Goal: Task Accomplishment & Management: Complete application form

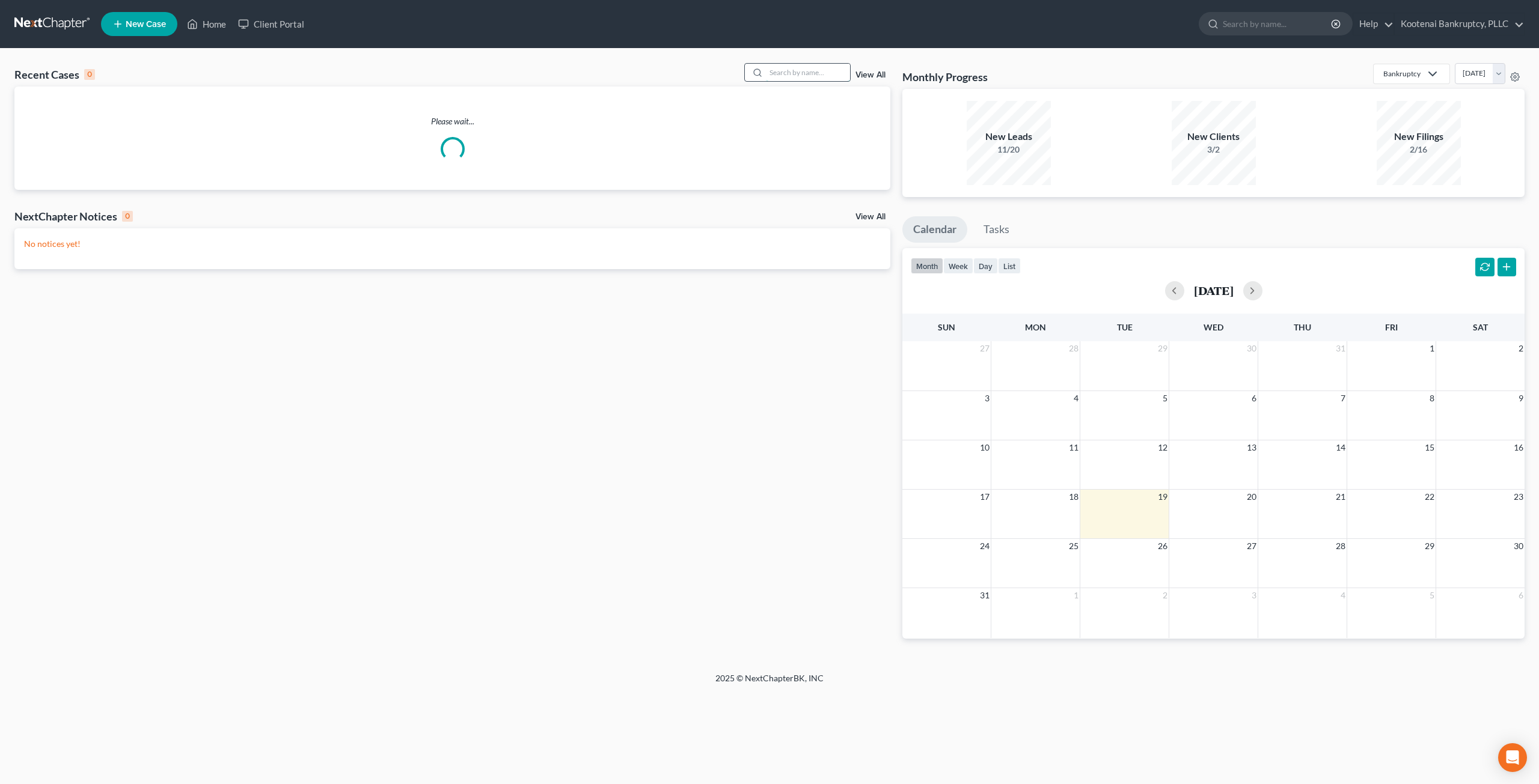
click at [822, 73] on input "search" at bounding box center [808, 72] width 84 height 18
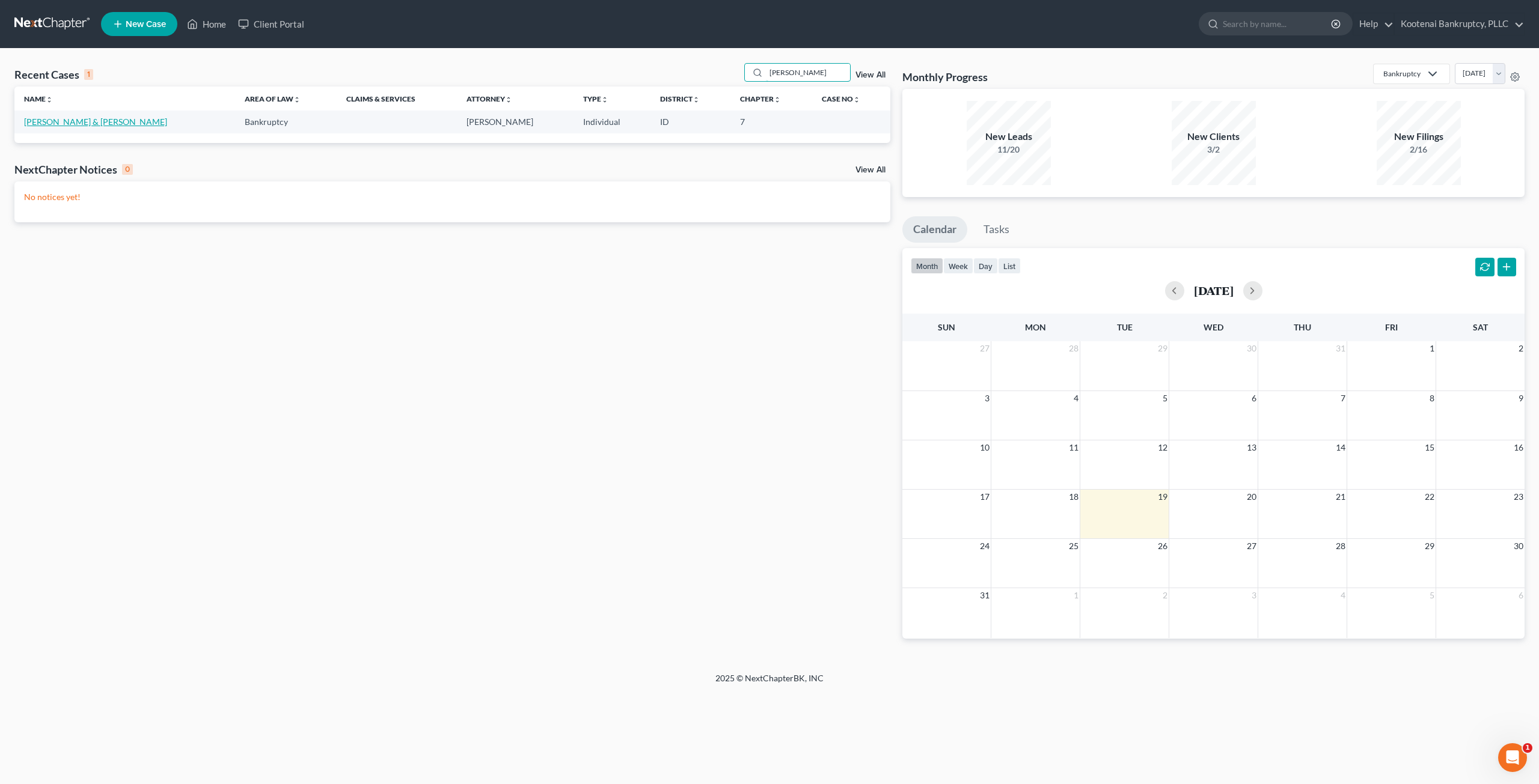
type input "mclinden"
drag, startPoint x: 81, startPoint y: 121, endPoint x: 175, endPoint y: 97, distance: 97.0
click at [81, 121] on link "[PERSON_NAME] & [PERSON_NAME]" at bounding box center [95, 121] width 143 height 11
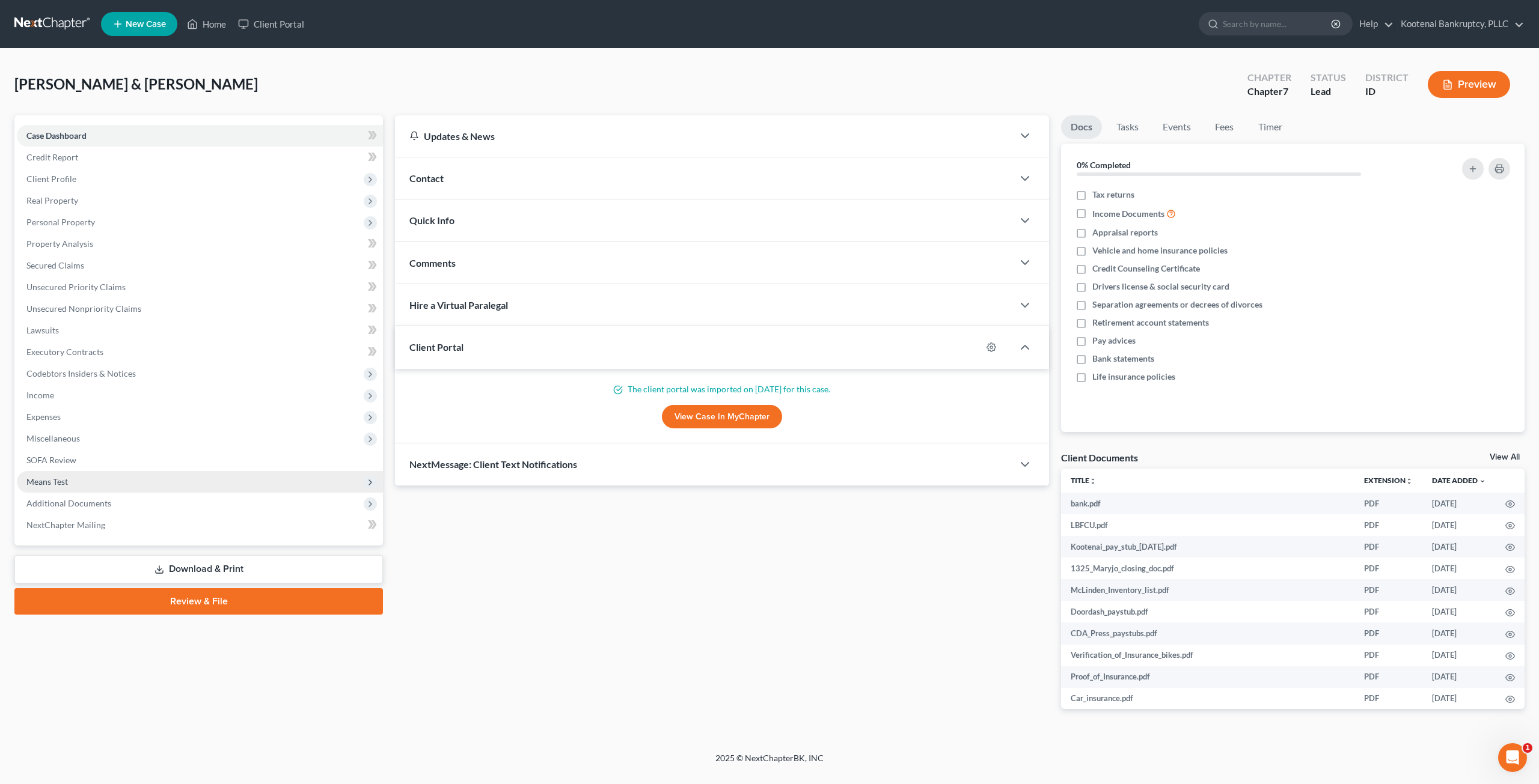
click at [135, 475] on span "Means Test" at bounding box center [200, 482] width 366 height 22
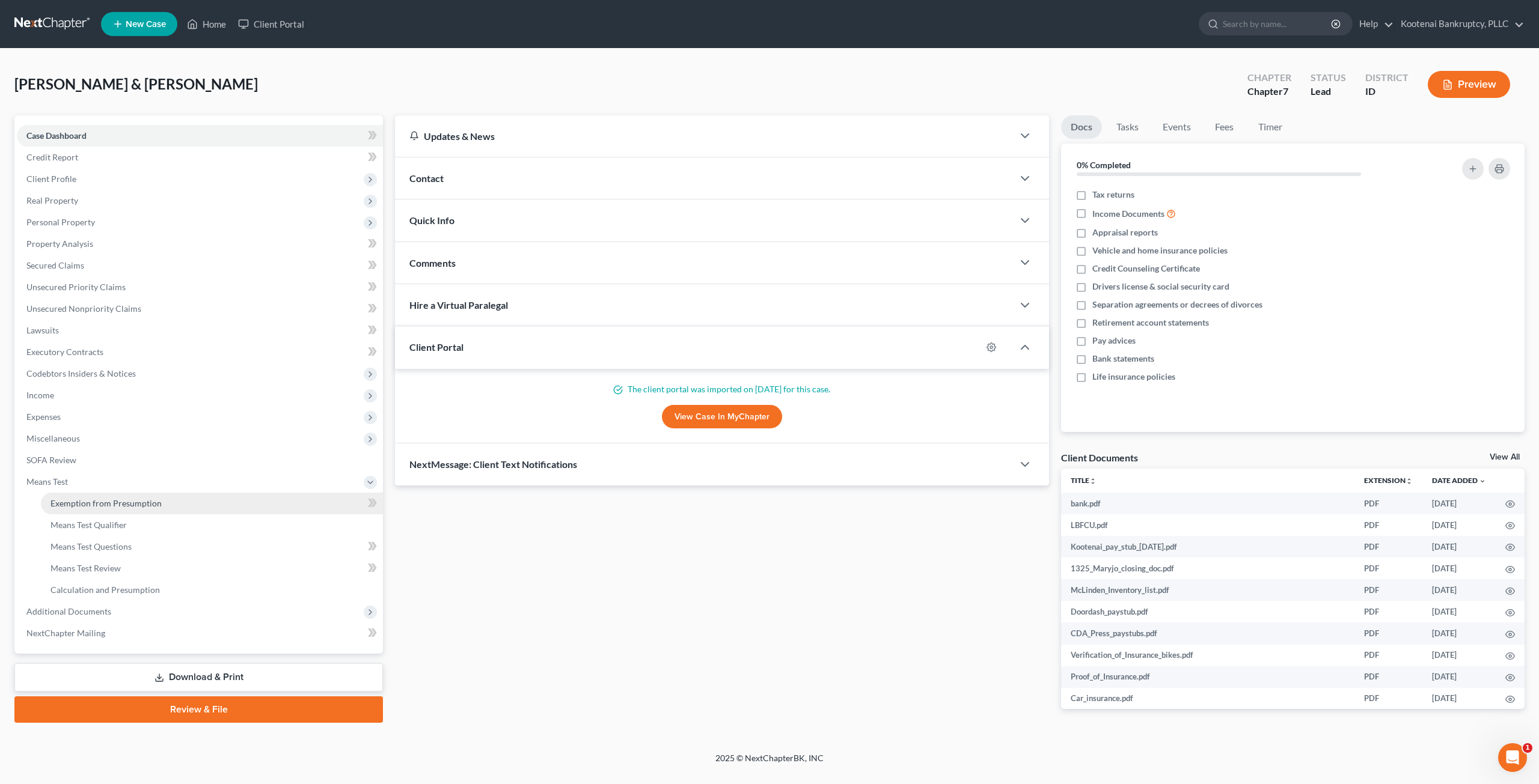
click at [170, 508] on link "Exemption from Presumption" at bounding box center [212, 503] width 342 height 22
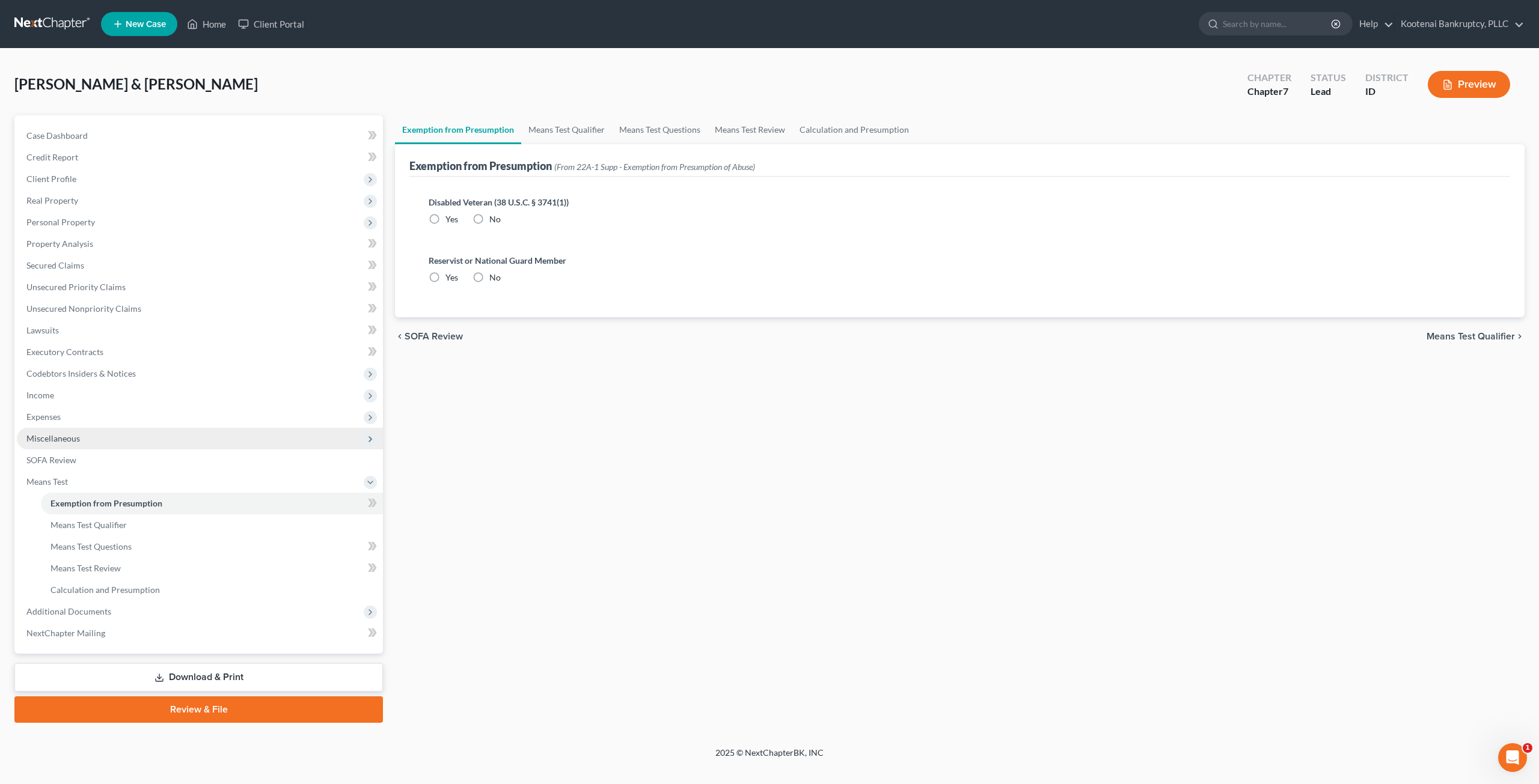
radio input "true"
click at [559, 137] on link "Means Test Qualifier" at bounding box center [566, 130] width 90 height 29
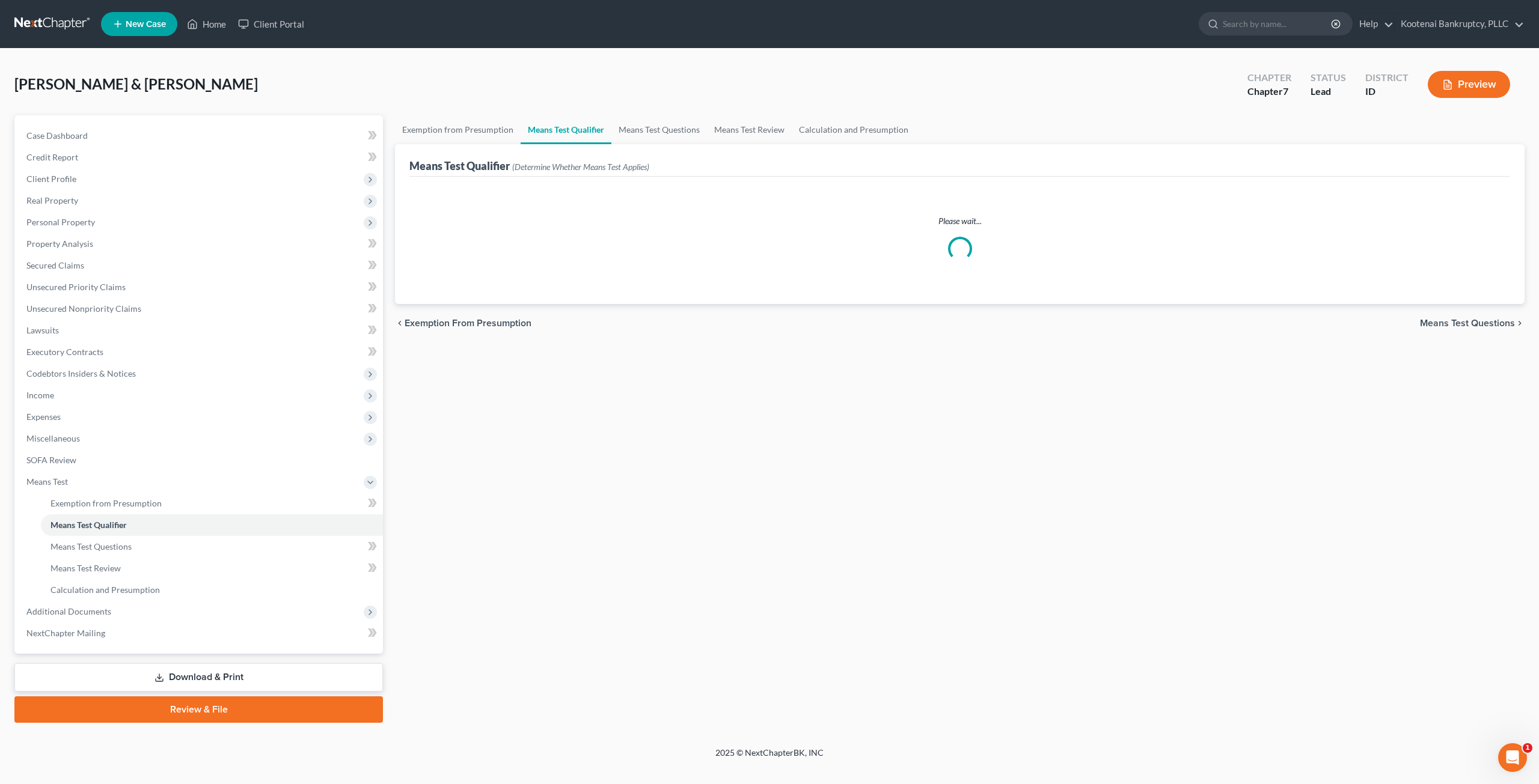
click at [859, 55] on div "McLinden, Sean & Tracie Upgraded Chapter Chapter 7 Status Lead District ID Prev…" at bounding box center [770, 398] width 1539 height 698
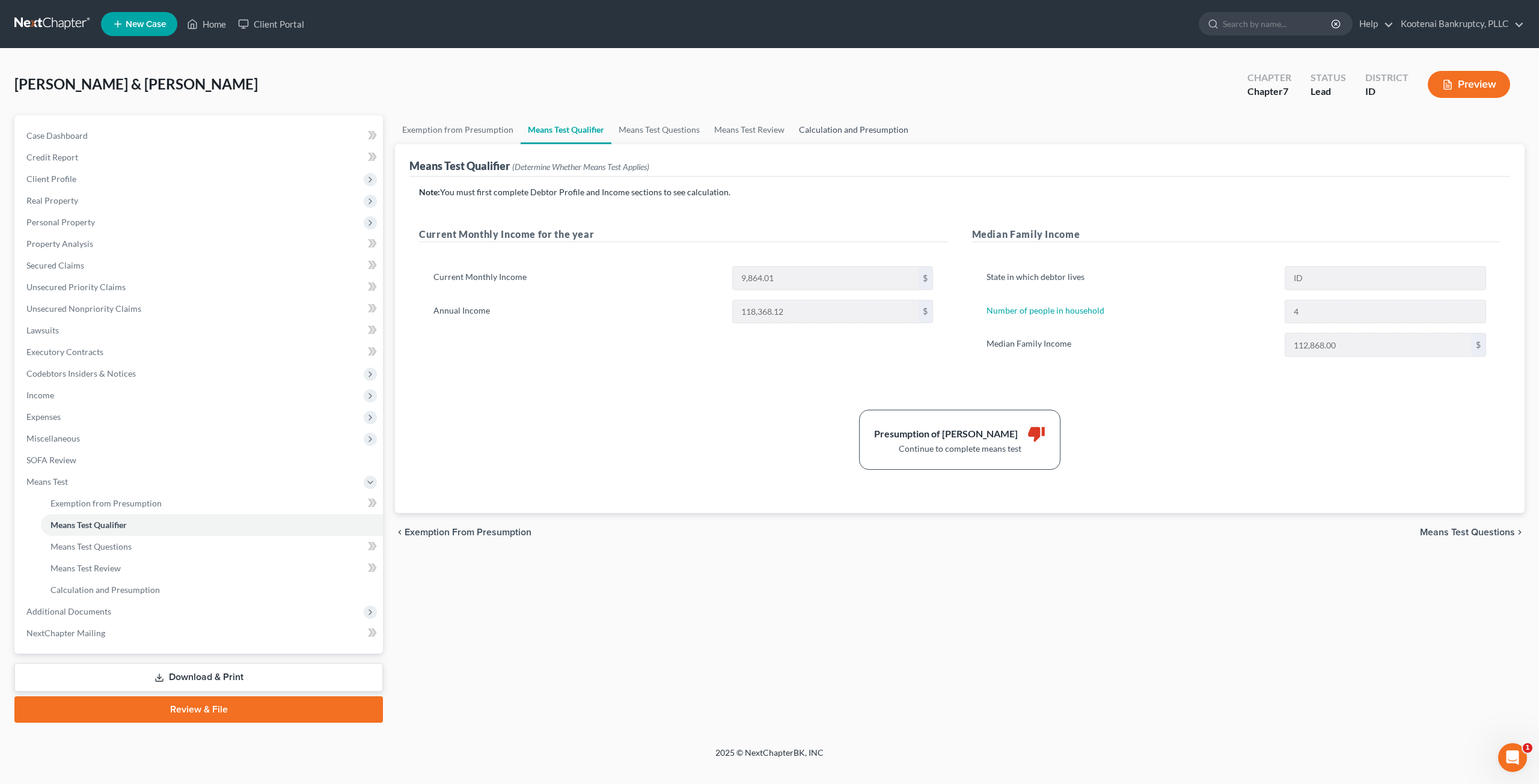
click at [835, 137] on link "Calculation and Presumption" at bounding box center [854, 130] width 124 height 29
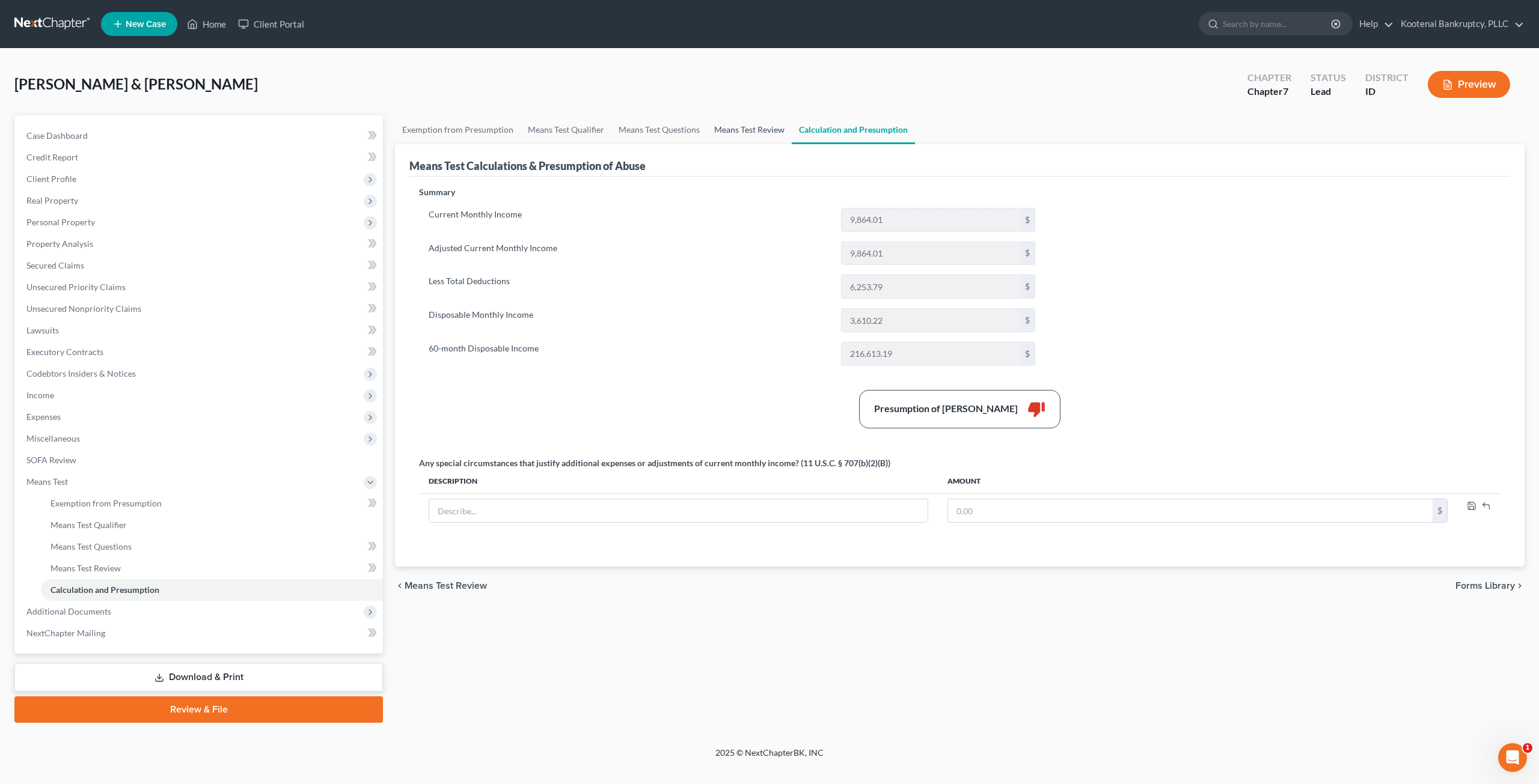
click at [780, 126] on link "Means Test Review" at bounding box center [749, 130] width 85 height 29
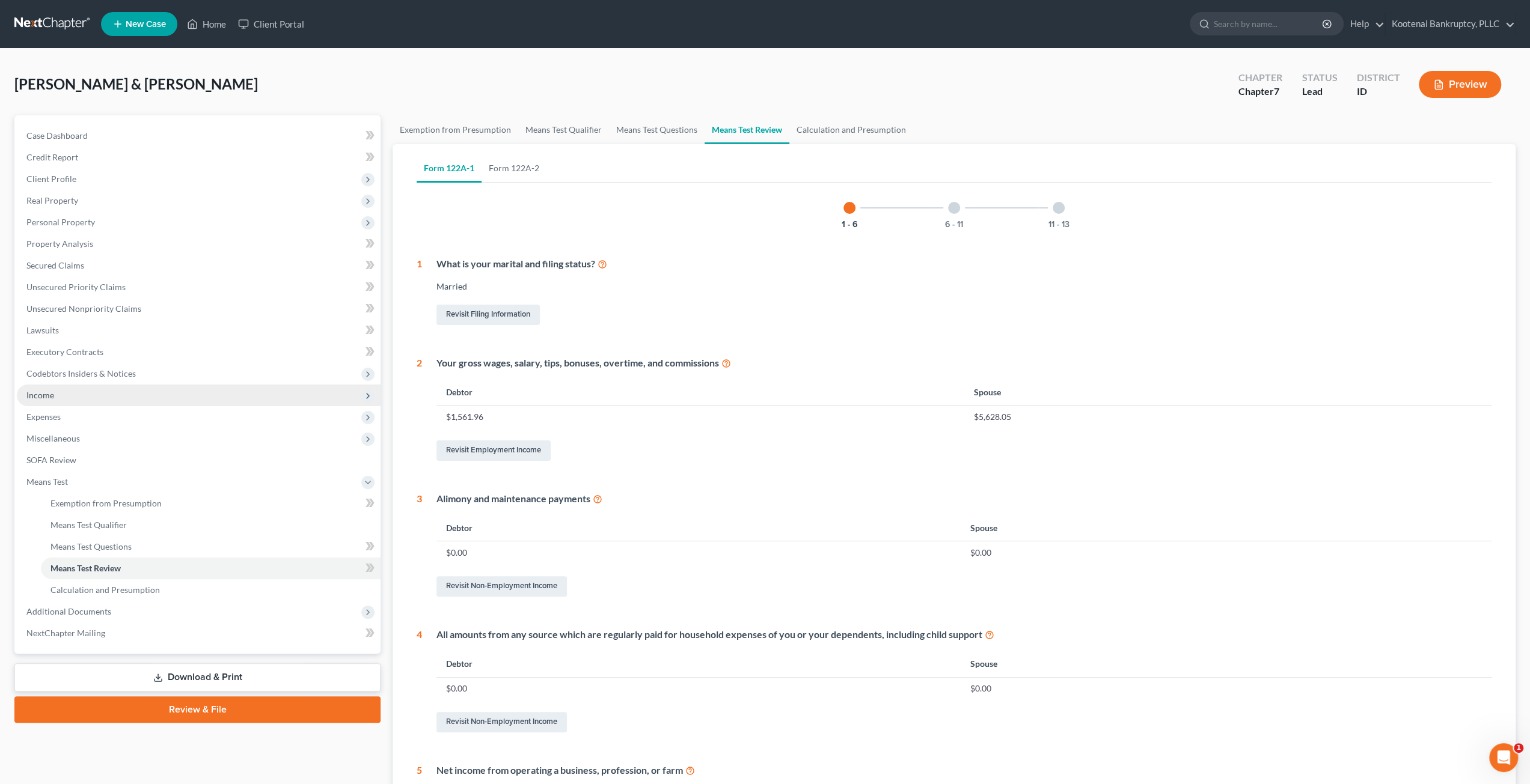
click at [99, 396] on span "Income" at bounding box center [199, 395] width 363 height 22
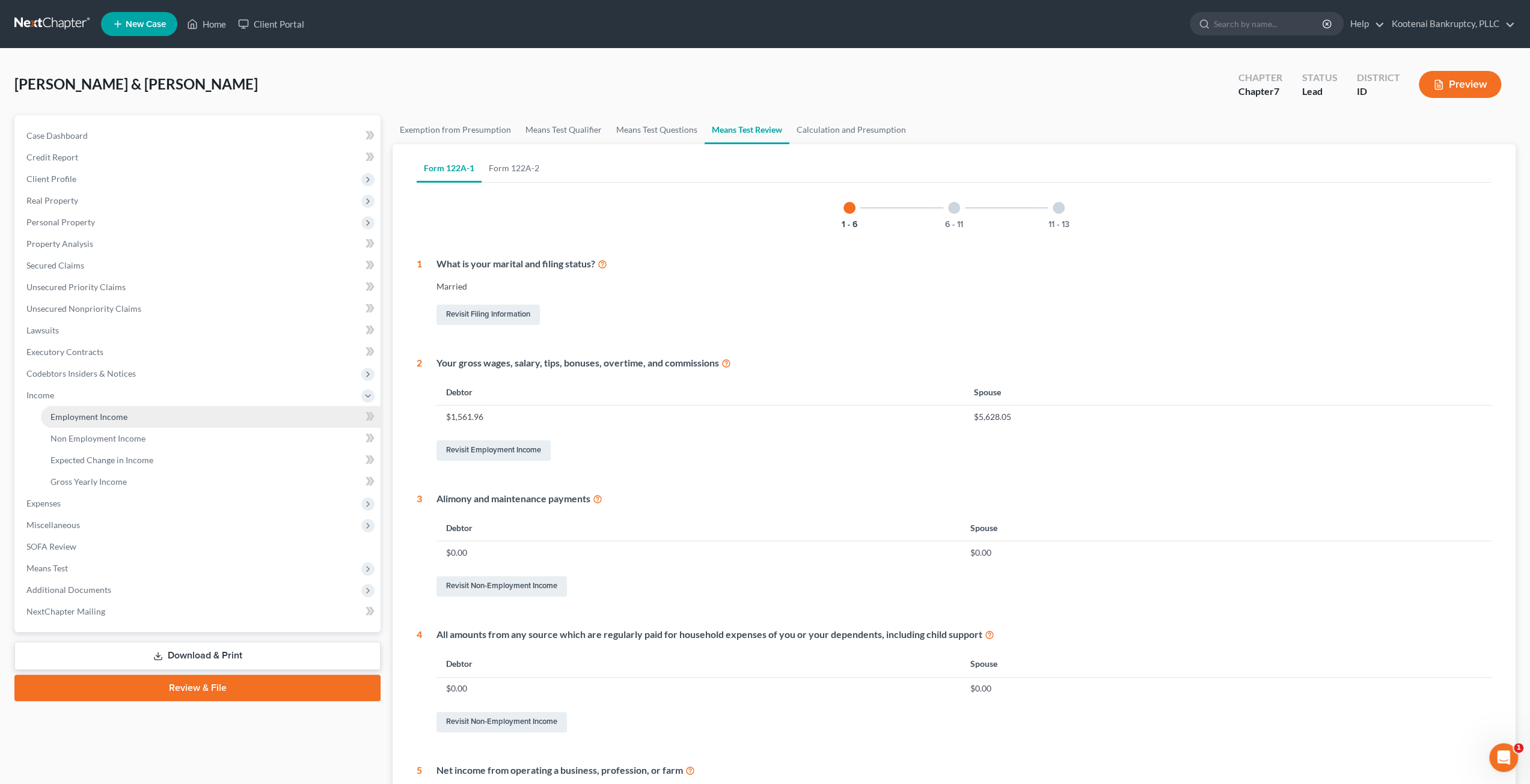
click at [93, 409] on link "Employment Income" at bounding box center [210, 417] width 340 height 22
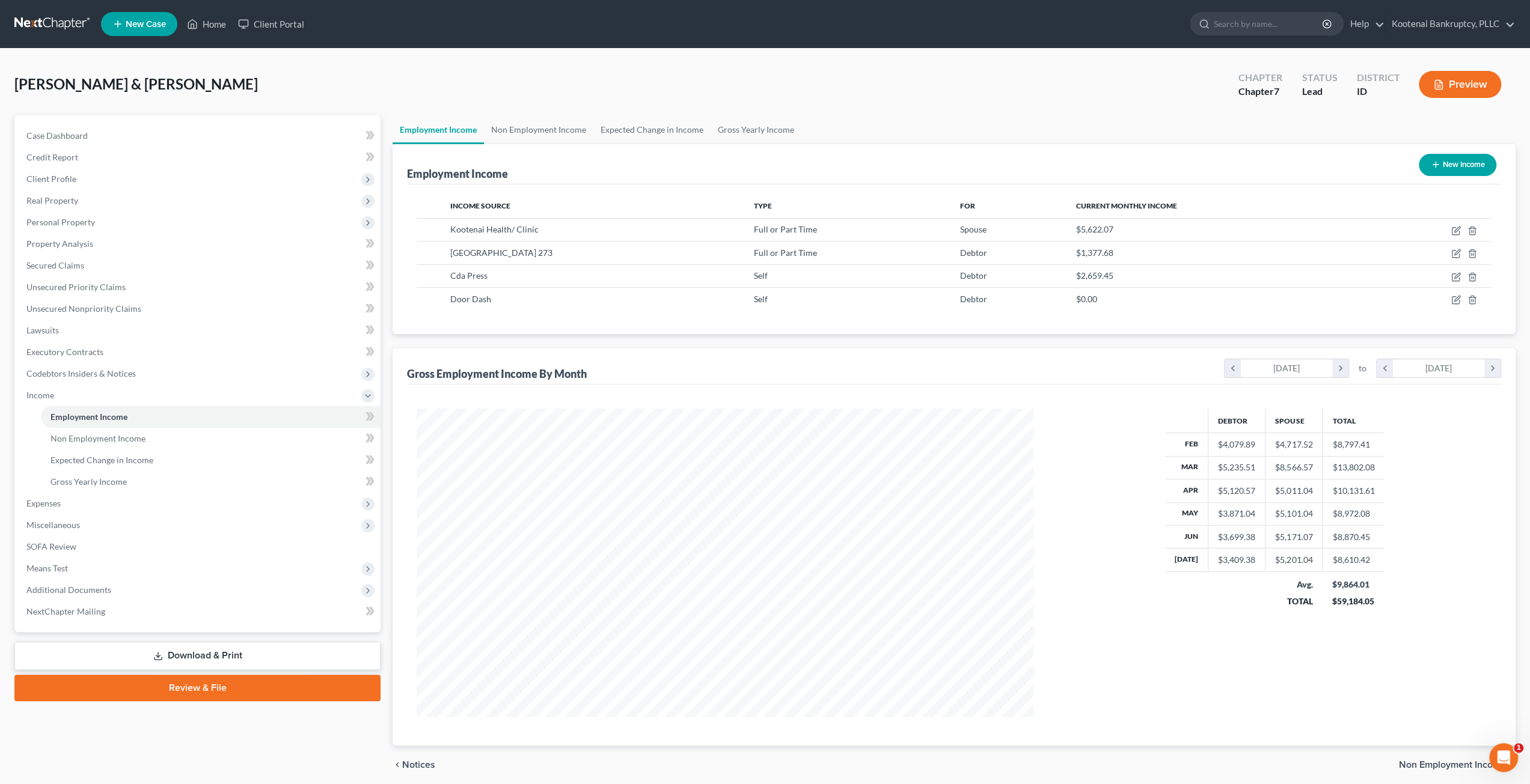
scroll to position [308, 641]
click at [977, 85] on div "McLinden, Sean & Tracie Upgraded Chapter Chapter 7 Status Lead District ID Prev…" at bounding box center [765, 89] width 1501 height 53
click at [1080, 525] on div "Debtor Spouse Total Feb $4,079.89 $4,717.52 $8,797.41 Mar $5,235.51 $8,566.57 $…" at bounding box center [1274, 563] width 458 height 309
click at [547, 127] on link "Non Employment Income" at bounding box center [539, 130] width 109 height 29
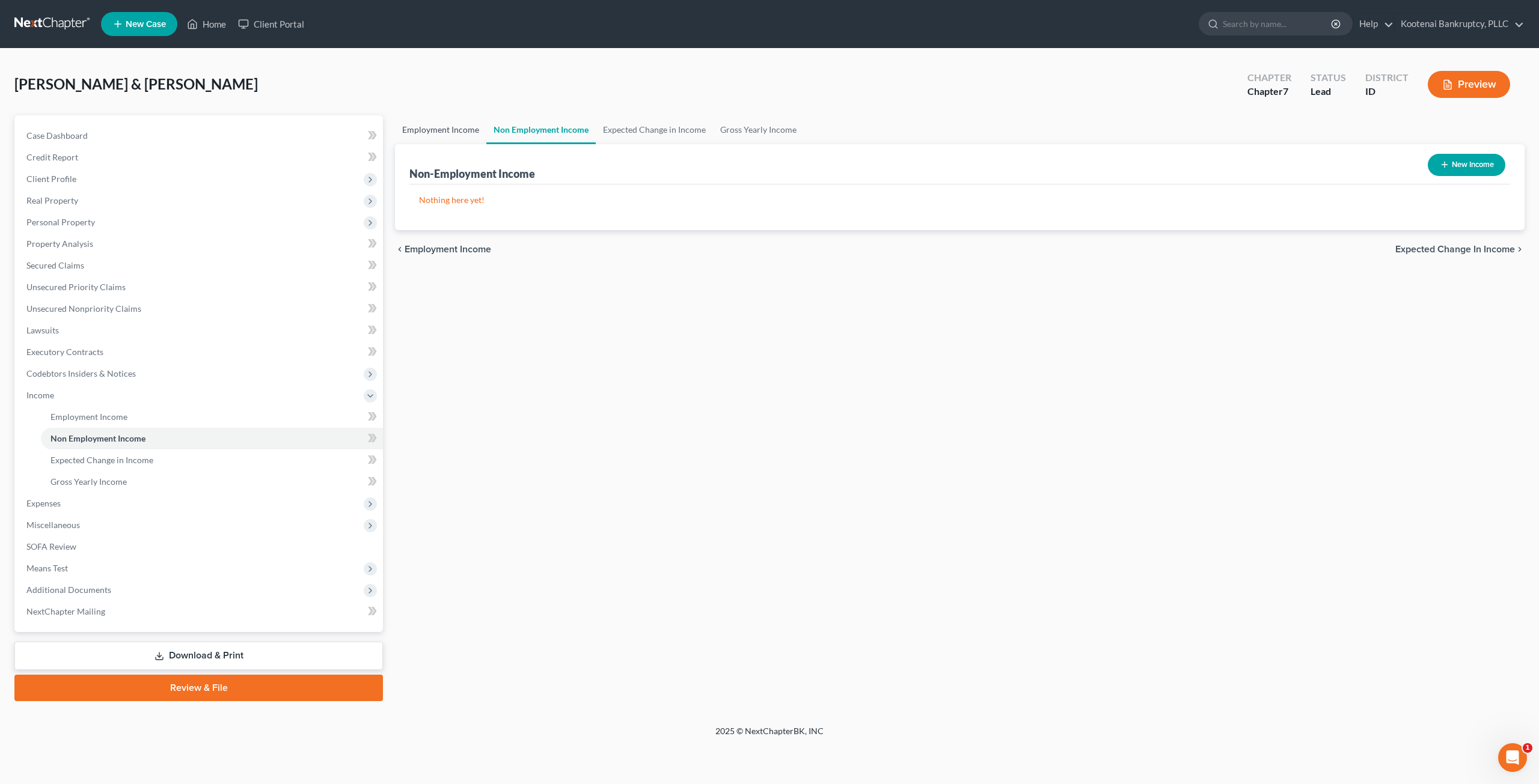
click at [425, 133] on link "Employment Income" at bounding box center [441, 130] width 91 height 29
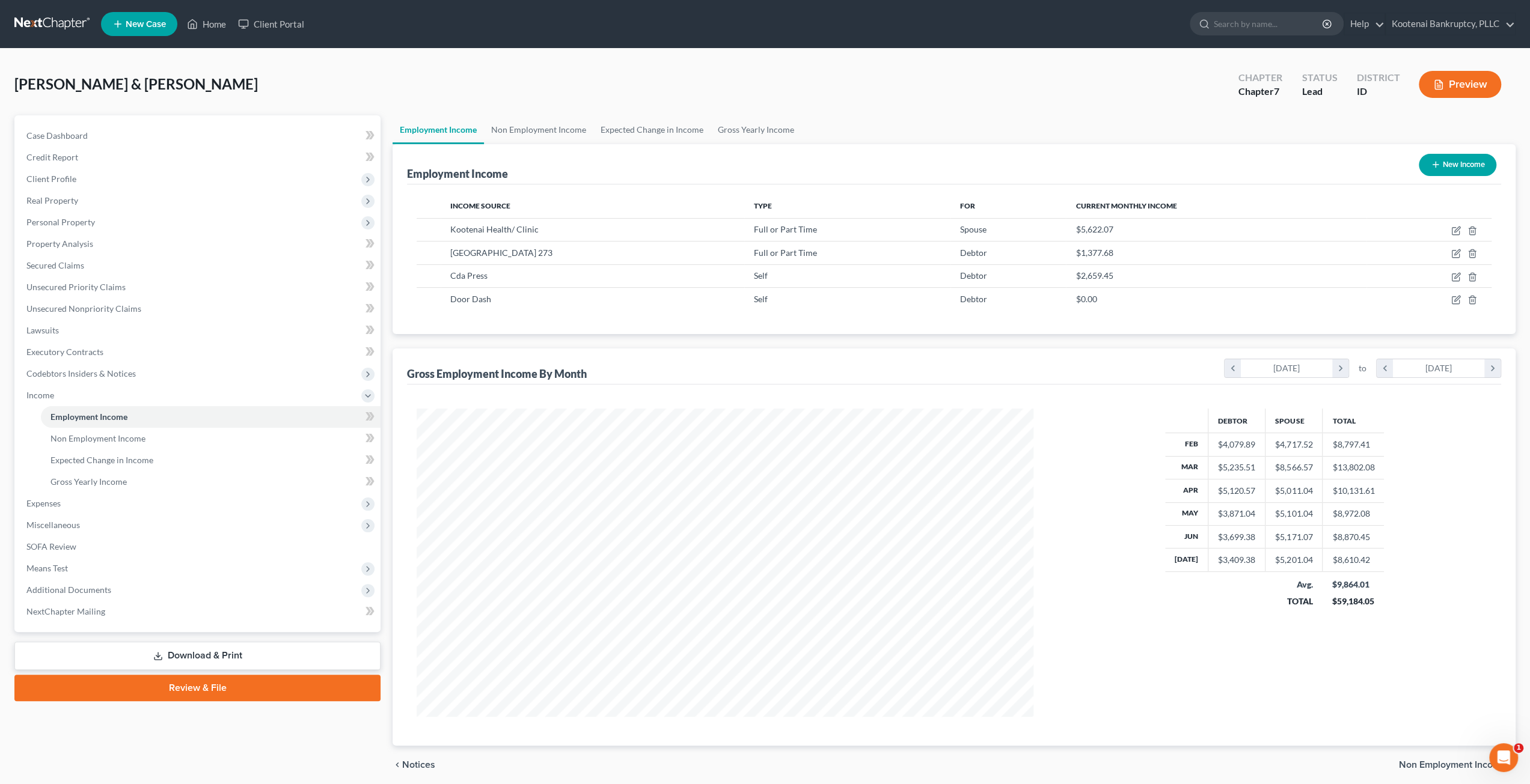
scroll to position [308, 641]
click at [1068, 603] on div "Debtor Spouse Total Feb $4,079.89 $4,717.52 $8,797.41 Mar $5,235.51 $8,566.57 $…" at bounding box center [1274, 563] width 458 height 309
drag, startPoint x: 104, startPoint y: 221, endPoint x: 99, endPoint y: 236, distance: 15.8
click at [104, 221] on span "Personal Property" at bounding box center [199, 222] width 363 height 22
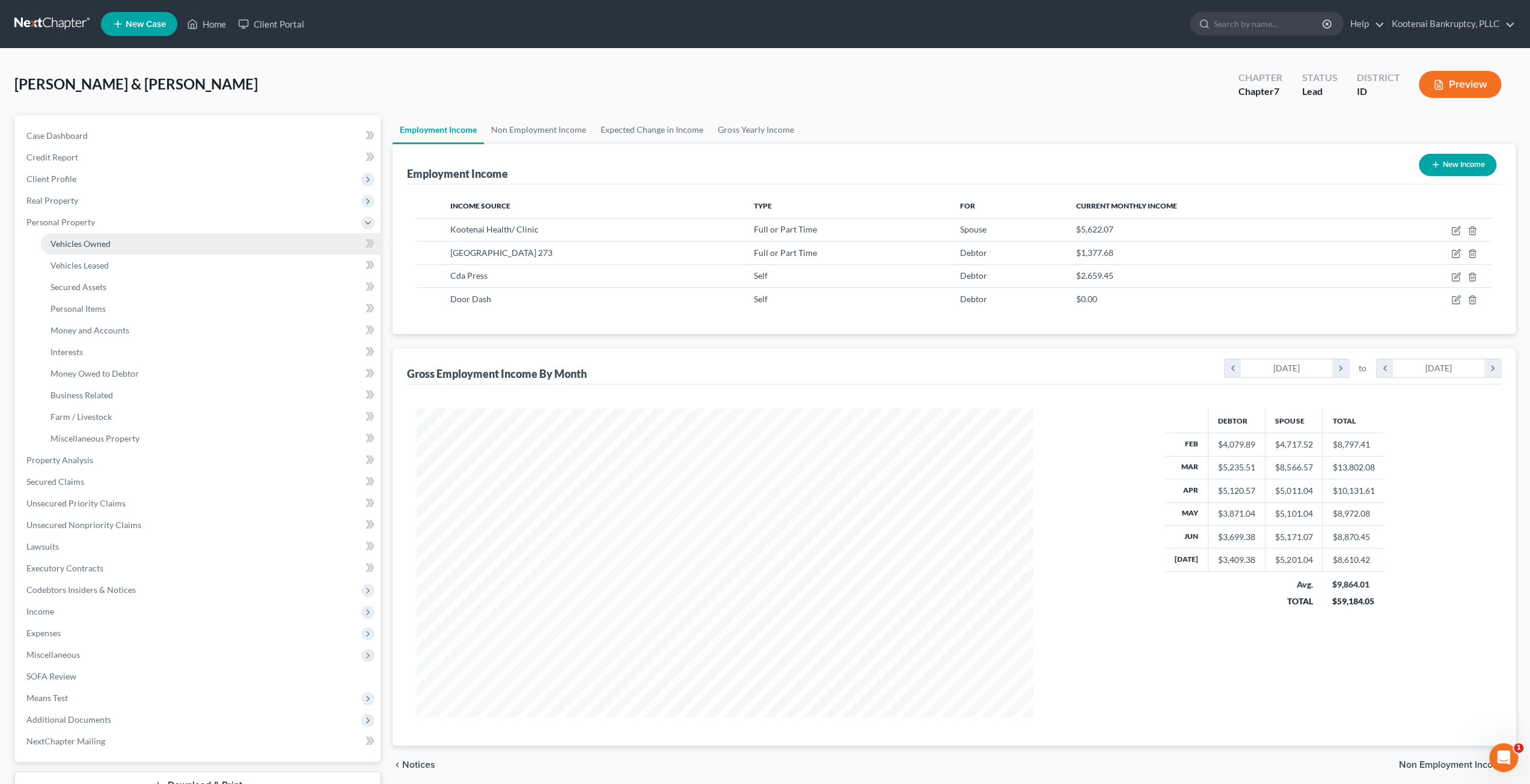
click at [96, 244] on span "Vehicles Owned" at bounding box center [81, 243] width 60 height 11
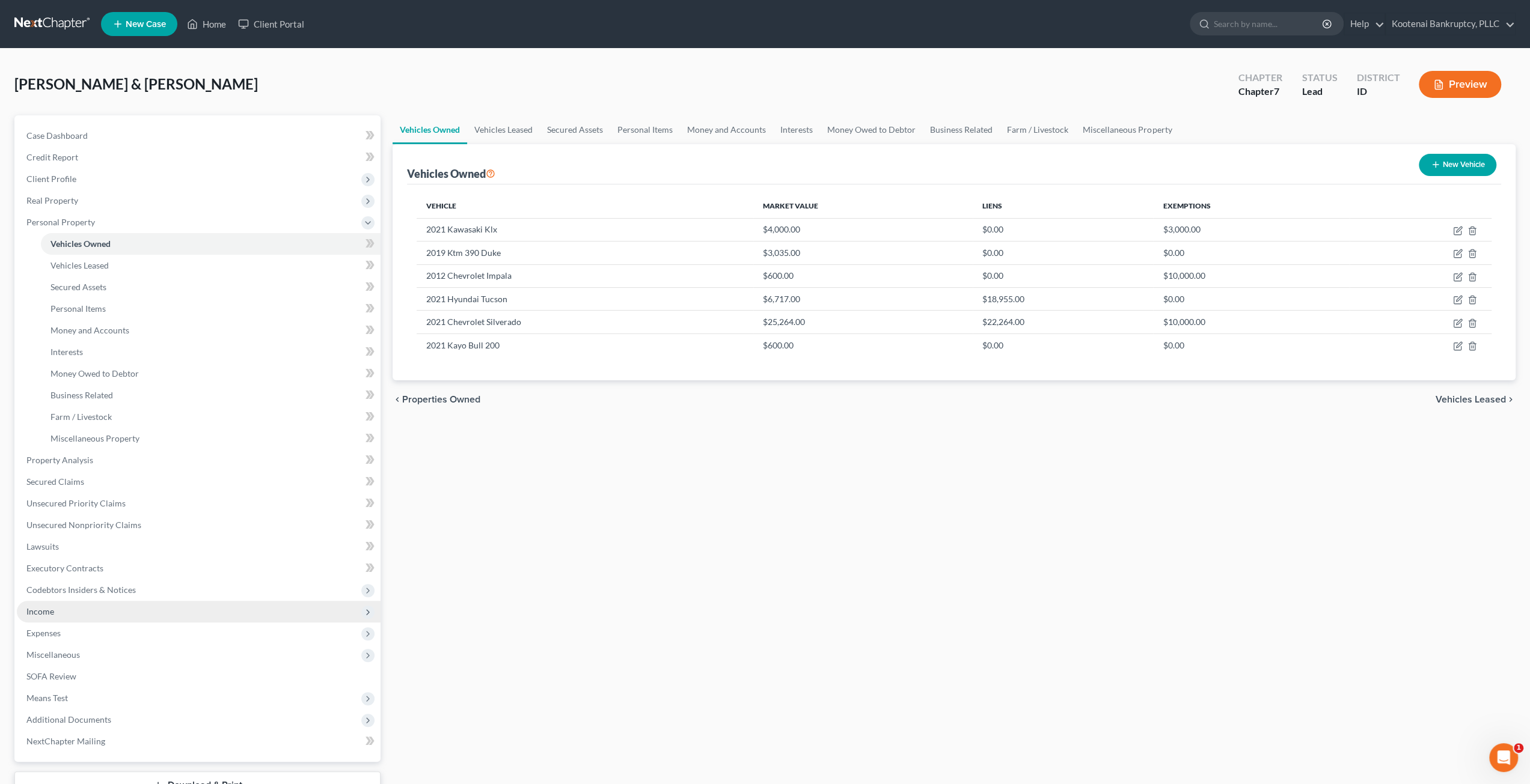
click at [116, 609] on span "Income" at bounding box center [199, 611] width 363 height 22
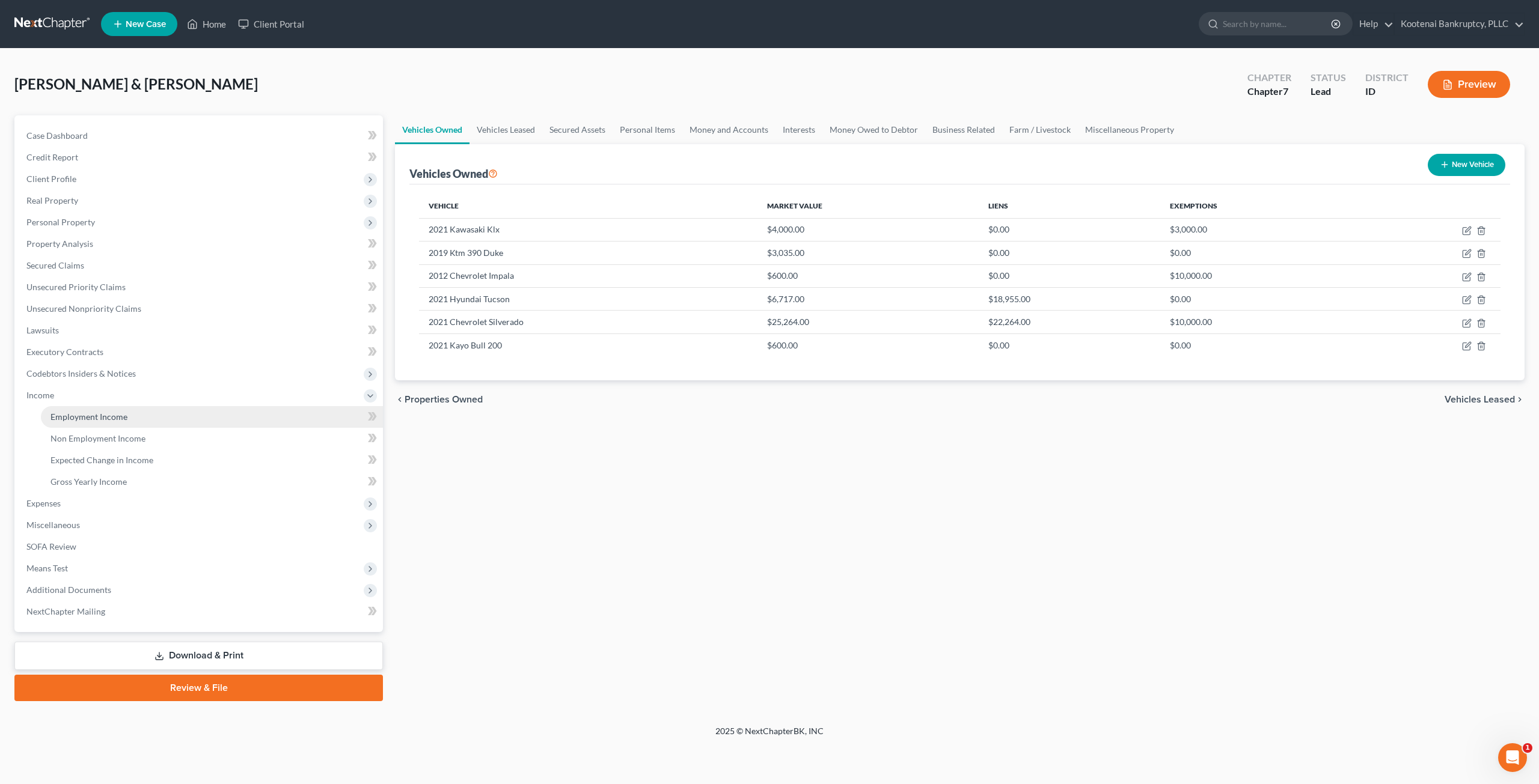
click at [146, 421] on link "Employment Income" at bounding box center [212, 417] width 342 height 22
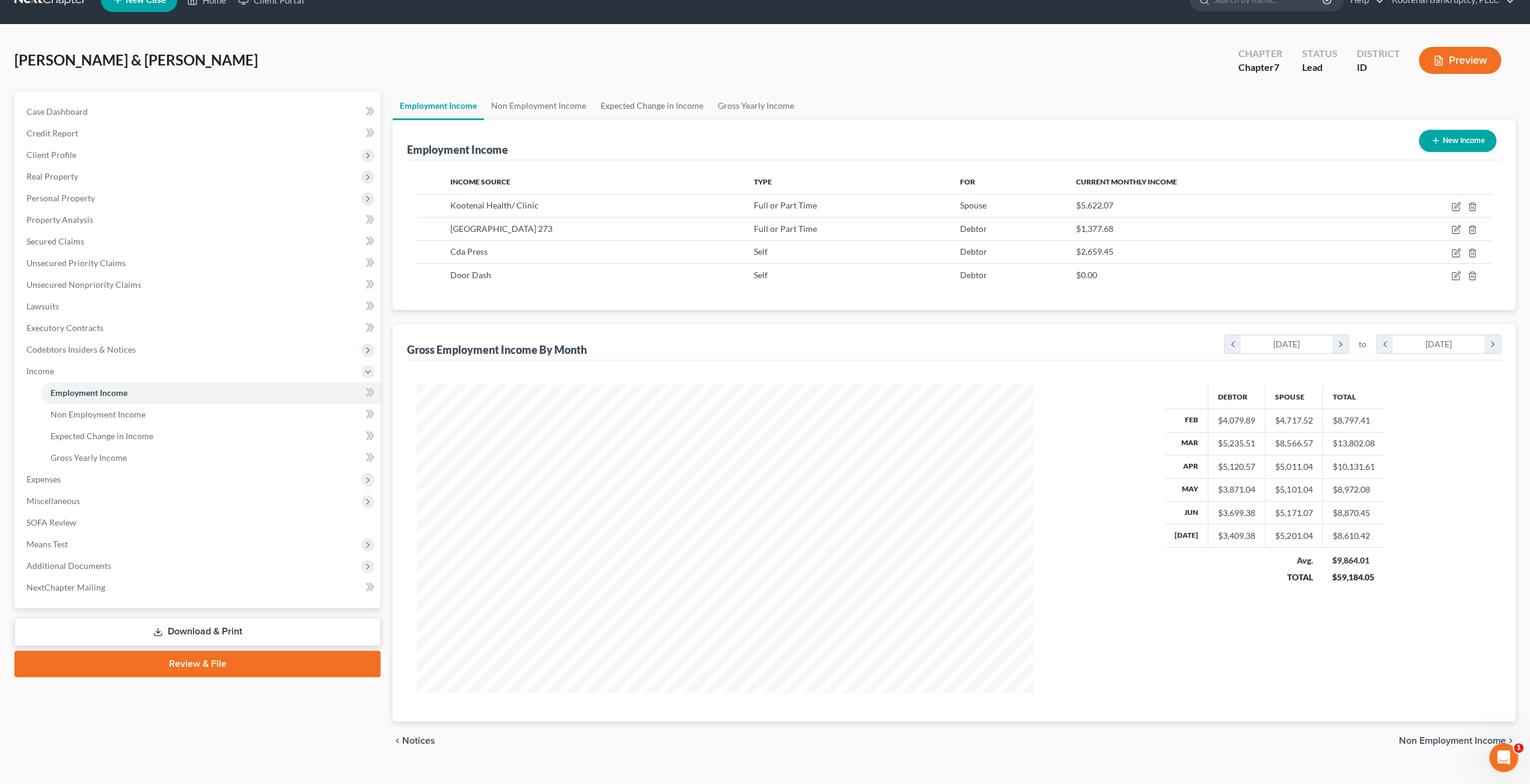
scroll to position [43, 0]
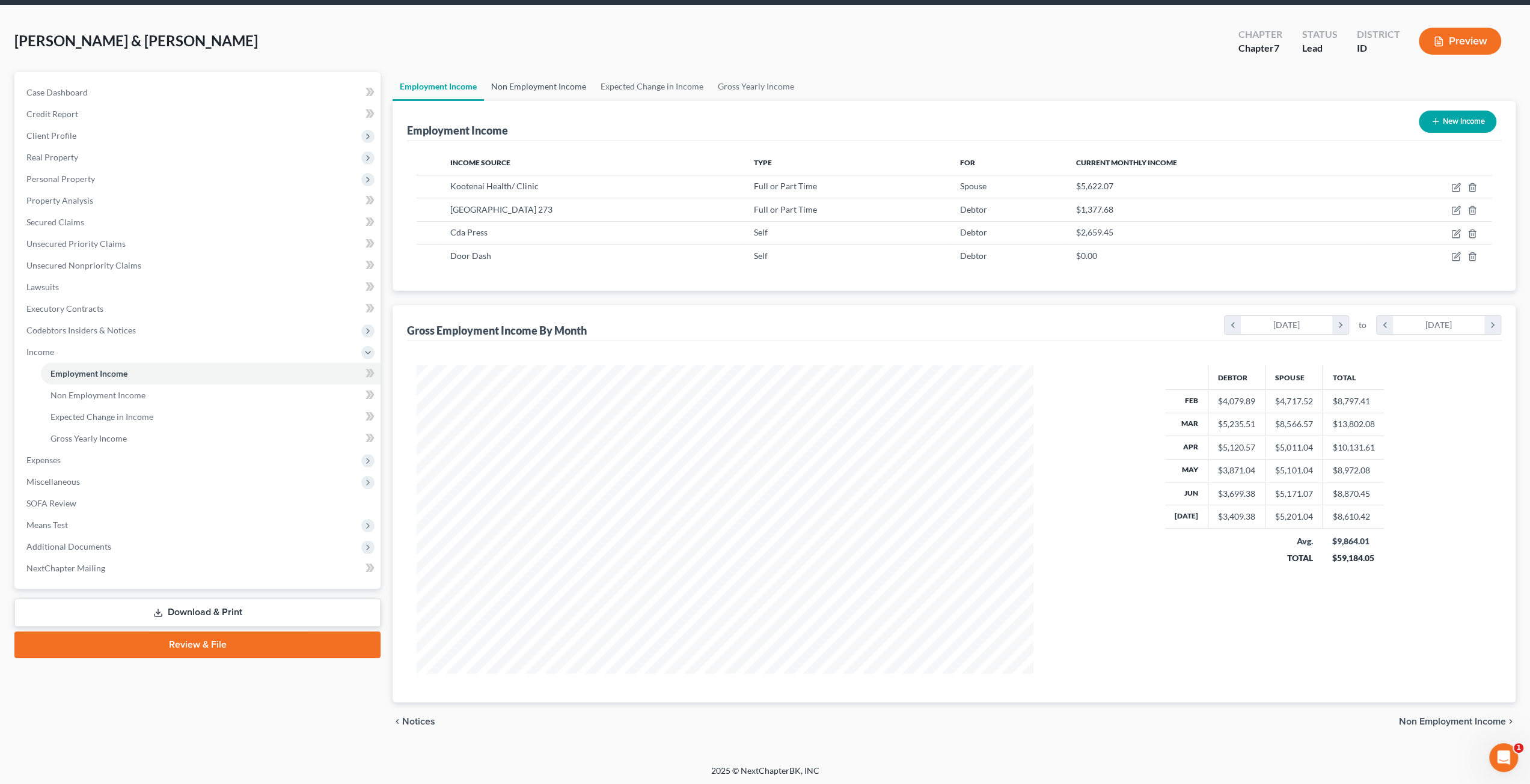
click at [536, 87] on link "Non Employment Income" at bounding box center [539, 86] width 109 height 29
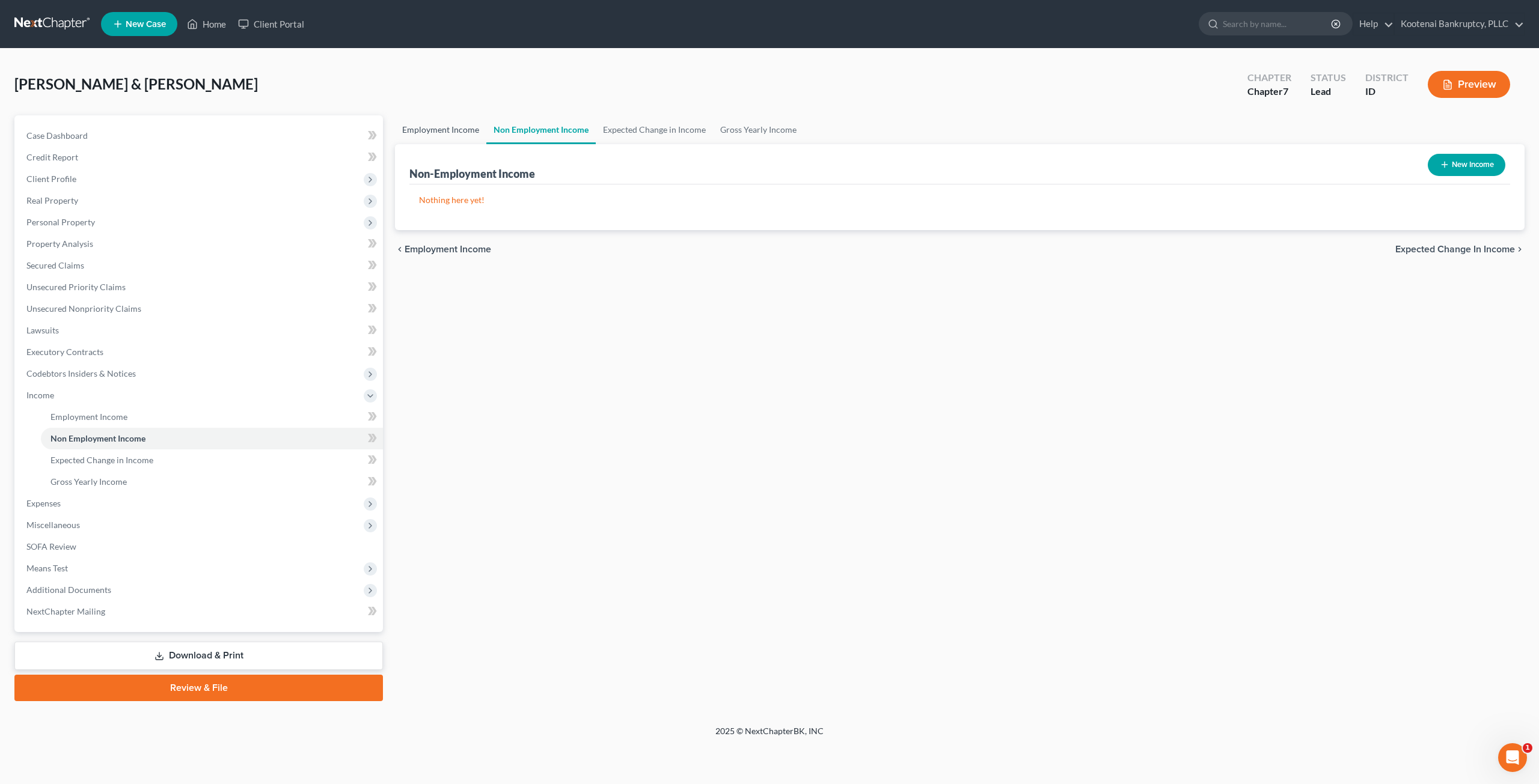
click at [463, 128] on link "Employment Income" at bounding box center [441, 130] width 91 height 29
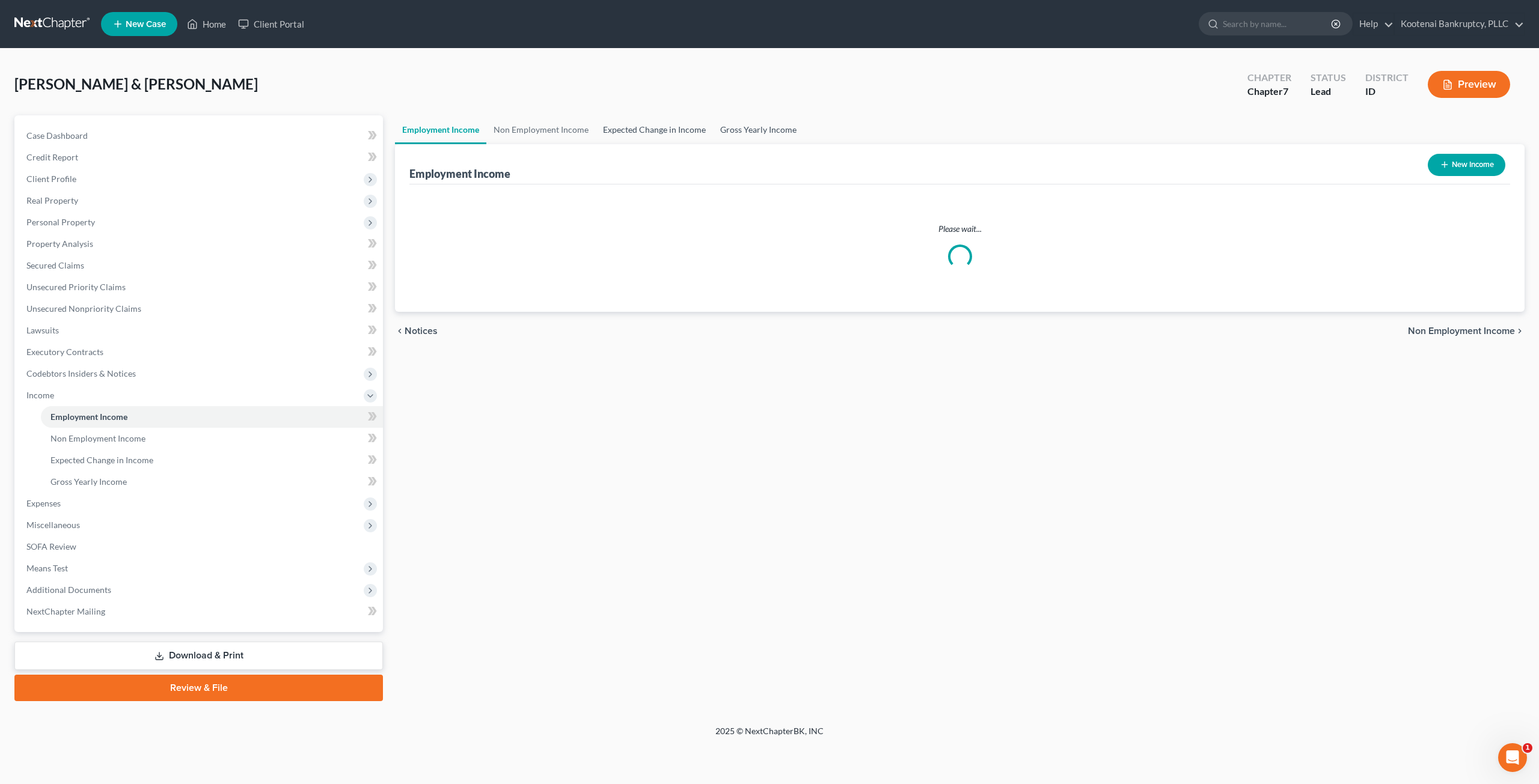
drag, startPoint x: 629, startPoint y: 117, endPoint x: 749, endPoint y: 126, distance: 120.3
click at [629, 117] on link "Expected Change in Income" at bounding box center [654, 130] width 117 height 29
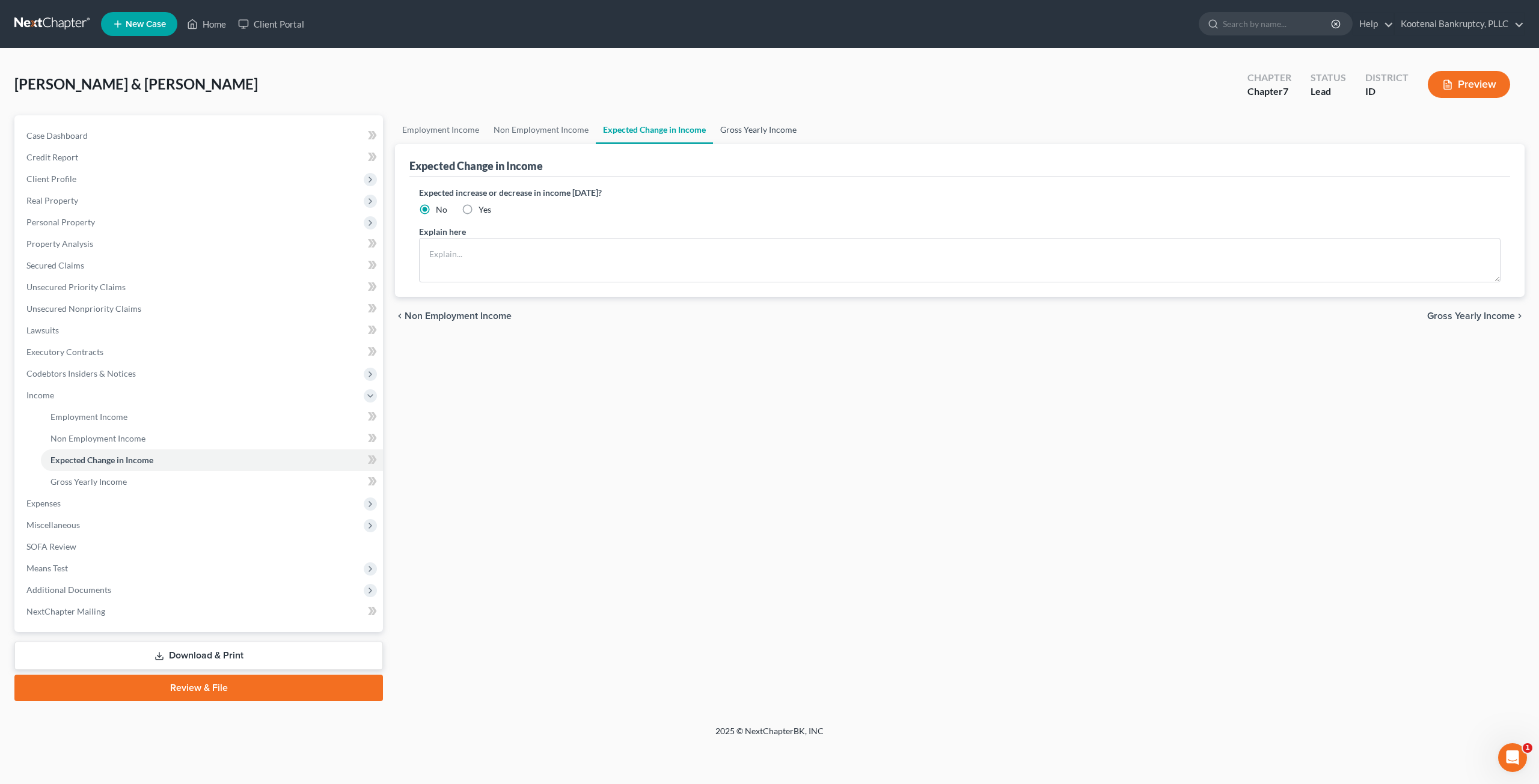
click at [750, 126] on link "Gross Yearly Income" at bounding box center [758, 130] width 90 height 29
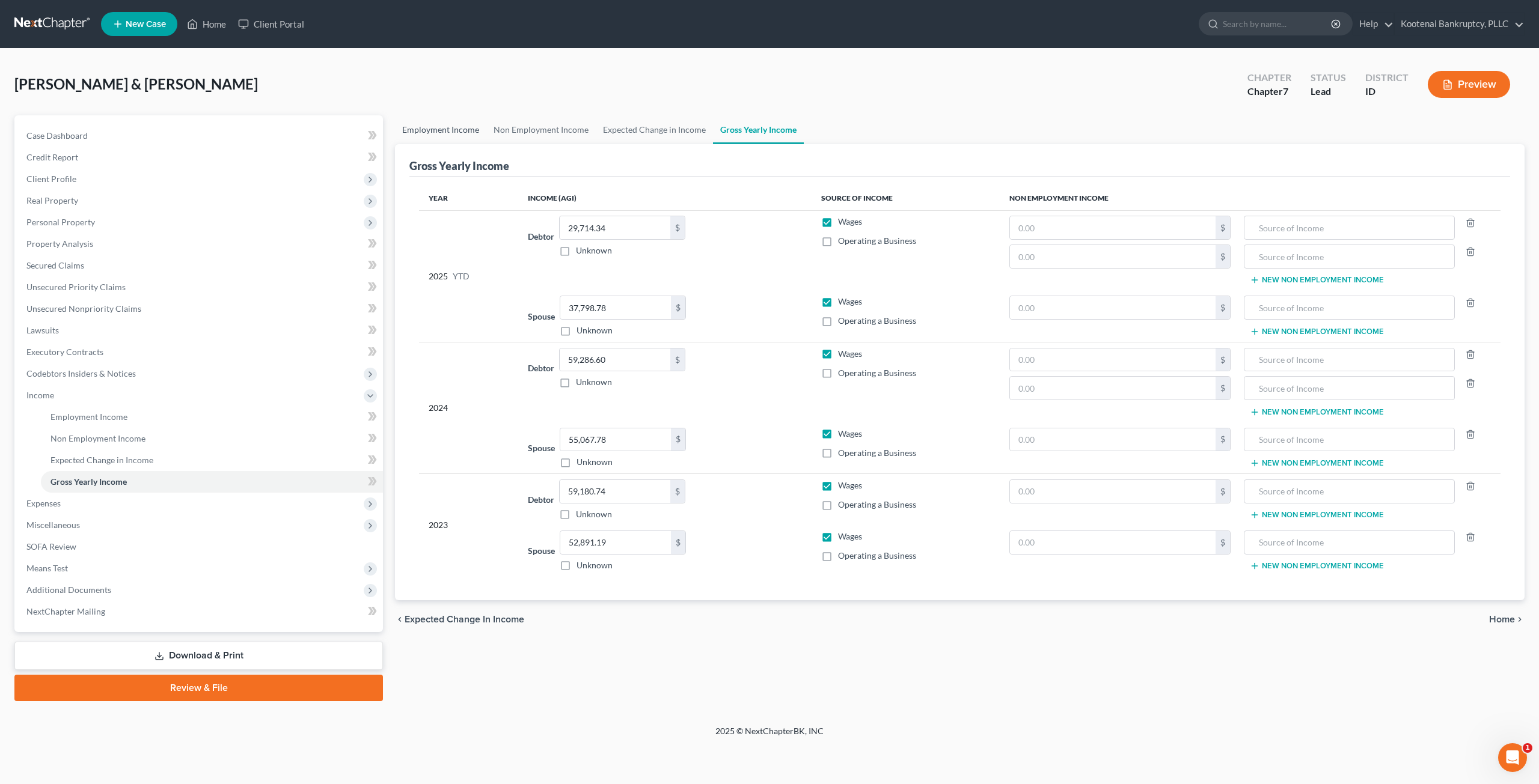
click at [443, 133] on link "Employment Income" at bounding box center [441, 130] width 91 height 29
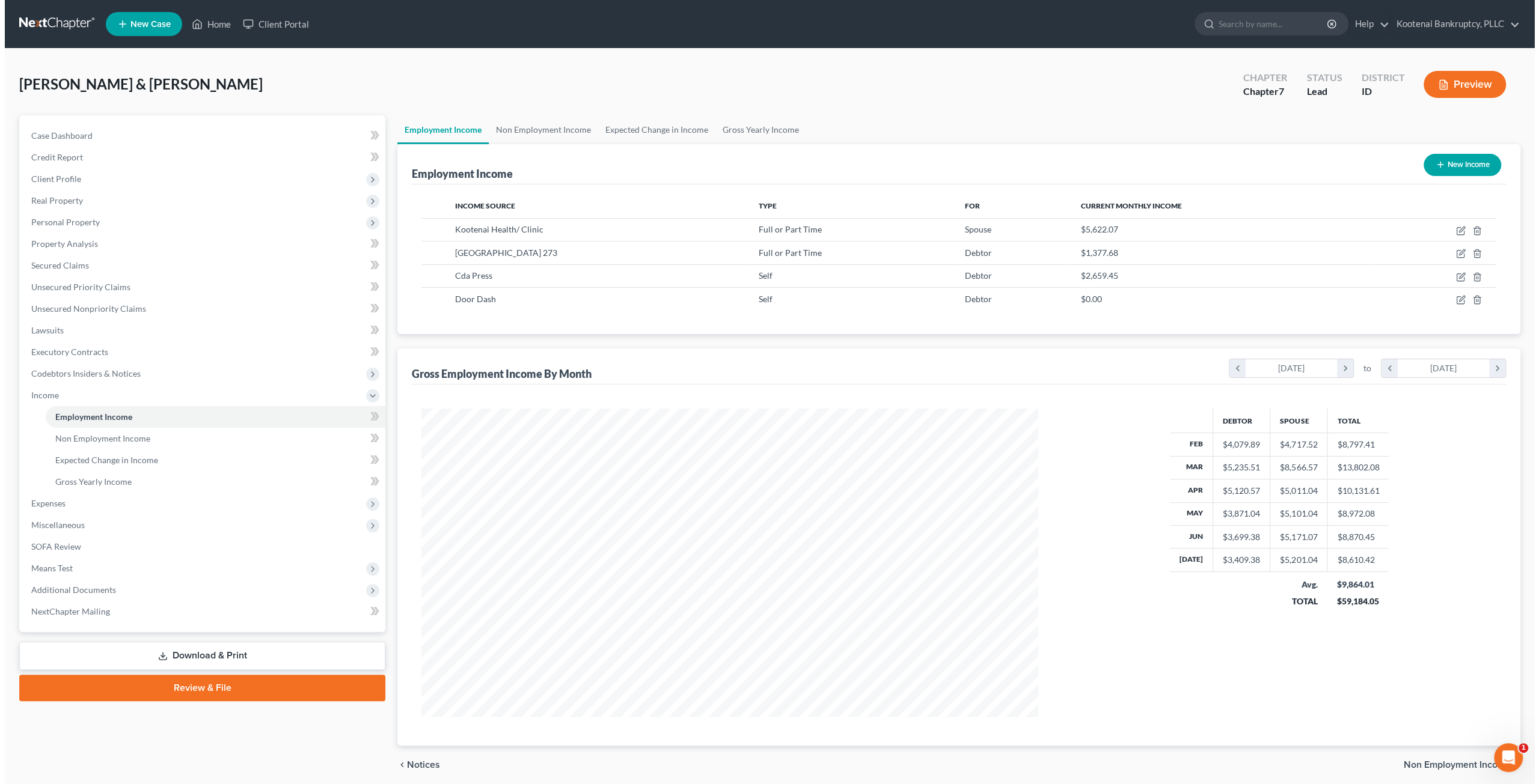
scroll to position [308, 641]
click at [1051, 104] on div "McLinden, Sean & Tracie Upgraded Chapter Chapter 7 Status Lead District ID Prev…" at bounding box center [765, 89] width 1501 height 53
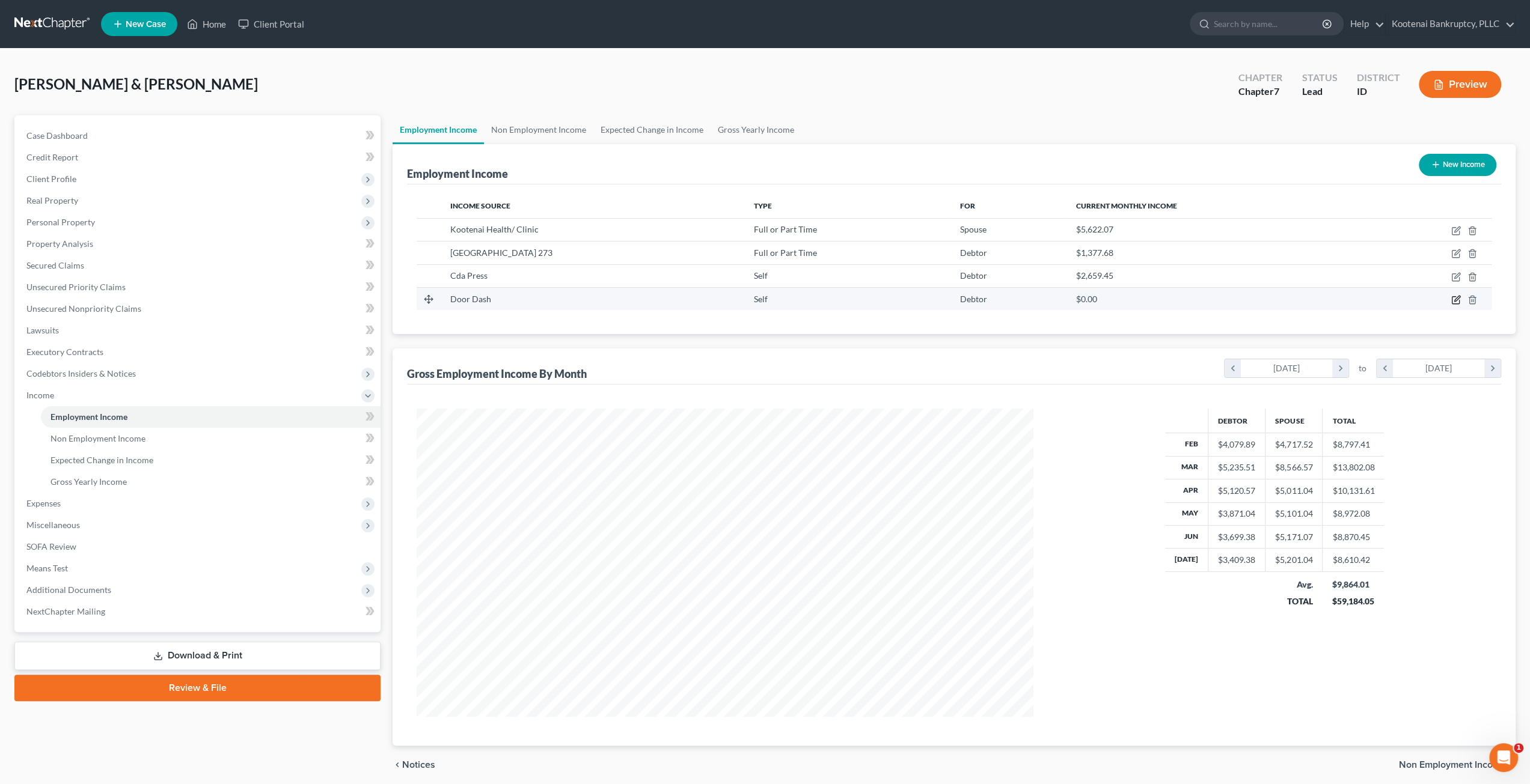
click at [1456, 300] on icon "button" at bounding box center [1456, 300] width 10 height 10
select select "1"
select select "0"
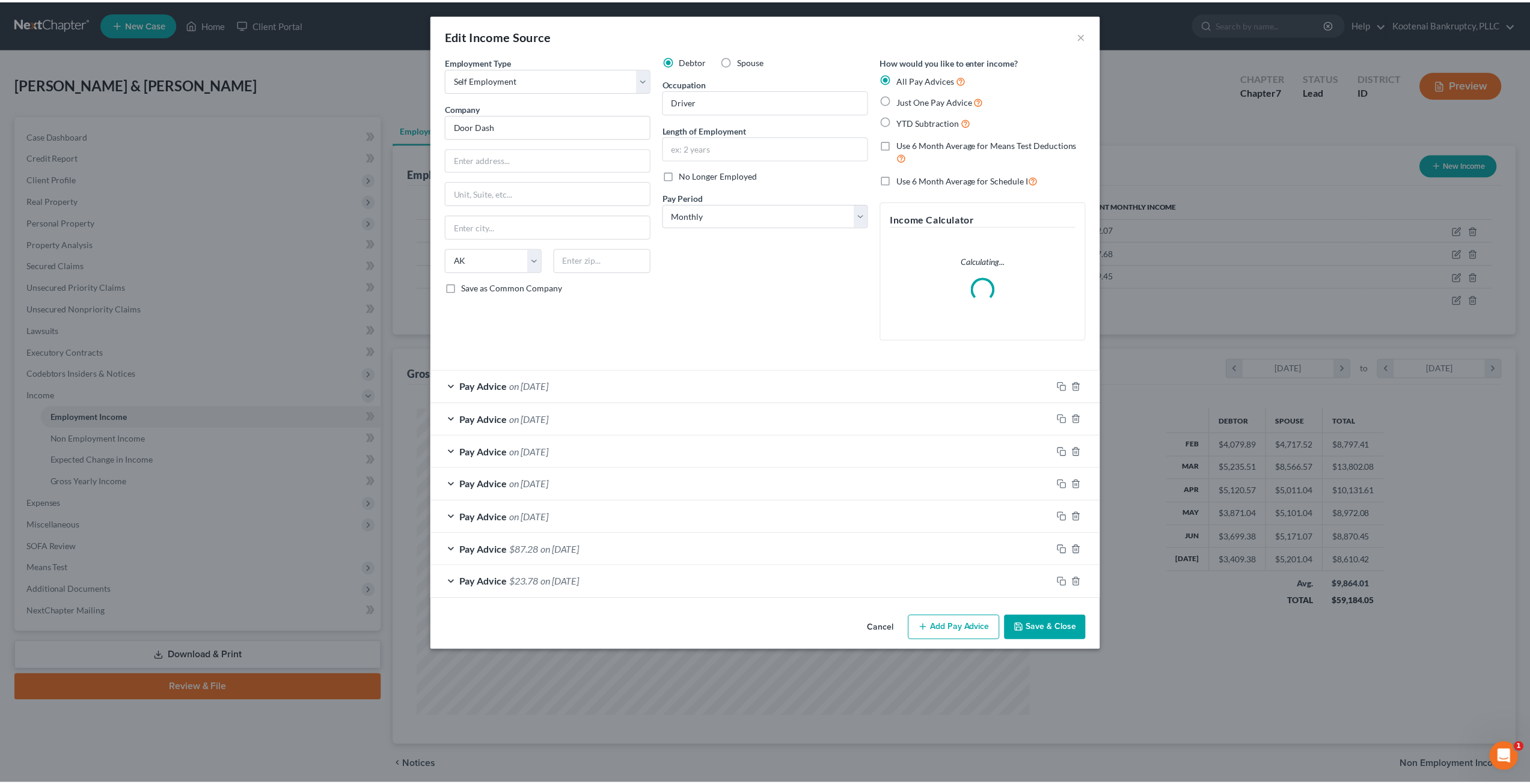
scroll to position [310, 645]
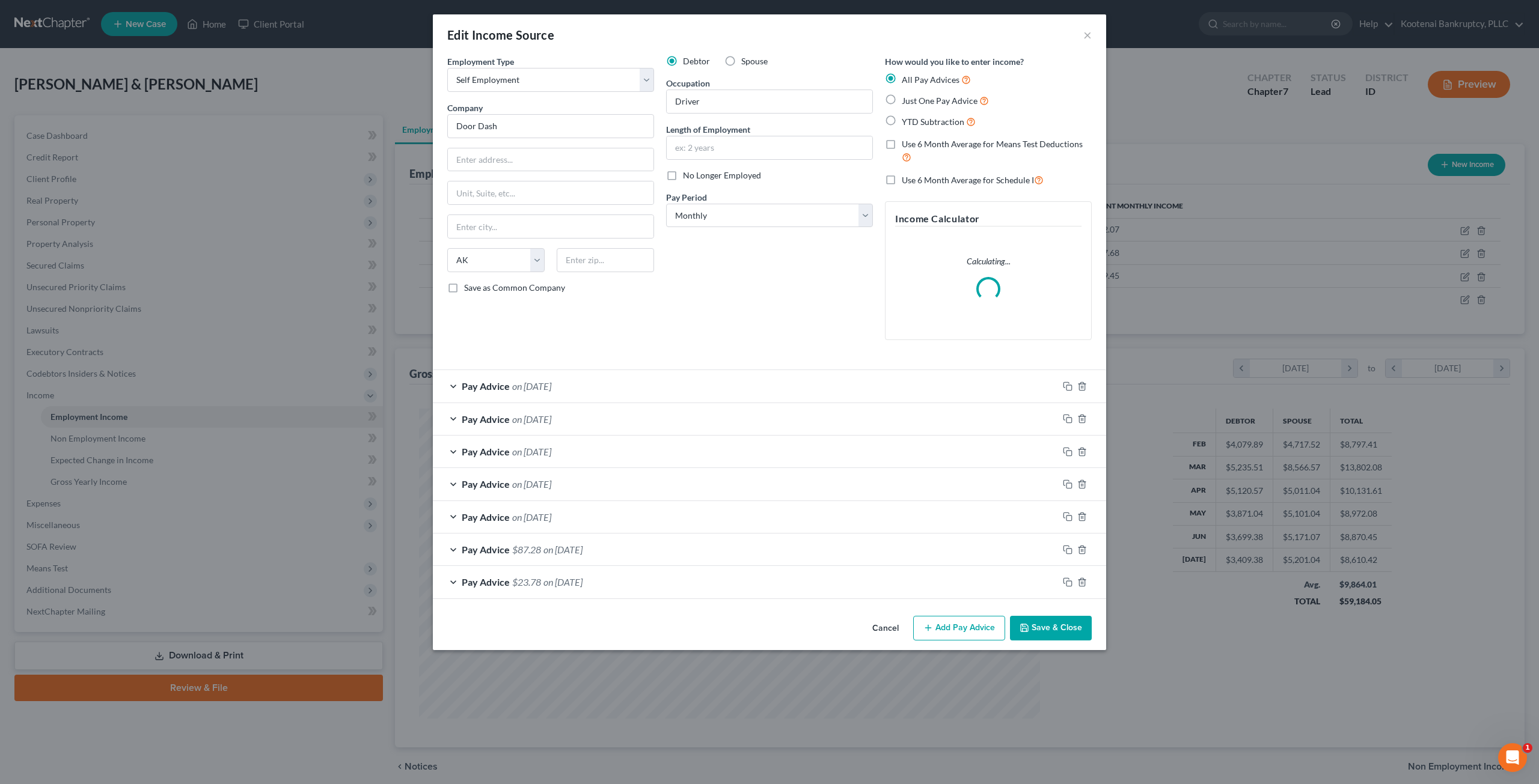
click at [896, 630] on button "Cancel" at bounding box center [885, 629] width 46 height 24
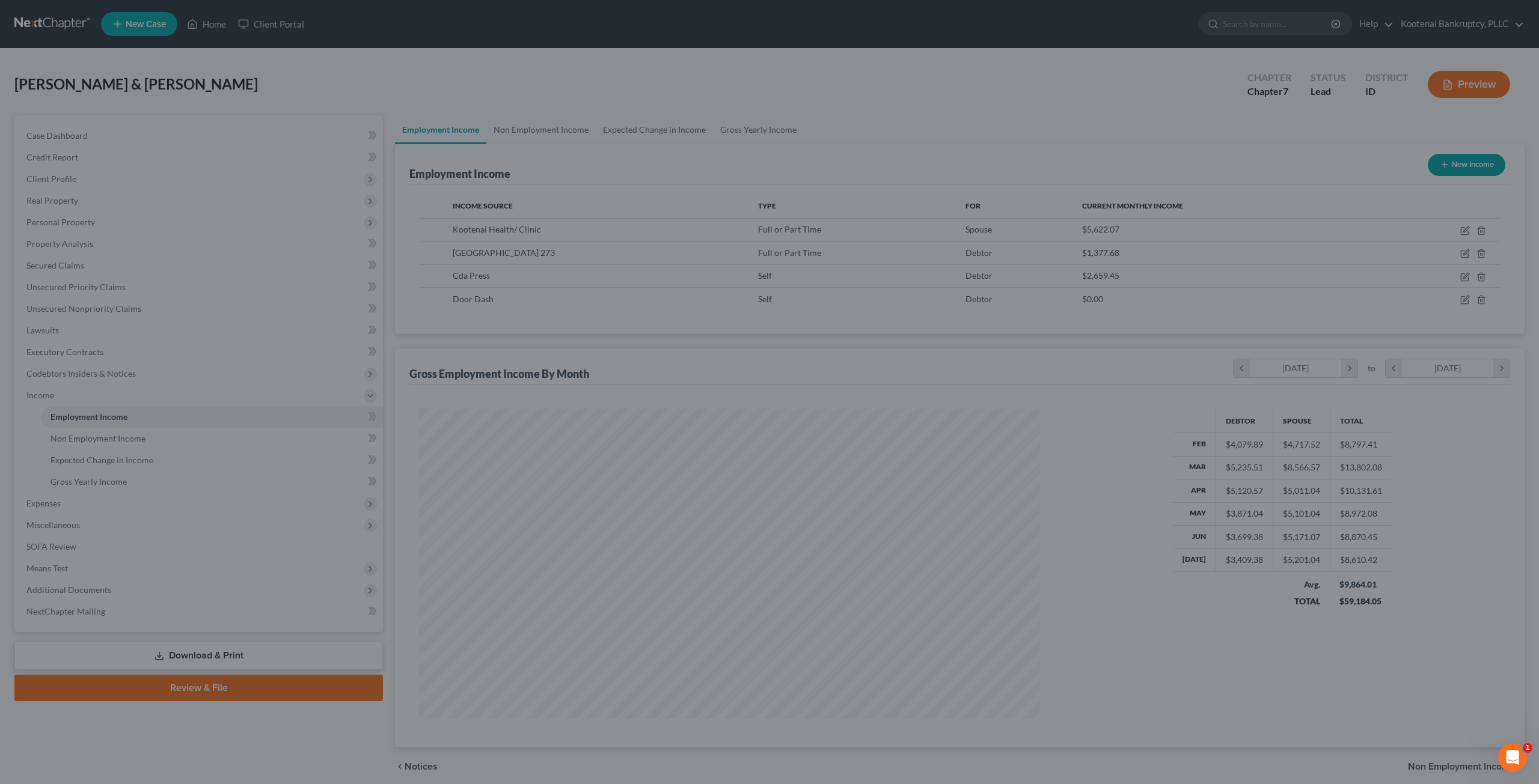
scroll to position [600642, 600487]
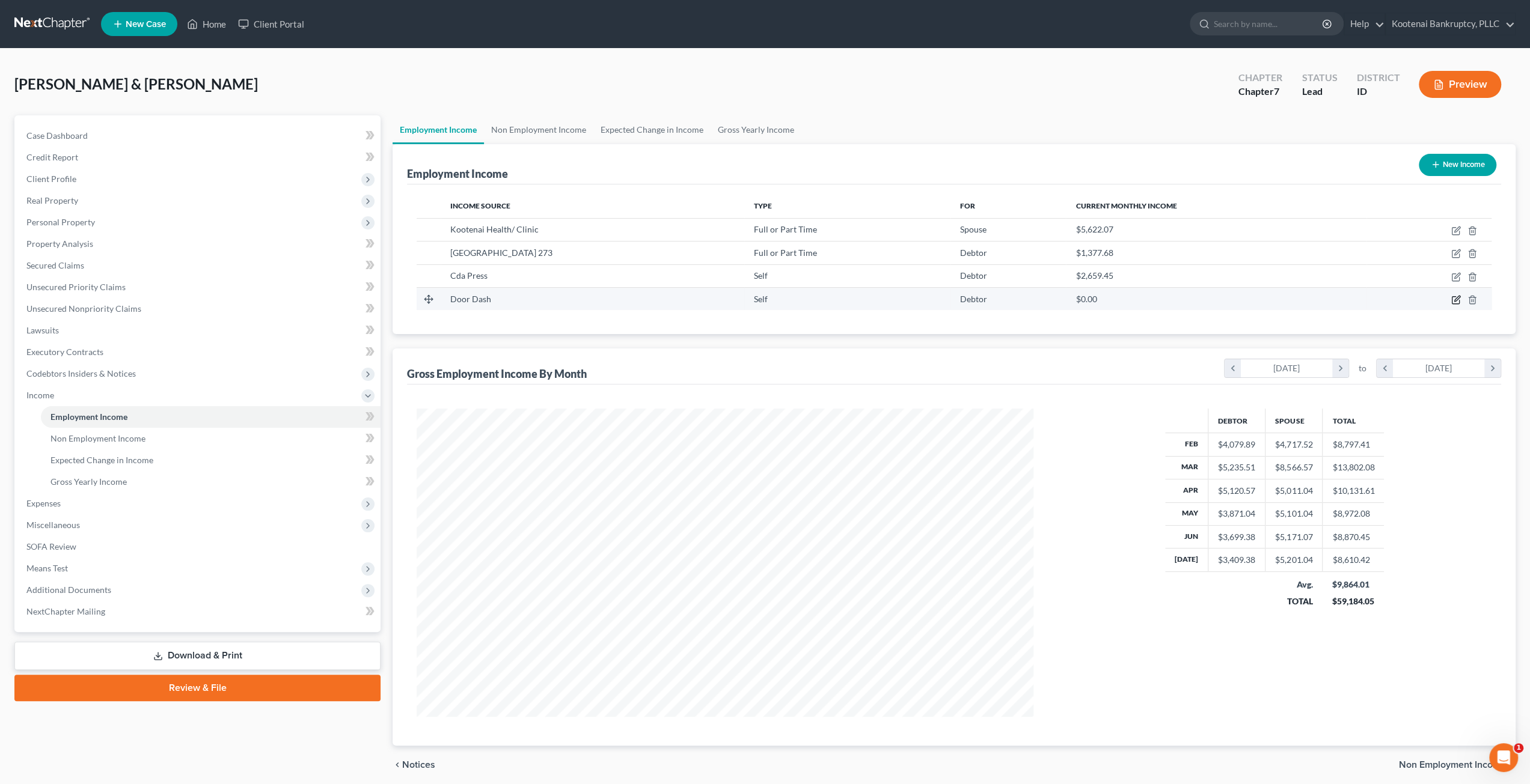
click at [1454, 300] on icon "button" at bounding box center [1456, 300] width 10 height 10
select select "1"
select select "0"
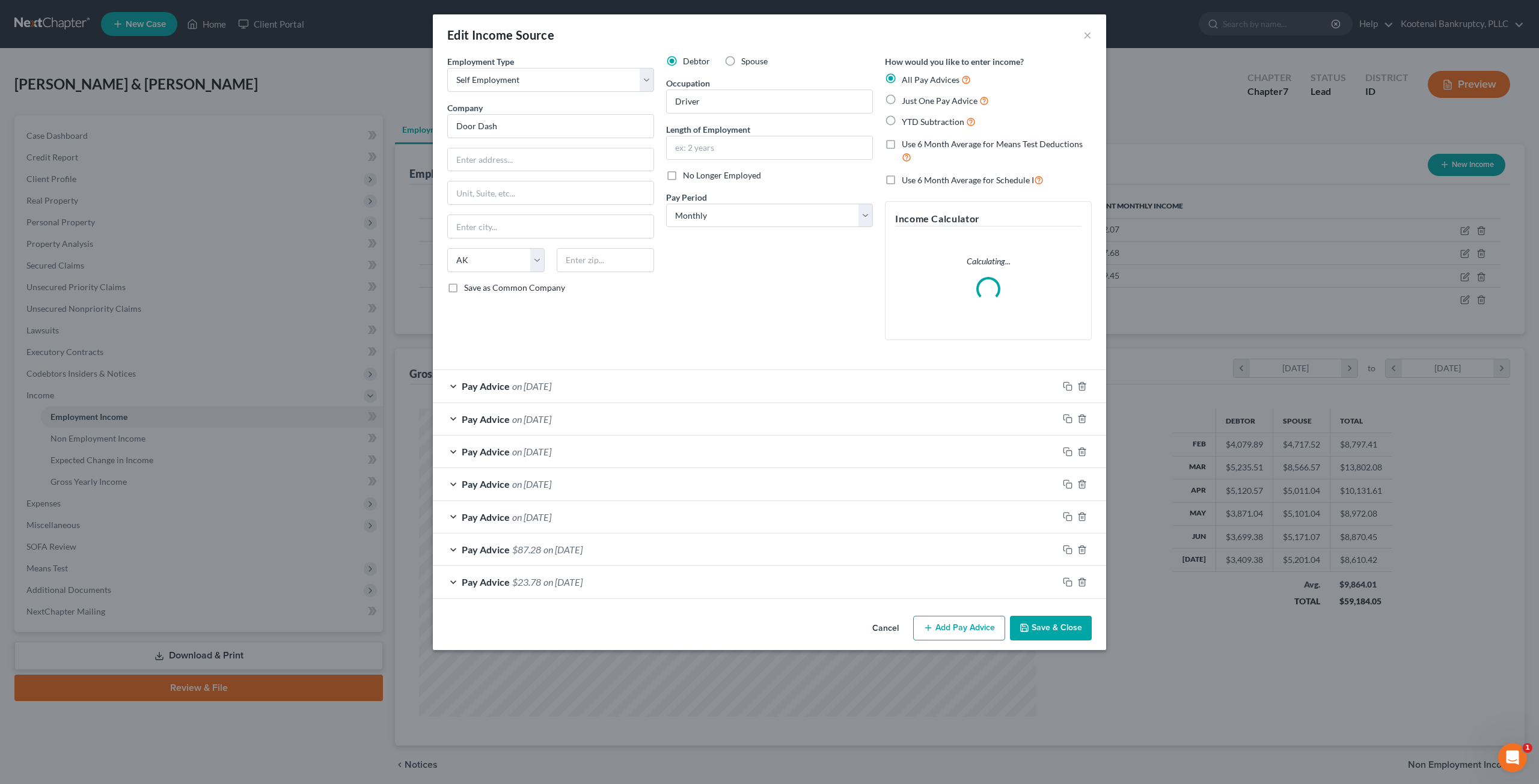
scroll to position [310, 645]
click at [689, 381] on div "Pay Advice on 07/31/2025" at bounding box center [745, 386] width 625 height 32
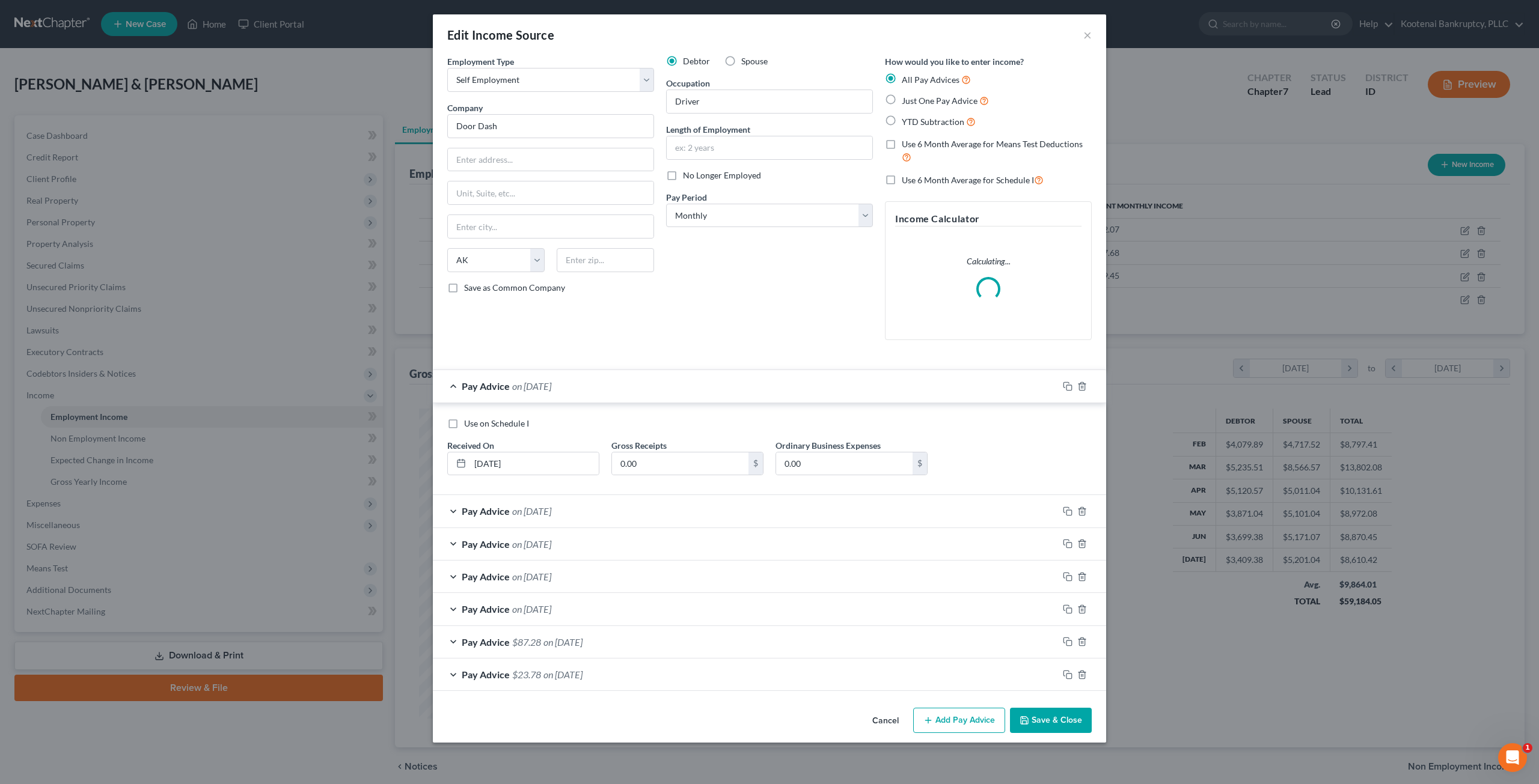
click at [682, 637] on div "Pay Advice $87.28 on 02/28/2025" at bounding box center [745, 642] width 625 height 32
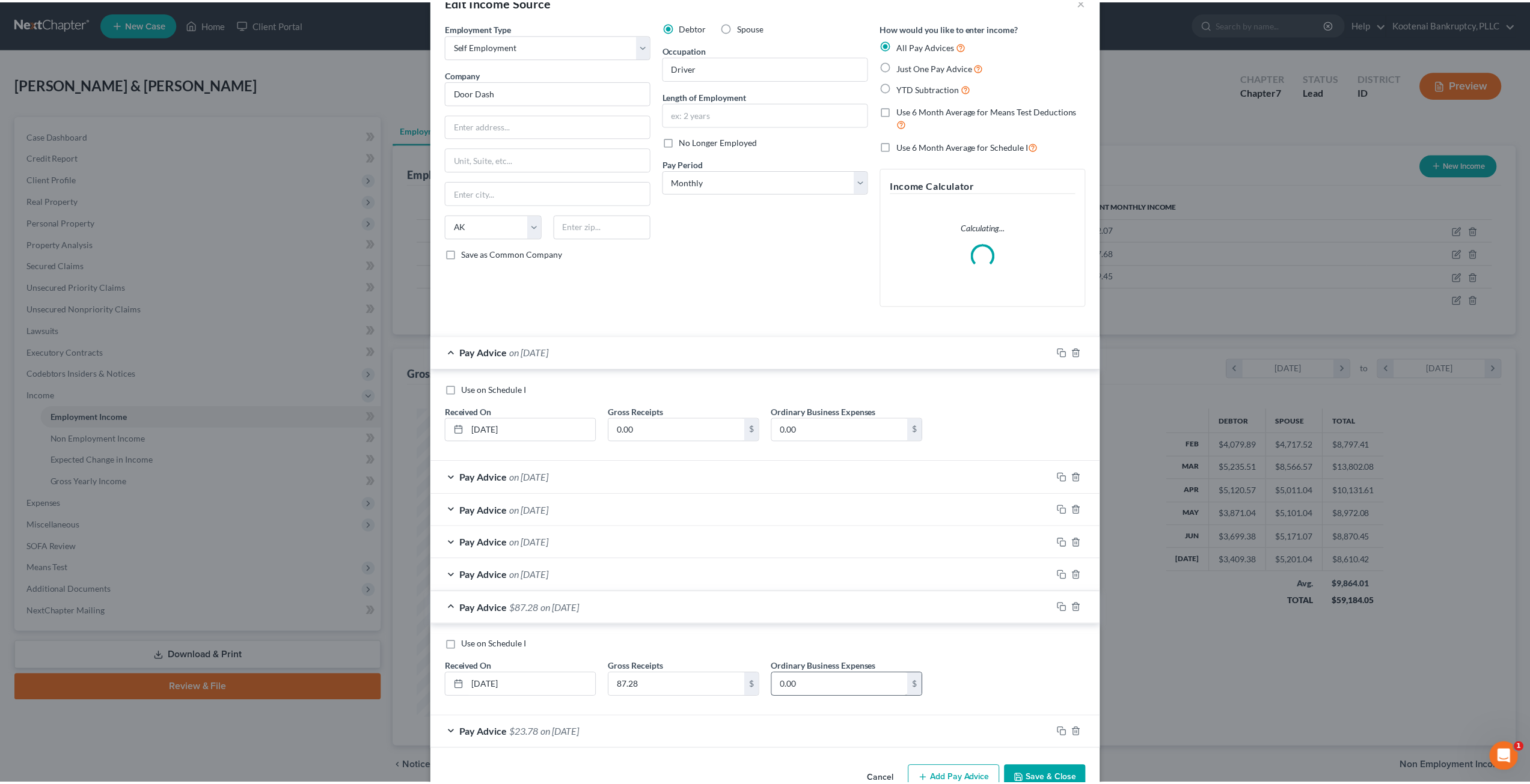
scroll to position [61, 0]
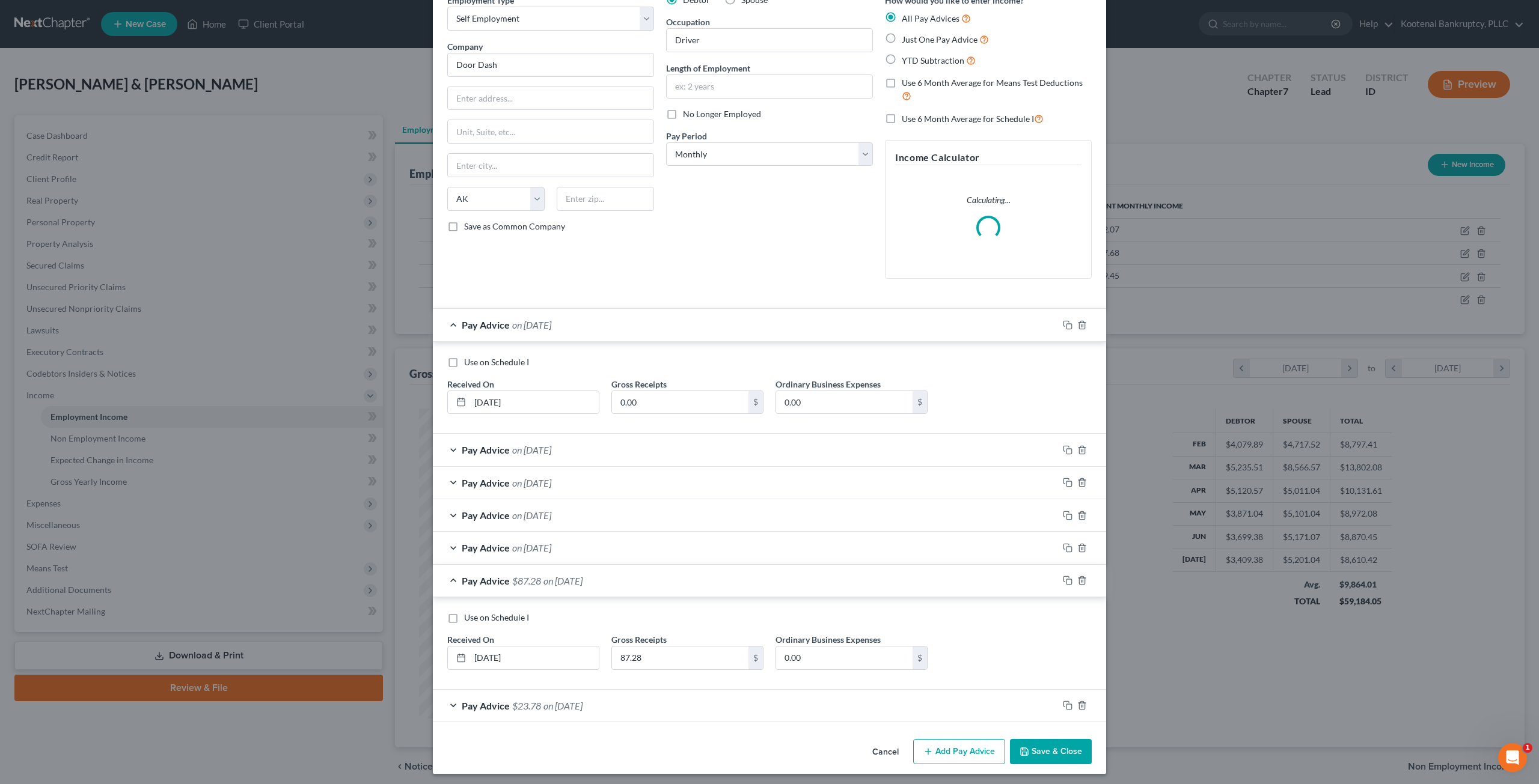
click at [873, 747] on button "Cancel" at bounding box center [885, 752] width 46 height 24
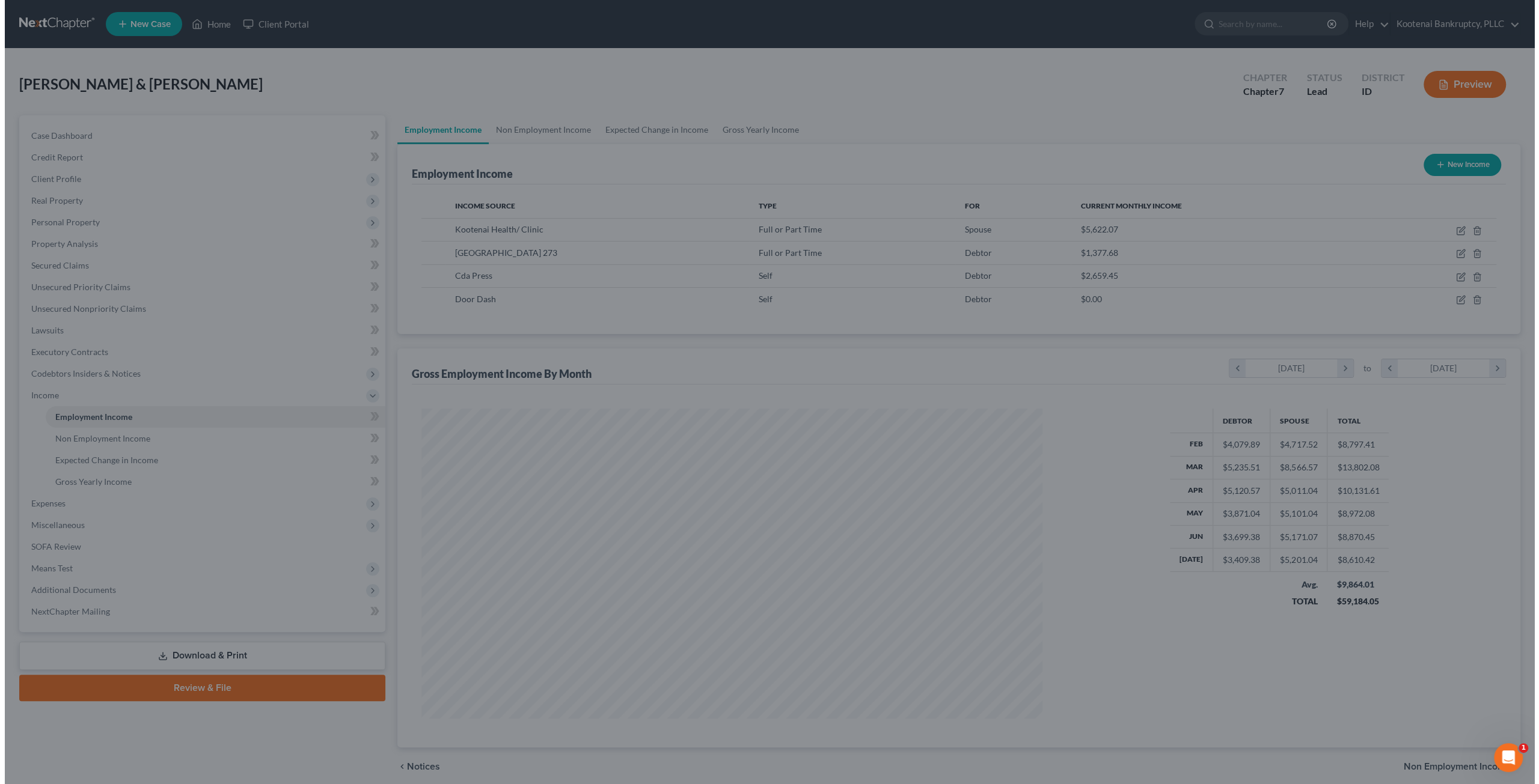
scroll to position [600642, 600487]
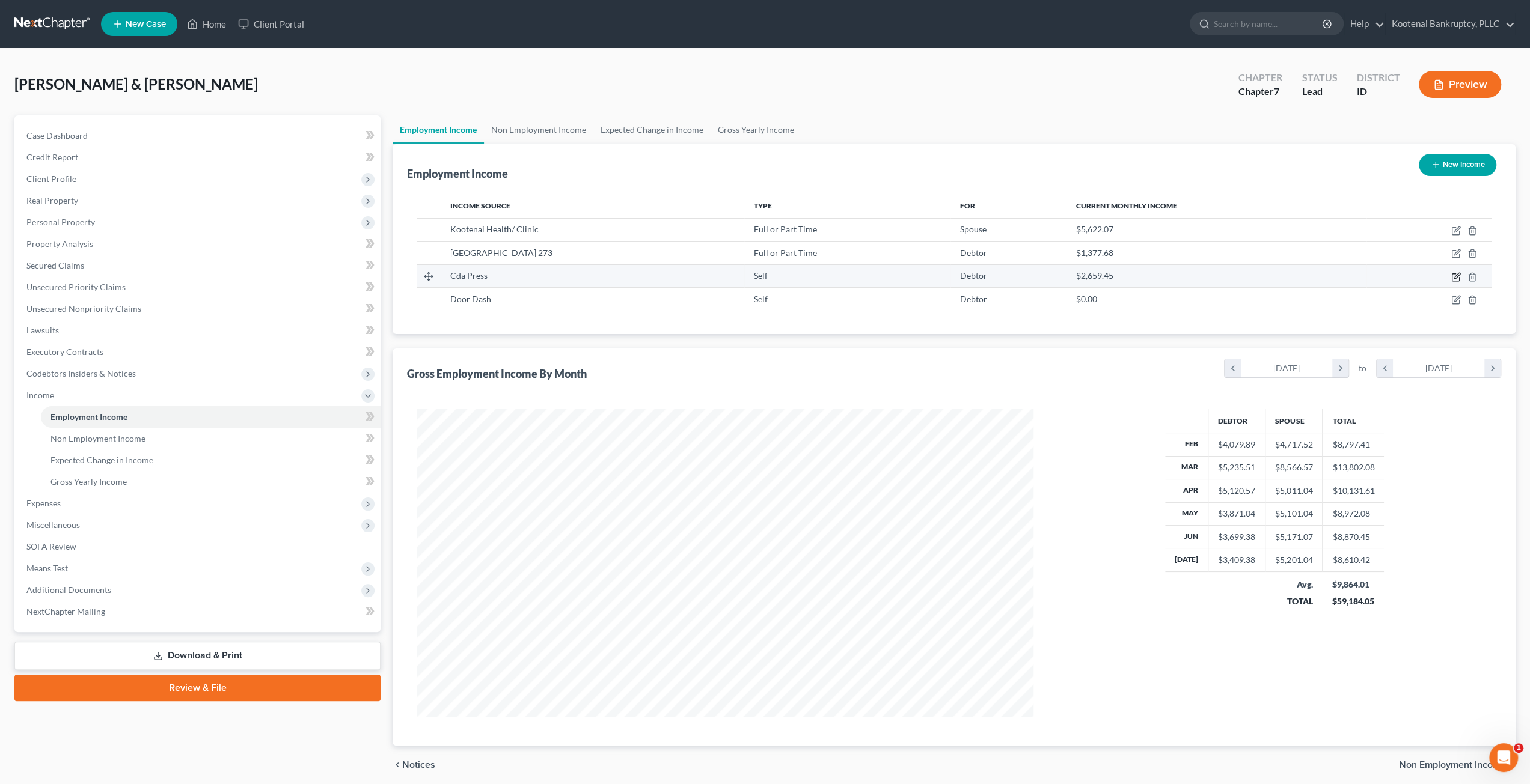
click at [1456, 277] on icon "button" at bounding box center [1457, 276] width 6 height 6
select select "1"
select select "3"
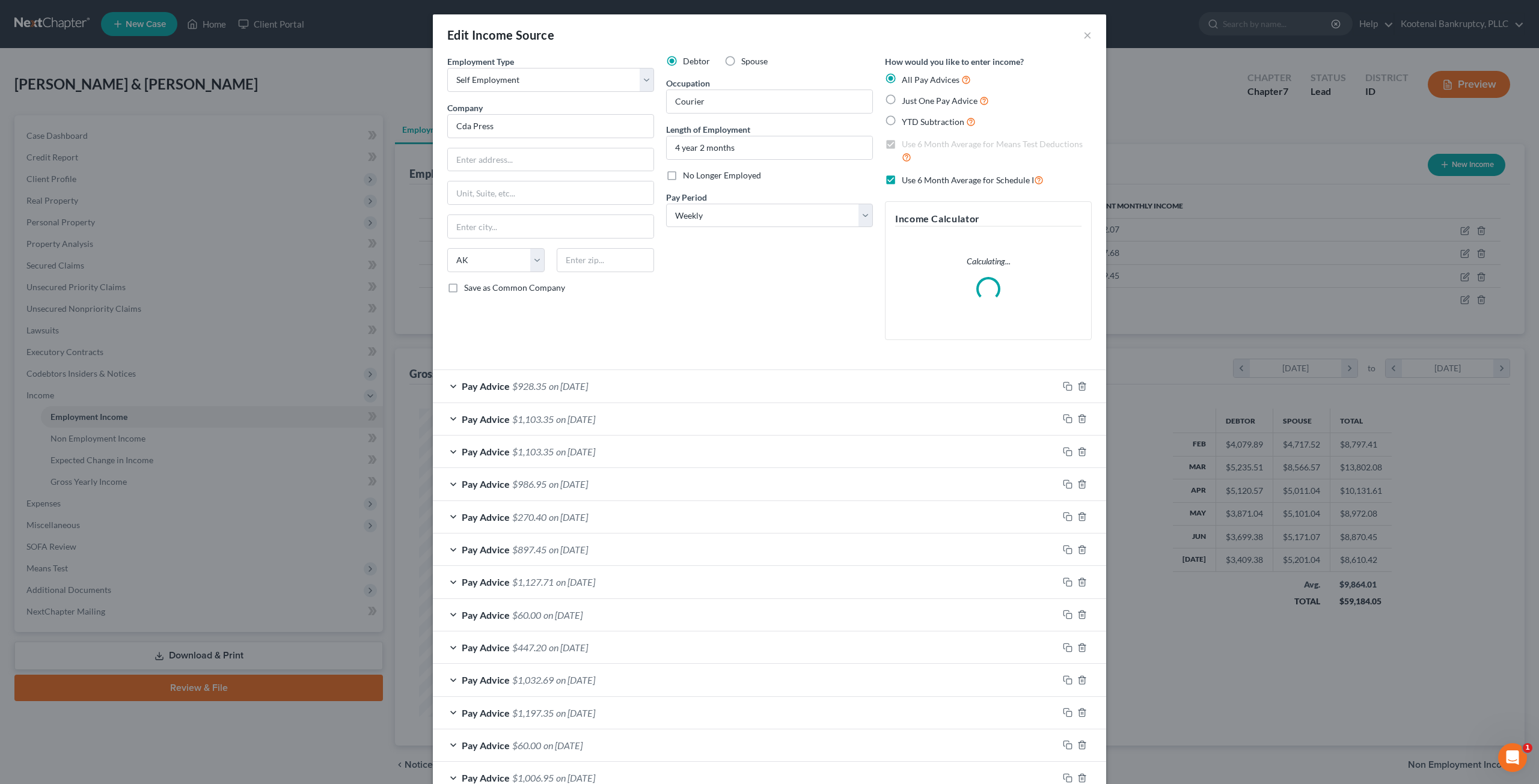
scroll to position [310, 645]
click at [734, 407] on div "Pay Advice $1,103.35 on 07/08/2025" at bounding box center [745, 419] width 625 height 32
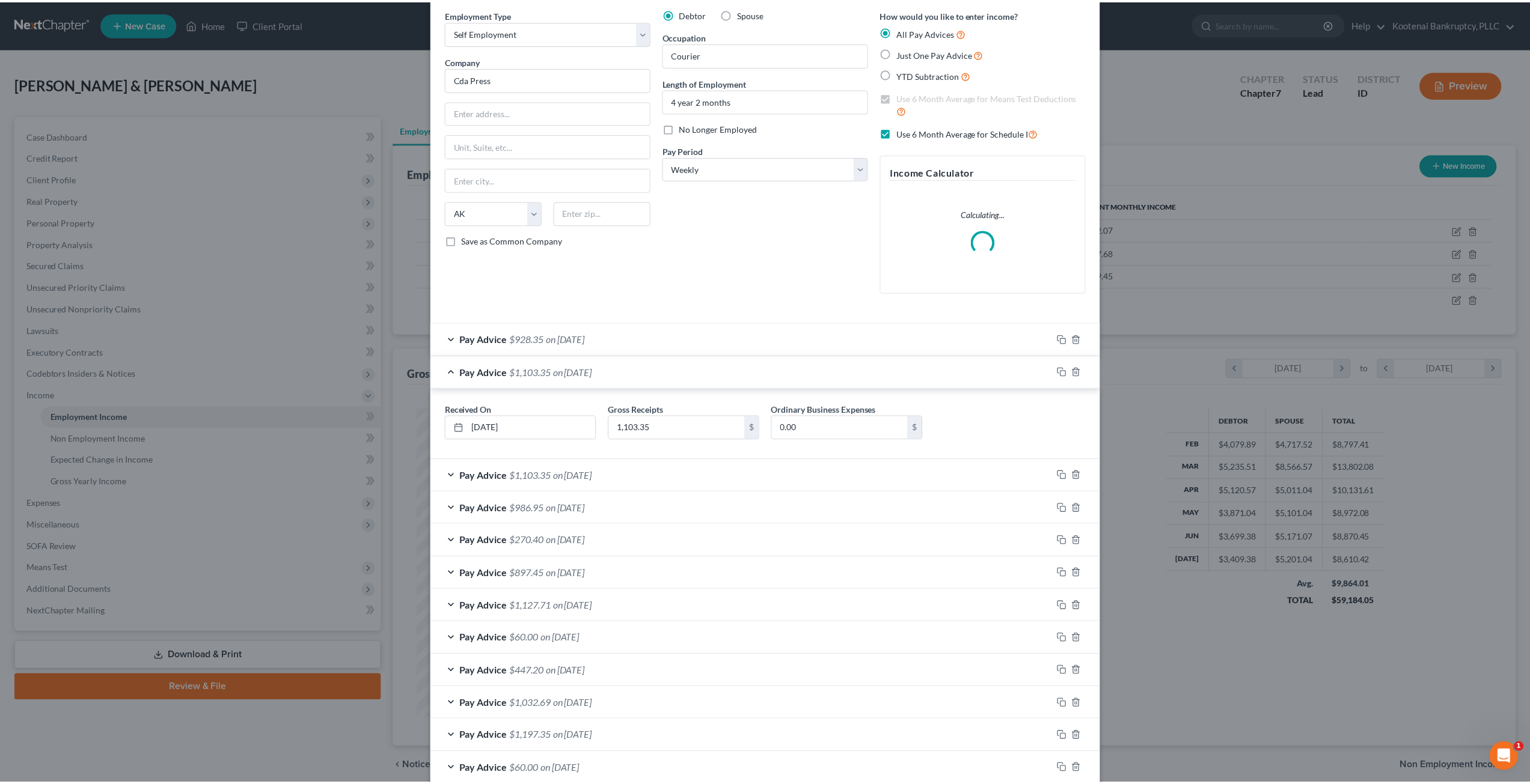
scroll to position [0, 0]
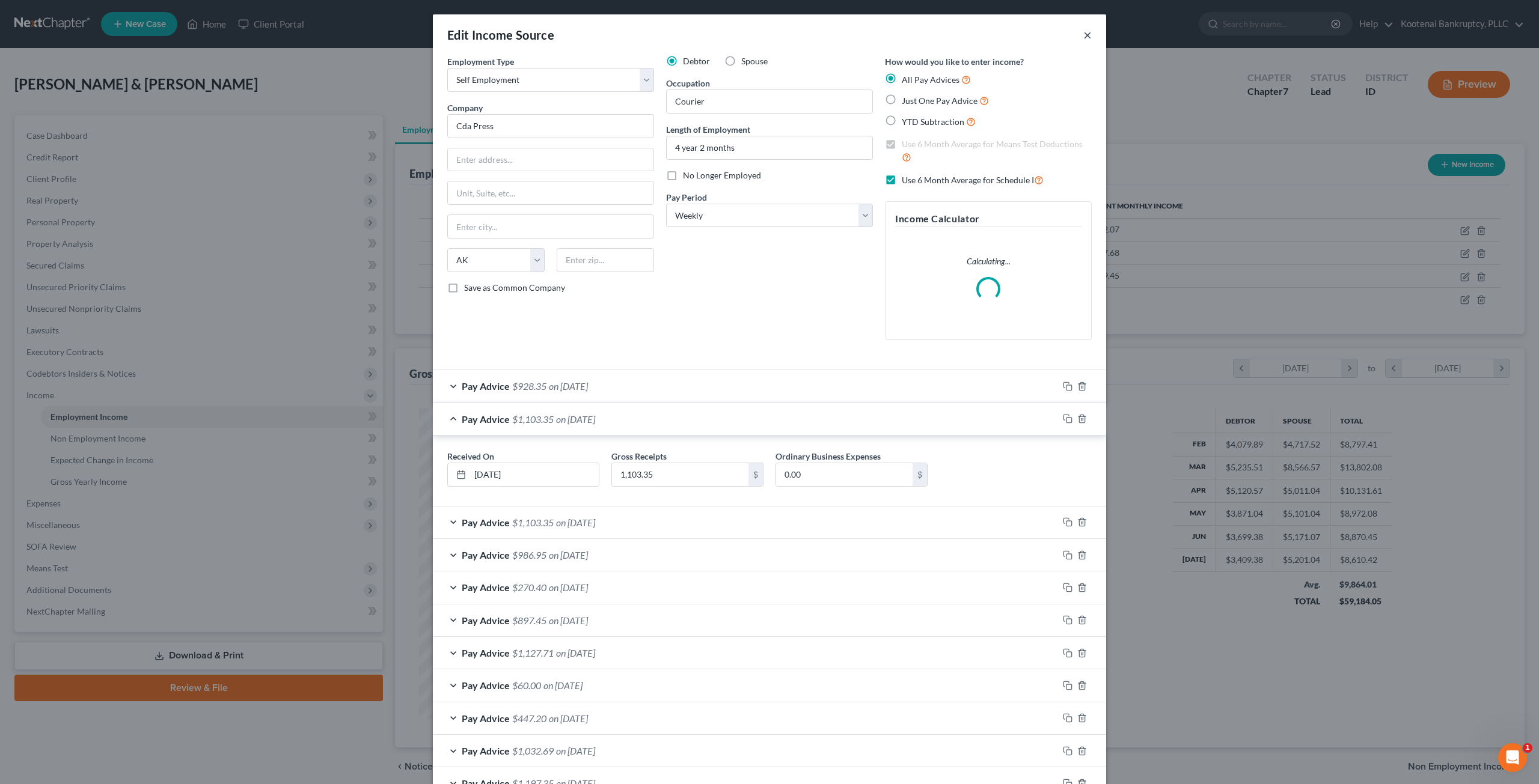
click at [1083, 34] on button "×" at bounding box center [1087, 34] width 8 height 15
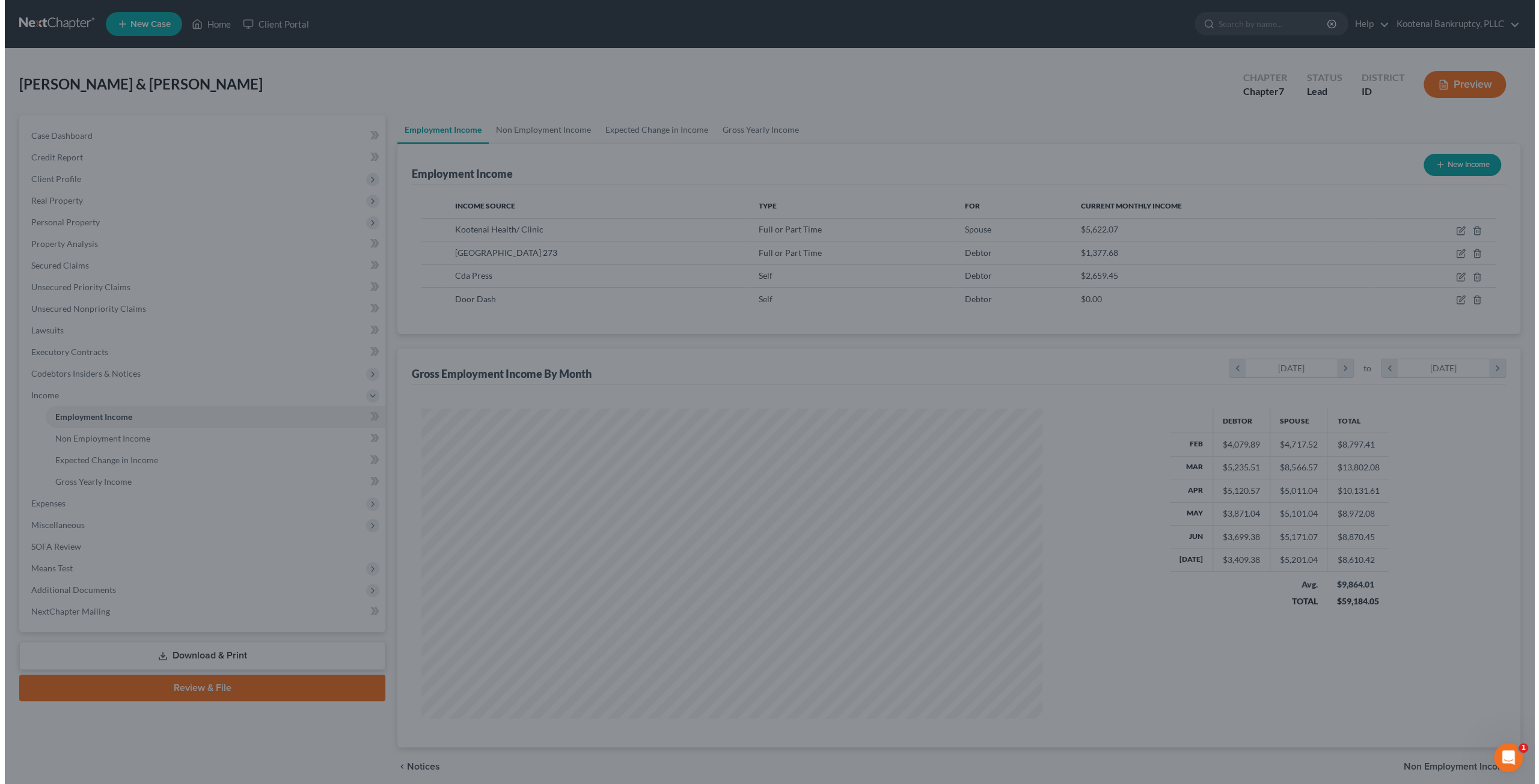
scroll to position [600642, 600487]
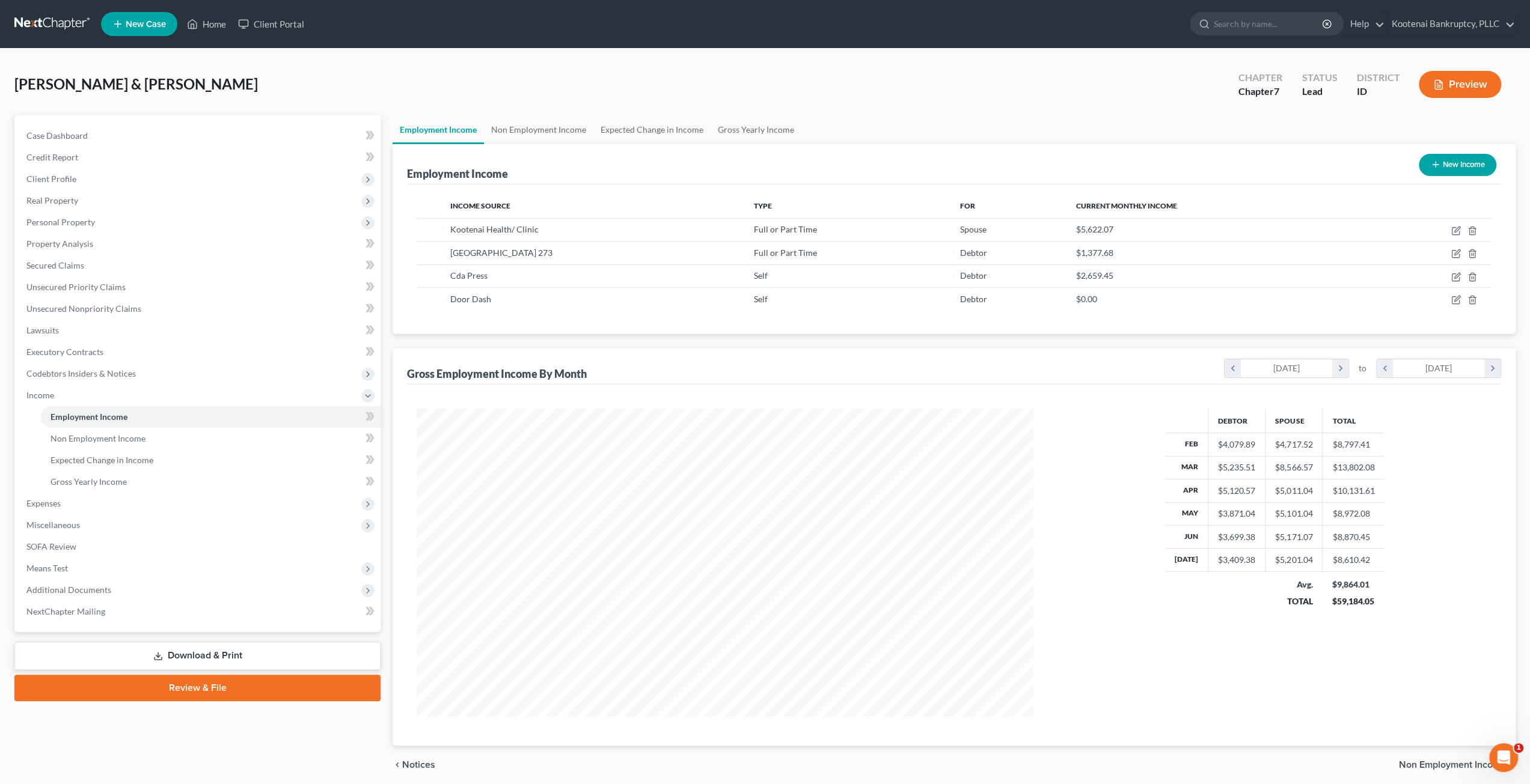
click at [1127, 372] on div "Gross Employment Income By Month chevron_left February 2025 chevron_right to ch…" at bounding box center [954, 366] width 1094 height 36
click at [1453, 255] on icon "button" at bounding box center [1456, 254] width 10 height 10
select select "0"
select select "13"
select select "0"
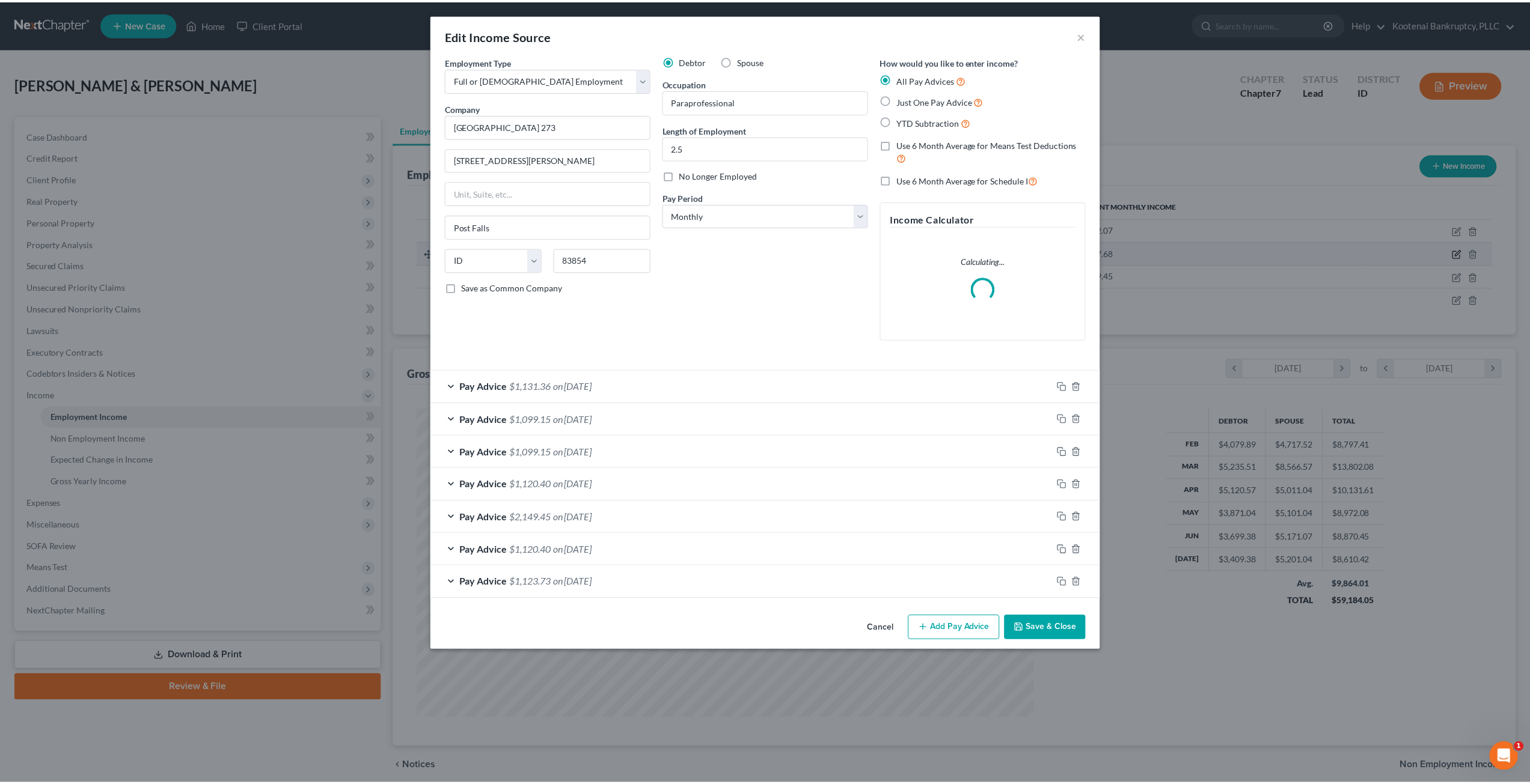
scroll to position [310, 645]
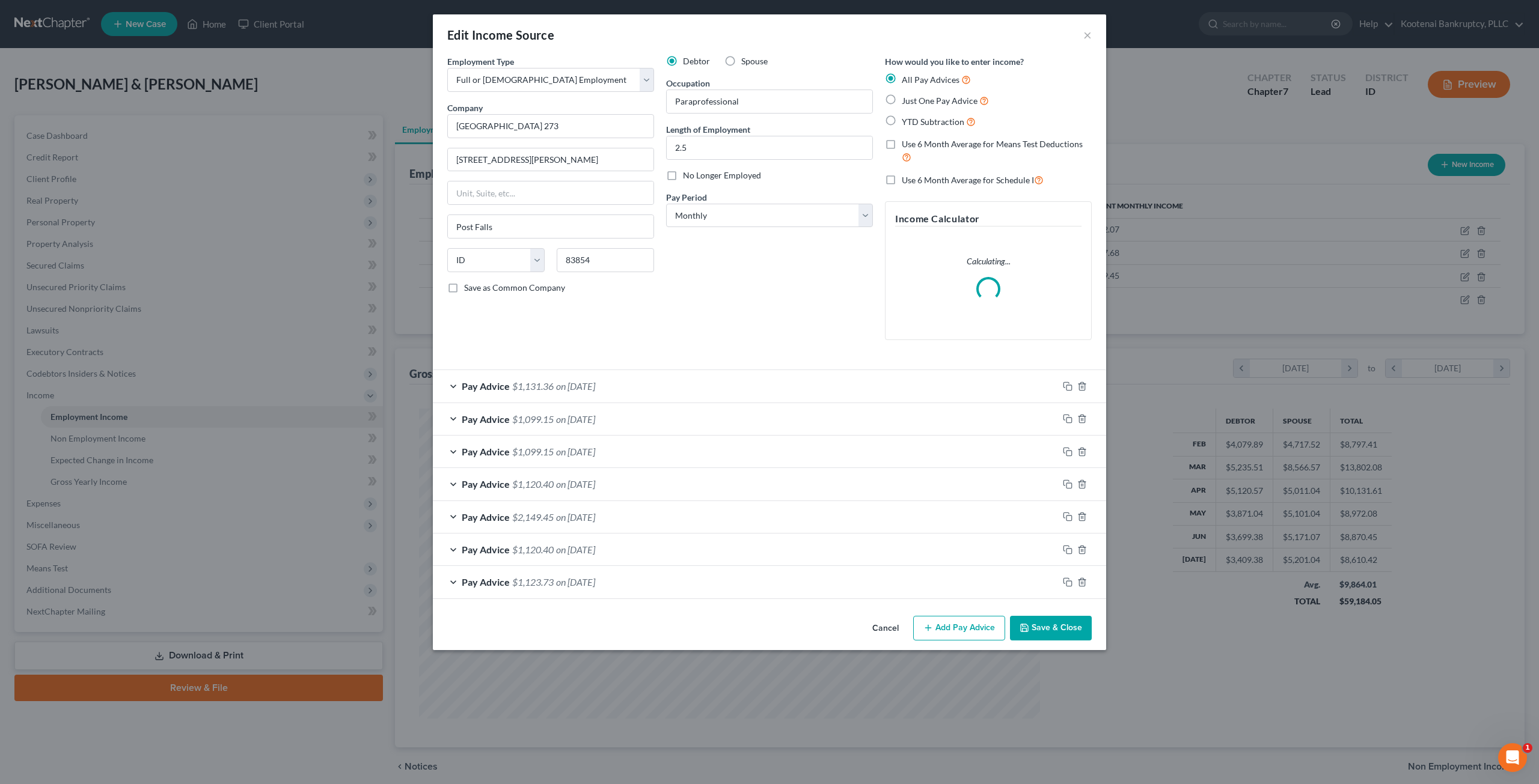
click at [873, 619] on button "Cancel" at bounding box center [885, 629] width 46 height 24
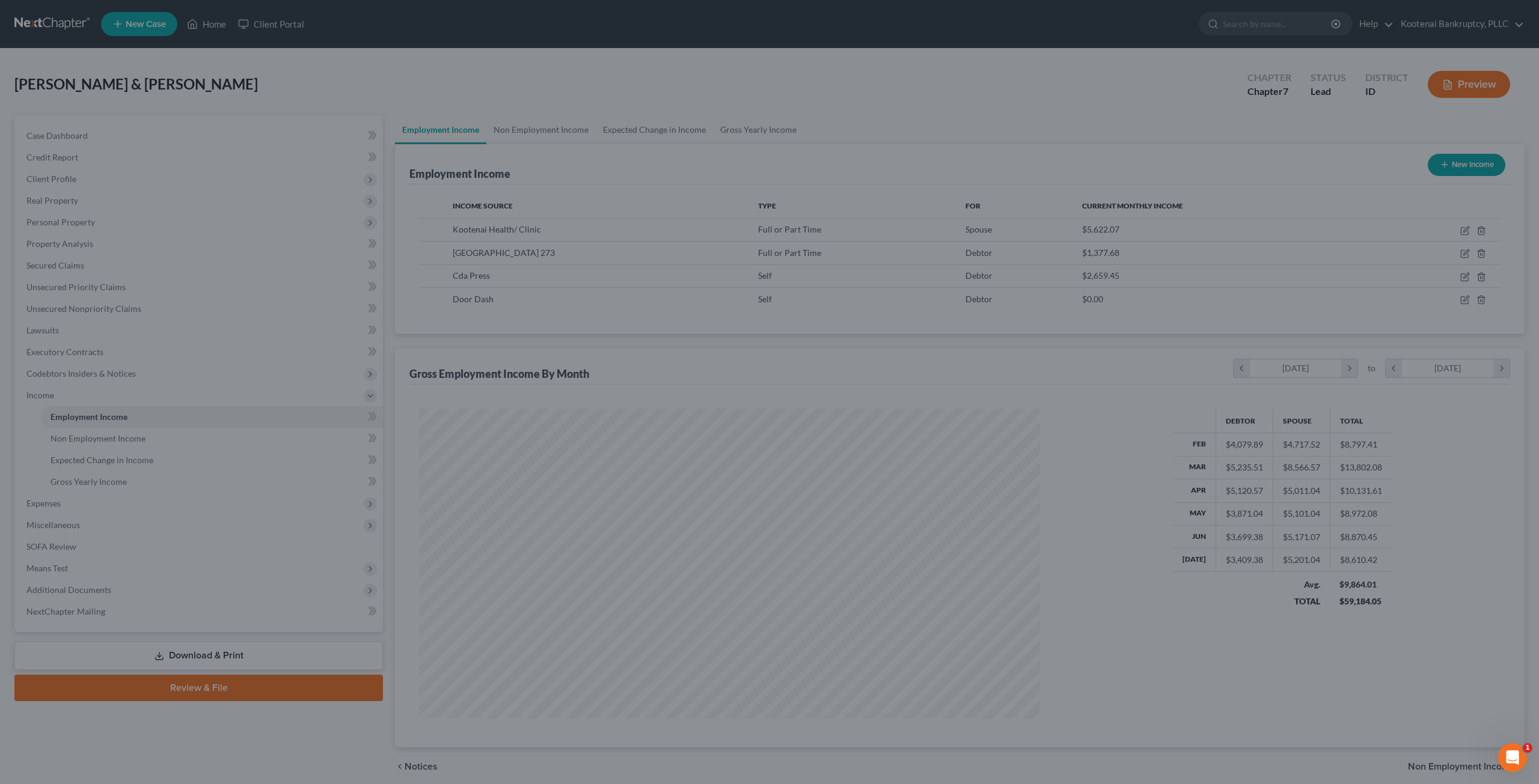
scroll to position [600642, 600487]
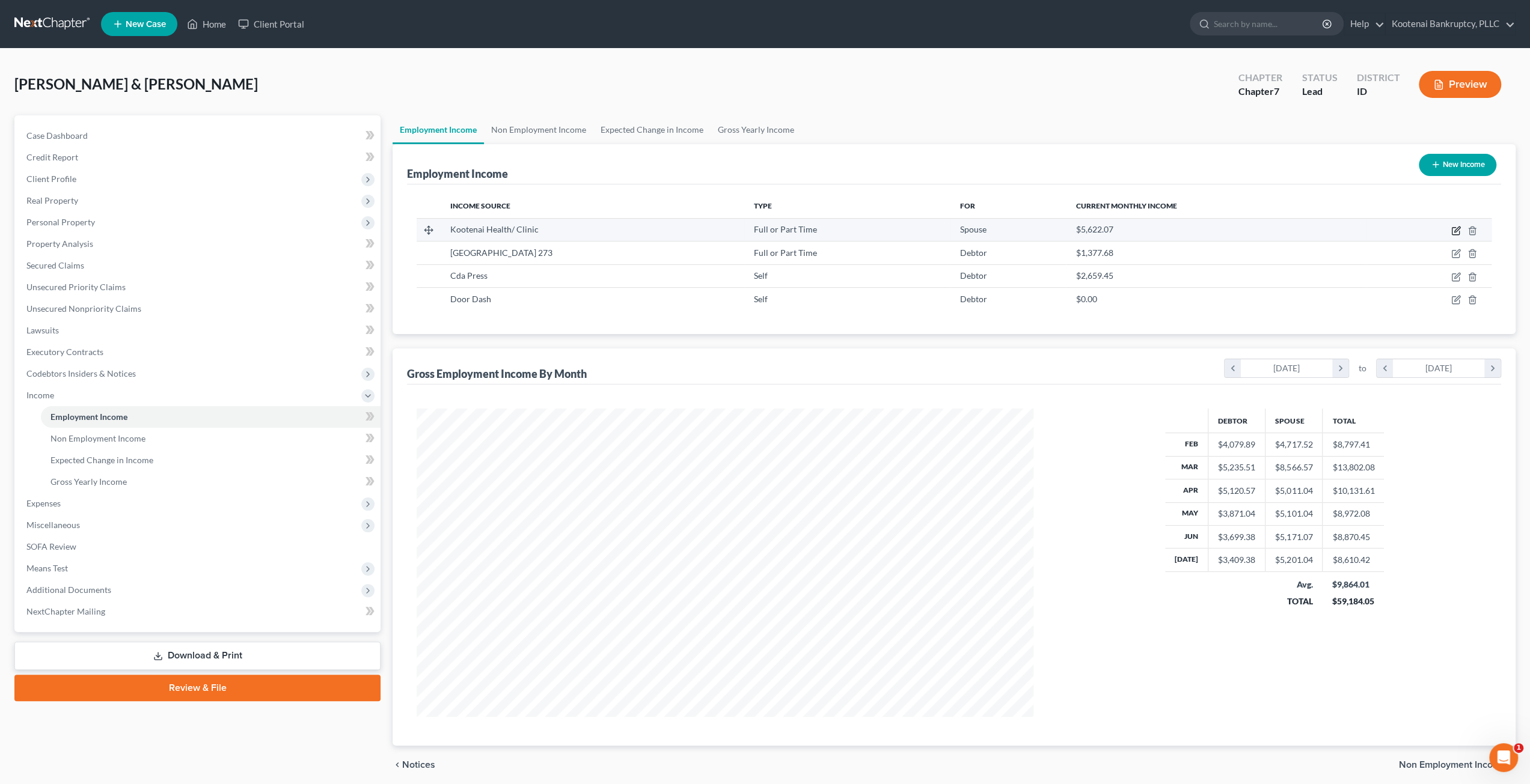
click at [1452, 229] on icon "button" at bounding box center [1456, 231] width 7 height 7
select select "0"
select select "13"
select select "2"
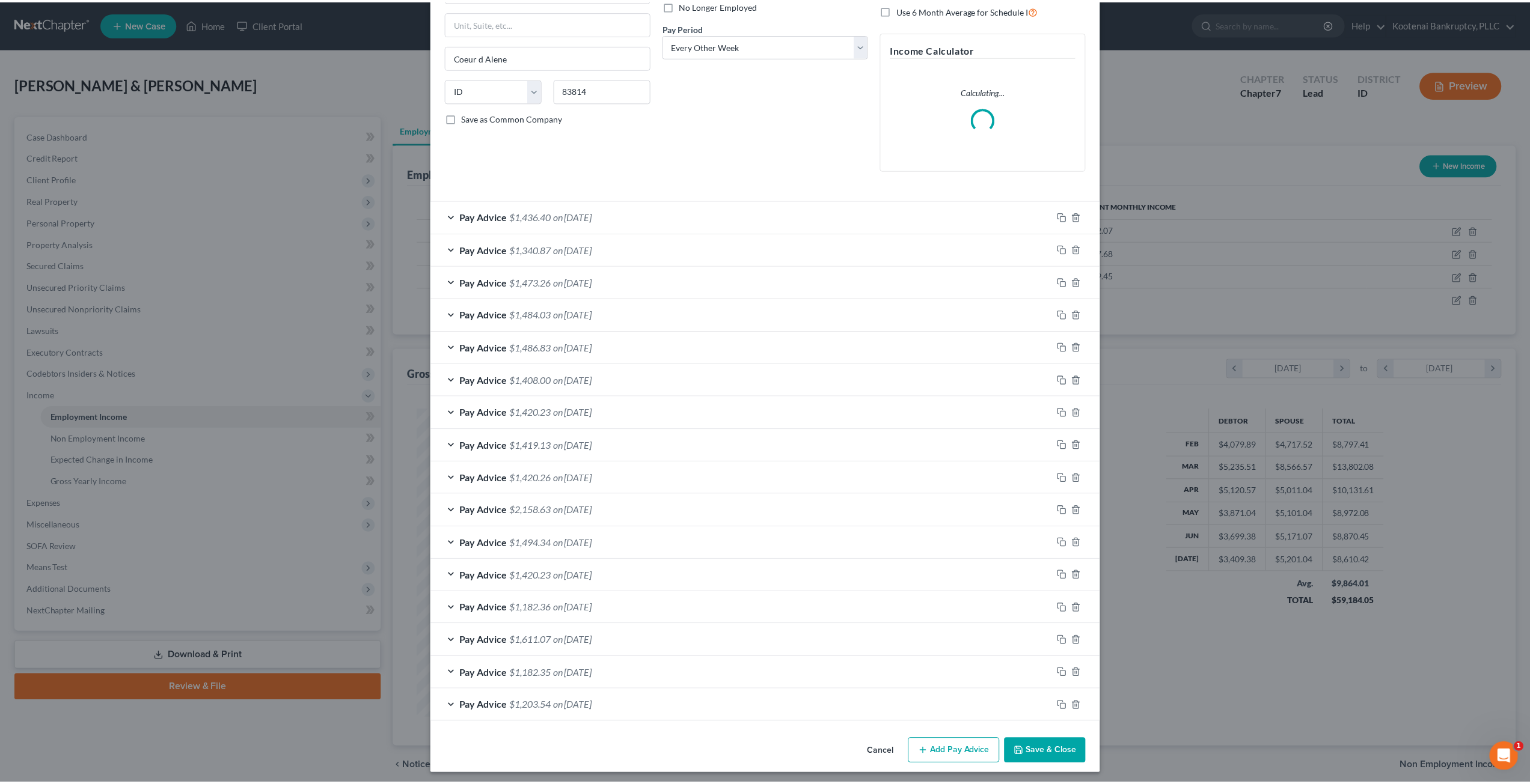
scroll to position [0, 0]
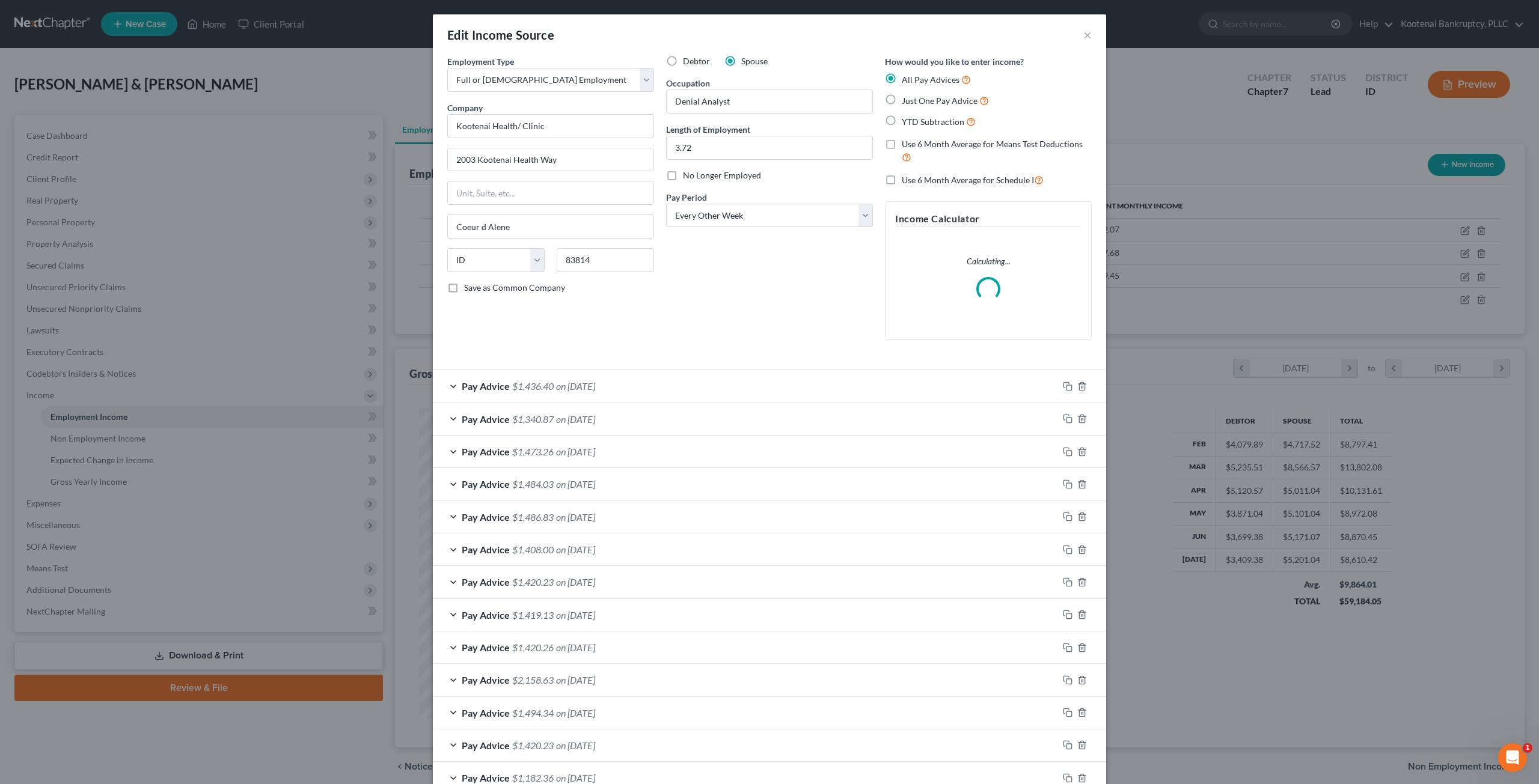
click at [1089, 38] on div "Edit Income Source ×" at bounding box center [770, 35] width 673 height 41
click at [1078, 34] on div "Edit Income Source ×" at bounding box center [770, 35] width 673 height 41
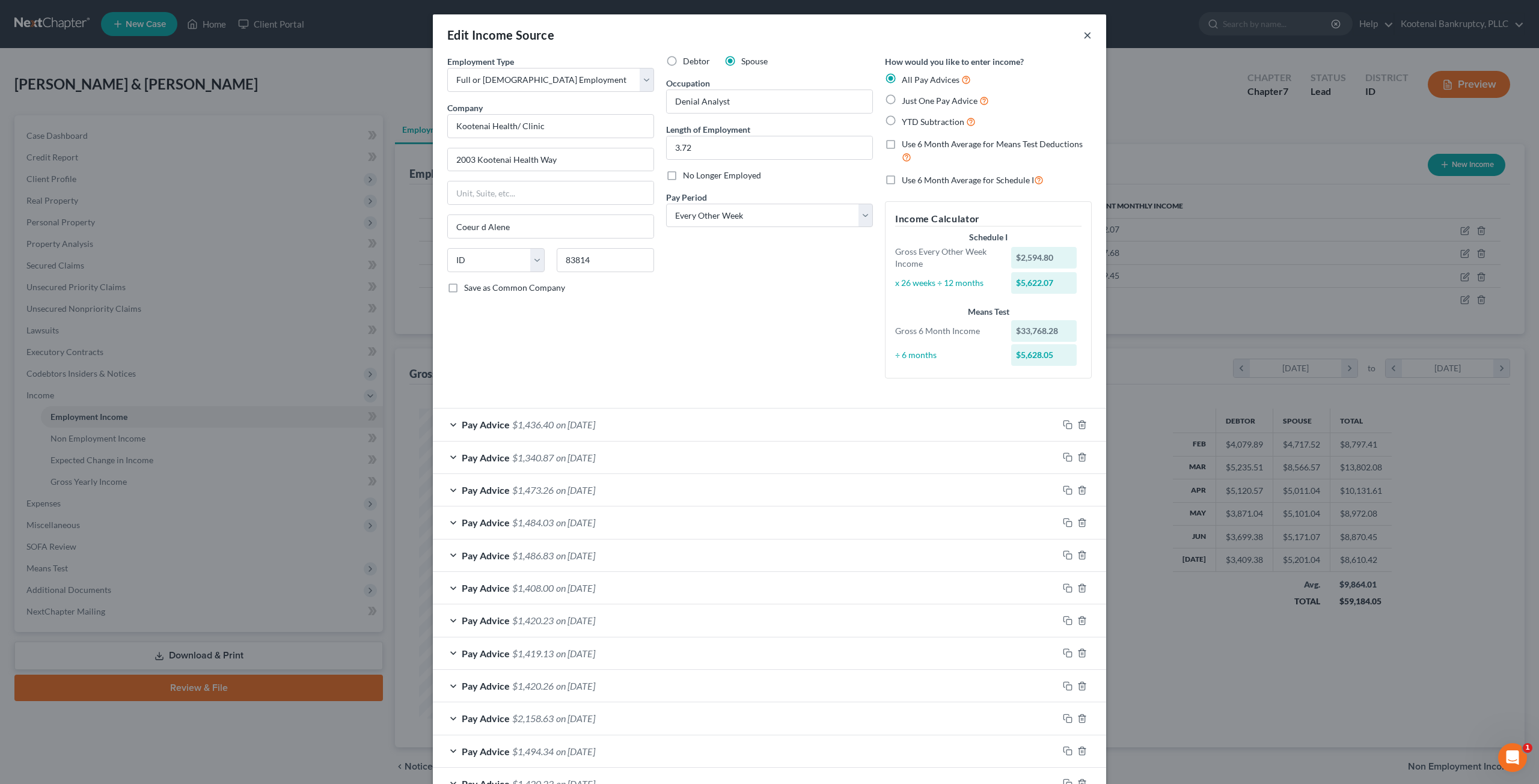
drag, startPoint x: 1084, startPoint y: 32, endPoint x: 1064, endPoint y: 43, distance: 22.8
click at [1084, 32] on button "×" at bounding box center [1087, 34] width 8 height 15
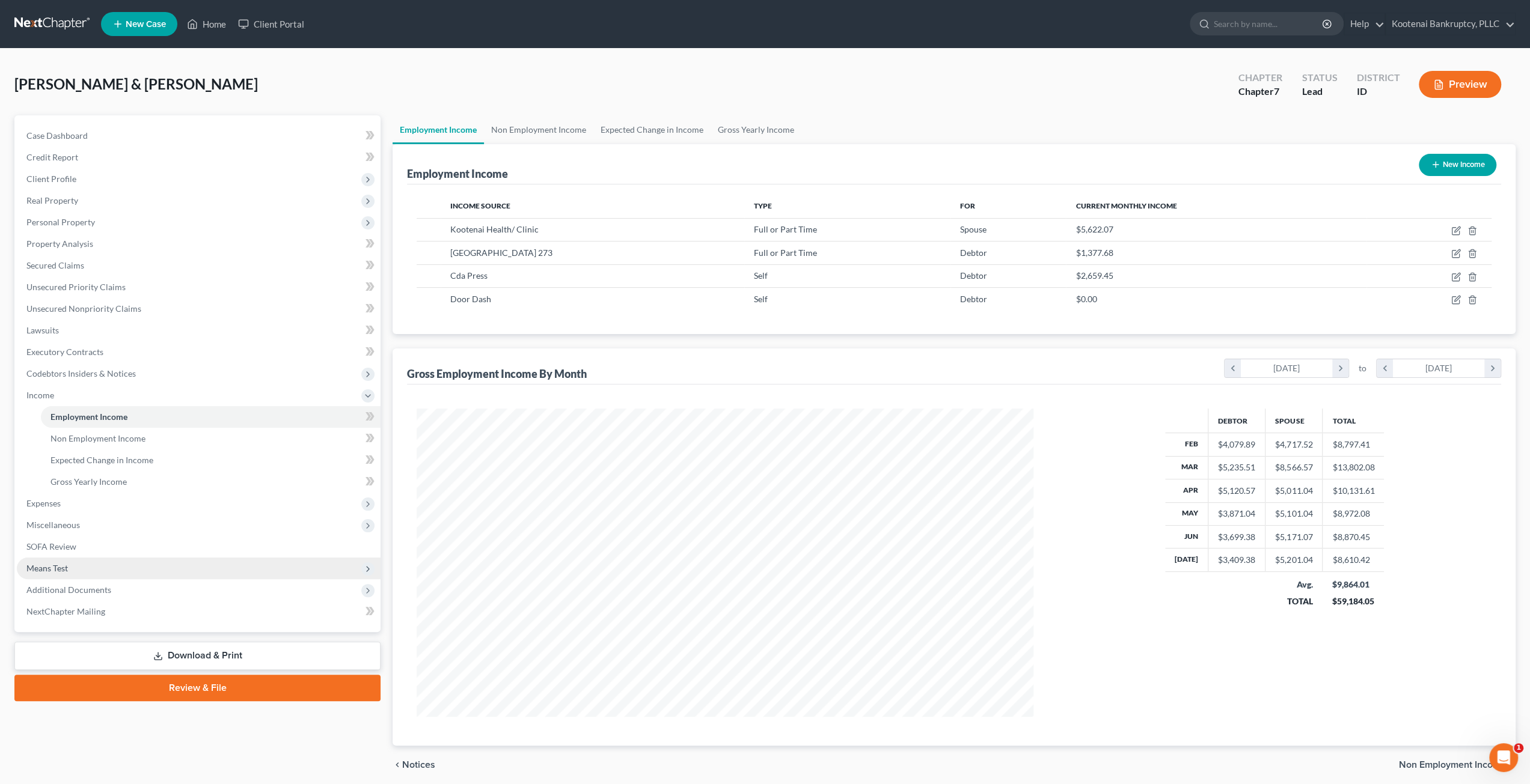
click at [158, 565] on span "Means Test" at bounding box center [199, 568] width 363 height 22
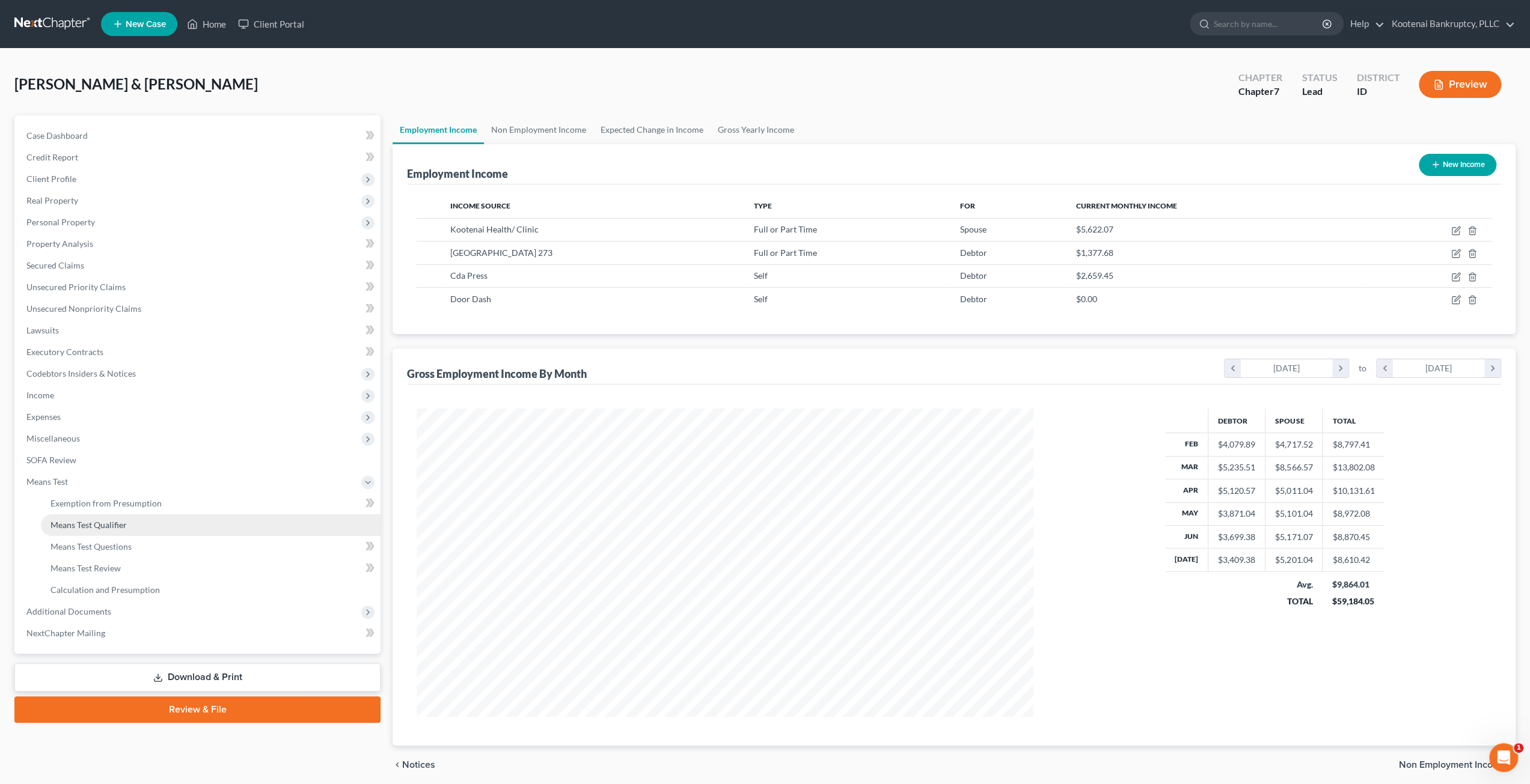
click at [175, 520] on link "Means Test Qualifier" at bounding box center [210, 525] width 340 height 22
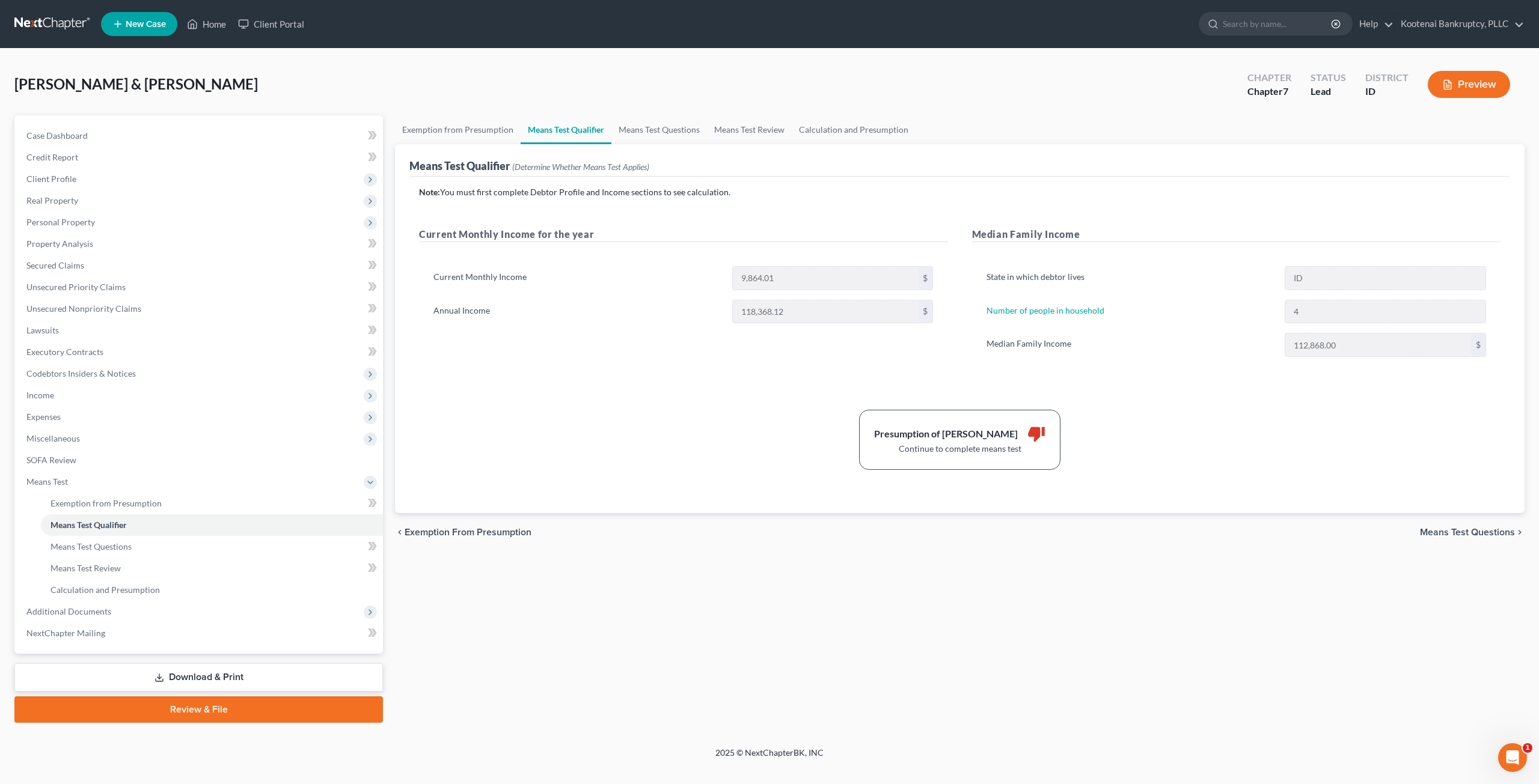
click at [901, 684] on div "Exemption from Presumption Means Test Qualifier Means Test Questions Means Test…" at bounding box center [959, 419] width 1141 height 607
click at [651, 120] on link "Means Test Questions" at bounding box center [659, 130] width 95 height 29
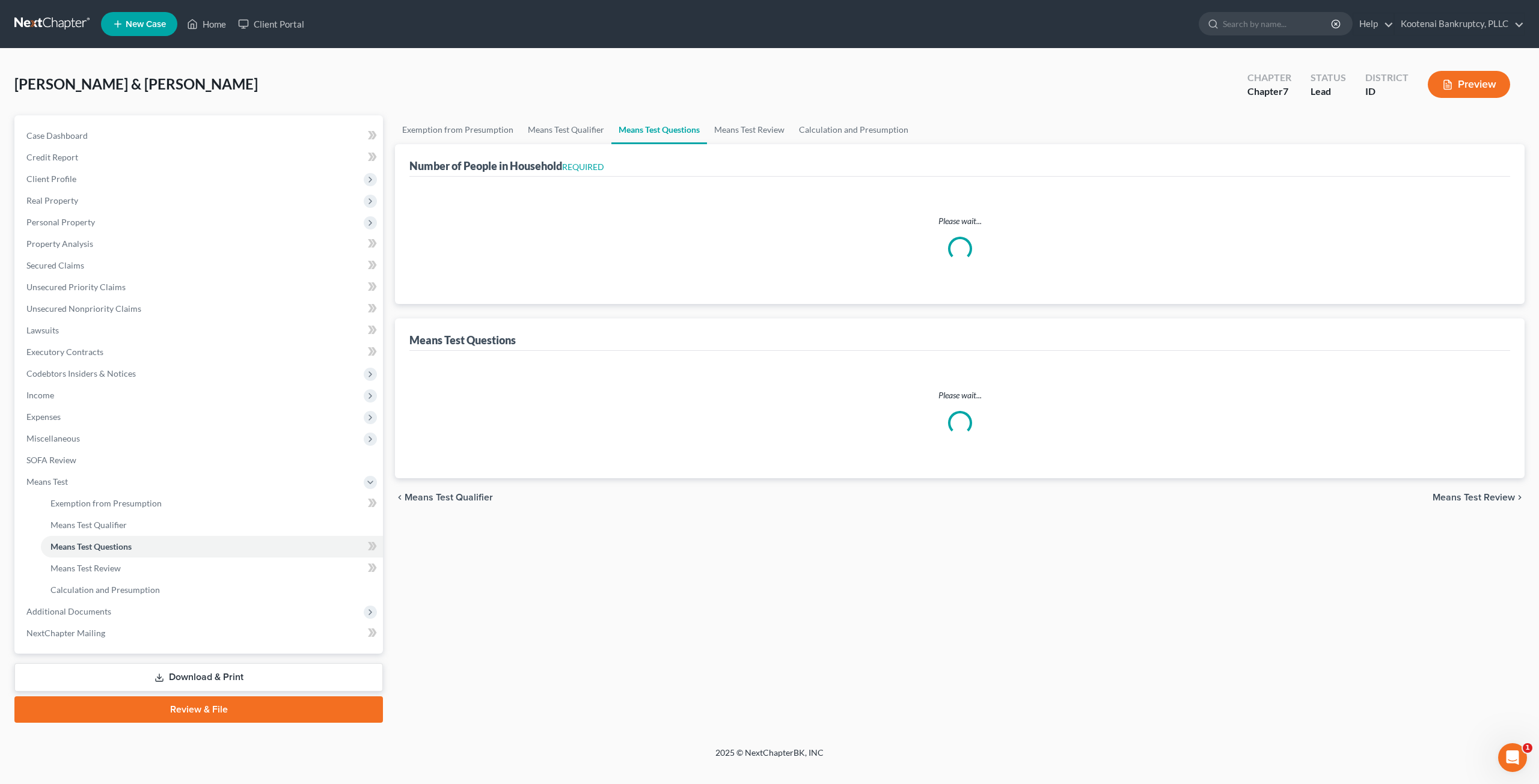
select select "1"
select select "60"
select select "0"
select select "60"
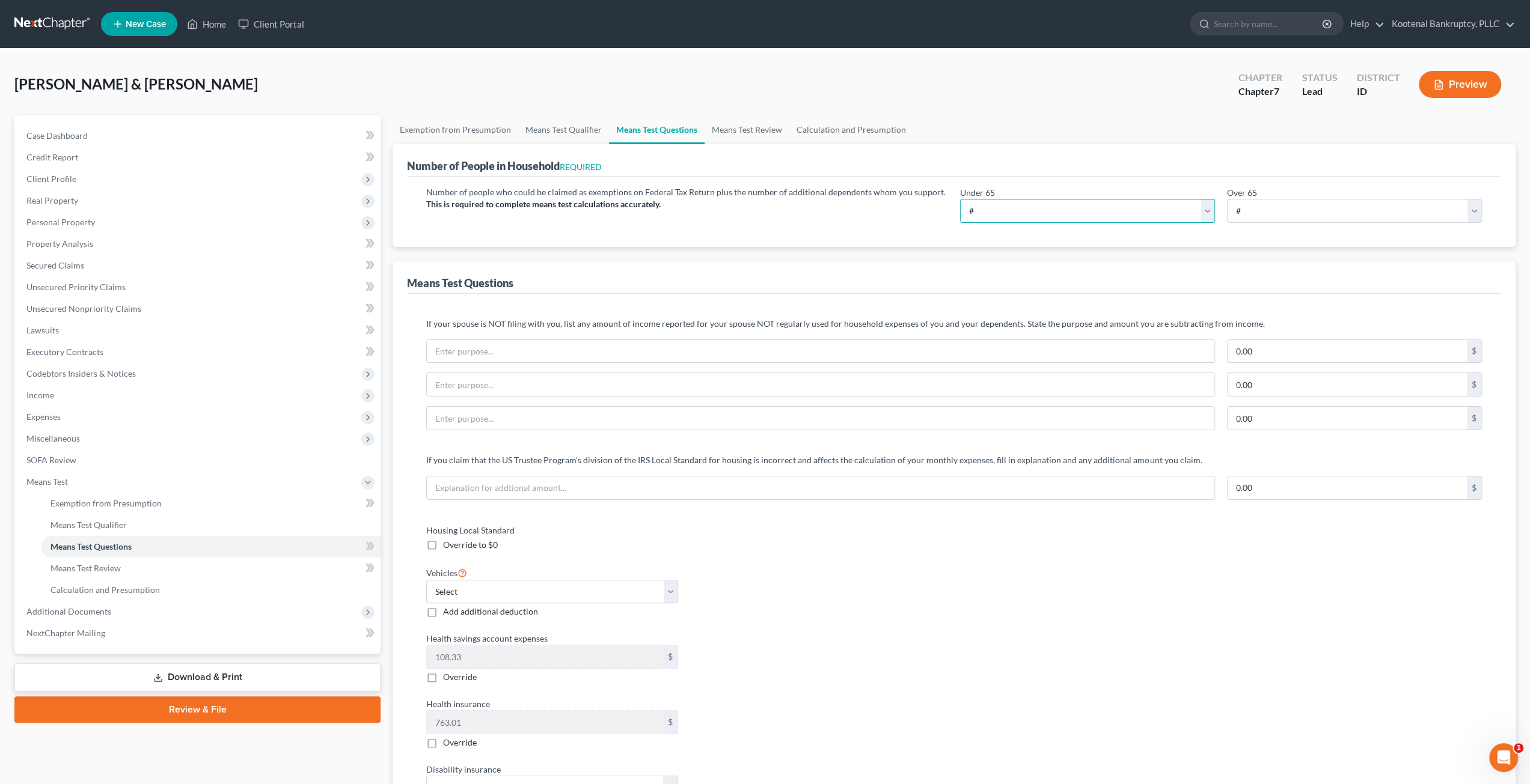
click at [1165, 205] on select "# 0 1 2 3 4 5 6 7 8 9 10" at bounding box center [1087, 211] width 255 height 24
select select "4"
click at [960, 199] on select "# 0 1 2 3 4 5 6 7 8 9 10" at bounding box center [1087, 211] width 255 height 24
click at [879, 299] on div "If your spouse is NOT filing with you, list any amount of income reported for y…" at bounding box center [954, 731] width 1094 height 876
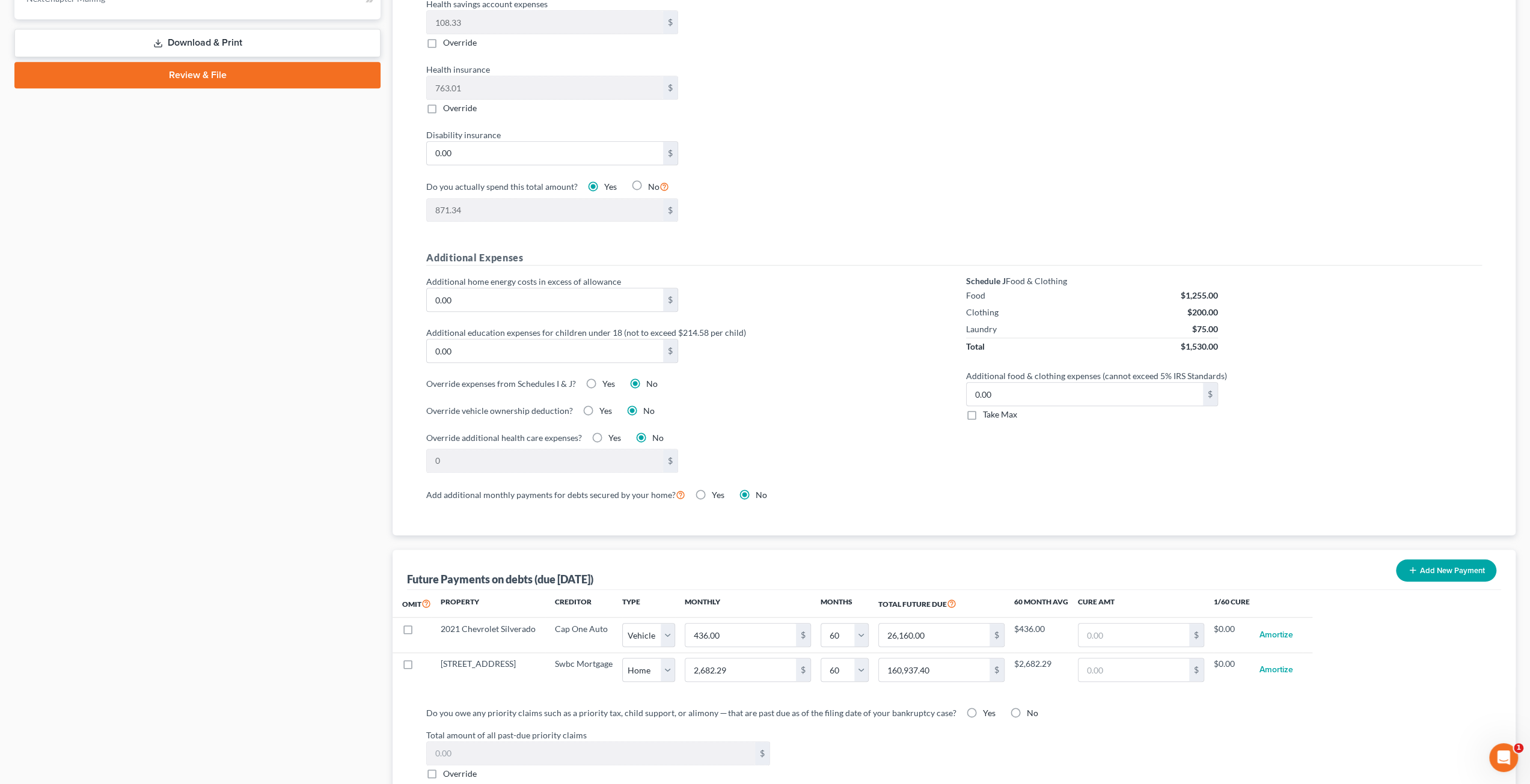
scroll to position [721, 0]
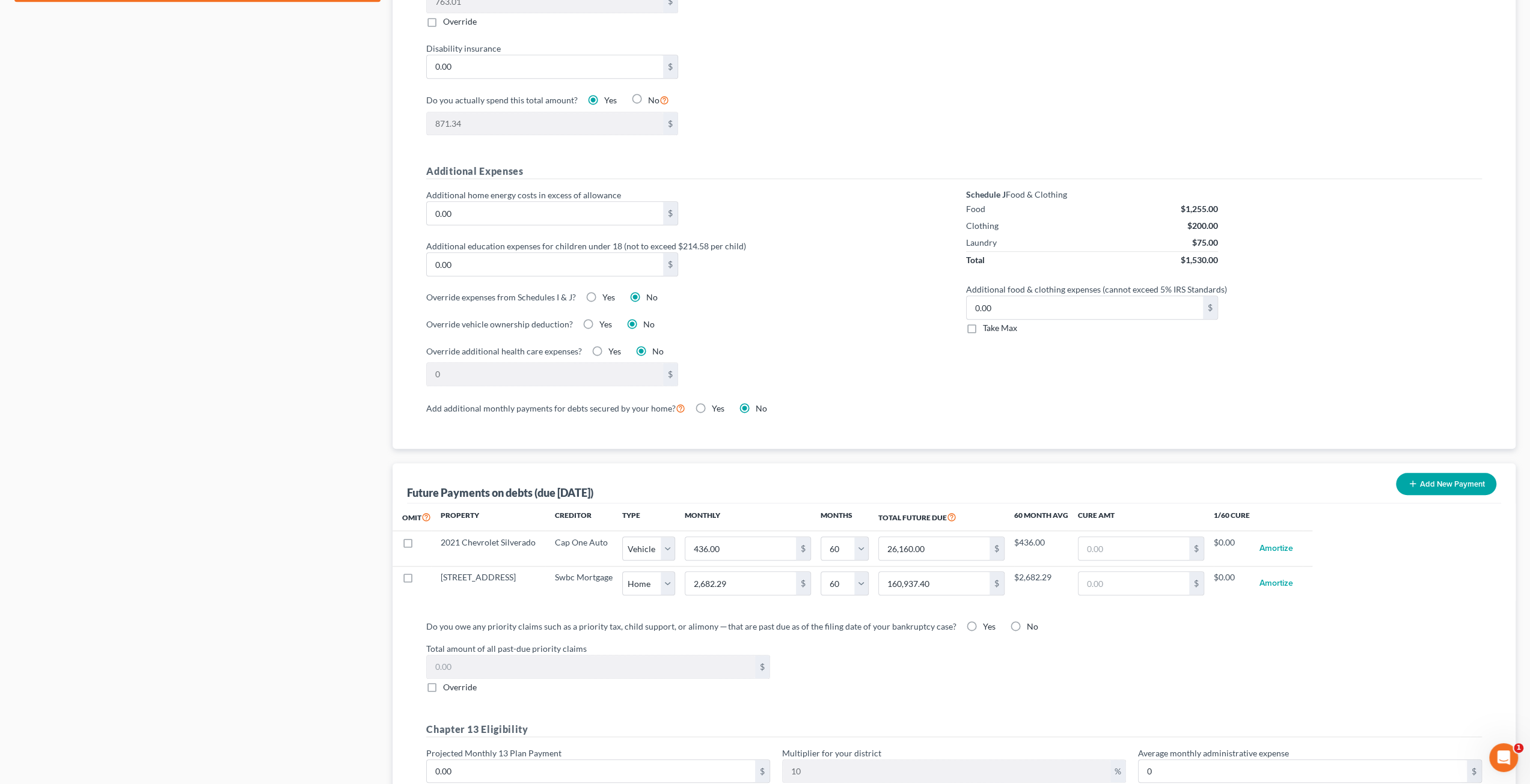
click at [299, 484] on div "Case Dashboard Payments Invoices Payments Payments Credit Report Client Profile" at bounding box center [197, 155] width 378 height 1522
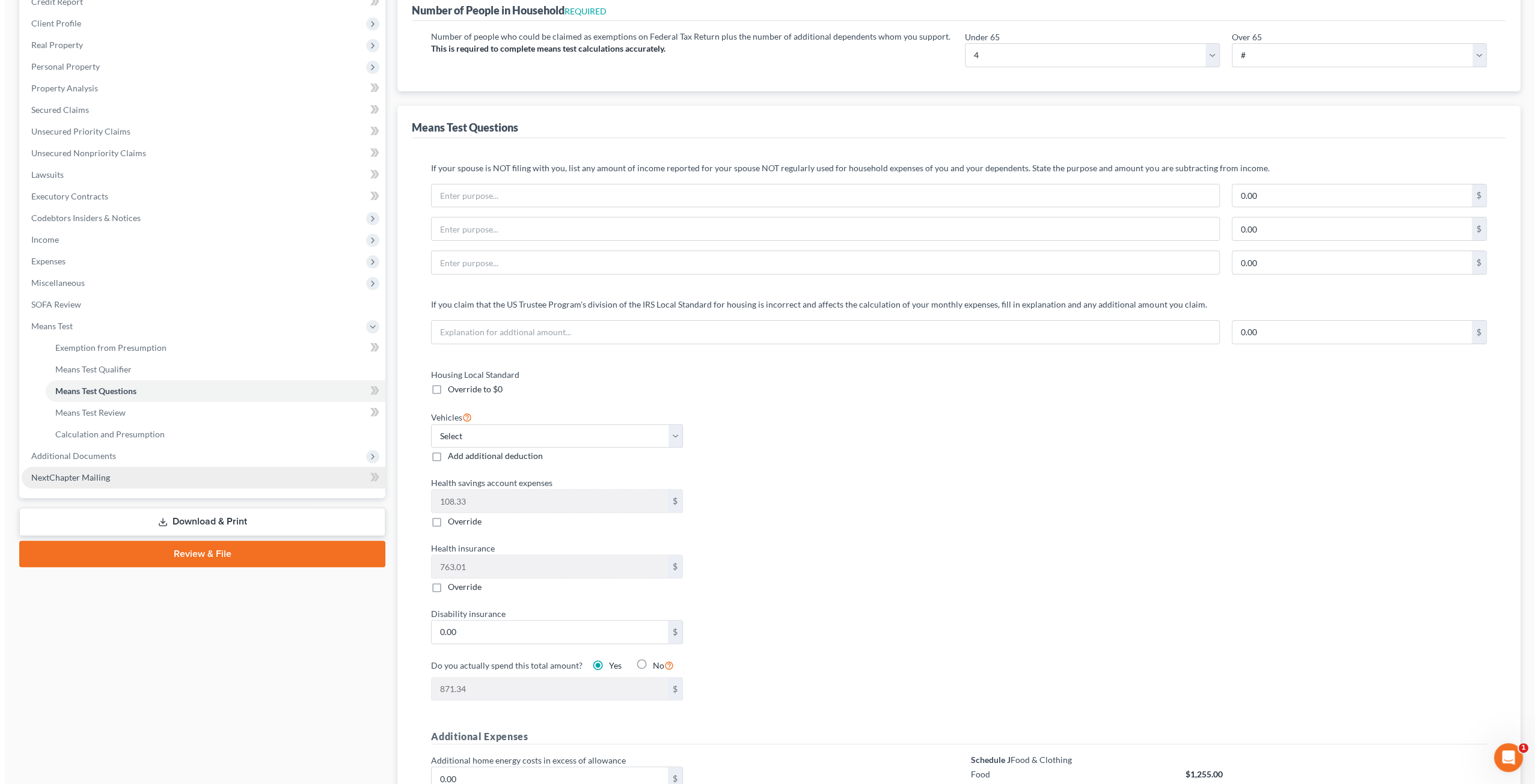
scroll to position [0, 0]
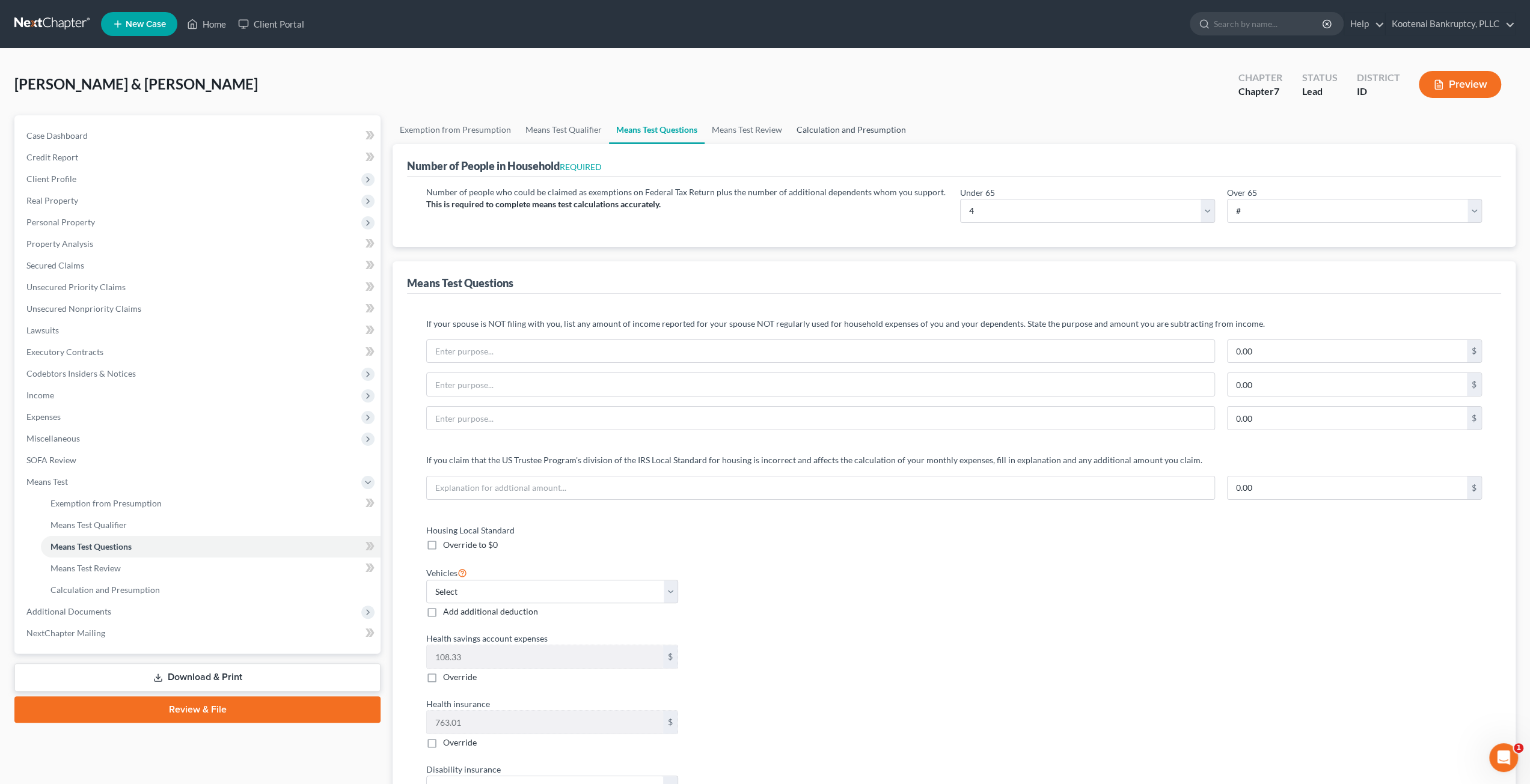
click at [850, 124] on link "Calculation and Presumption" at bounding box center [851, 130] width 124 height 29
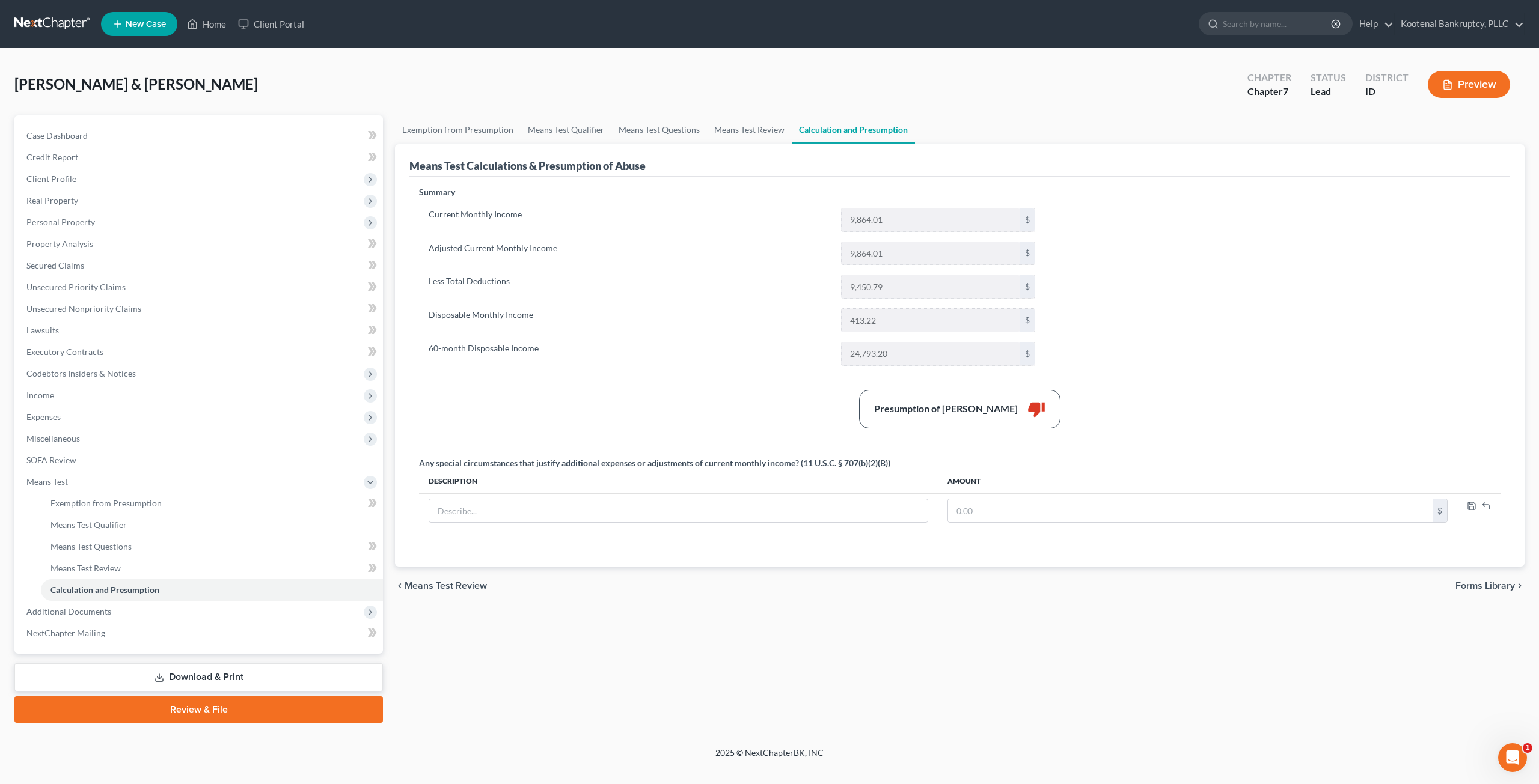
click at [1192, 351] on div "Summary Current Monthly Income 9,864.01 $ Adjusted Current Monthly Income 9,864…" at bounding box center [960, 370] width 1094 height 366
click at [645, 128] on link "Means Test Questions" at bounding box center [659, 130] width 95 height 29
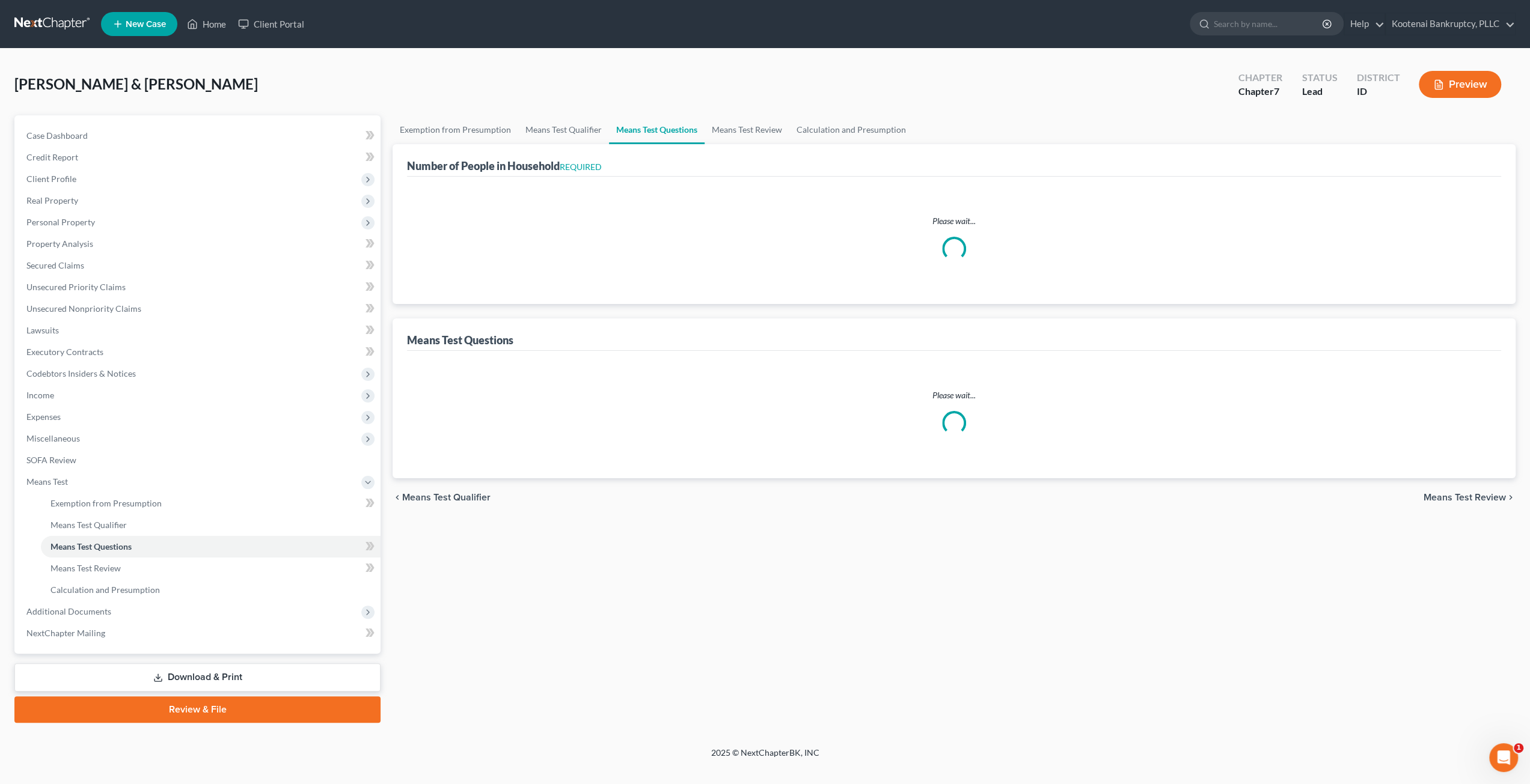
select select "1"
select select "60"
select select "0"
select select "60"
select select "4"
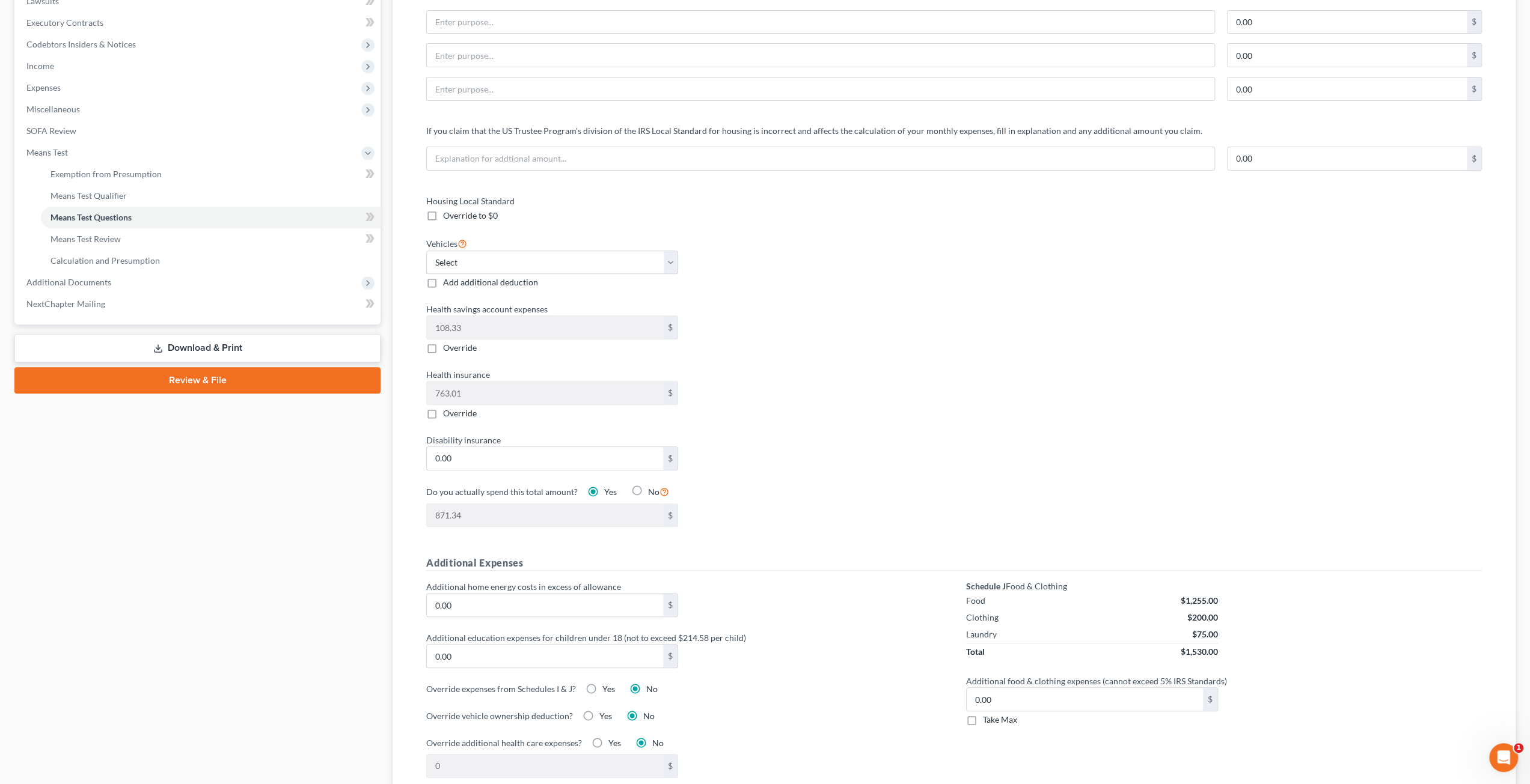
scroll to position [289, 0]
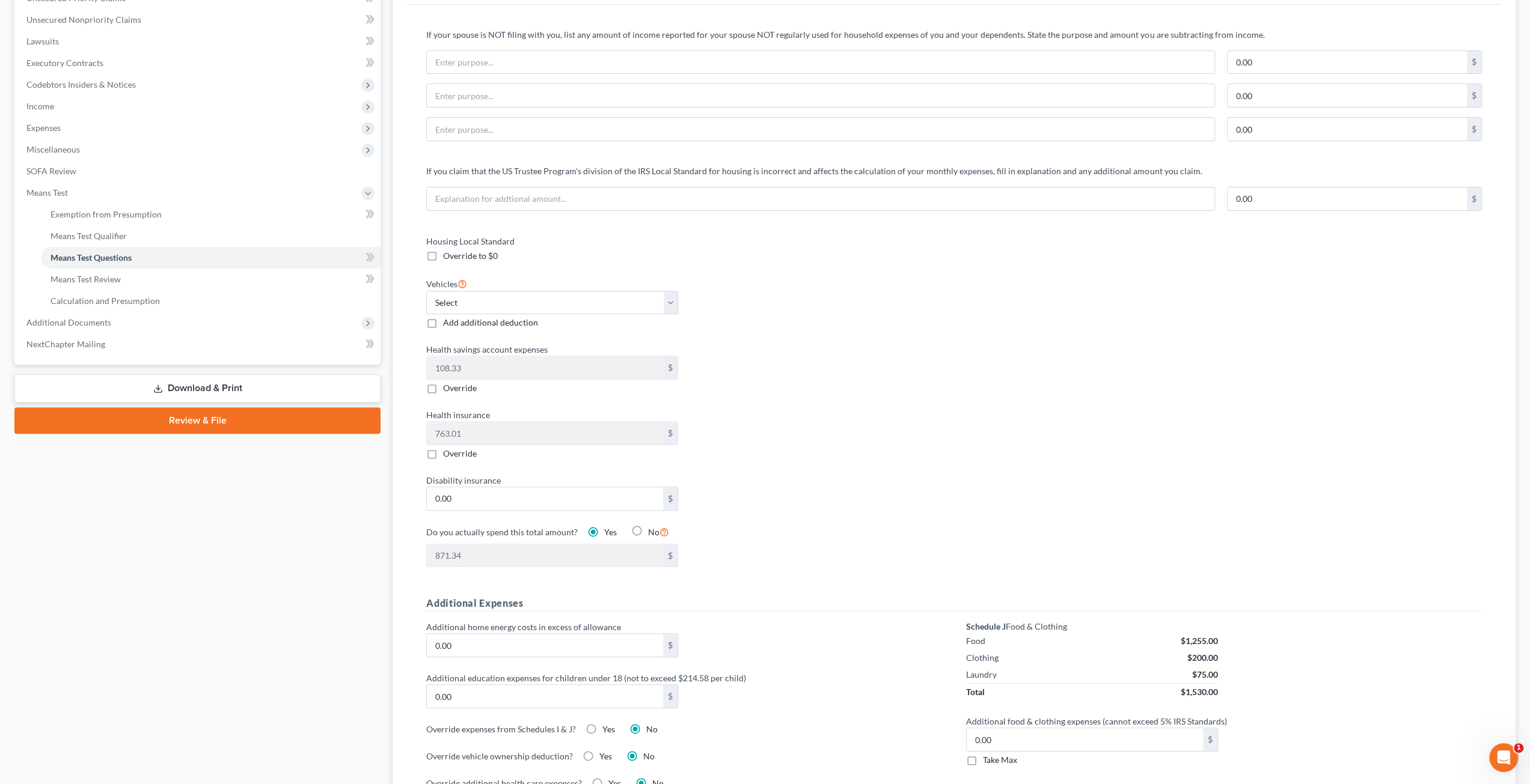
click at [970, 464] on div "Housing Local Standard Override to $0 Vehicles Select 0 1 2 3 4 5 Add additiona…" at bounding box center [953, 408] width 1080 height 347
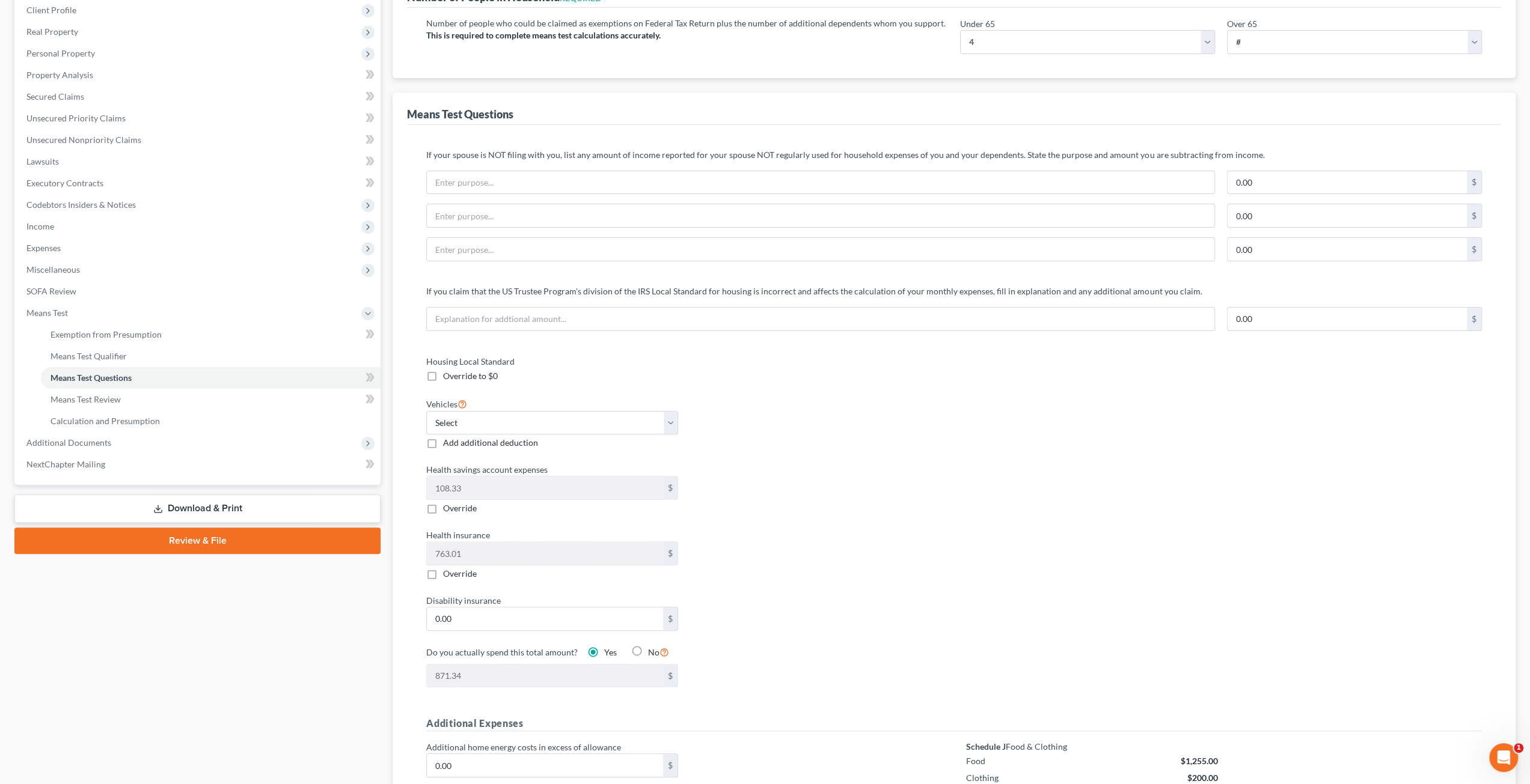
scroll to position [109, 0]
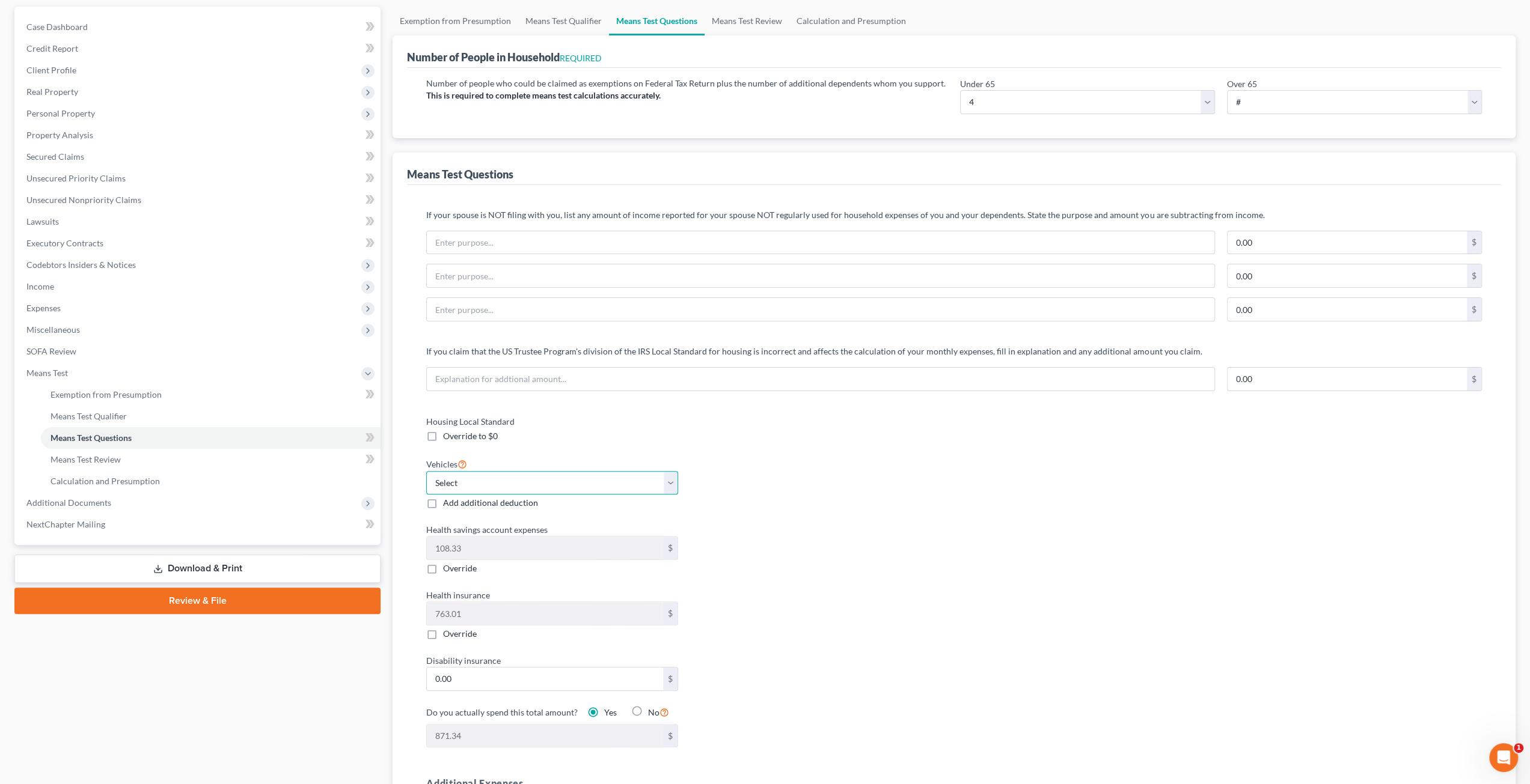
click at [660, 477] on select "Select 0 1 2 3 4 5" at bounding box center [552, 483] width 252 height 24
drag, startPoint x: 660, startPoint y: 478, endPoint x: 696, endPoint y: 478, distance: 36.0
click at [660, 478] on select "Select 0 1 2 3 4 5" at bounding box center [552, 483] width 252 height 24
drag, startPoint x: 82, startPoint y: 111, endPoint x: 92, endPoint y: 121, distance: 14.1
click at [83, 111] on span "Personal Property" at bounding box center [61, 113] width 69 height 11
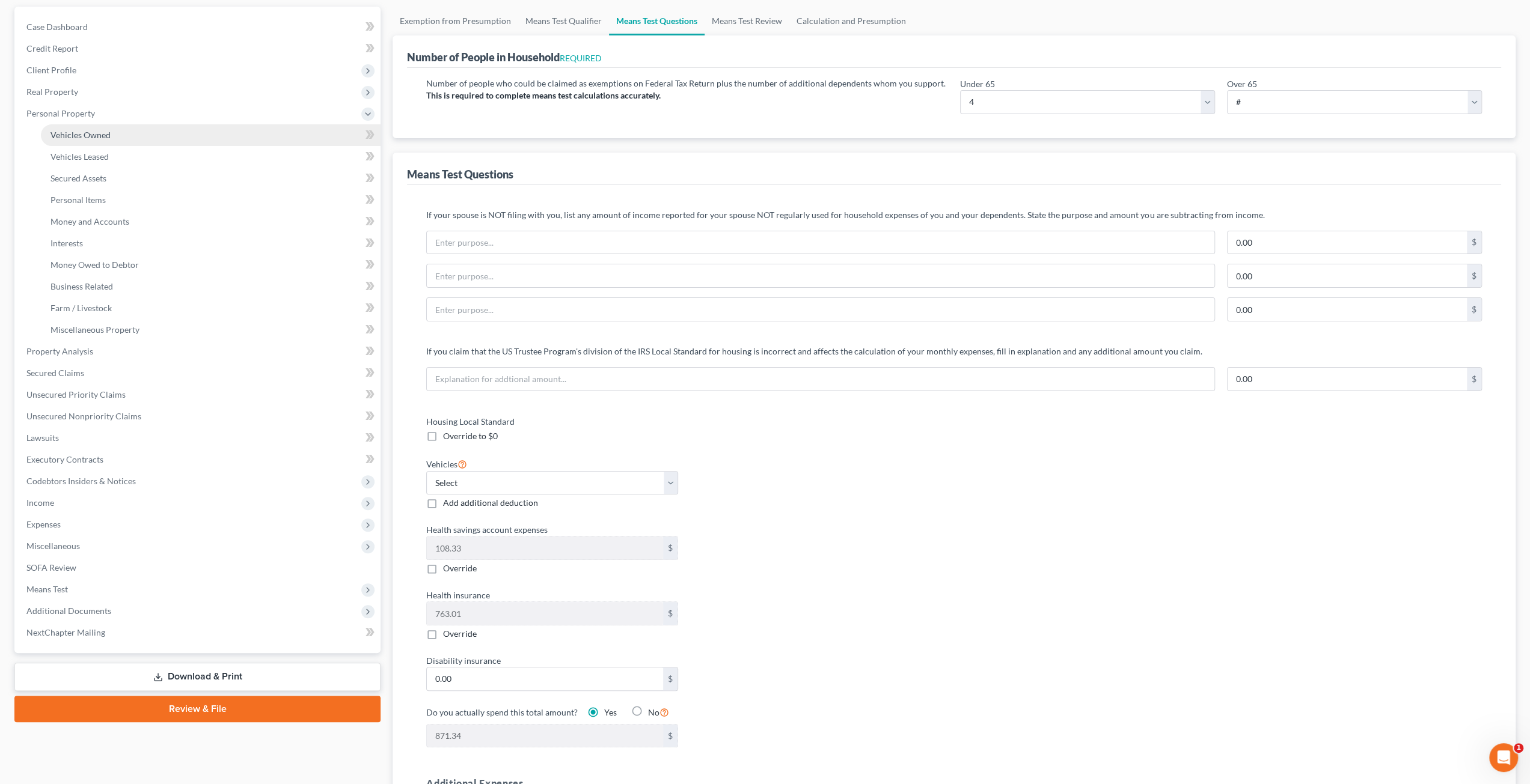
click at [98, 128] on link "Vehicles Owned" at bounding box center [210, 135] width 340 height 22
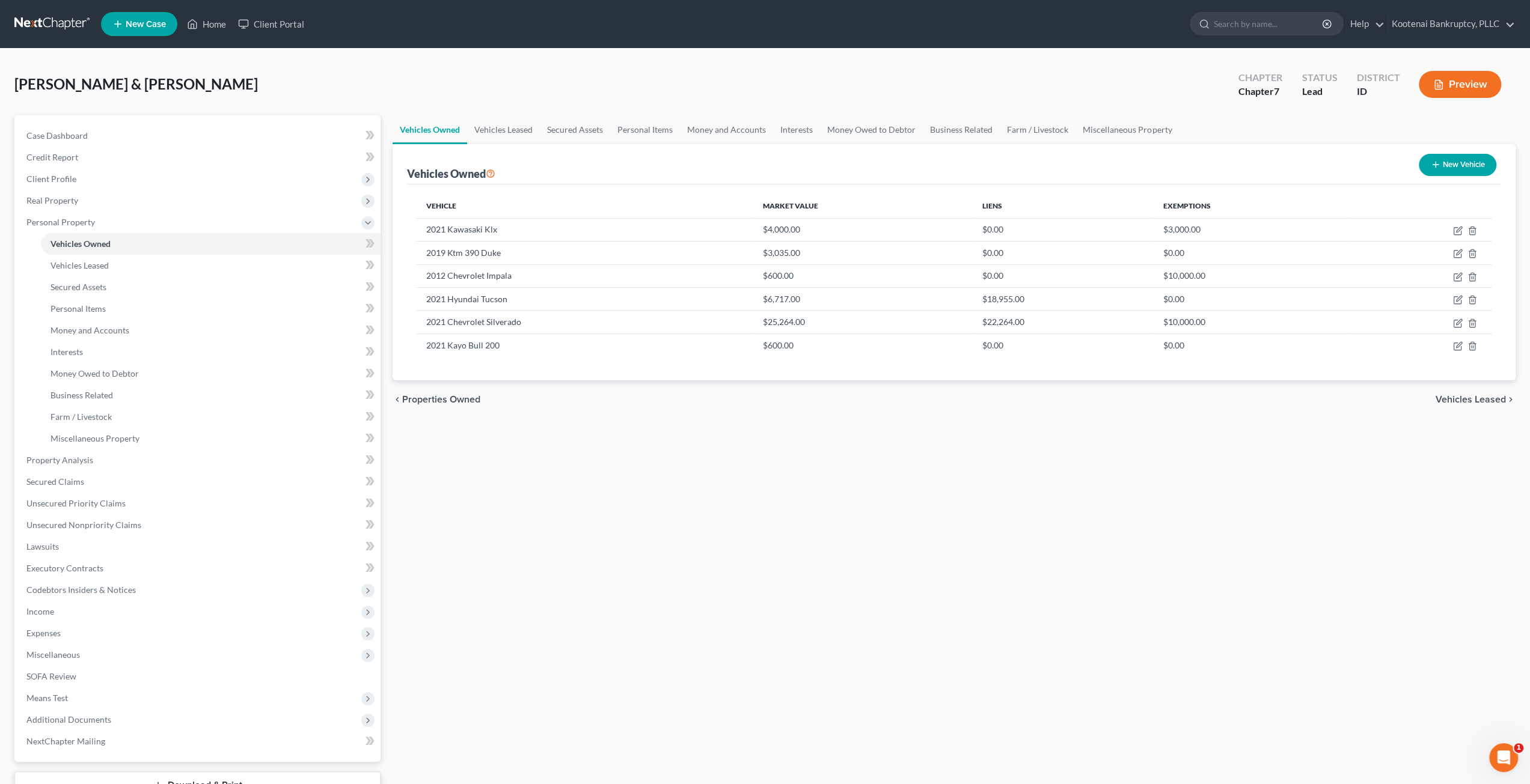
drag, startPoint x: 888, startPoint y: 449, endPoint x: 883, endPoint y: 443, distance: 7.8
click at [889, 449] on div "Vehicles Owned Vehicles Leased Secured Assets Personal Items Money and Accounts…" at bounding box center [954, 473] width 1135 height 716
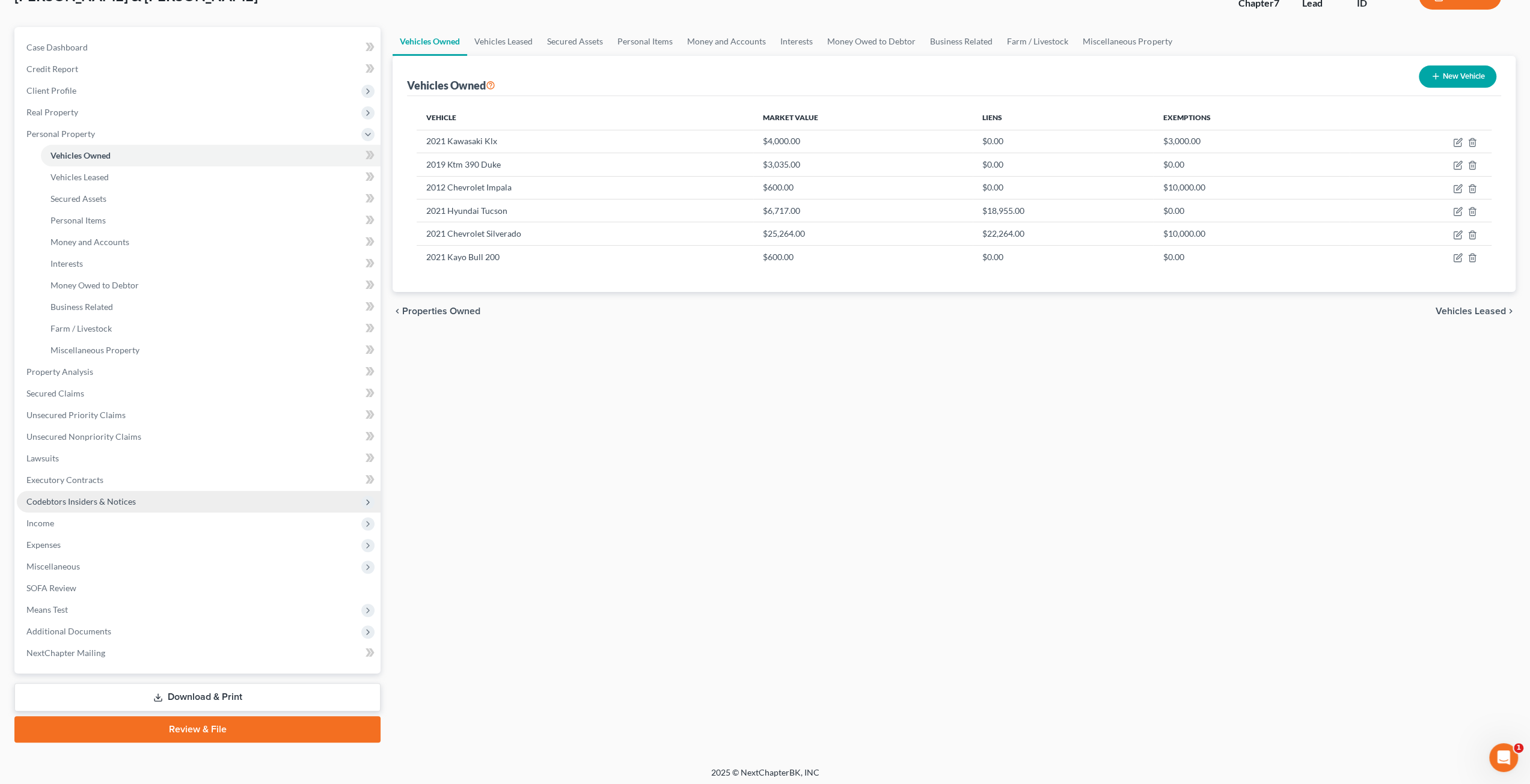
scroll to position [90, 0]
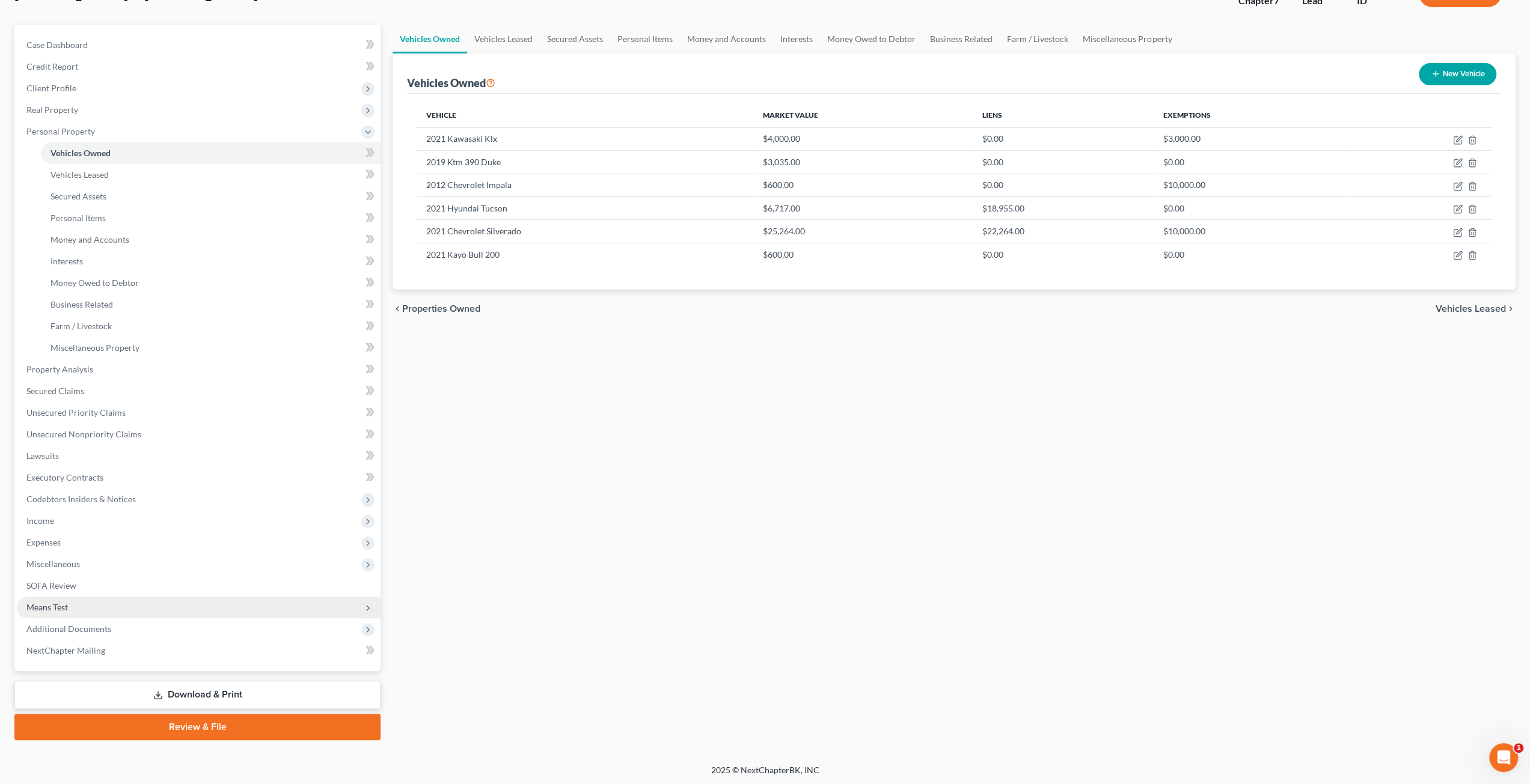
drag, startPoint x: 162, startPoint y: 605, endPoint x: 174, endPoint y: 608, distance: 12.4
click at [163, 605] on span "Means Test" at bounding box center [199, 607] width 363 height 22
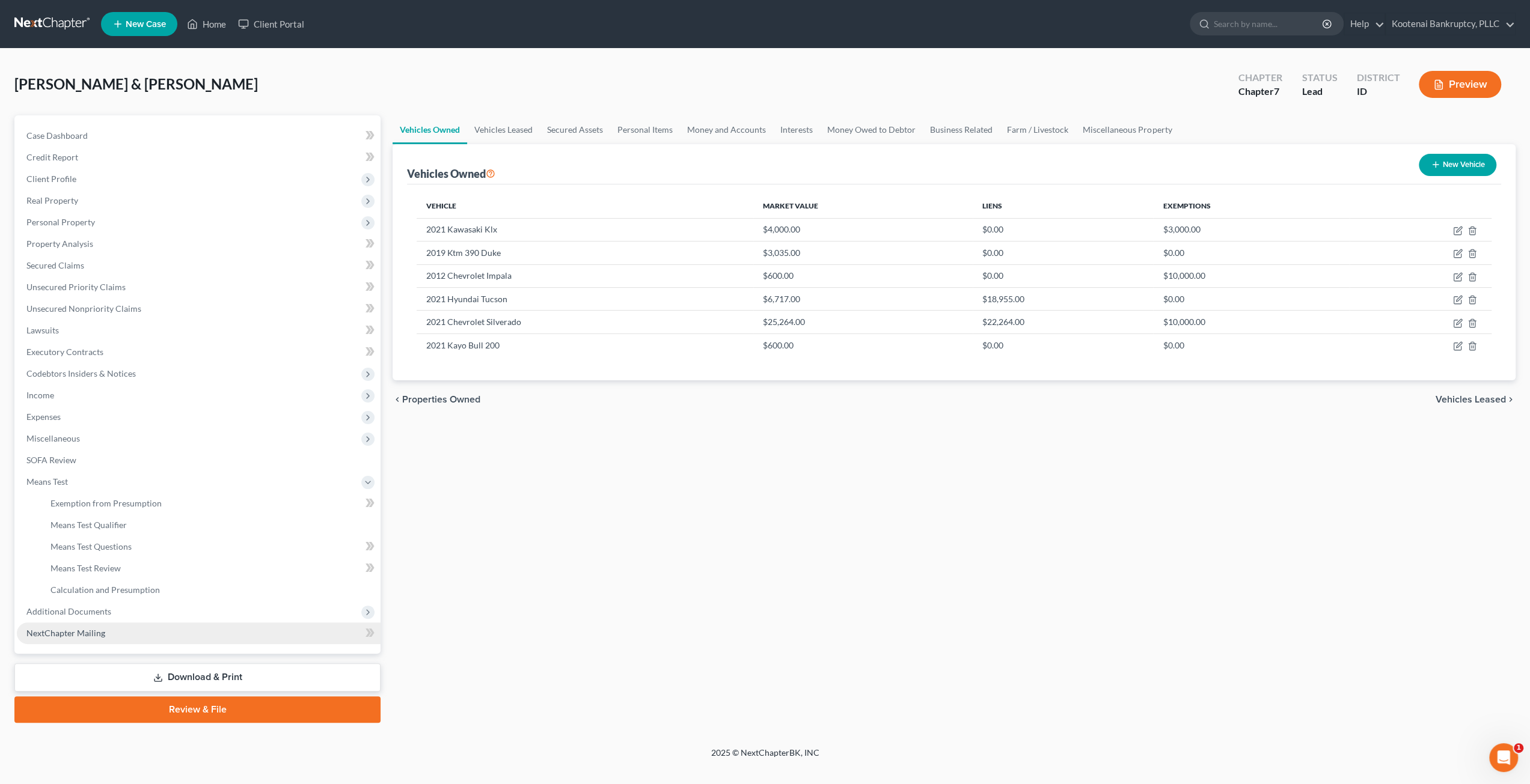
scroll to position [0, 0]
click at [180, 543] on link "Means Test Questions" at bounding box center [212, 546] width 342 height 22
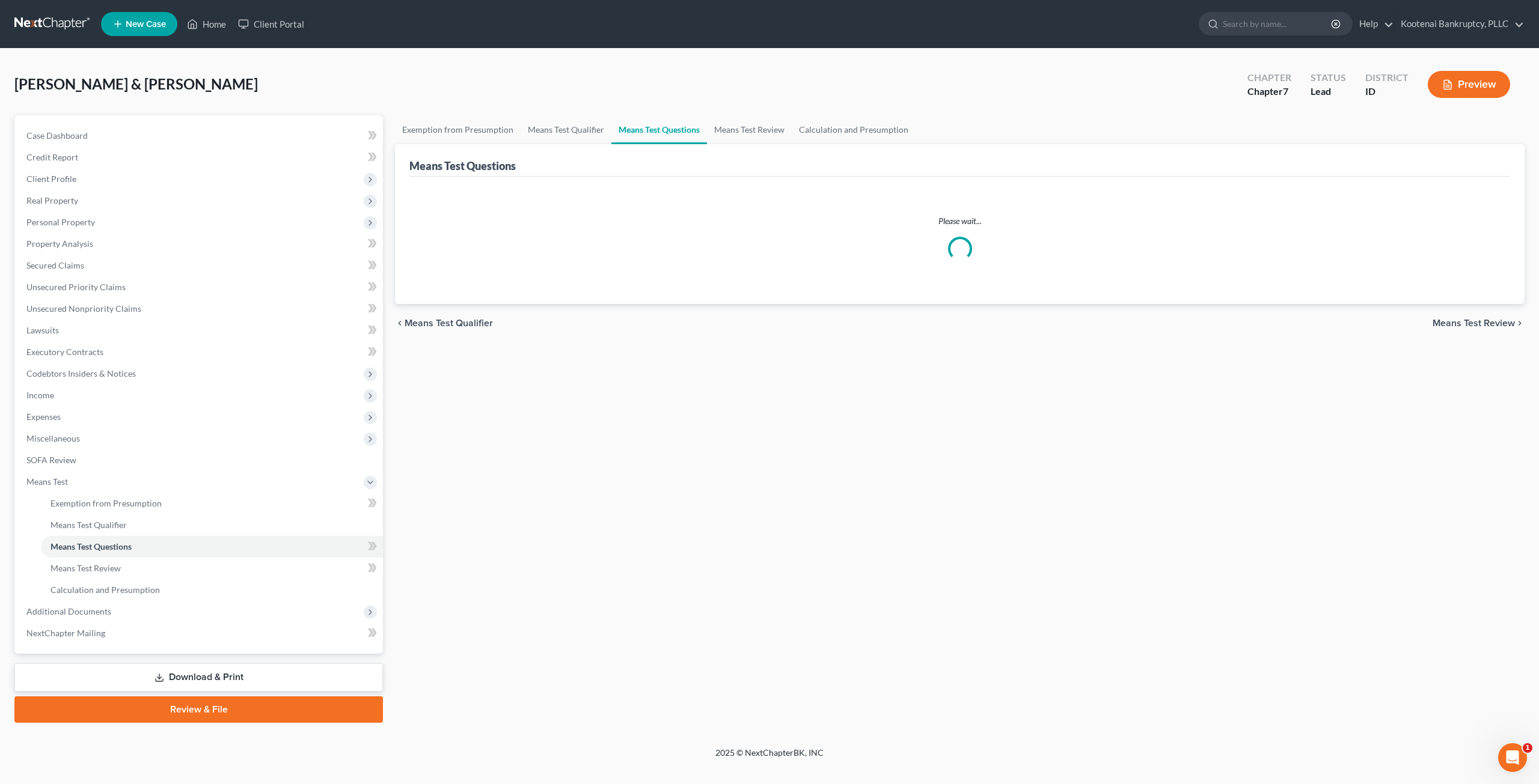
select select "4"
select select "1"
select select "60"
select select "0"
select select "60"
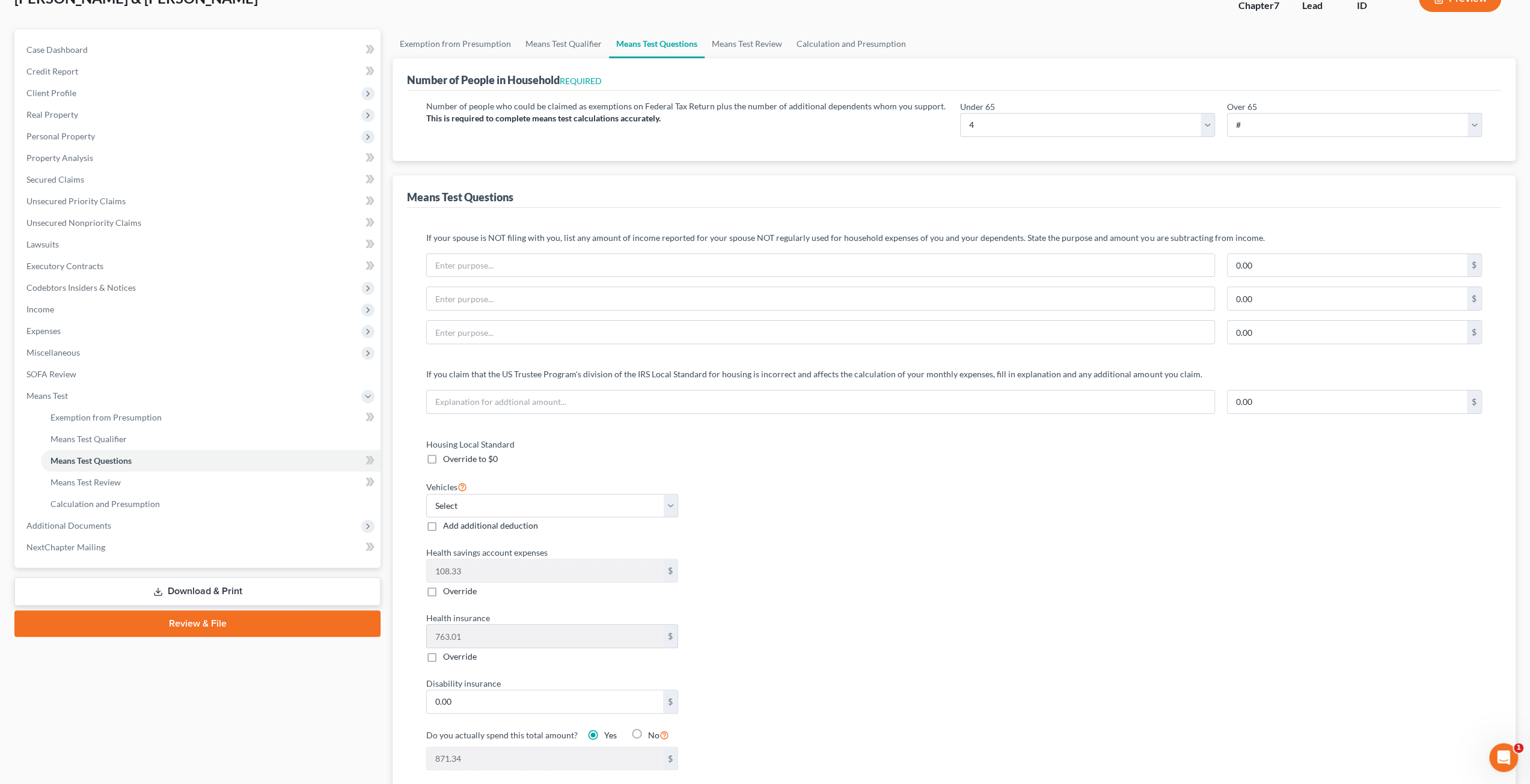
scroll to position [241, 0]
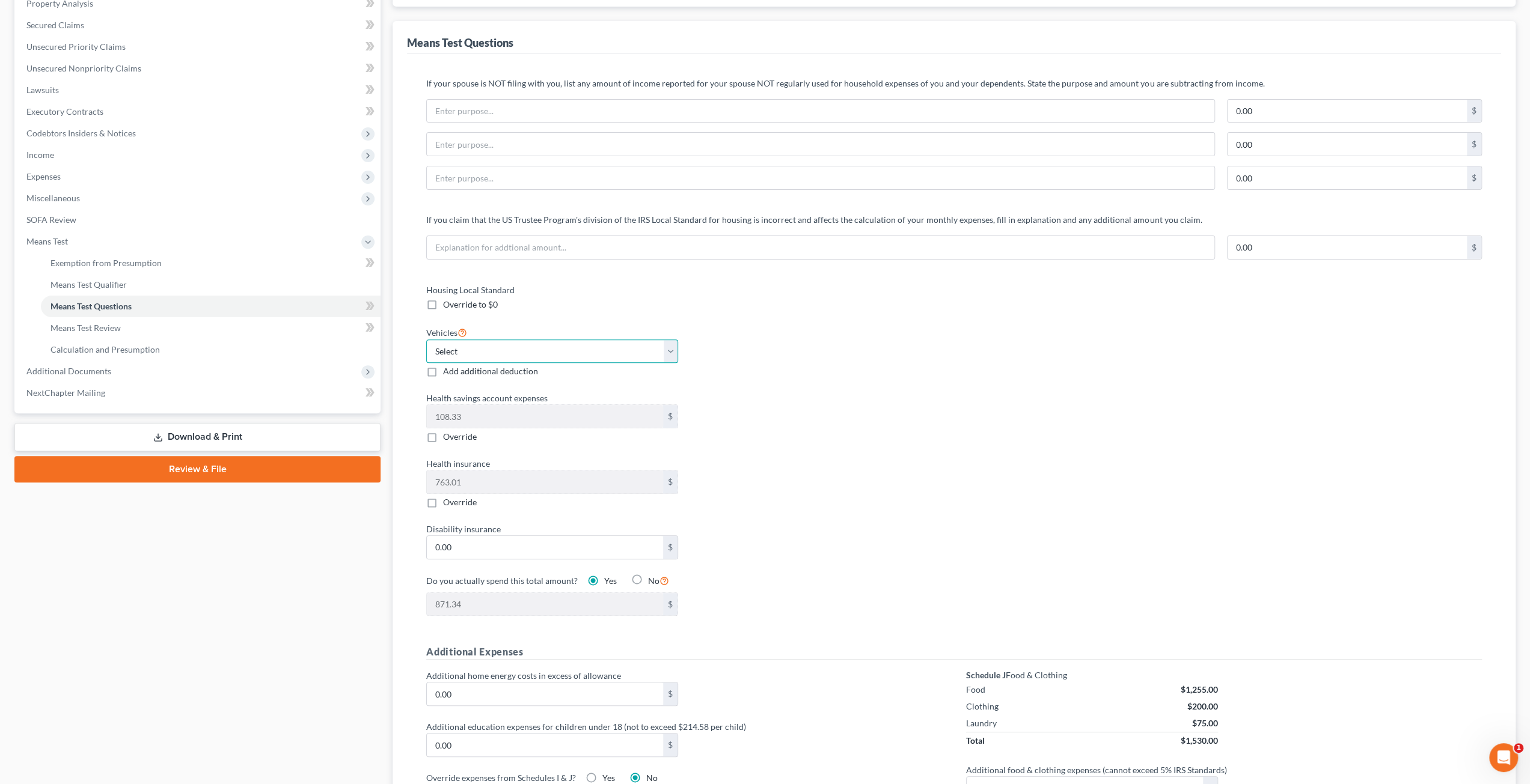
click at [478, 343] on select "Select 0 1 2 3 4 5" at bounding box center [552, 351] width 252 height 24
select select "3"
click at [427, 339] on select "Select 0 1 2 3 4 5" at bounding box center [552, 351] width 252 height 24
click at [925, 372] on div "Vehicles Select 0 1 2 3 4 5 Add additional deduction" at bounding box center [684, 351] width 528 height 53
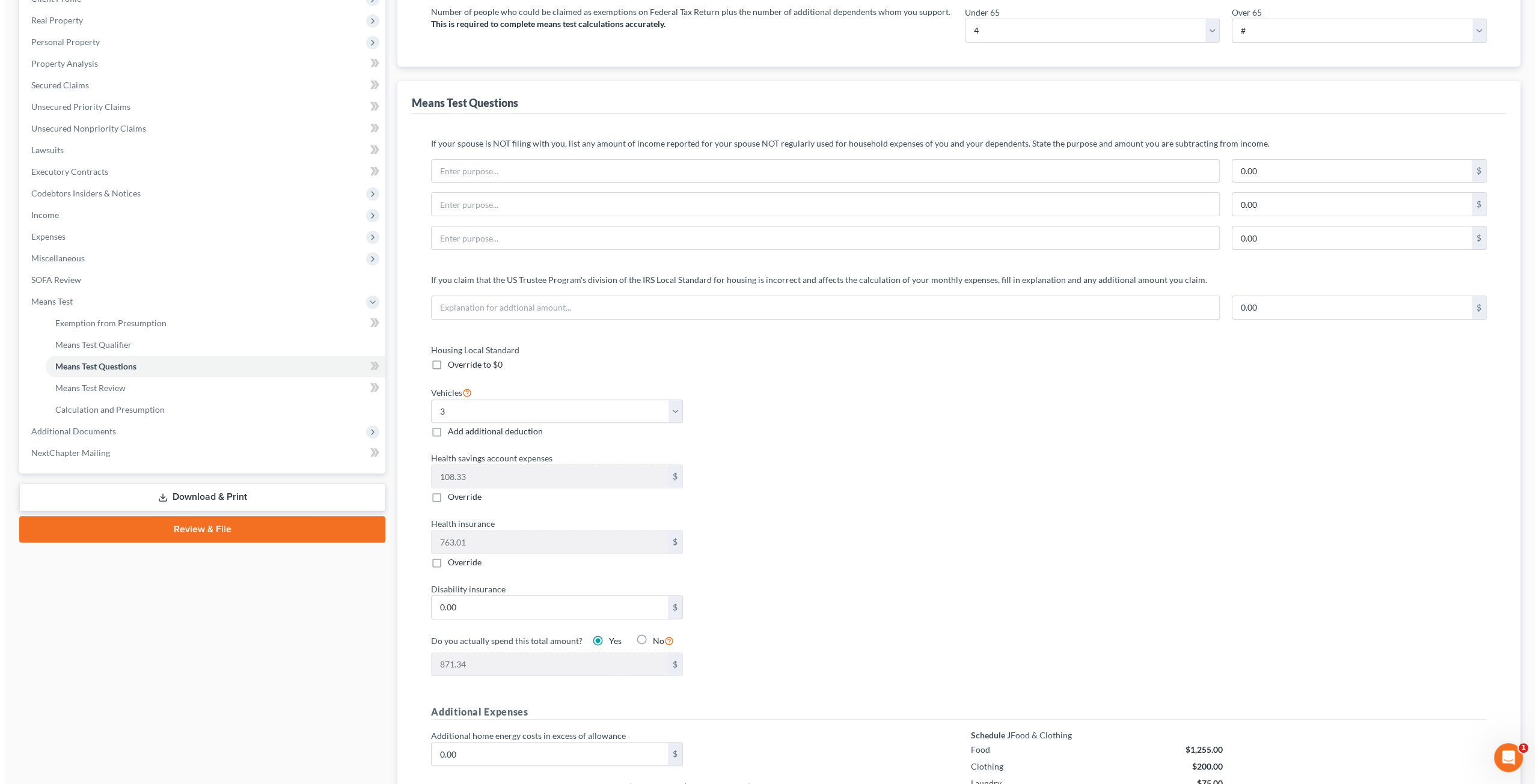
scroll to position [0, 0]
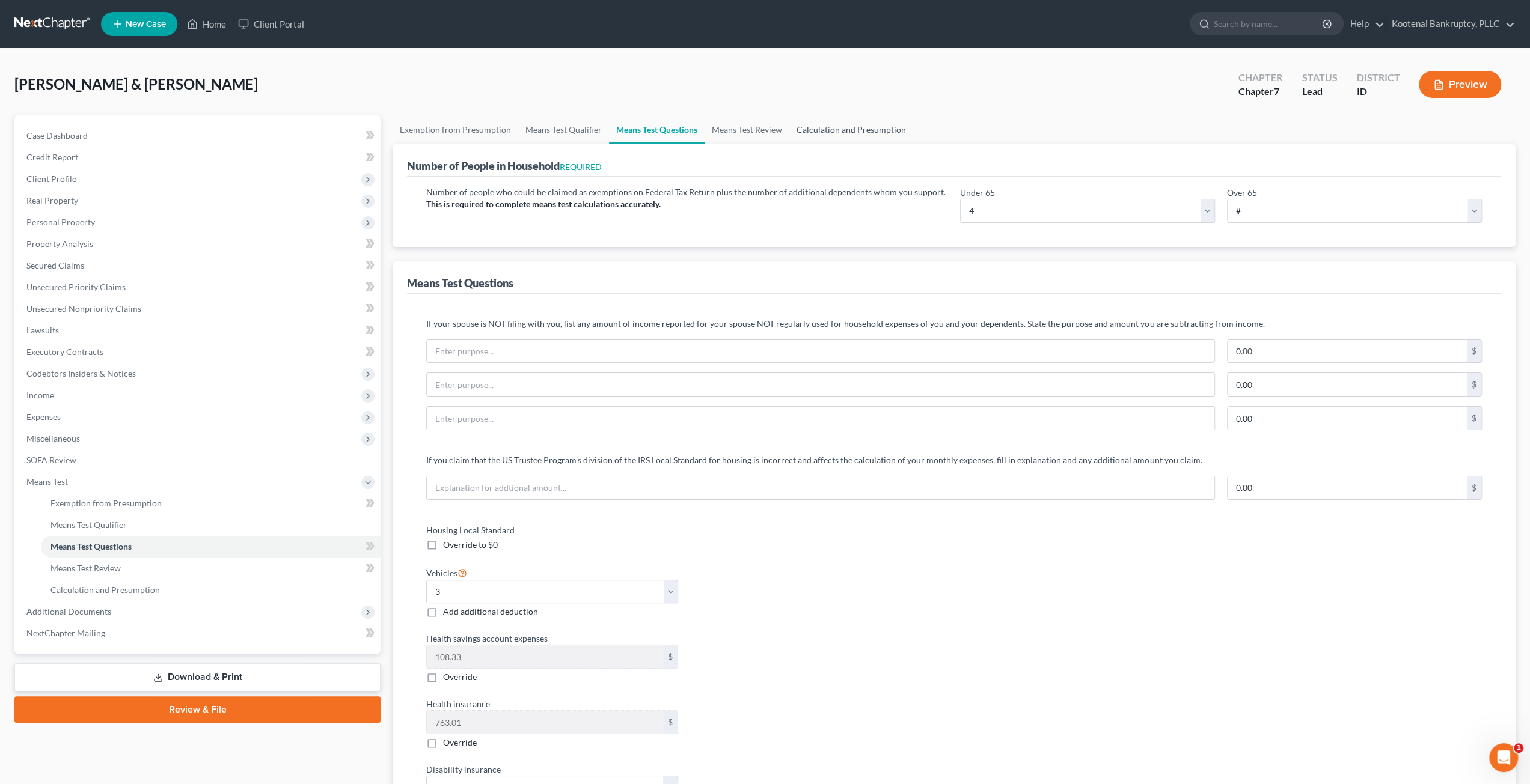
click at [868, 128] on link "Calculation and Presumption" at bounding box center [851, 130] width 124 height 29
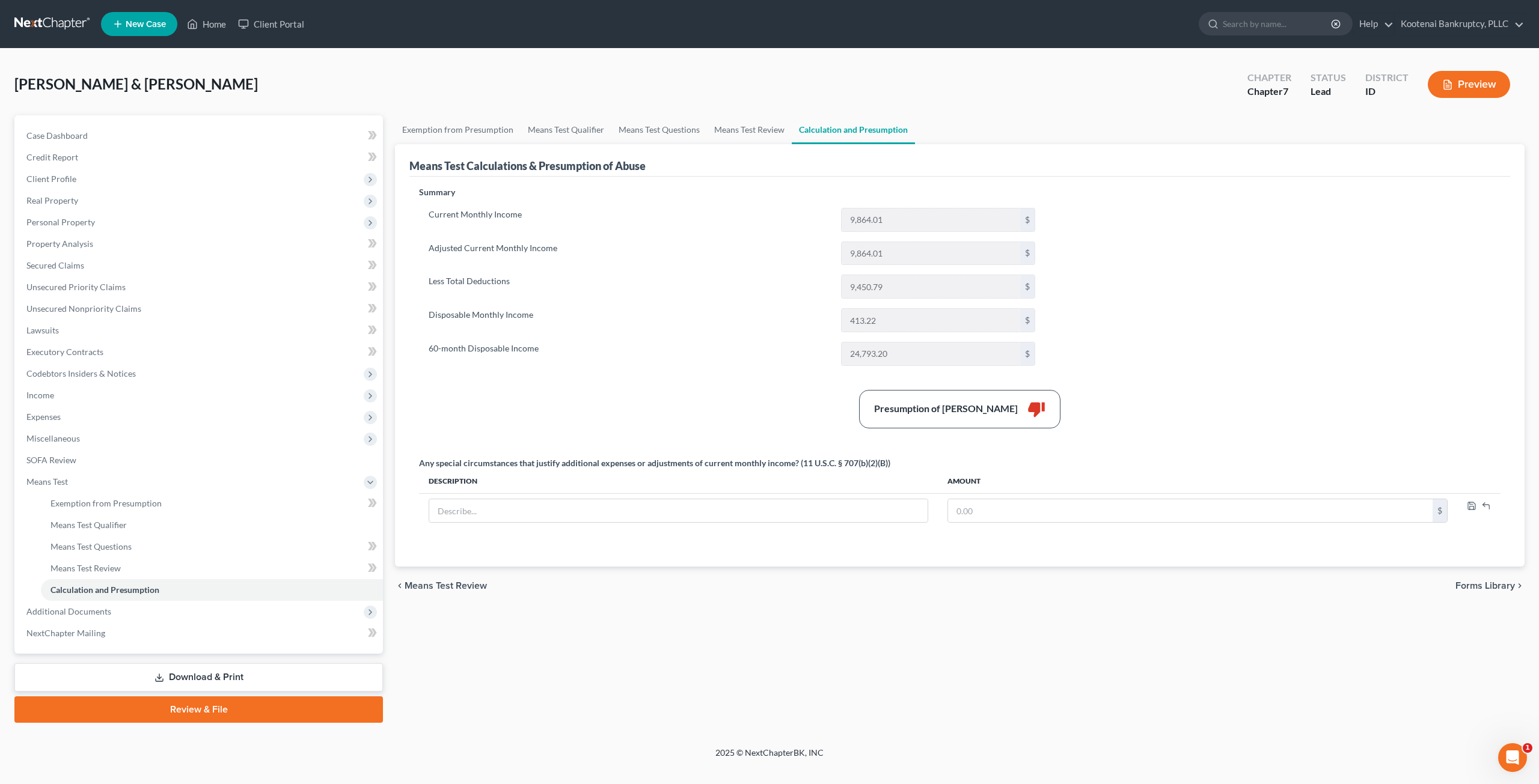
click at [1119, 382] on div "Summary Current Monthly Income 9,864.01 $ Adjusted Current Monthly Income 9,864…" at bounding box center [960, 370] width 1094 height 366
click at [1451, 90] on button "Preview" at bounding box center [1468, 84] width 82 height 27
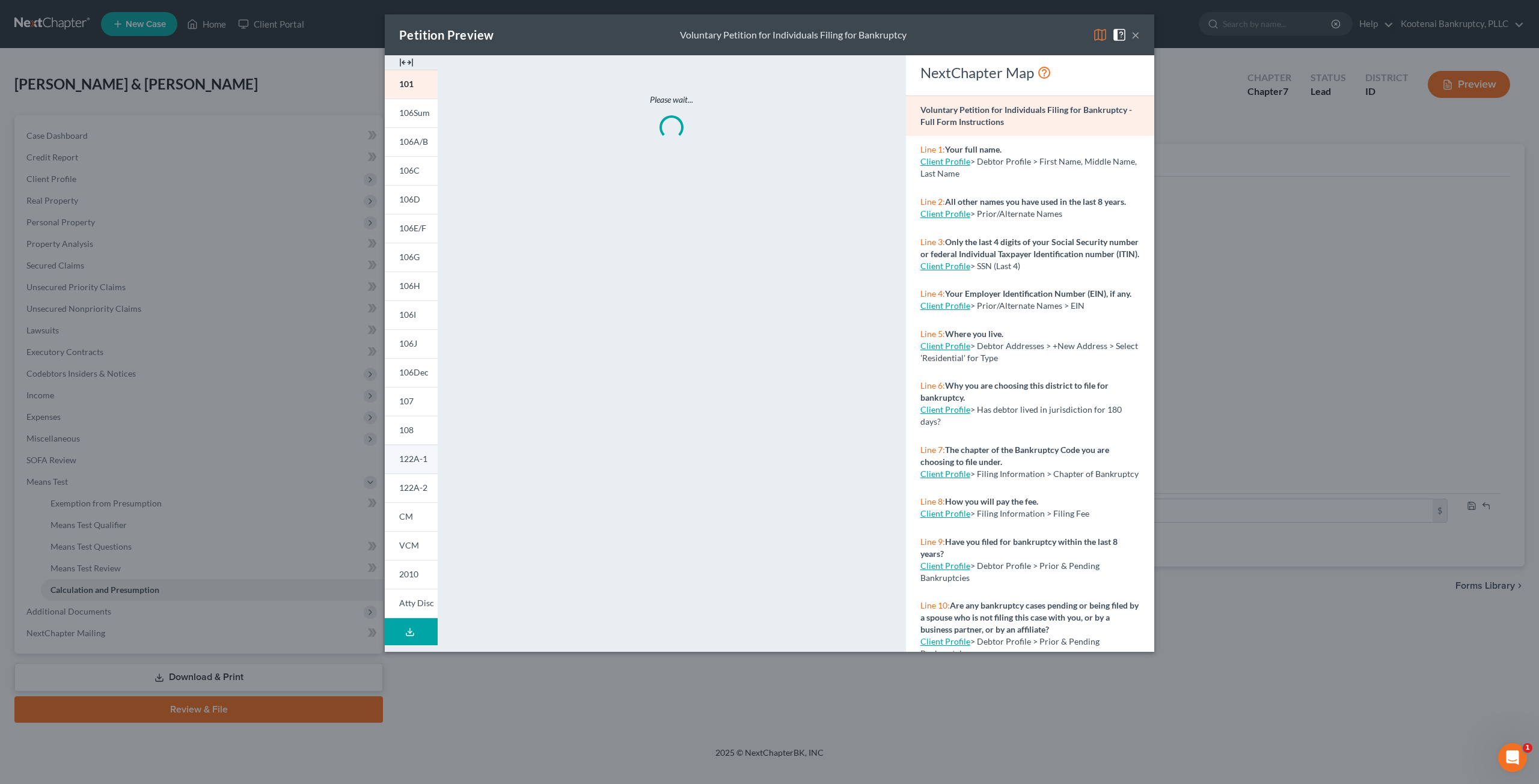
click at [422, 452] on link "122A-1" at bounding box center [410, 459] width 53 height 29
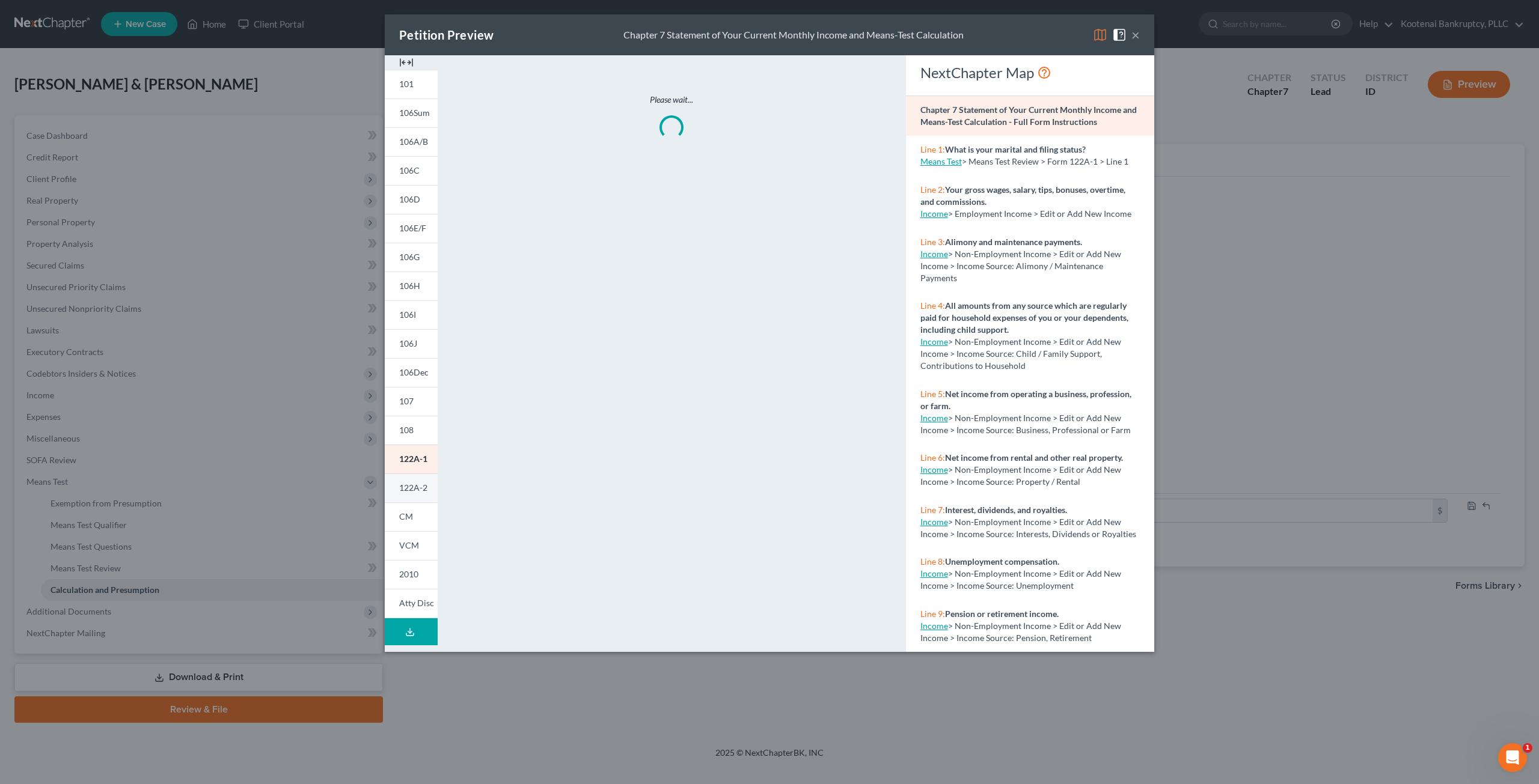
click at [415, 485] on span "122A-2" at bounding box center [413, 487] width 28 height 11
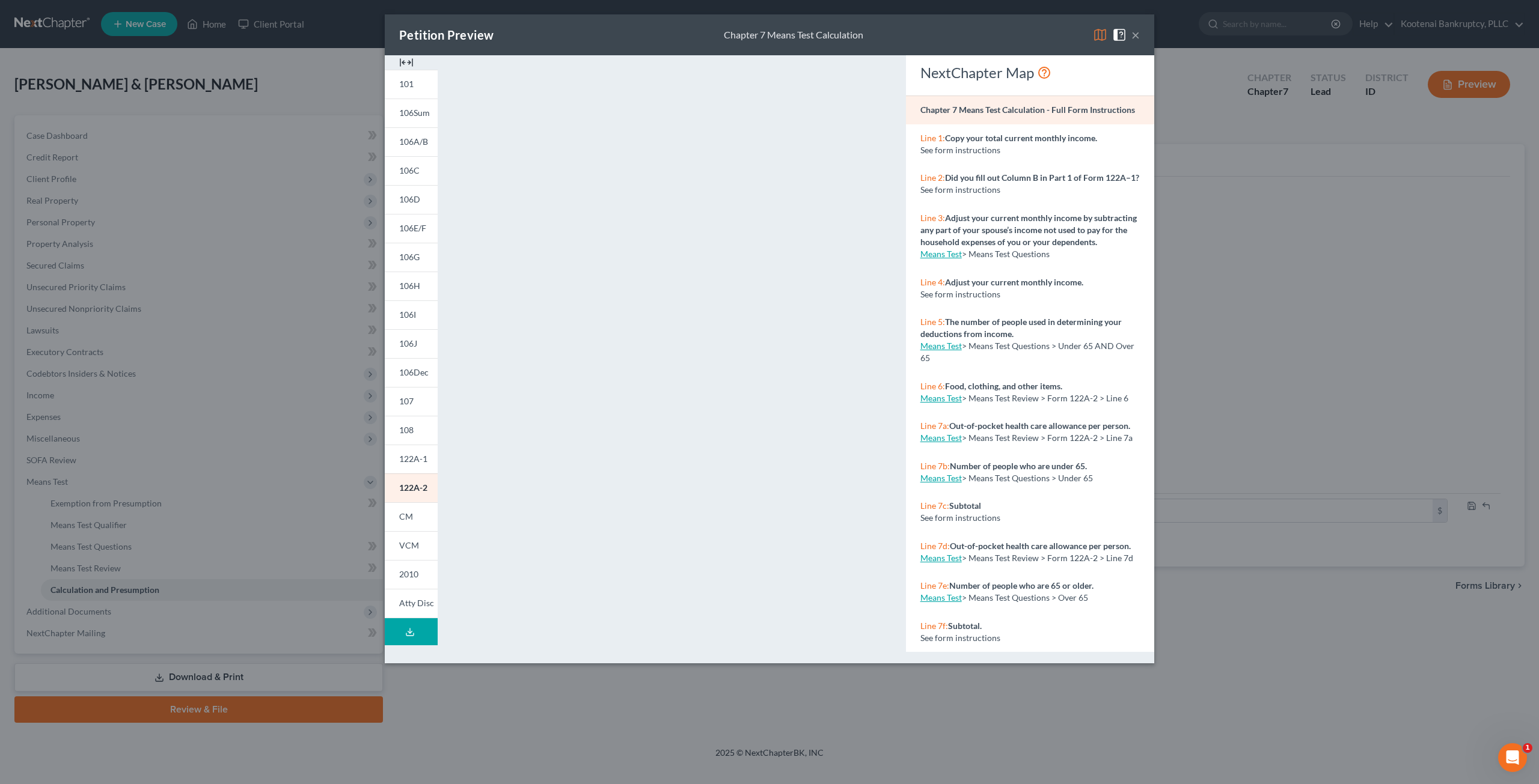
click at [1131, 36] on span at bounding box center [1121, 34] width 19 height 11
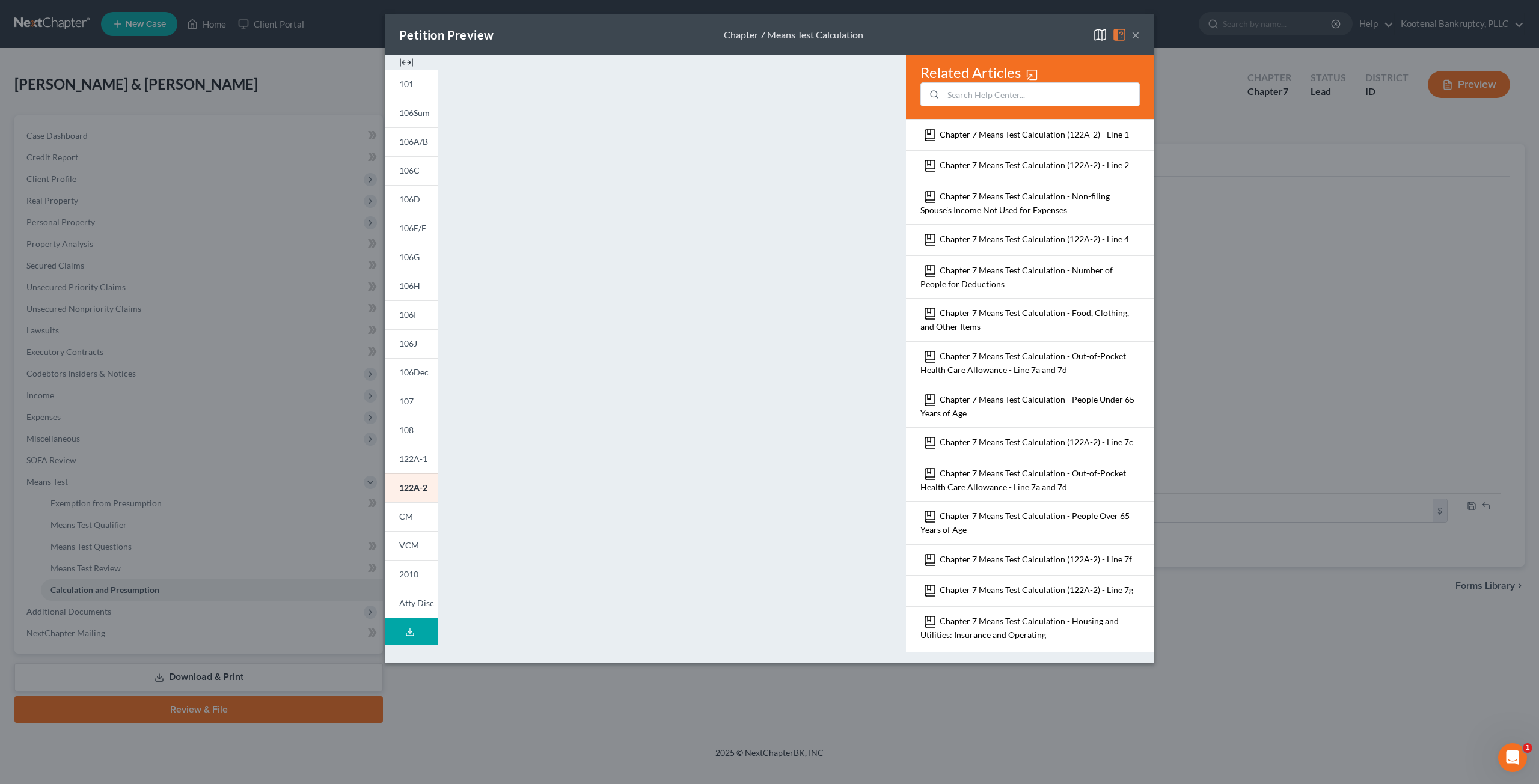
click at [1129, 38] on span at bounding box center [1121, 34] width 19 height 11
click at [1136, 36] on button "×" at bounding box center [1136, 34] width 8 height 15
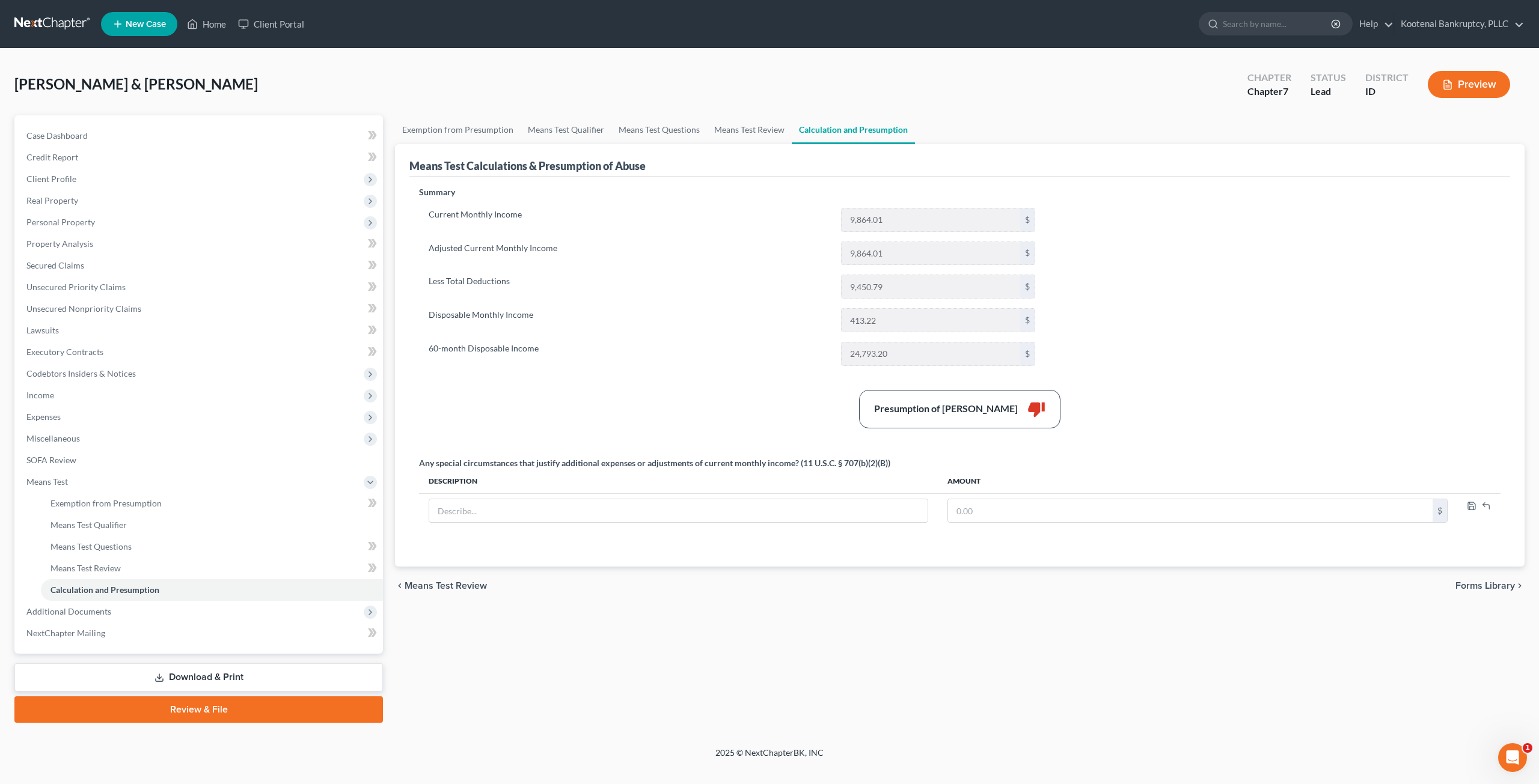
drag, startPoint x: 1160, startPoint y: 290, endPoint x: 979, endPoint y: 205, distance: 200.0
click at [1150, 290] on div "Summary Current Monthly Income 9,864.01 $ Adjusted Current Monthly Income 9,864…" at bounding box center [960, 370] width 1094 height 366
click at [758, 133] on link "Means Test Review" at bounding box center [749, 130] width 85 height 29
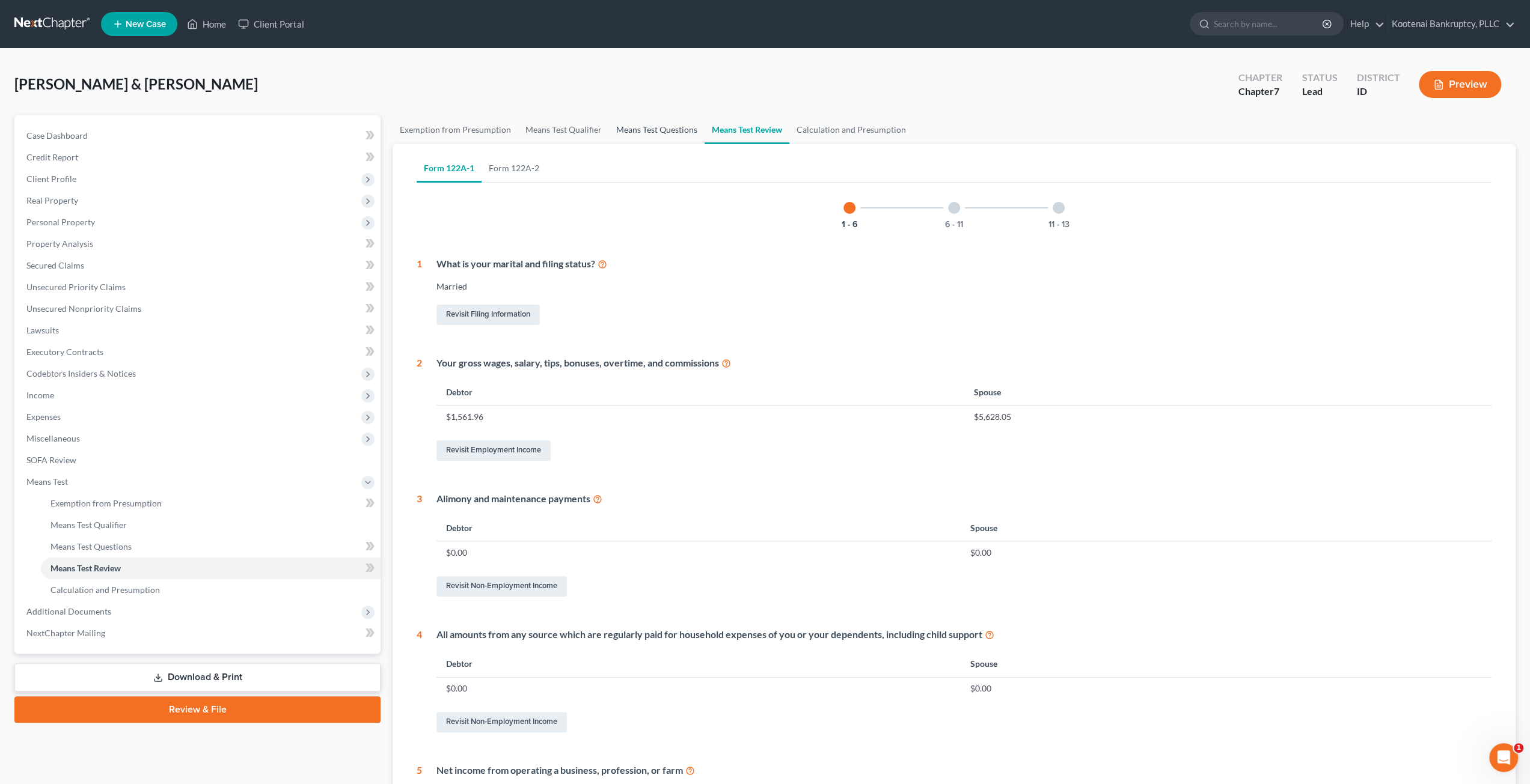
click at [679, 127] on link "Means Test Questions" at bounding box center [657, 130] width 95 height 29
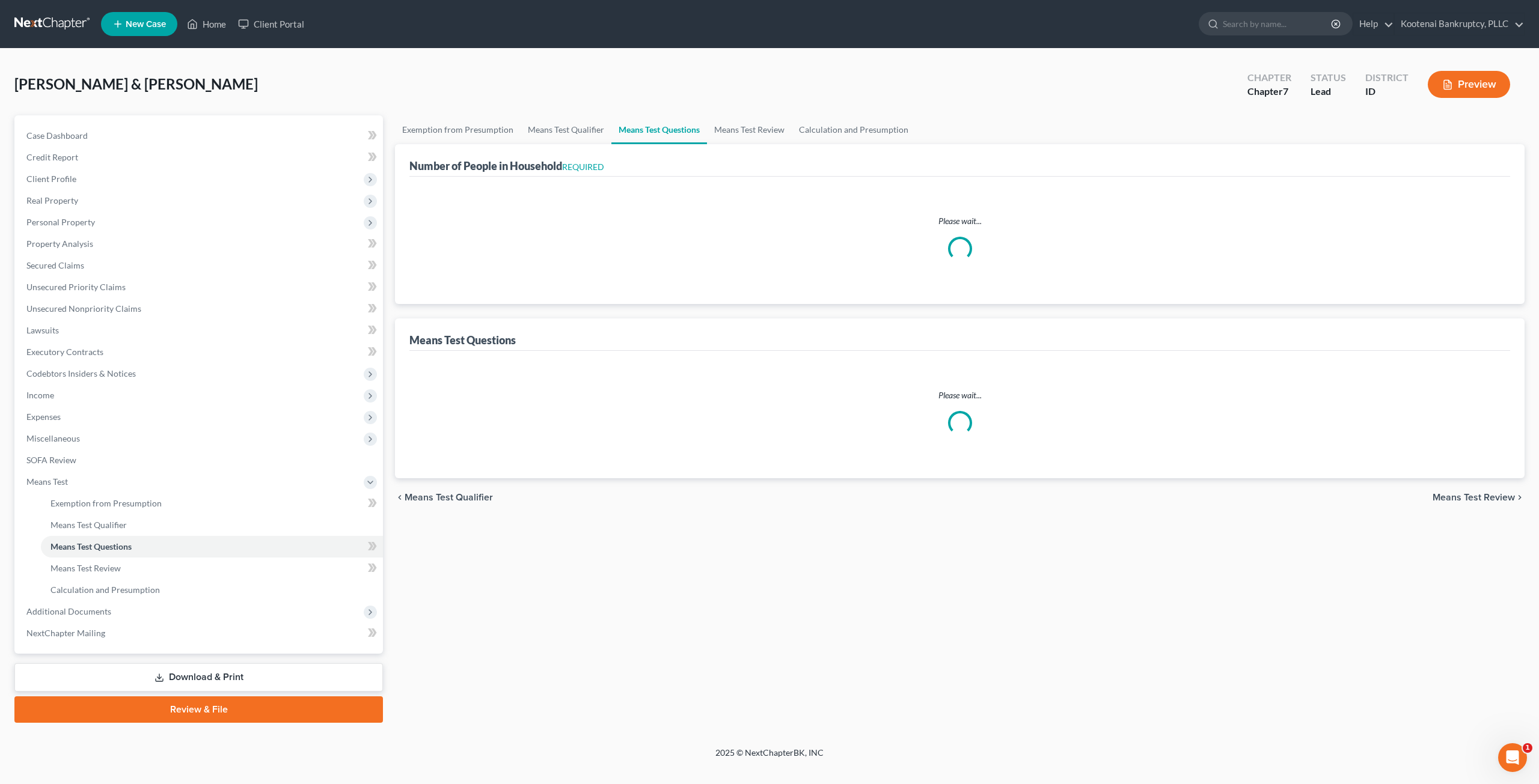
select select "1"
select select "60"
select select "0"
select select "60"
select select "4"
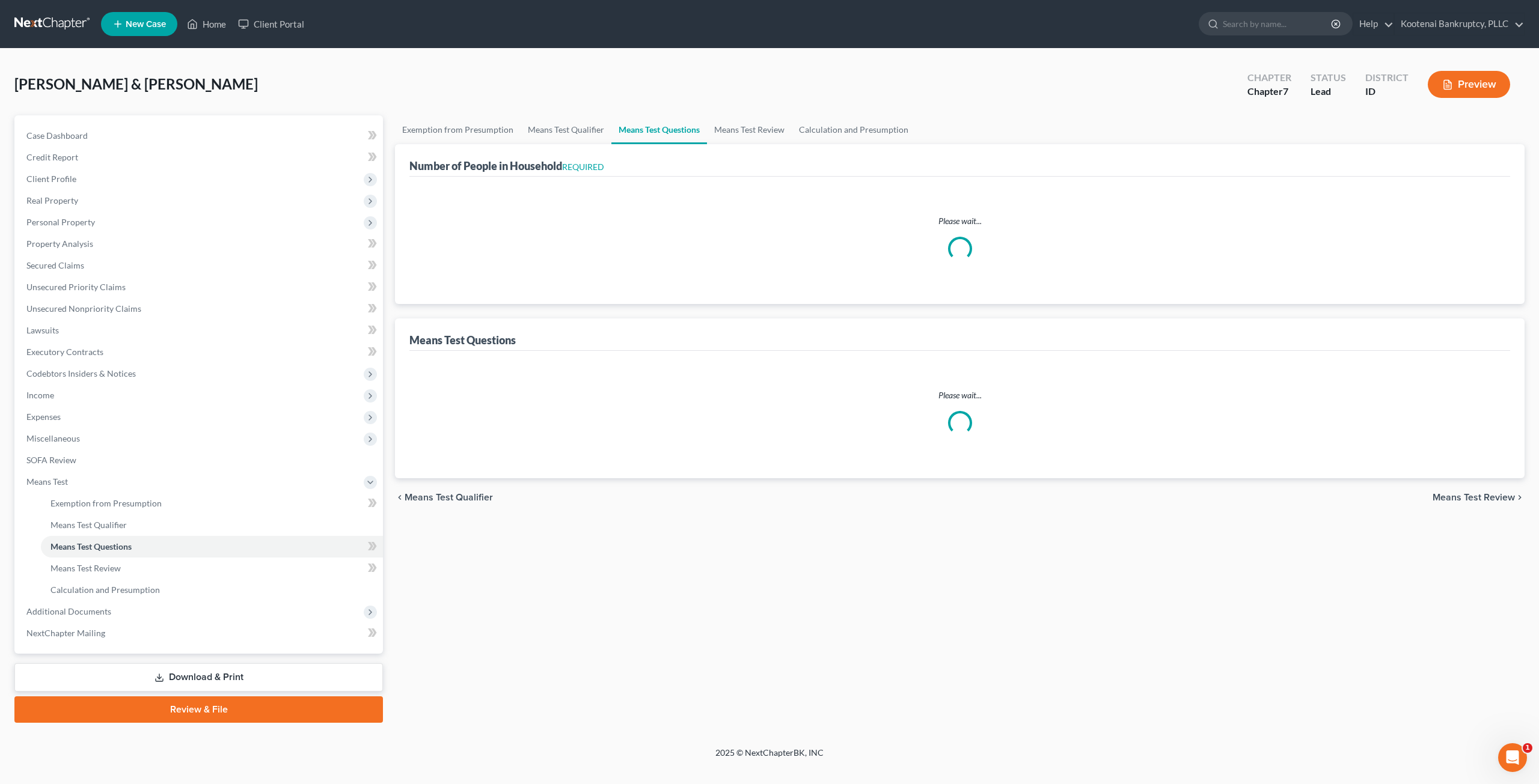
select select "3"
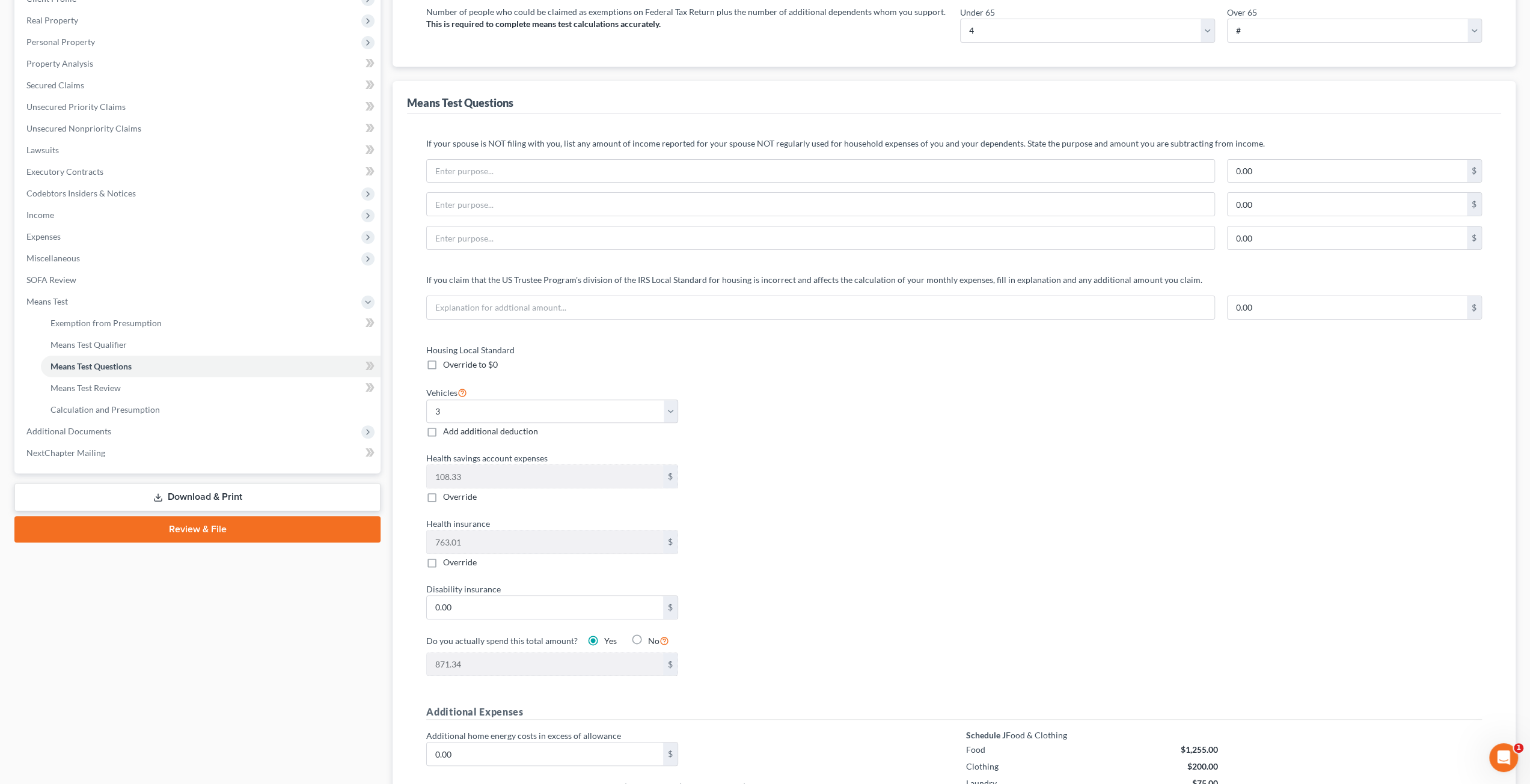
click at [1248, 518] on div "Housing Local Standard Override to $0 Vehicles Select 0 1 2 3 4 5 Add additiona…" at bounding box center [953, 517] width 1080 height 347
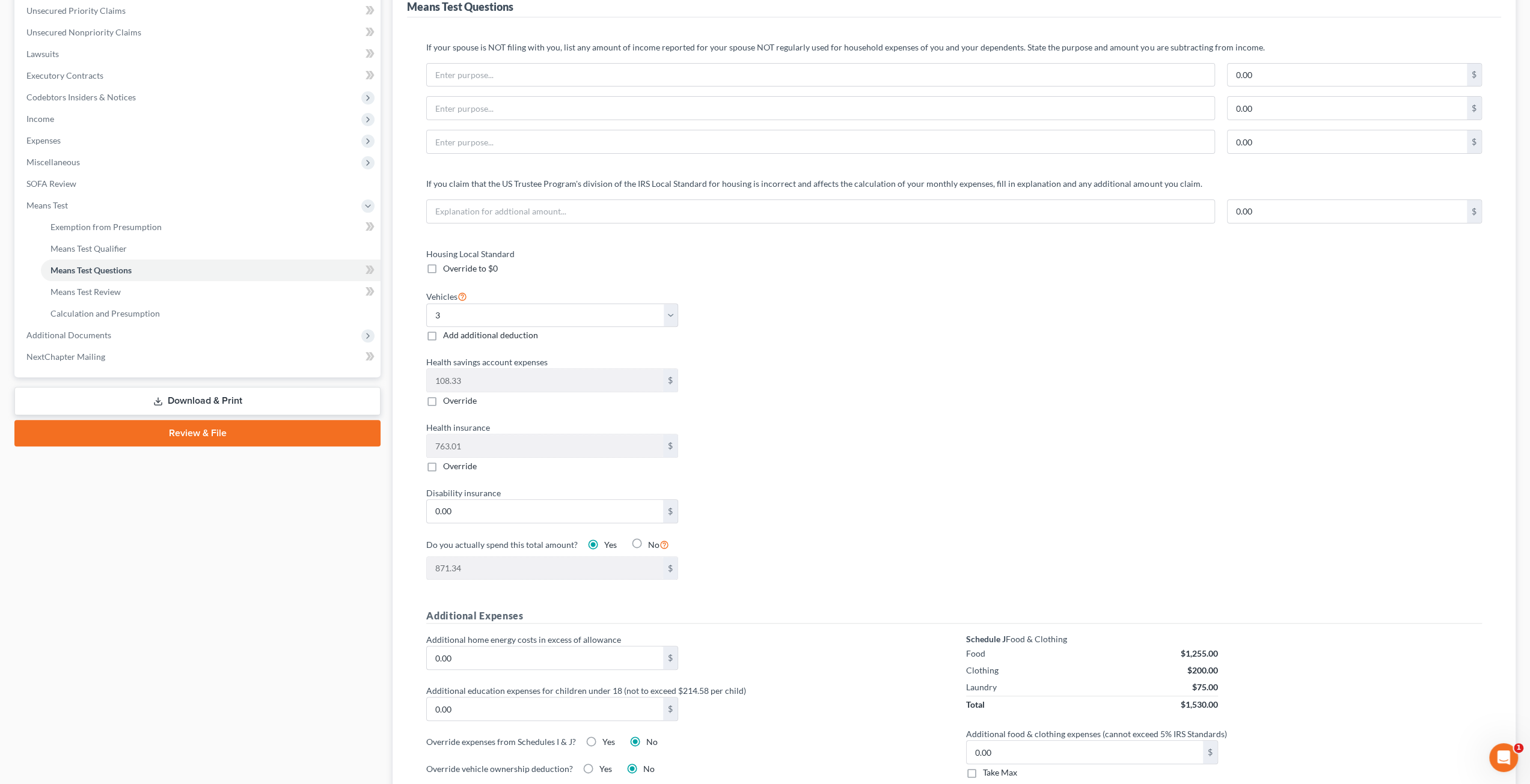
scroll to position [481, 0]
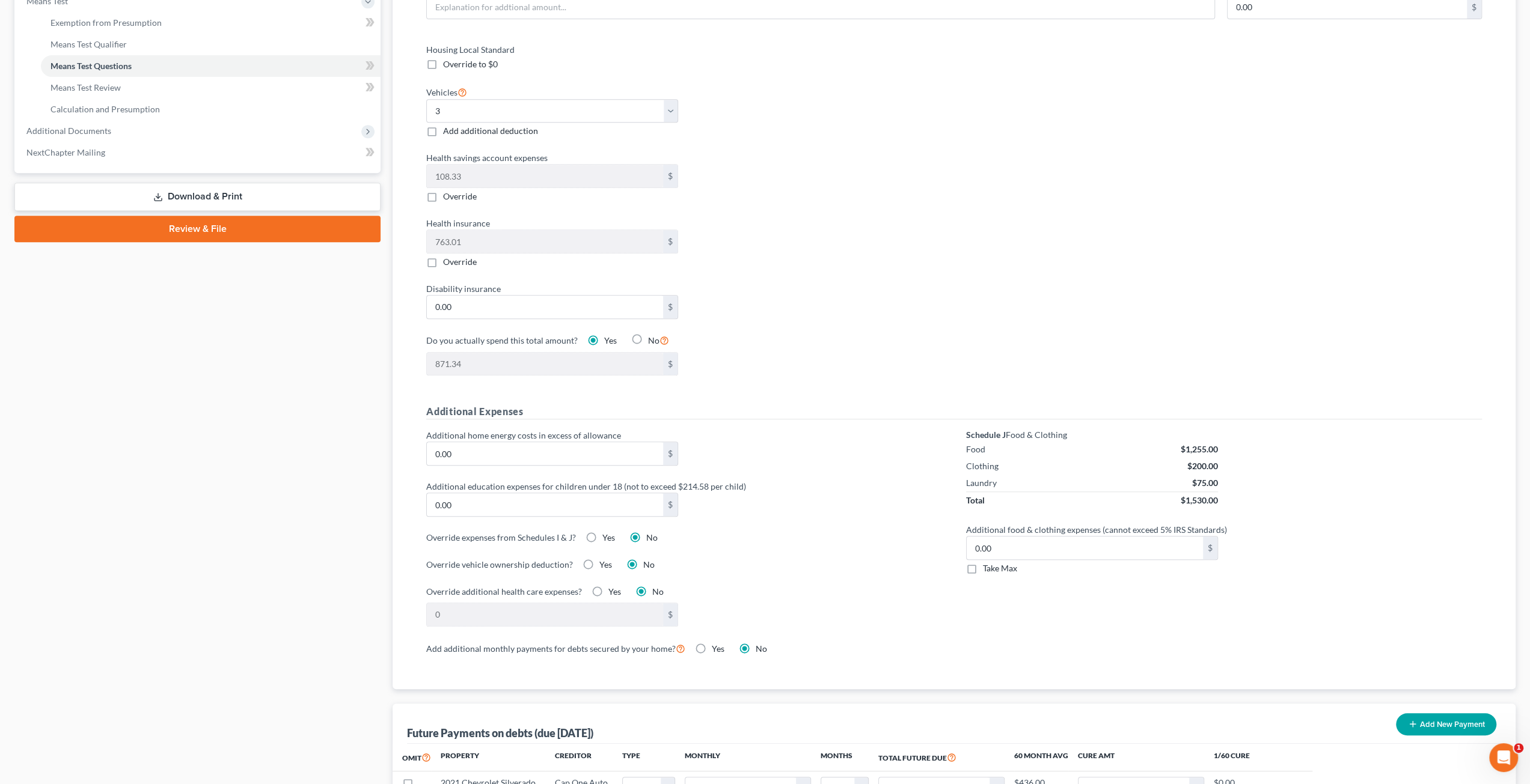
click at [776, 271] on div "Housing Local Standard Override to $0 Vehicles Select 0 1 2 3 4 5 Add additiona…" at bounding box center [684, 217] width 540 height 347
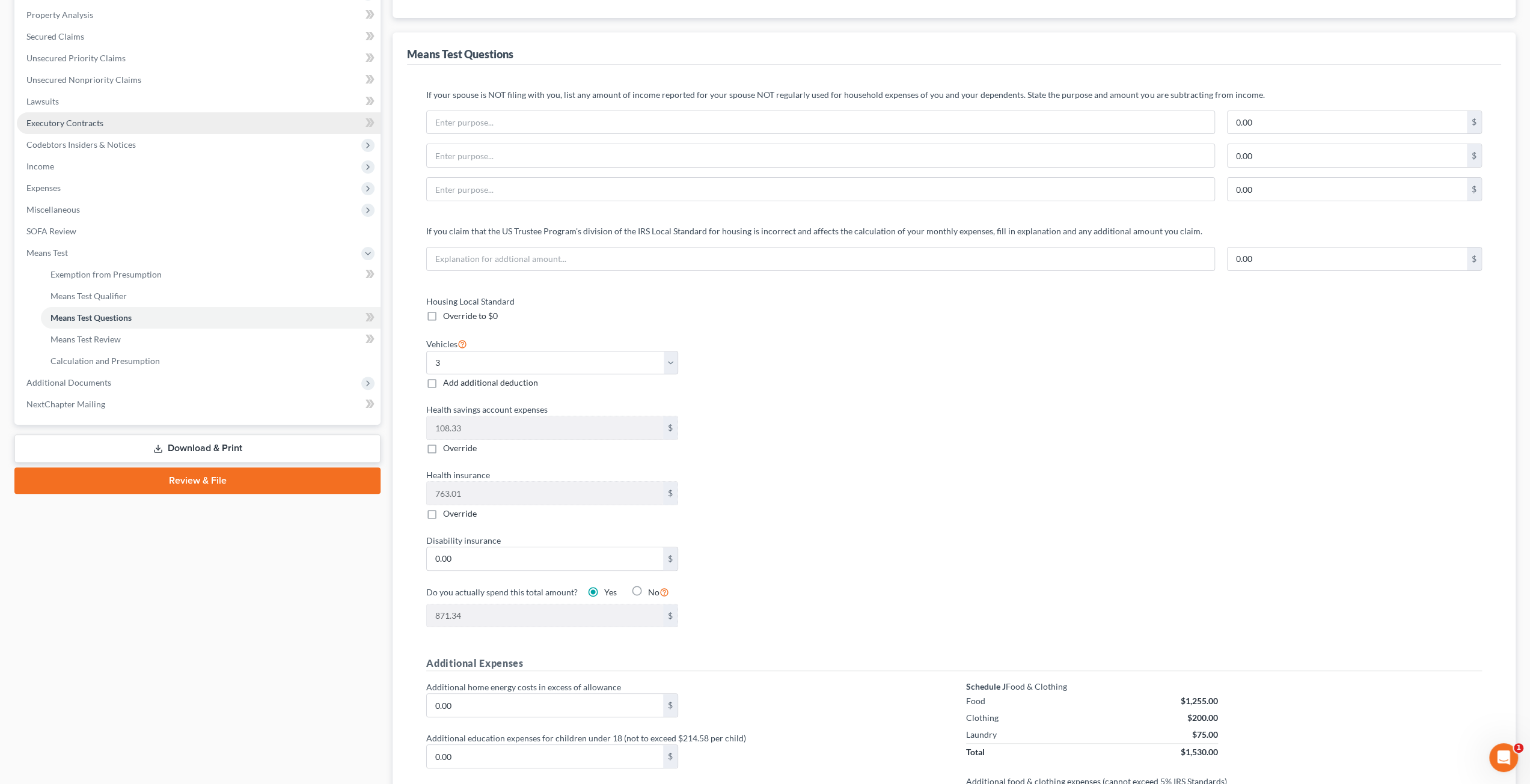
scroll to position [169, 0]
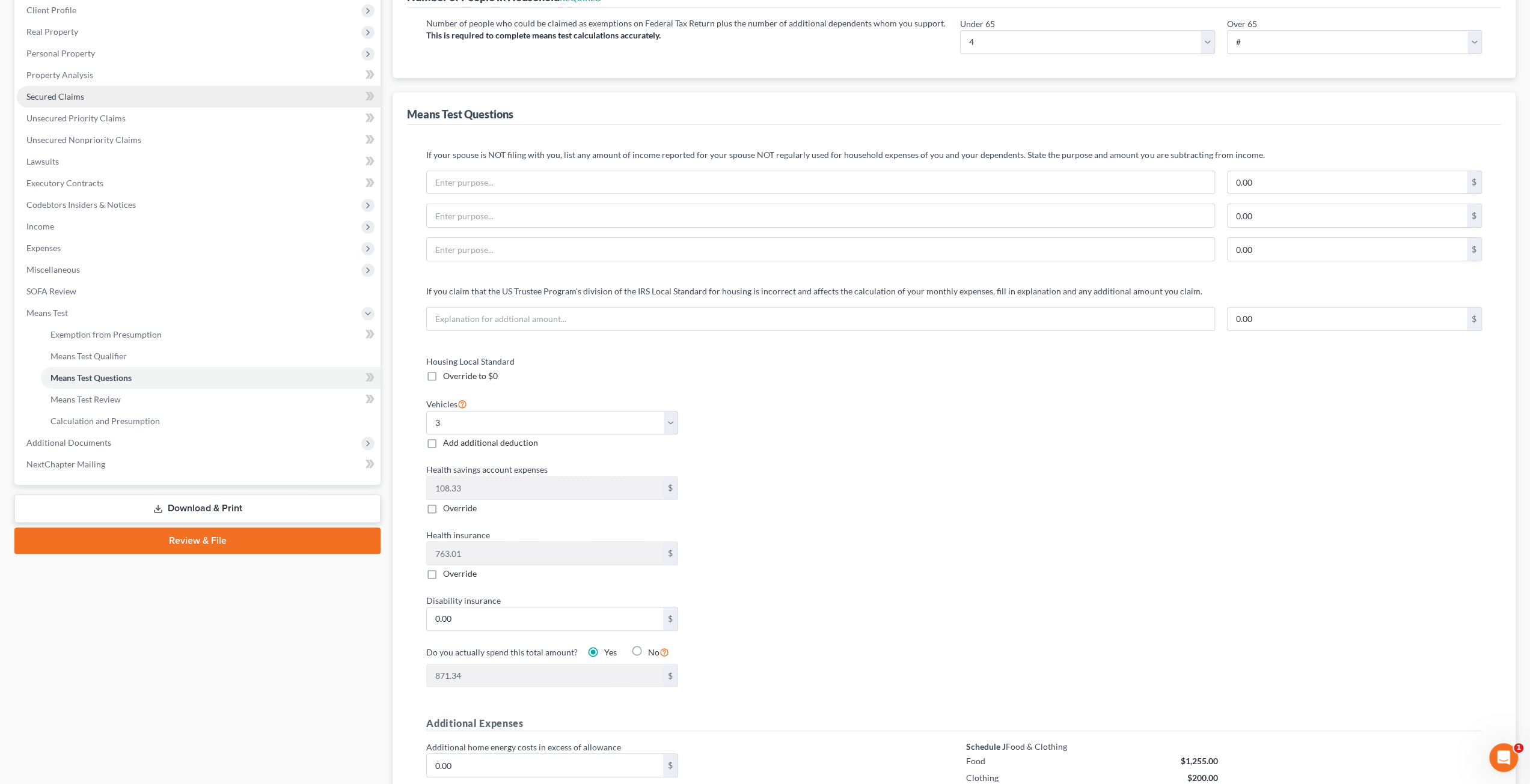
click at [132, 102] on link "Secured Claims" at bounding box center [199, 97] width 363 height 22
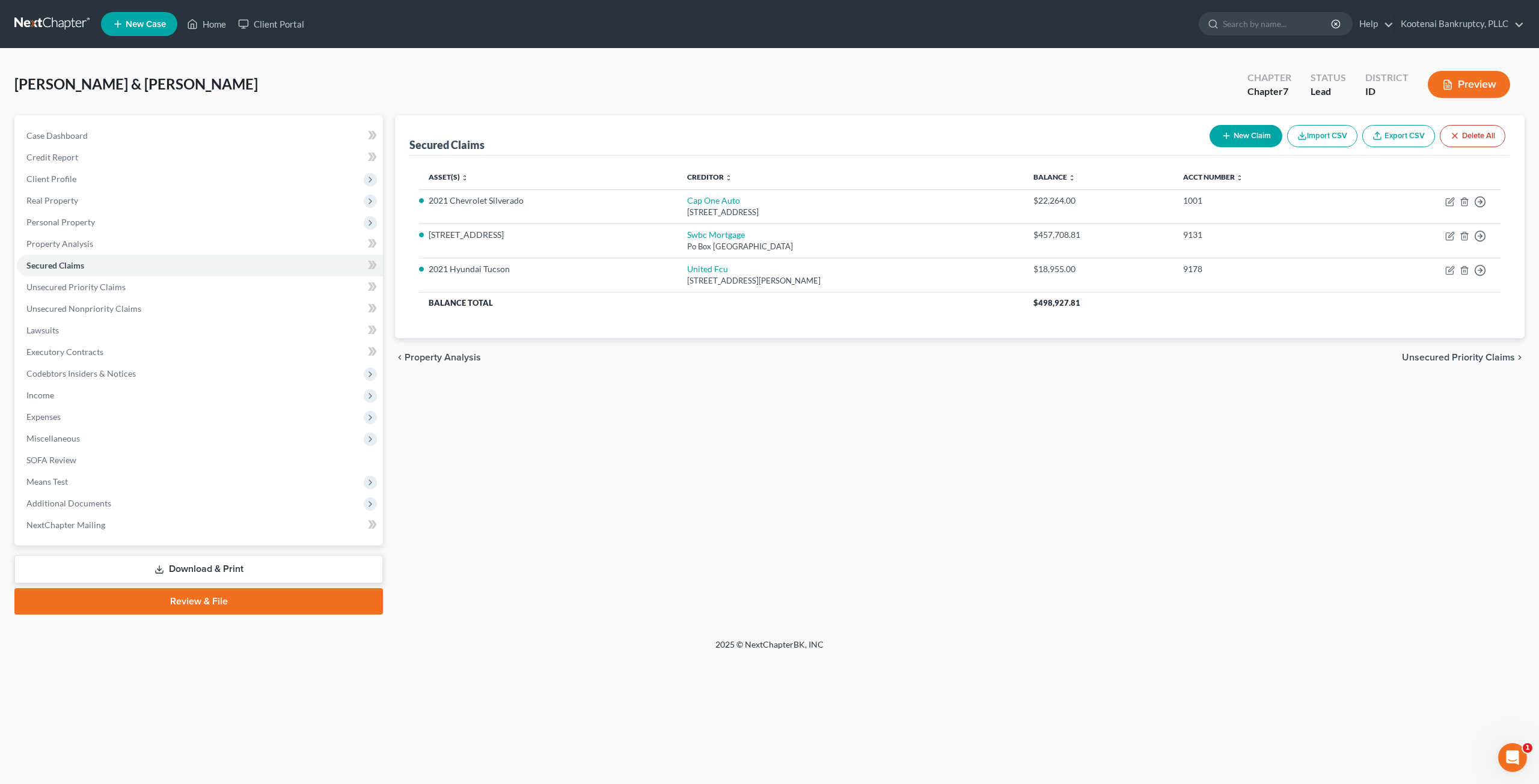
drag, startPoint x: 974, startPoint y: 410, endPoint x: 938, endPoint y: 398, distance: 37.9
click at [974, 410] on div "Secured Claims New Claim Import CSV Export CSV Delete All Asset(s) expand_more …" at bounding box center [959, 365] width 1141 height 499
click at [1447, 267] on icon "button" at bounding box center [1450, 271] width 10 height 10
select select "23"
select select "0"
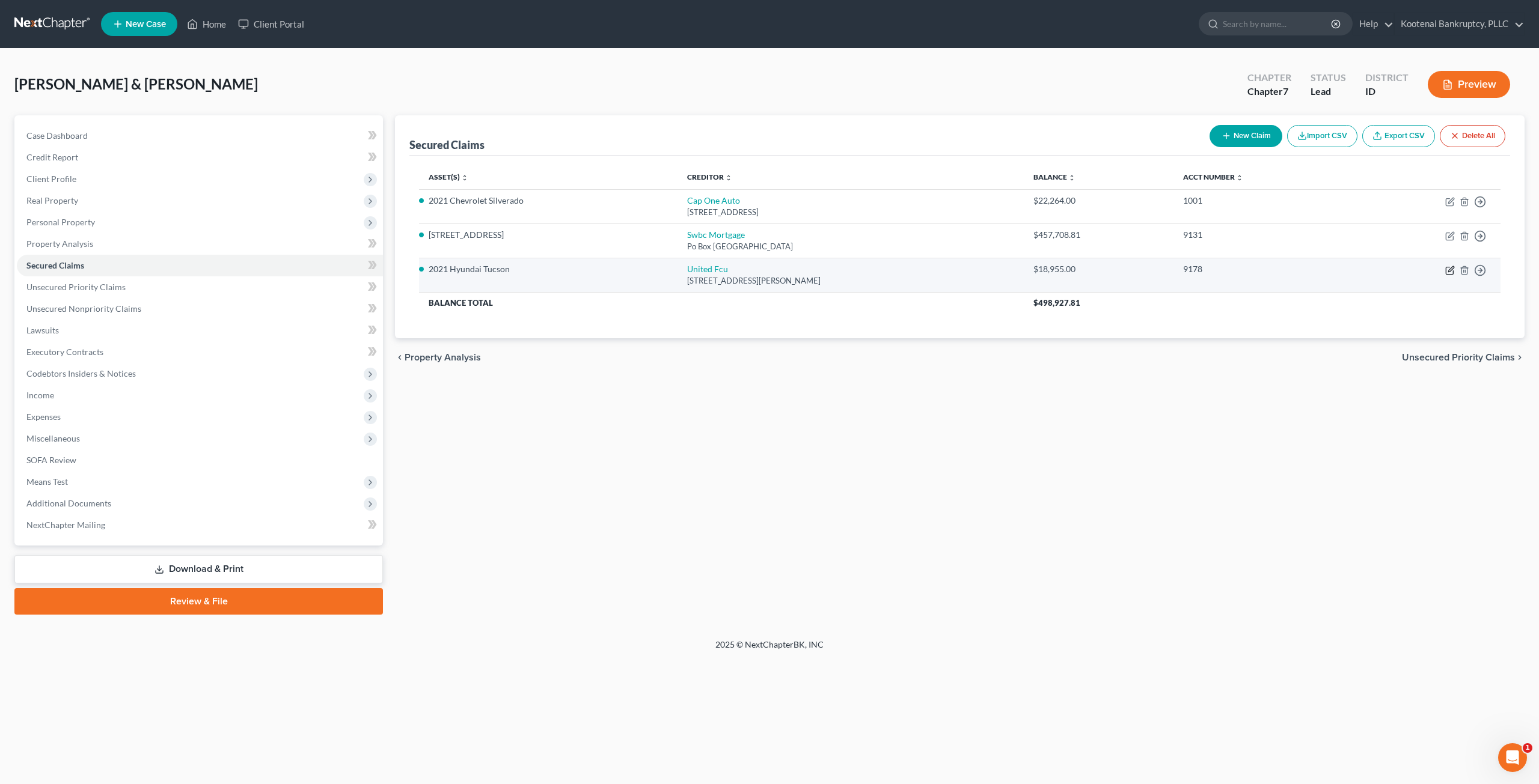
select select "0"
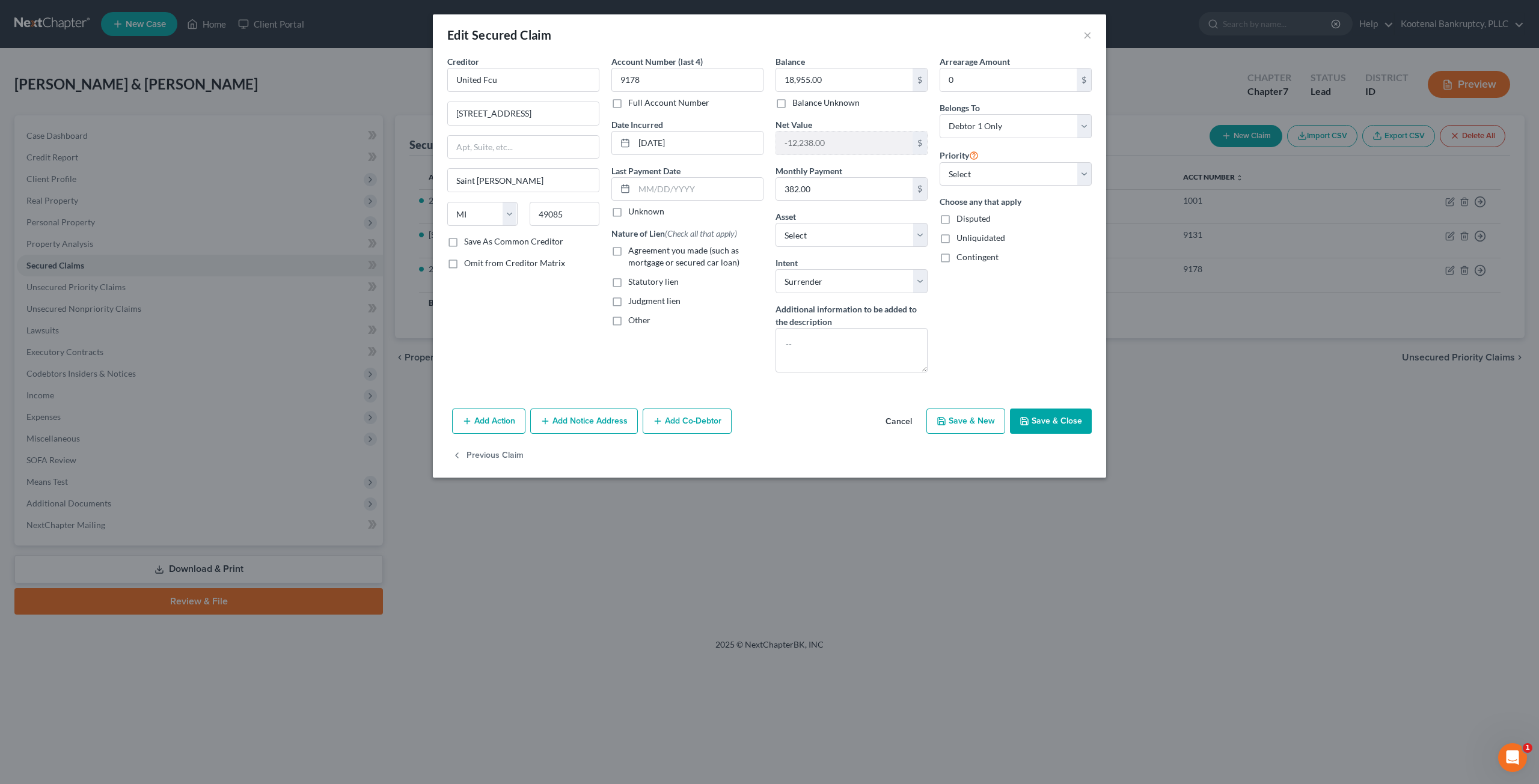
click at [629, 253] on label "Agreement you made (such as mortgage or secured car loan)" at bounding box center [696, 257] width 135 height 24
click at [633, 252] on input "Agreement you made (such as mortgage or secured car loan)" at bounding box center [636, 248] width 8 height 8
checkbox input "true"
click at [1039, 404] on div "Add Action Add Notice Address Add Co-Debtor Cancel Save & New Save & Close" at bounding box center [770, 424] width 673 height 40
click at [1056, 419] on button "Save & Close" at bounding box center [1051, 421] width 82 height 25
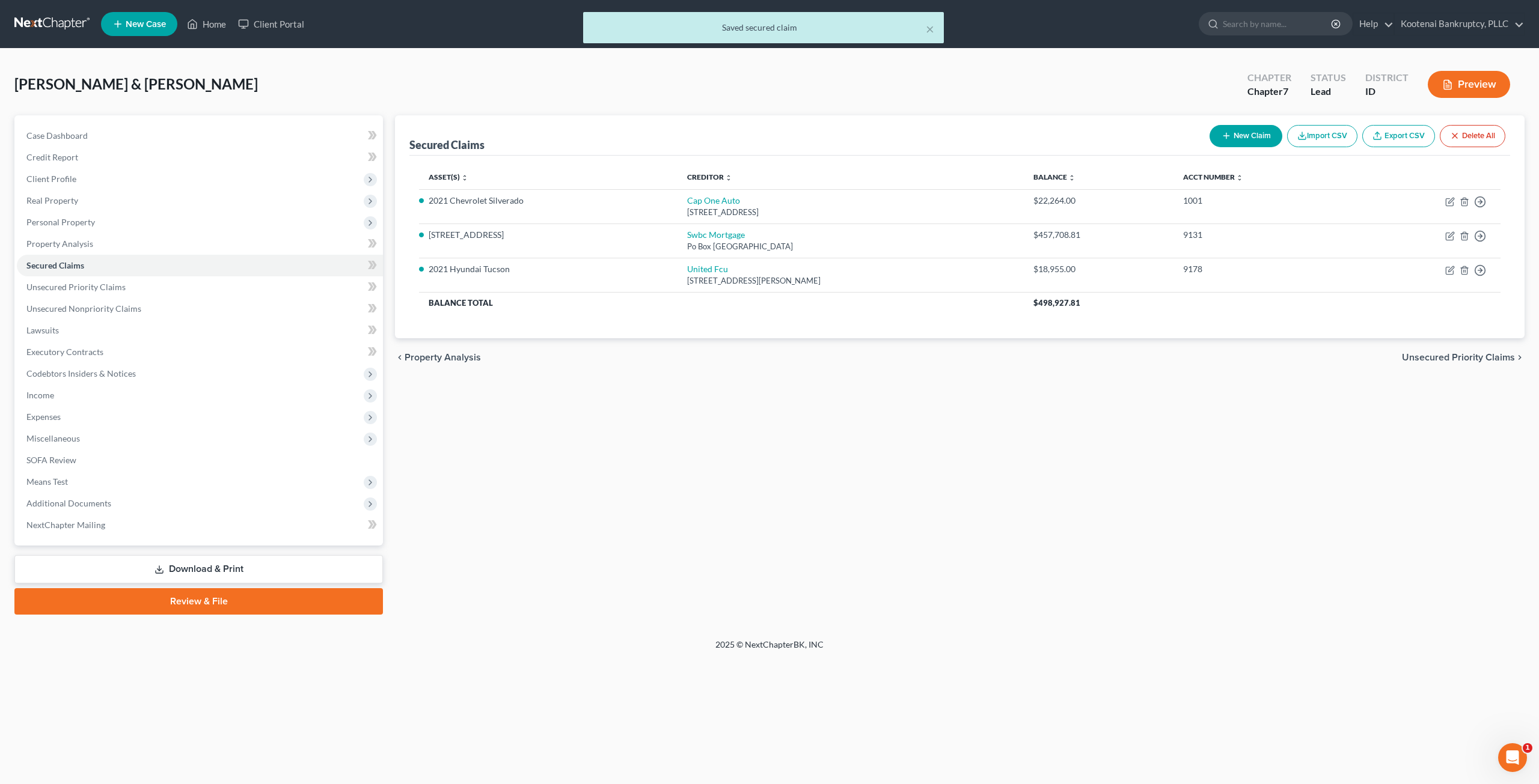
click at [1481, 83] on button "Preview" at bounding box center [1468, 84] width 82 height 27
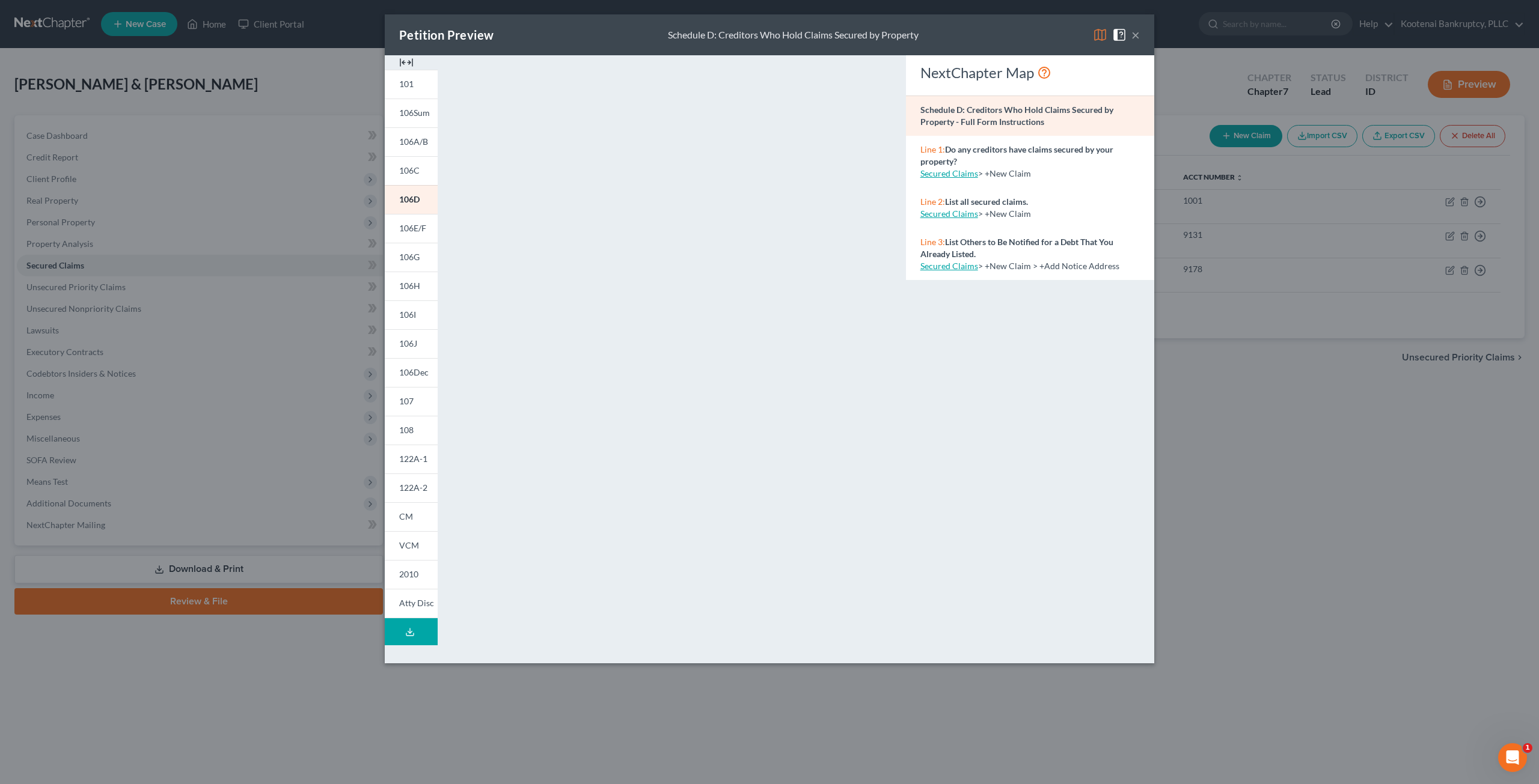
click at [1131, 36] on div "×" at bounding box center [1116, 34] width 47 height 15
click at [1137, 34] on button "×" at bounding box center [1136, 34] width 8 height 15
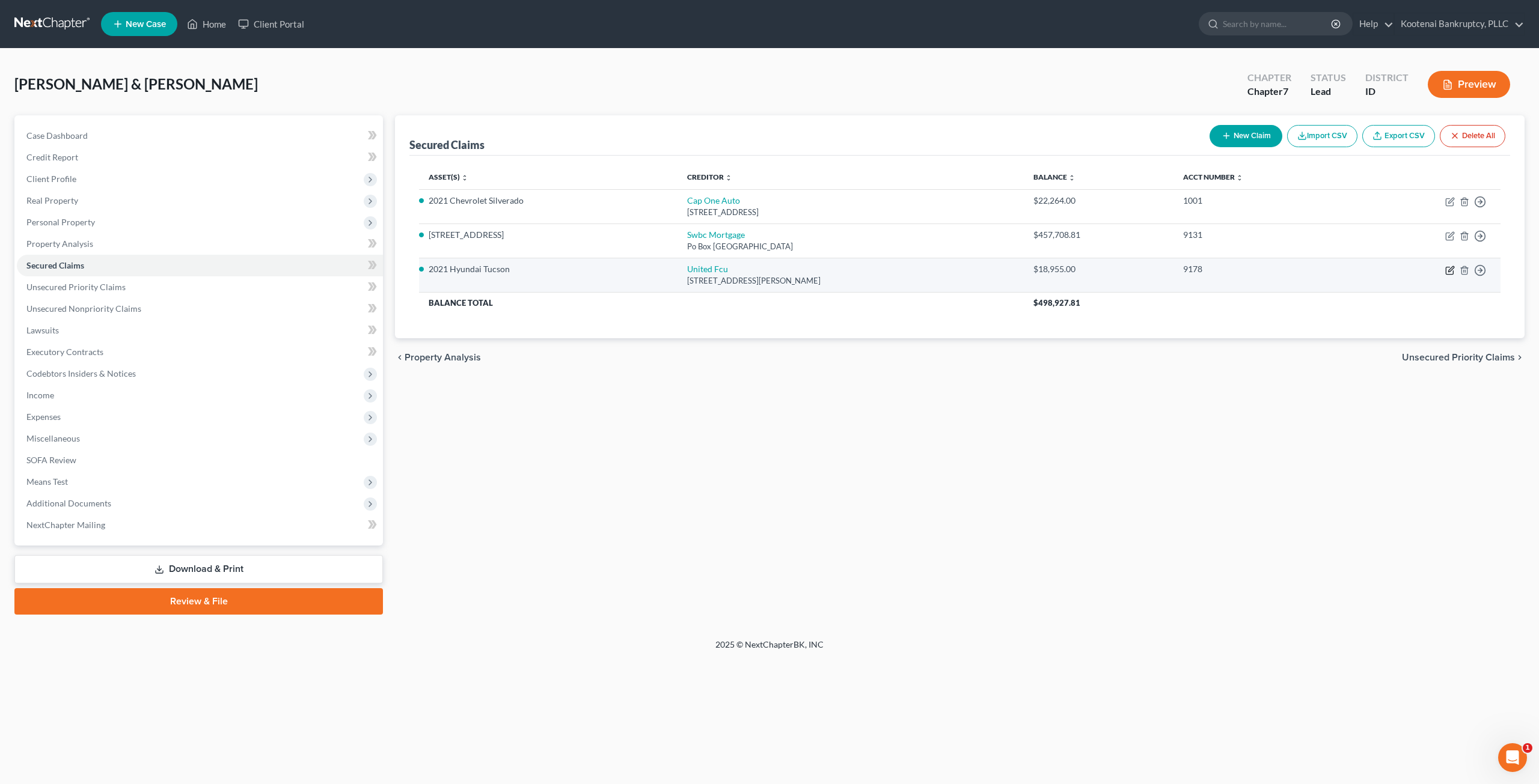
click at [1446, 266] on icon "button" at bounding box center [1450, 271] width 10 height 10
select select "23"
select select "0"
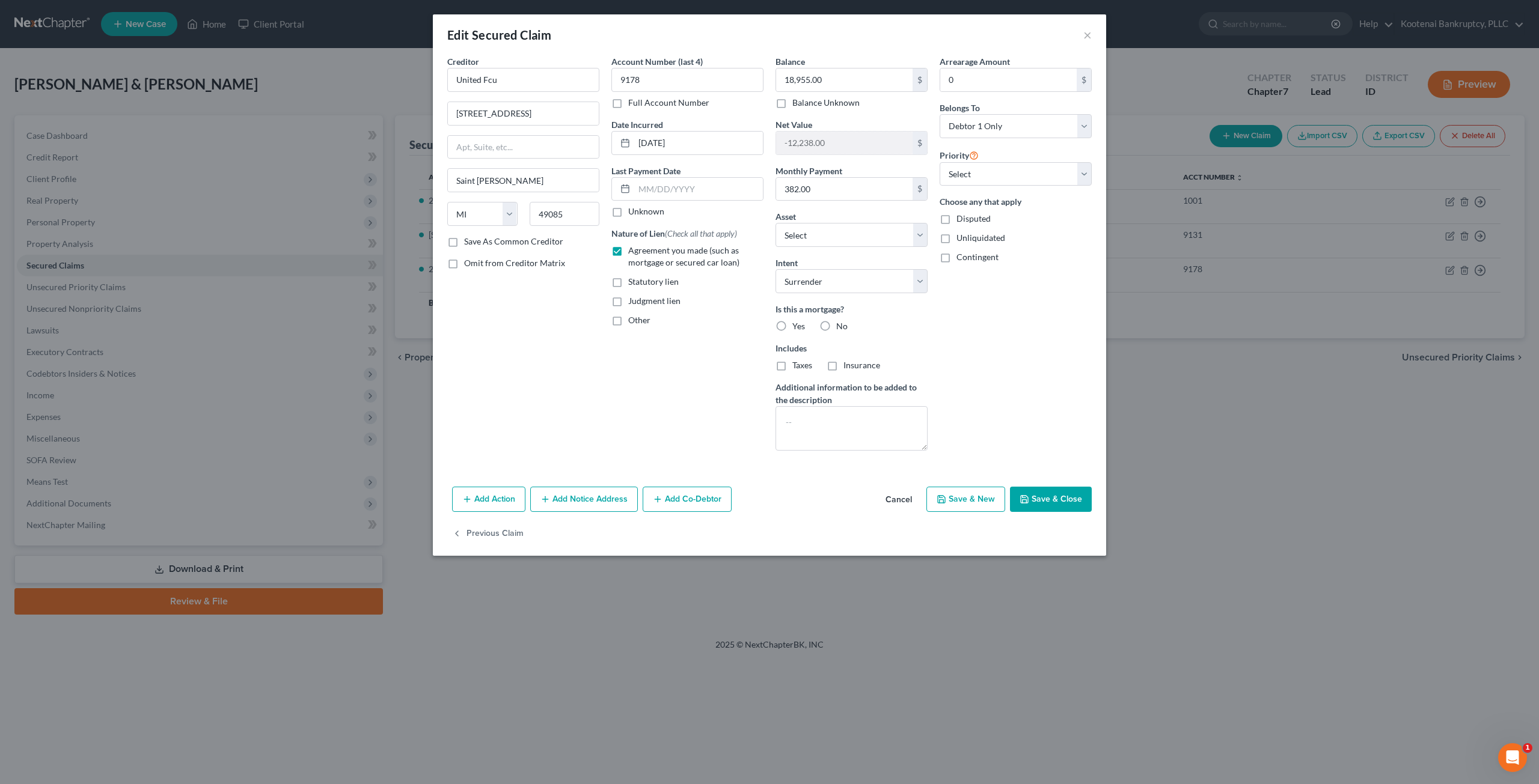
click at [836, 325] on label "No" at bounding box center [842, 326] width 11 height 12
click at [841, 325] on input "No" at bounding box center [845, 324] width 8 height 8
radio input "true"
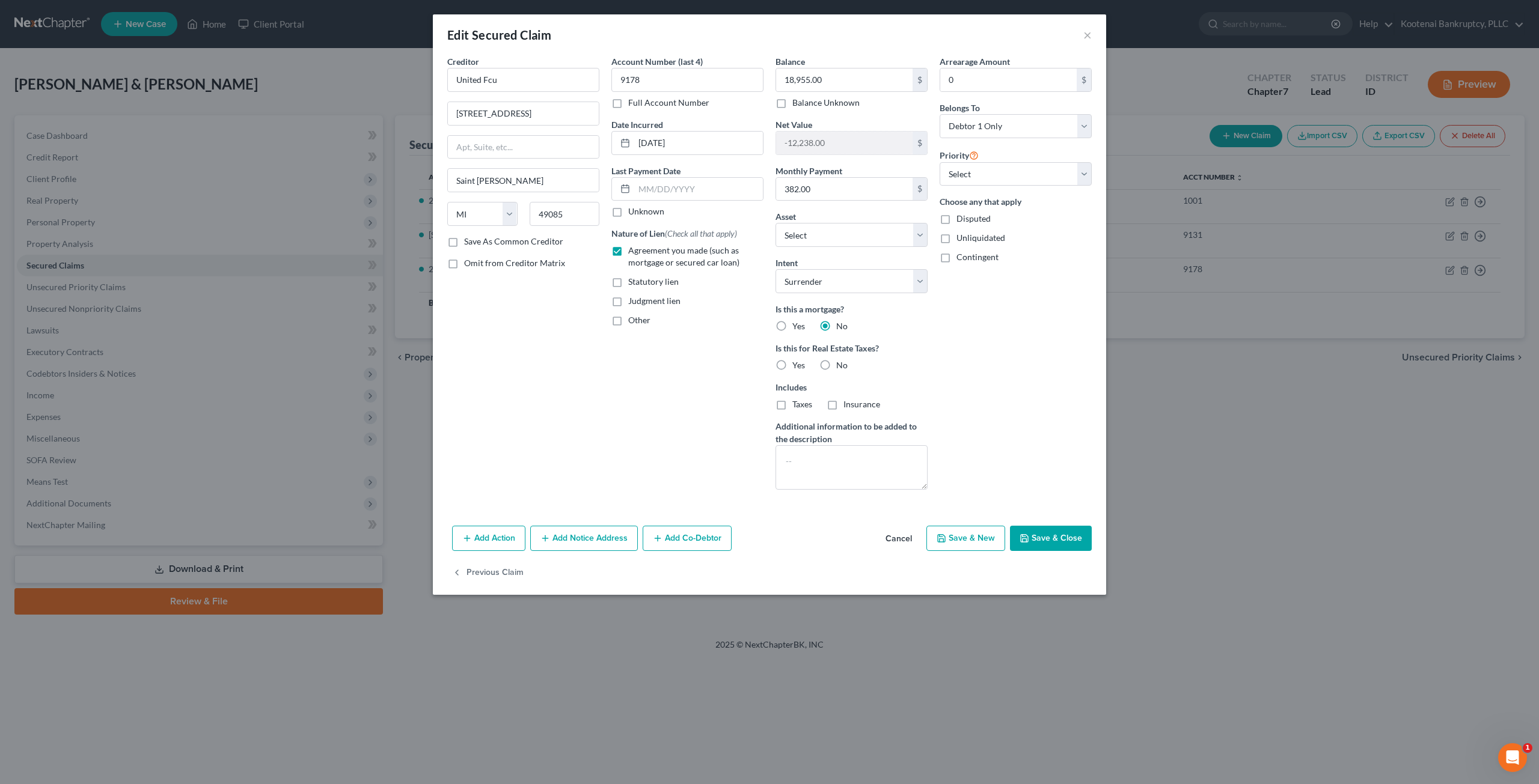
click at [836, 361] on label "No" at bounding box center [842, 365] width 11 height 12
click at [841, 361] on input "No" at bounding box center [845, 363] width 8 height 8
radio input "true"
click at [878, 279] on select "Select Surrender Redeem Reaffirm Avoid Other" at bounding box center [851, 281] width 152 height 24
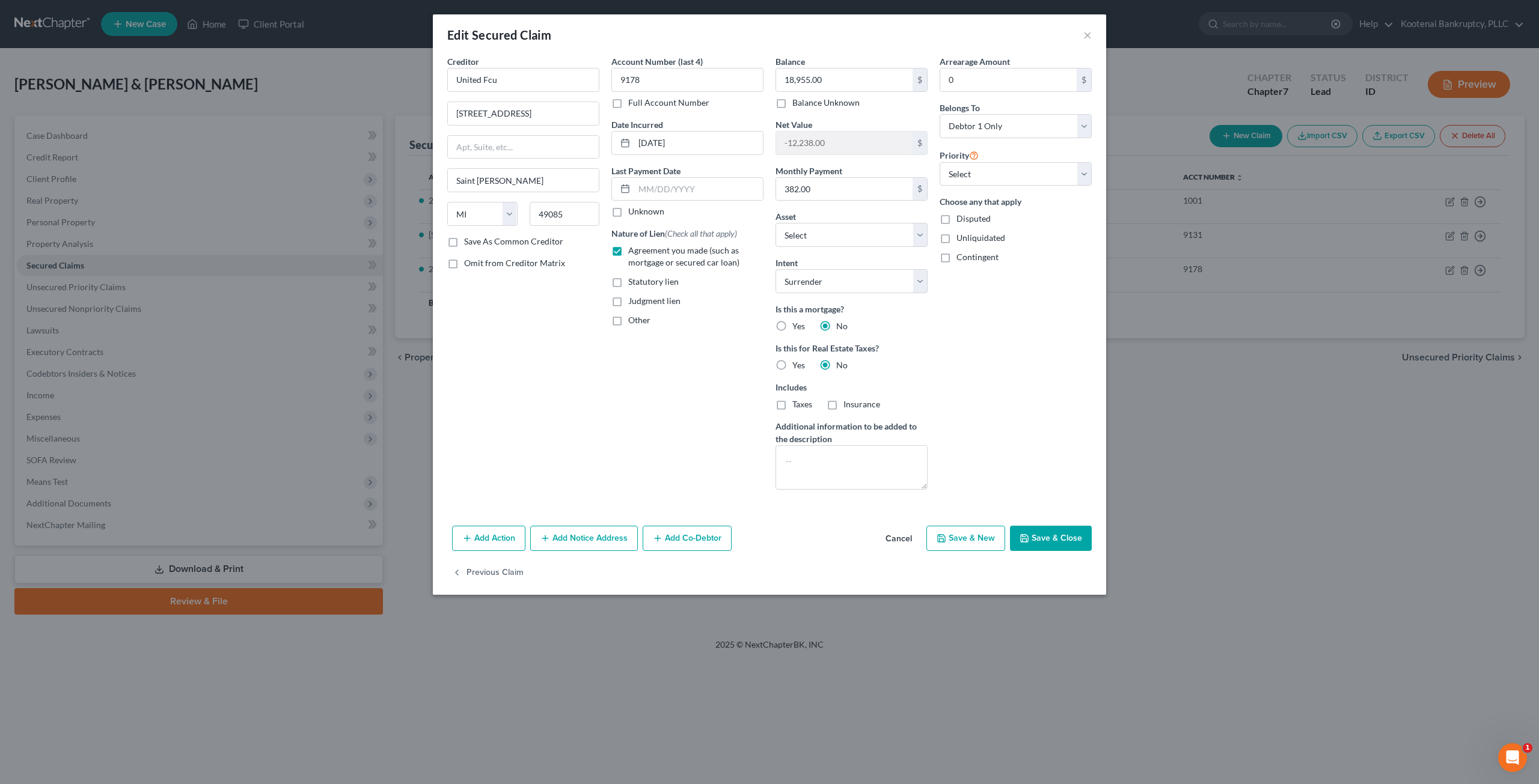
click at [1043, 532] on button "Save & Close" at bounding box center [1051, 539] width 82 height 25
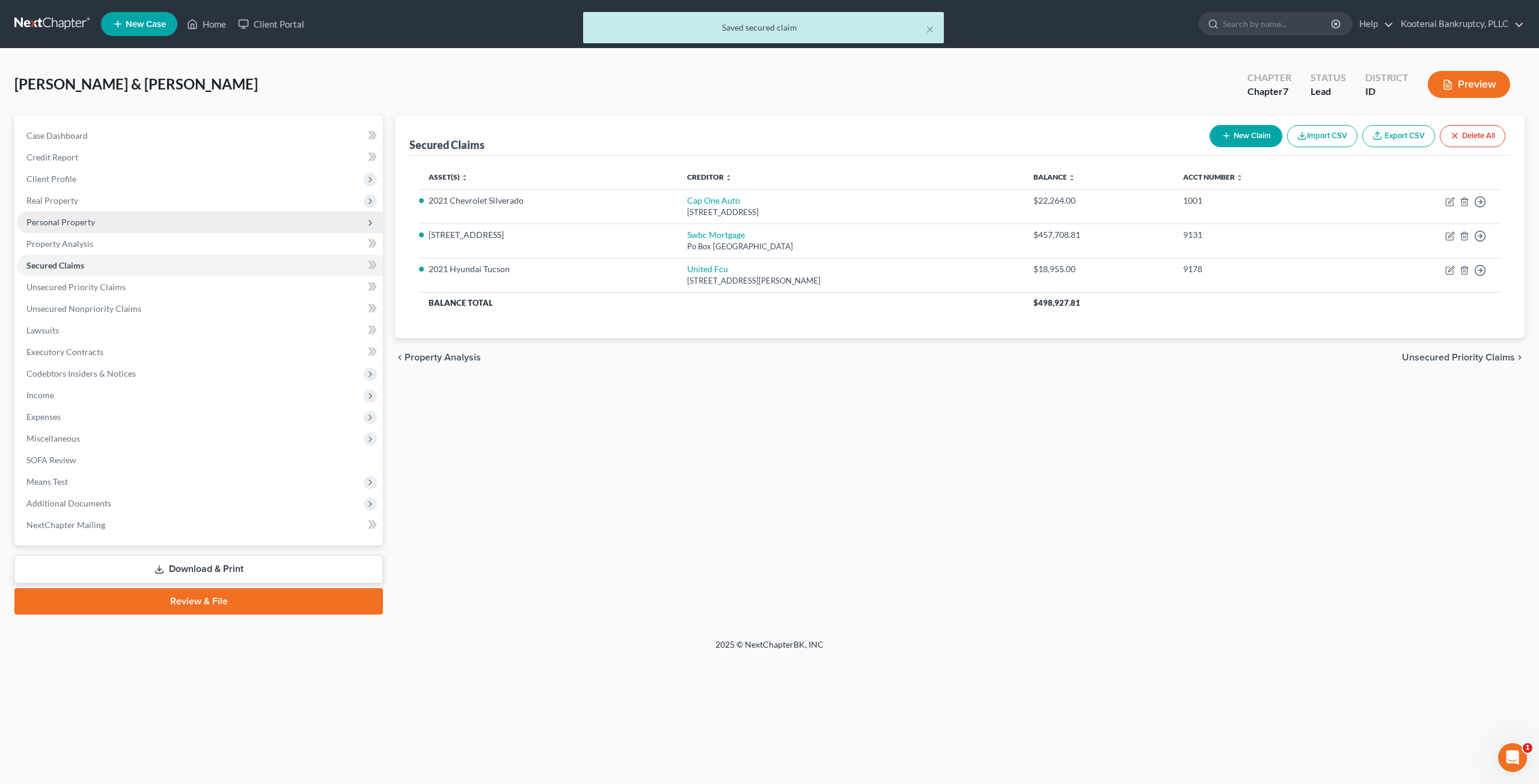
click at [141, 221] on span "Personal Property" at bounding box center [200, 222] width 366 height 22
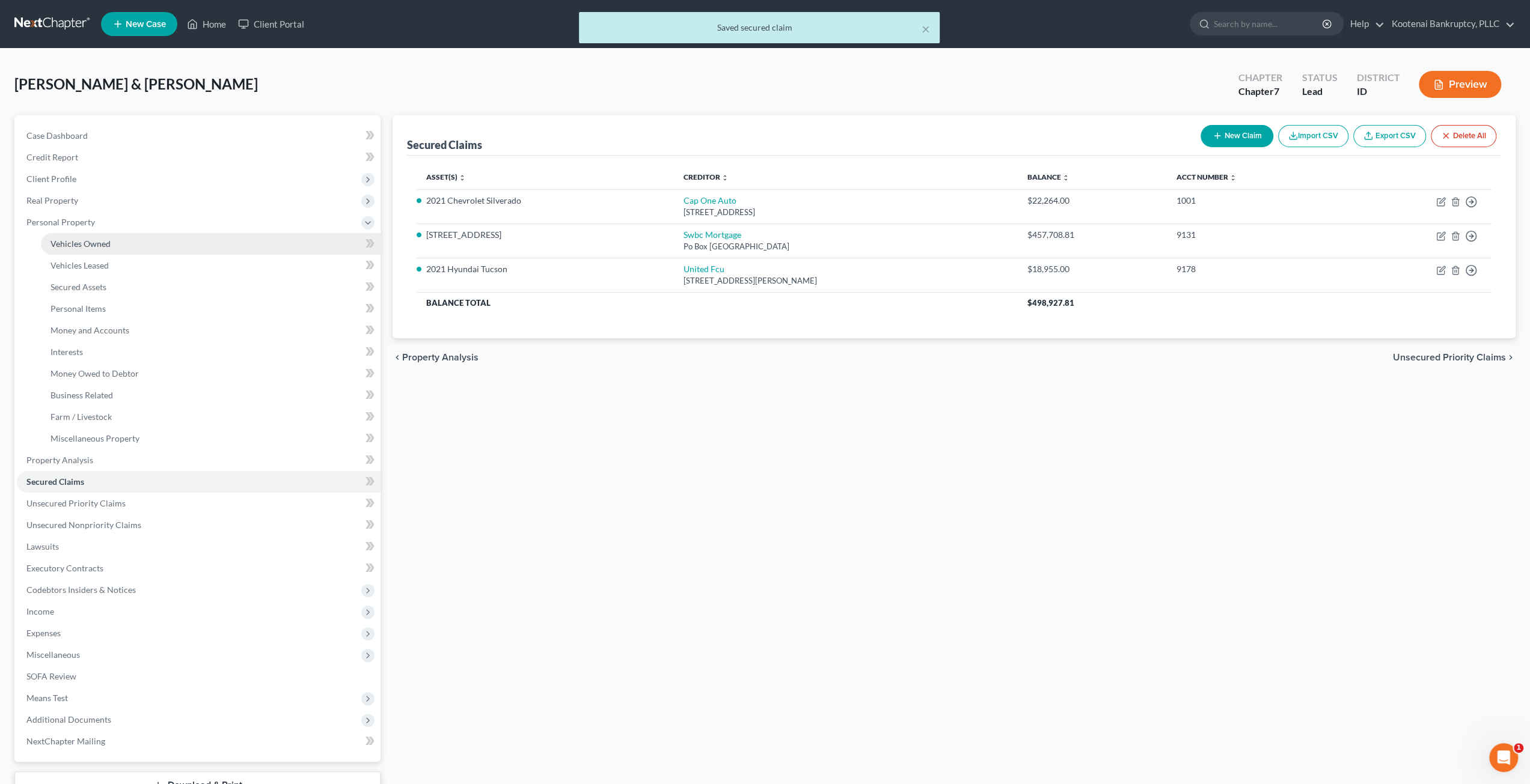
click at [162, 247] on link "Vehicles Owned" at bounding box center [210, 244] width 340 height 22
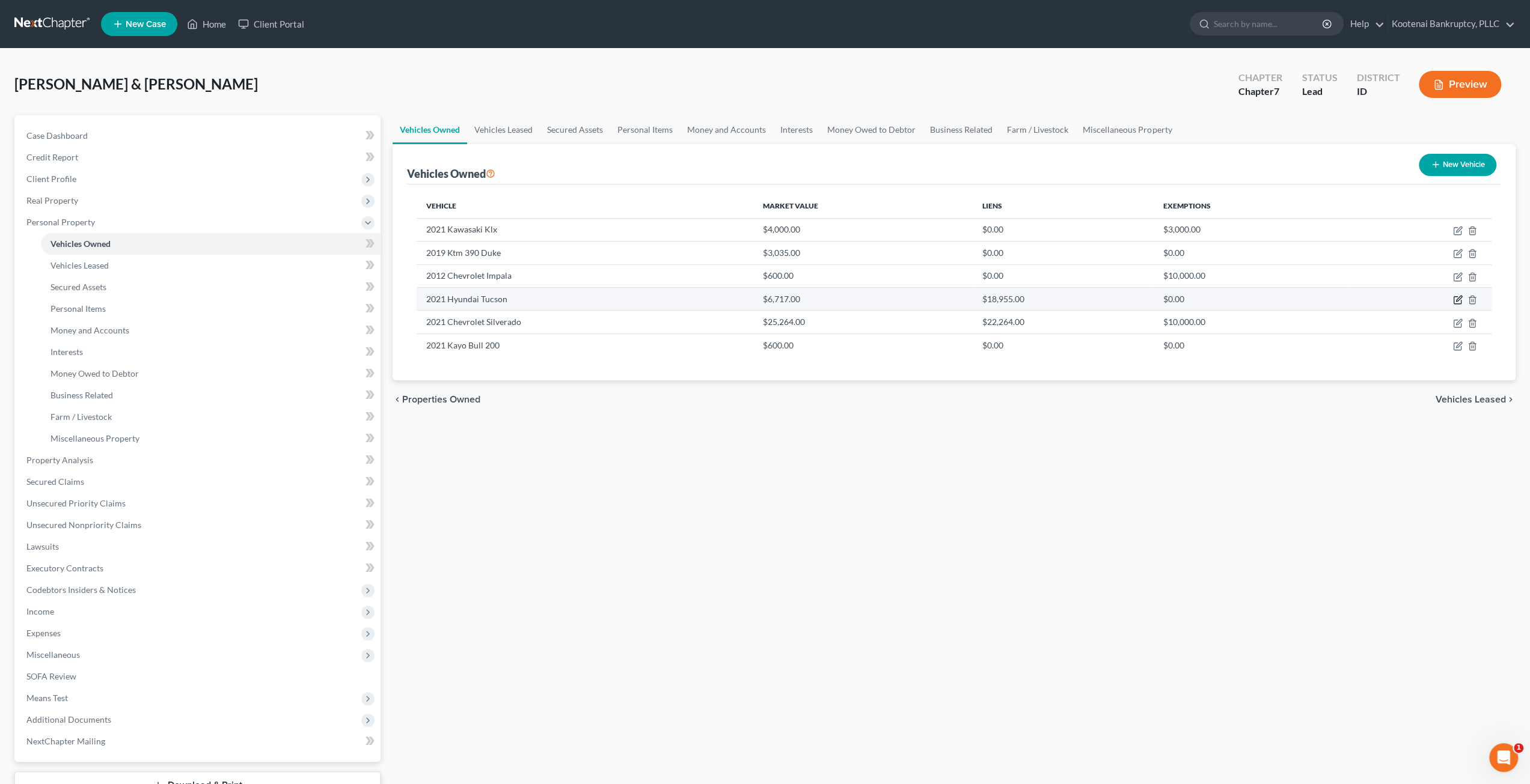
click at [1457, 297] on icon "button" at bounding box center [1459, 299] width 6 height 6
select select "0"
select select "5"
select select "2"
select select "4"
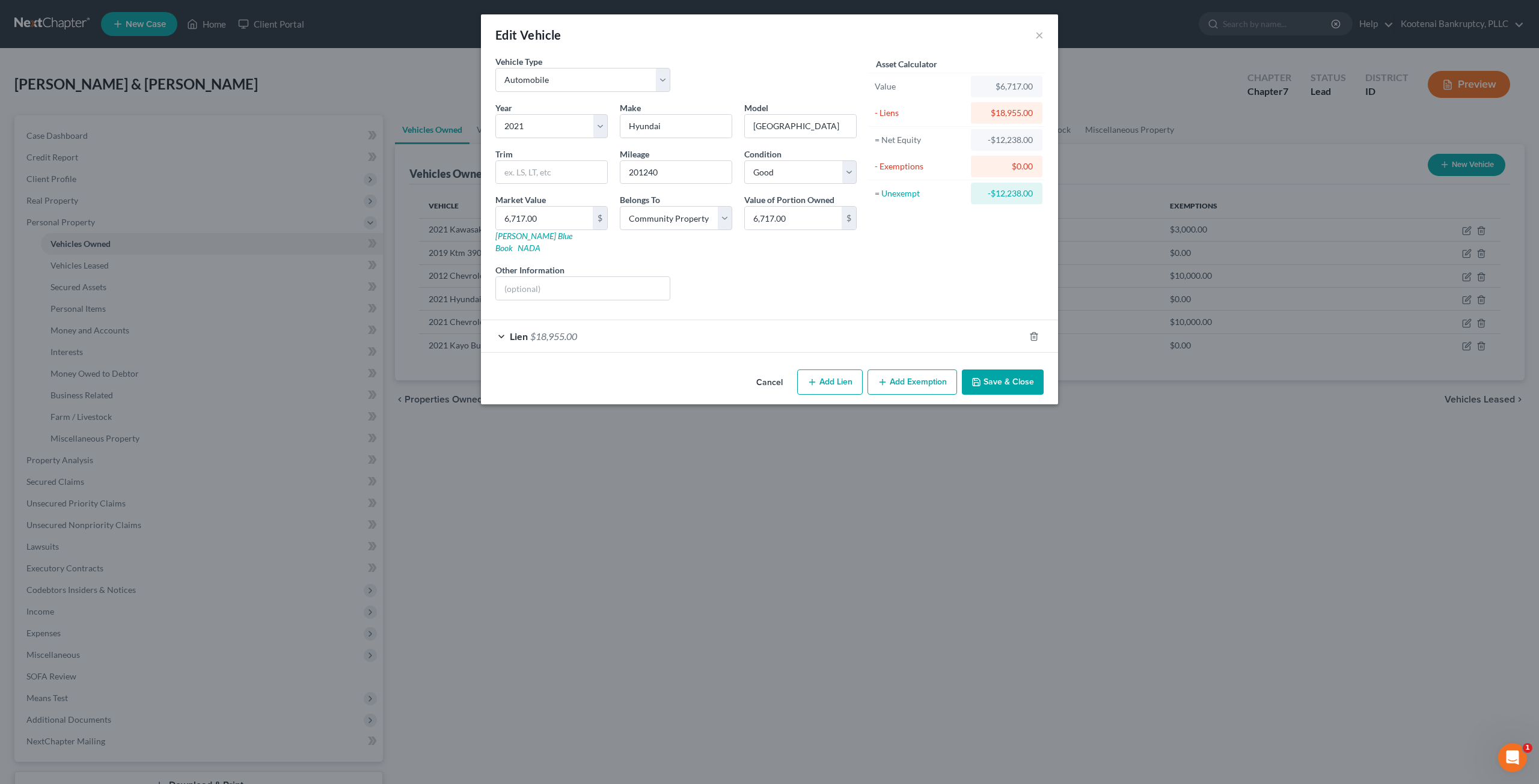
click at [883, 327] on div "Lien $18,955.00" at bounding box center [753, 336] width 544 height 32
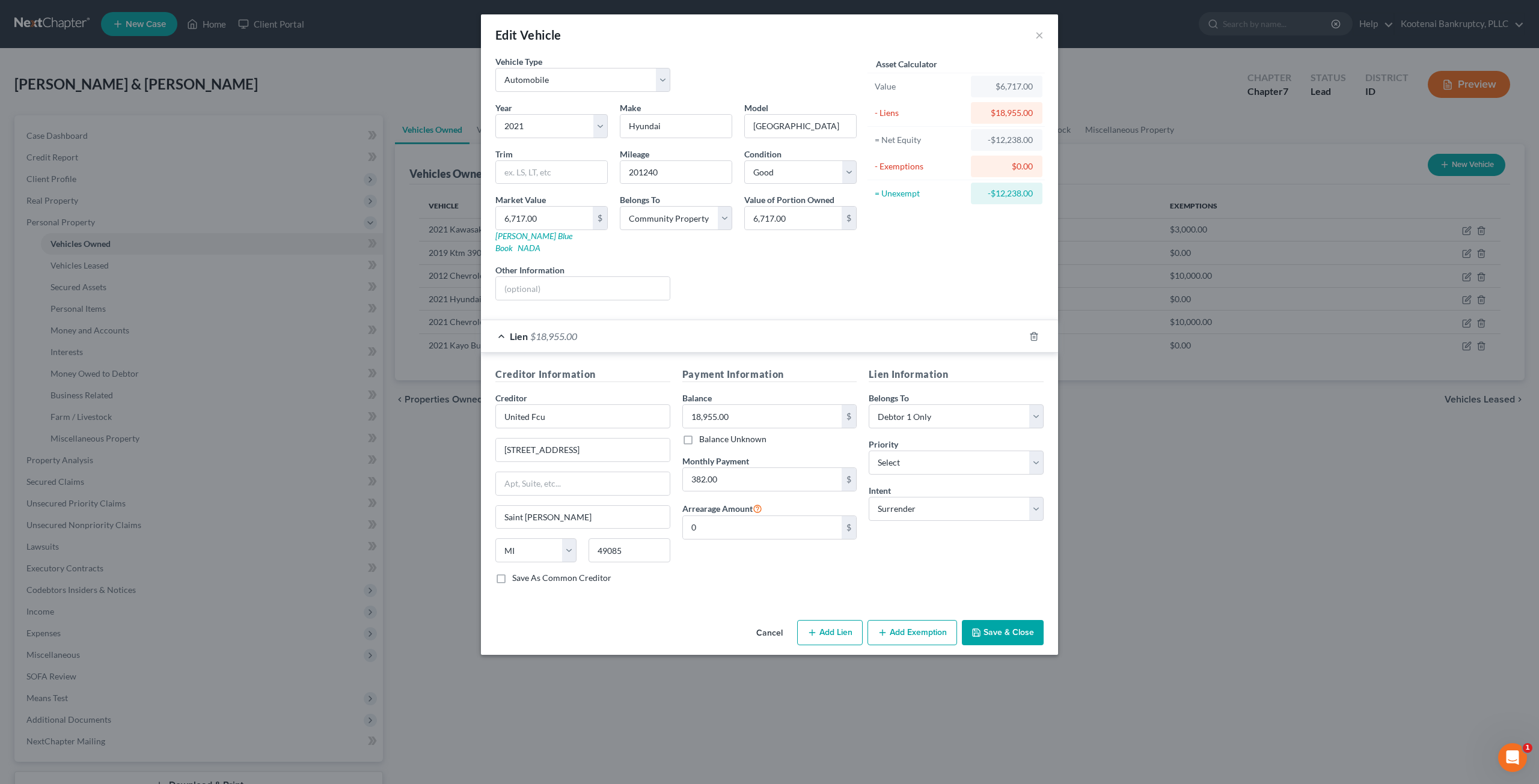
click at [1000, 620] on button "Save & Close" at bounding box center [1002, 633] width 82 height 25
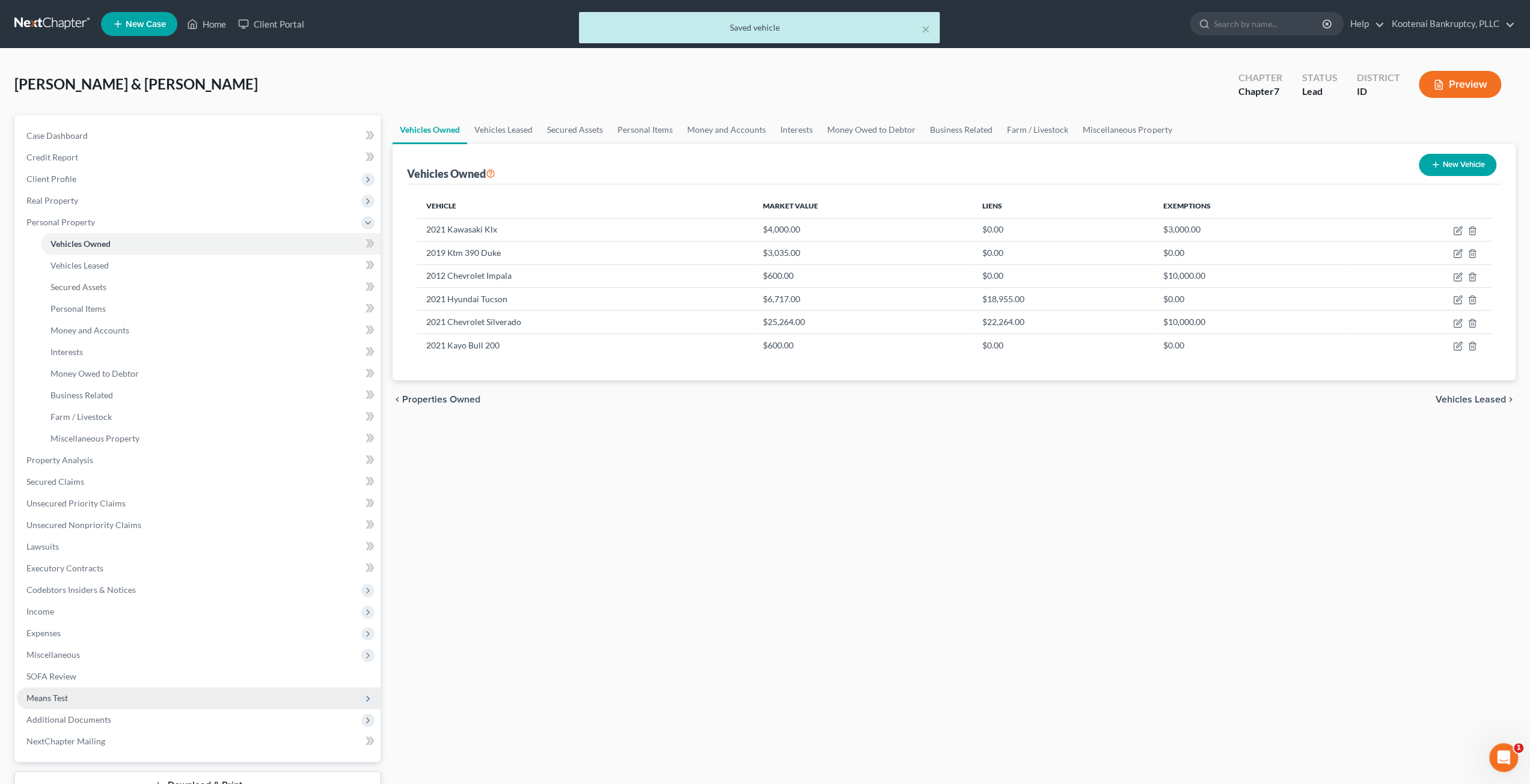
click at [145, 689] on span "Means Test" at bounding box center [199, 698] width 363 height 22
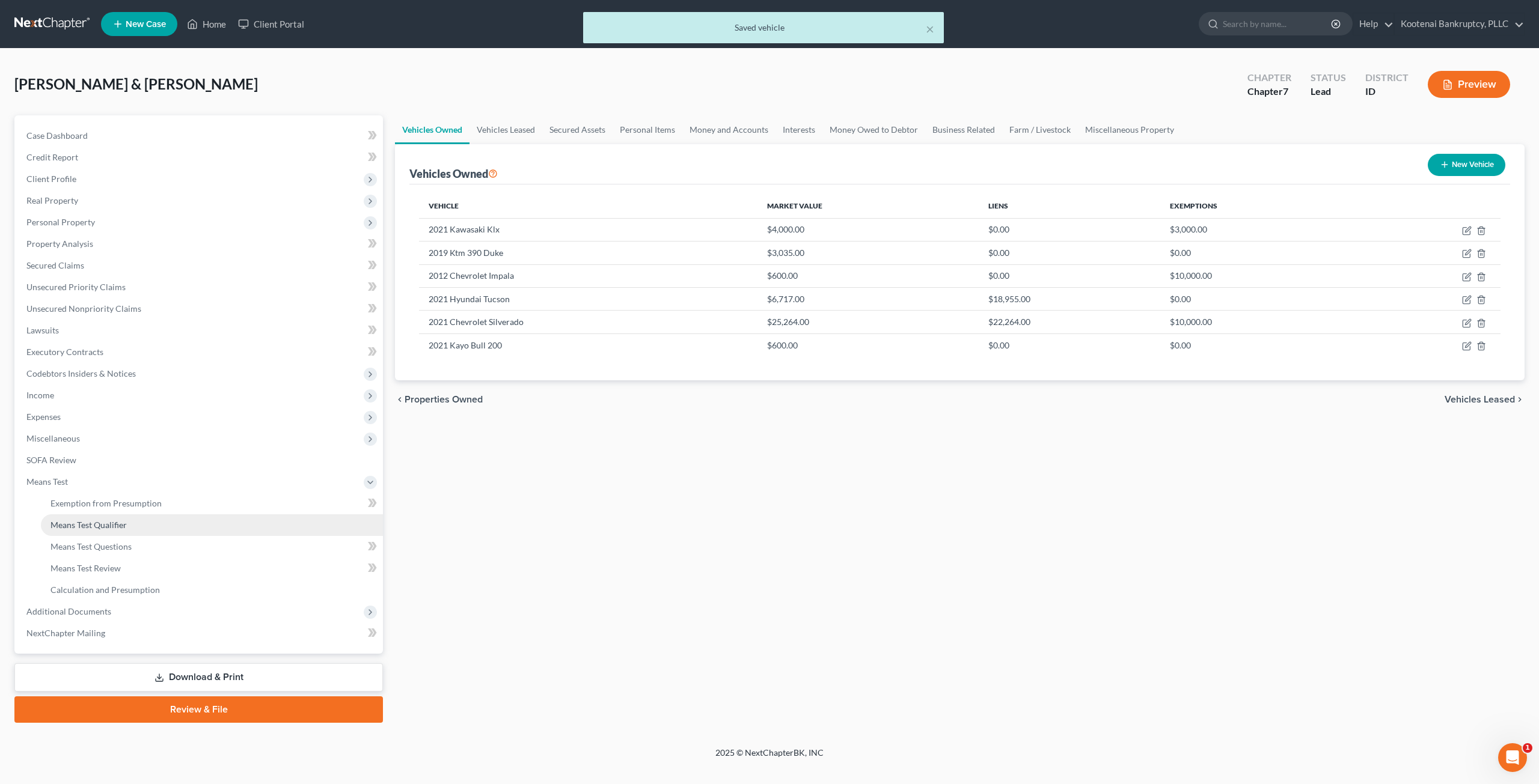
click at [166, 518] on link "Means Test Qualifier" at bounding box center [212, 525] width 342 height 22
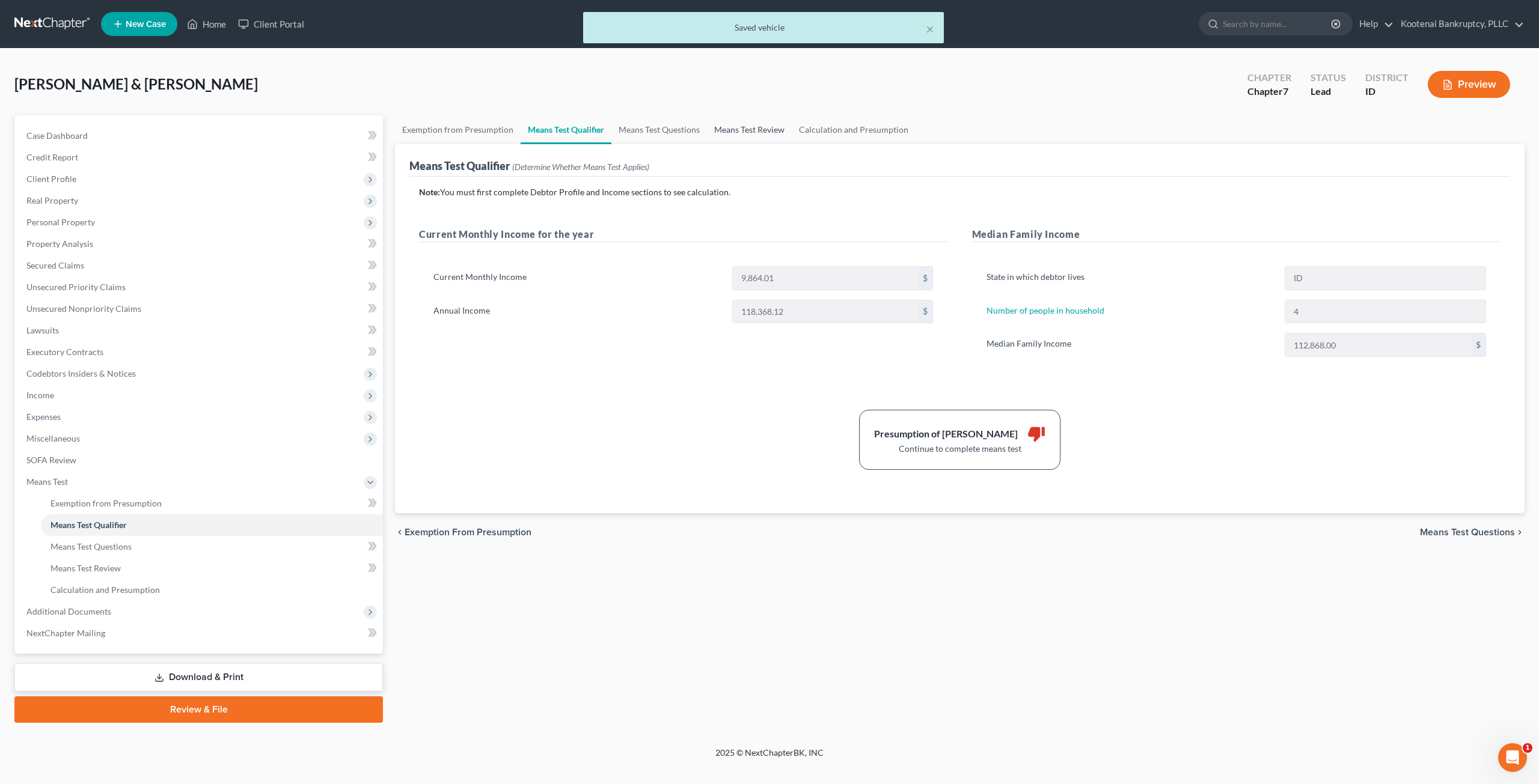
click at [771, 133] on link "Means Test Review" at bounding box center [749, 130] width 85 height 29
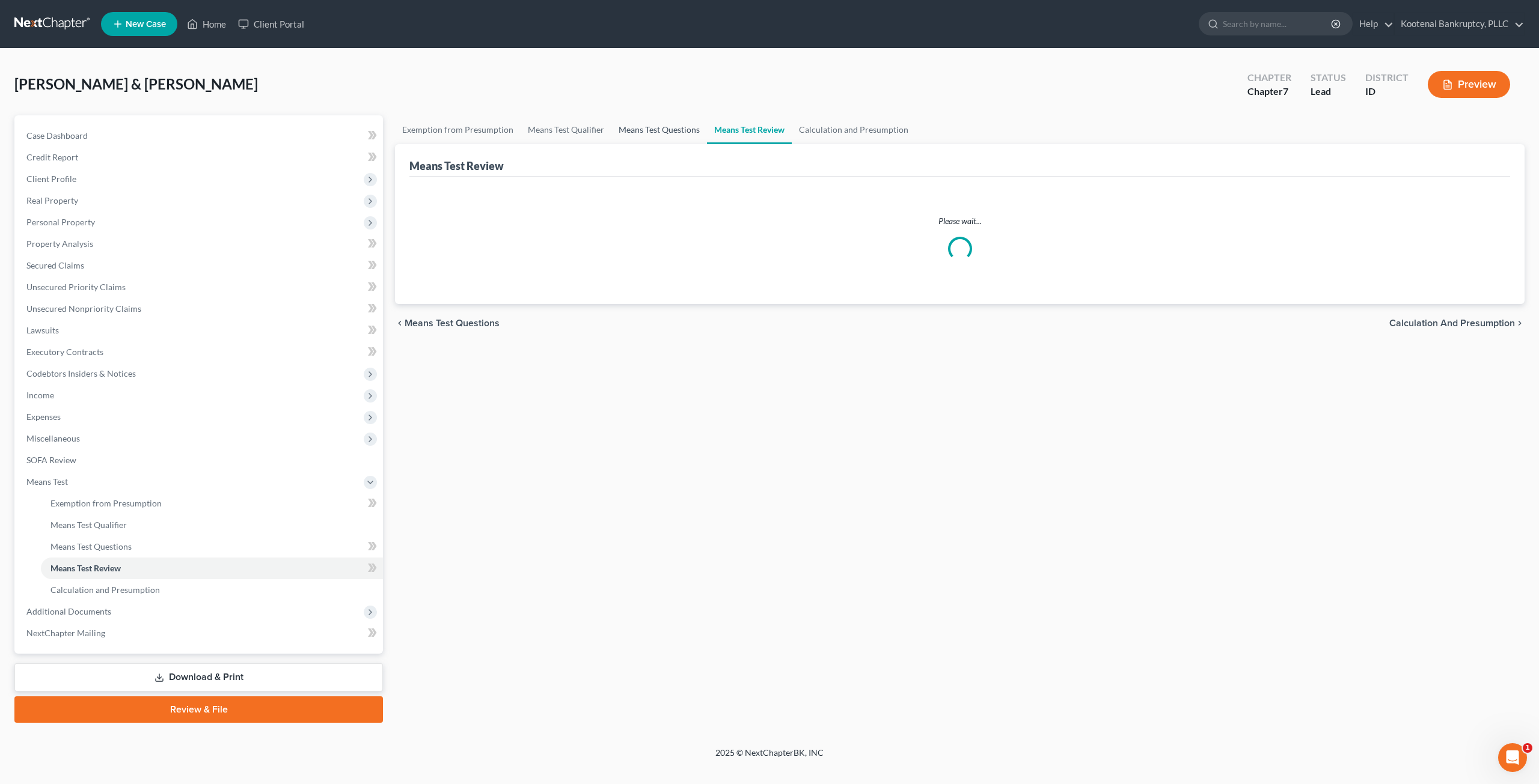
click at [676, 130] on link "Means Test Questions" at bounding box center [659, 130] width 95 height 29
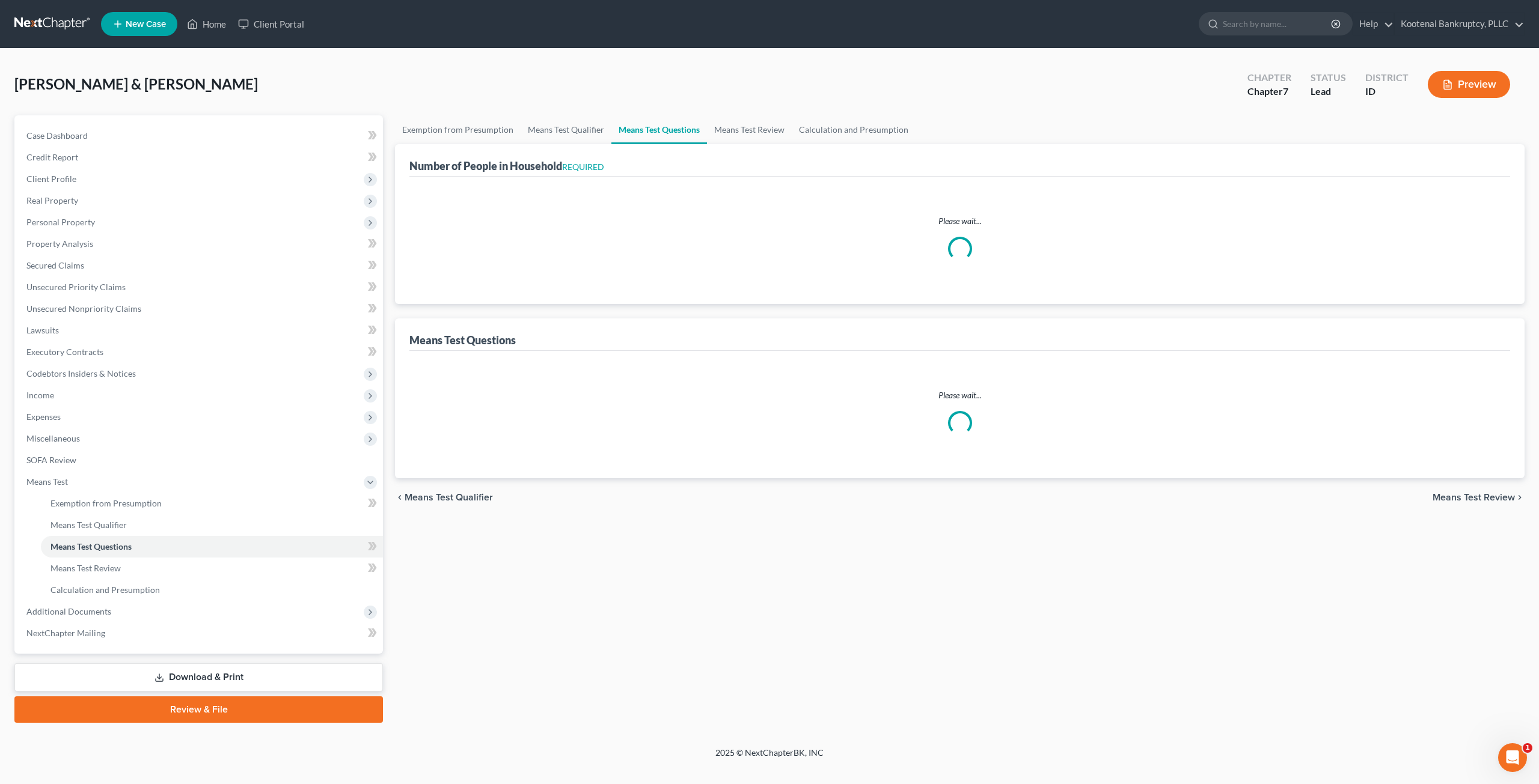
select select "1"
select select "60"
select select "0"
select select "60"
select select "4"
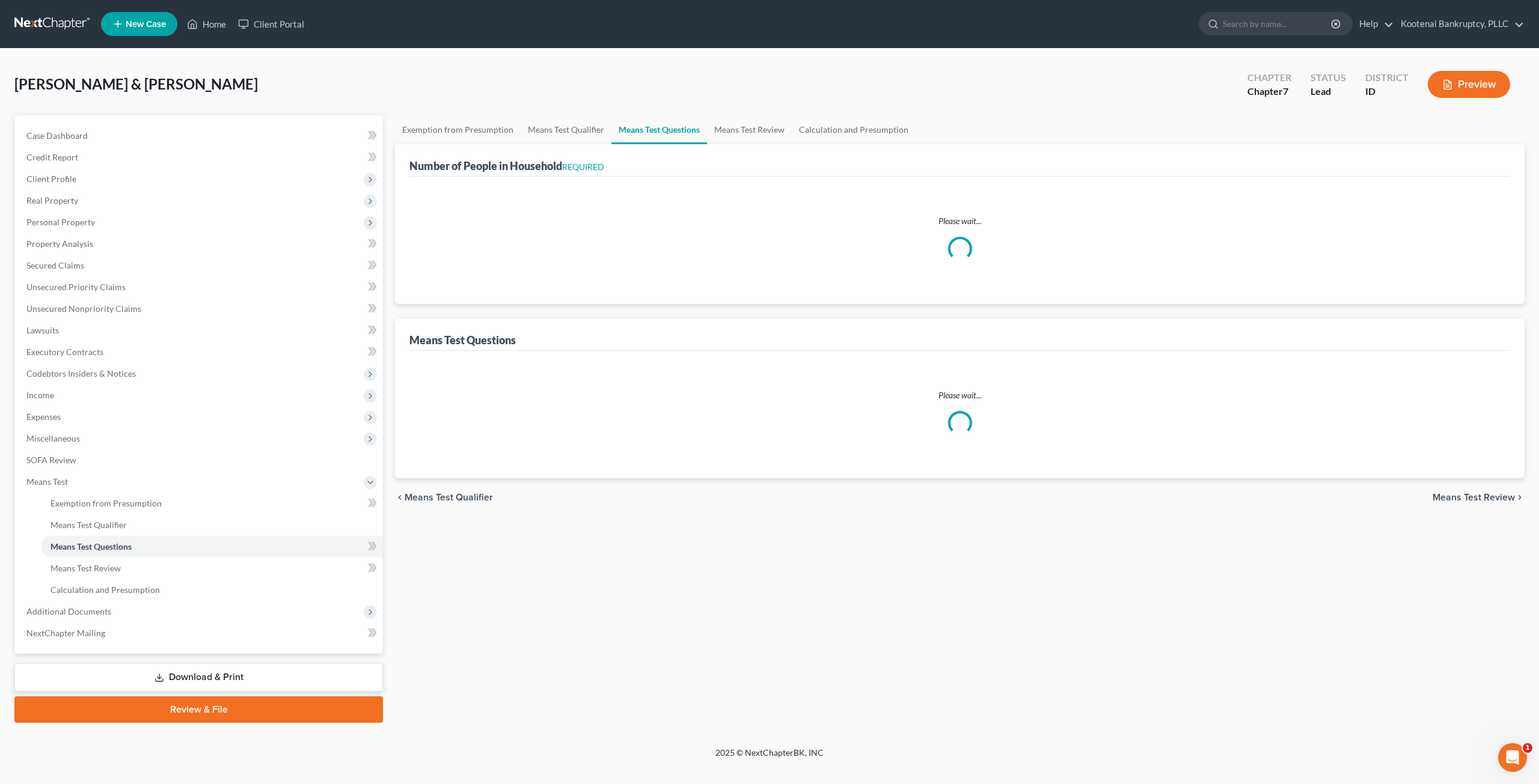
select select "3"
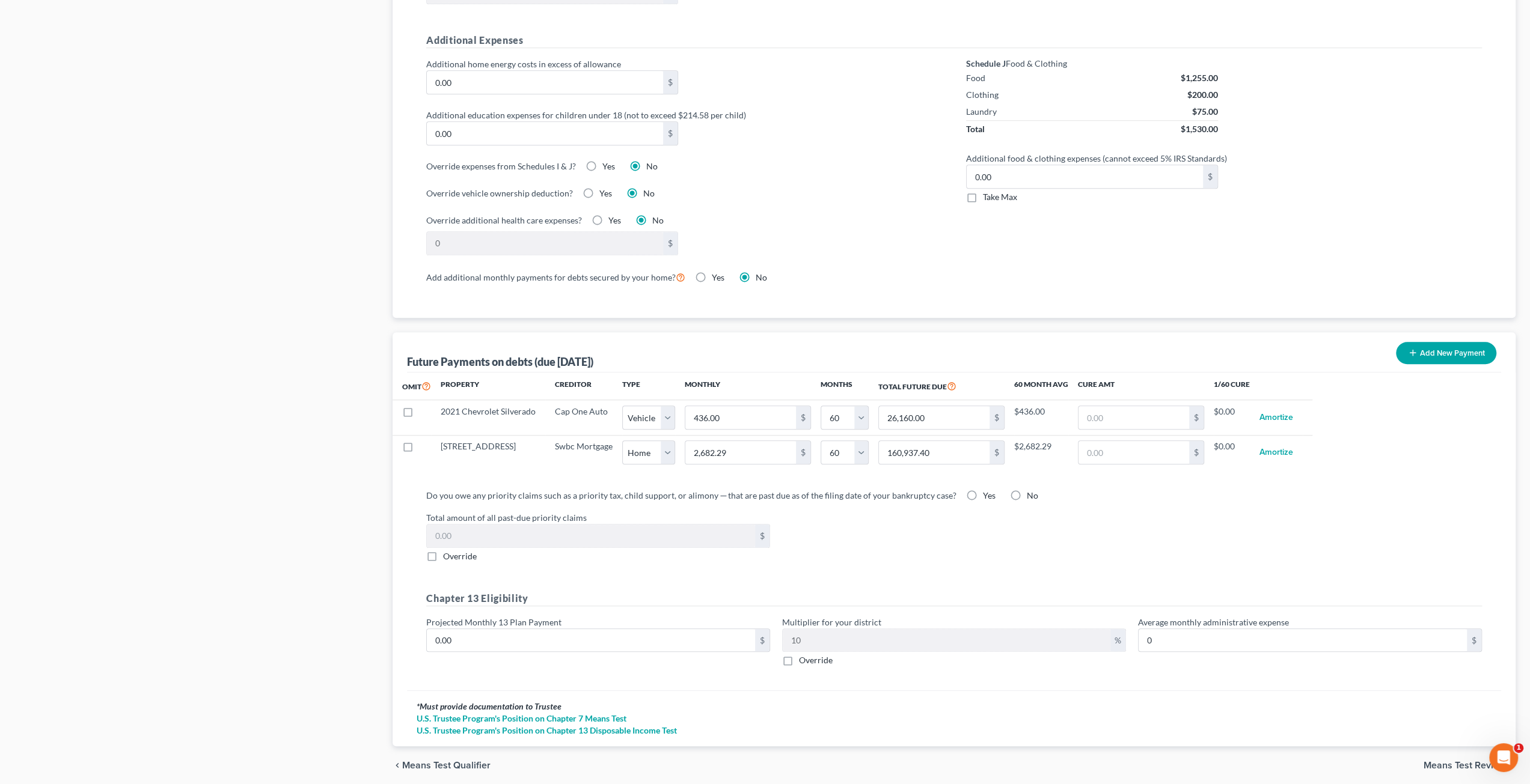
scroll to position [890, 0]
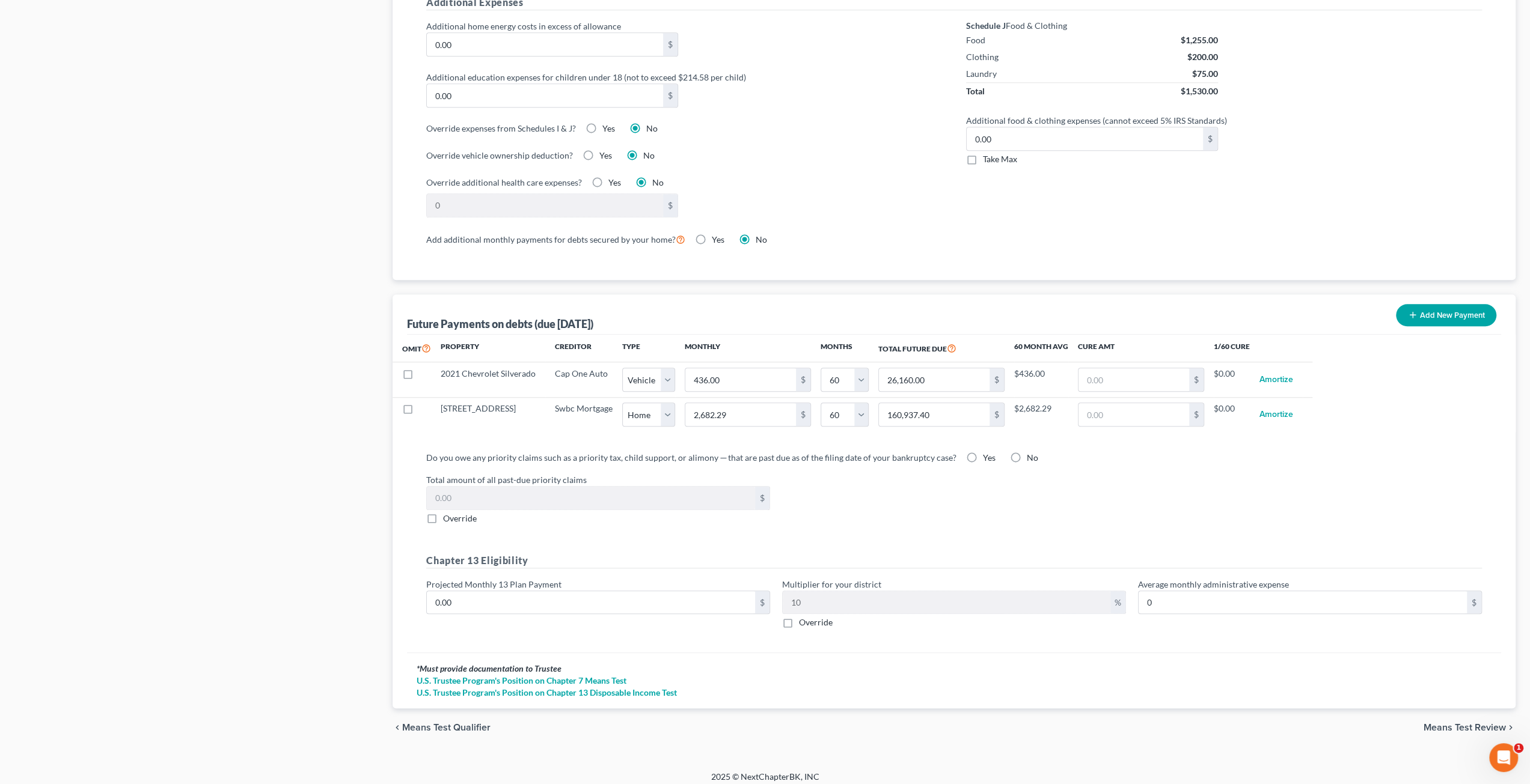
click at [1027, 452] on label "No" at bounding box center [1033, 457] width 11 height 12
click at [1032, 452] on input "No" at bounding box center [1035, 455] width 8 height 8
radio input "true"
click at [1428, 305] on button "Add New Payment" at bounding box center [1446, 316] width 100 height 22
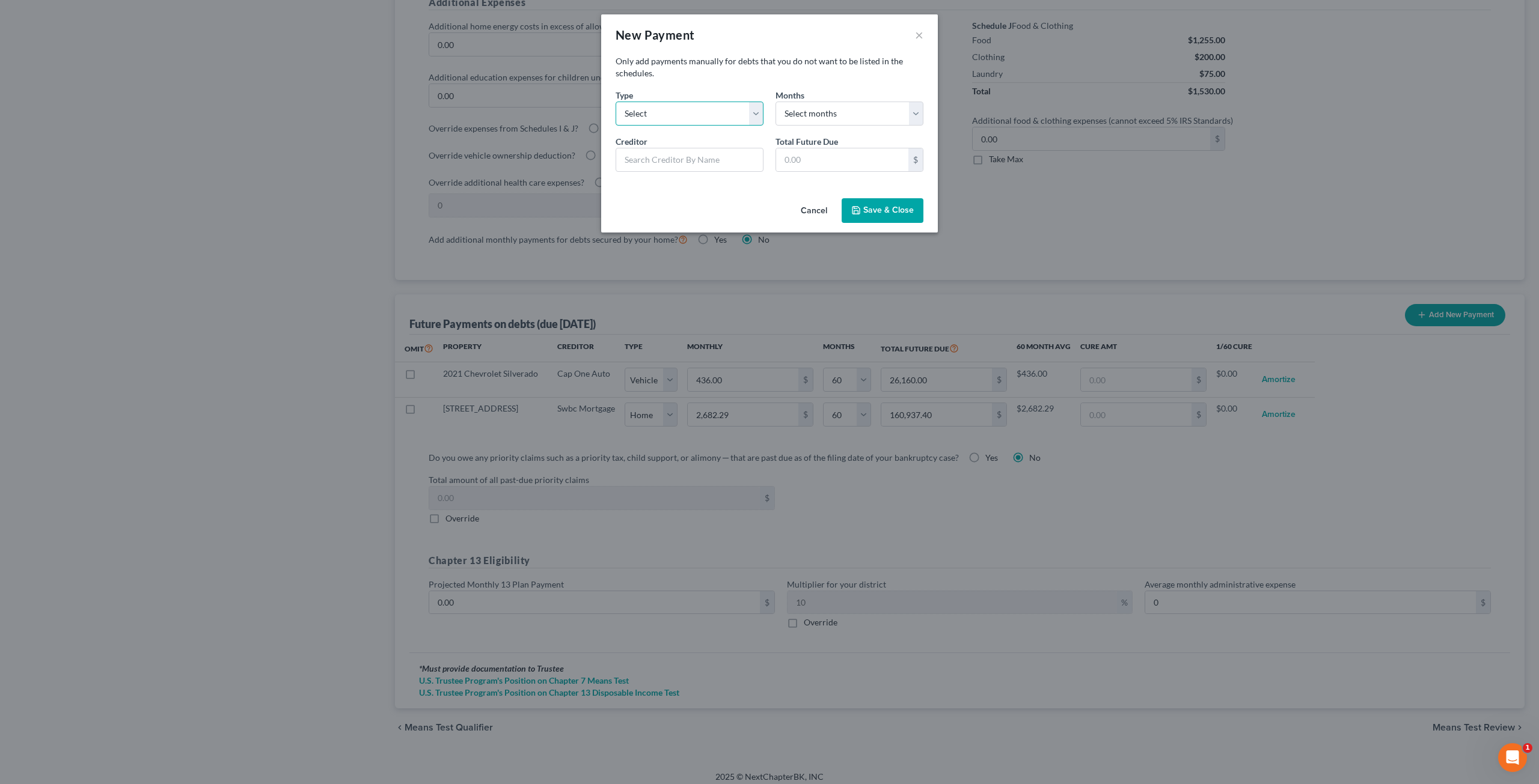
click at [701, 114] on select "Select Home Vehicle Other" at bounding box center [690, 114] width 148 height 24
select select "1"
click at [616, 102] on select "Select Home Vehicle Other" at bounding box center [690, 114] width 148 height 24
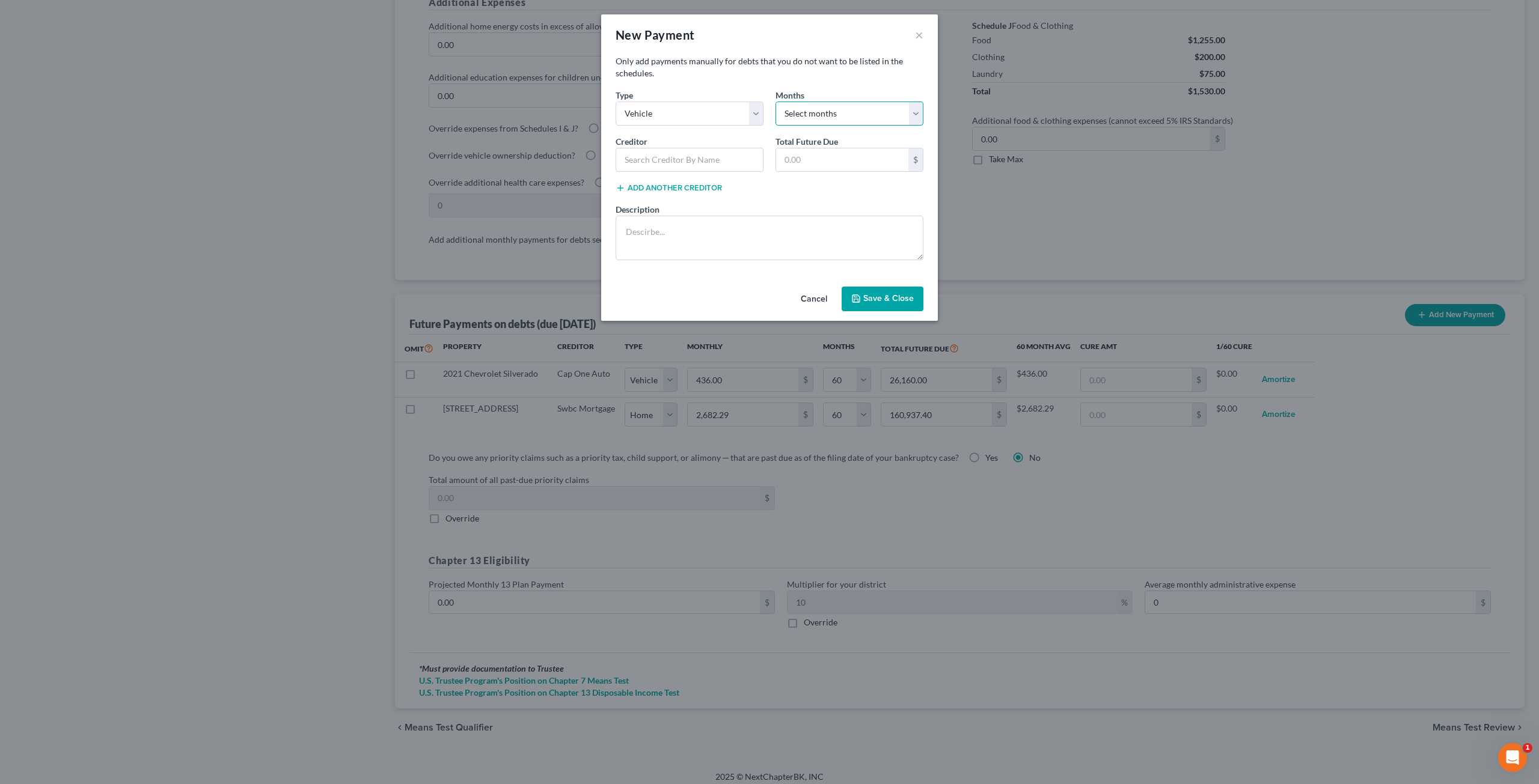
click at [821, 116] on select "Select months 0 1 2 3 4 5 6 7 8 9 10 11 12 13 14 15 16 17 18 19 20 21 22 23 24 …" at bounding box center [849, 114] width 148 height 24
click at [699, 174] on form "Type * Select Home Vehicle Other Months * Select months 0 1 2 3 4 5 6 7 8 9 10 …" at bounding box center [770, 180] width 320 height 181
click at [694, 158] on input "text" at bounding box center [690, 160] width 148 height 24
click at [820, 302] on button "Cancel" at bounding box center [814, 299] width 46 height 24
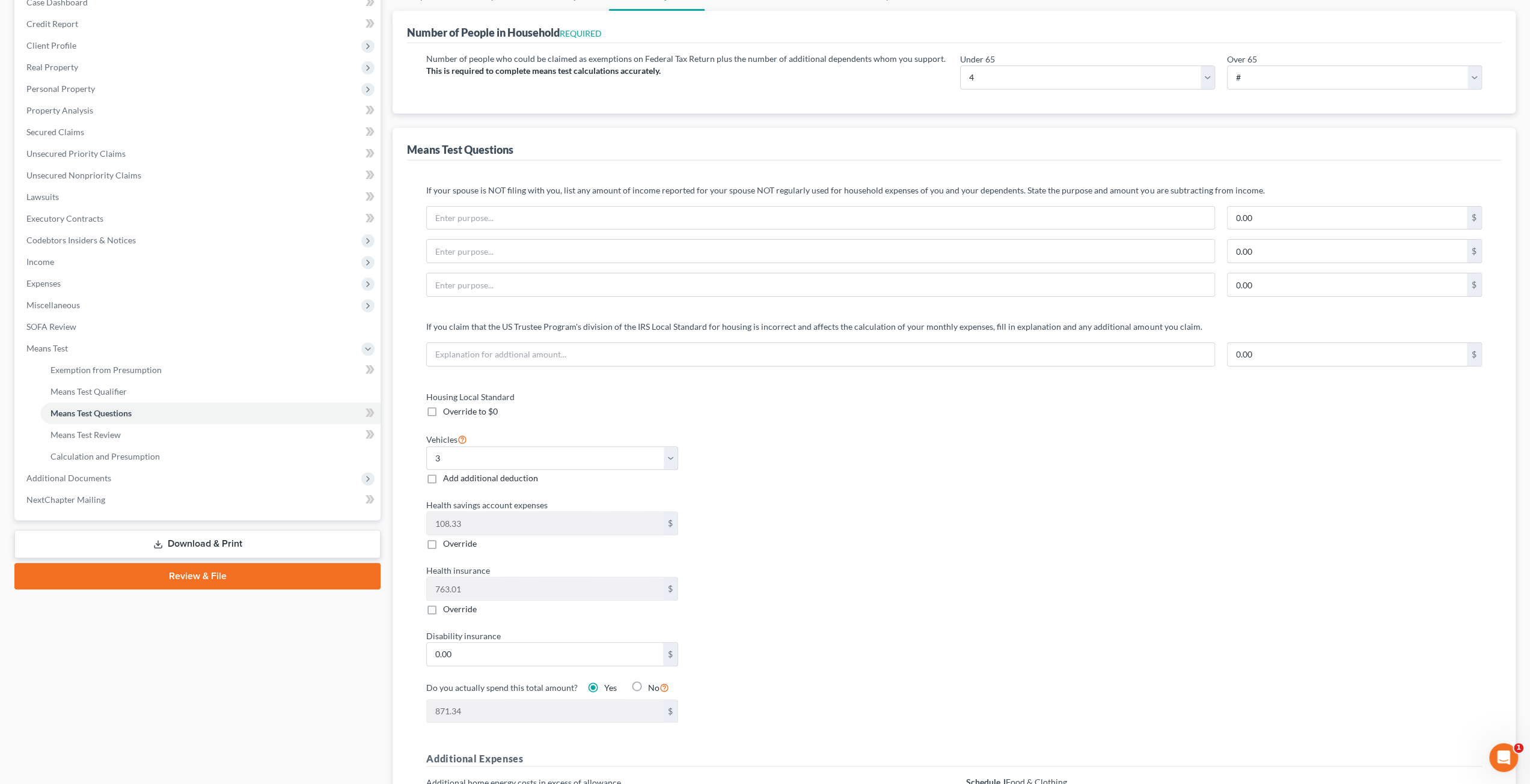
scroll to position [0, 0]
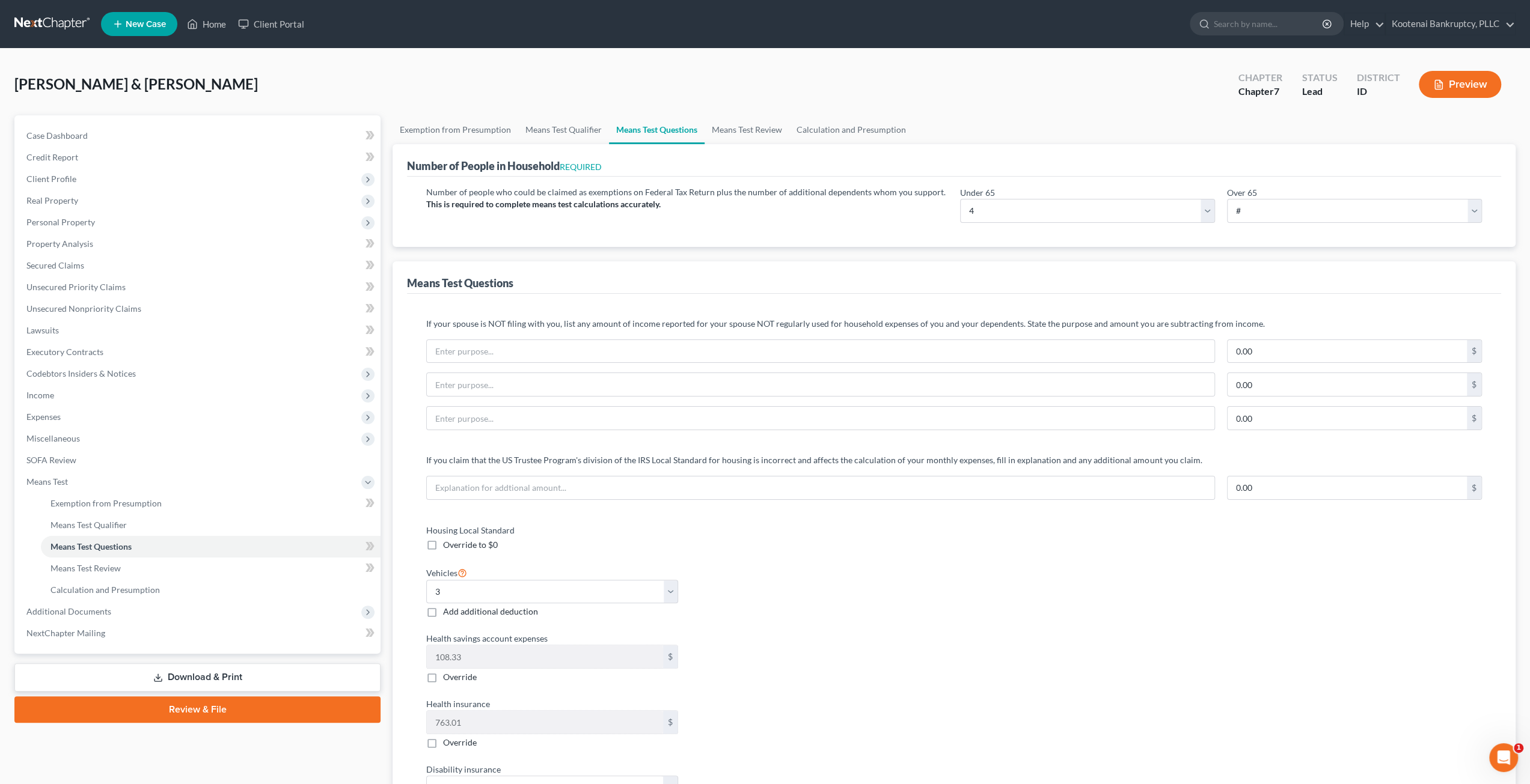
click at [364, 90] on div "McLinden, Sean & Tracie Upgraded Chapter Chapter 7 Status Lead District ID Prev…" at bounding box center [765, 89] width 1501 height 53
drag, startPoint x: 951, startPoint y: 622, endPoint x: 969, endPoint y: 609, distance: 22.2
click at [954, 621] on div "Housing Local Standard Override to $0 Vehicles Select 0 1 2 3 4 5 Add additiona…" at bounding box center [953, 697] width 1080 height 347
click at [727, 133] on link "Means Test Review" at bounding box center [746, 130] width 85 height 29
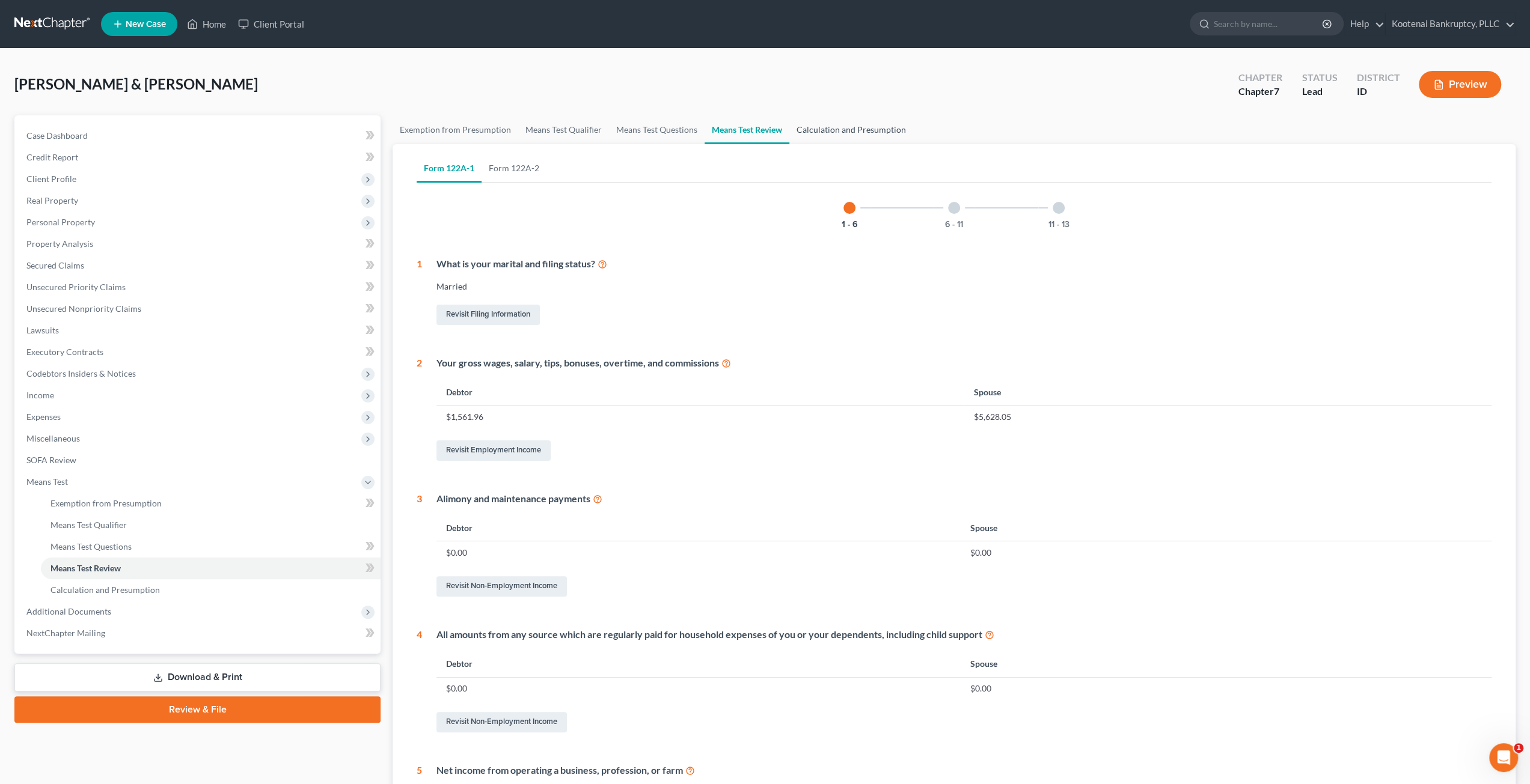
click at [878, 133] on link "Calculation and Presumption" at bounding box center [851, 130] width 124 height 29
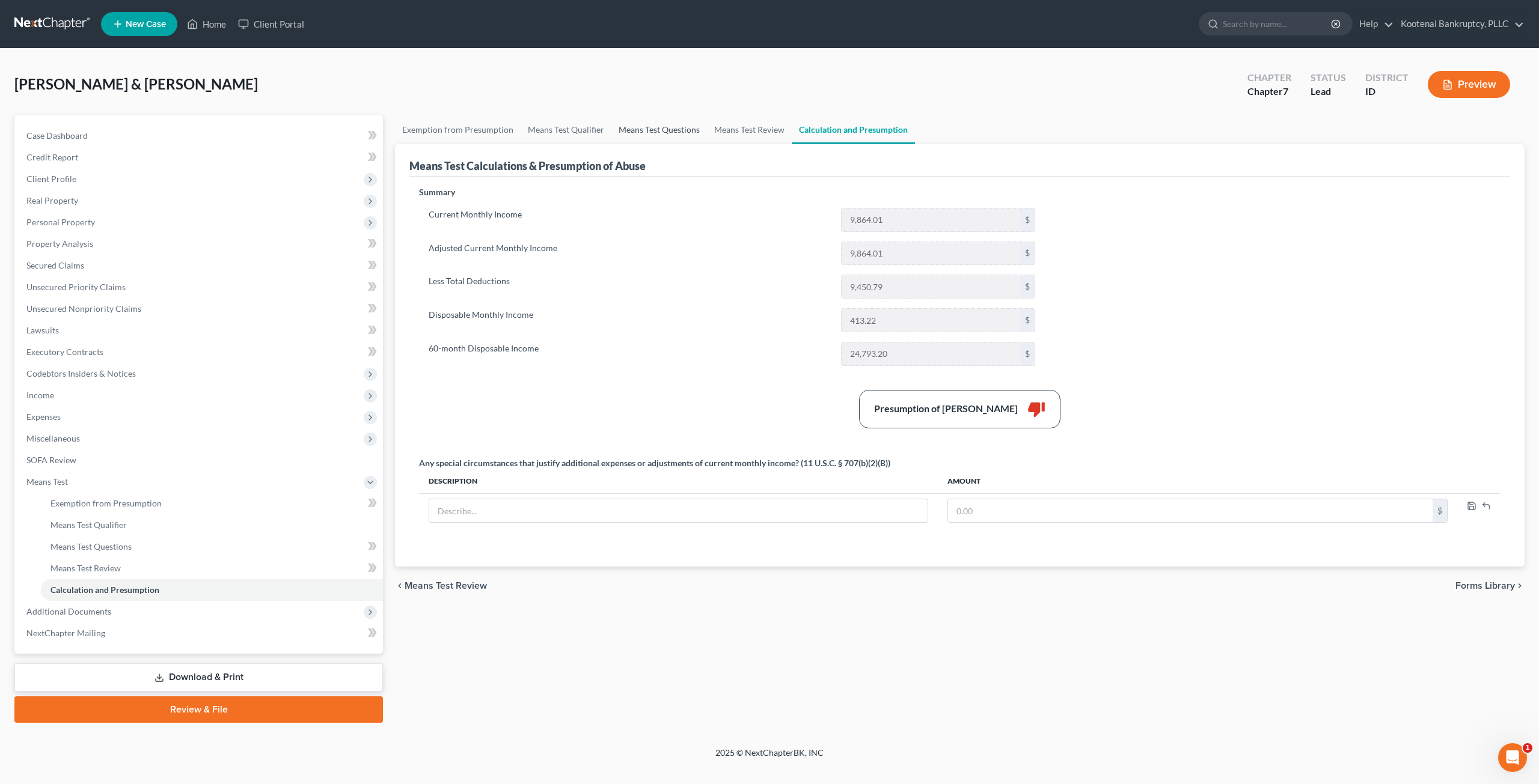
click at [637, 128] on link "Means Test Questions" at bounding box center [659, 130] width 95 height 29
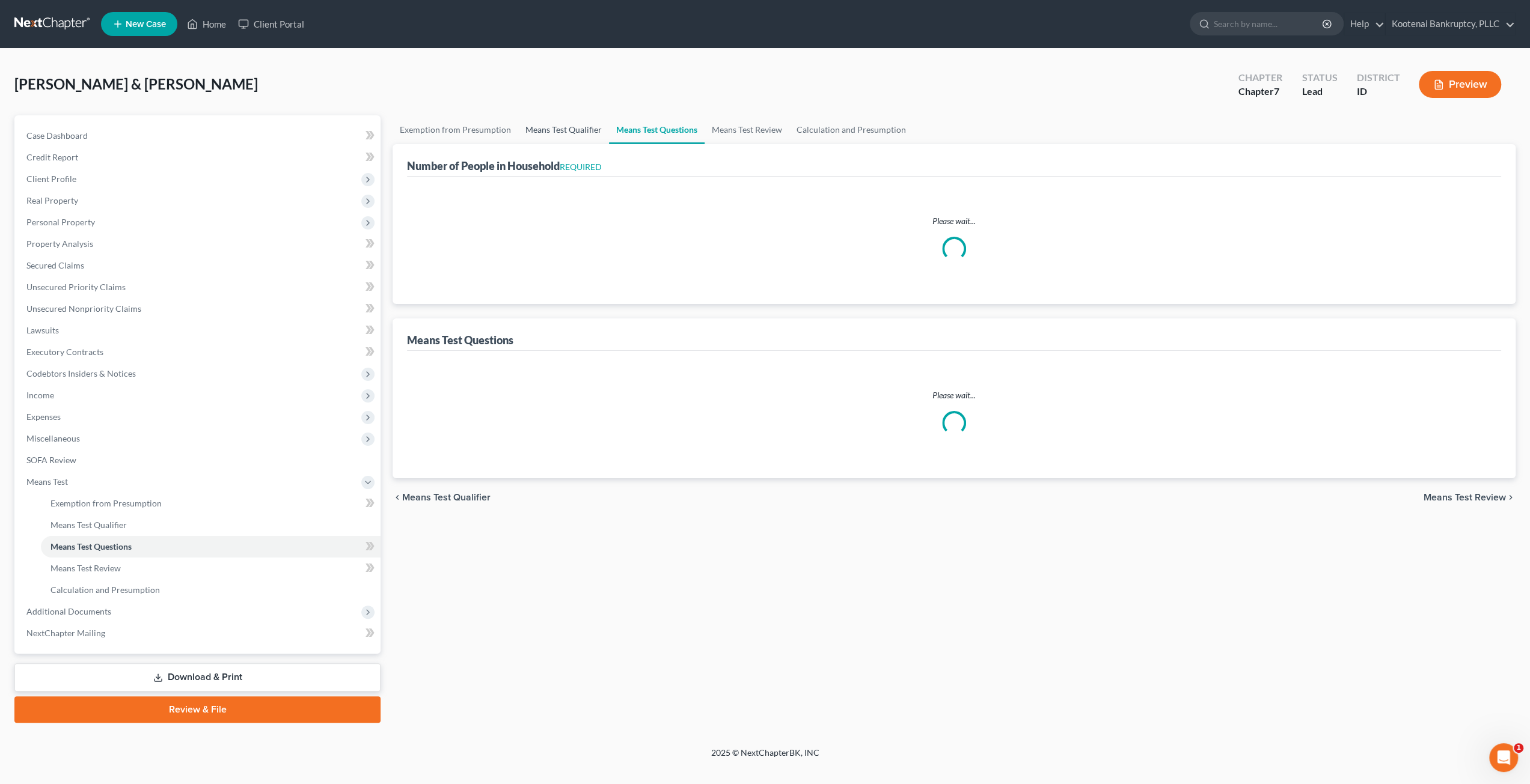
select select "1"
select select "60"
select select "0"
select select "60"
select select "4"
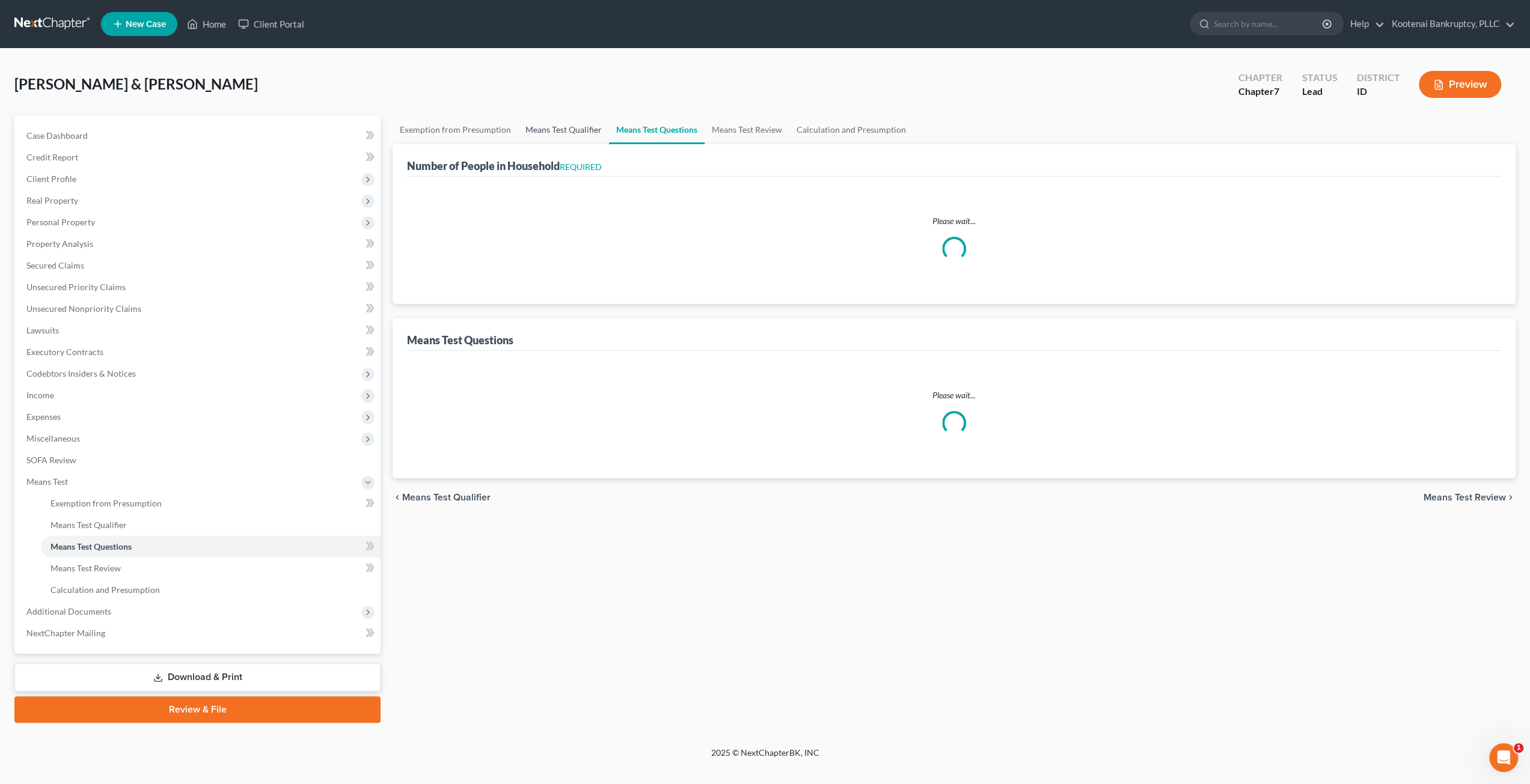
select select "3"
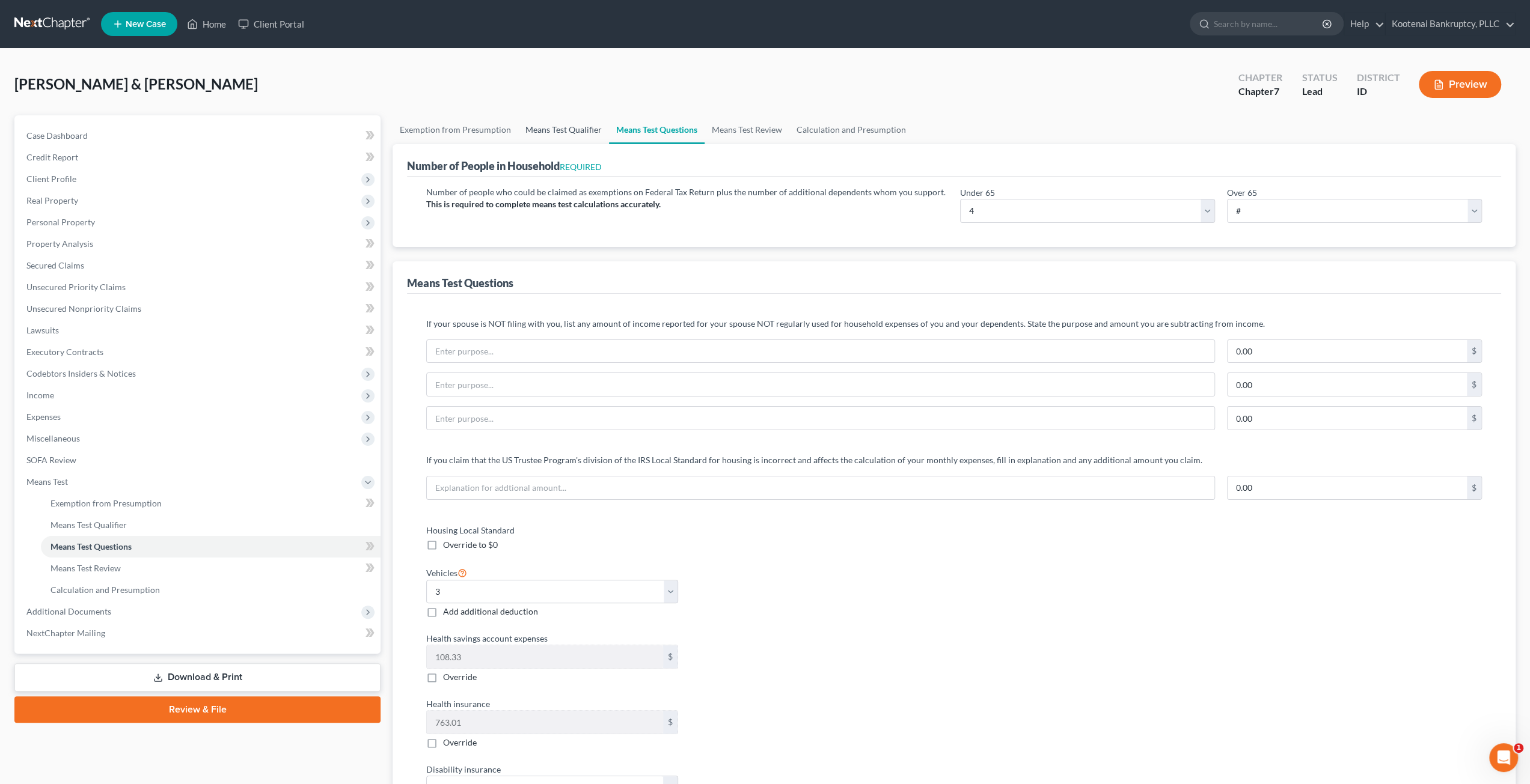
click at [551, 127] on link "Means Test Qualifier" at bounding box center [563, 130] width 90 height 29
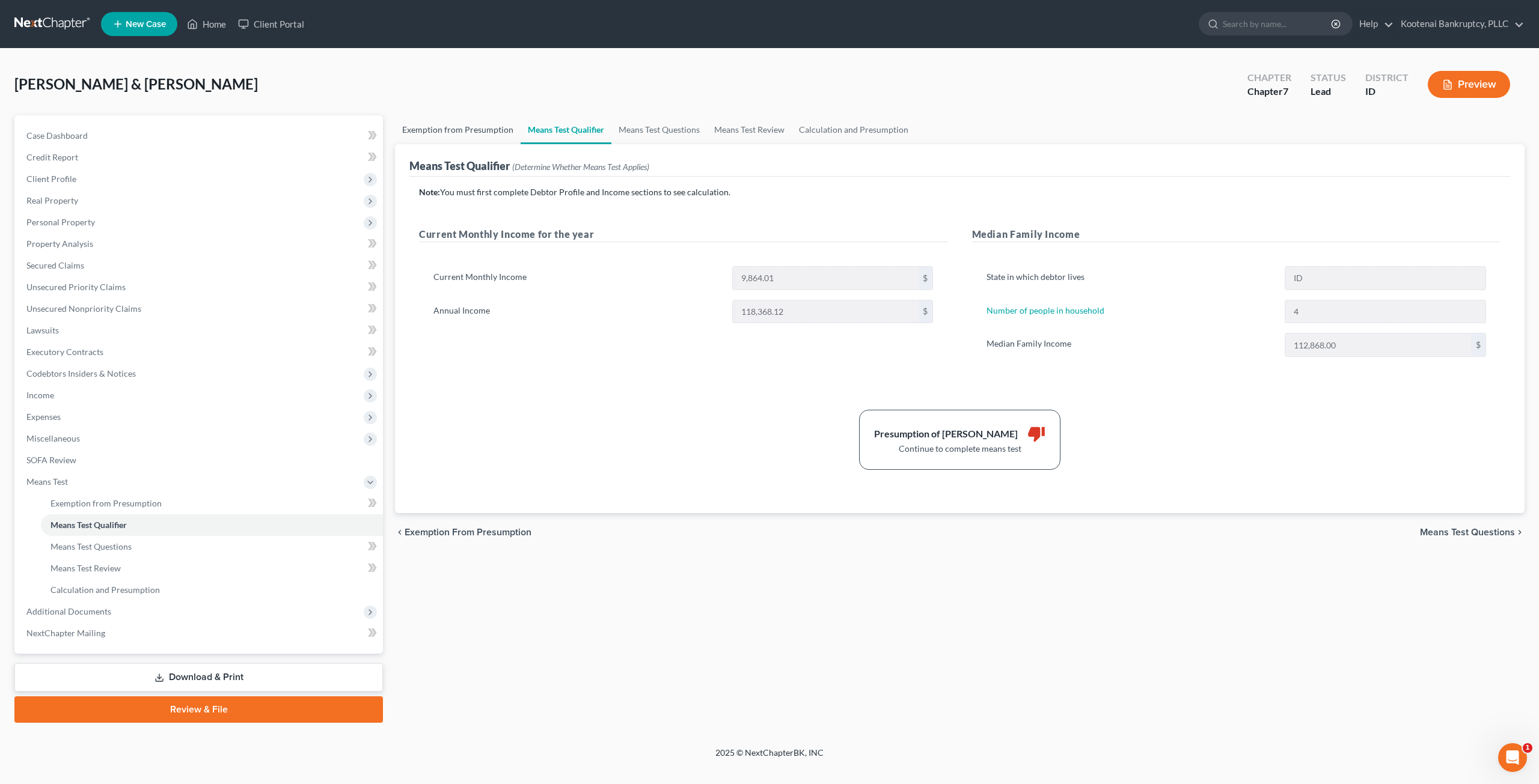
click at [473, 128] on link "Exemption from Presumption" at bounding box center [457, 130] width 126 height 29
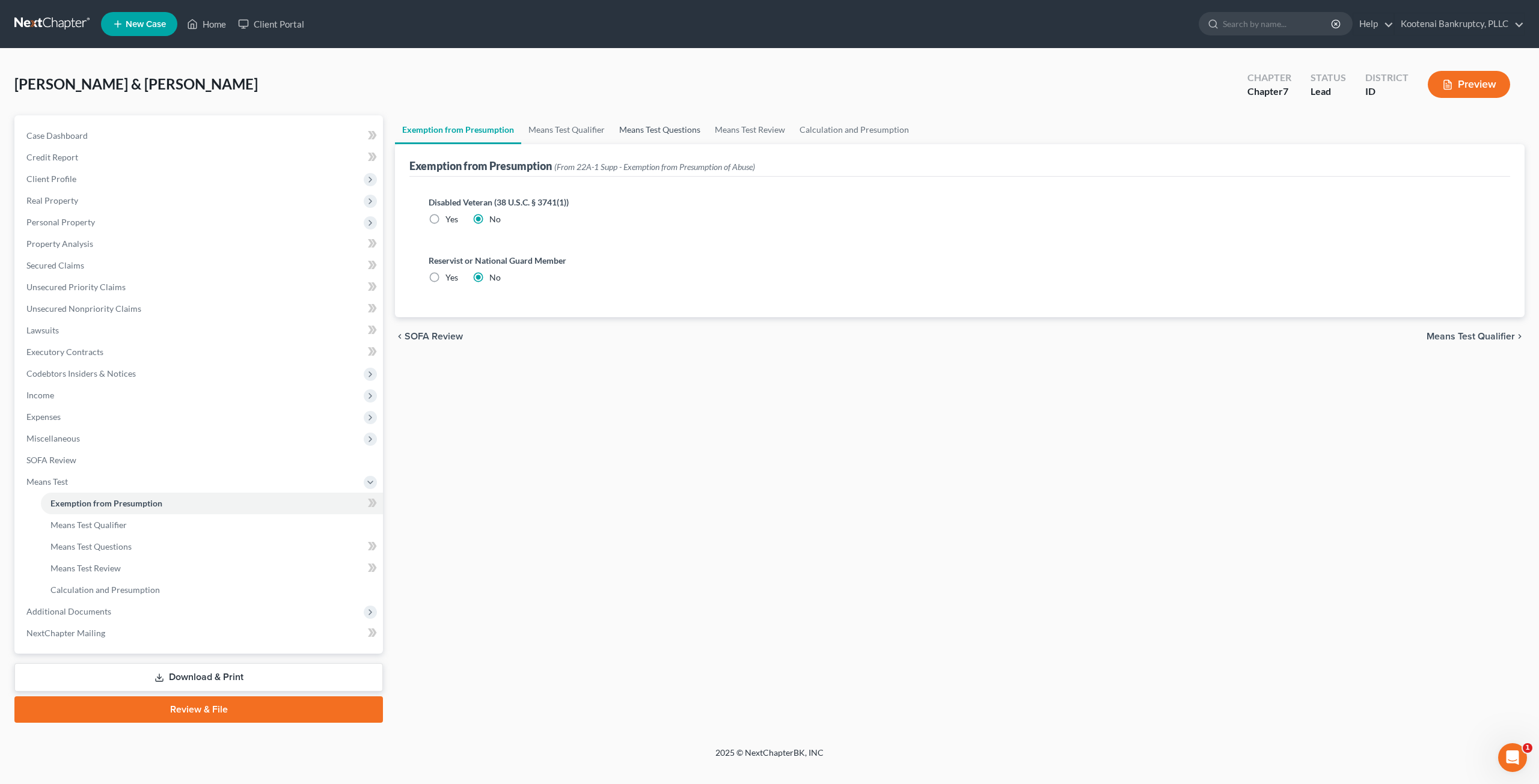
click at [664, 128] on link "Means Test Questions" at bounding box center [659, 130] width 95 height 29
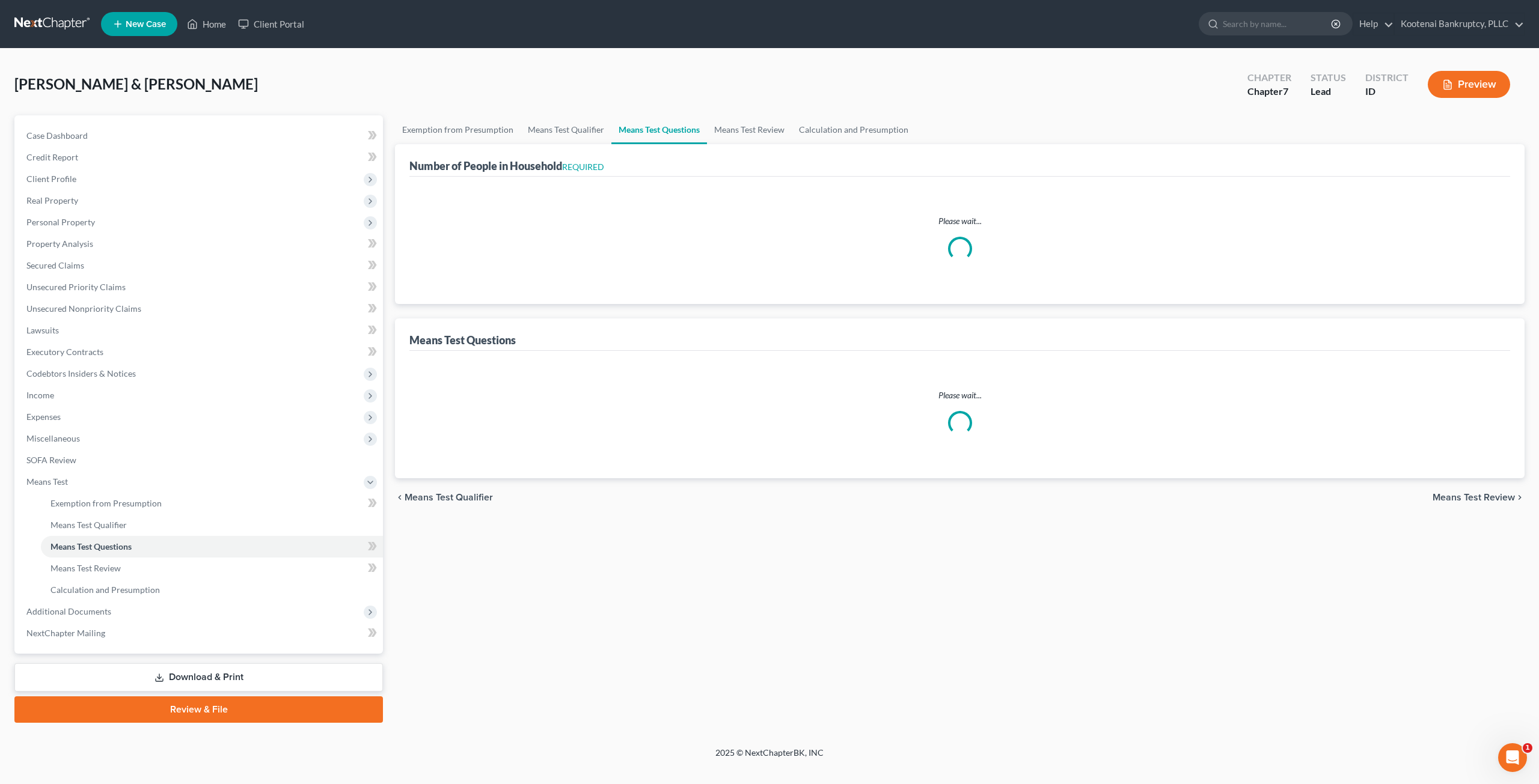
select select "1"
select select "60"
select select "0"
select select "60"
select select "3"
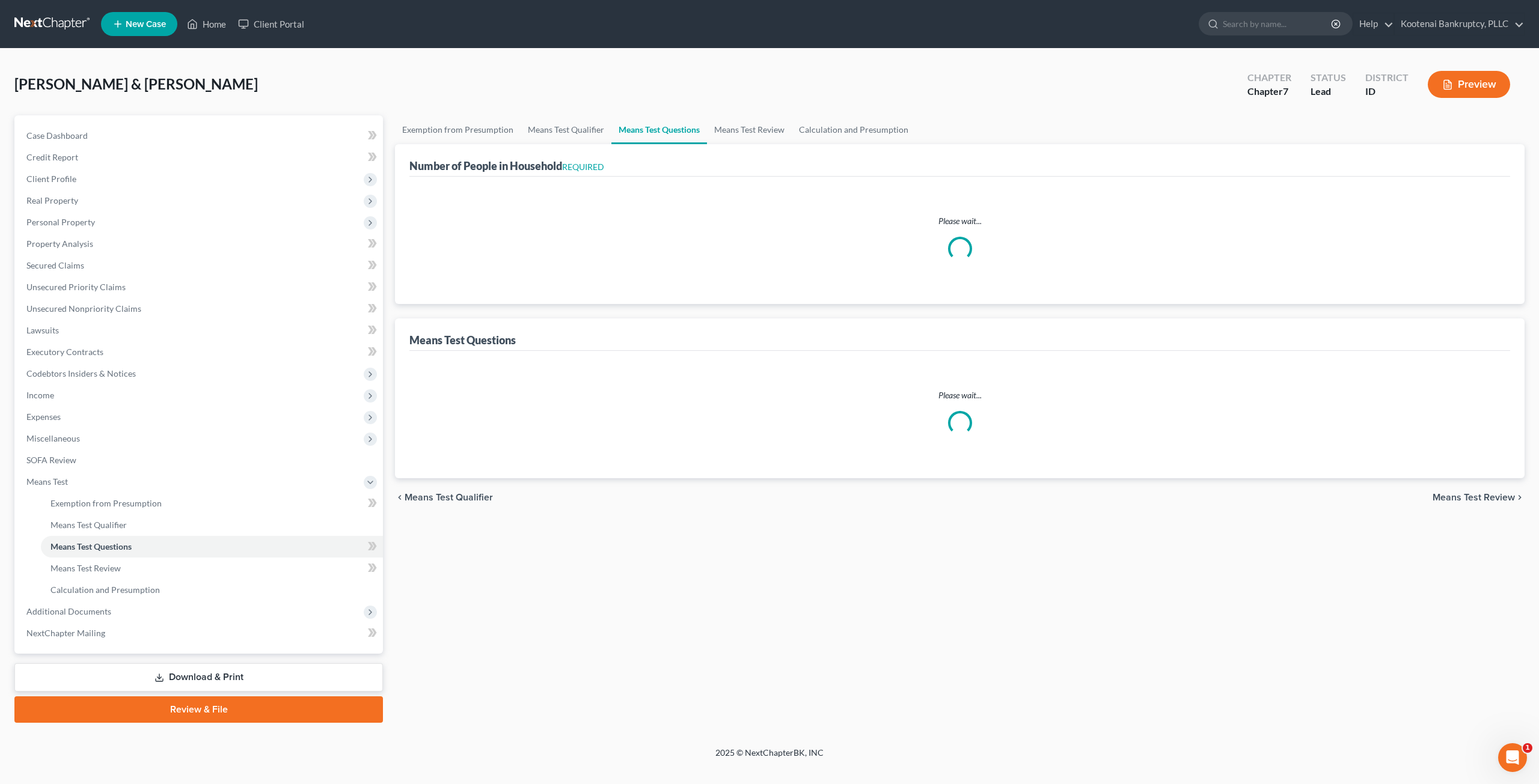
select select "4"
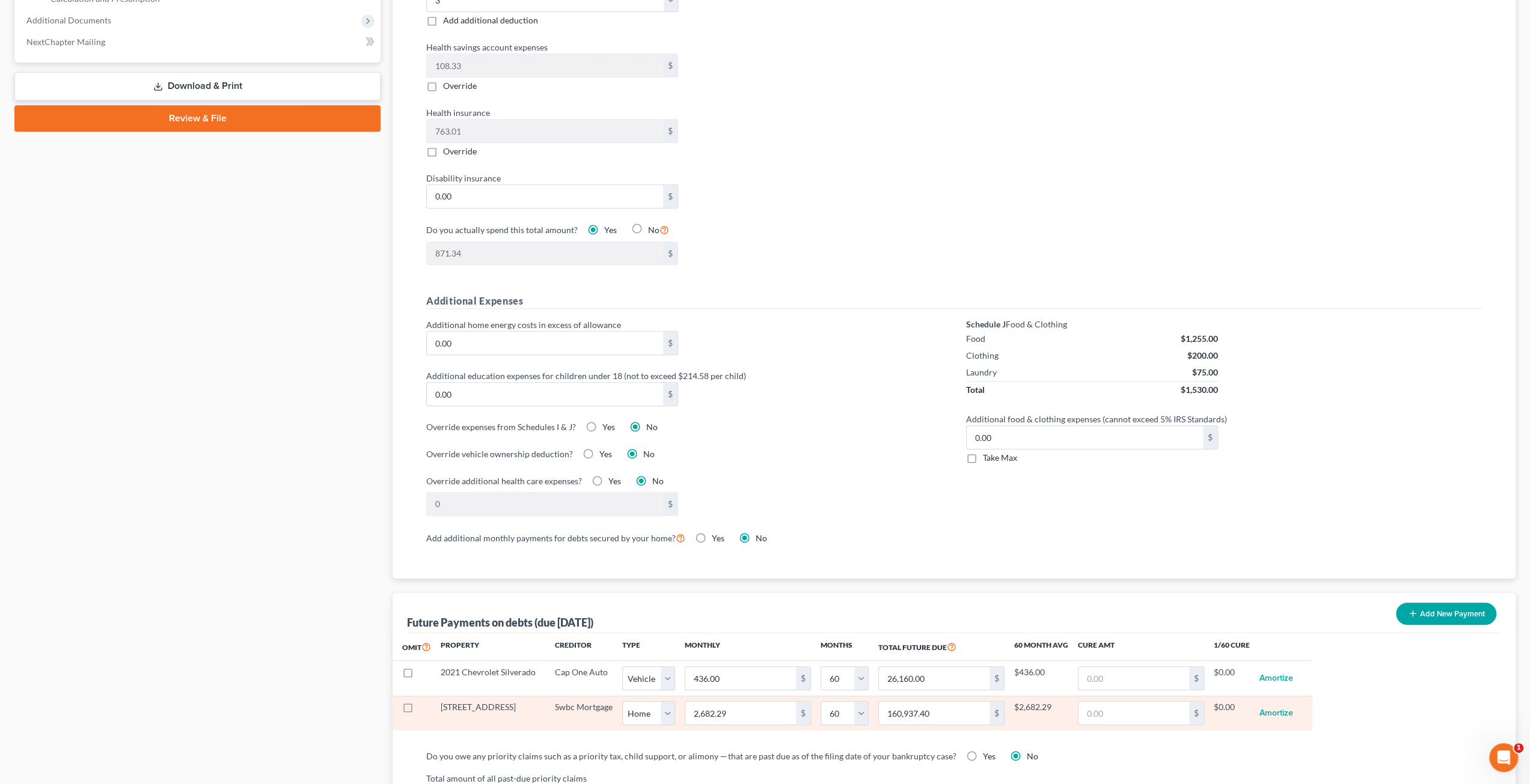
scroll to position [781, 0]
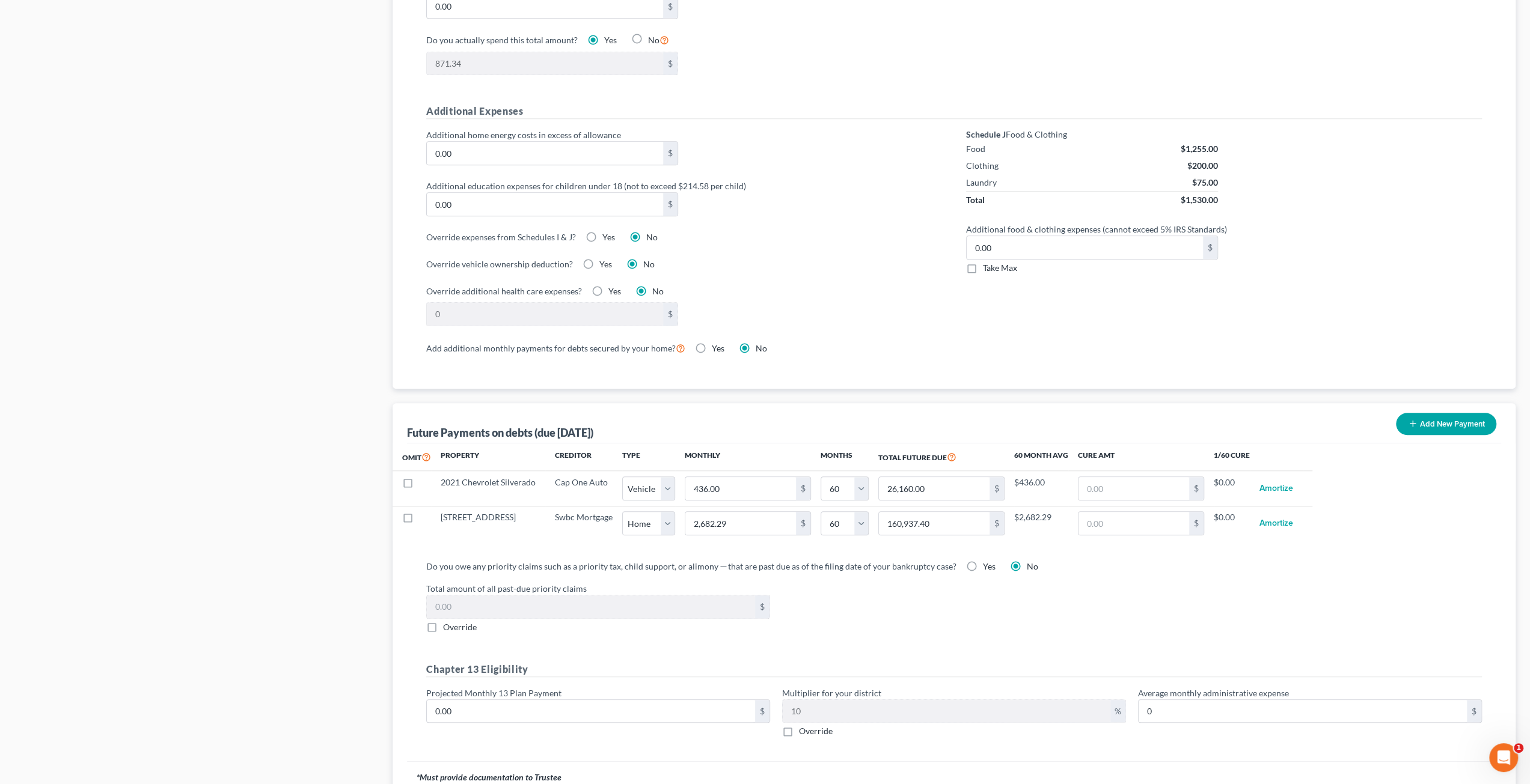
click at [313, 467] on div "Case Dashboard Payments Invoices Payments Payments Credit Report Client Profile" at bounding box center [197, 95] width 378 height 1522
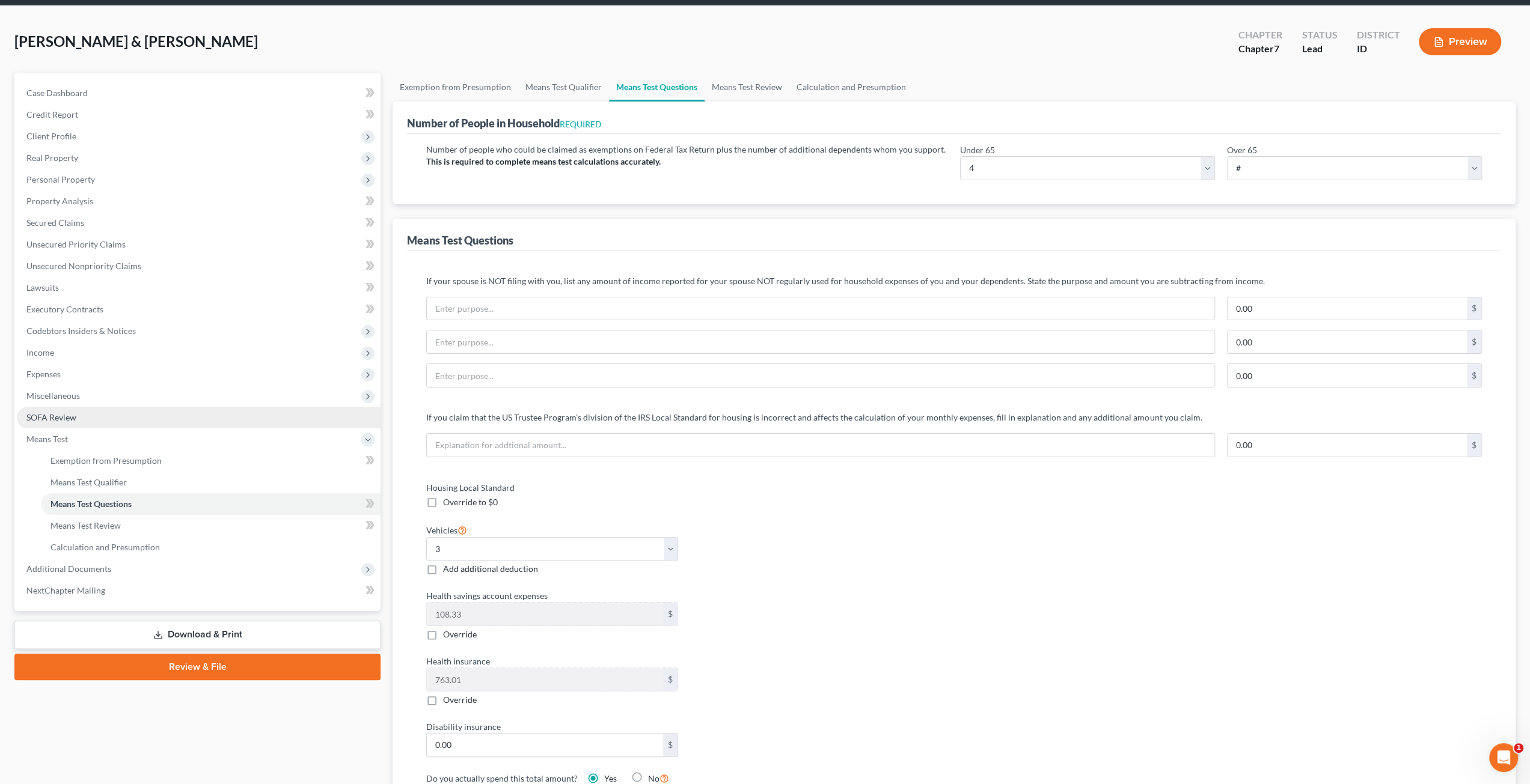
scroll to position [0, 0]
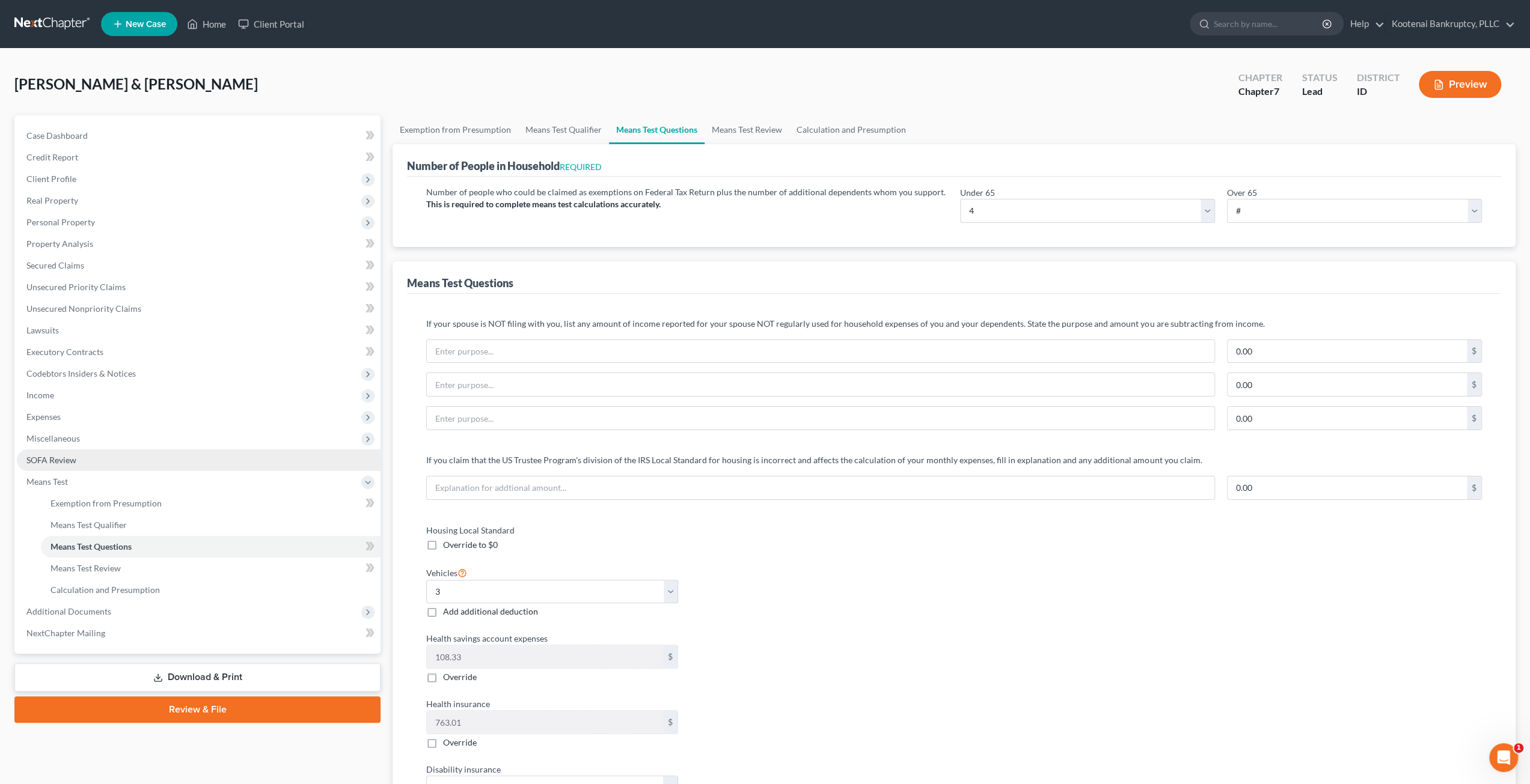
click at [141, 455] on link "SOFA Review" at bounding box center [199, 460] width 363 height 22
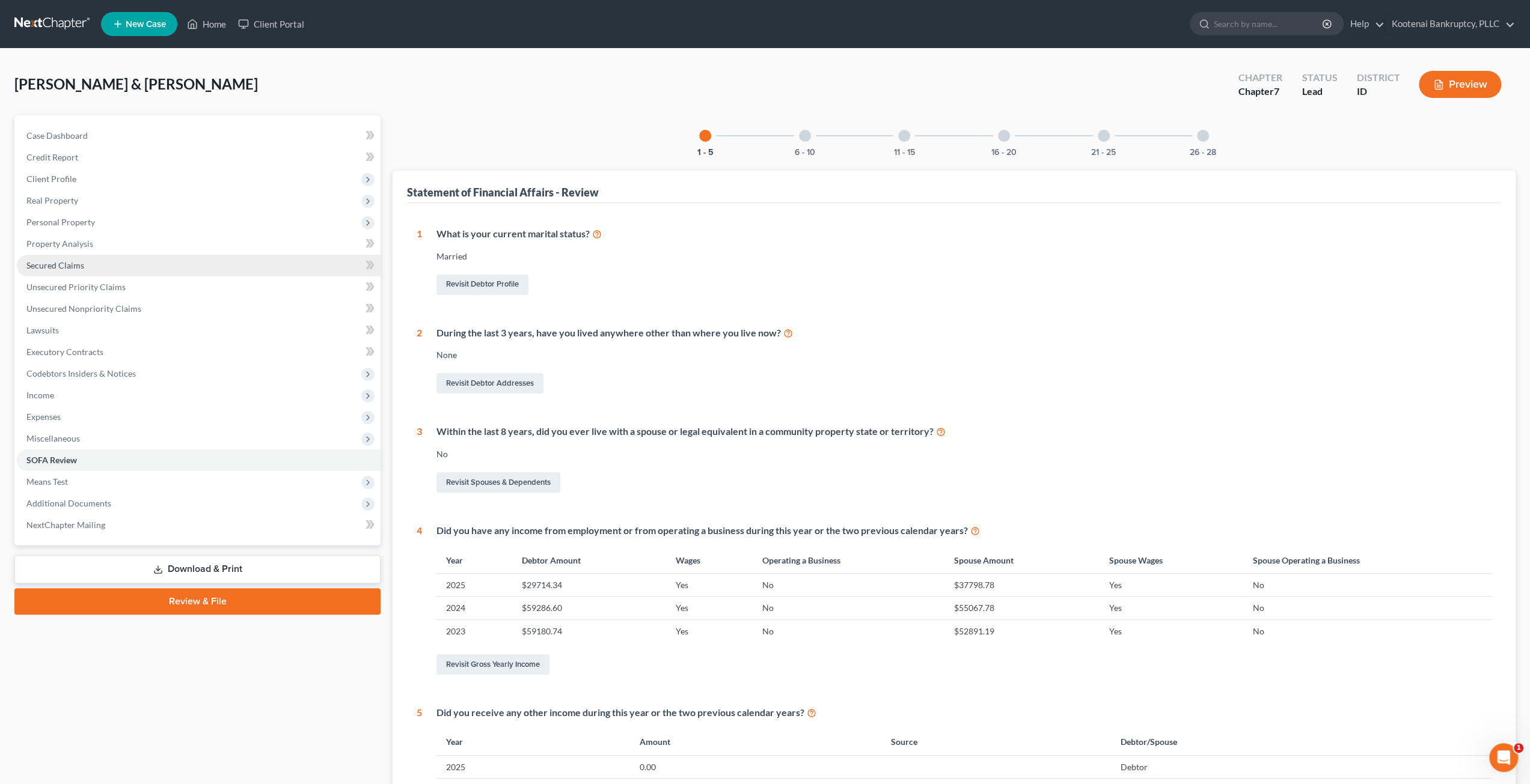
click at [78, 257] on link "Secured Claims" at bounding box center [199, 265] width 363 height 22
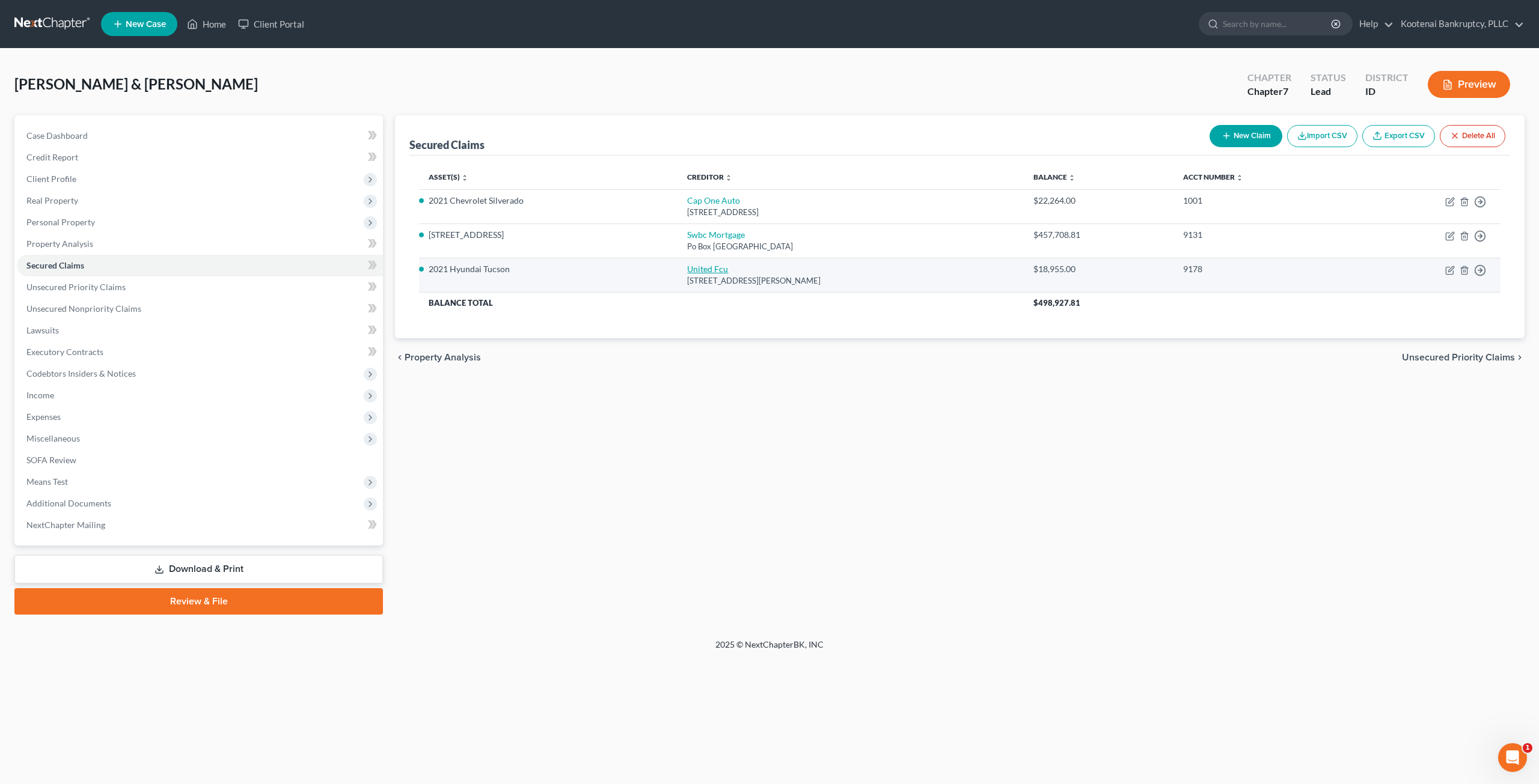
click at [707, 267] on link "United Fcu" at bounding box center [708, 269] width 41 height 11
select select "23"
select select "0"
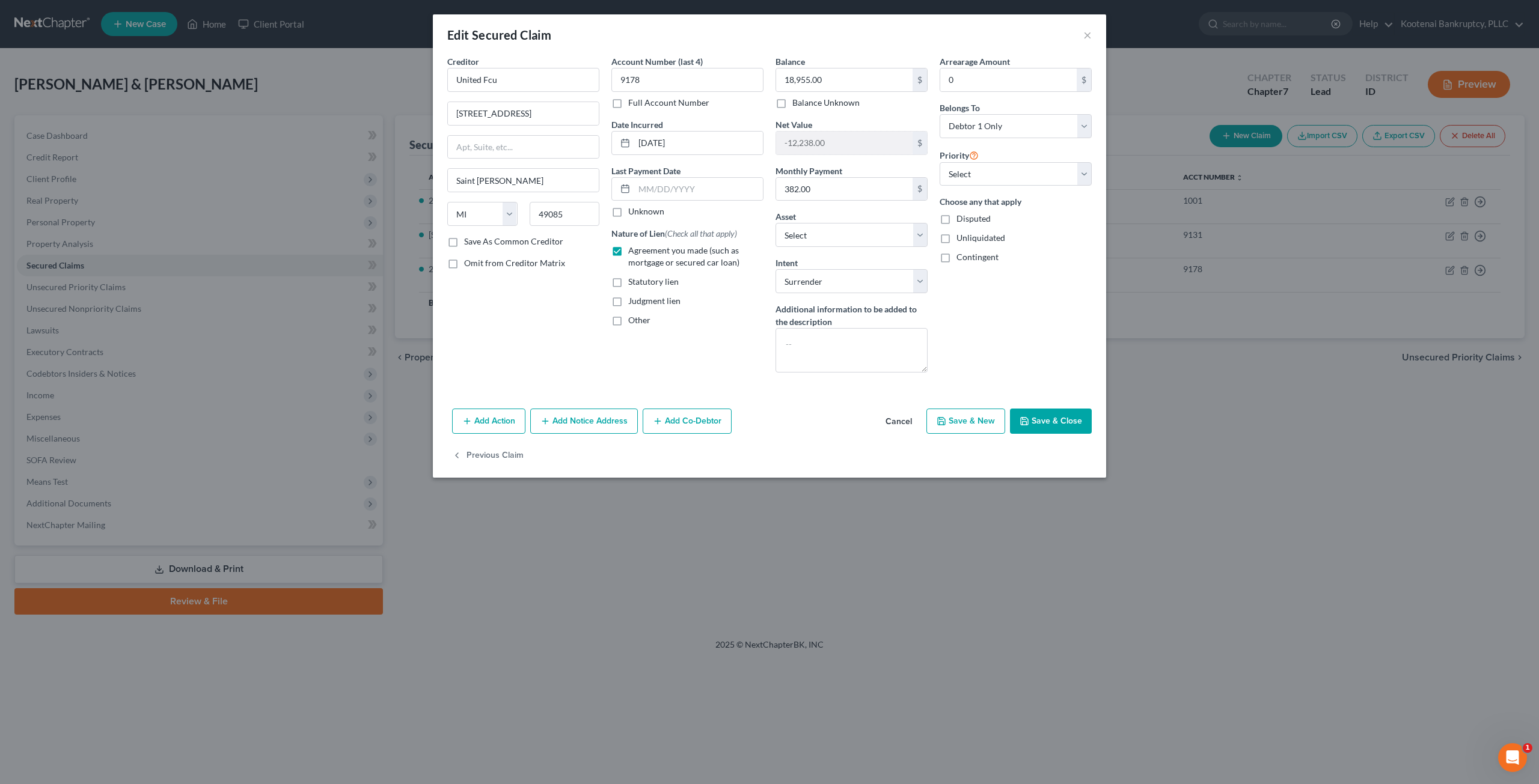
click at [894, 422] on button "Cancel" at bounding box center [899, 421] width 46 height 24
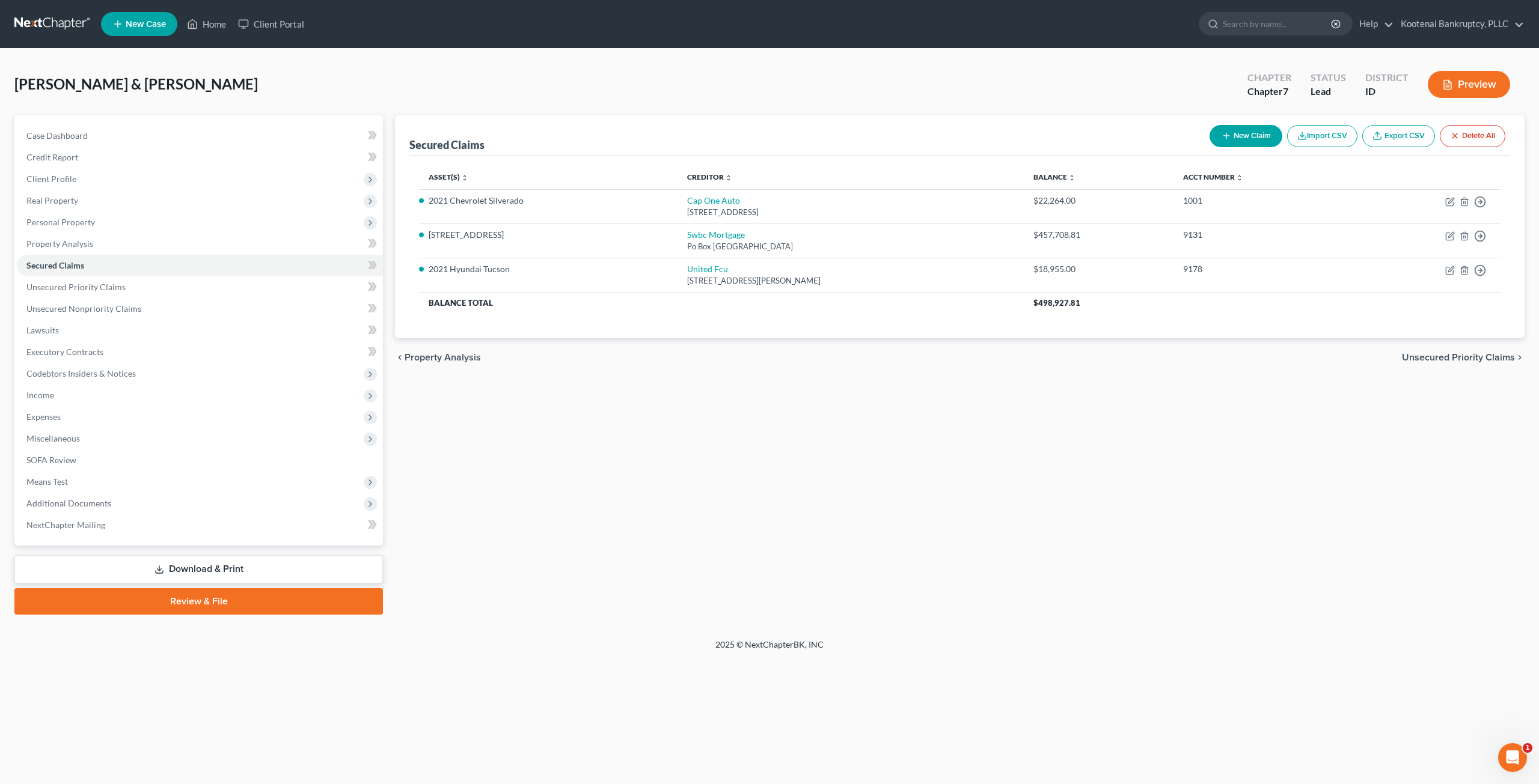
click at [868, 403] on div "Secured Claims New Claim Import CSV Export CSV Delete All Asset(s) expand_more …" at bounding box center [959, 365] width 1141 height 499
click at [711, 271] on link "United Fcu" at bounding box center [708, 269] width 41 height 11
select select "23"
select select "20"
select select "0"
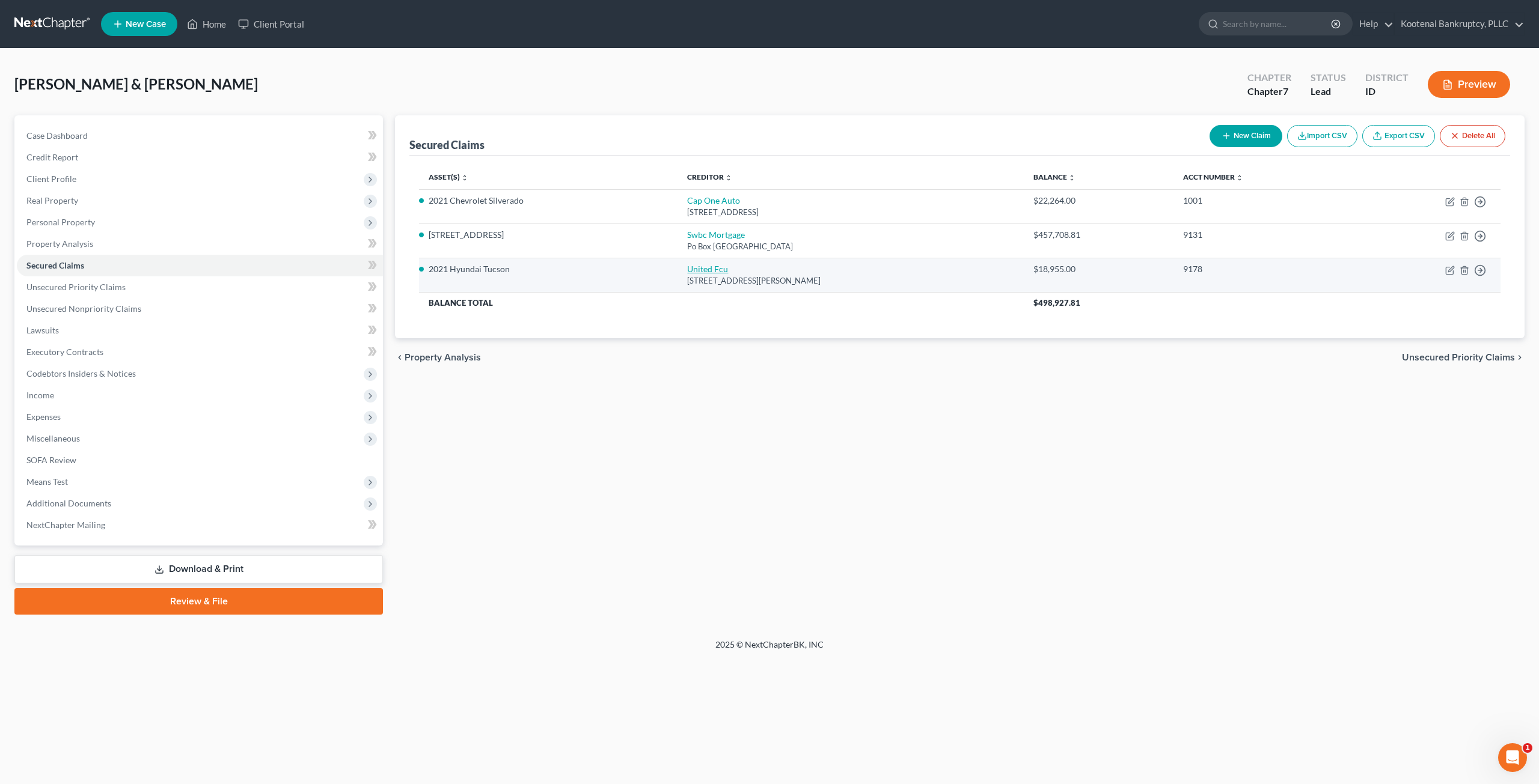
select select "0"
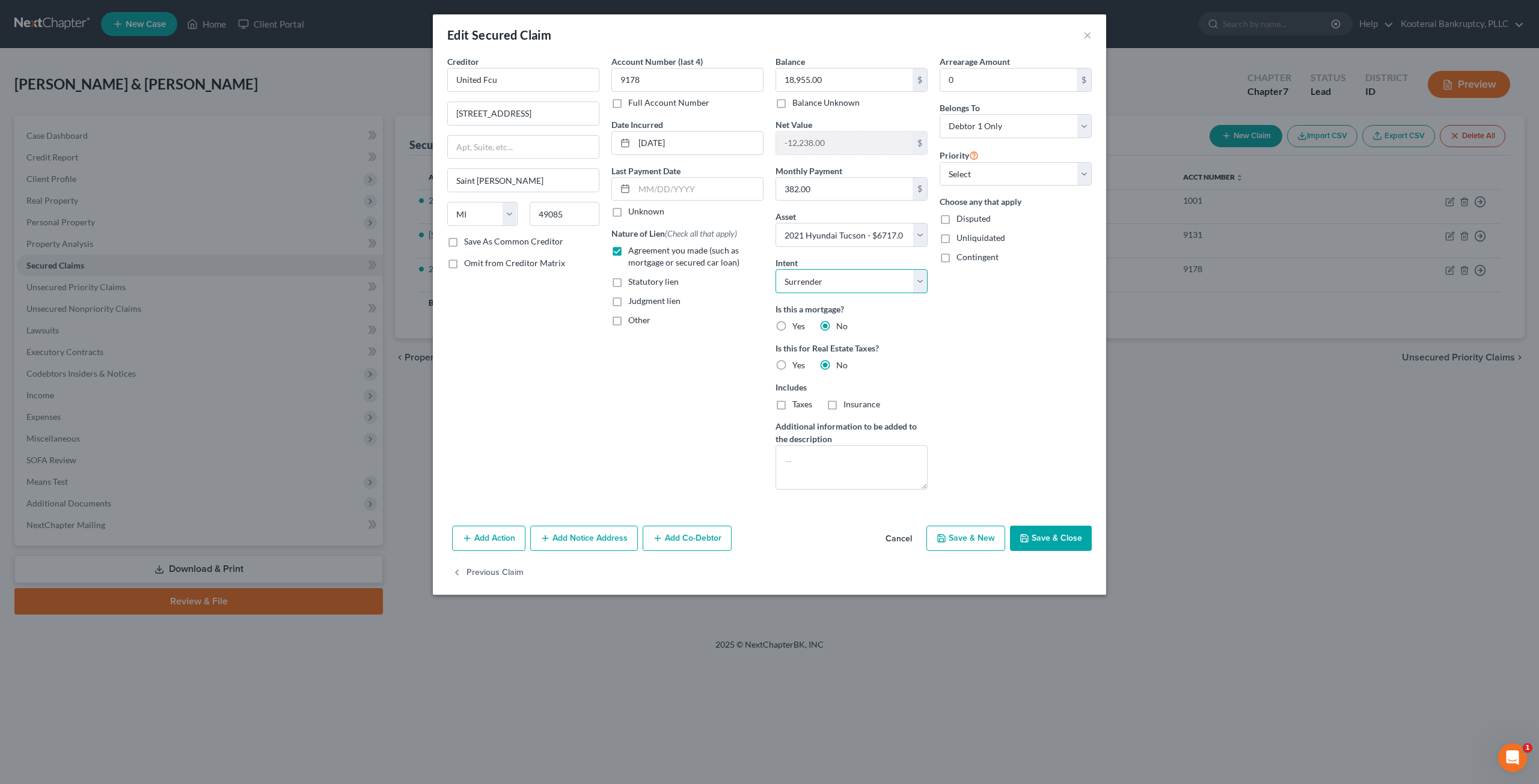
click at [908, 289] on select "Select Surrender Redeem Reaffirm Avoid Other" at bounding box center [851, 281] width 152 height 24
select select "4"
click at [775, 269] on select "Select Surrender Redeem Reaffirm Avoid Other" at bounding box center [851, 281] width 152 height 24
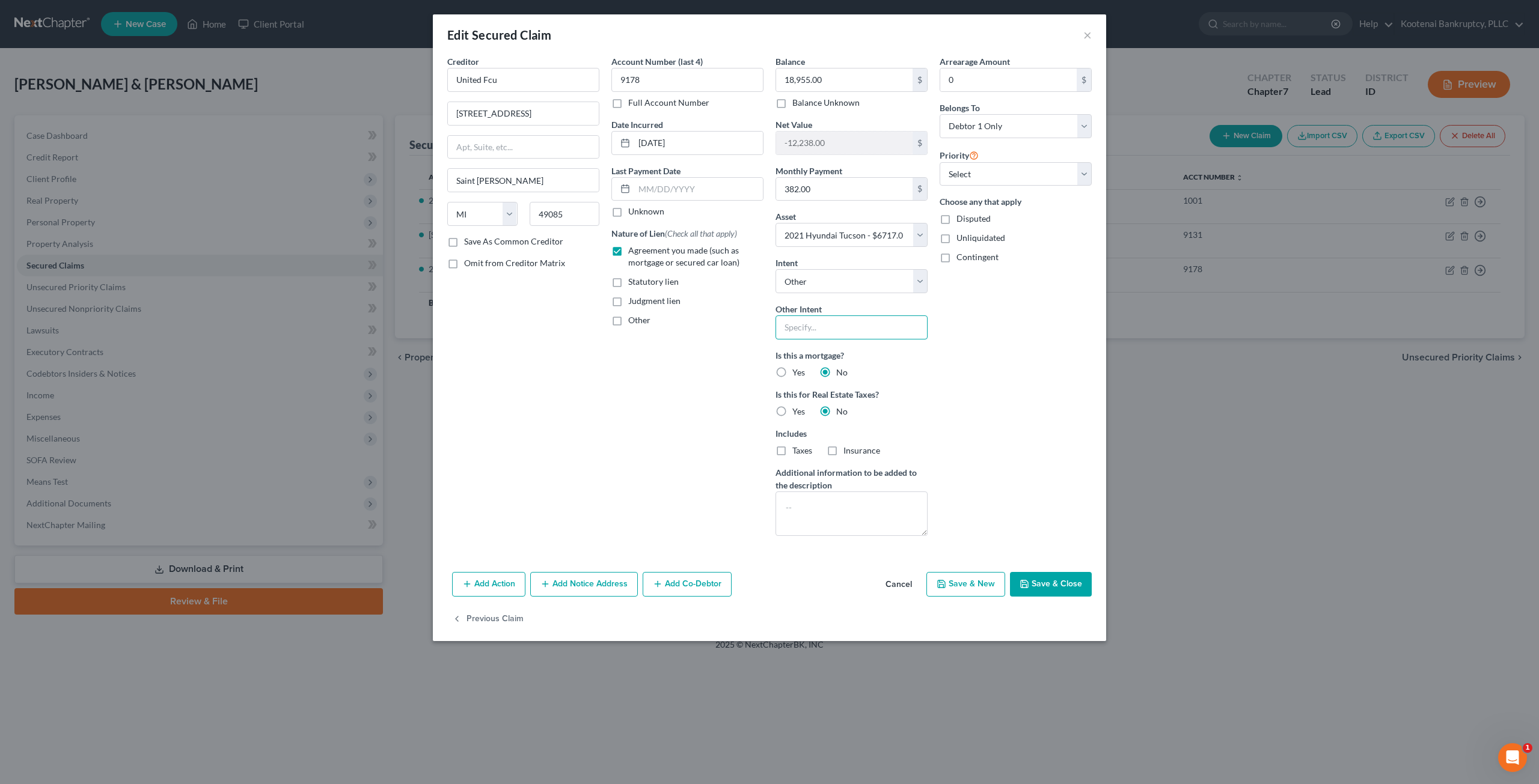
drag, startPoint x: 873, startPoint y: 327, endPoint x: 898, endPoint y: 326, distance: 25.0
click at [873, 327] on input "text" at bounding box center [851, 327] width 152 height 24
type input "continue making regular payments"
click at [1075, 572] on button "Save & Close" at bounding box center [1051, 585] width 82 height 25
select select
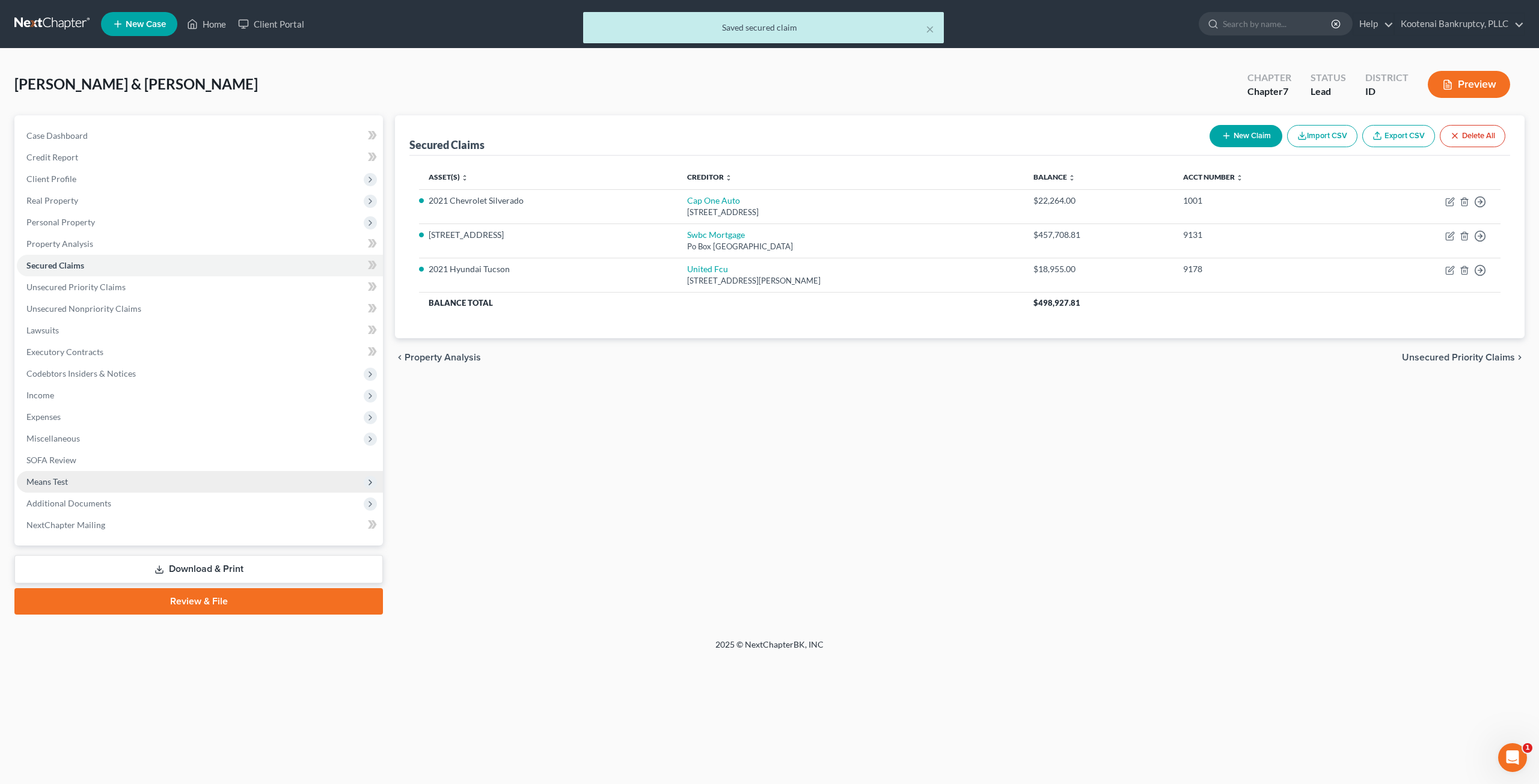
click at [103, 475] on span "Means Test" at bounding box center [200, 482] width 366 height 22
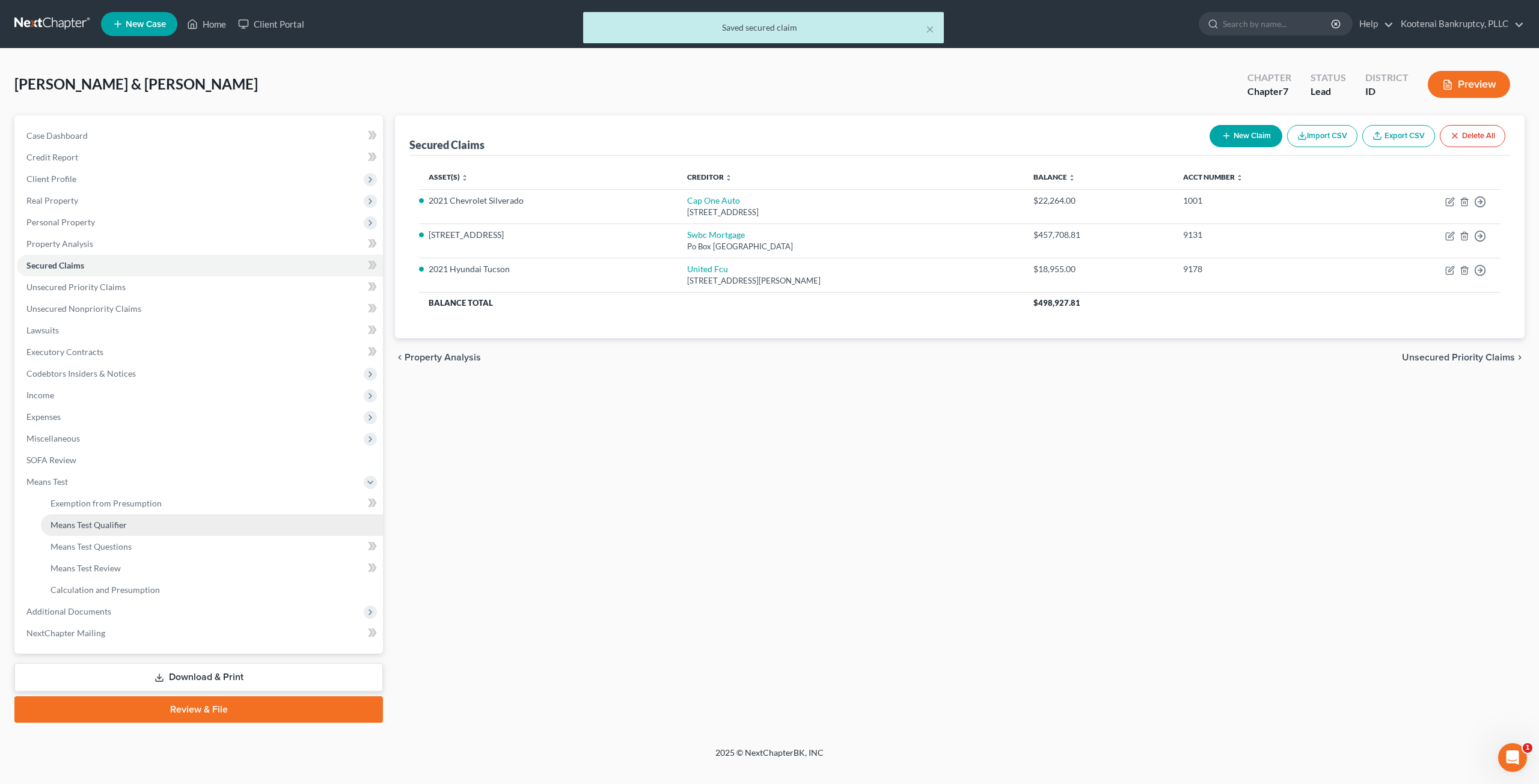
click at [154, 525] on link "Means Test Qualifier" at bounding box center [212, 525] width 342 height 22
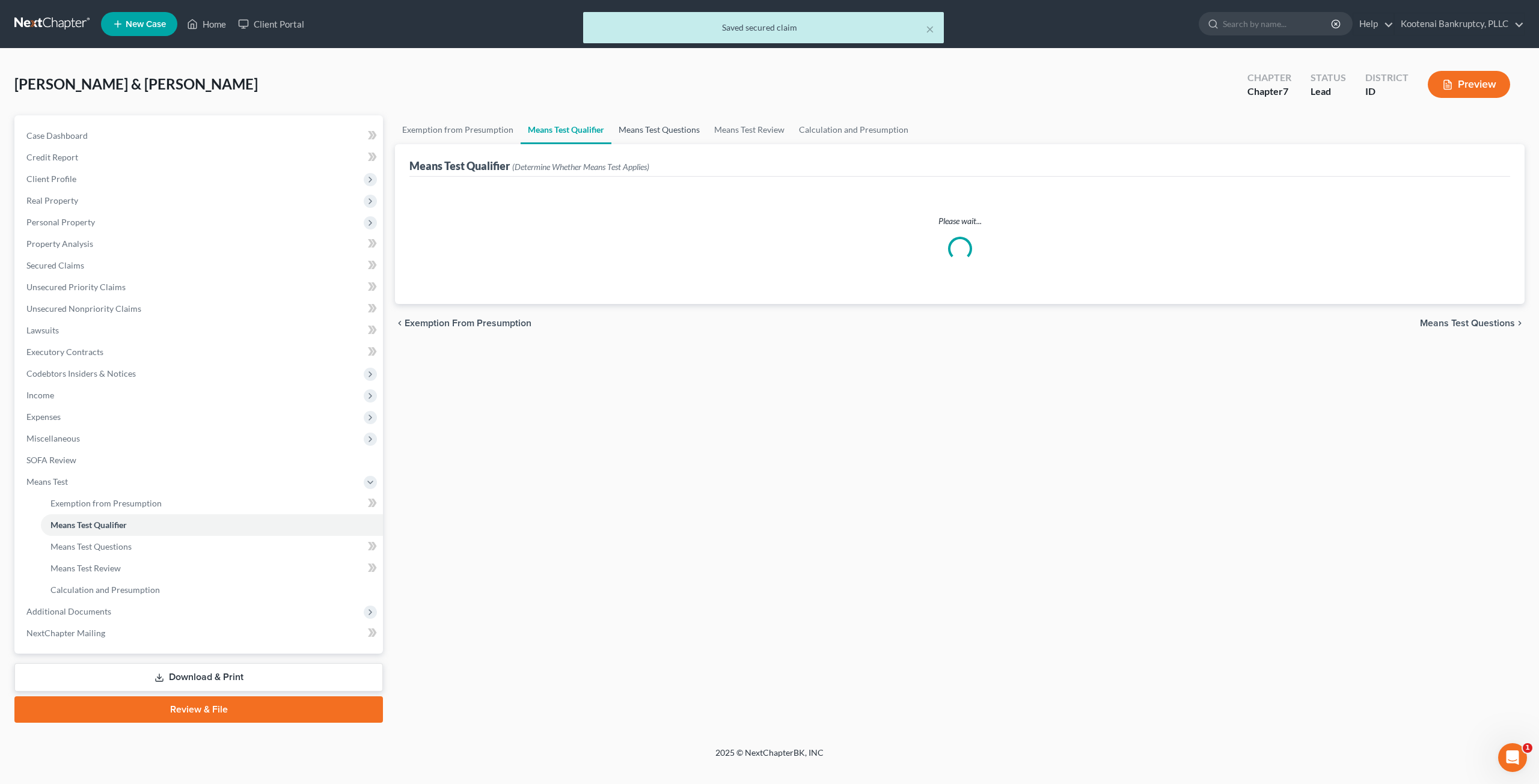
click at [645, 121] on link "Means Test Questions" at bounding box center [659, 130] width 95 height 29
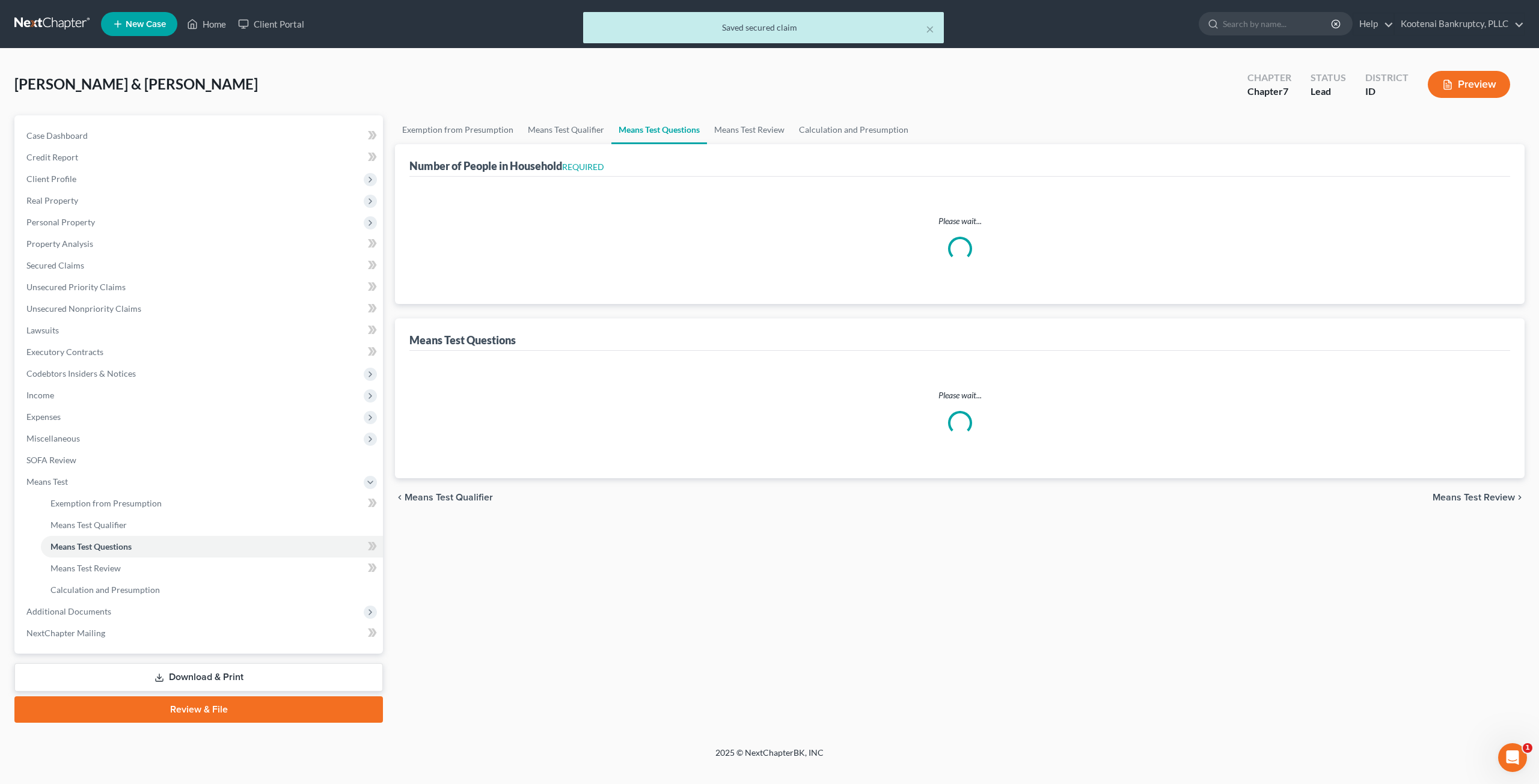
select select "1"
select select "60"
select select "1"
select select "60"
select select "0"
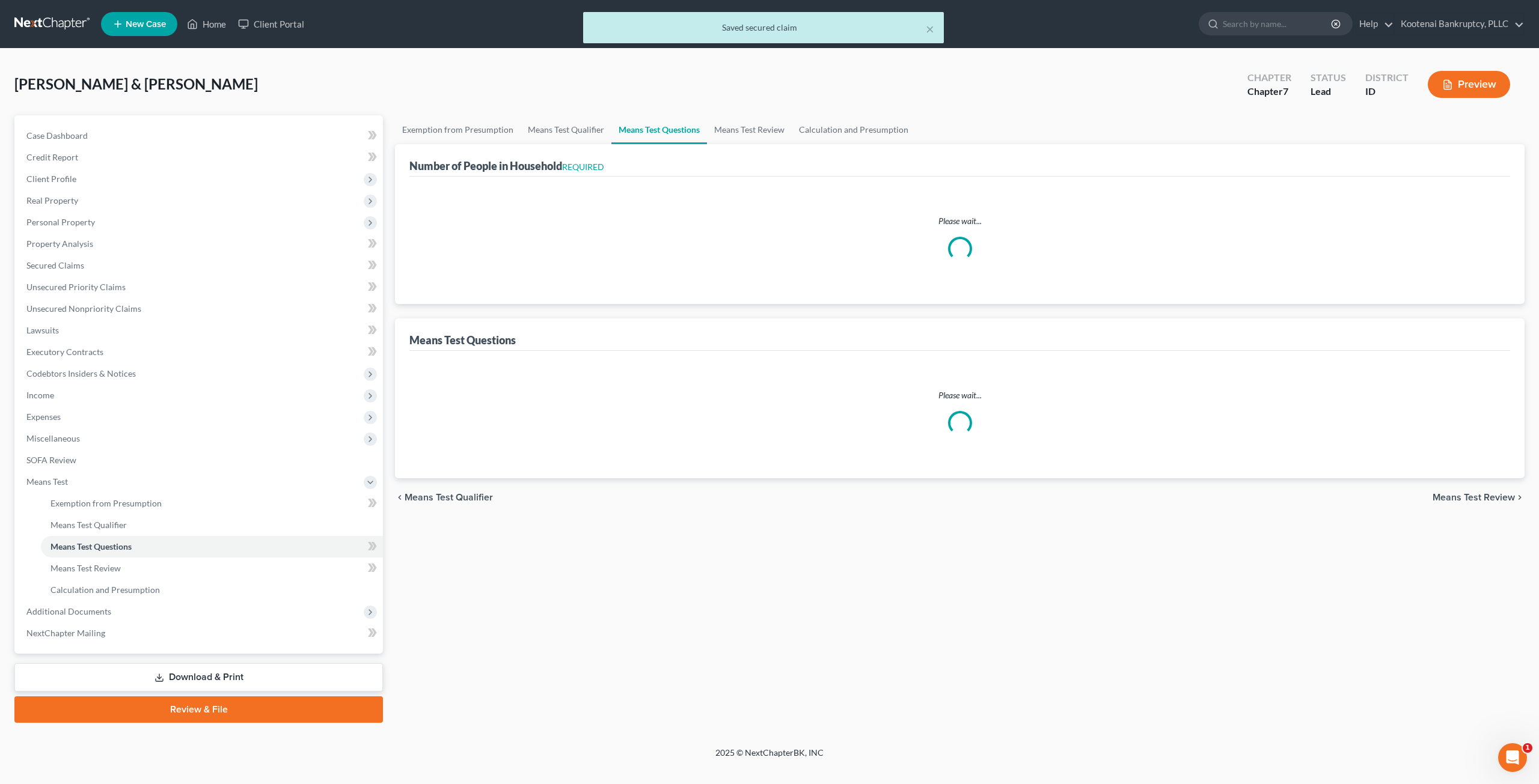
select select "60"
select select "4"
select select "3"
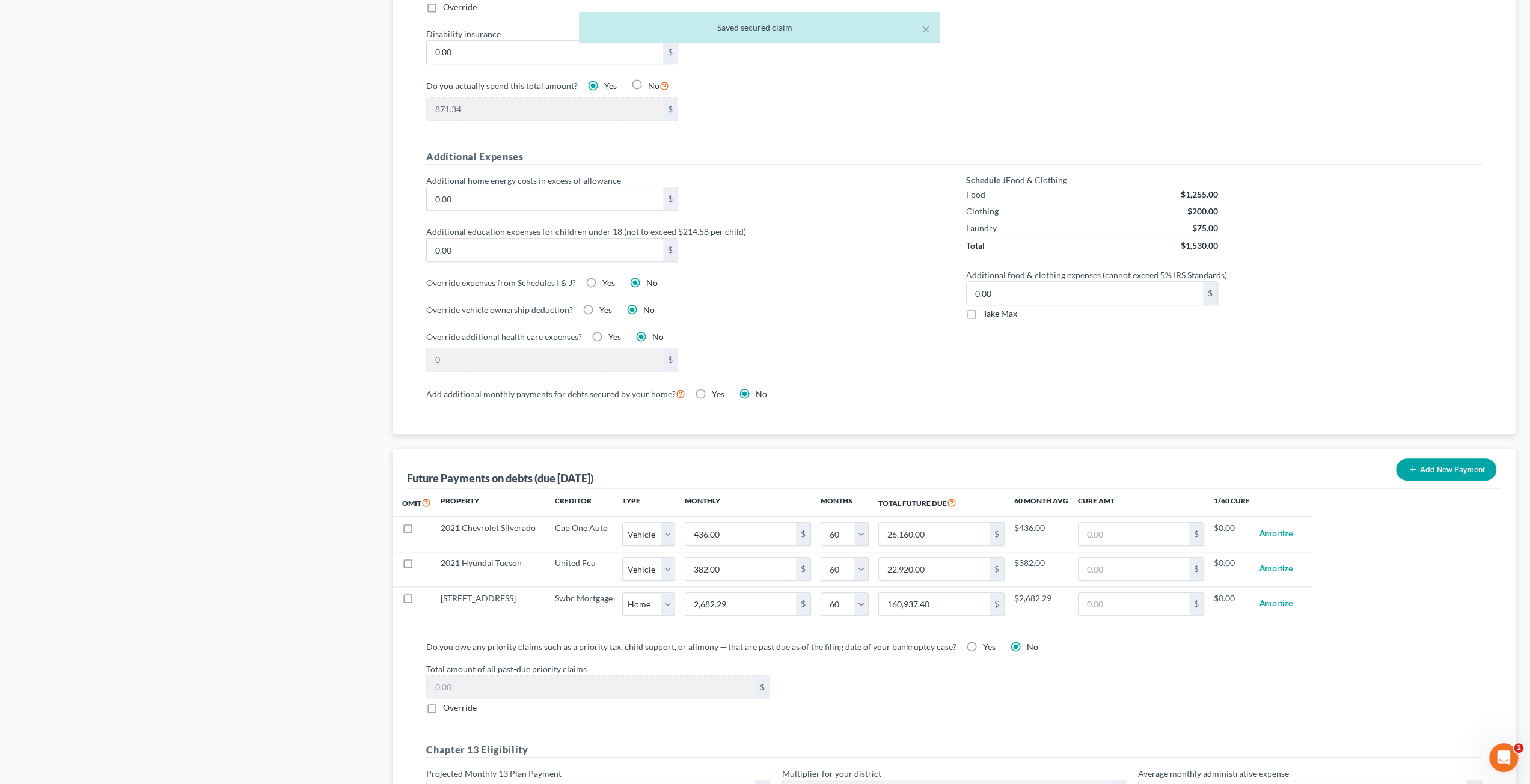
scroll to position [842, 0]
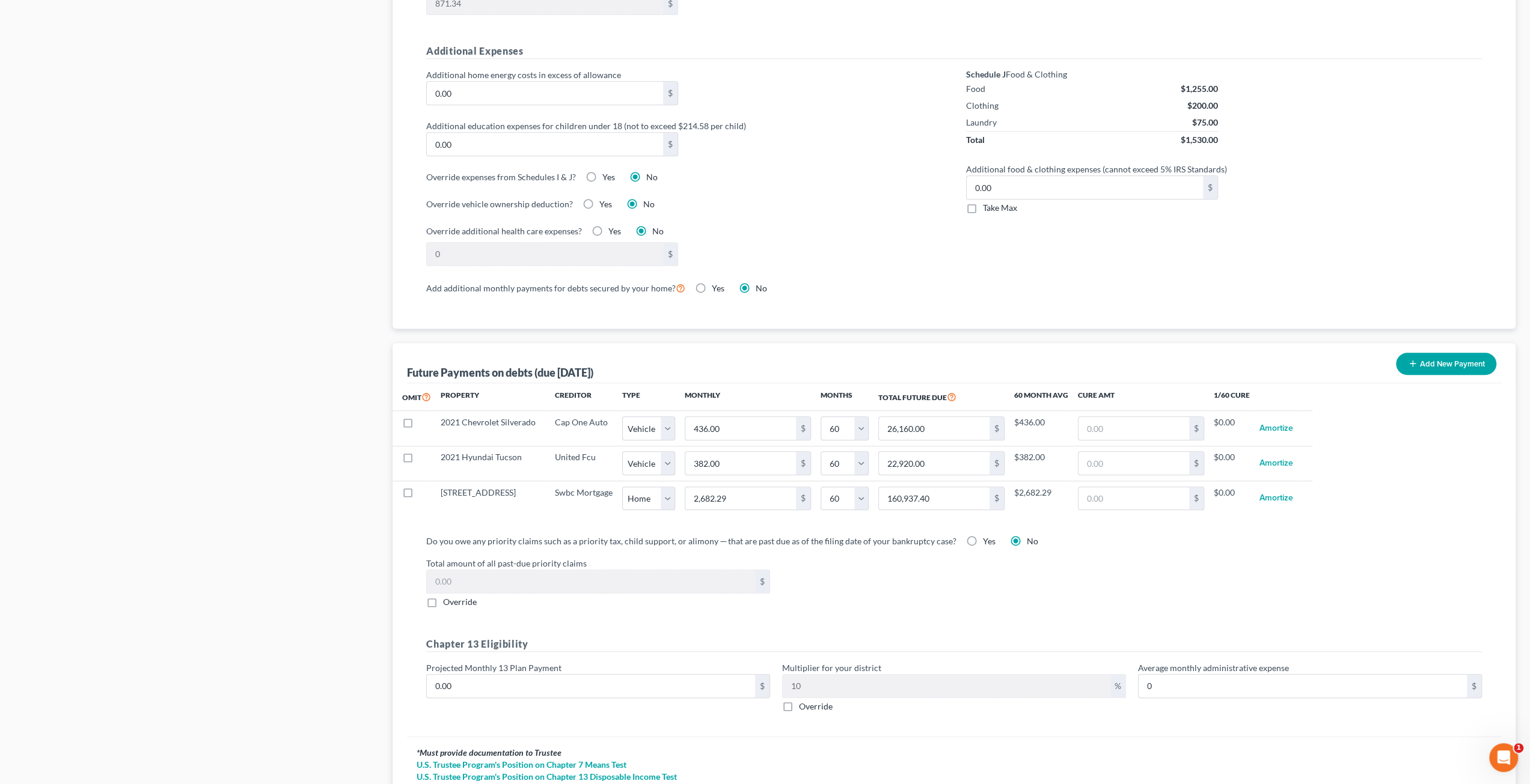
click at [1222, 604] on div "Do you owe any priority claims such as a priority tax, child support, or alimon…" at bounding box center [954, 628] width 1075 height 187
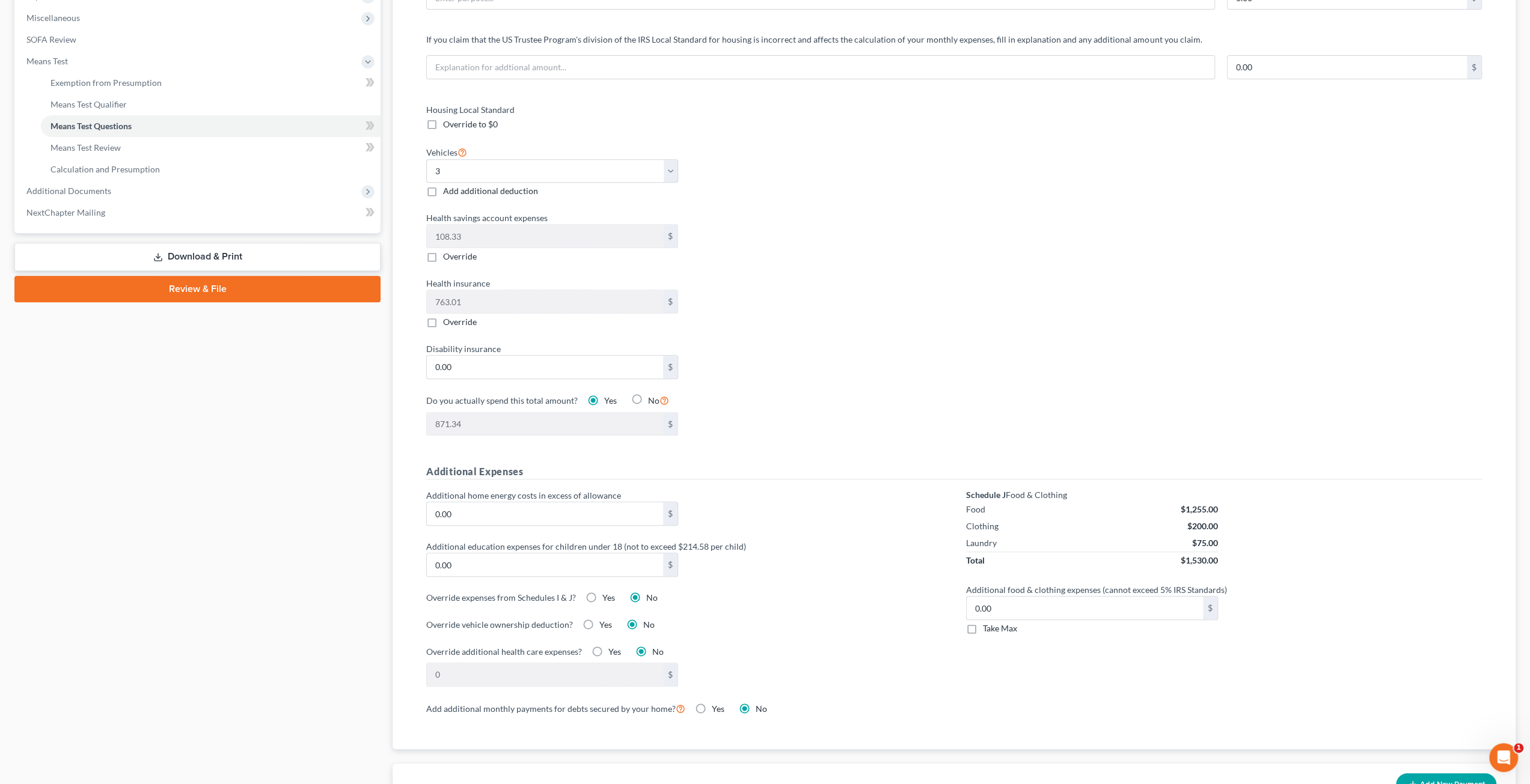
scroll to position [0, 0]
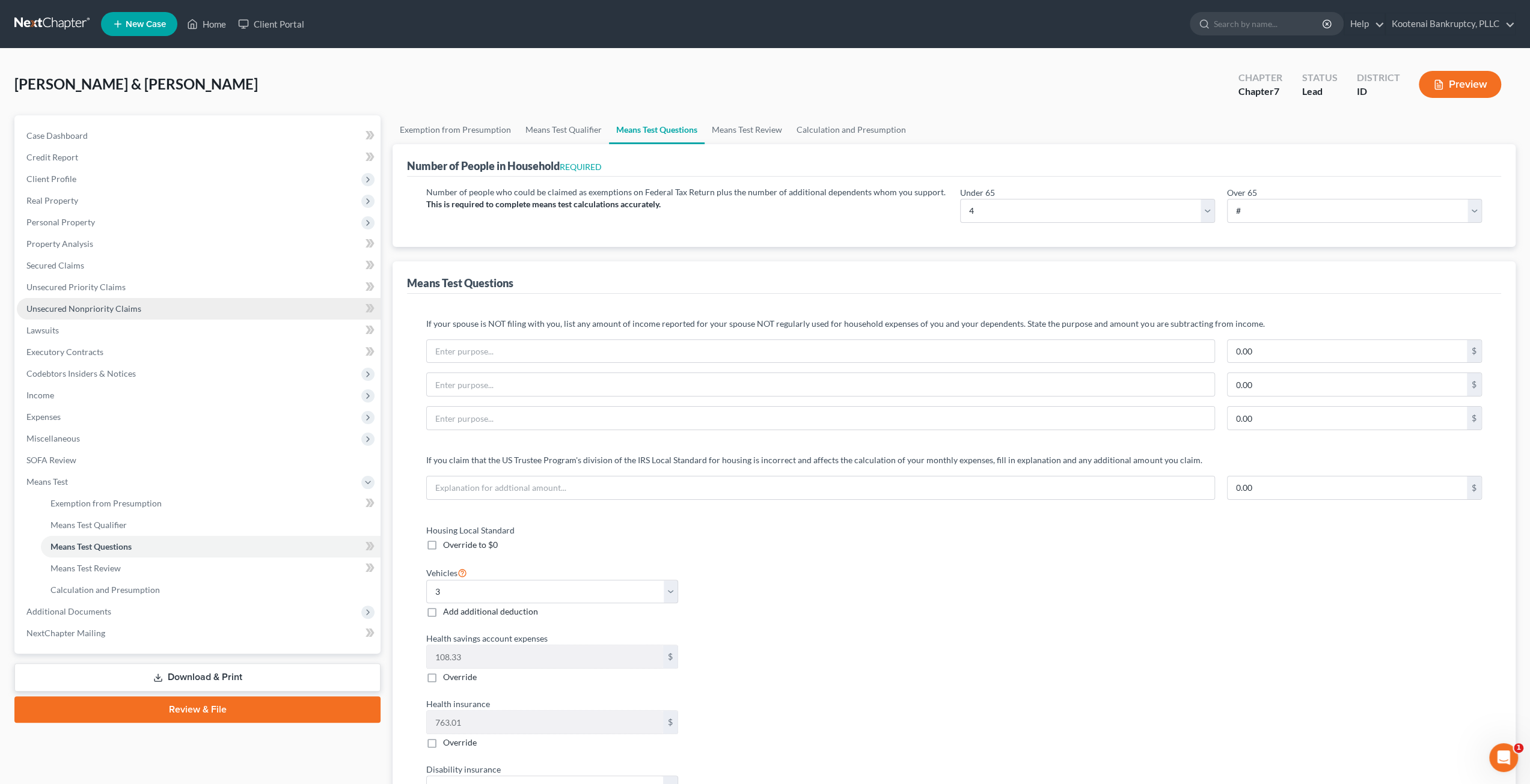
click at [117, 302] on link "Unsecured Nonpriority Claims" at bounding box center [199, 309] width 363 height 22
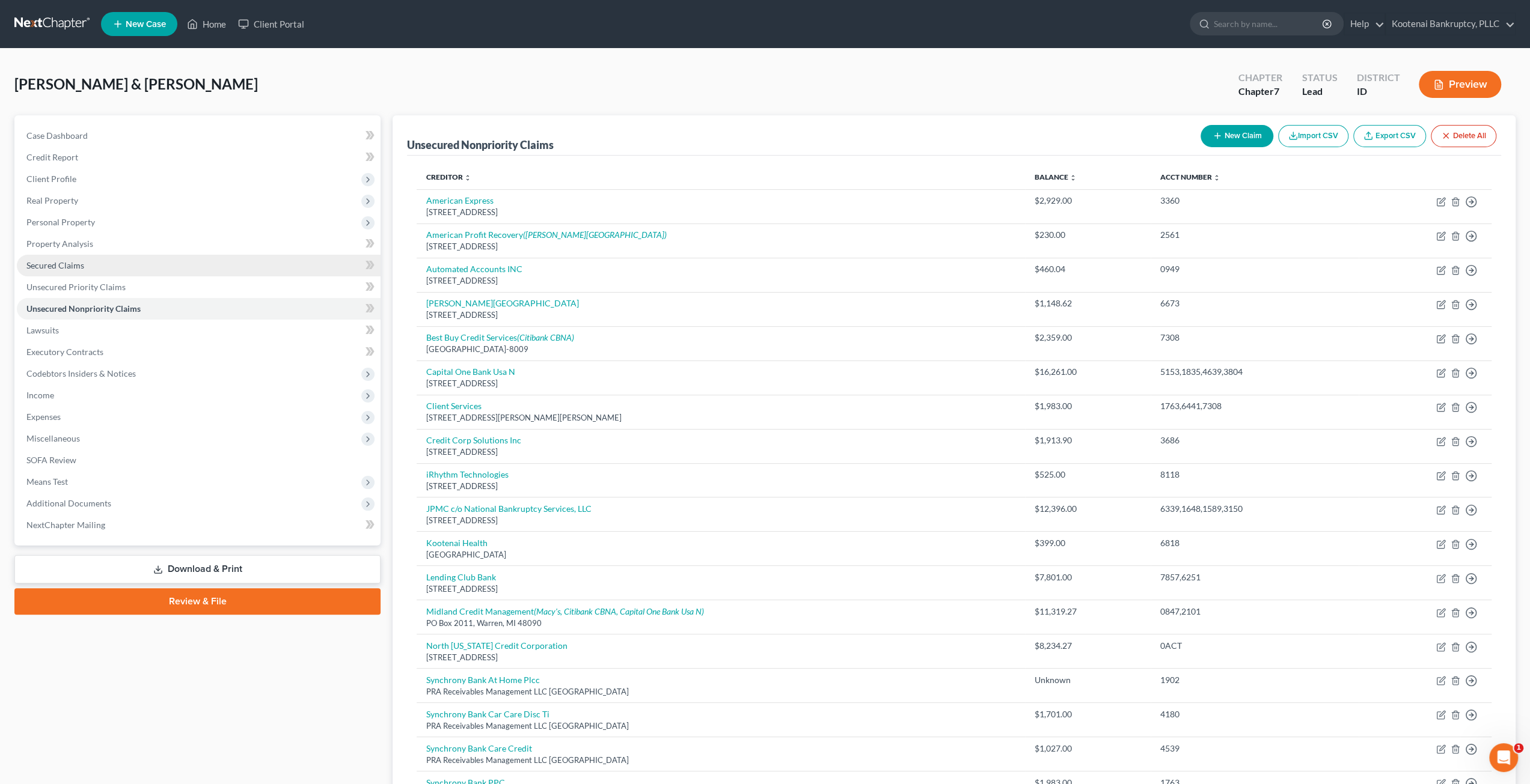
click at [173, 262] on link "Secured Claims" at bounding box center [199, 265] width 363 height 22
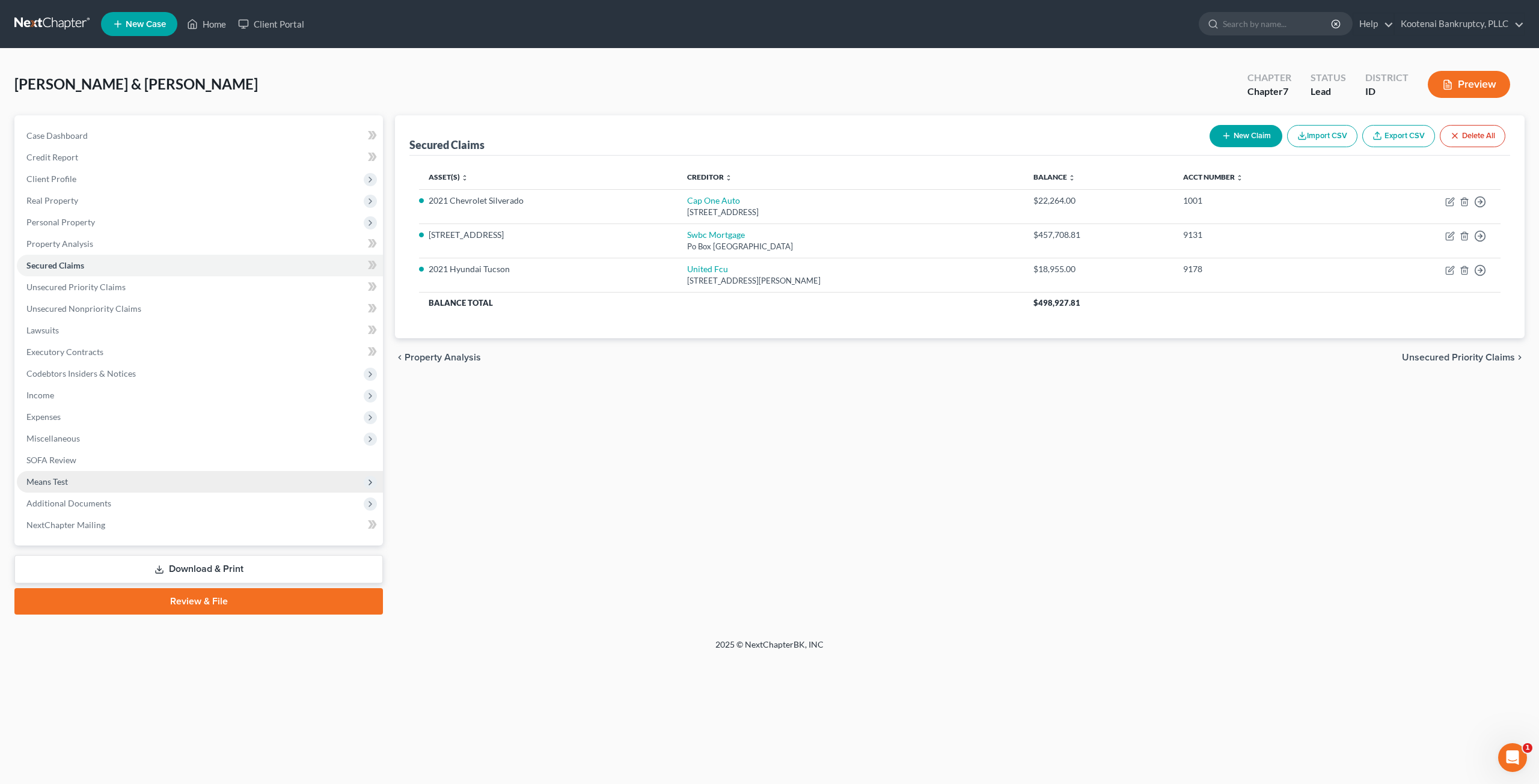
click at [143, 479] on span "Means Test" at bounding box center [200, 482] width 366 height 22
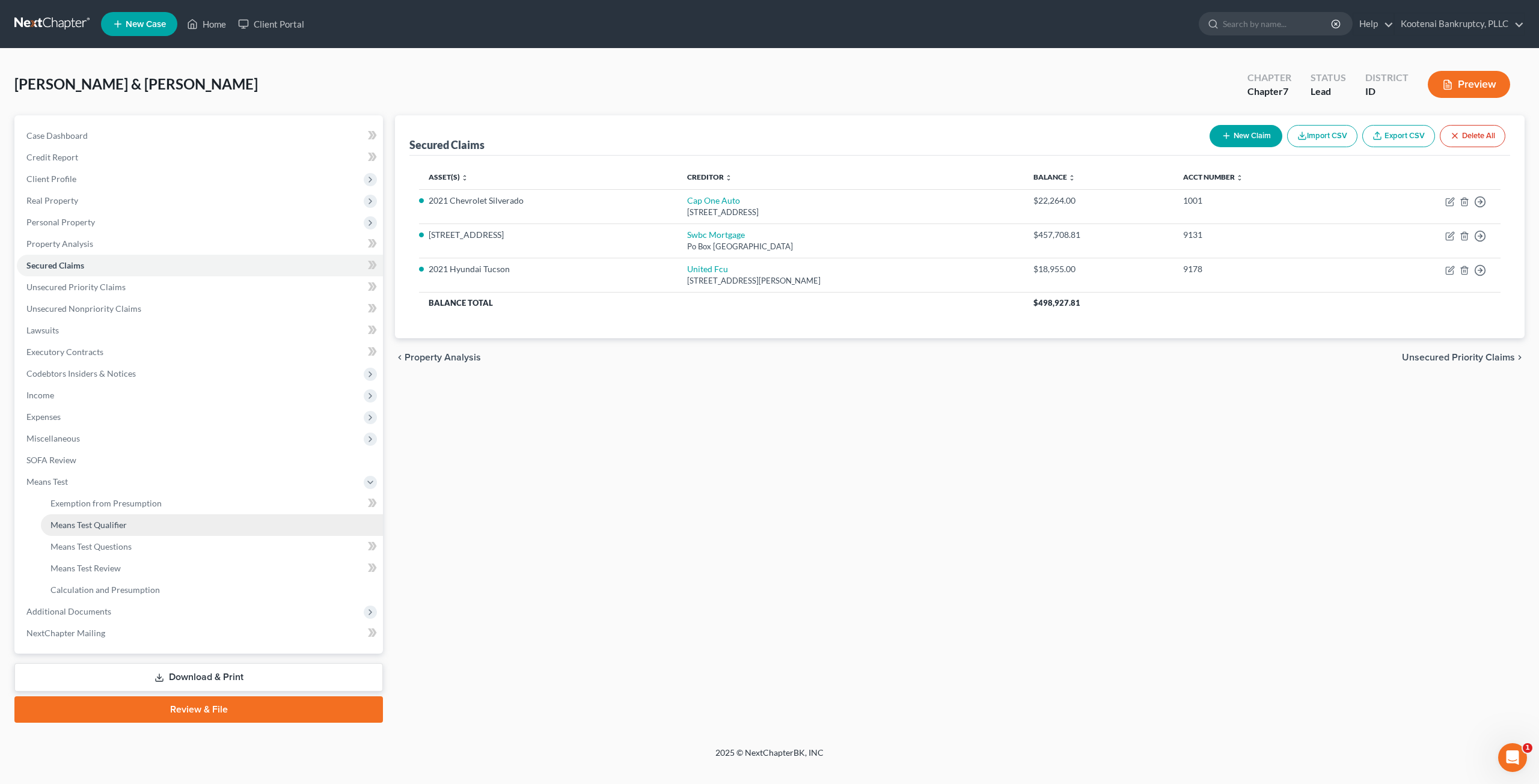
click at [179, 528] on link "Means Test Qualifier" at bounding box center [212, 525] width 342 height 22
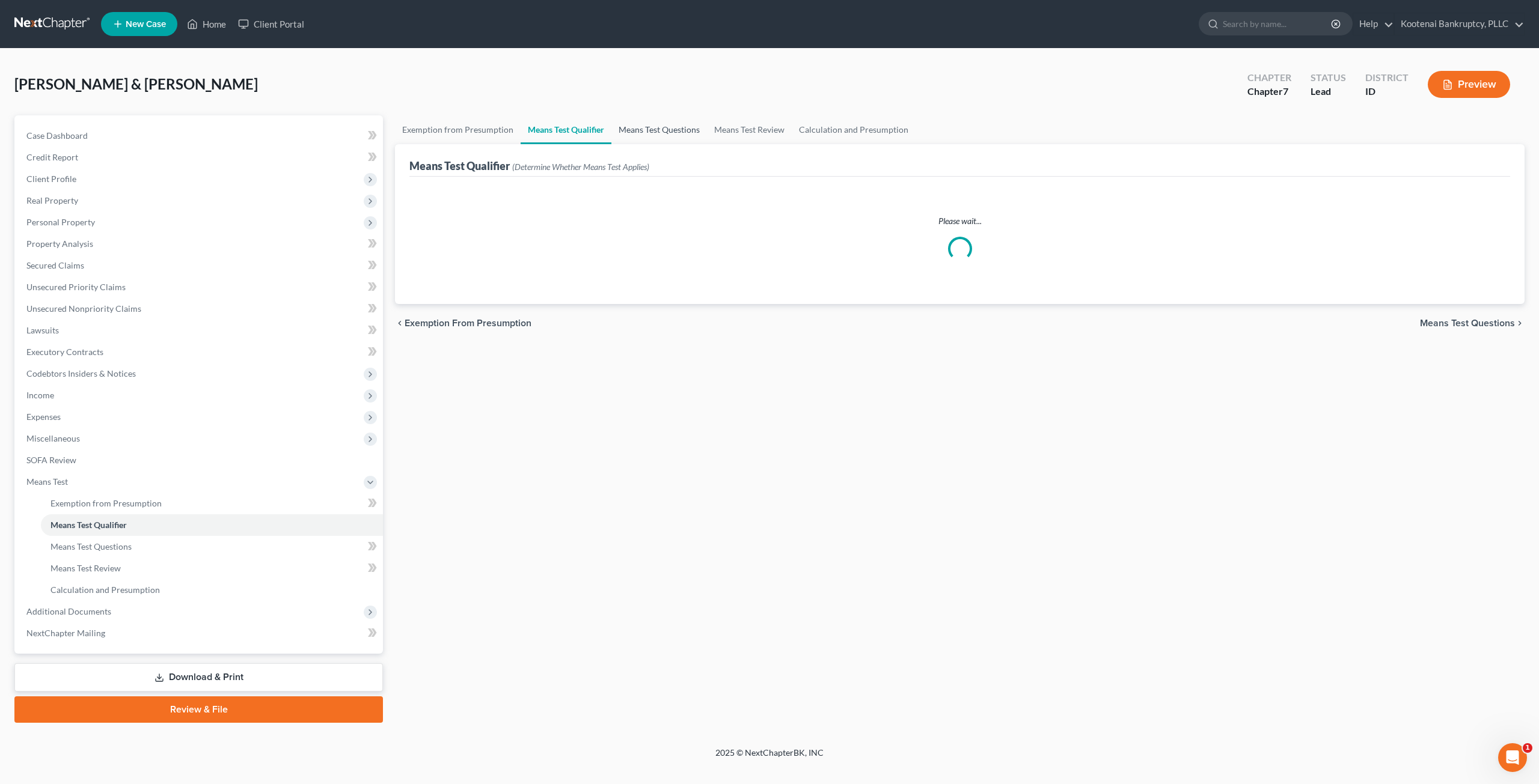
click at [641, 130] on link "Means Test Questions" at bounding box center [659, 130] width 95 height 29
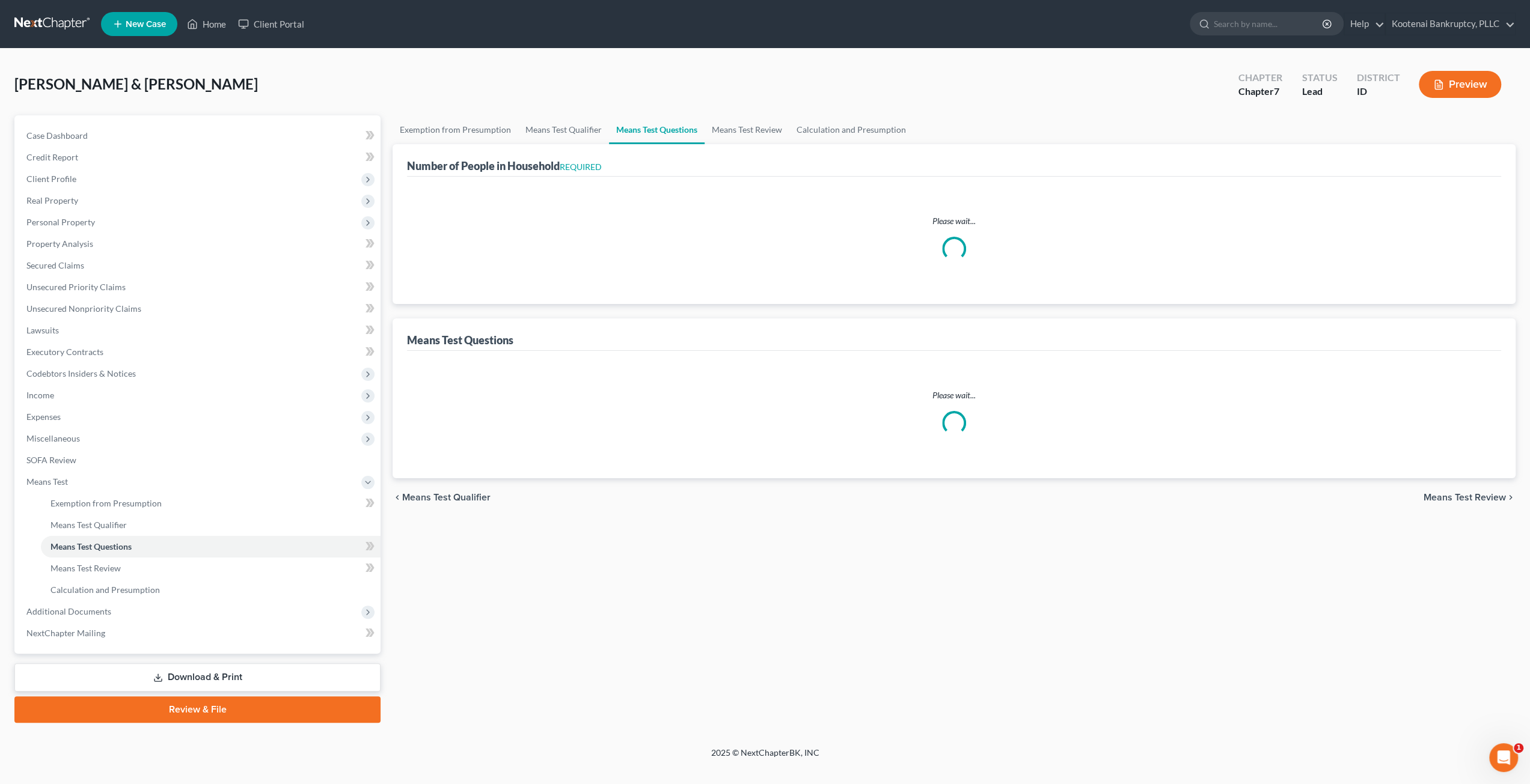
select select "1"
select select "60"
select select "1"
select select "60"
select select "0"
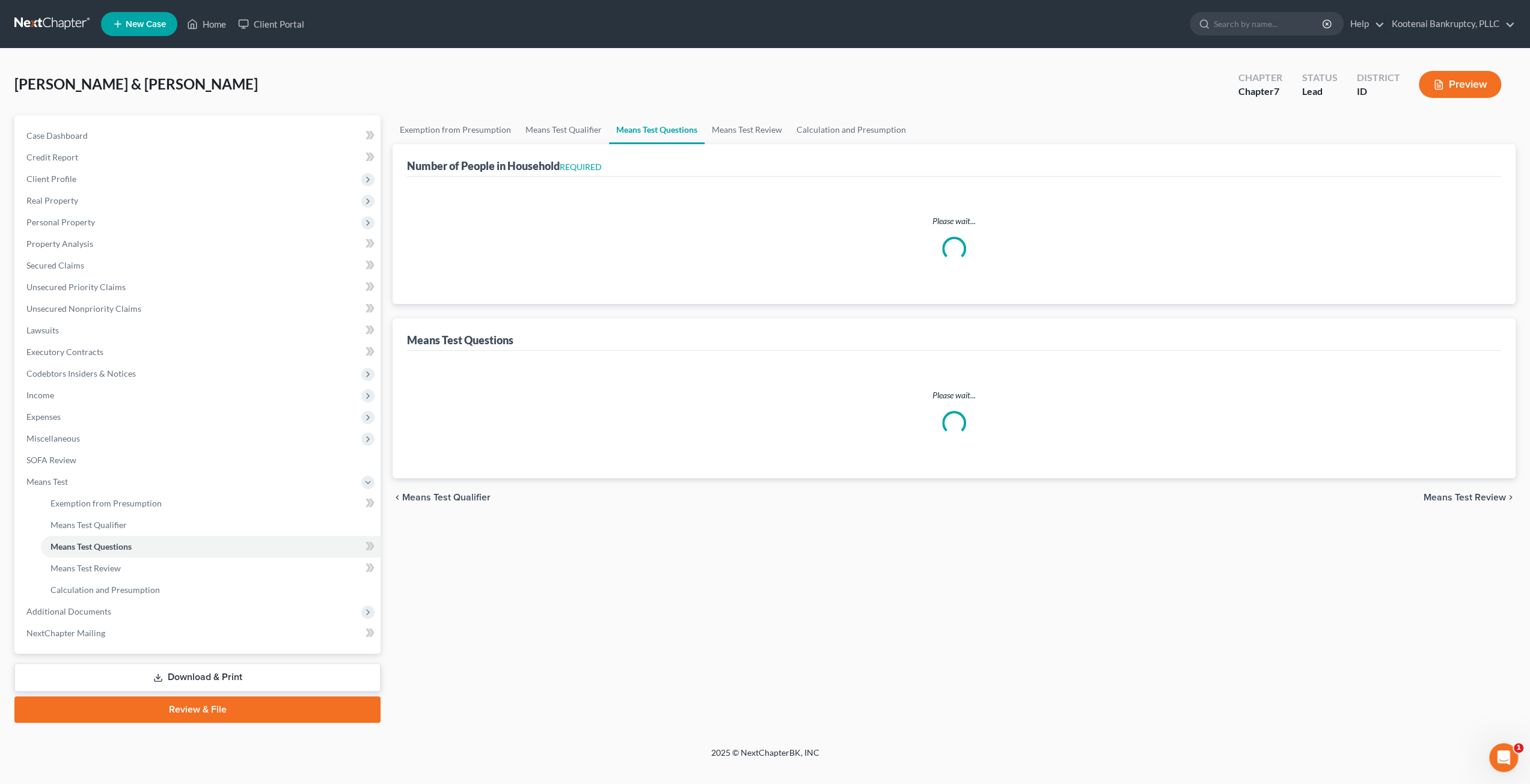
select select "60"
select select "3"
select select "4"
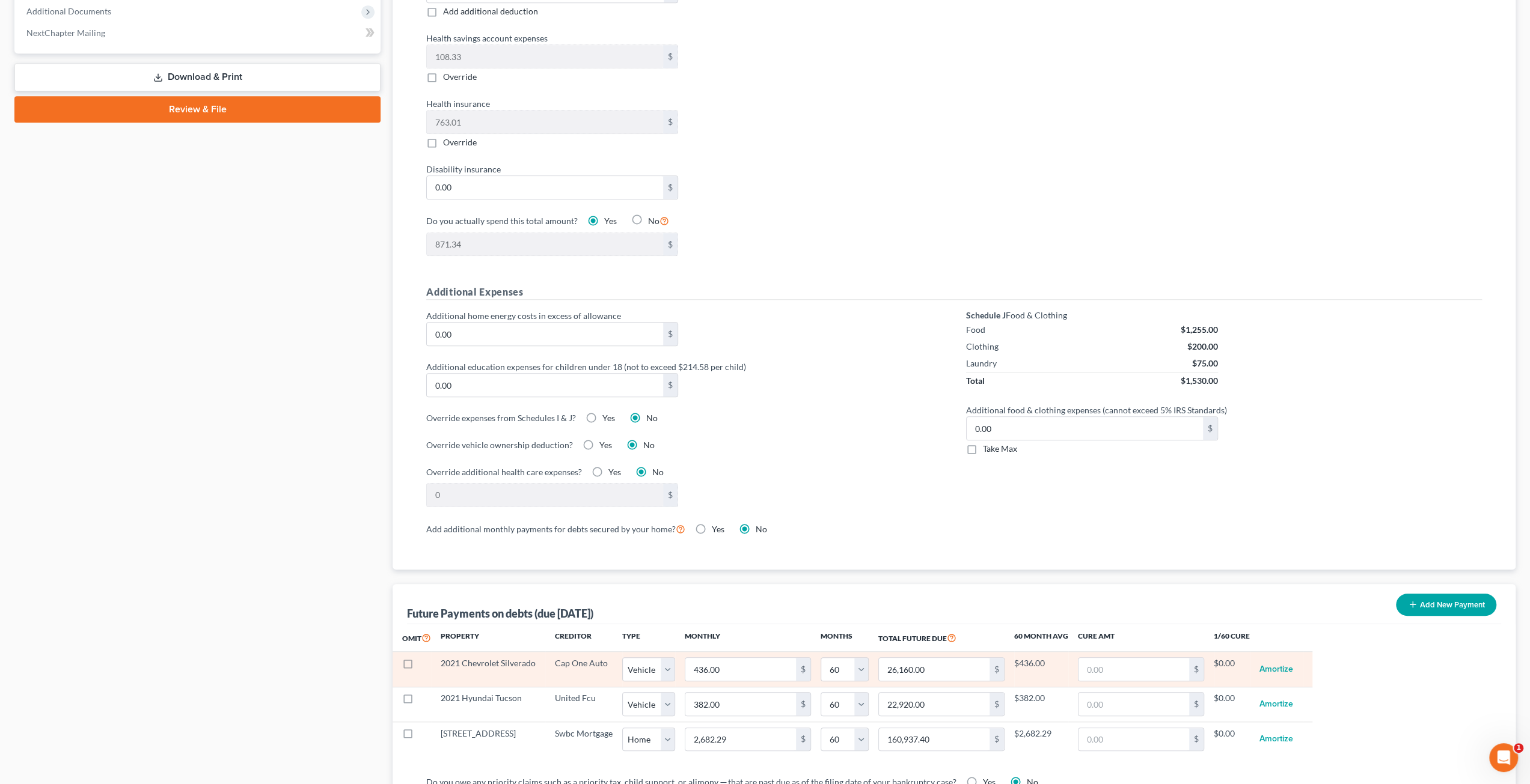
scroll to position [721, 0]
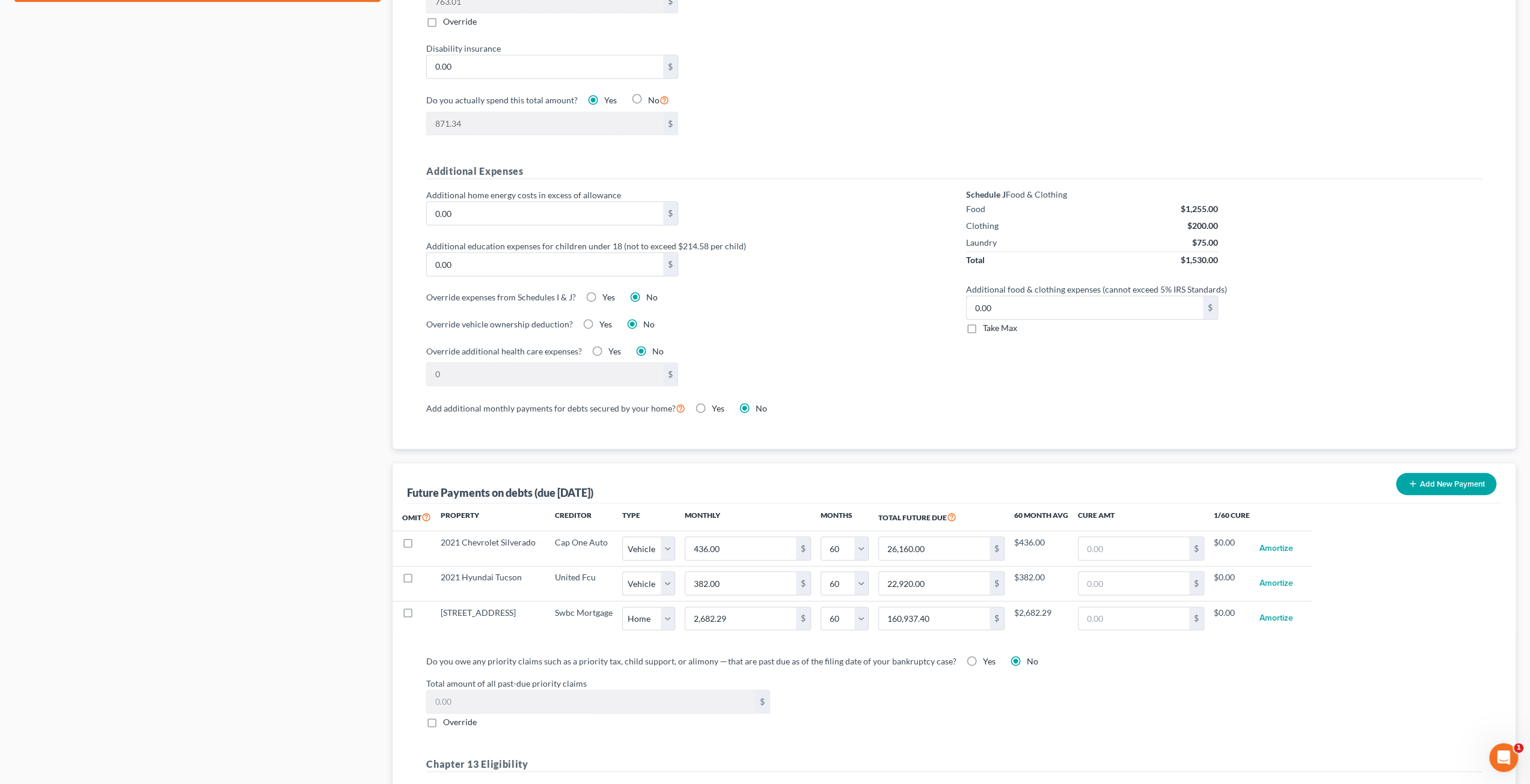
click at [271, 493] on div "Case Dashboard Payments Invoices Payments Payments Credit Report Client Profile" at bounding box center [197, 173] width 378 height 1557
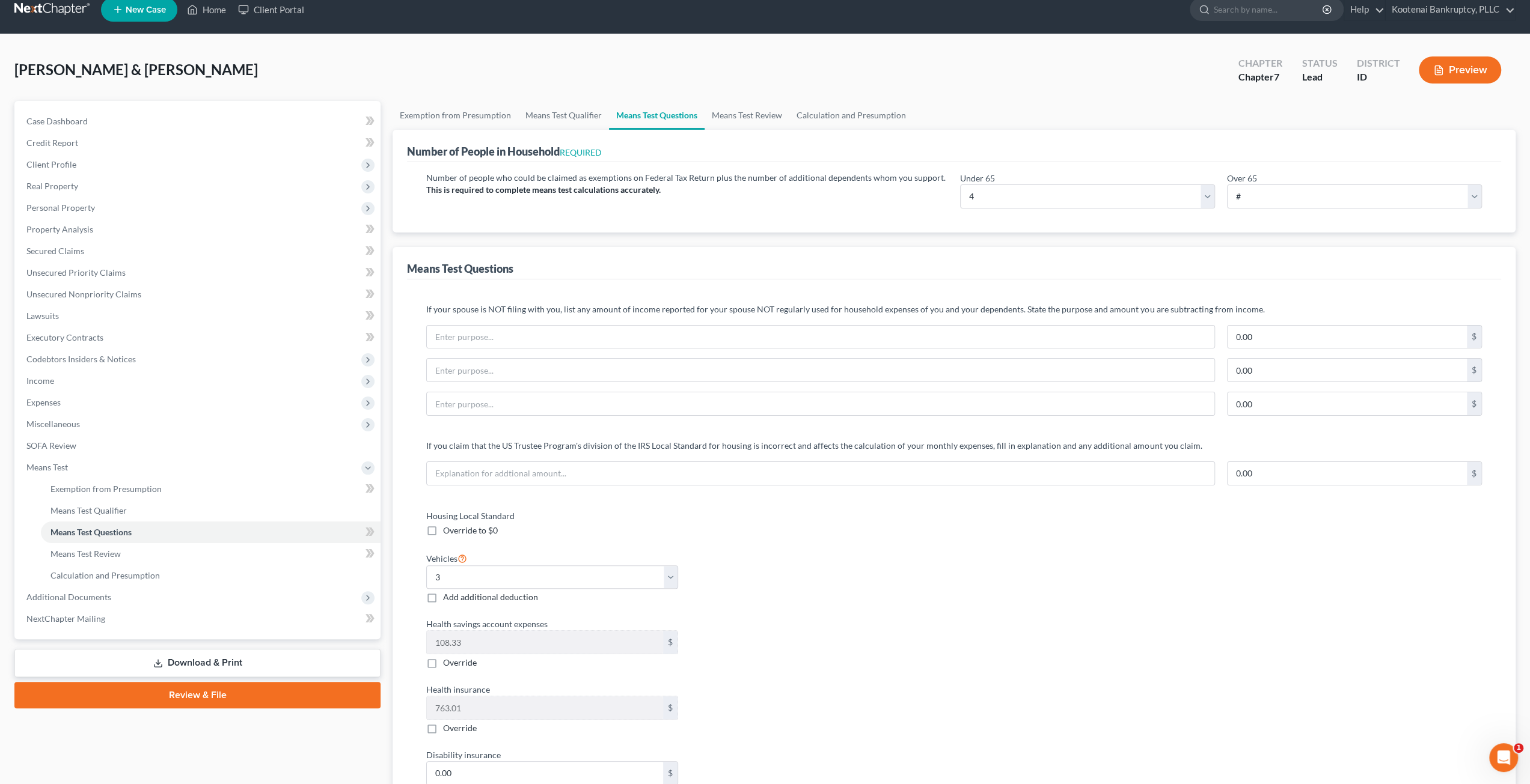
scroll to position [0, 0]
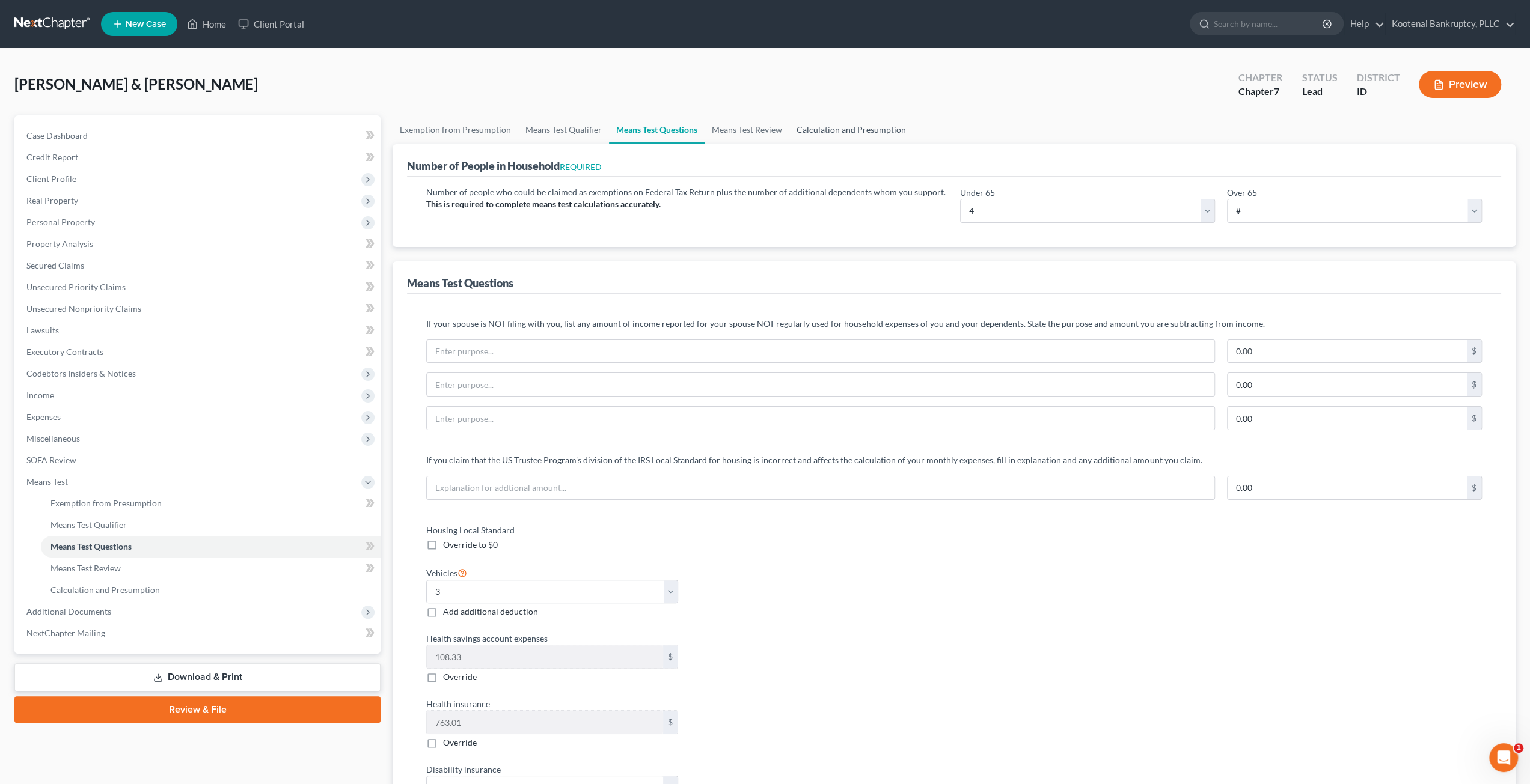
click at [821, 116] on link "Calculation and Presumption" at bounding box center [851, 130] width 124 height 29
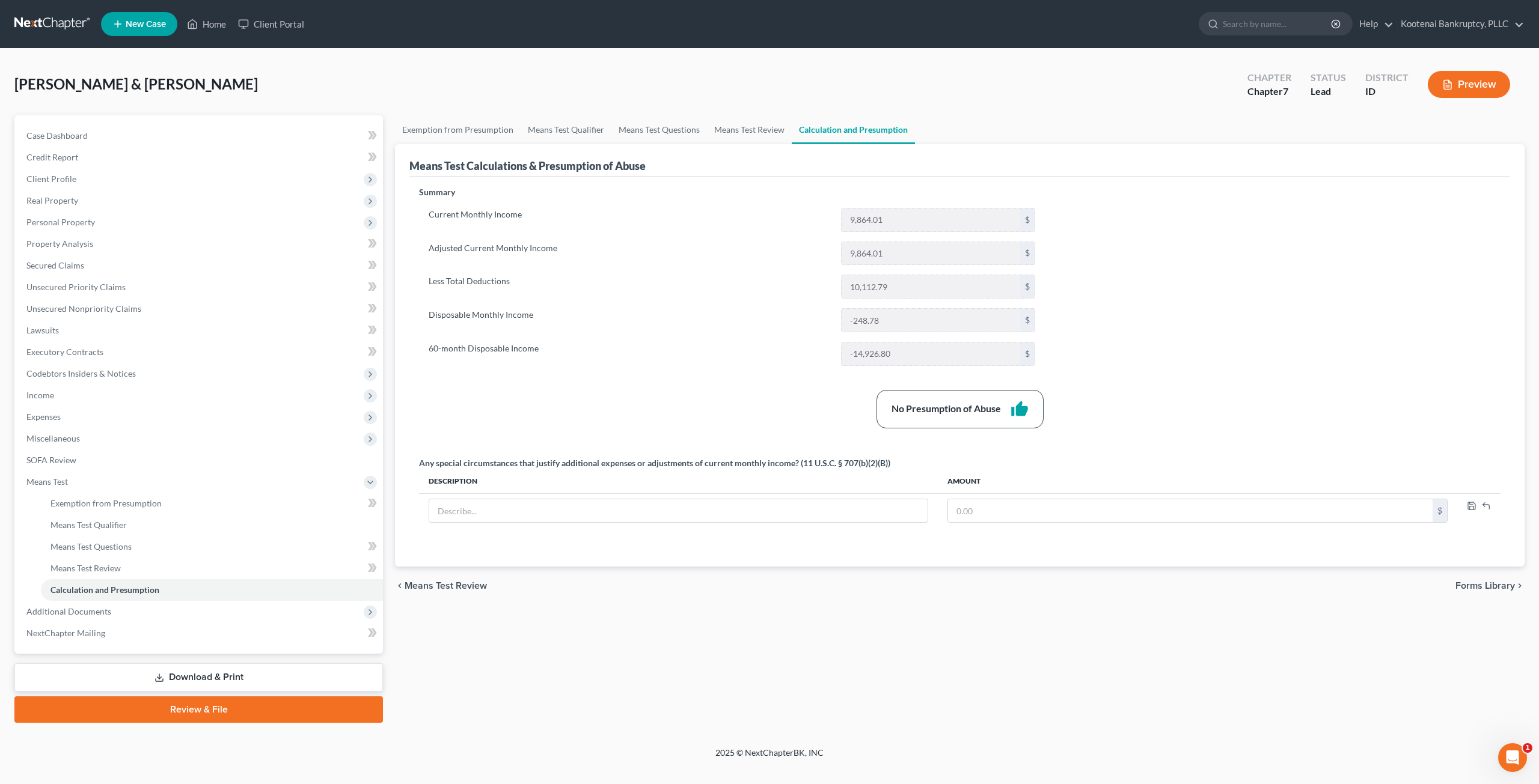
click at [1230, 296] on div "Summary Current Monthly Income 9,864.01 $ Adjusted Current Monthly Income 9,864…" at bounding box center [960, 370] width 1094 height 366
click at [743, 114] on div "McLinden, Sean & Tracie Upgraded Chapter Chapter 7 Status Lead District ID Prev…" at bounding box center [770, 89] width 1510 height 53
click at [707, 133] on link "Means Test Review" at bounding box center [749, 130] width 85 height 29
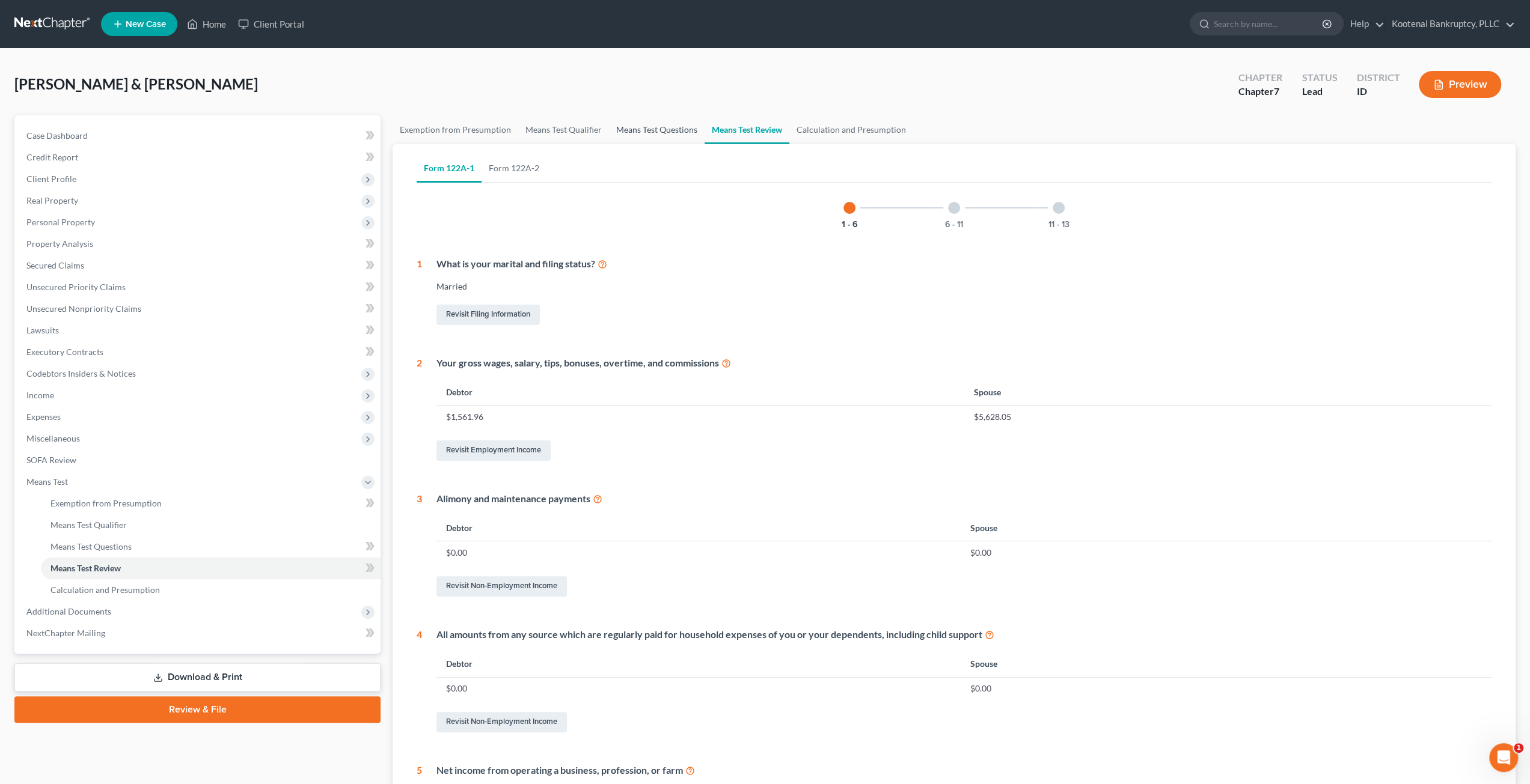
click at [662, 133] on link "Means Test Questions" at bounding box center [657, 130] width 95 height 29
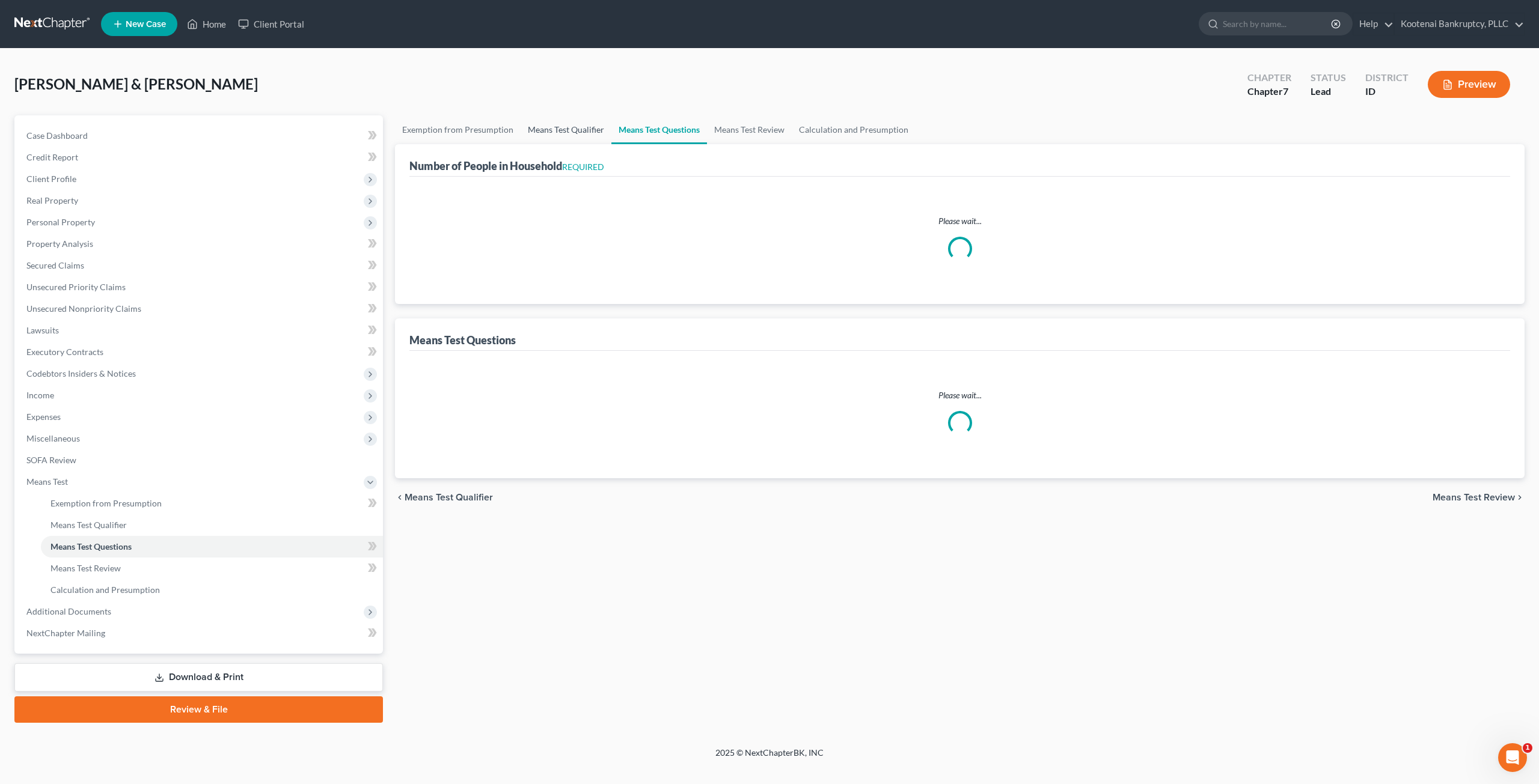
select select "1"
select select "60"
select select "1"
select select "60"
select select "0"
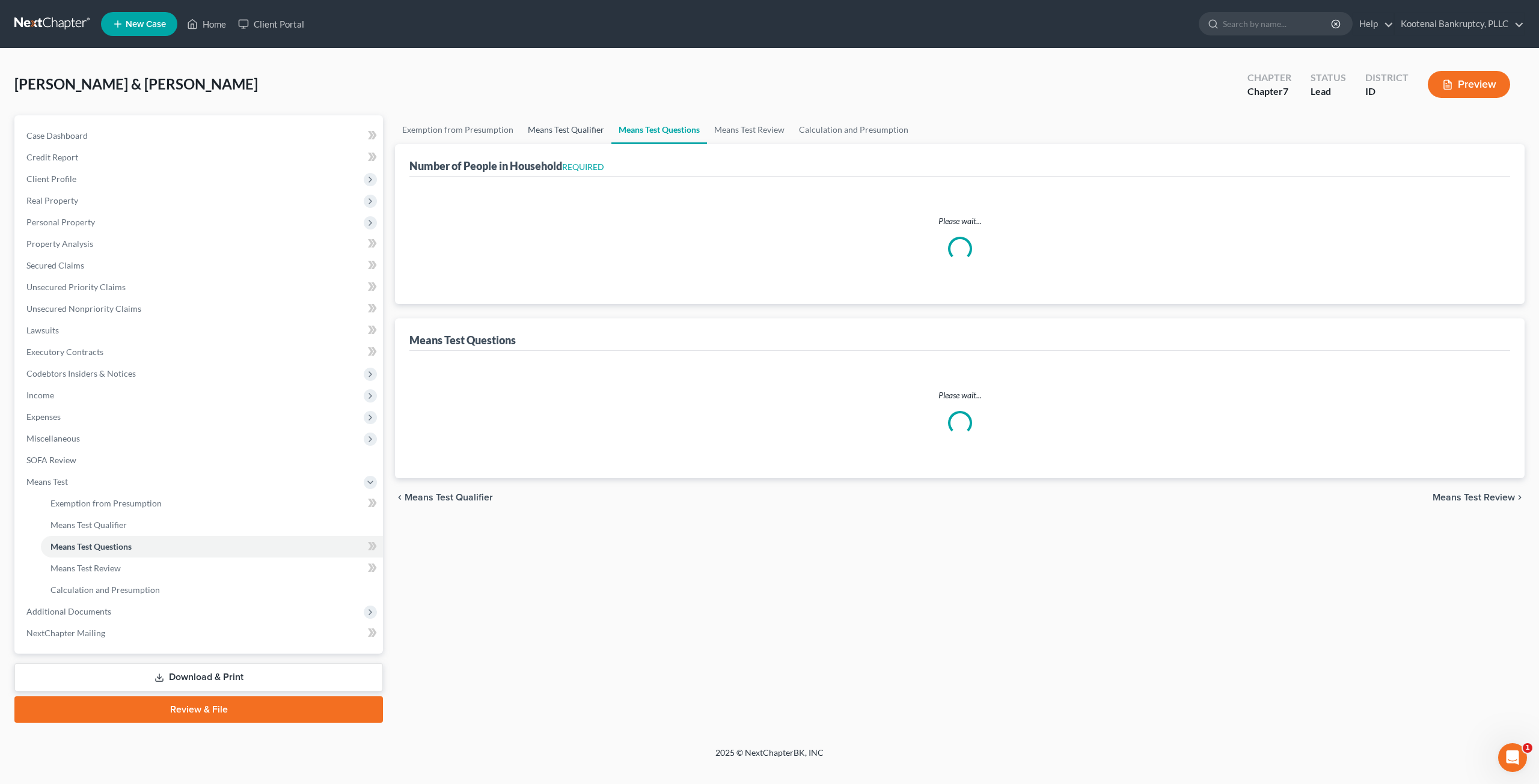
select select "60"
select select "4"
select select "3"
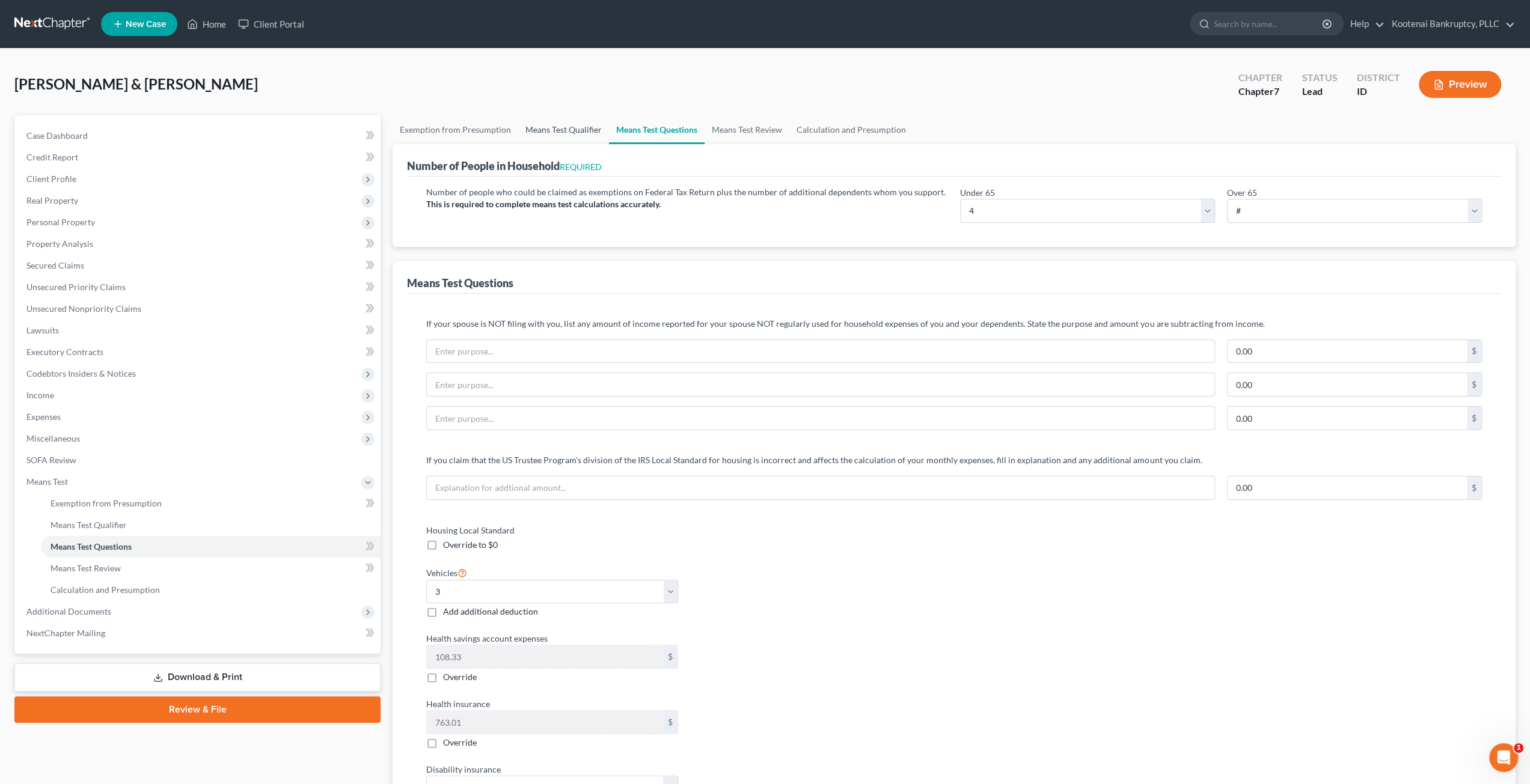
click at [574, 130] on link "Means Test Qualifier" at bounding box center [563, 130] width 90 height 29
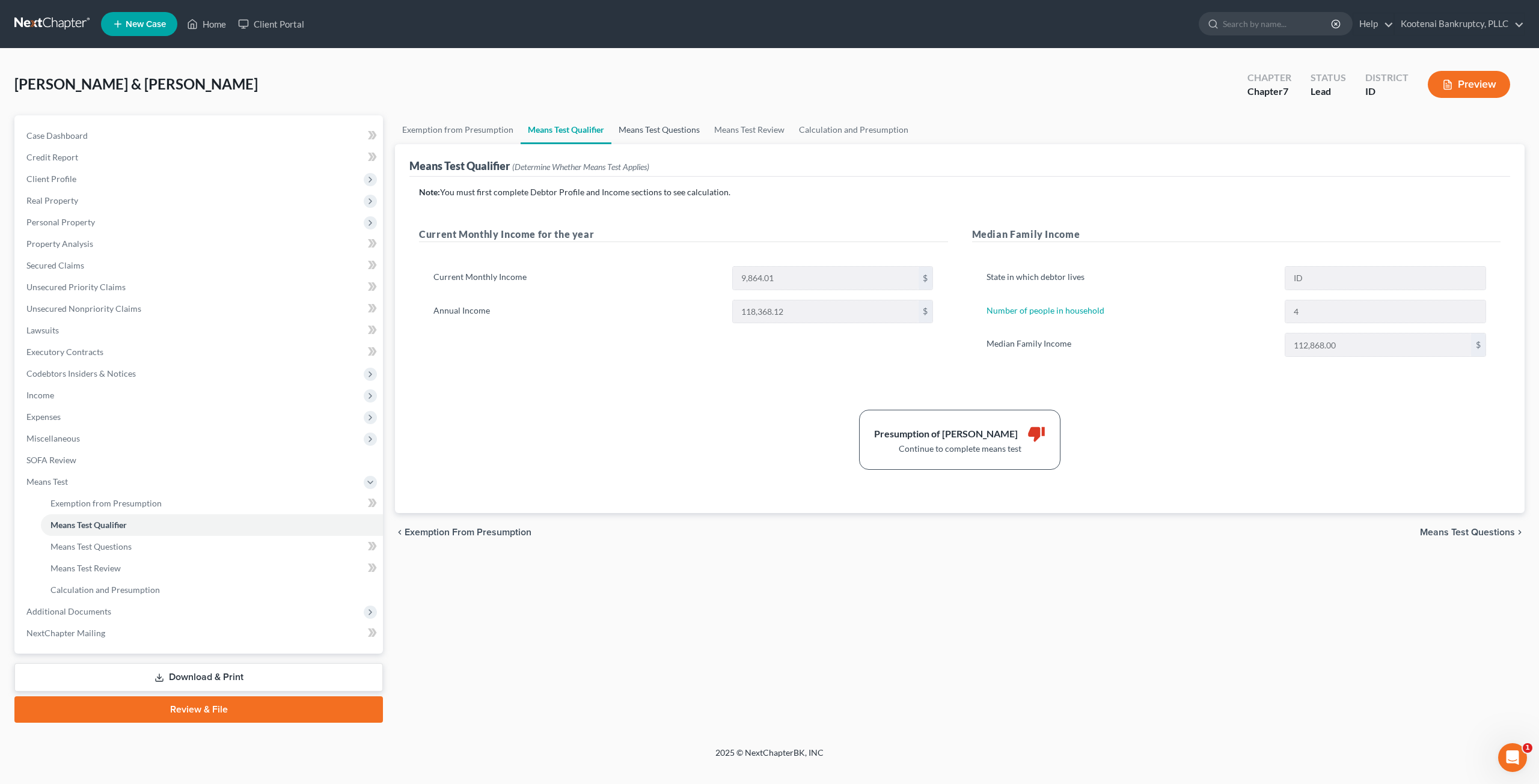
click at [640, 136] on link "Means Test Questions" at bounding box center [659, 130] width 95 height 29
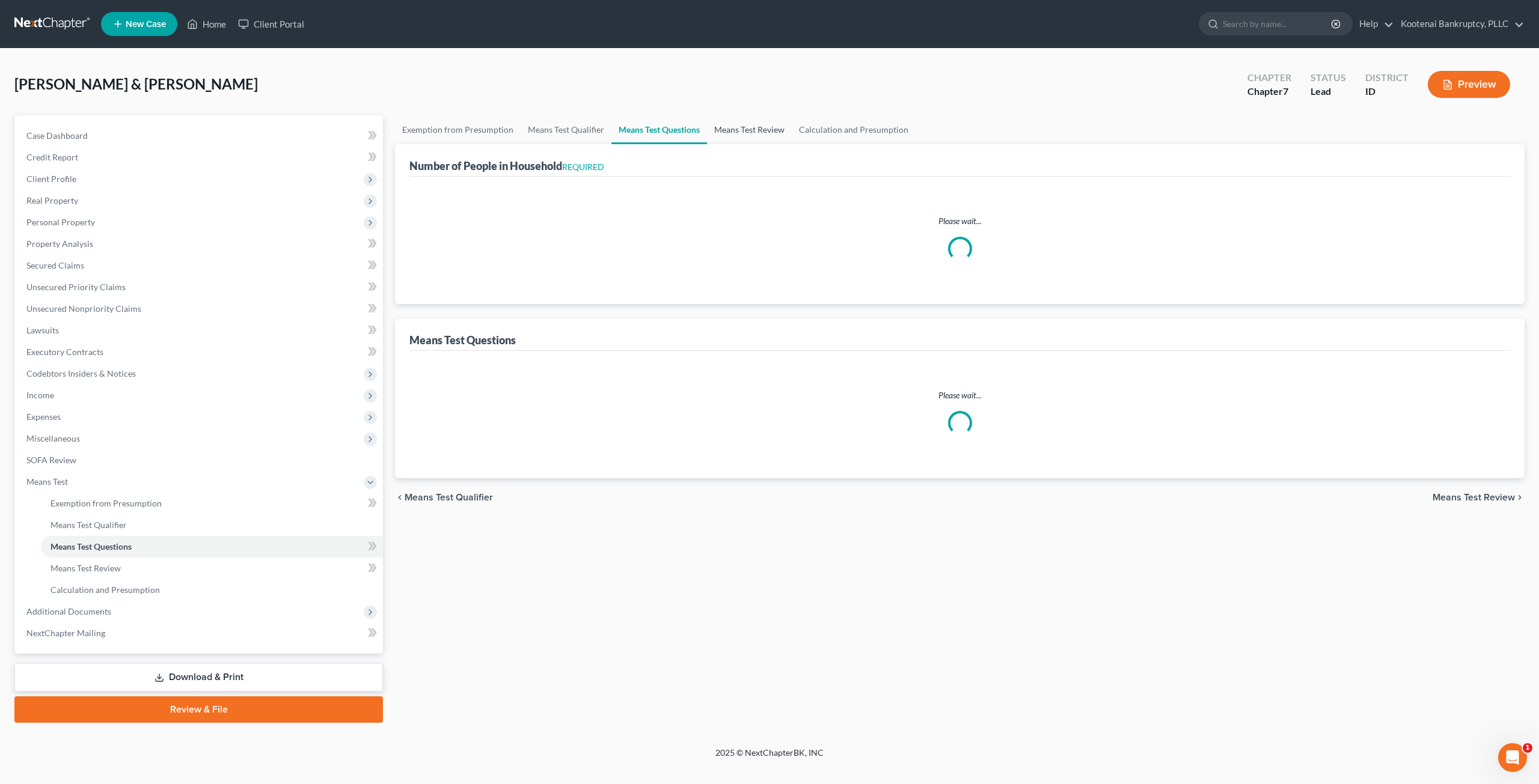
select select "1"
select select "60"
select select "1"
select select "60"
select select "0"
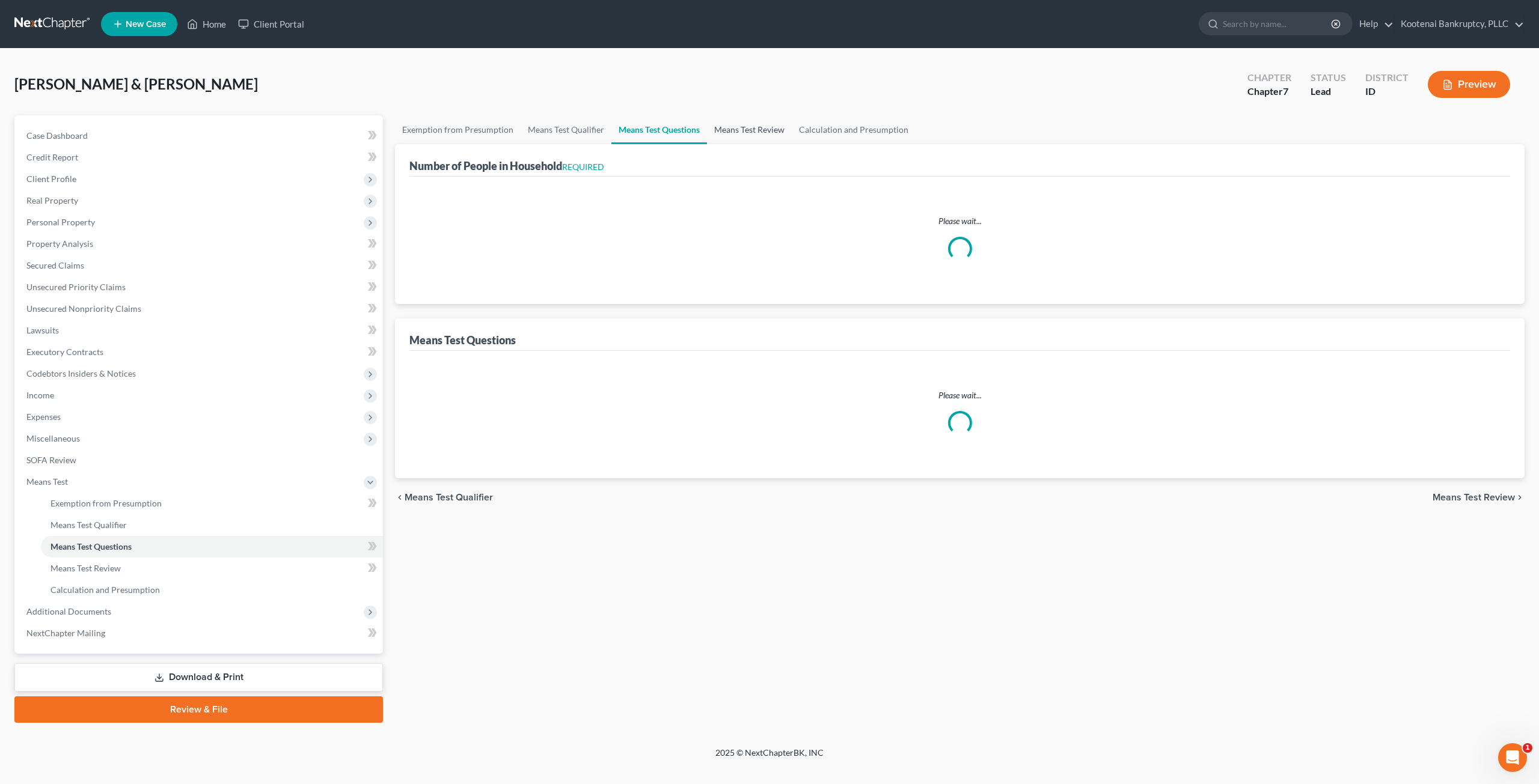
select select "60"
select select "4"
select select "3"
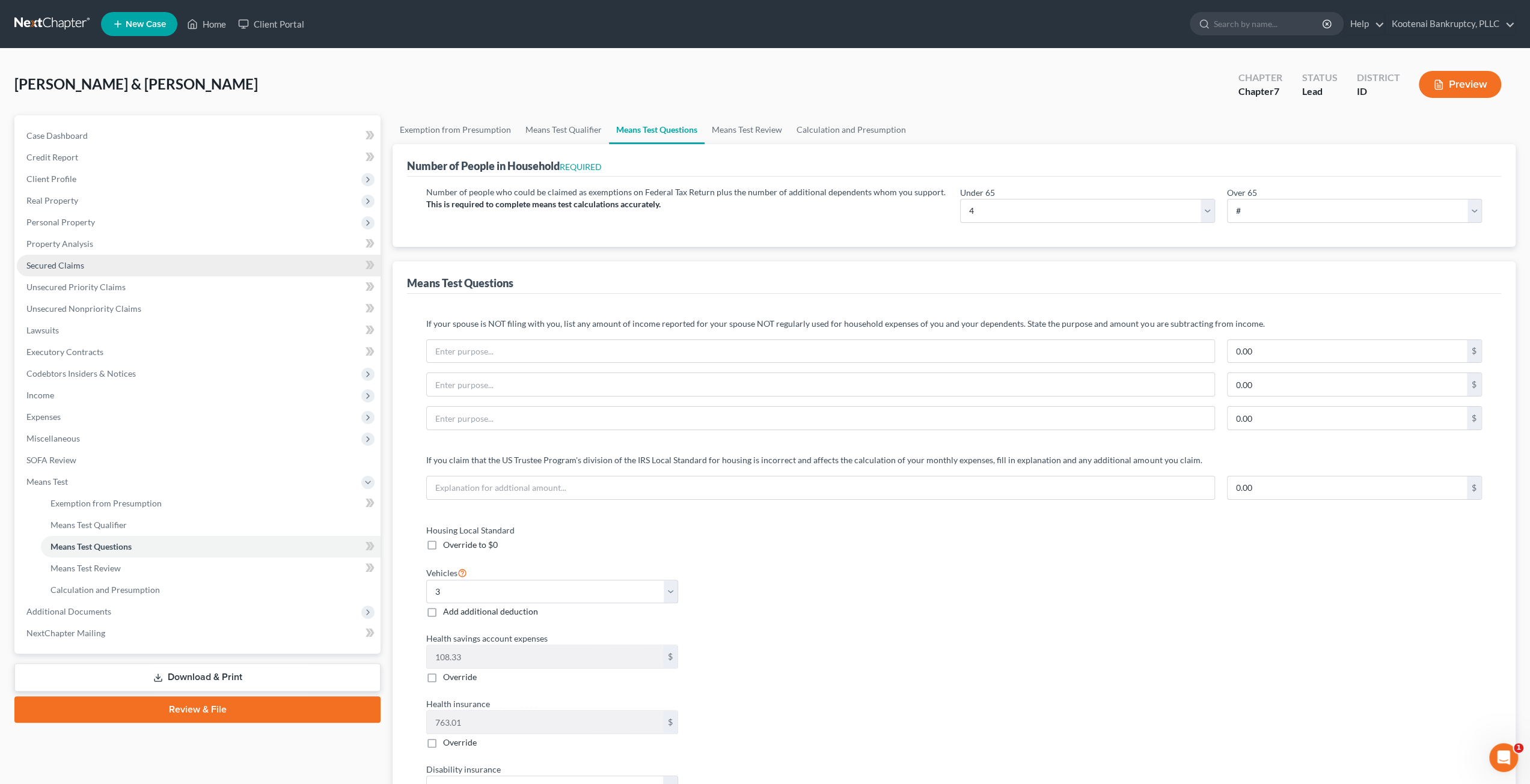
click at [110, 262] on link "Secured Claims" at bounding box center [199, 265] width 363 height 22
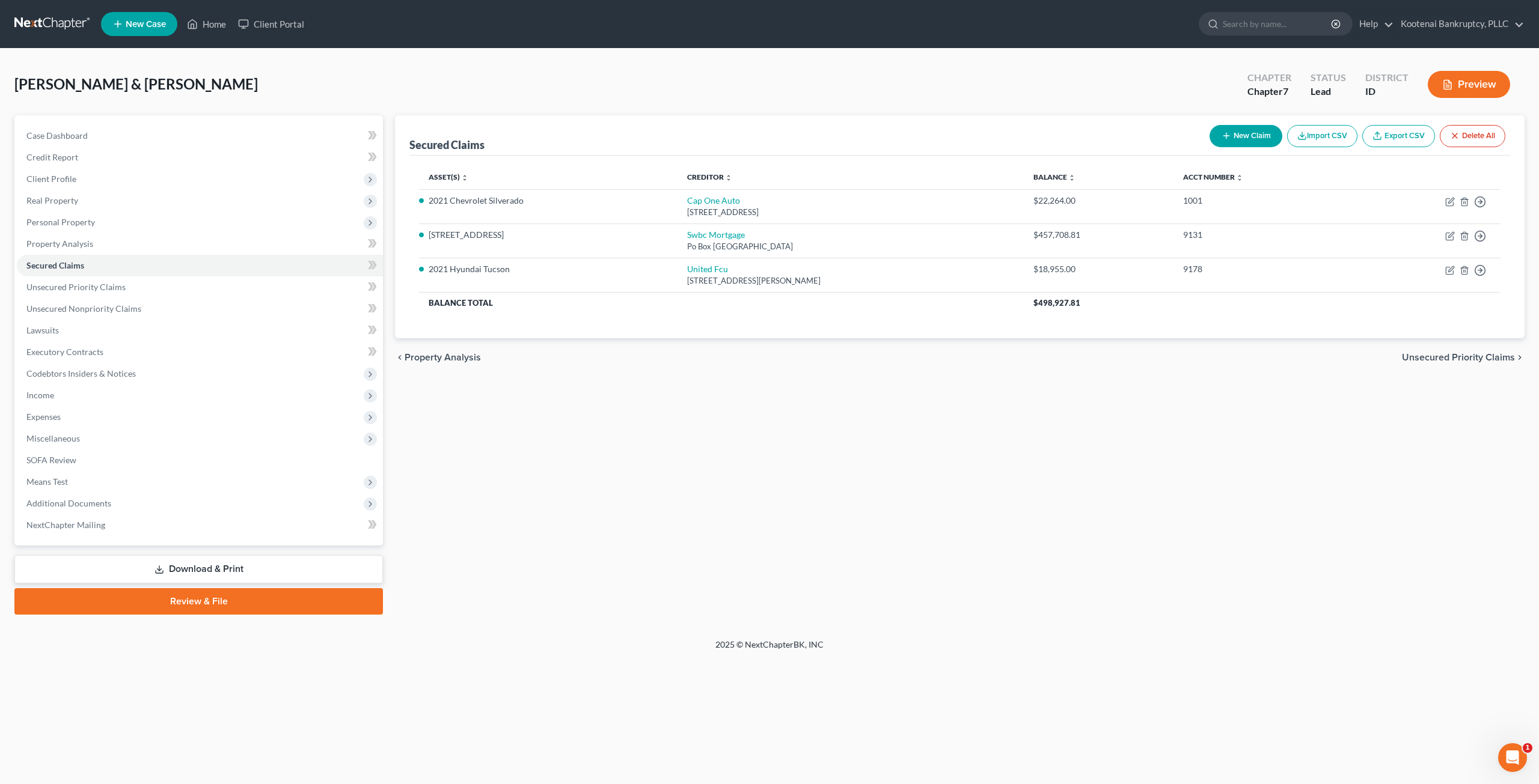
click at [1202, 425] on div "Secured Claims New Claim Import CSV Export CSV Delete All Asset(s) expand_more …" at bounding box center [959, 365] width 1141 height 499
click at [1178, 395] on div "Secured Claims New Claim Import CSV Export CSV Delete All Asset(s) expand_more …" at bounding box center [959, 365] width 1141 height 499
drag, startPoint x: 201, startPoint y: 177, endPoint x: 203, endPoint y: 187, distance: 10.2
click at [201, 177] on span "Client Profile" at bounding box center [200, 179] width 366 height 22
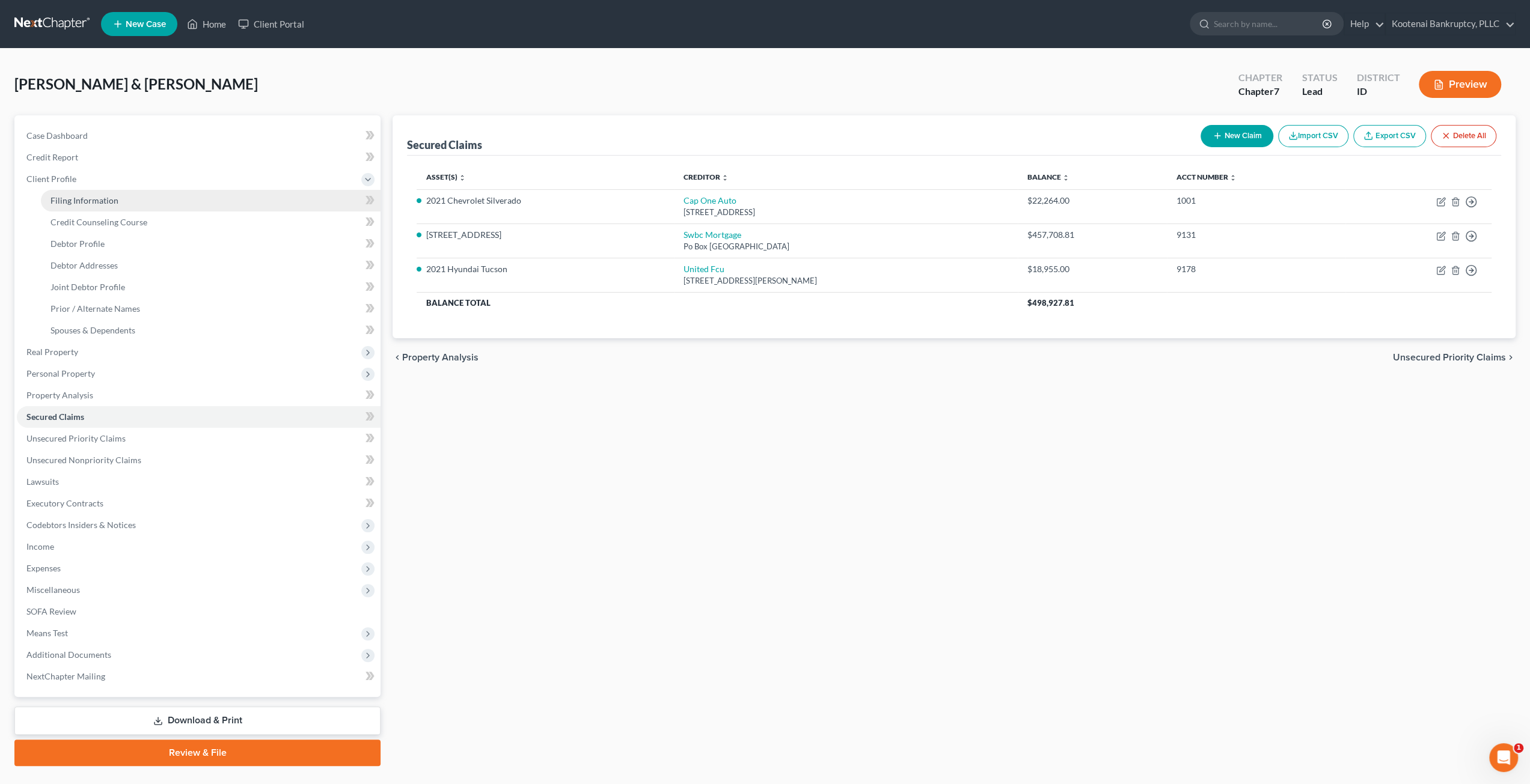
click at [204, 194] on link "Filing Information" at bounding box center [210, 201] width 340 height 22
select select "1"
select select "0"
select select "13"
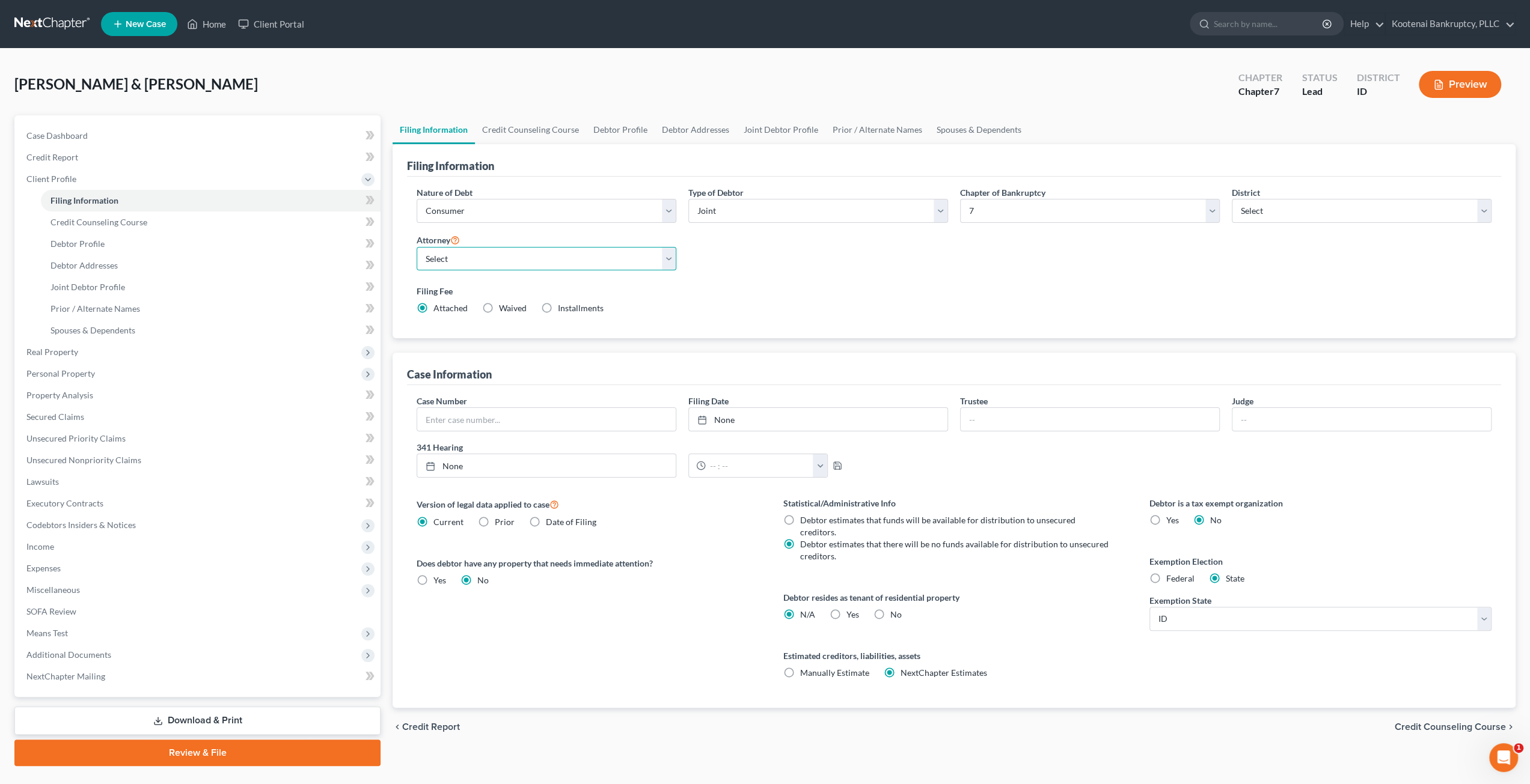
click at [551, 255] on select "Select" at bounding box center [546, 259] width 260 height 24
click at [417, 247] on select "Select Christopher Williams - ID Christopher Williams - WAEB" at bounding box center [546, 259] width 260 height 24
click at [817, 292] on label "Filing Fee" at bounding box center [954, 291] width 1075 height 13
click at [534, 130] on link "Credit Counseling Course" at bounding box center [530, 130] width 112 height 29
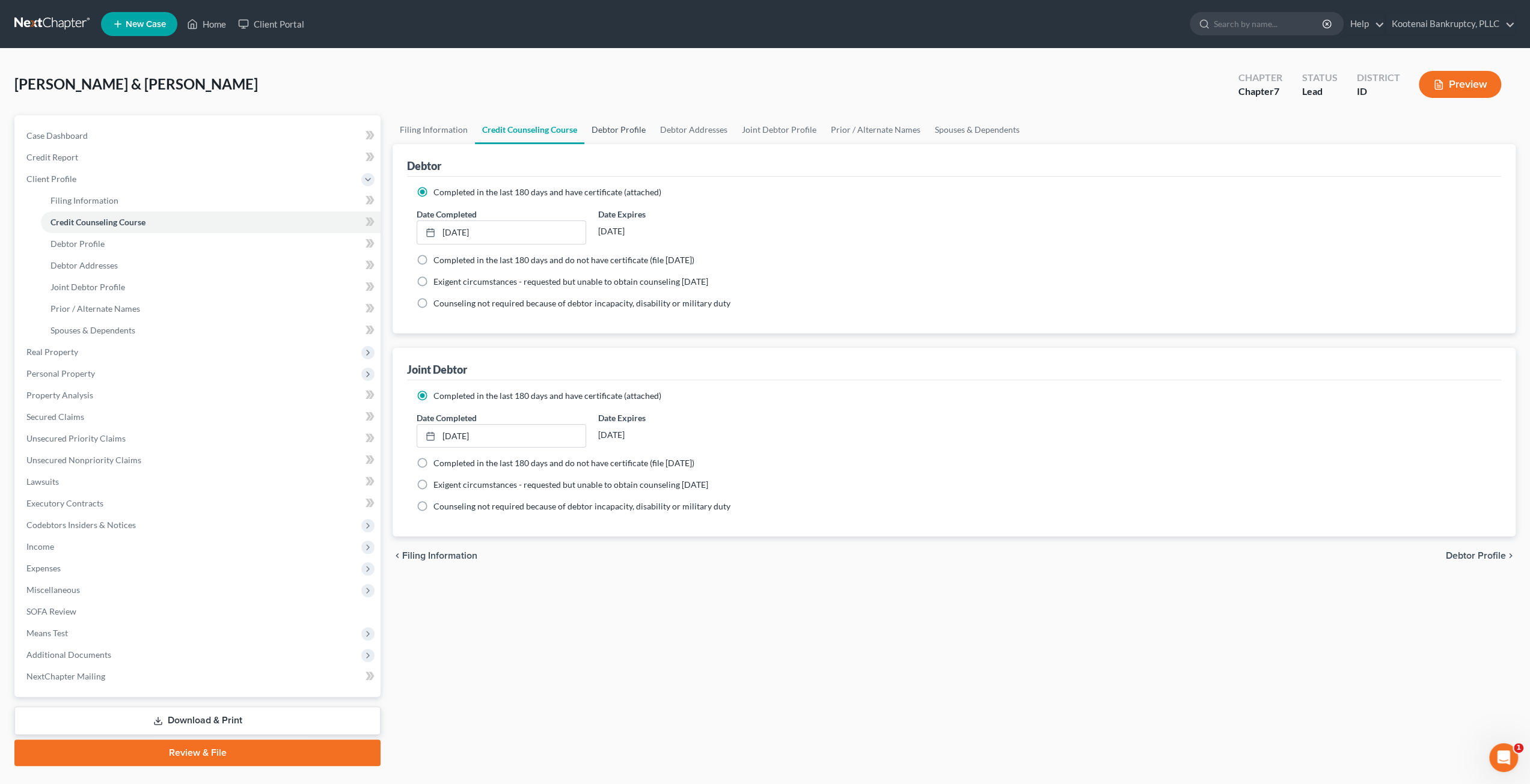
click at [612, 130] on link "Debtor Profile" at bounding box center [619, 130] width 69 height 29
select select "1"
select select "3"
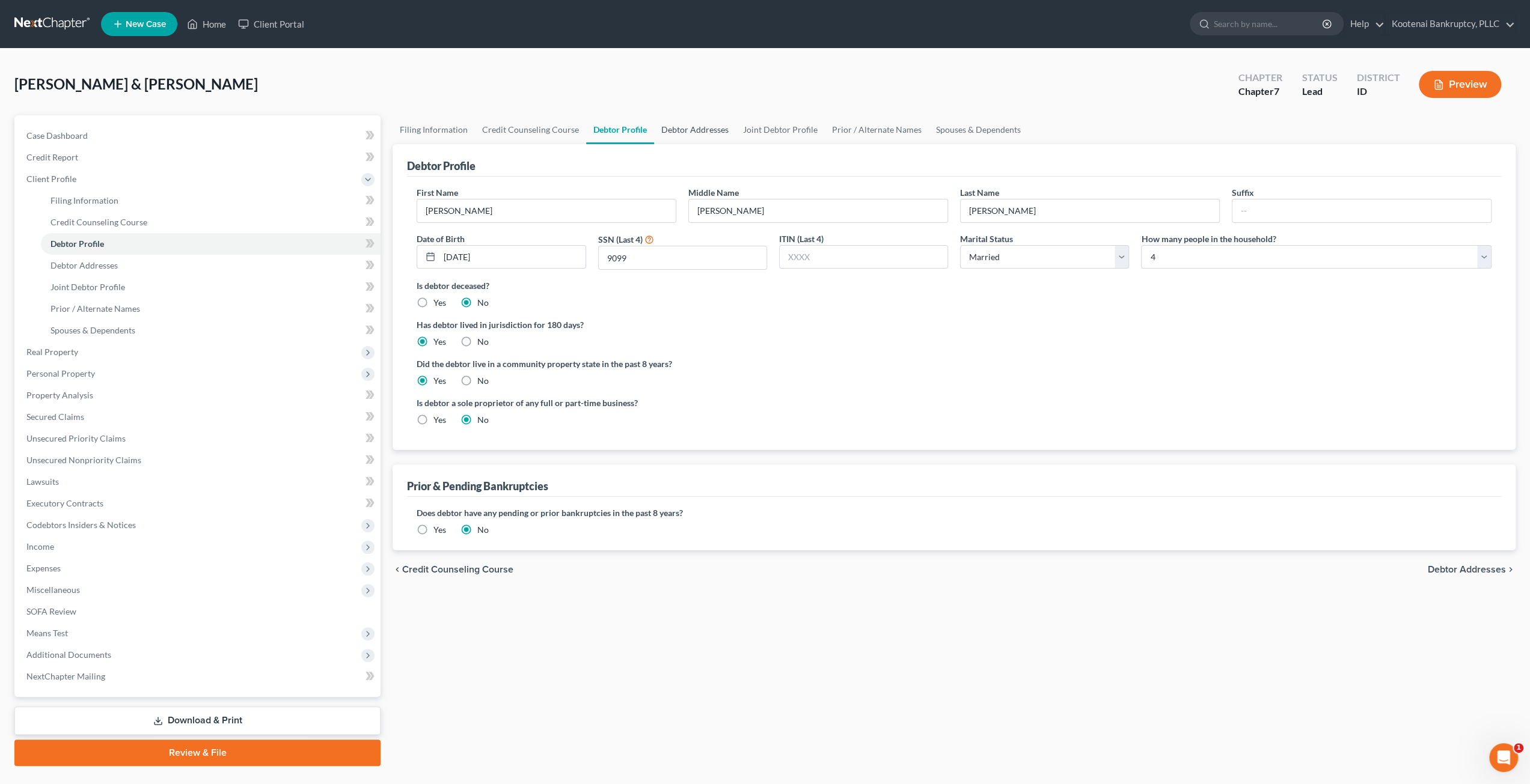
click at [690, 131] on link "Debtor Addresses" at bounding box center [694, 130] width 82 height 29
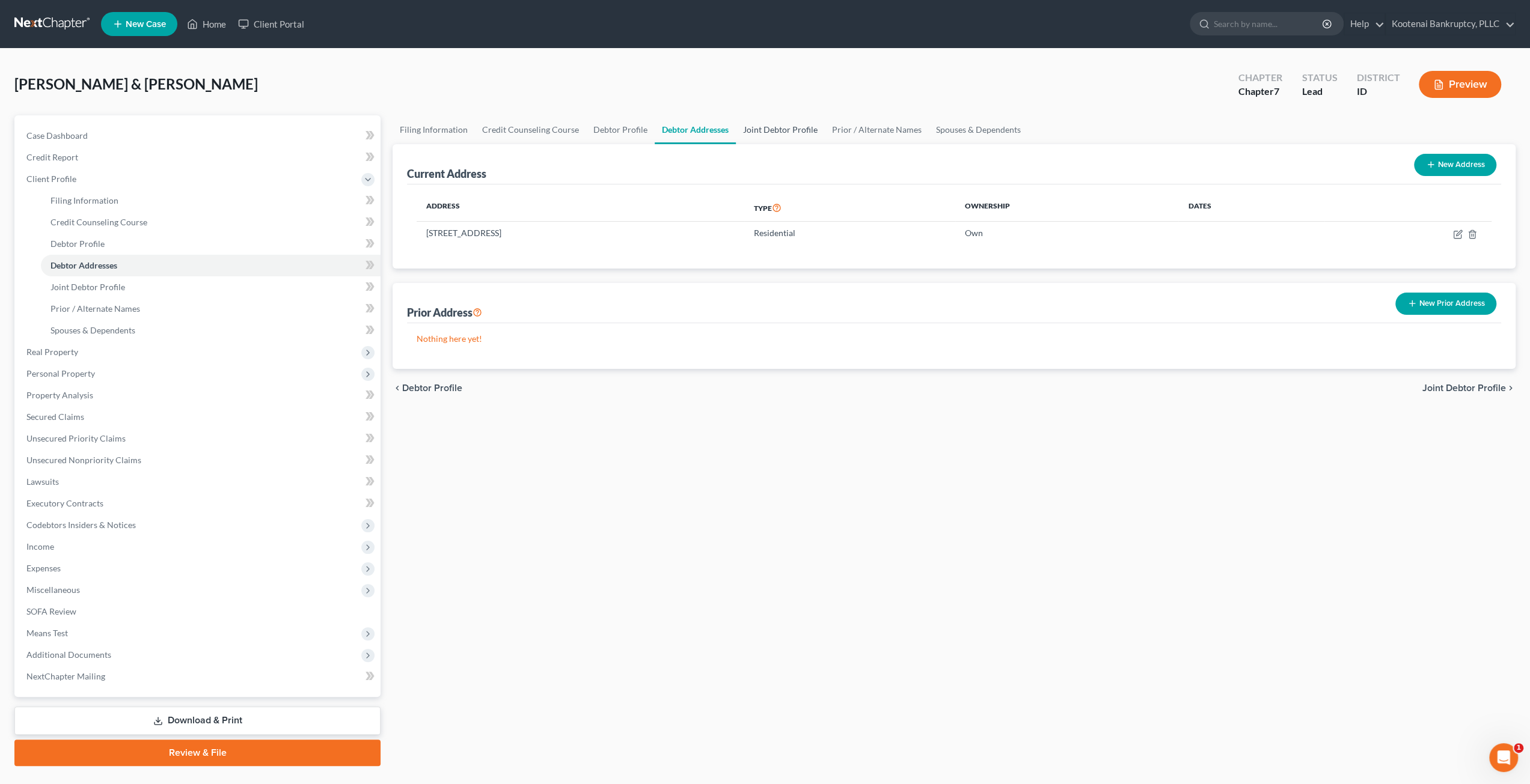
click at [774, 129] on link "Joint Debtor Profile" at bounding box center [780, 130] width 89 height 29
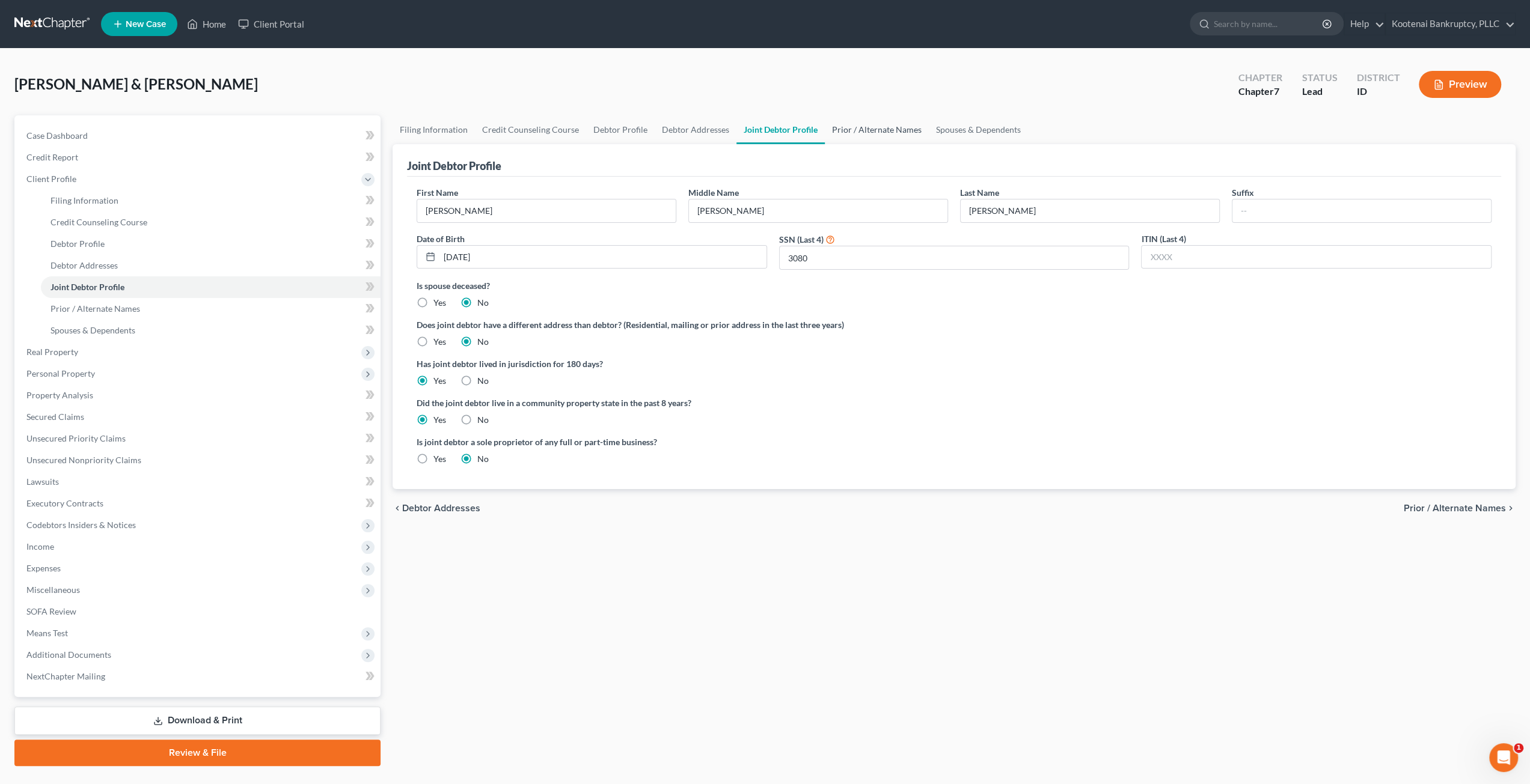
click at [864, 129] on link "Prior / Alternate Names" at bounding box center [877, 130] width 104 height 29
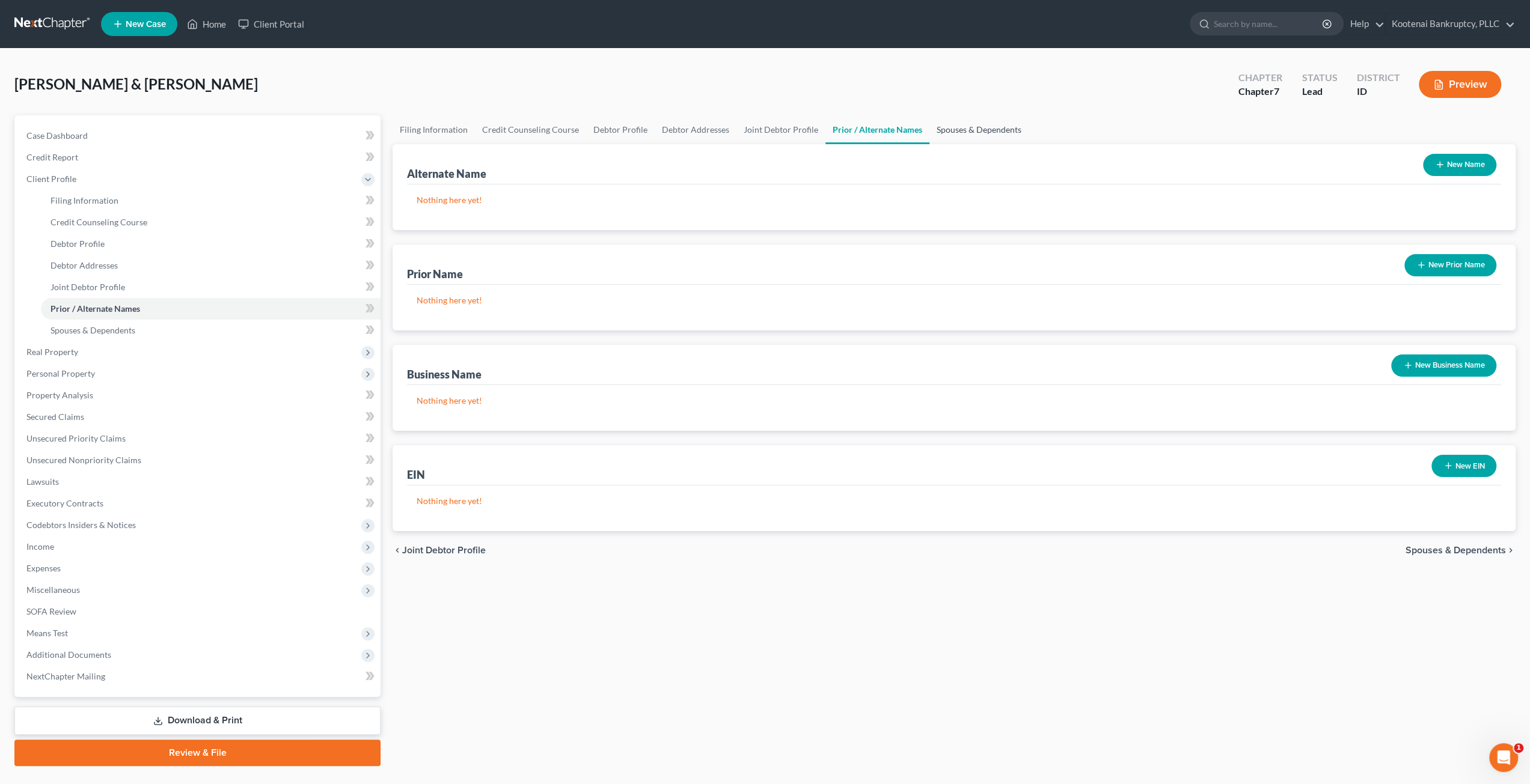
click at [956, 124] on link "Spouses & Dependents" at bounding box center [979, 130] width 99 height 29
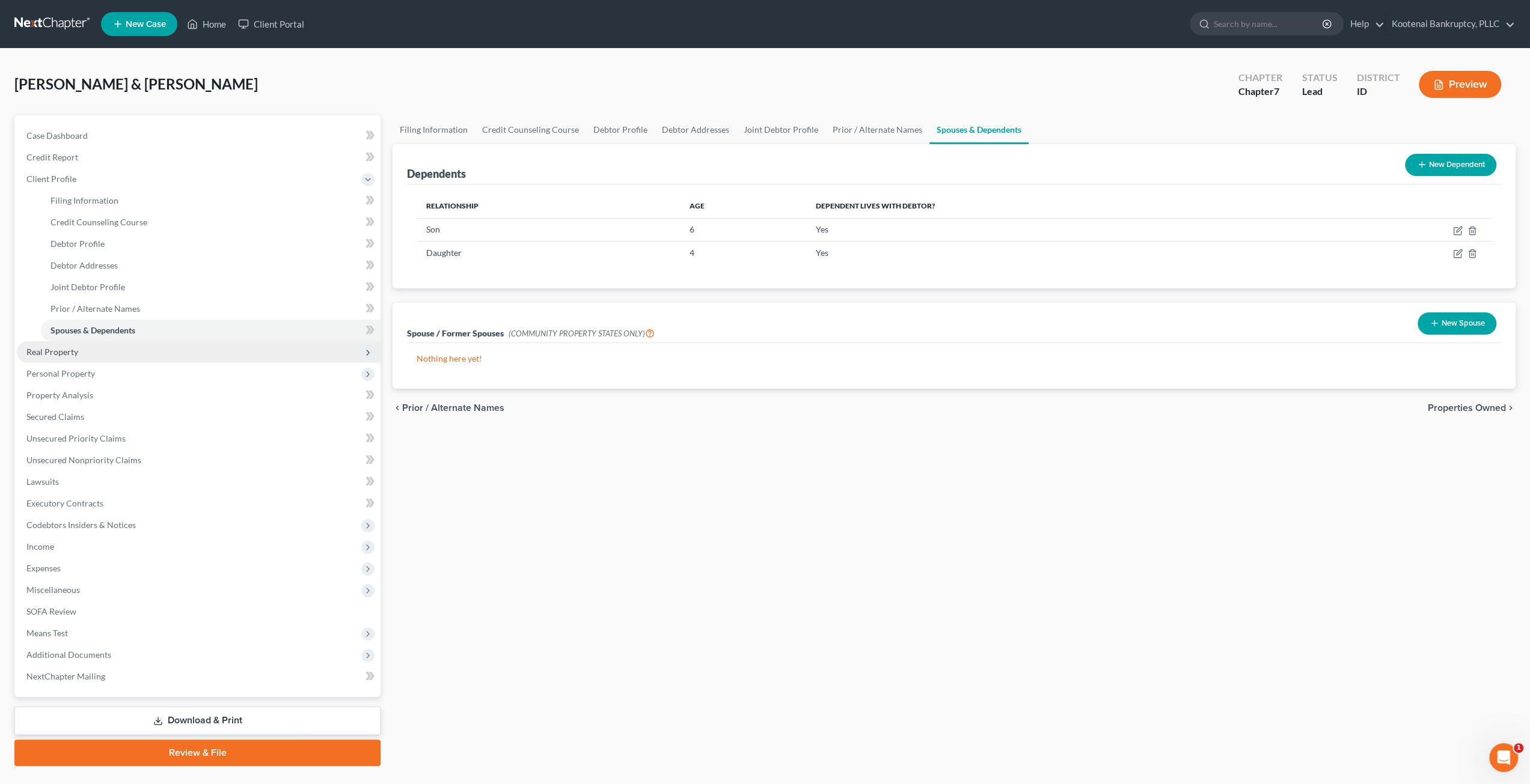
click at [109, 354] on span "Real Property" at bounding box center [199, 352] width 363 height 22
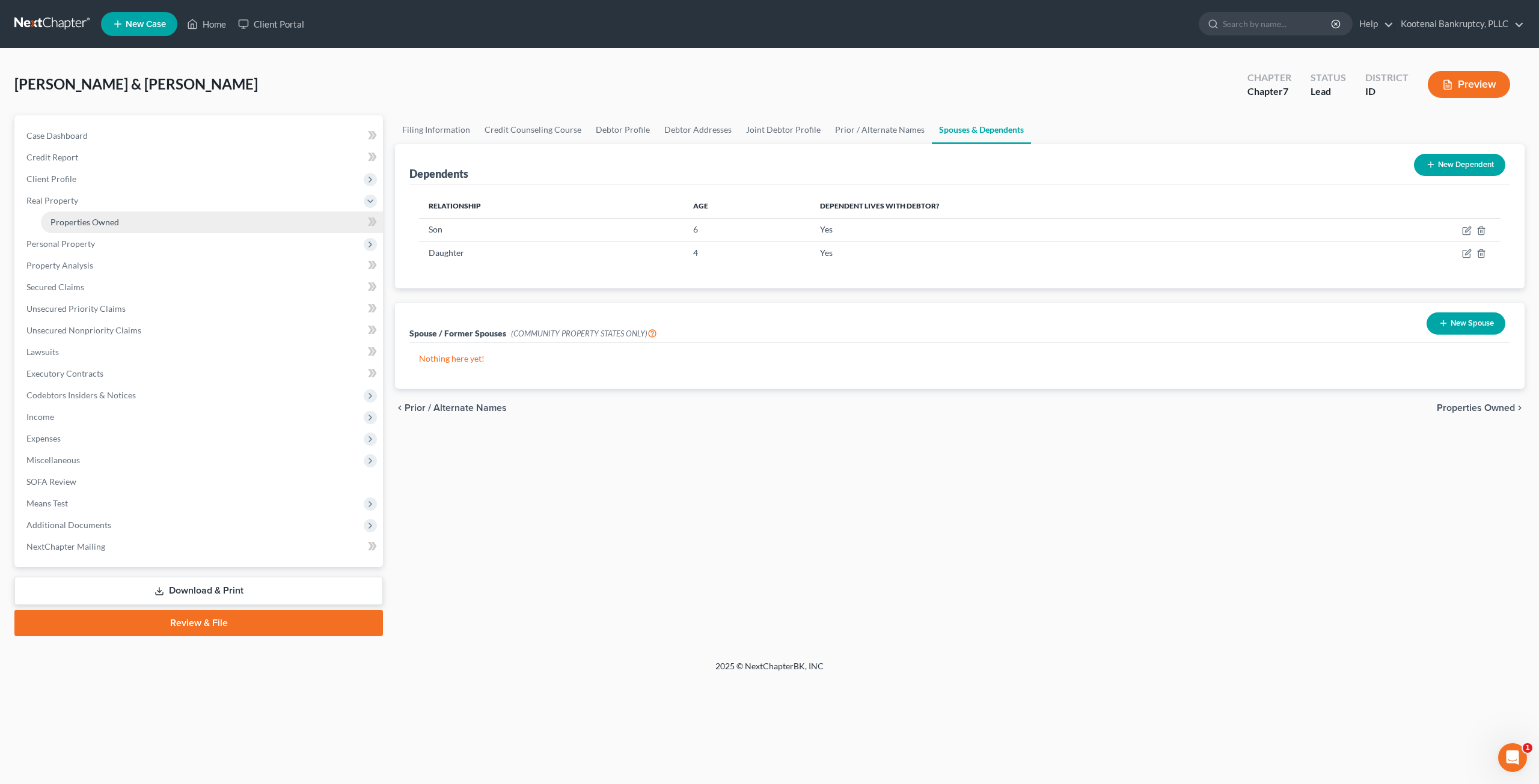
click at [139, 225] on link "Properties Owned" at bounding box center [212, 222] width 342 height 22
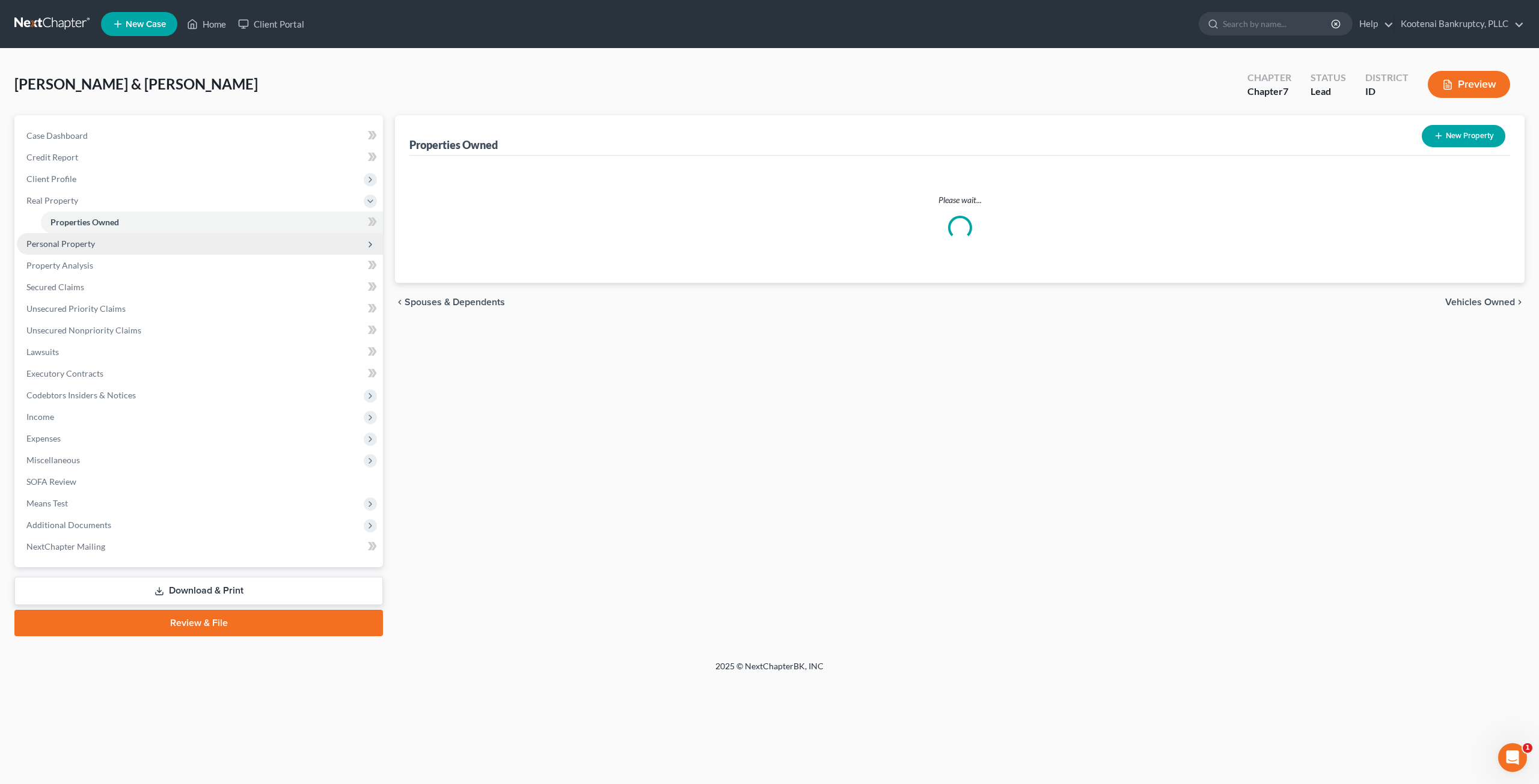
click at [140, 246] on span "Personal Property" at bounding box center [200, 244] width 366 height 22
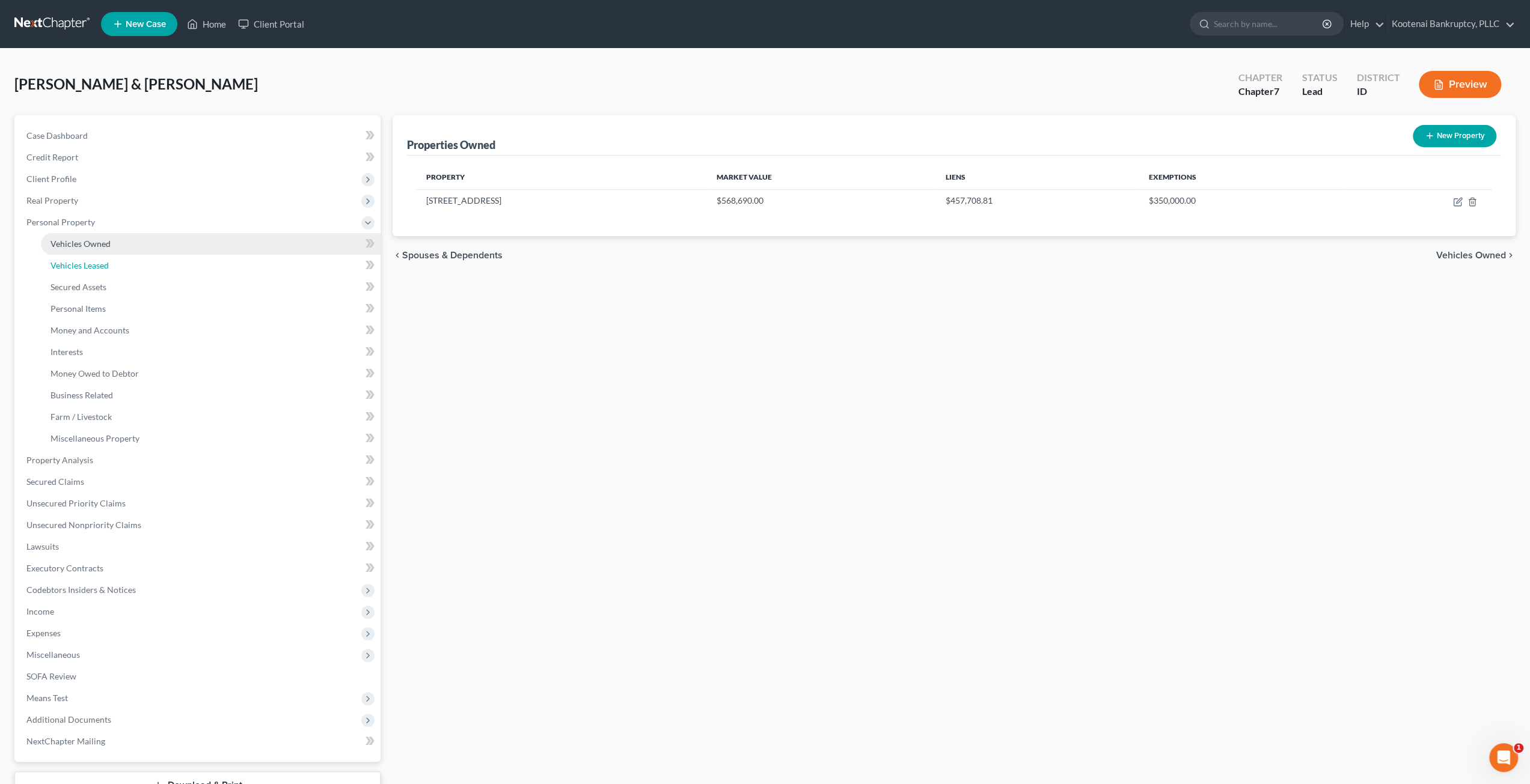
click at [137, 267] on link "Vehicles Leased" at bounding box center [210, 265] width 340 height 22
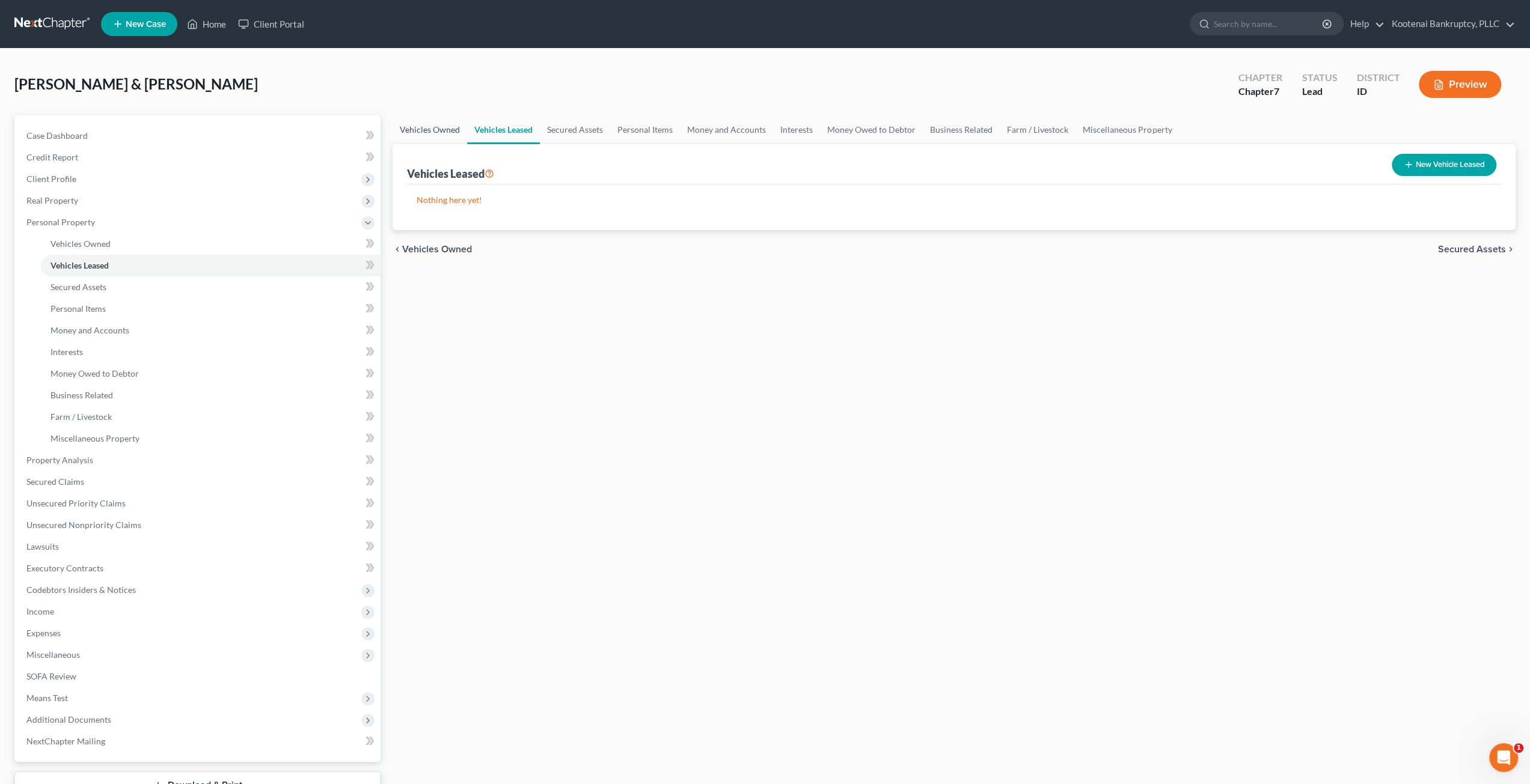
click at [450, 130] on link "Vehicles Owned" at bounding box center [430, 130] width 74 height 29
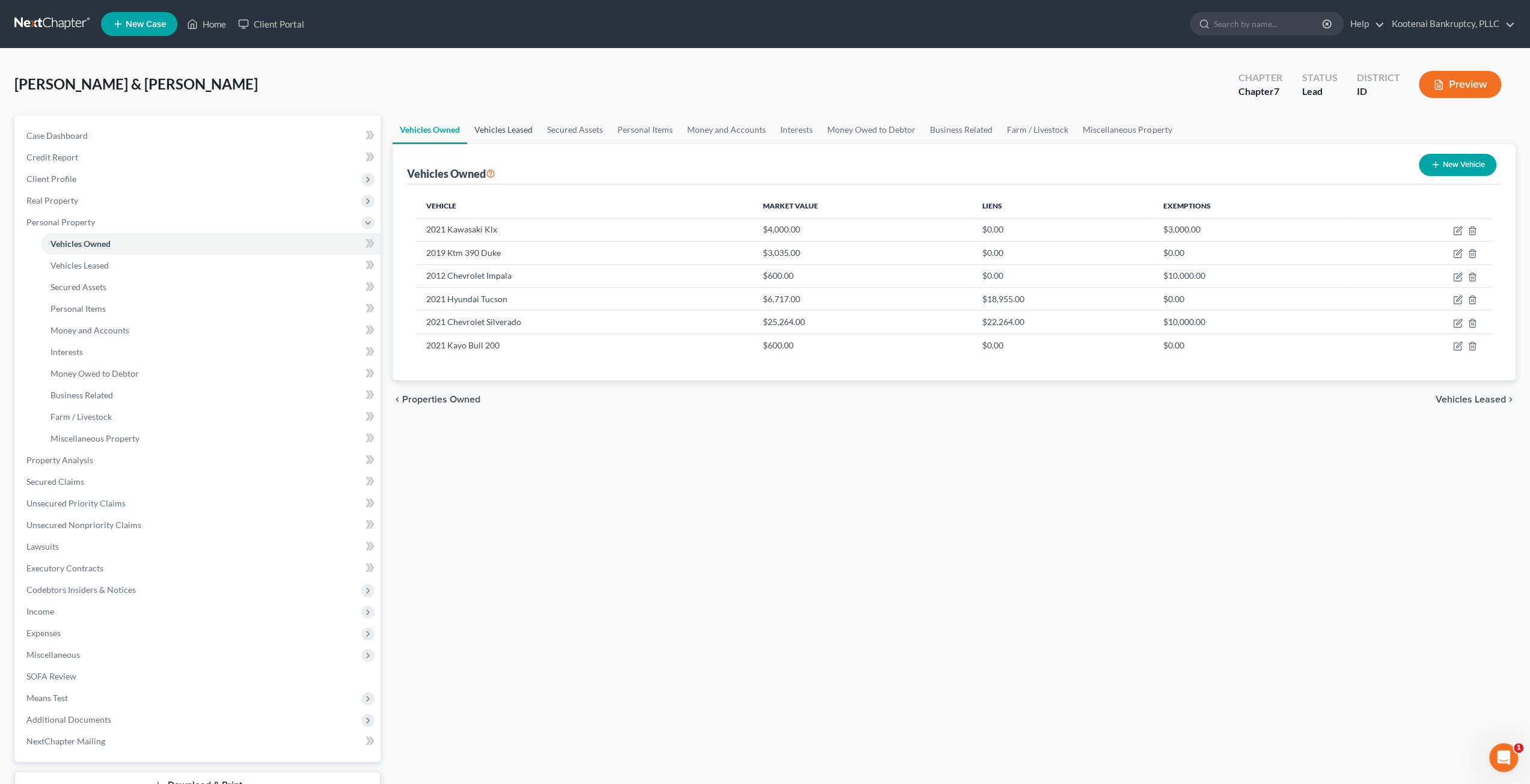
click at [522, 129] on link "Vehicles Leased" at bounding box center [504, 130] width 73 height 29
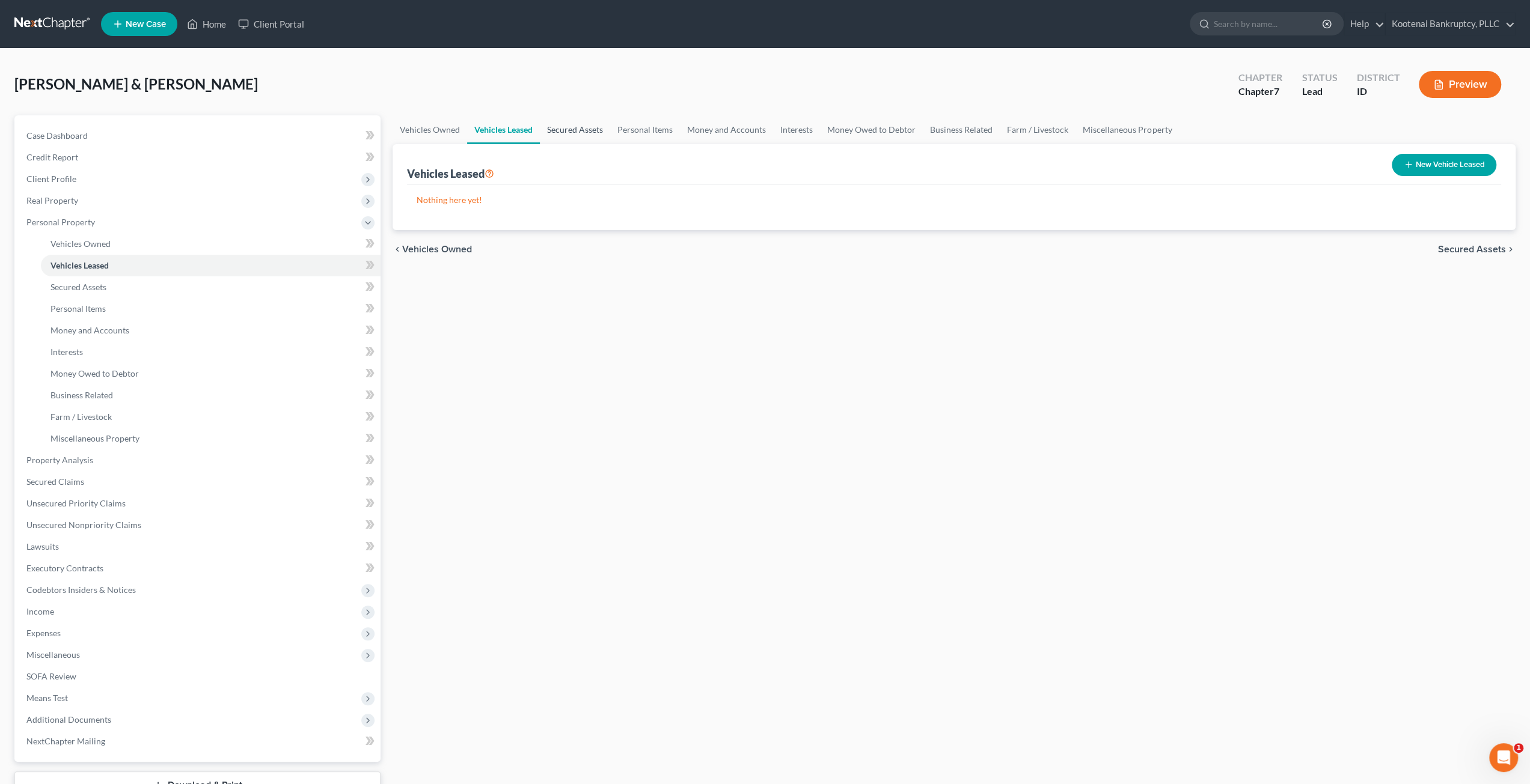
click at [559, 126] on link "Secured Assets" at bounding box center [575, 130] width 70 height 29
click at [630, 129] on link "Personal Items" at bounding box center [645, 130] width 69 height 29
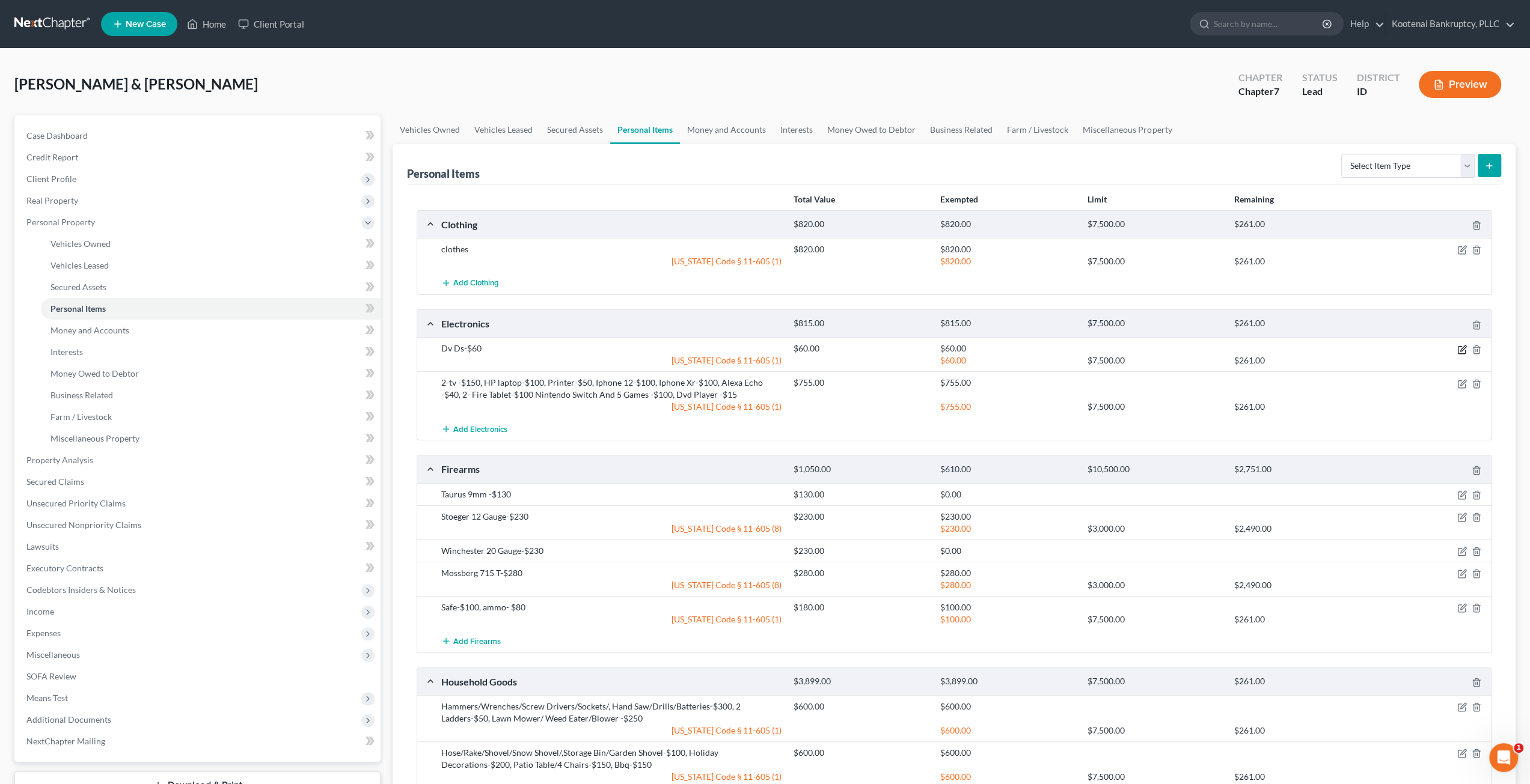
click at [1461, 346] on icon "button" at bounding box center [1462, 350] width 10 height 10
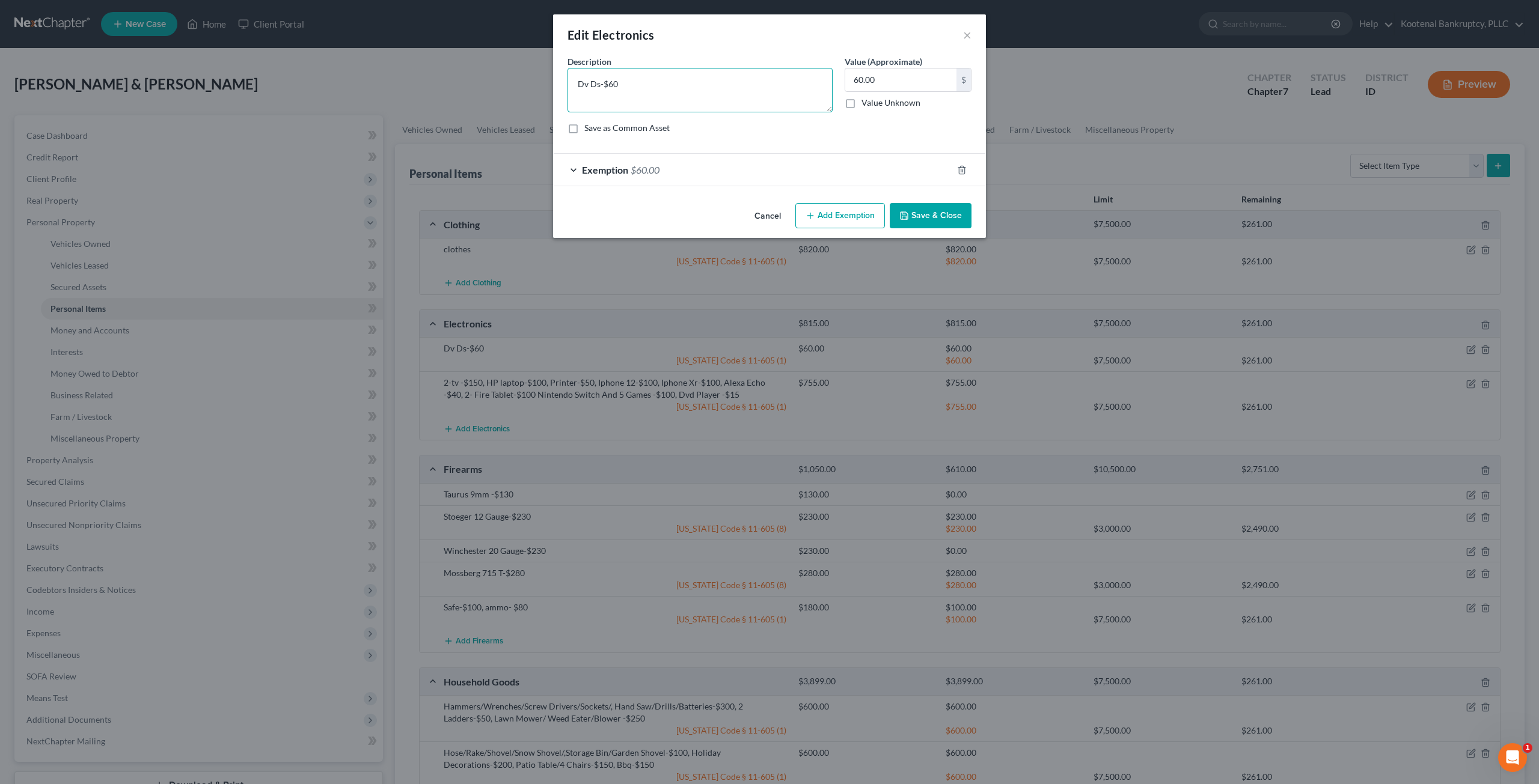
drag, startPoint x: 600, startPoint y: 83, endPoint x: 536, endPoint y: 83, distance: 64.0
click at [536, 83] on div "Edit Electronics × An exemption set must first be selected from the Filing Info…" at bounding box center [770, 392] width 1539 height 784
type textarea "DVDs -$60"
click at [915, 213] on button "Save & Close" at bounding box center [930, 216] width 82 height 25
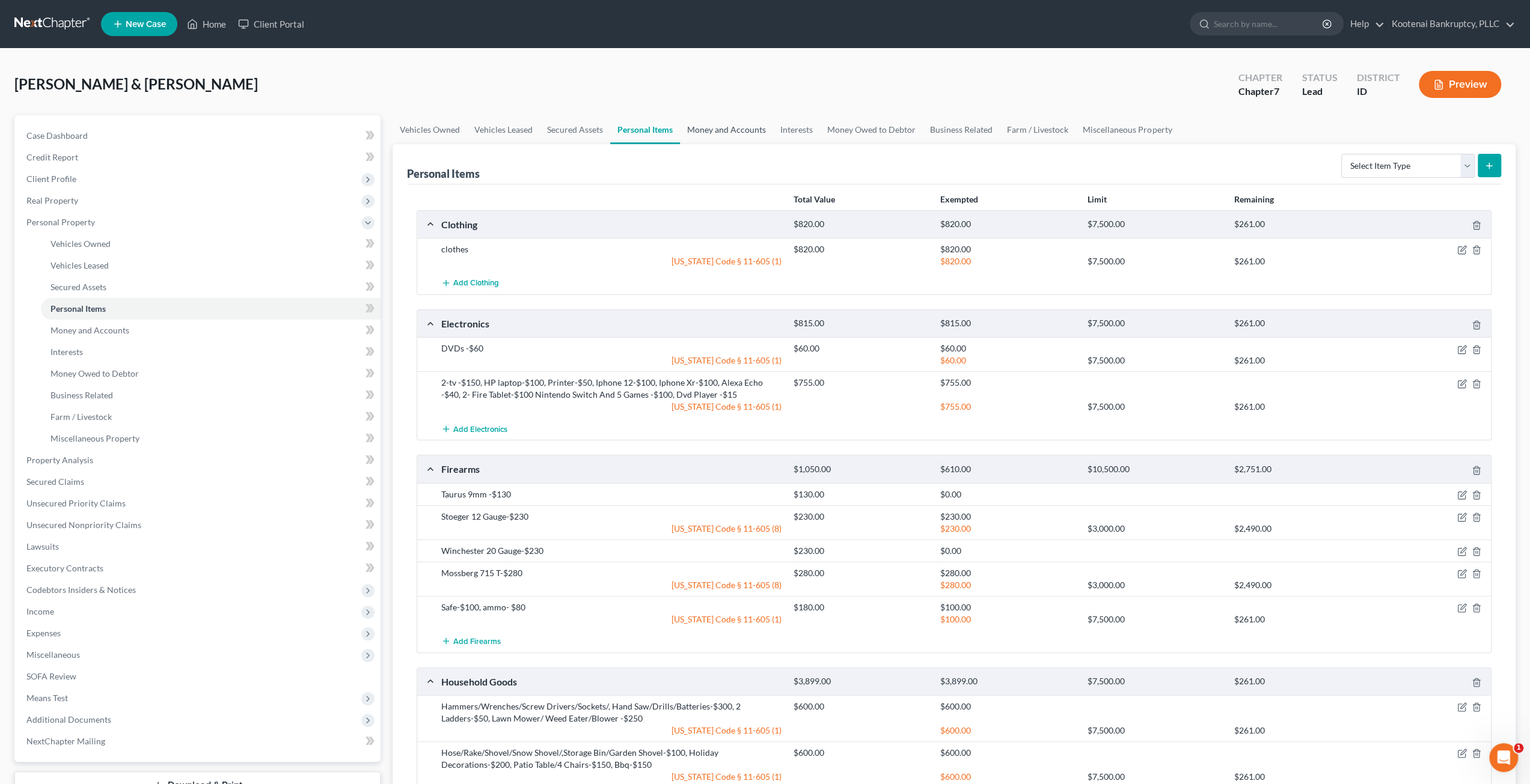
click at [709, 132] on link "Money and Accounts" at bounding box center [726, 130] width 93 height 29
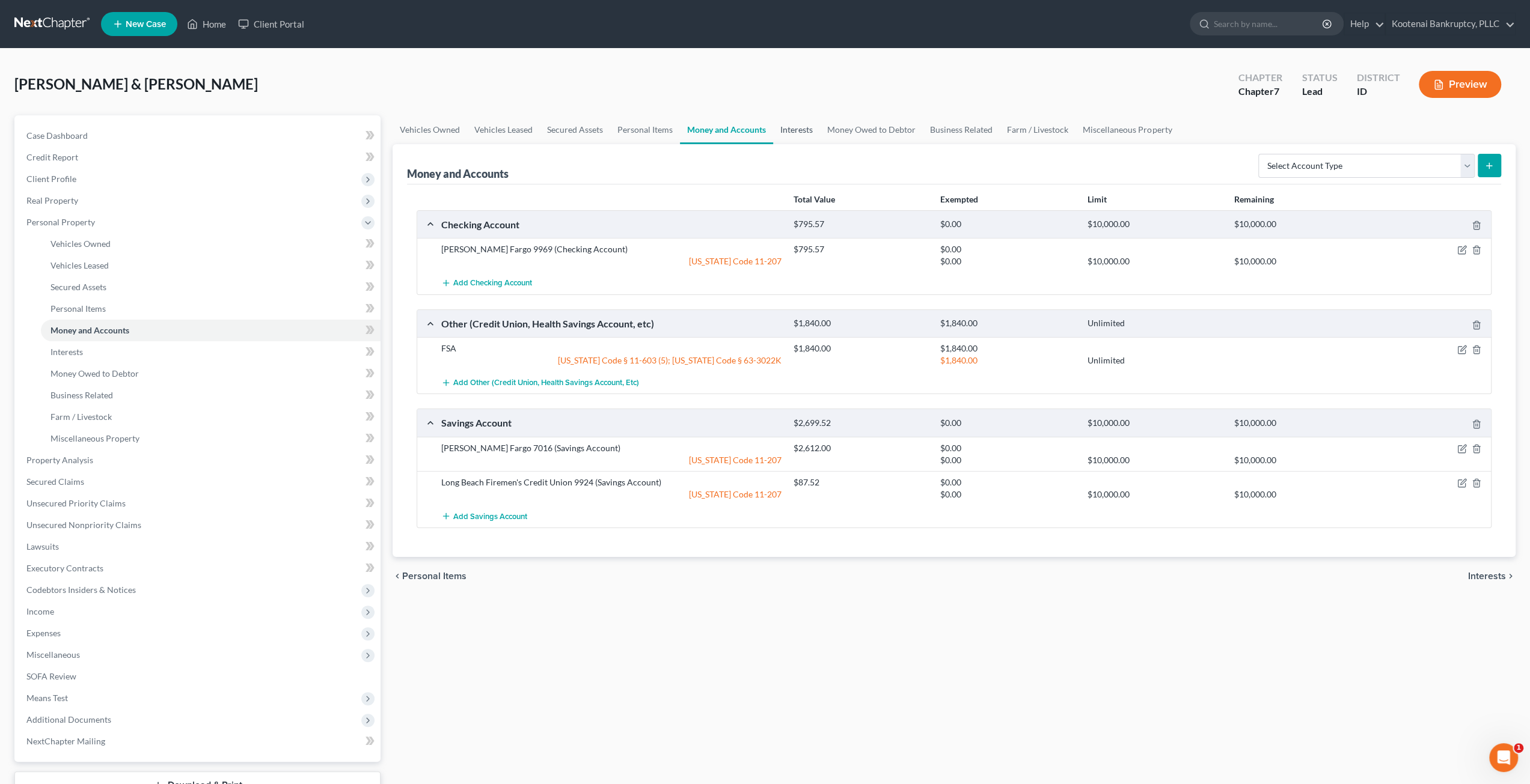
click at [807, 133] on link "Interests" at bounding box center [796, 130] width 47 height 29
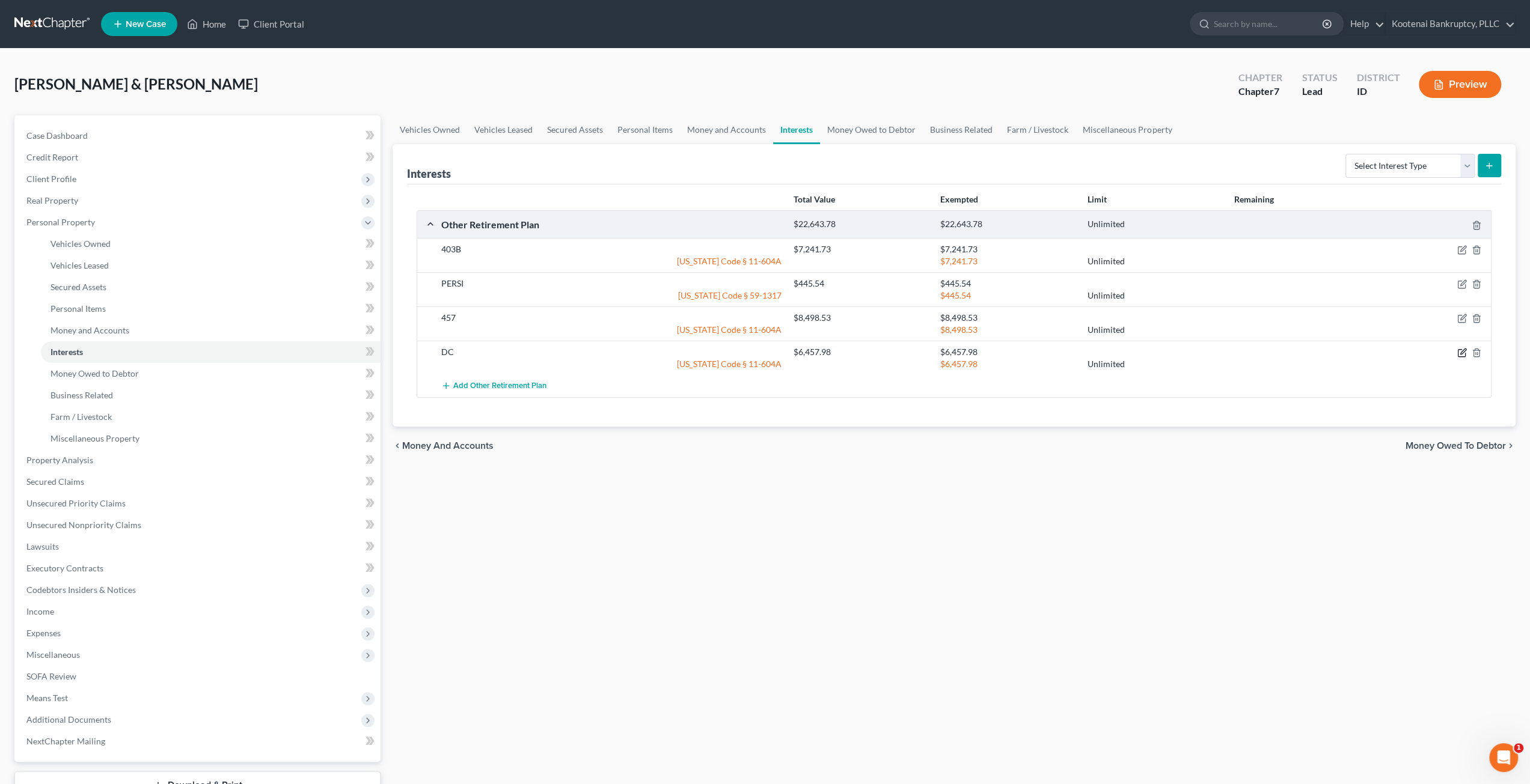
click at [1463, 353] on icon "button" at bounding box center [1462, 353] width 10 height 10
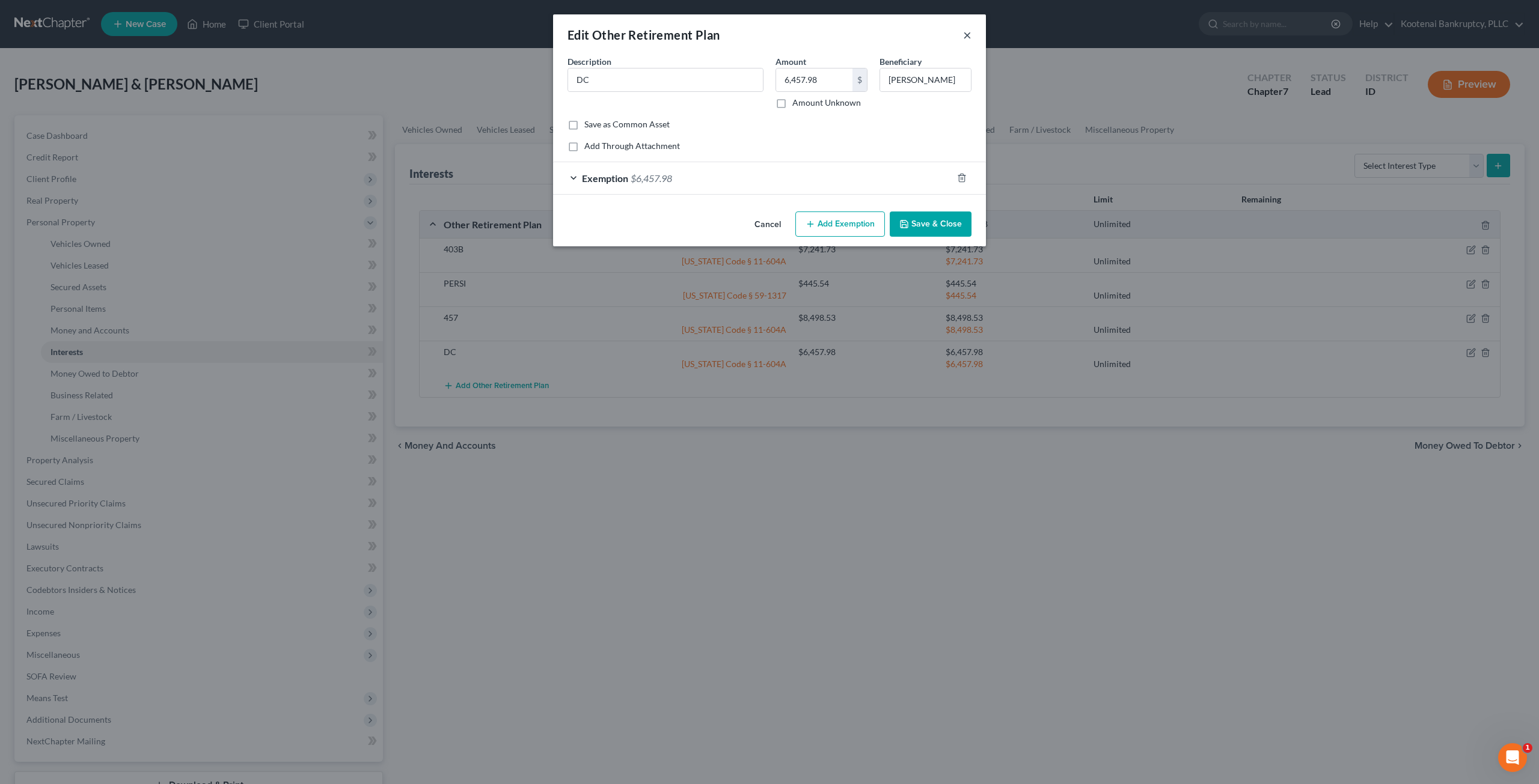
click at [969, 34] on button "×" at bounding box center [967, 34] width 8 height 15
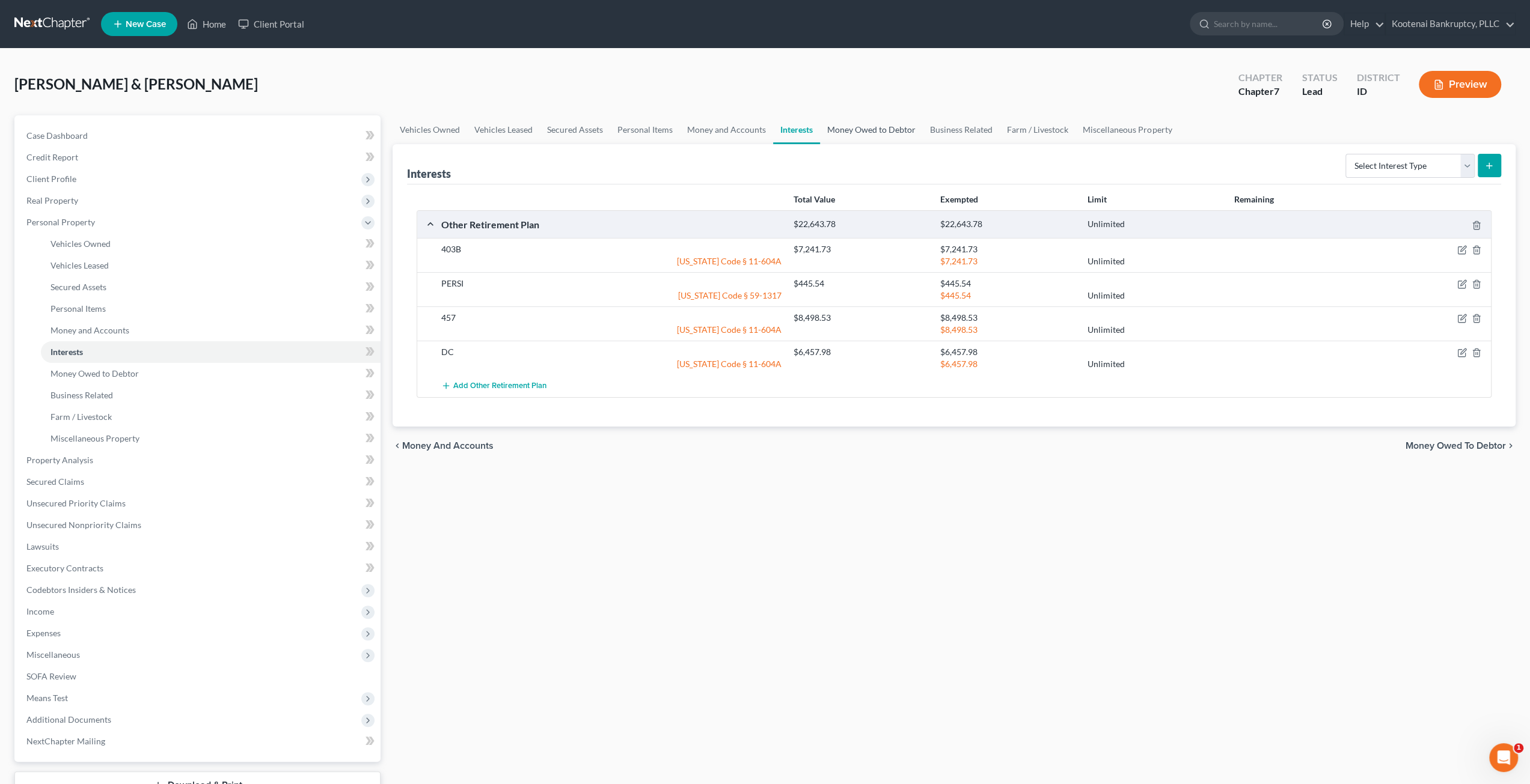
click at [847, 136] on link "Money Owed to Debtor" at bounding box center [871, 130] width 103 height 29
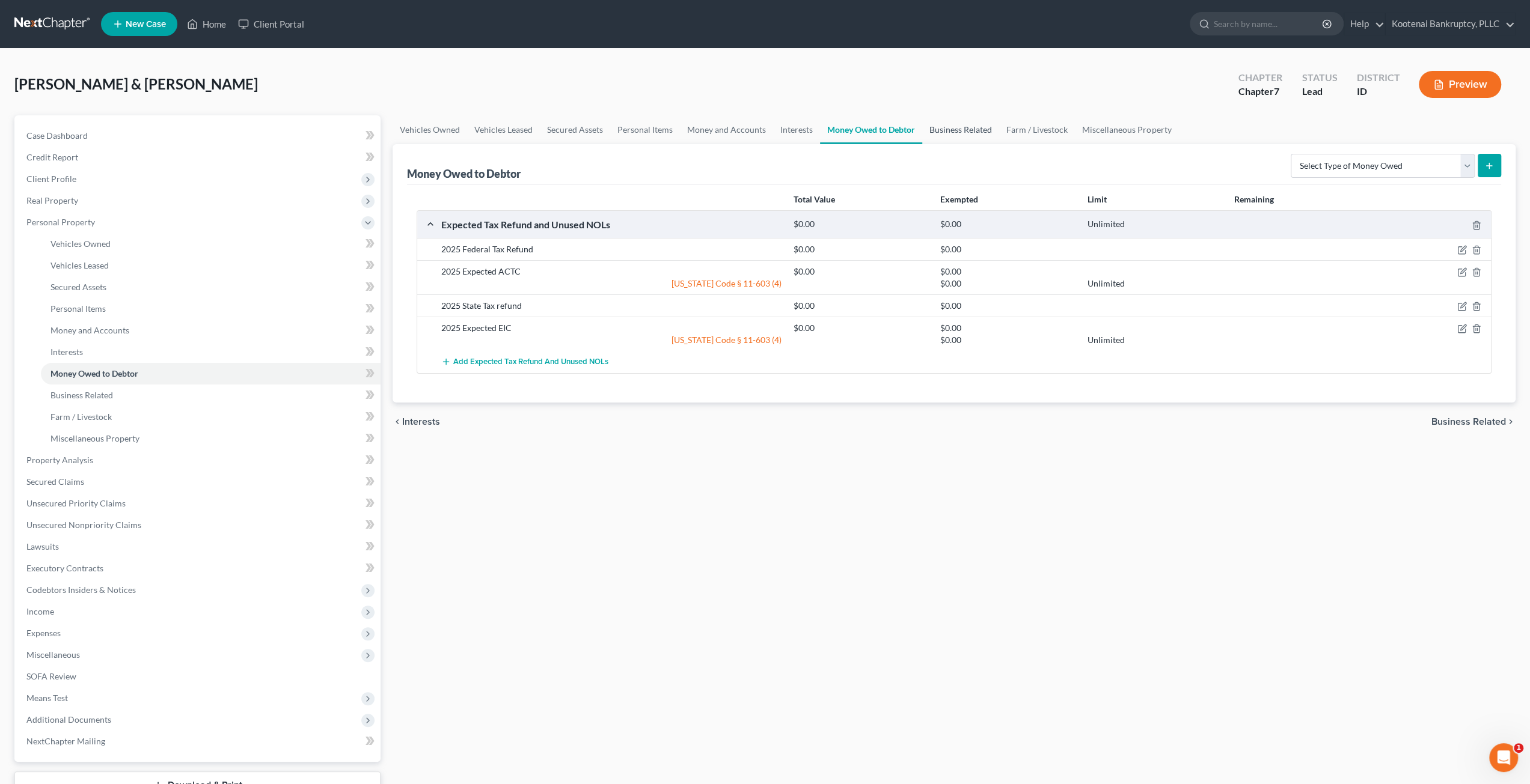
click at [958, 131] on link "Business Related" at bounding box center [961, 130] width 77 height 29
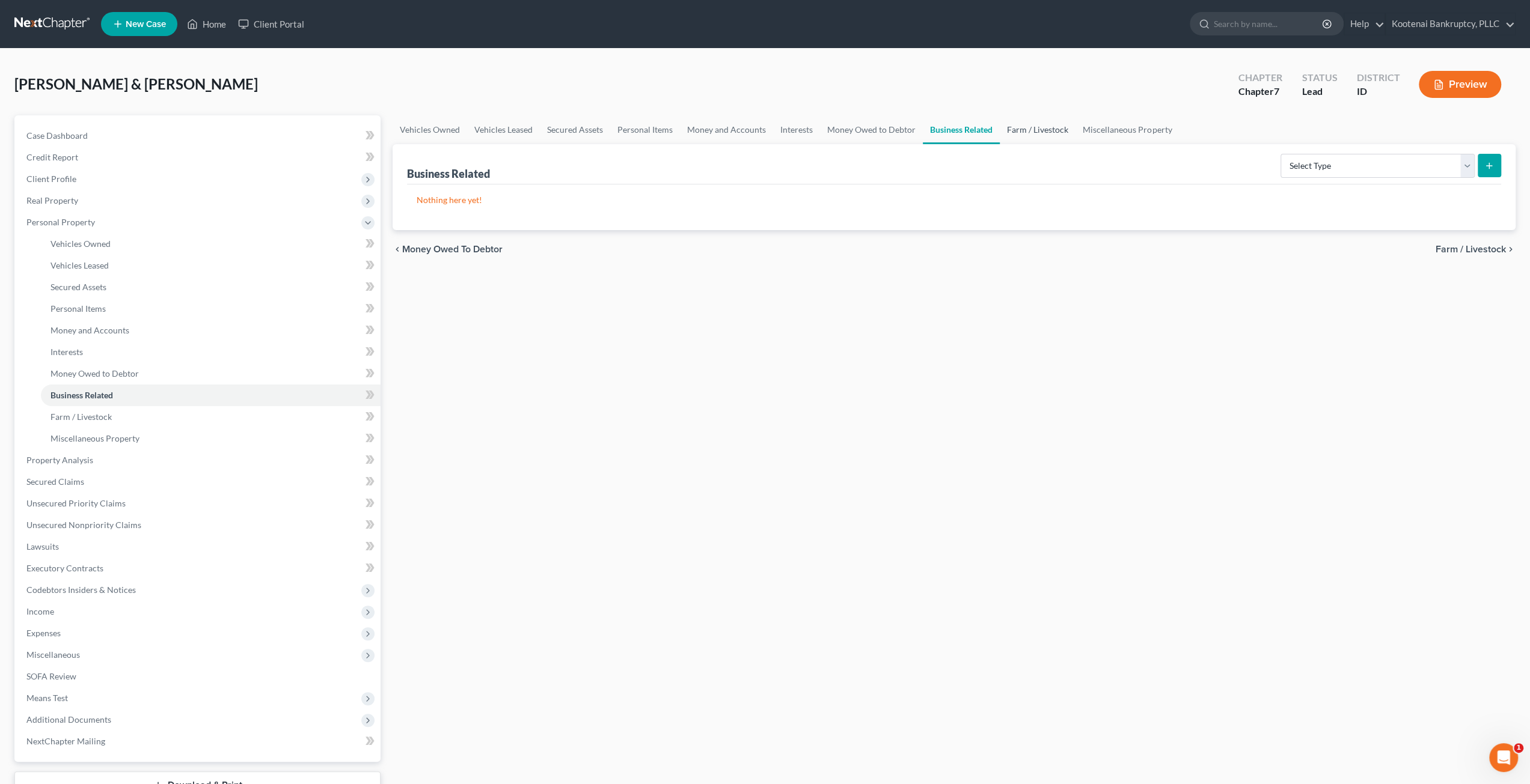
click at [1026, 128] on link "Farm / Livestock" at bounding box center [1038, 130] width 76 height 29
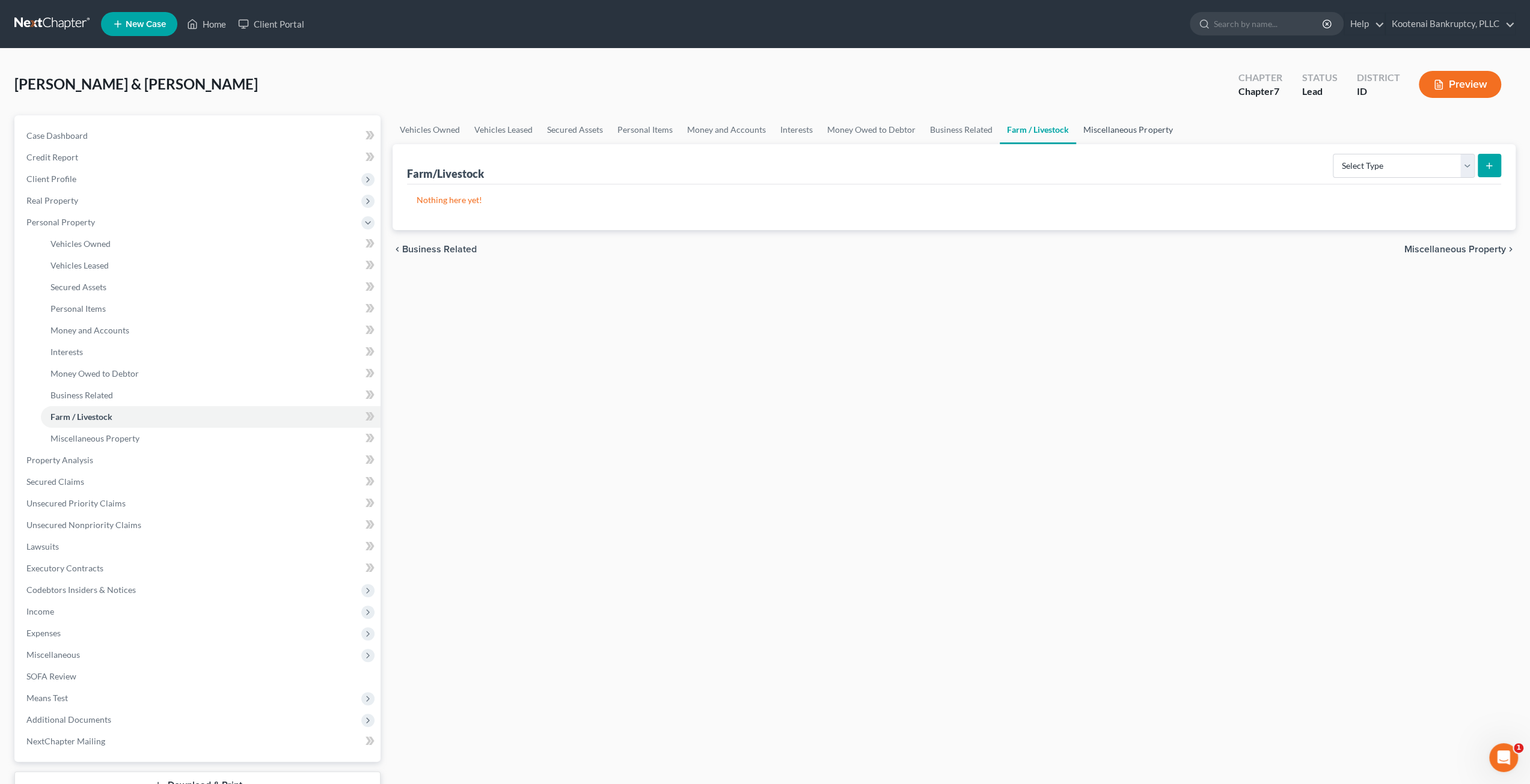
click at [1129, 137] on link "Miscellaneous Property" at bounding box center [1127, 130] width 103 height 29
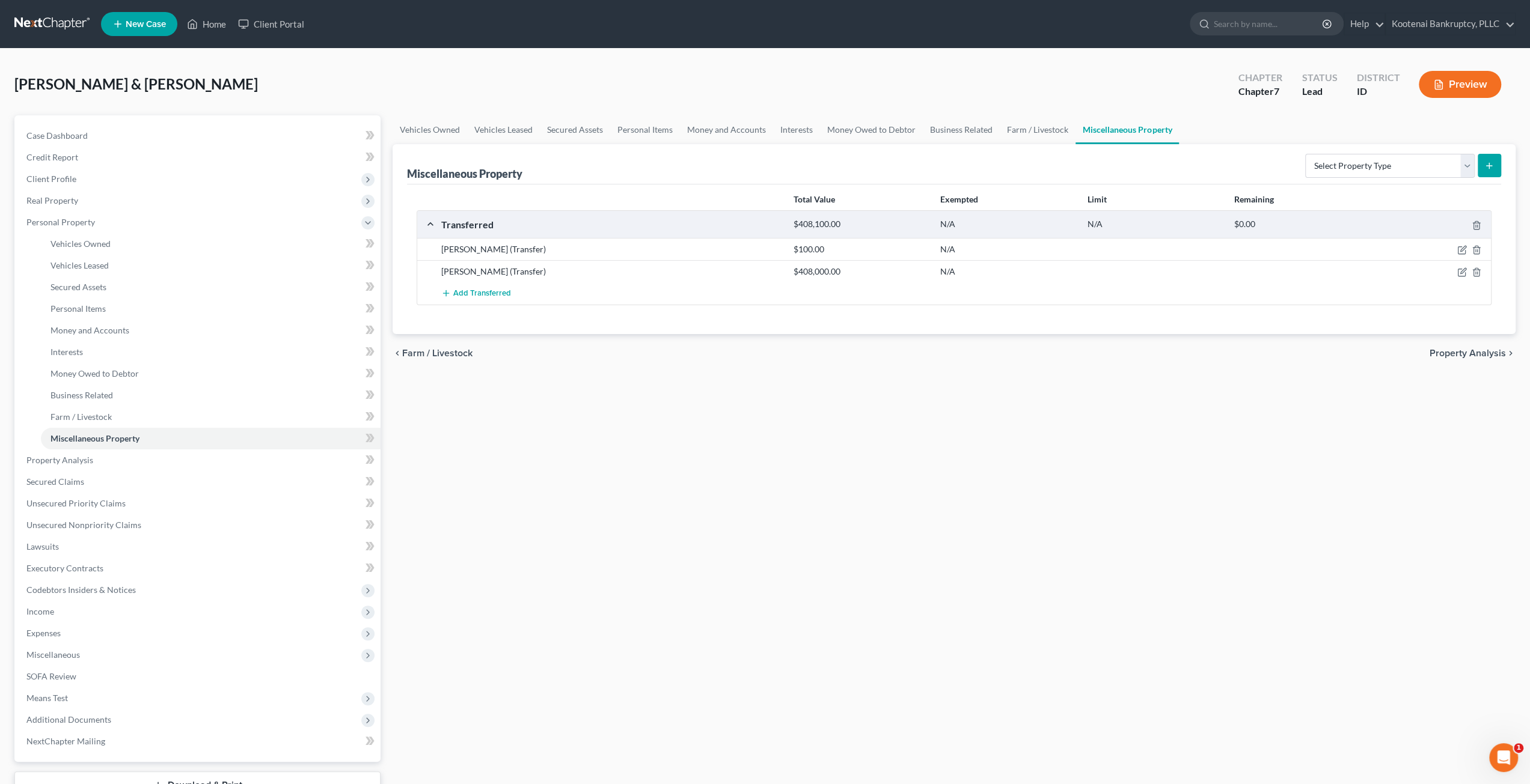
click at [1456, 271] on div at bounding box center [1433, 271] width 117 height 12
click at [1463, 270] on icon "button" at bounding box center [1462, 272] width 10 height 10
select select "Ordinary (within 2 years)"
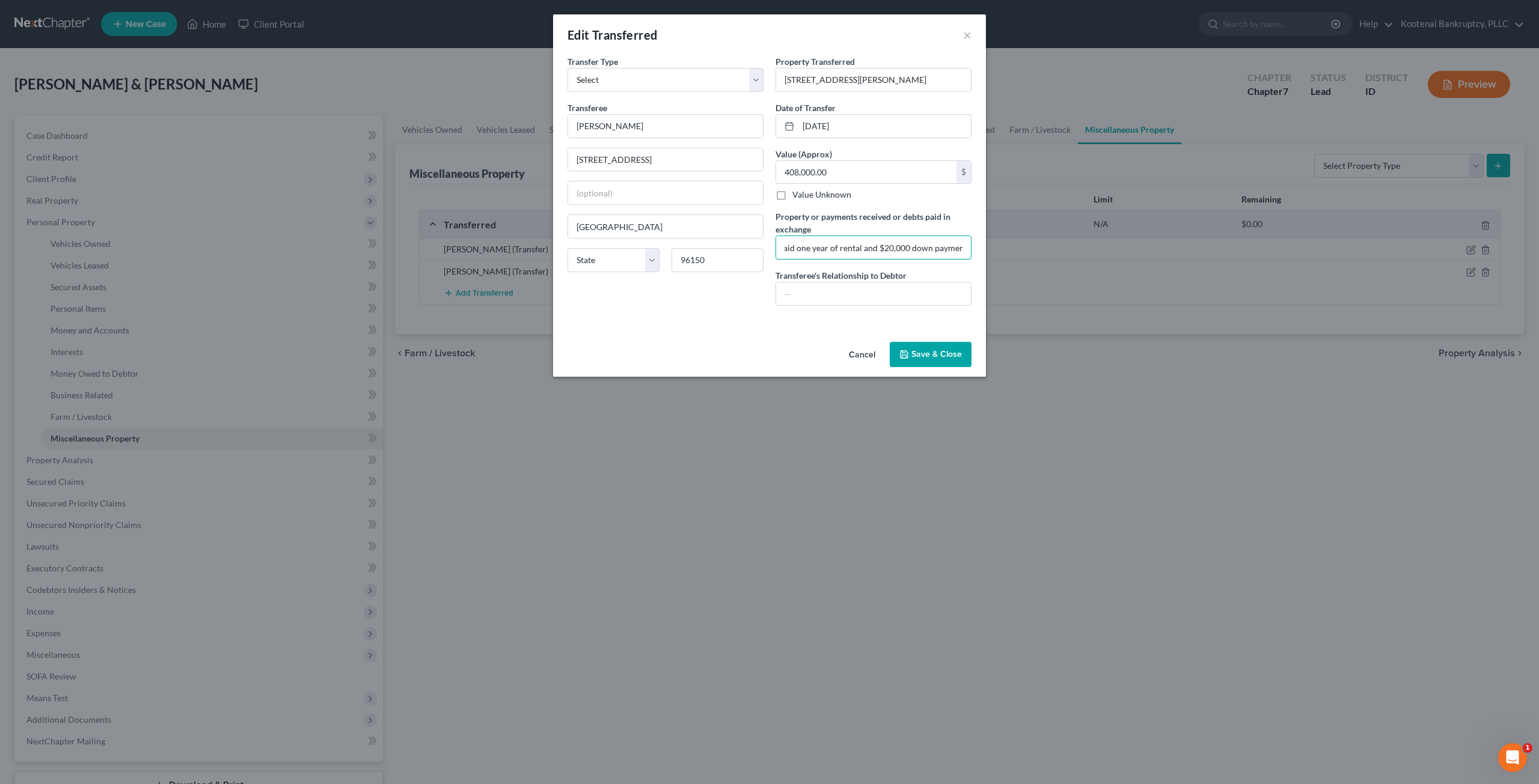
scroll to position [0, 125]
drag, startPoint x: 881, startPoint y: 246, endPoint x: 979, endPoint y: 250, distance: 98.1
click at [979, 250] on div "An exemption set must first be selected from the Filing Information section. Tr…" at bounding box center [769, 196] width 433 height 282
click at [897, 246] on input "received $176,232.44, paid one year of rental and $20,000 down payment on home" at bounding box center [873, 248] width 195 height 23
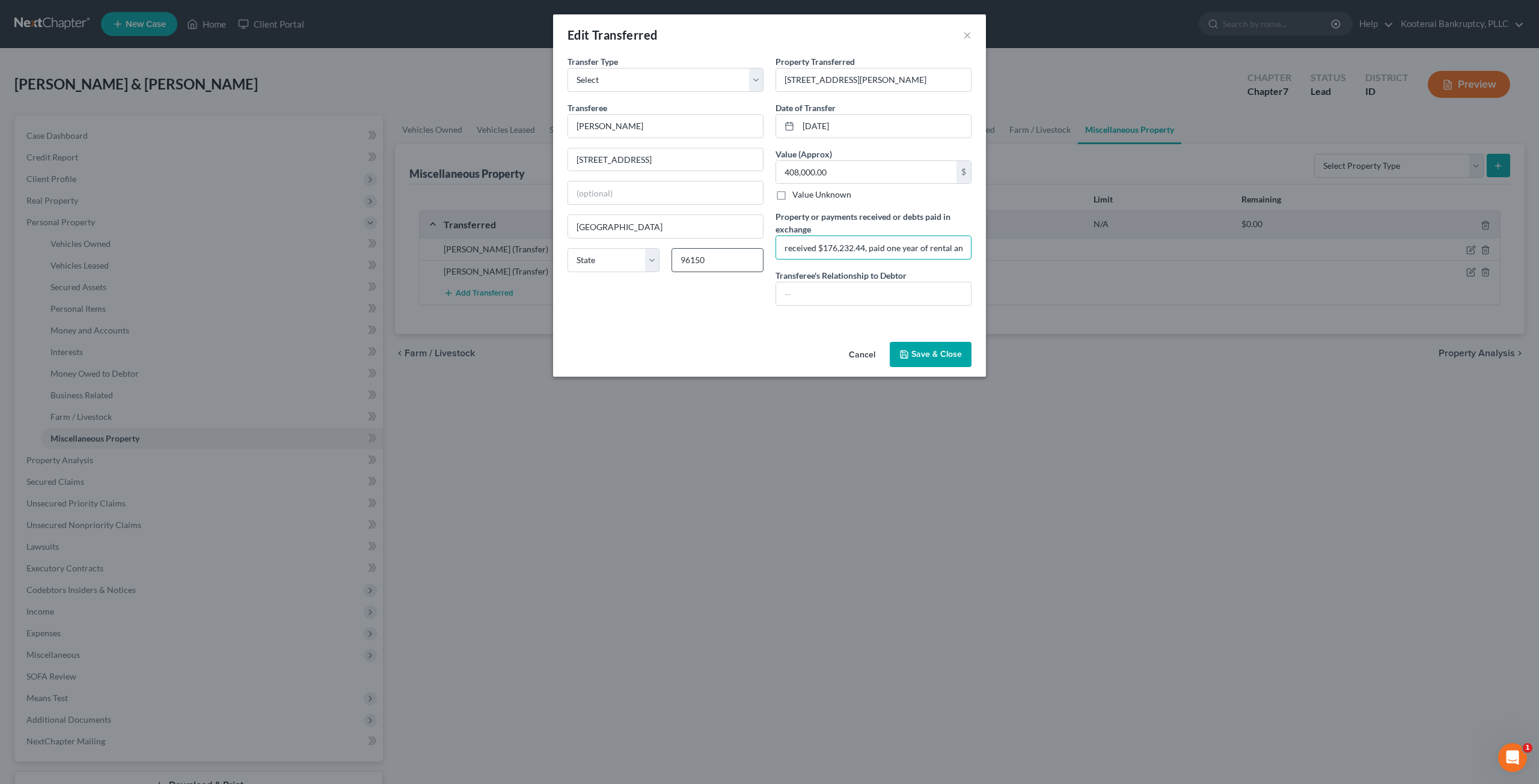
drag, startPoint x: 890, startPoint y: 245, endPoint x: 750, endPoint y: 246, distance: 140.0
click at [750, 246] on div "Transfer Type * Select Ordinary (within 2 years) Within 10 Years Transferee * S…" at bounding box center [769, 185] width 416 height 260
click at [741, 334] on div "An exemption set must first be selected from the Filing Information section. Tr…" at bounding box center [769, 196] width 433 height 282
drag, startPoint x: 891, startPoint y: 248, endPoint x: 968, endPoint y: 250, distance: 77.0
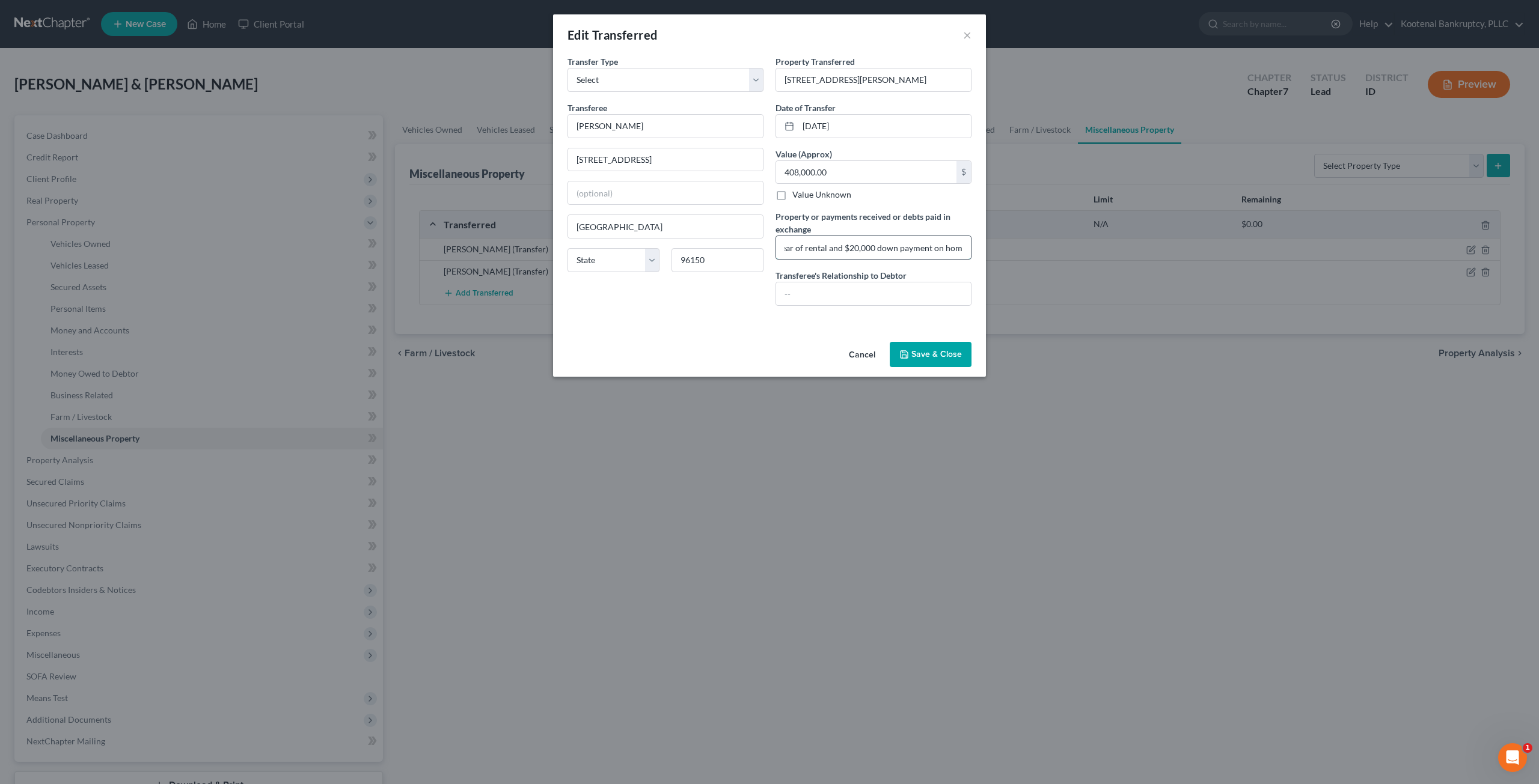
click at [968, 250] on input "received $176,232.44, paid one year of rental and $20,000 down payment on home" at bounding box center [873, 248] width 195 height 23
click at [867, 351] on button "Cancel" at bounding box center [861, 355] width 46 height 24
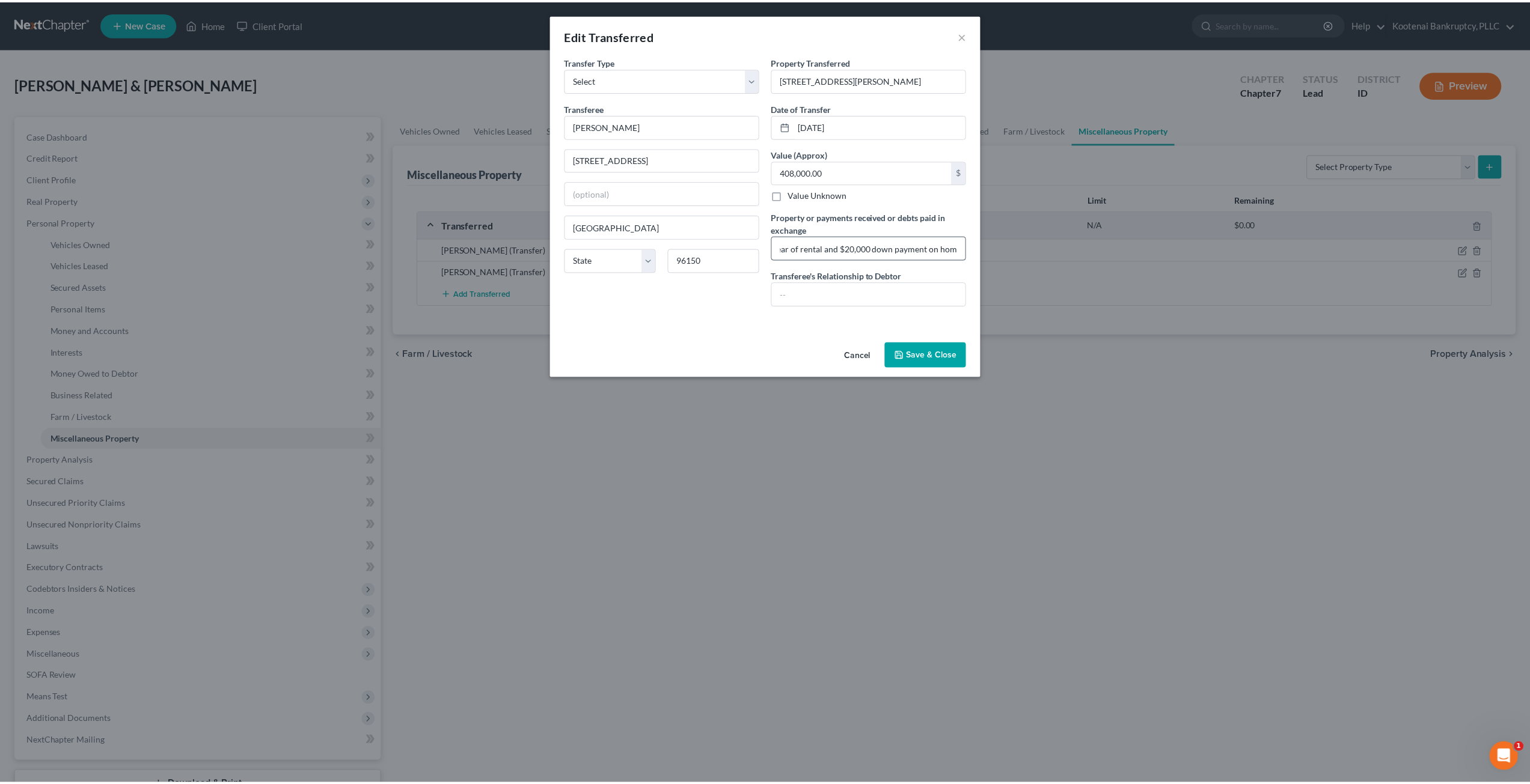
scroll to position [0, 0]
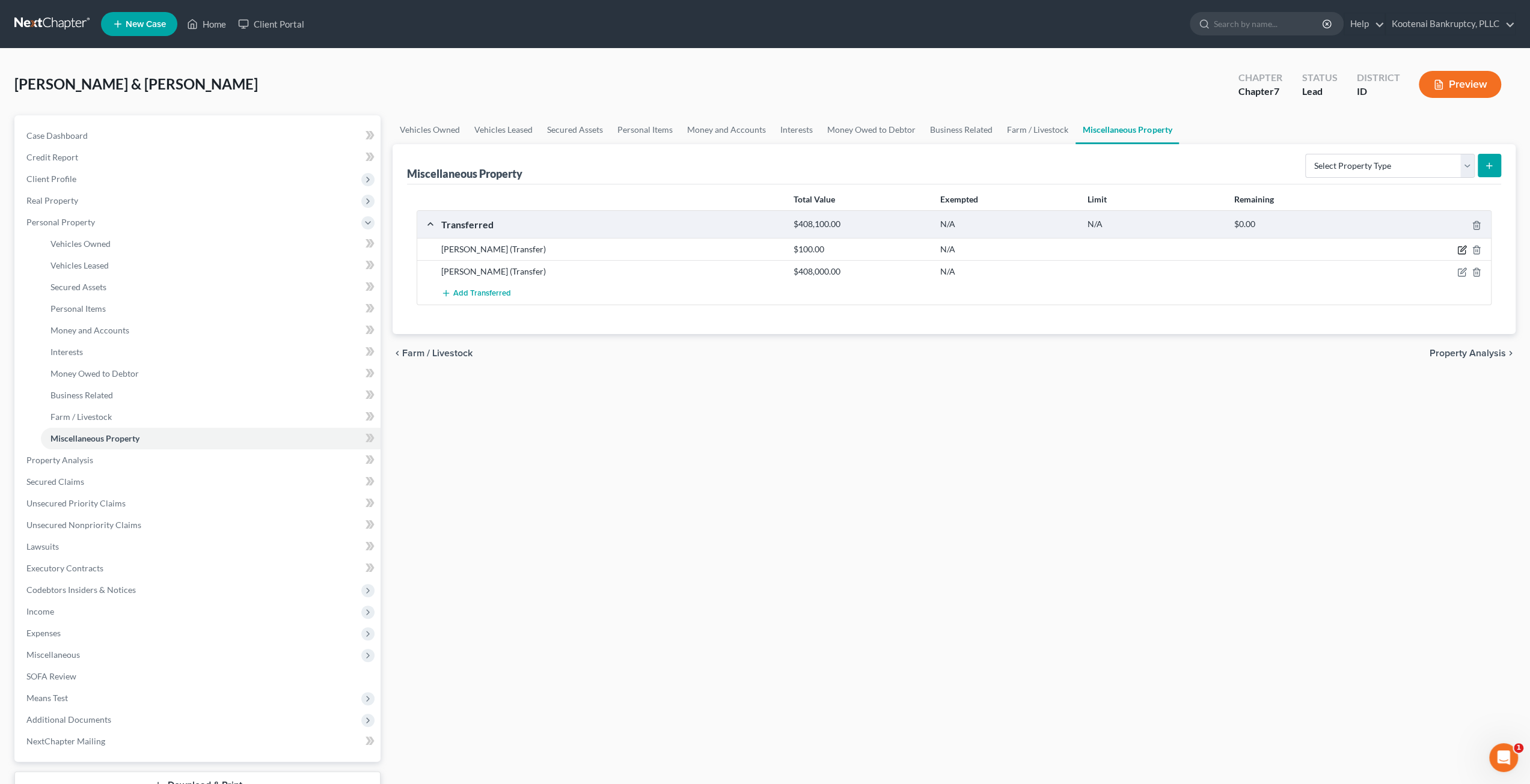
click at [1461, 250] on icon "button" at bounding box center [1463, 249] width 6 height 6
select select "Ordinary (within 2 years)"
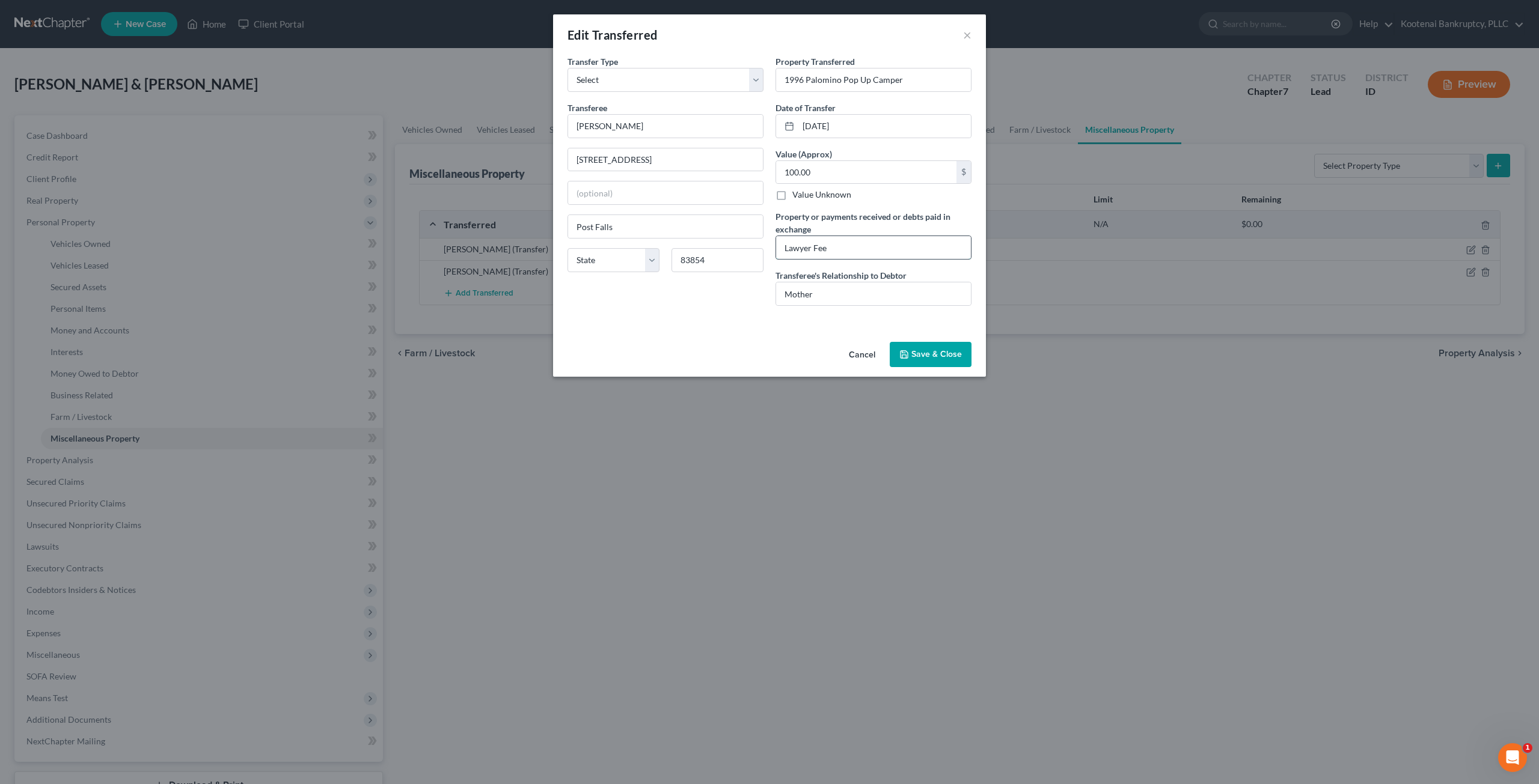
click at [863, 246] on input "Lawyer Fee" at bounding box center [873, 248] width 195 height 23
click at [970, 40] on button "×" at bounding box center [967, 34] width 8 height 15
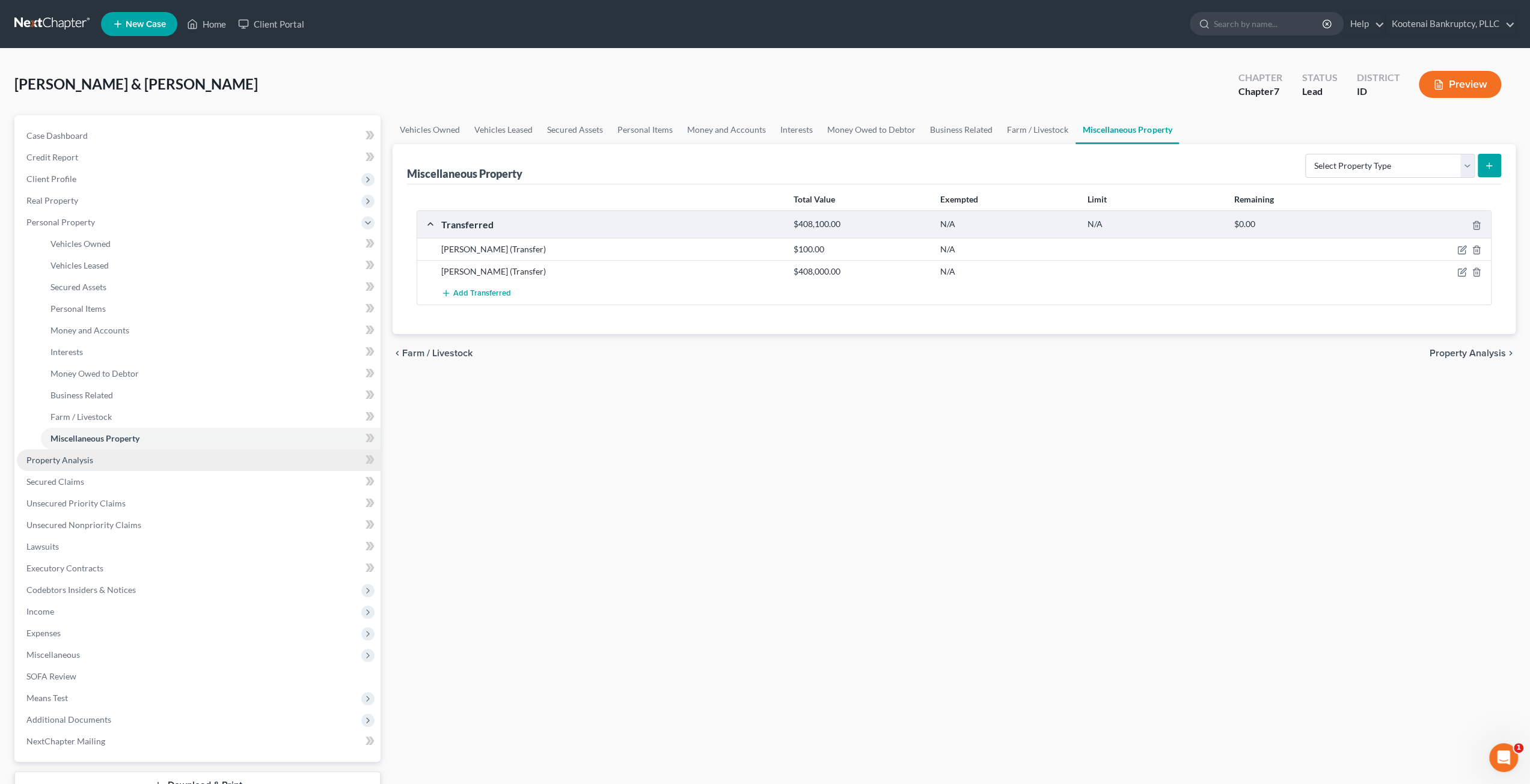
click at [194, 454] on link "Property Analysis" at bounding box center [199, 460] width 363 height 22
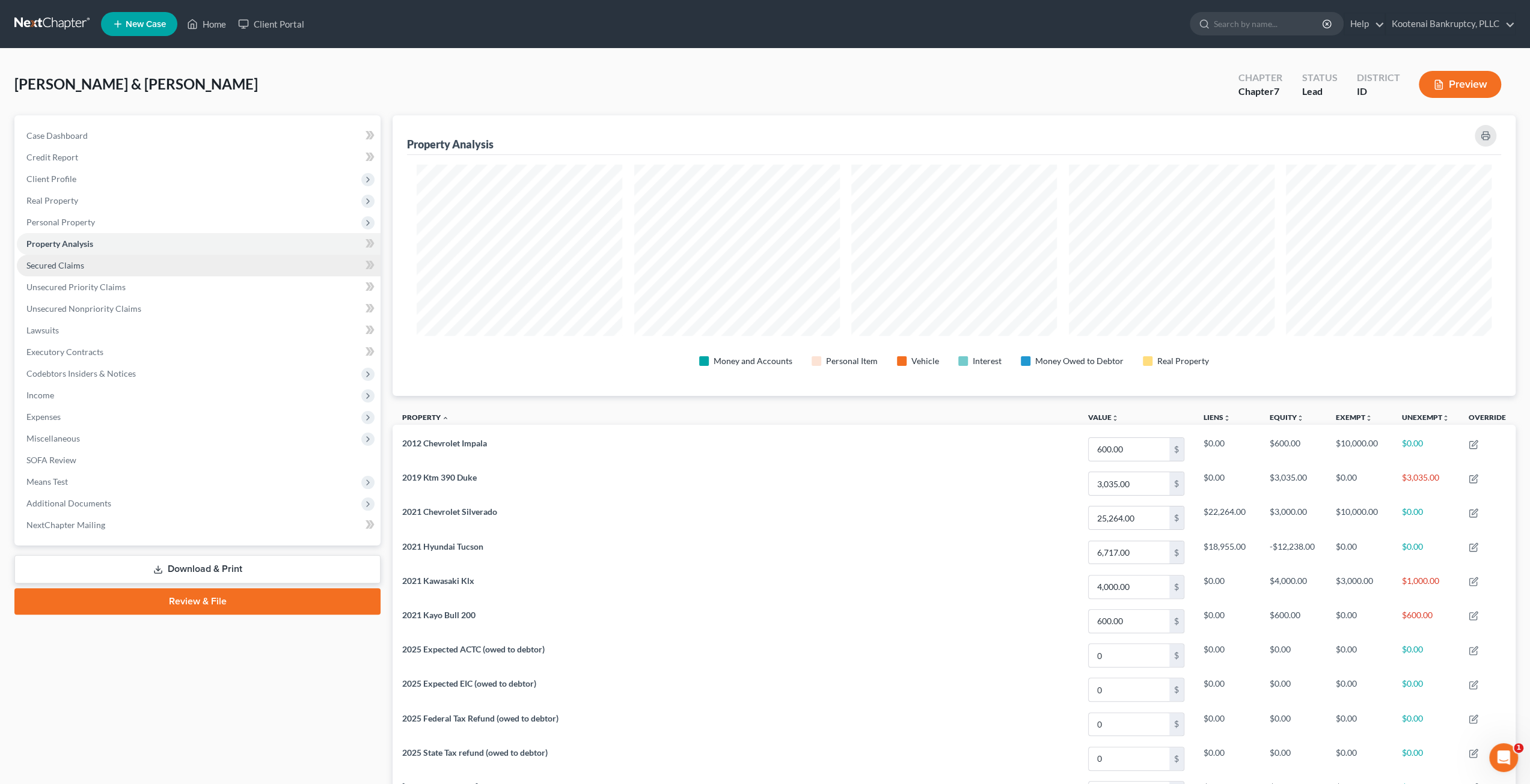
click at [234, 266] on link "Secured Claims" at bounding box center [199, 265] width 363 height 22
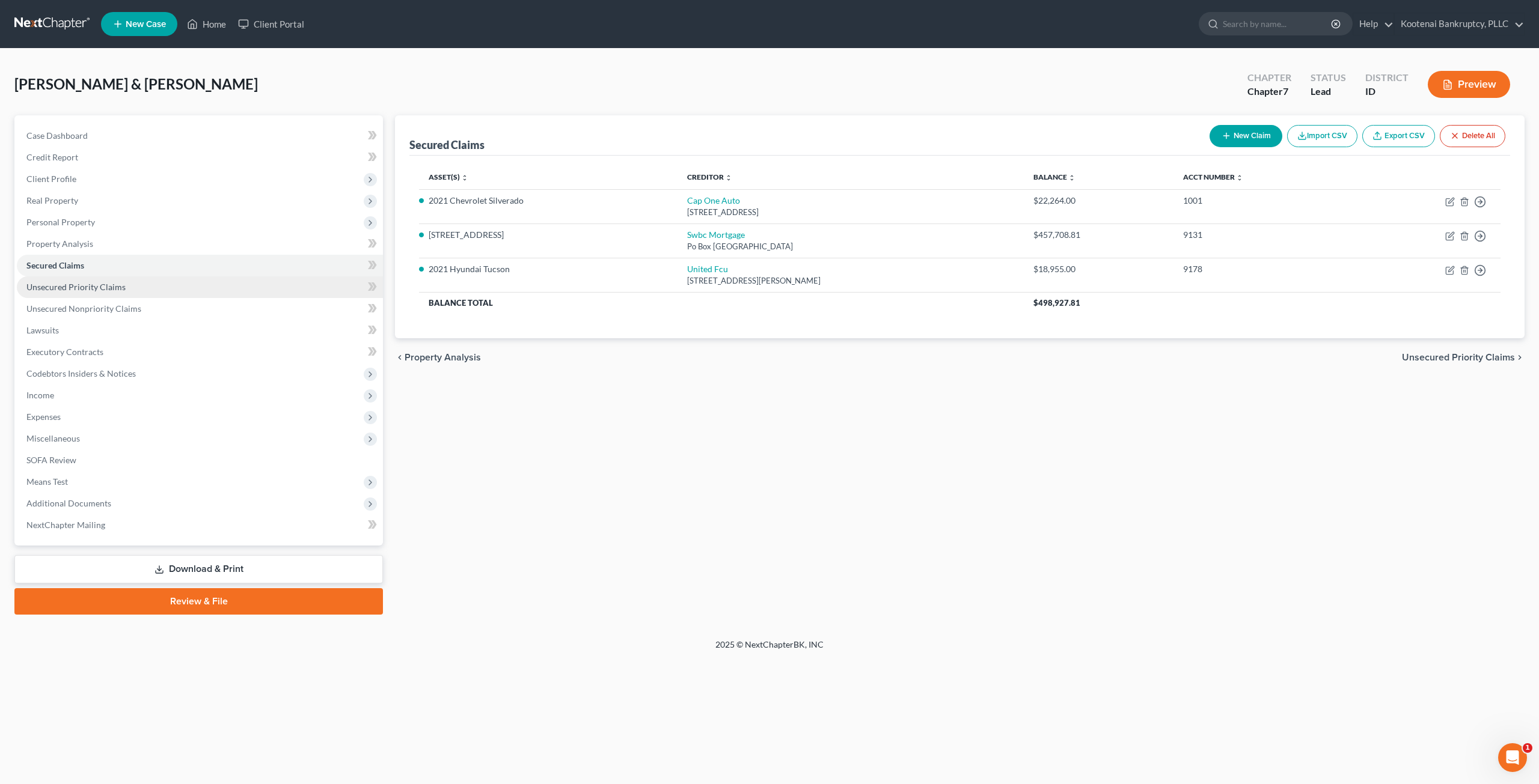
click at [194, 285] on link "Unsecured Priority Claims" at bounding box center [200, 287] width 366 height 22
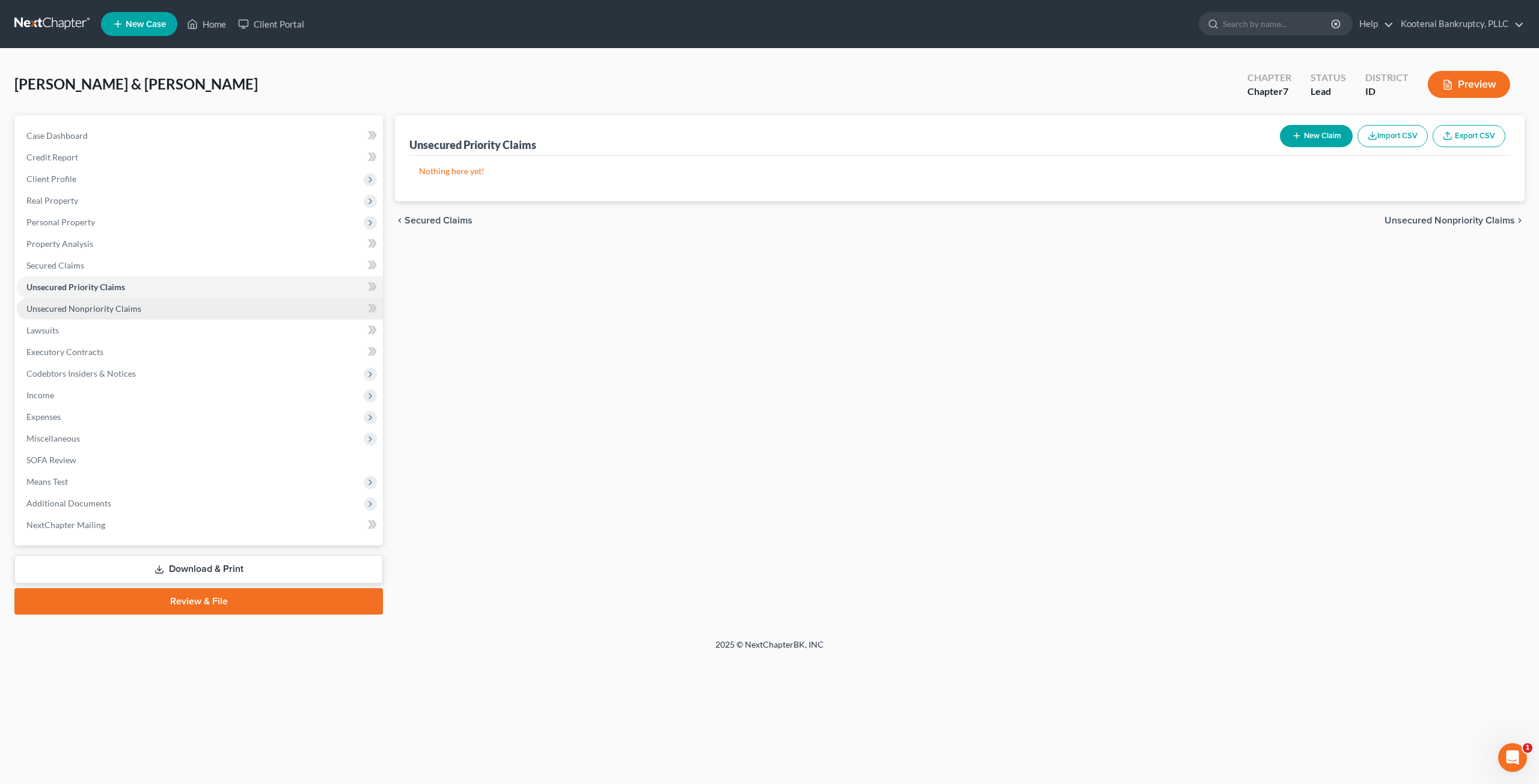
click at [150, 306] on link "Unsecured Nonpriority Claims" at bounding box center [200, 309] width 366 height 22
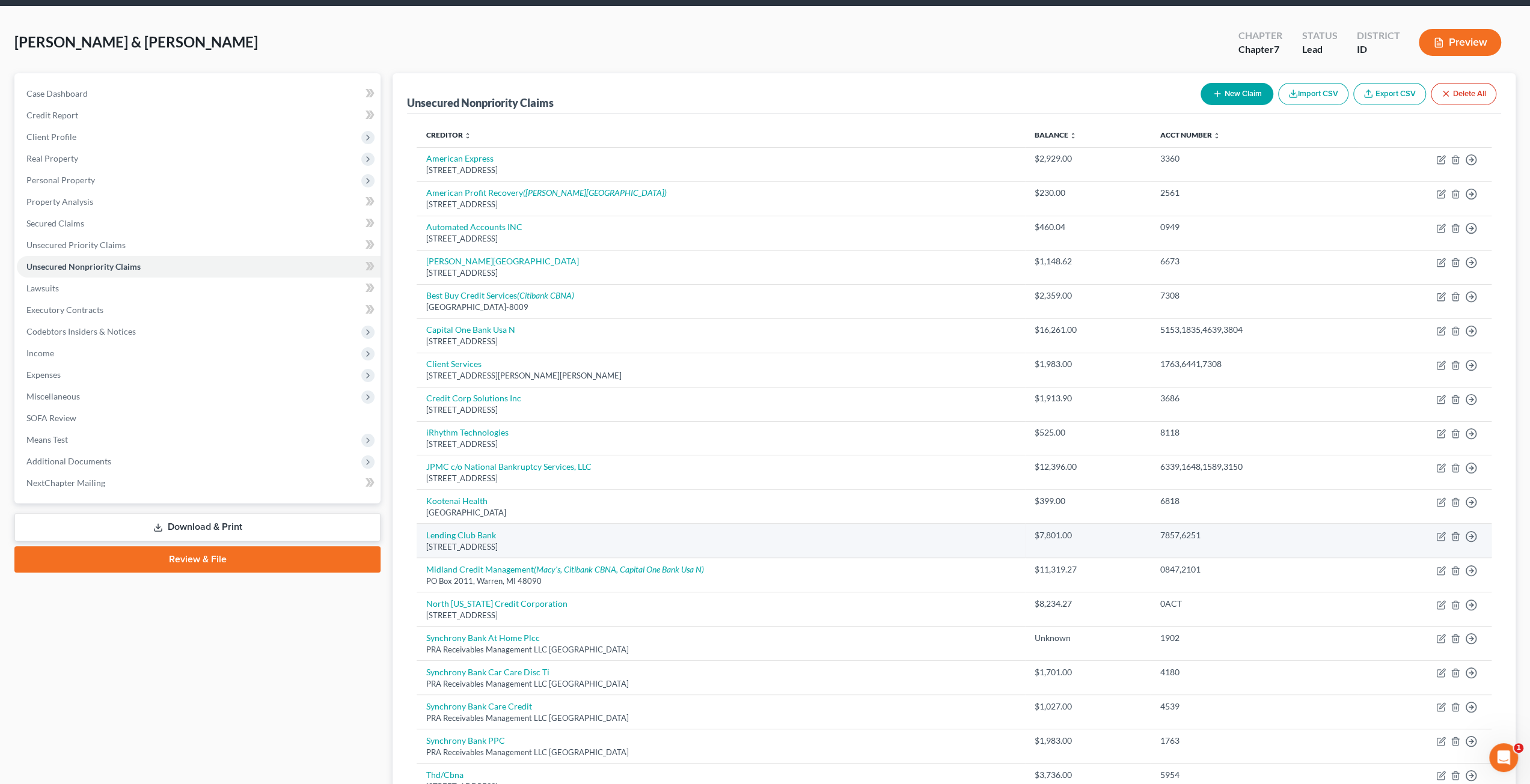
scroll to position [17, 0]
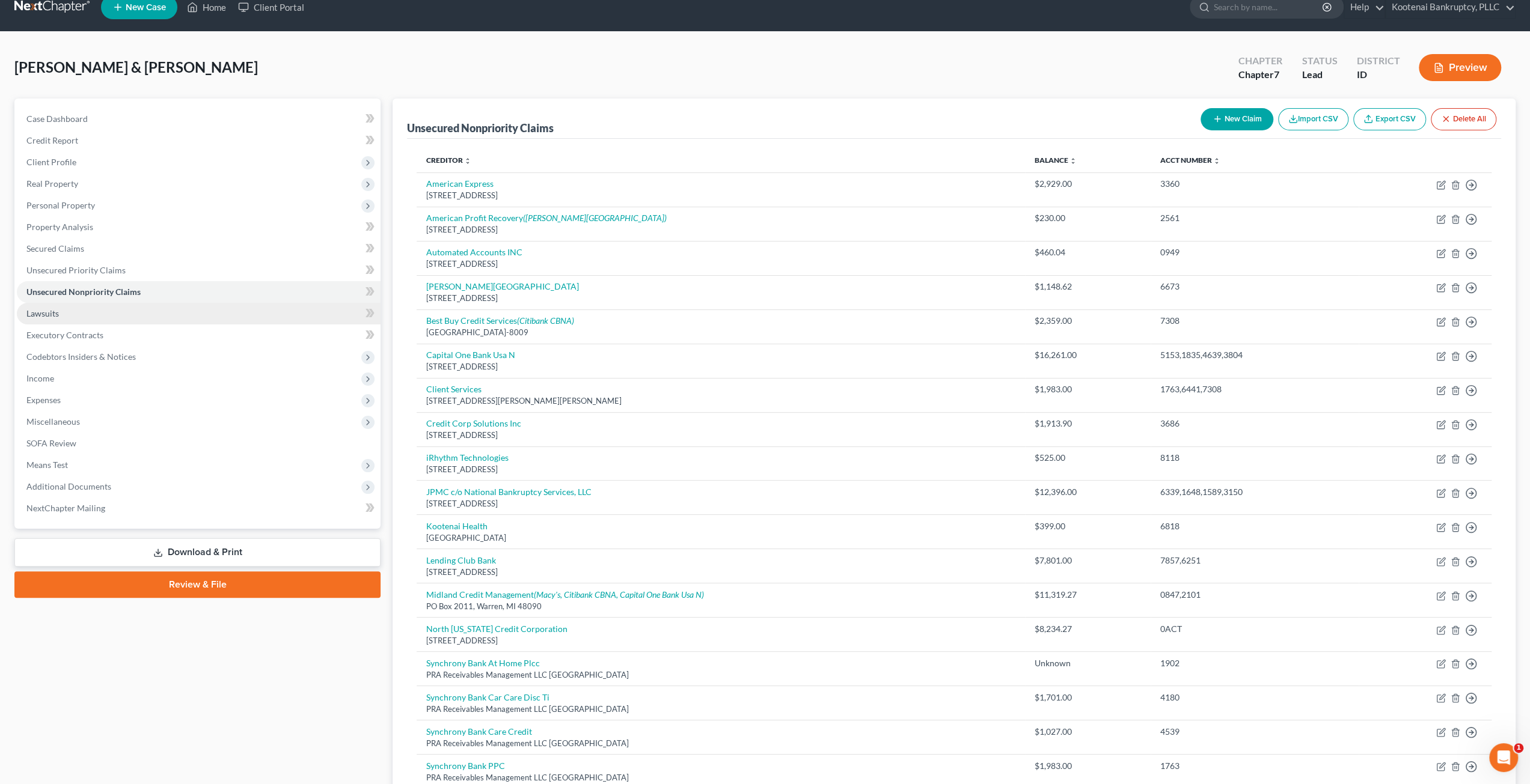
click at [113, 311] on link "Lawsuits" at bounding box center [199, 313] width 363 height 22
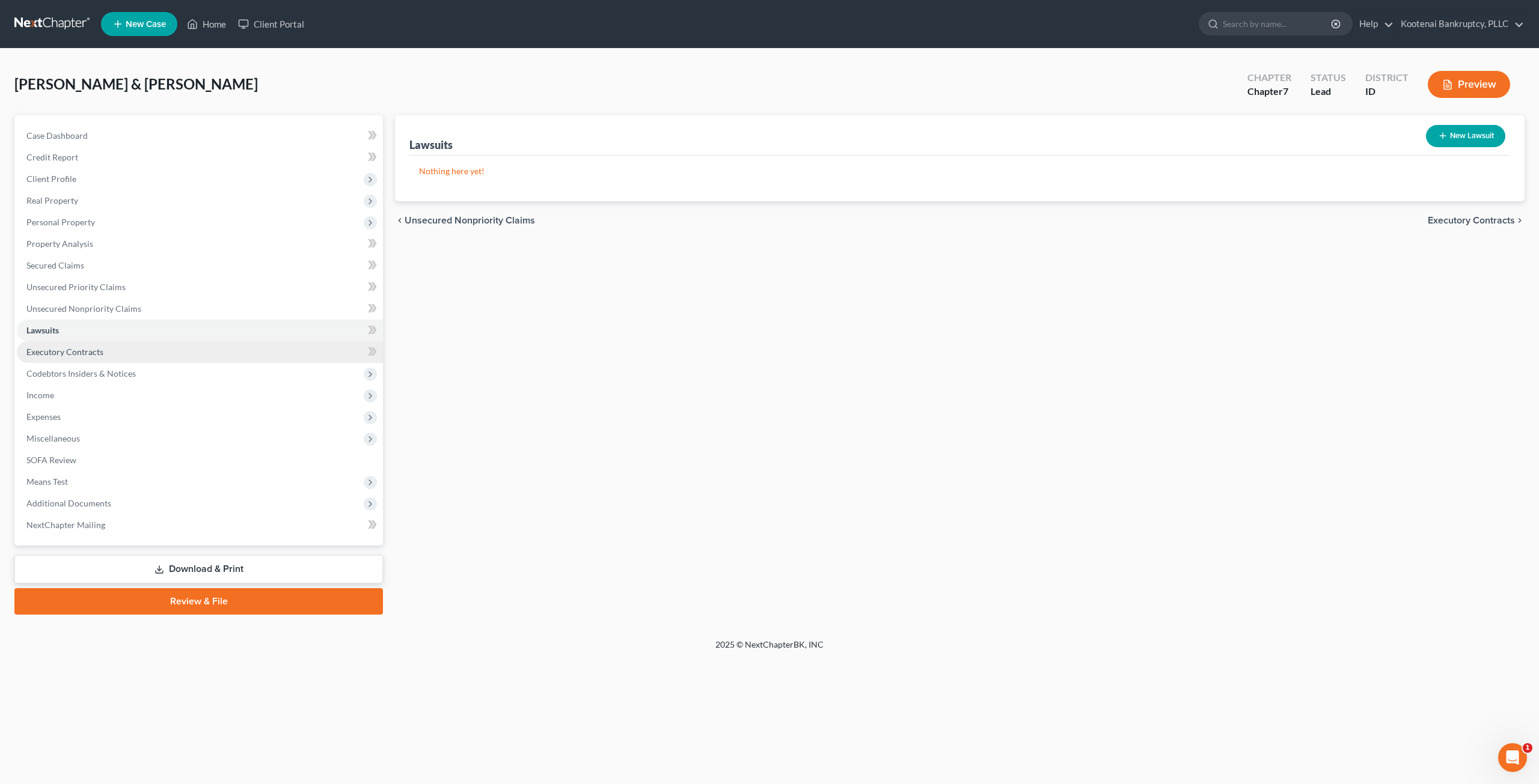
click at [187, 354] on link "Executory Contracts" at bounding box center [200, 352] width 366 height 22
click at [201, 378] on span "Codebtors Insiders & Notices" at bounding box center [200, 374] width 366 height 22
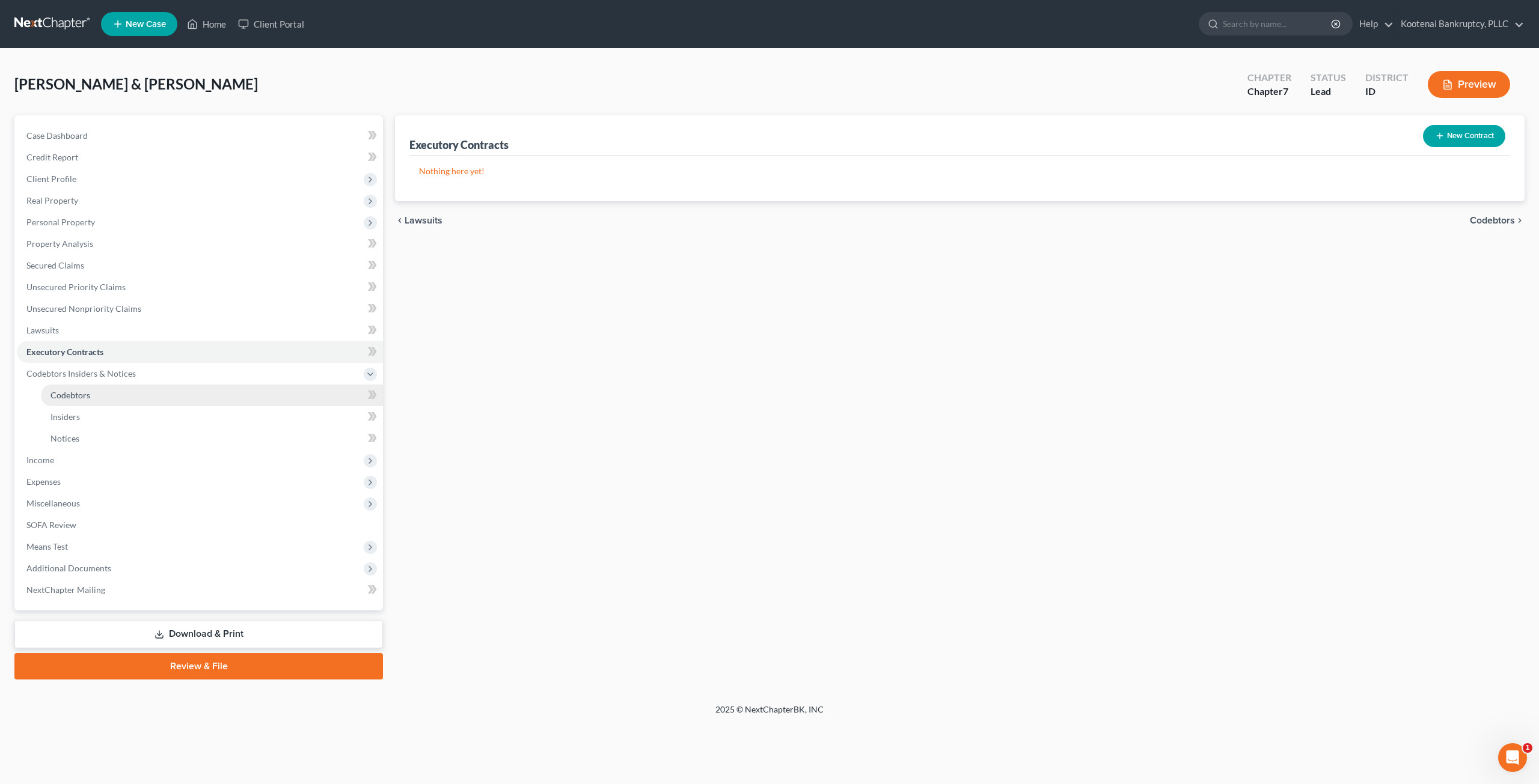
click at [202, 388] on link "Codebtors" at bounding box center [212, 395] width 342 height 22
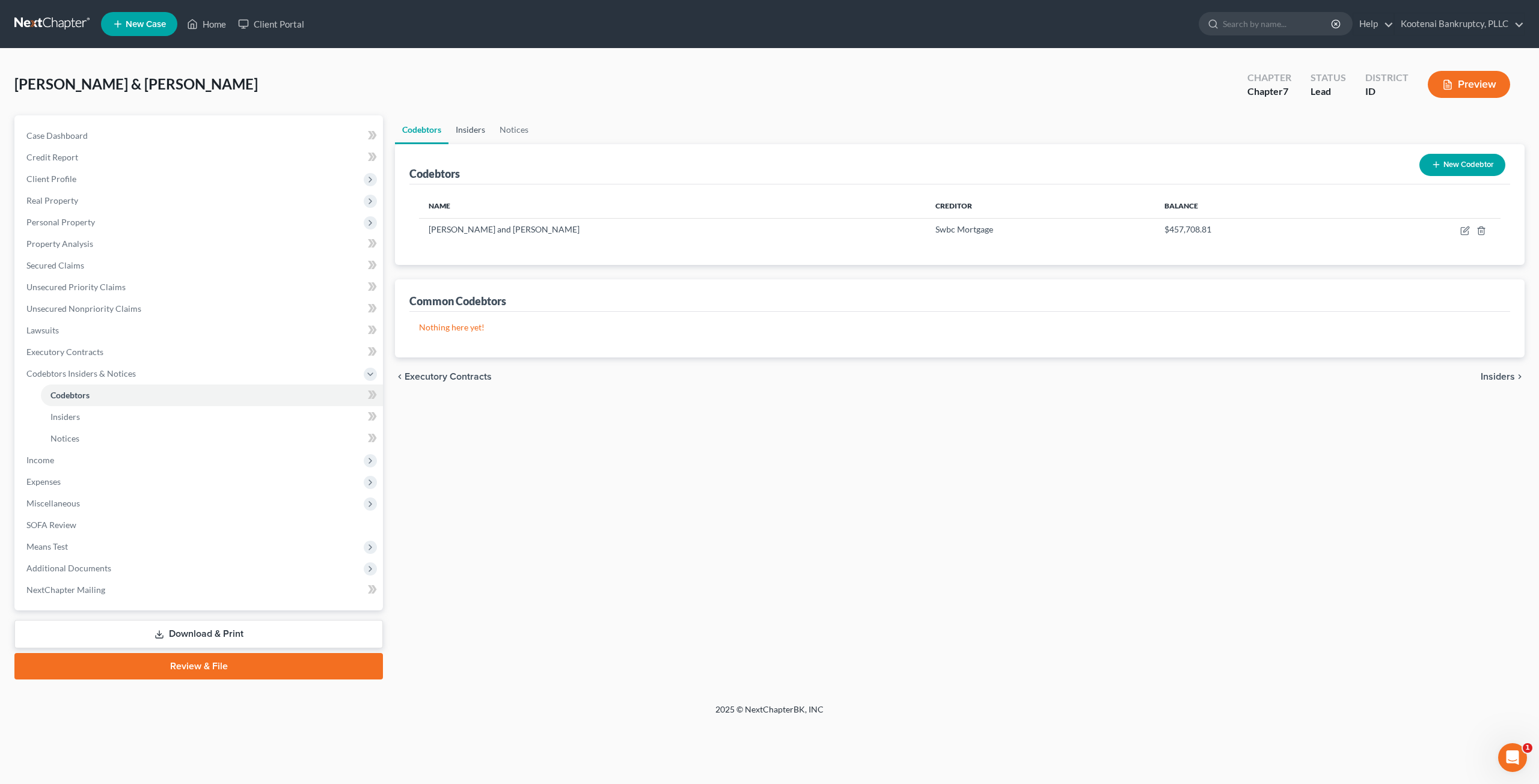
click at [475, 132] on link "Insiders" at bounding box center [470, 130] width 44 height 29
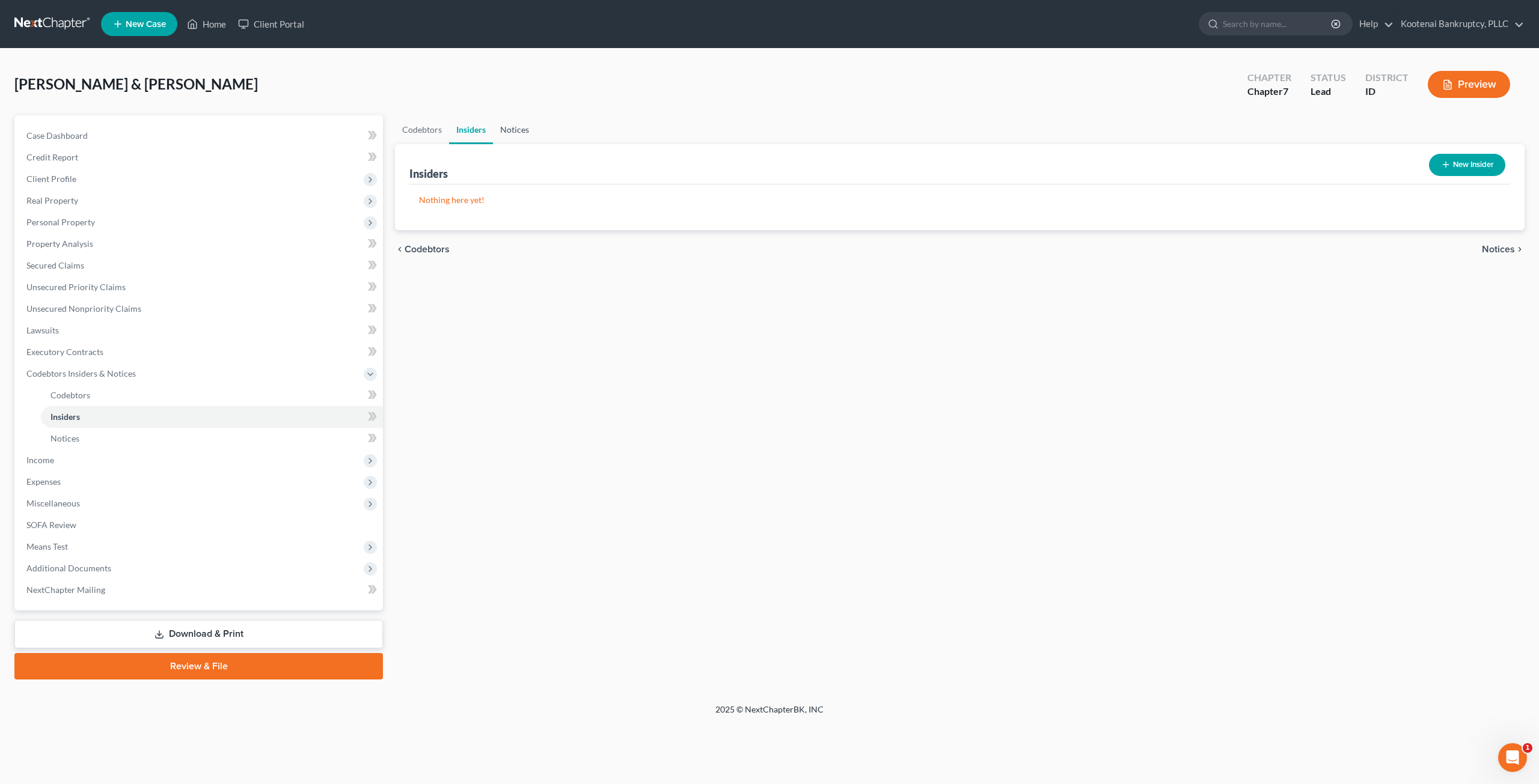
click at [504, 130] on link "Notices" at bounding box center [515, 130] width 43 height 29
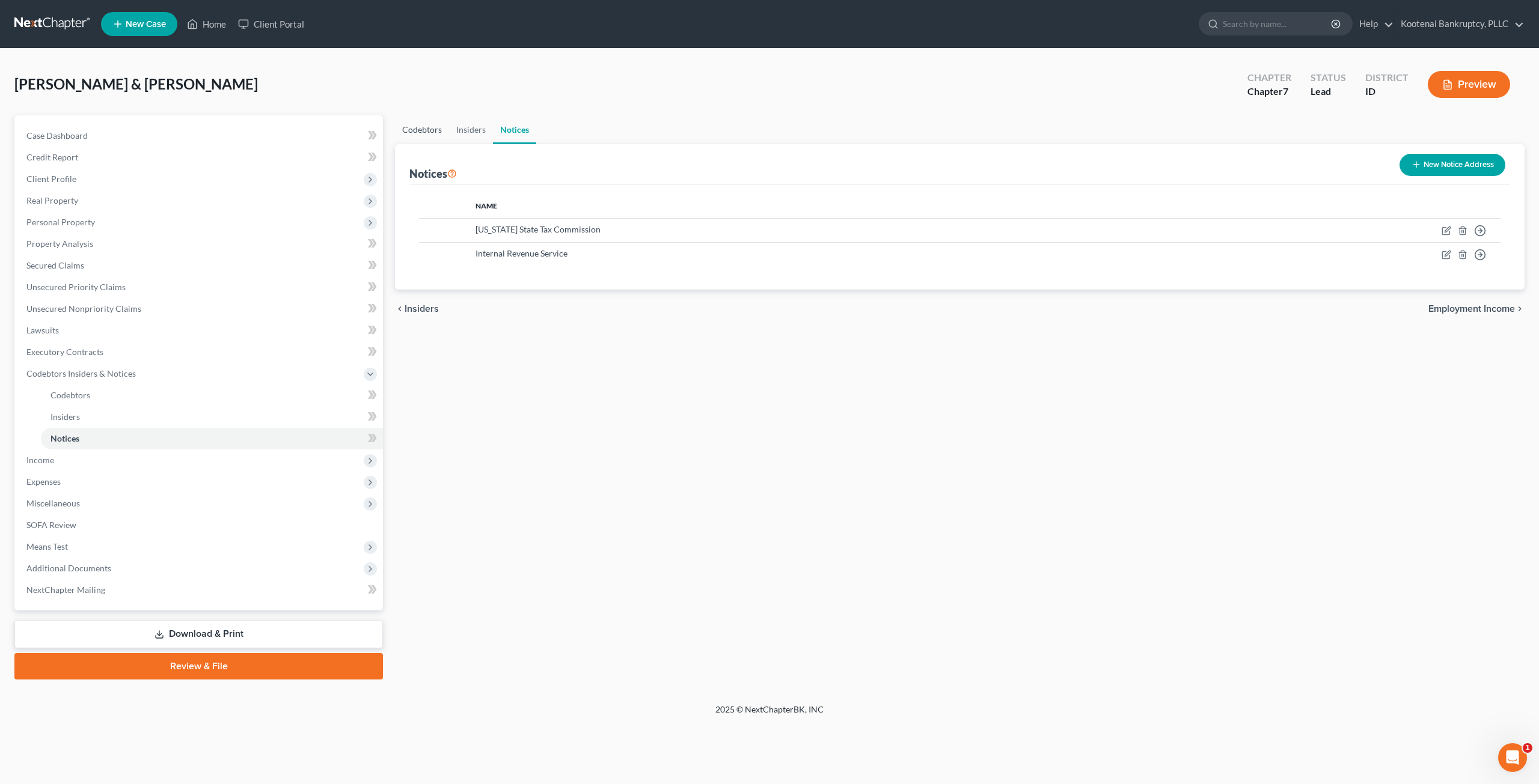
click at [429, 123] on link "Codebtors" at bounding box center [422, 130] width 54 height 29
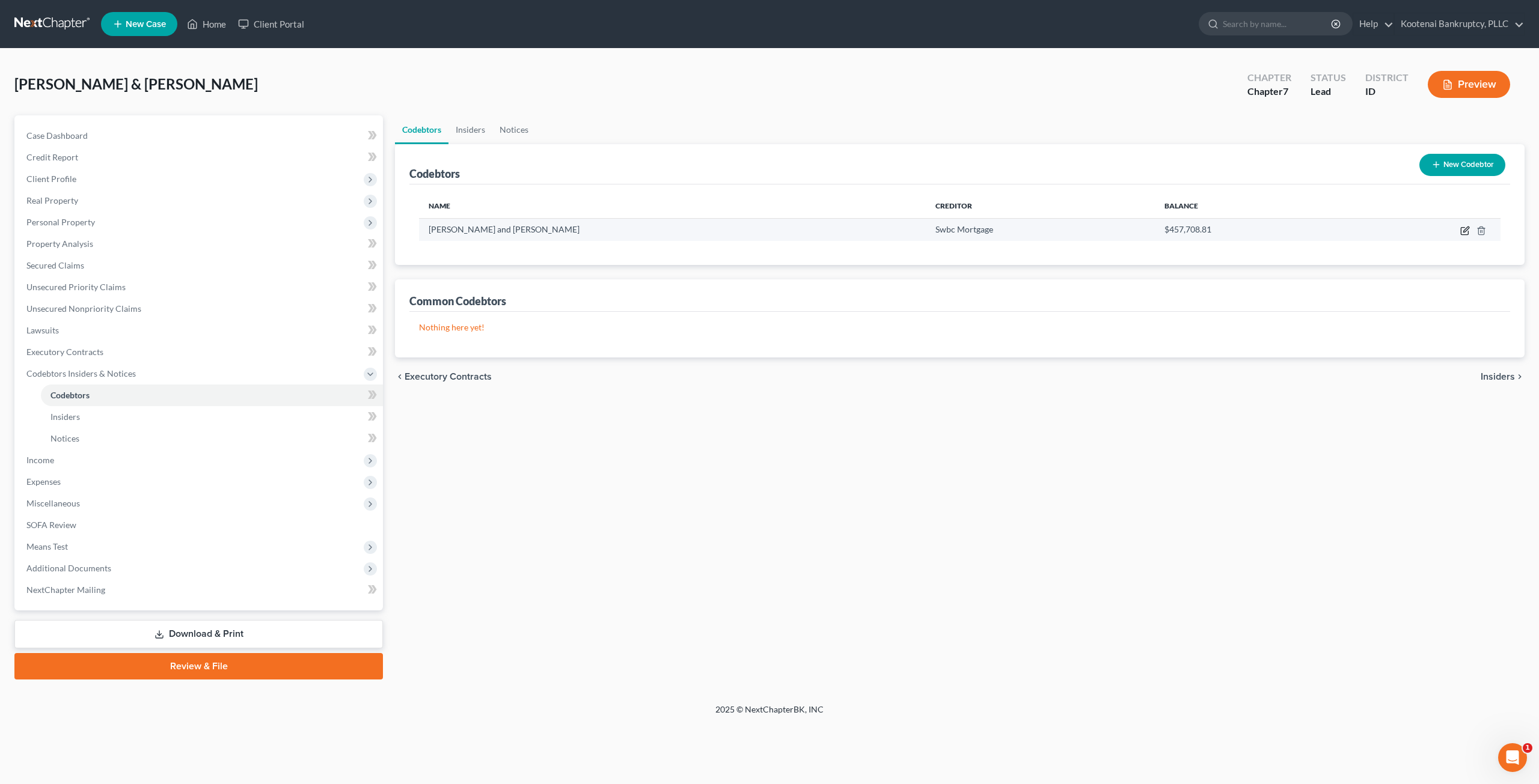
click at [1465, 231] on icon "button" at bounding box center [1465, 231] width 10 height 10
select select "13"
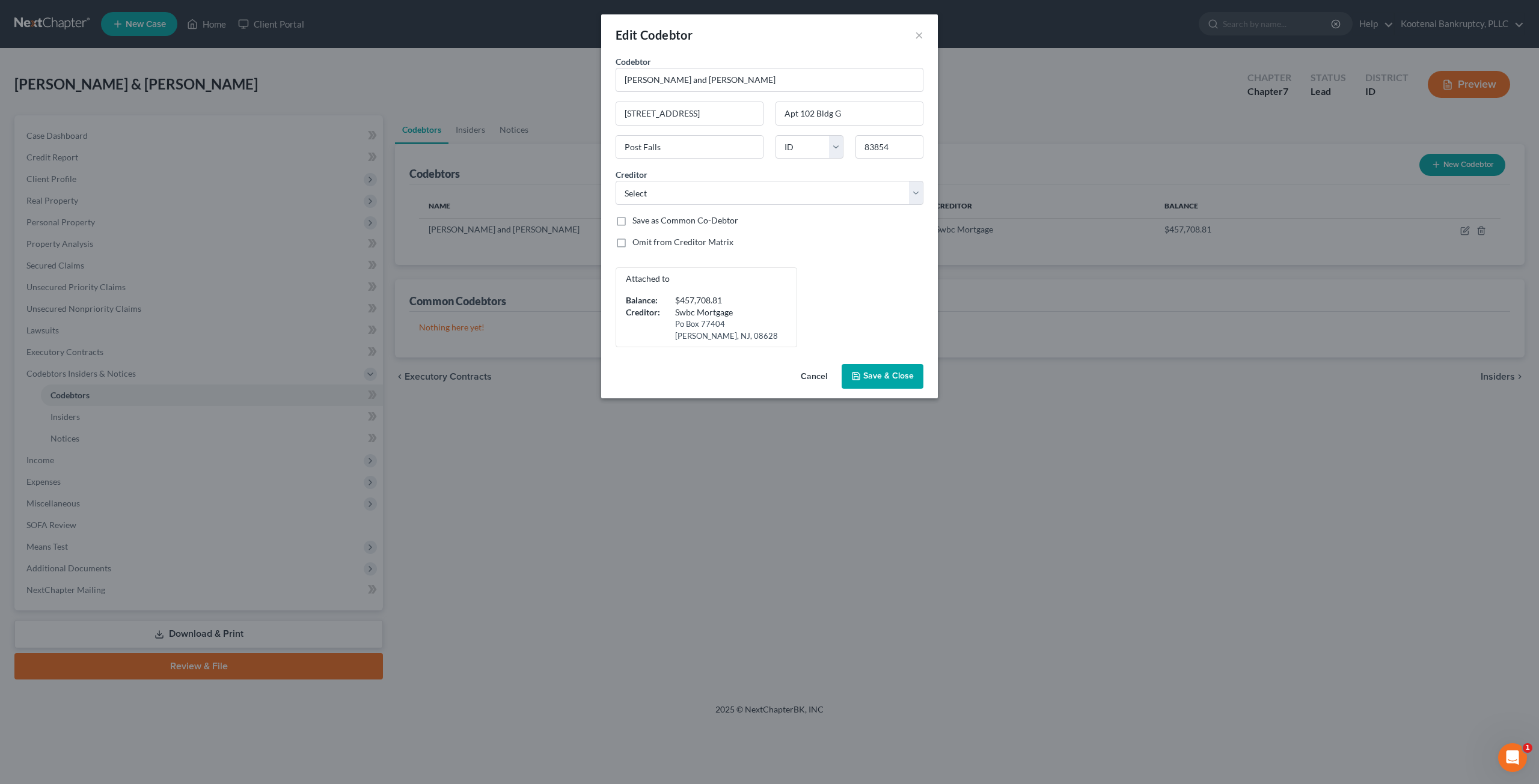
click at [814, 376] on button "Cancel" at bounding box center [814, 377] width 46 height 24
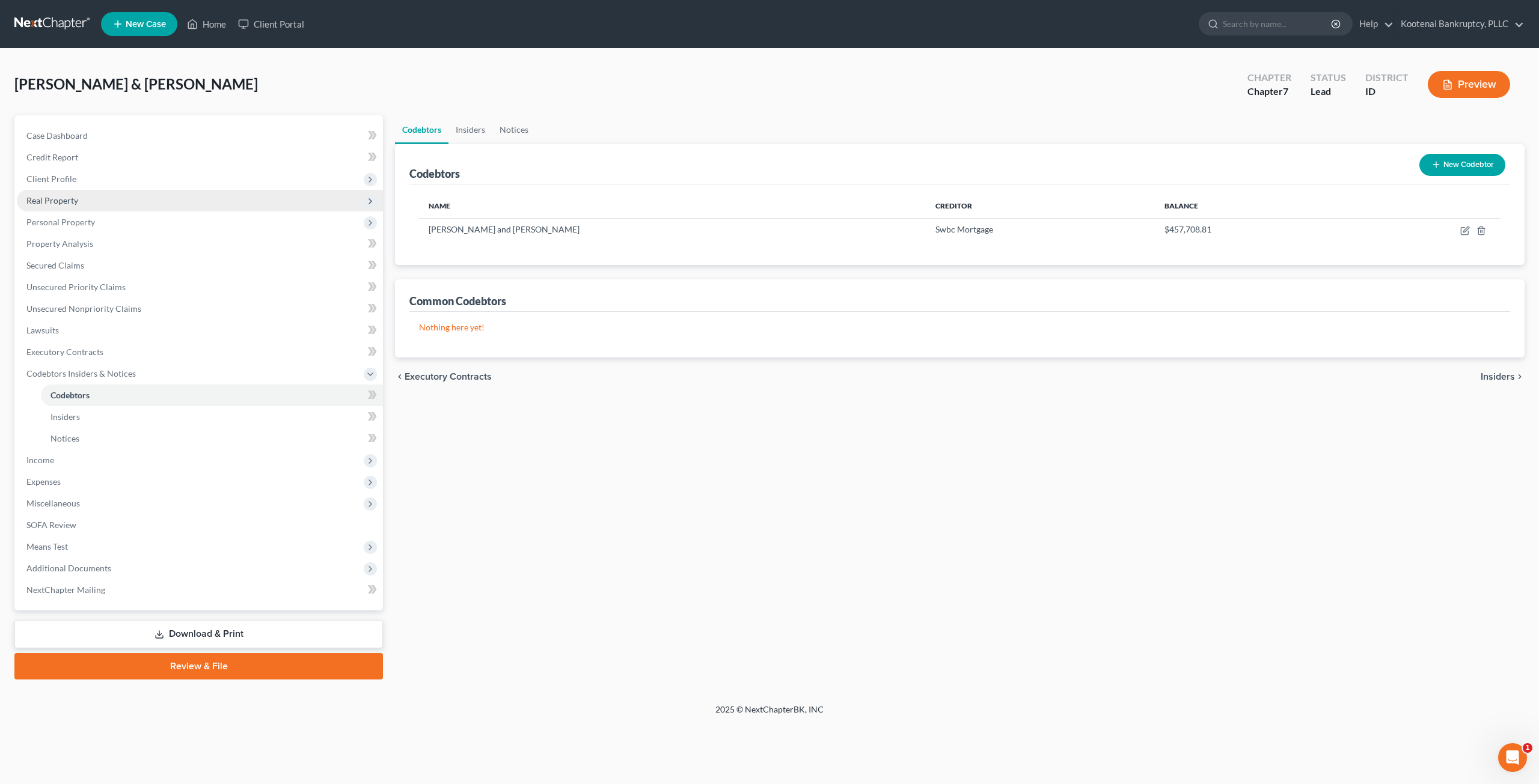
click at [71, 204] on span "Real Property" at bounding box center [53, 201] width 52 height 11
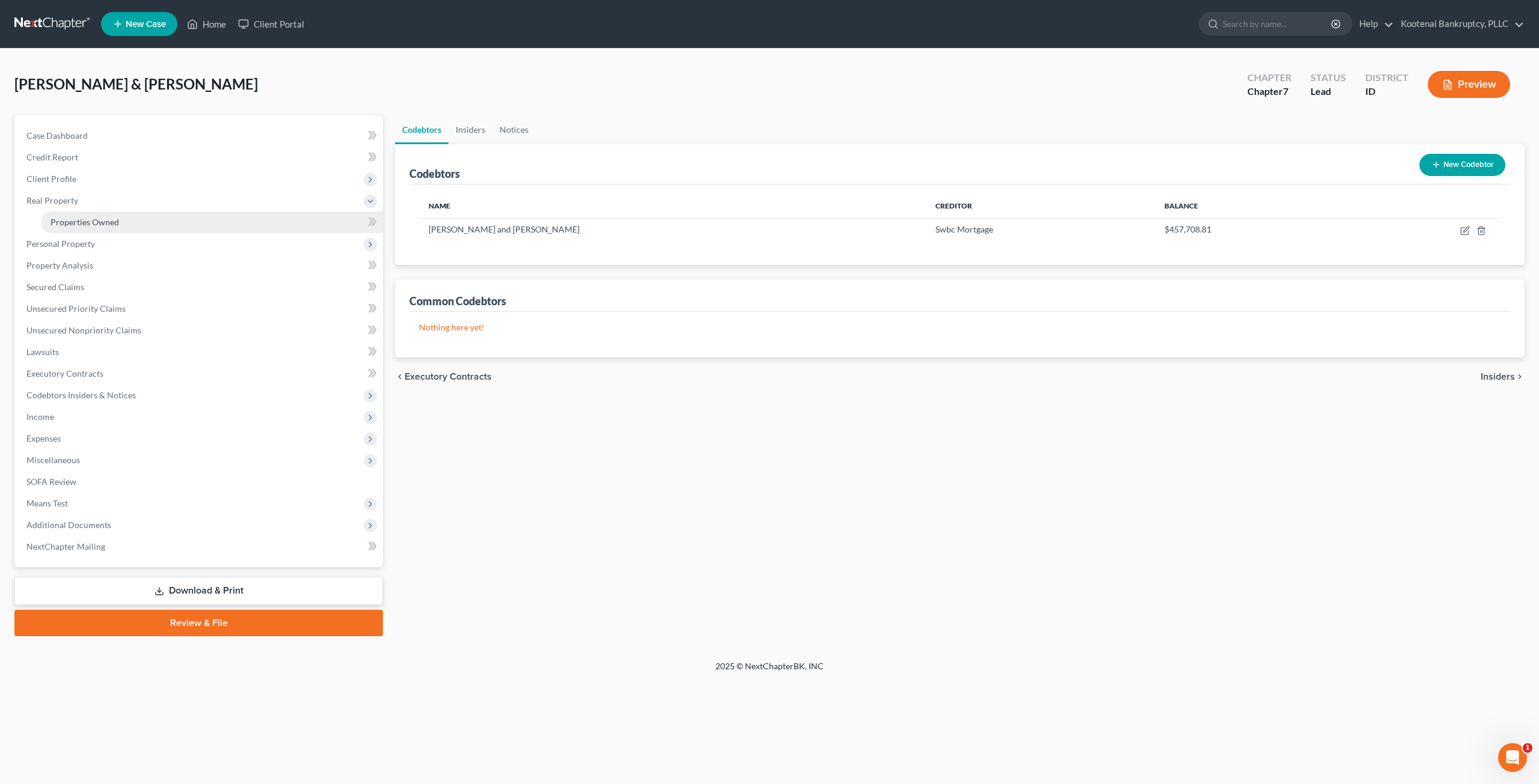
click at [71, 215] on link "Properties Owned" at bounding box center [212, 222] width 342 height 22
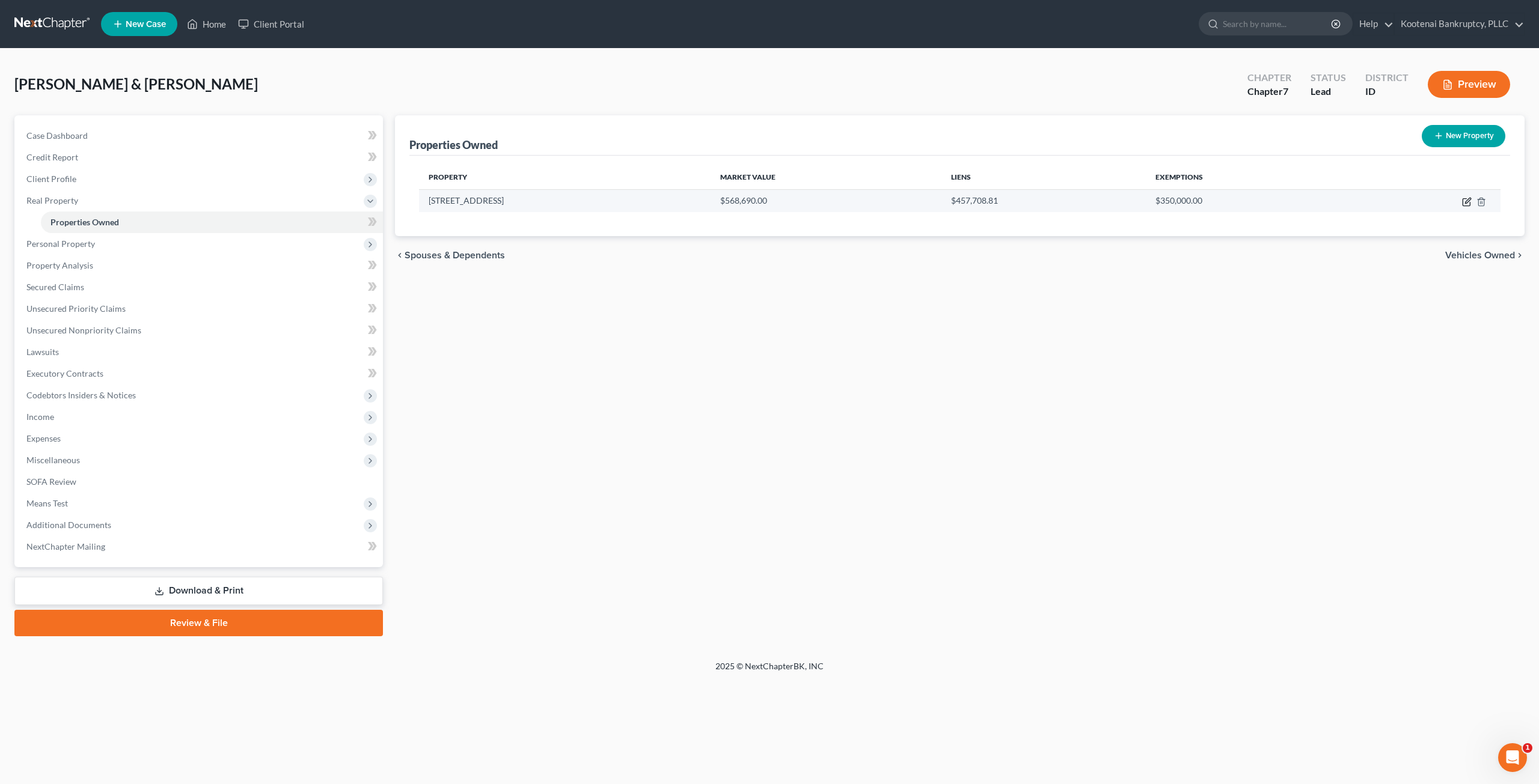
click at [1466, 198] on icon "button" at bounding box center [1467, 202] width 10 height 10
select select "13"
select select "4"
select select "0"
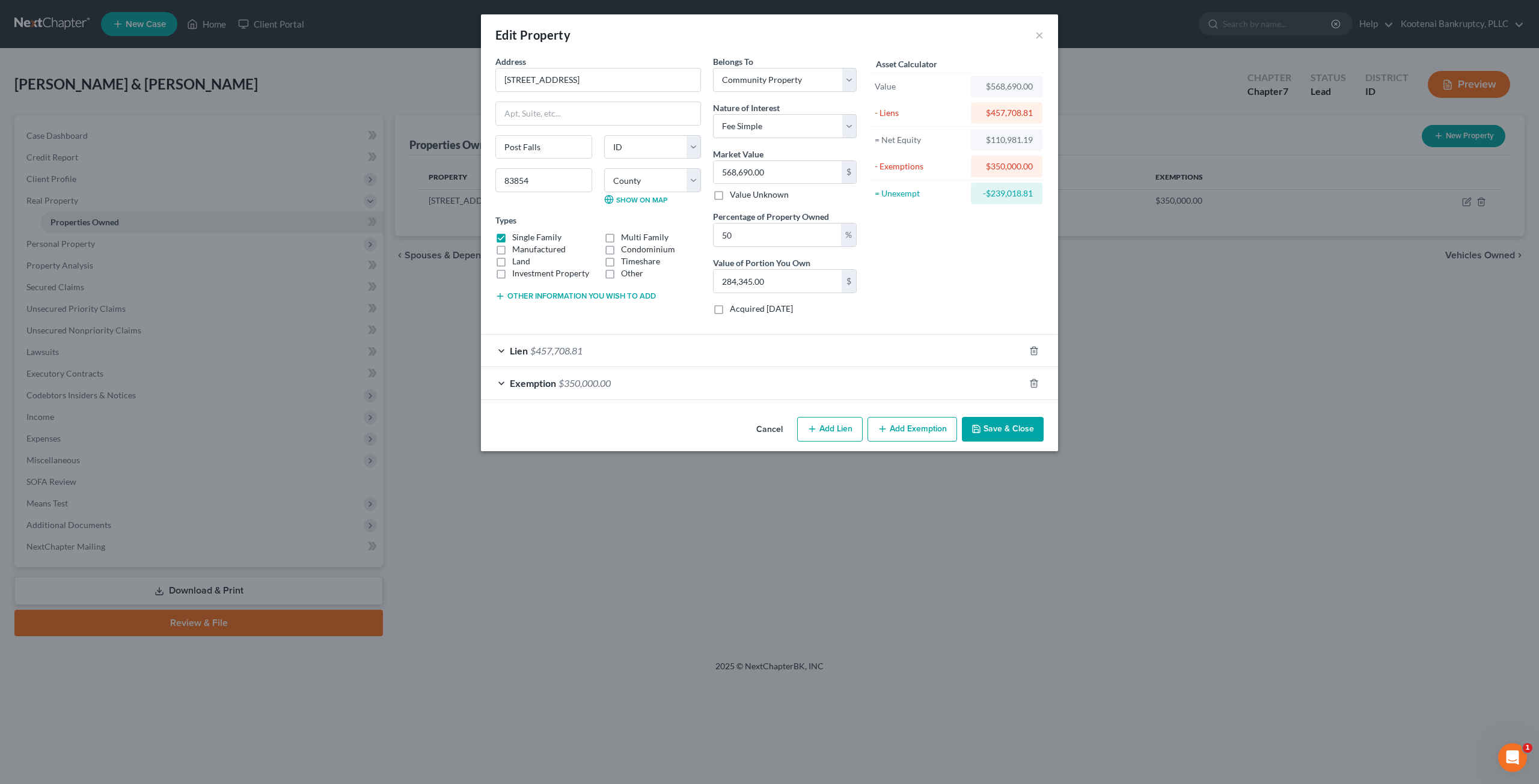
click at [765, 351] on div "Lien $457,708.81" at bounding box center [753, 350] width 544 height 32
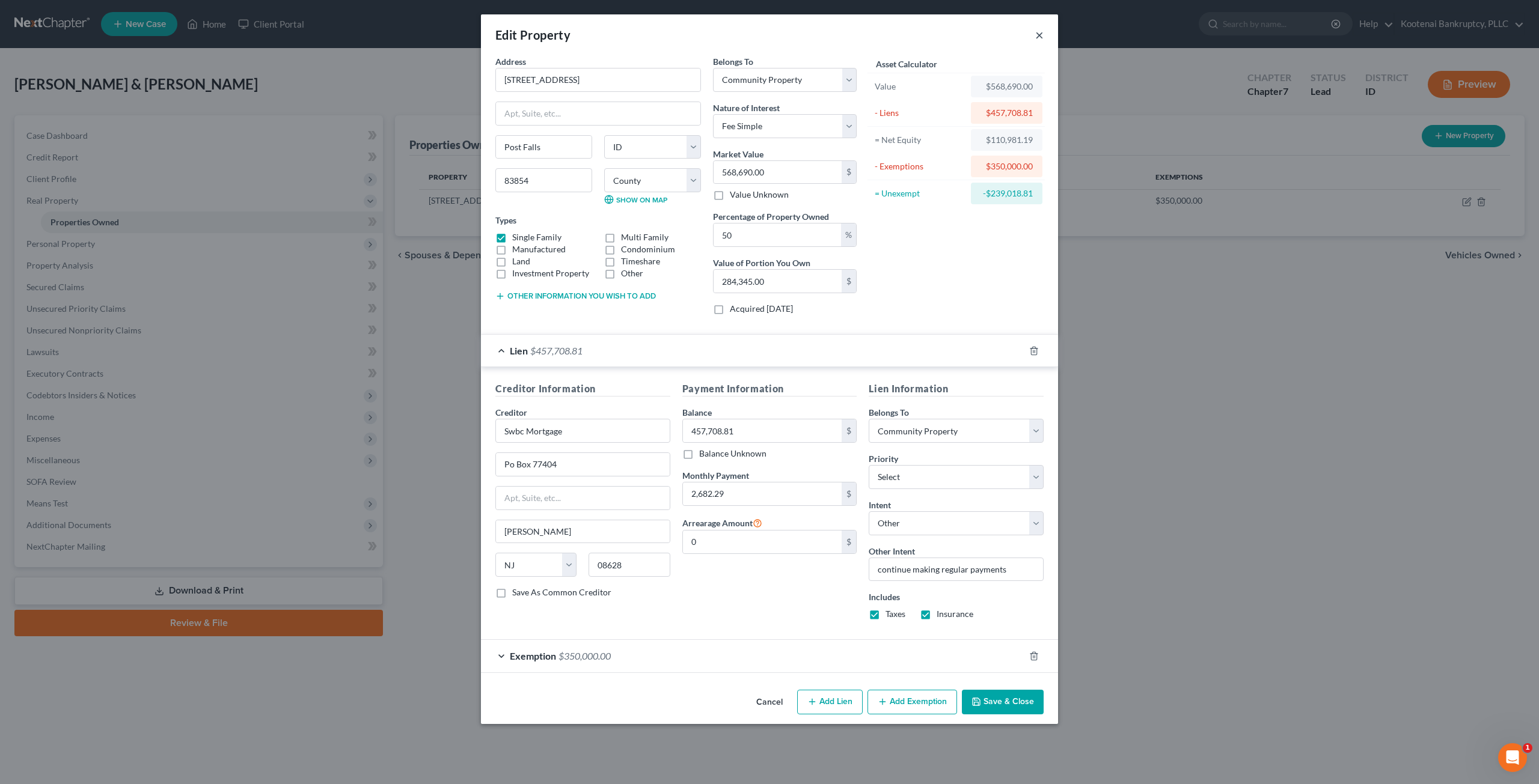
click at [1037, 35] on button "×" at bounding box center [1040, 34] width 8 height 15
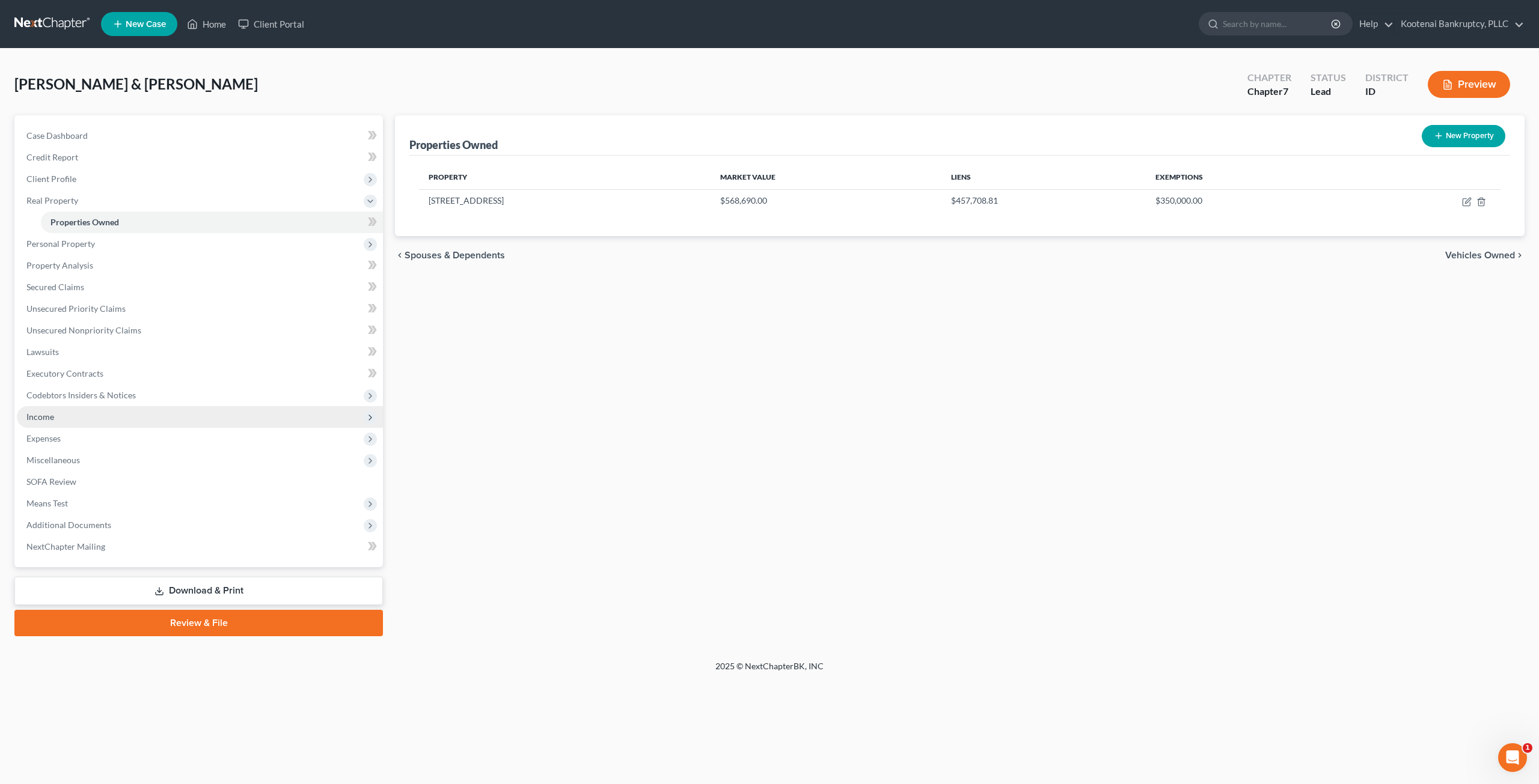
drag, startPoint x: 90, startPoint y: 415, endPoint x: 88, endPoint y: 423, distance: 8.2
click at [90, 415] on span "Income" at bounding box center [200, 417] width 366 height 22
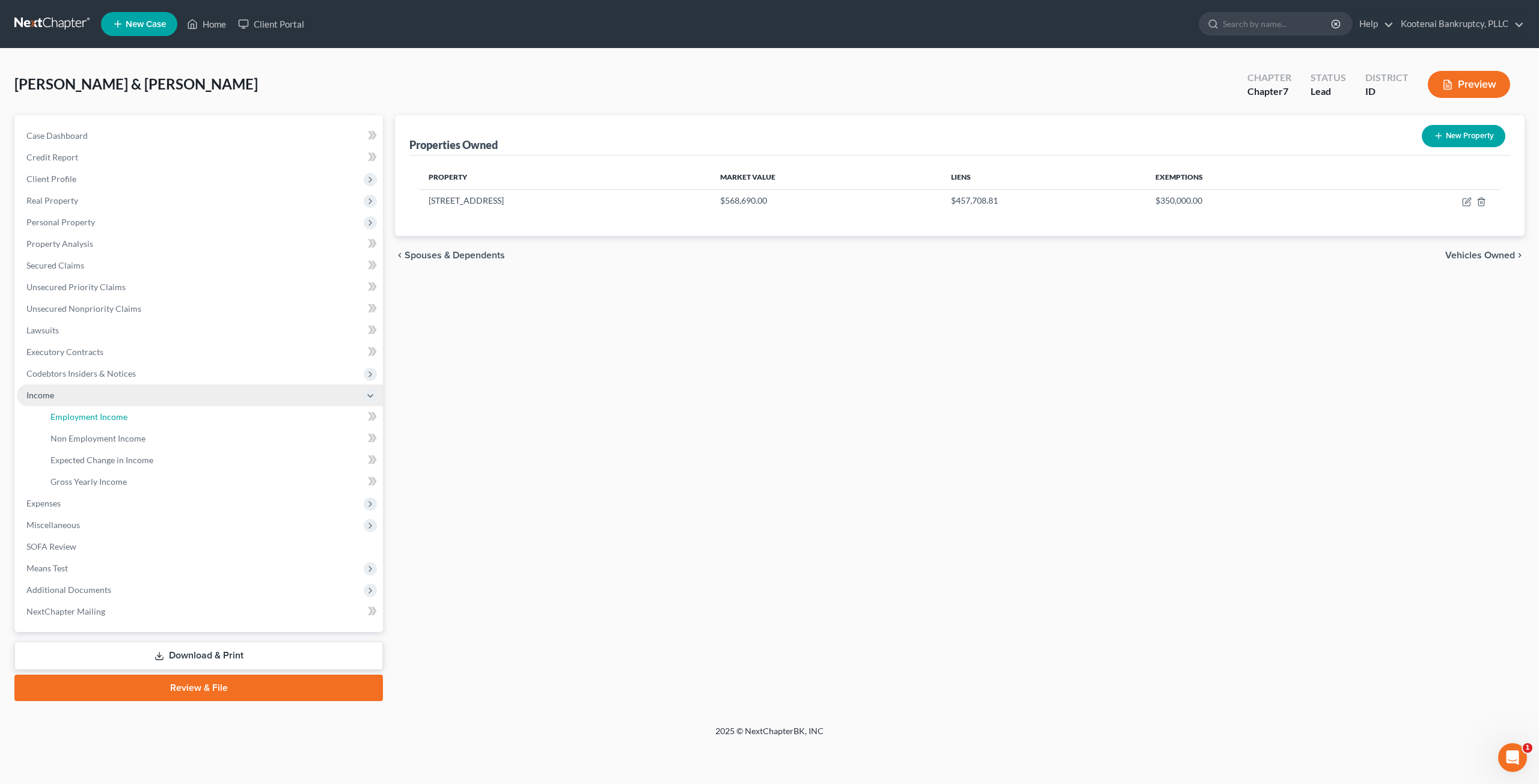
click at [99, 415] on span "Employment Income" at bounding box center [89, 417] width 77 height 11
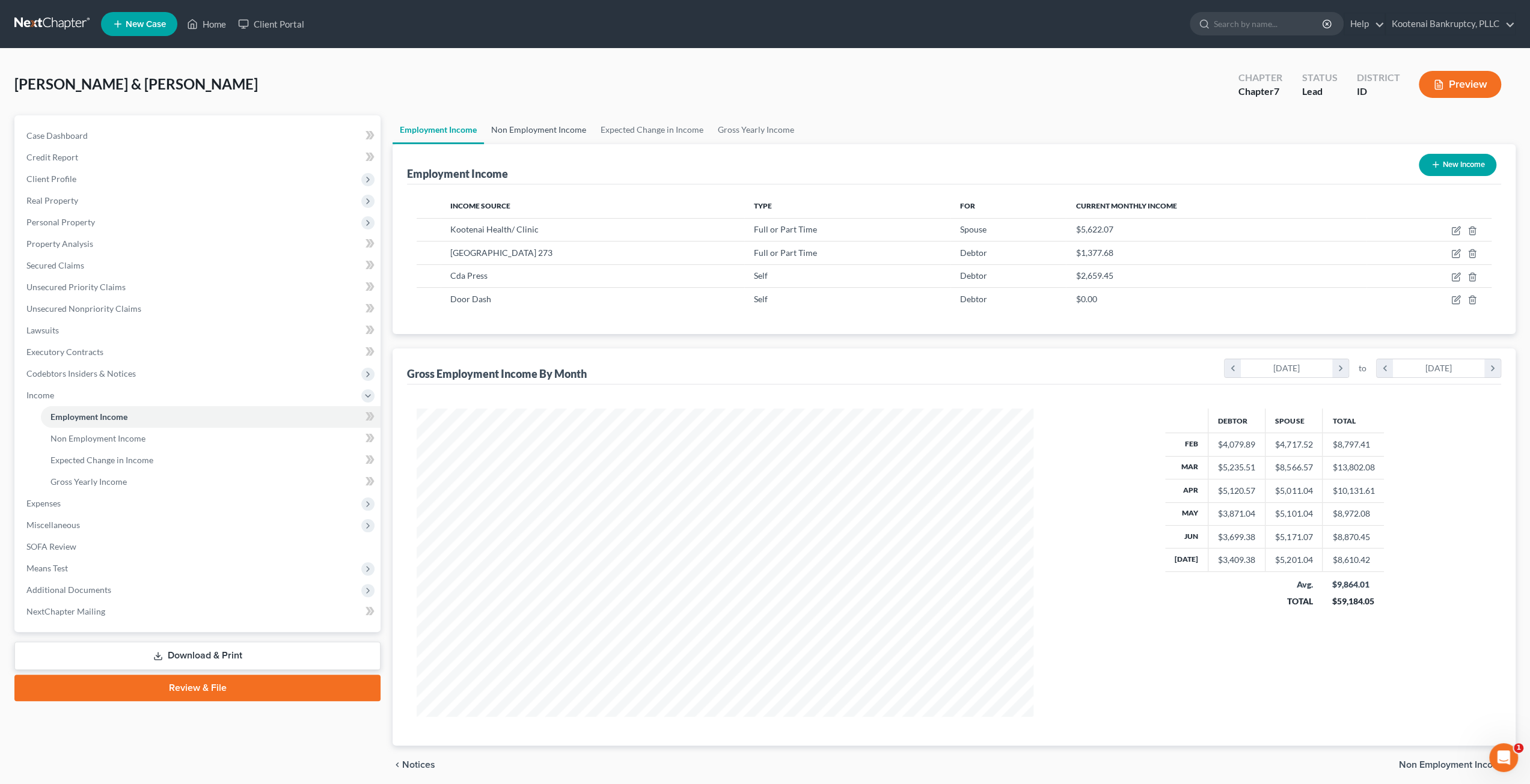
scroll to position [308, 641]
click at [540, 129] on link "Non Employment Income" at bounding box center [539, 130] width 109 height 29
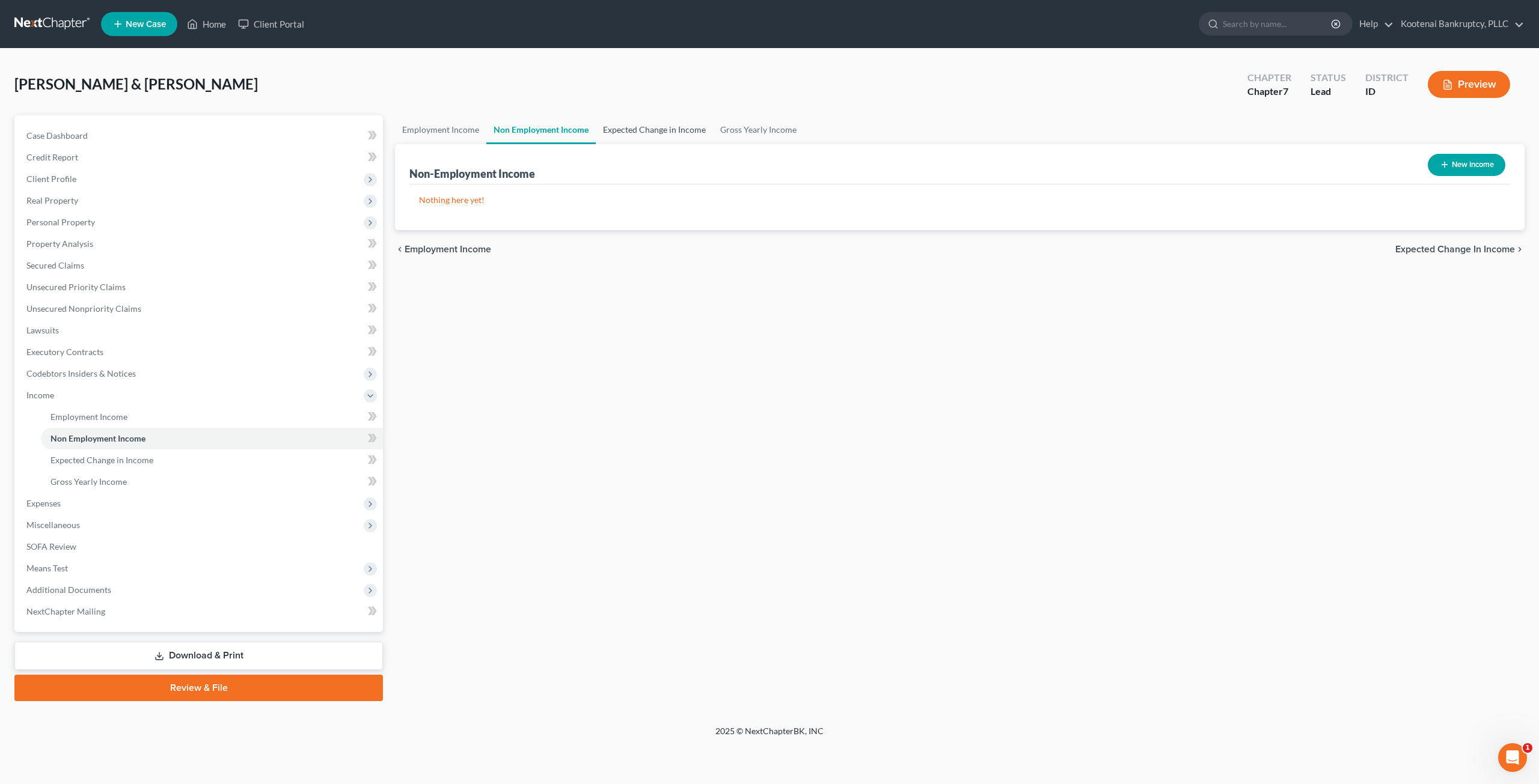
click at [647, 137] on link "Expected Change in Income" at bounding box center [654, 130] width 117 height 29
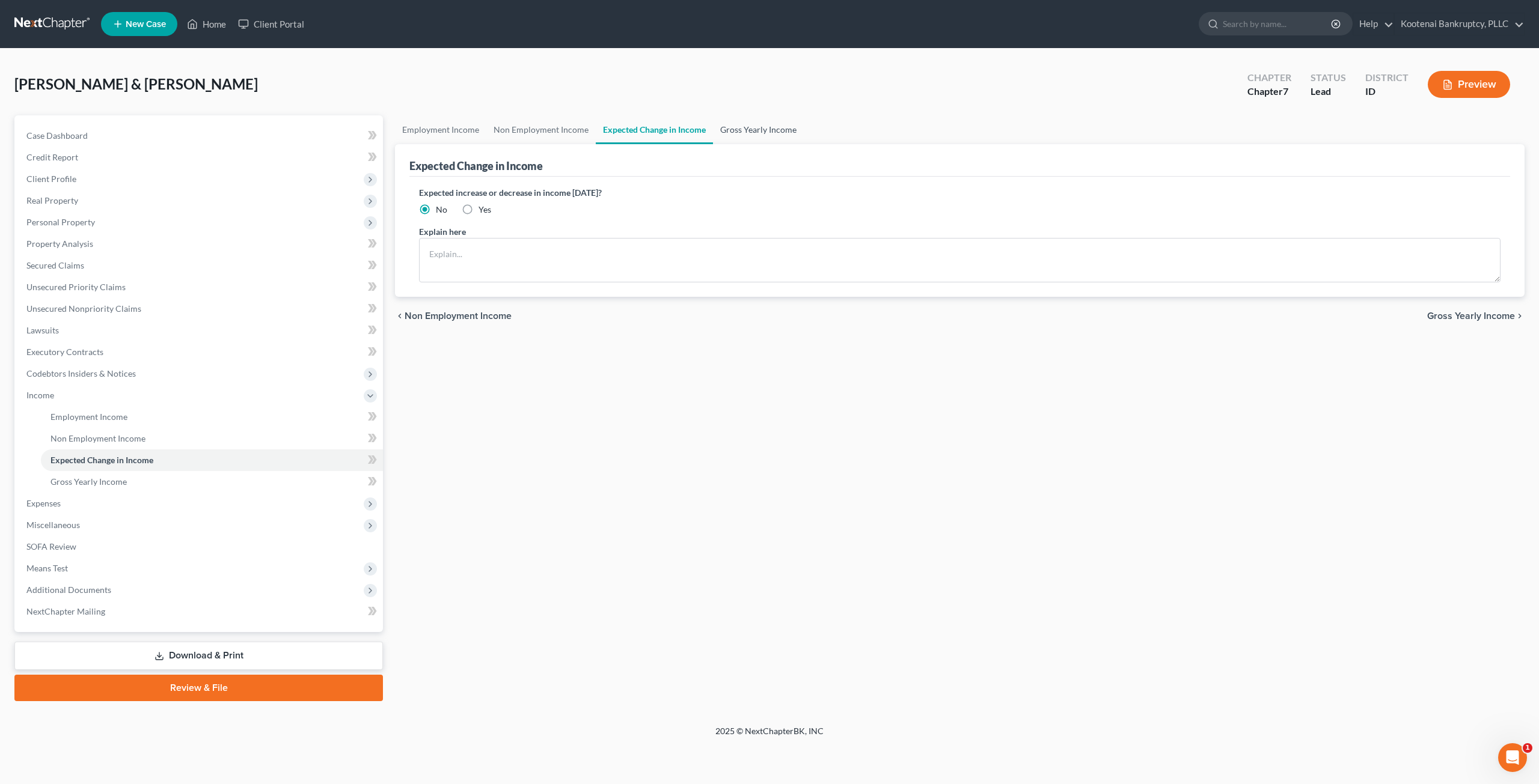
click at [774, 129] on link "Gross Yearly Income" at bounding box center [758, 130] width 90 height 29
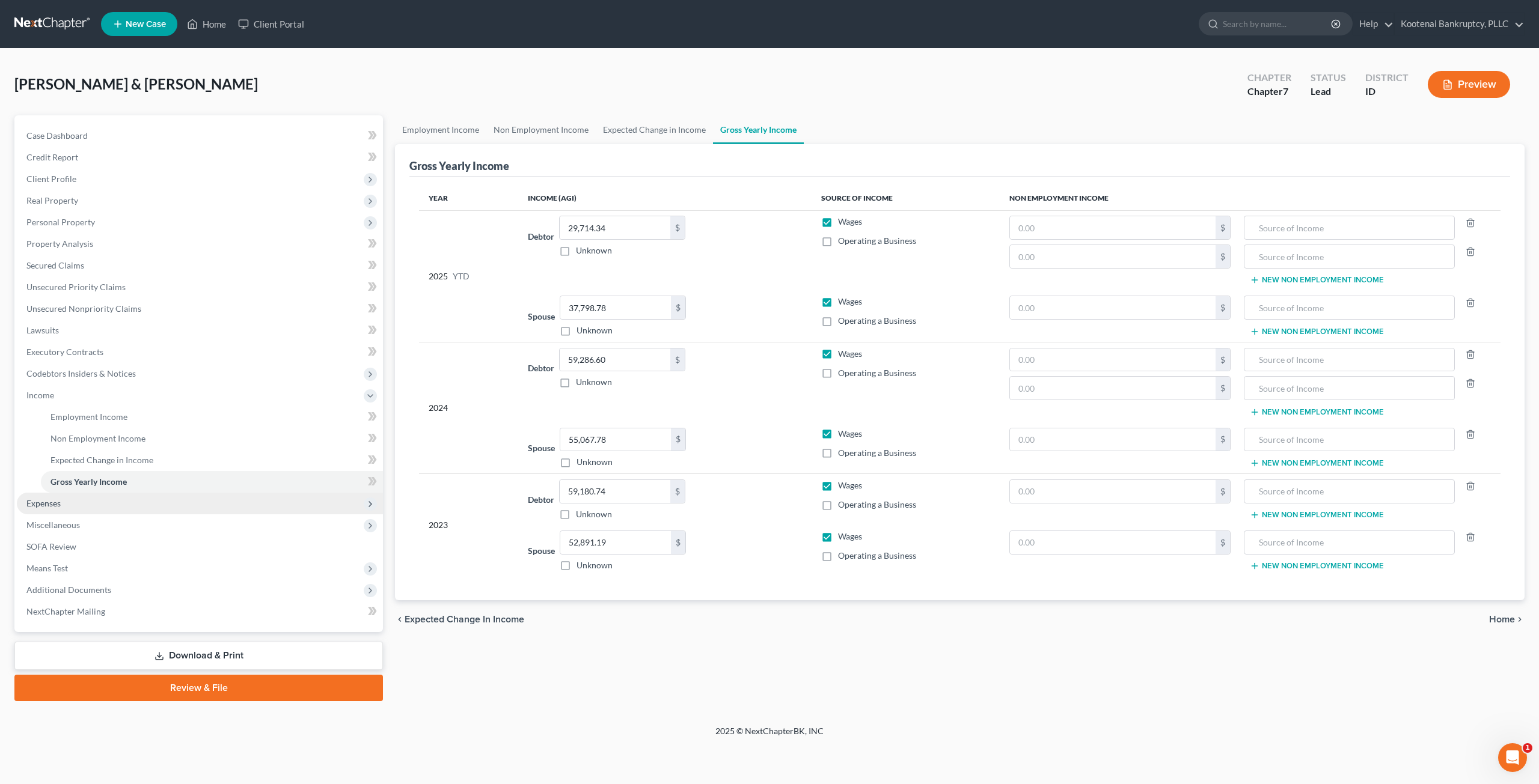
click at [145, 501] on span "Expenses" at bounding box center [200, 503] width 366 height 22
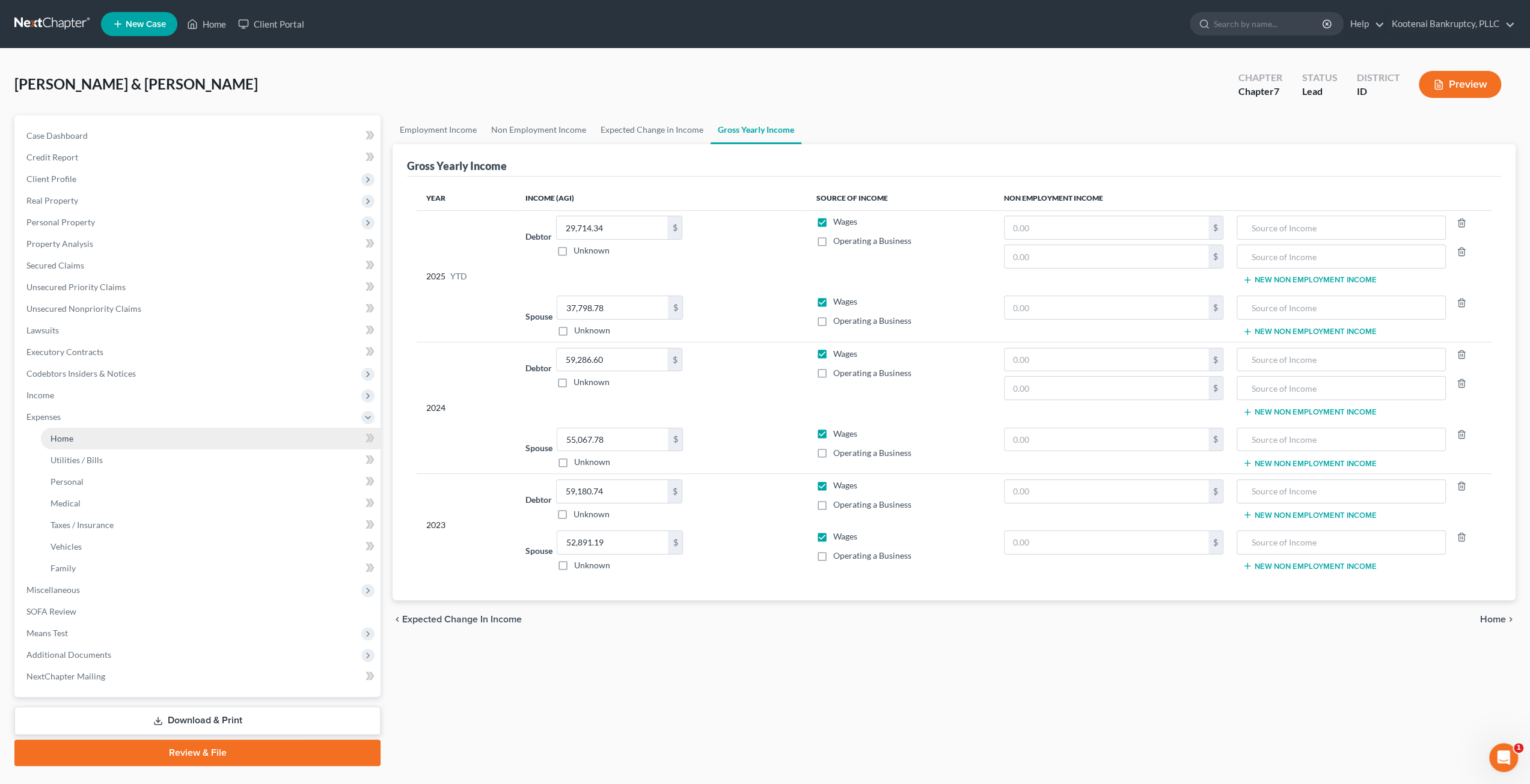
click at [119, 447] on link "Home" at bounding box center [210, 438] width 340 height 22
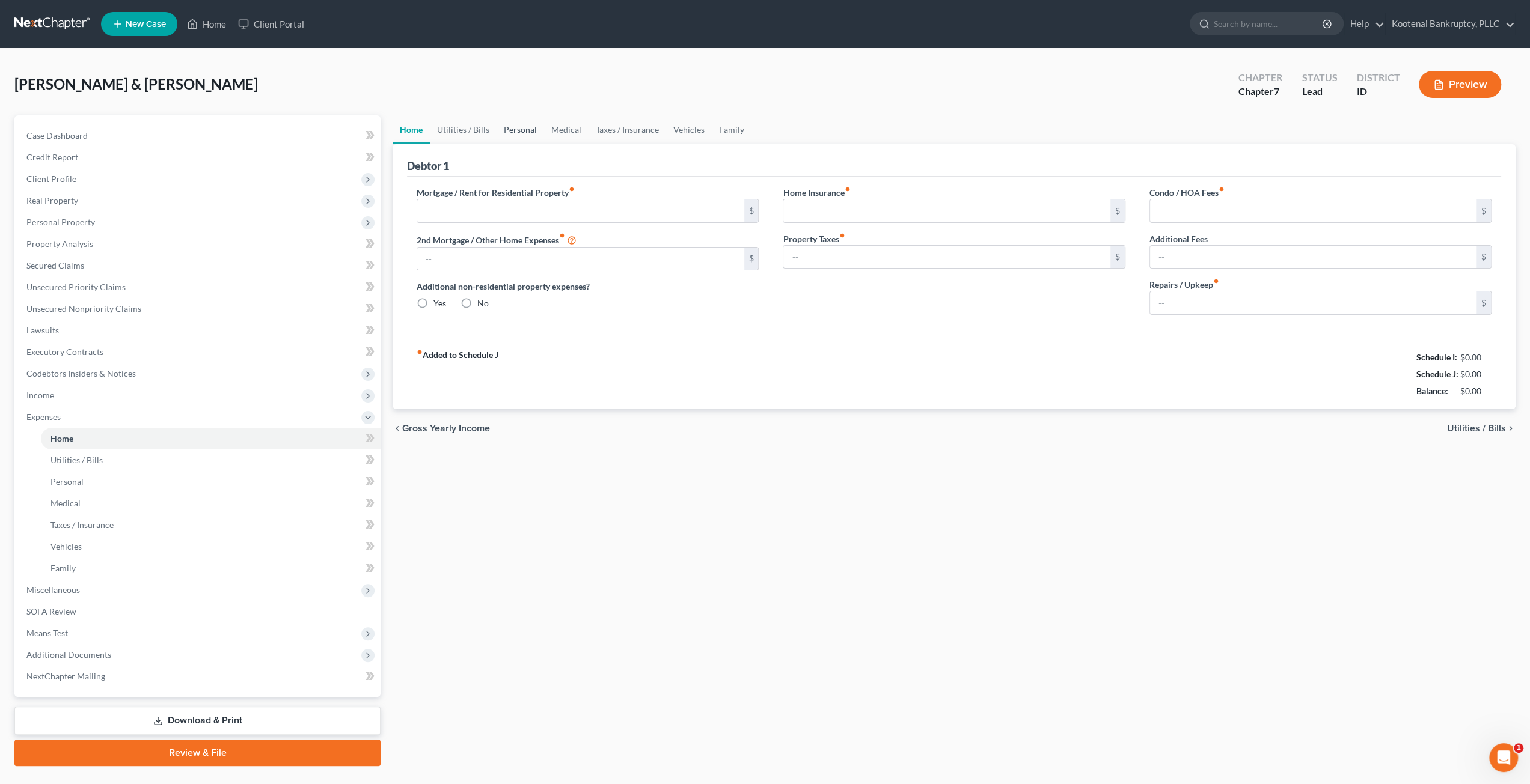
type input "2,682.29"
type input "0.00"
radio input "true"
type input "36.75"
type input "0.00"
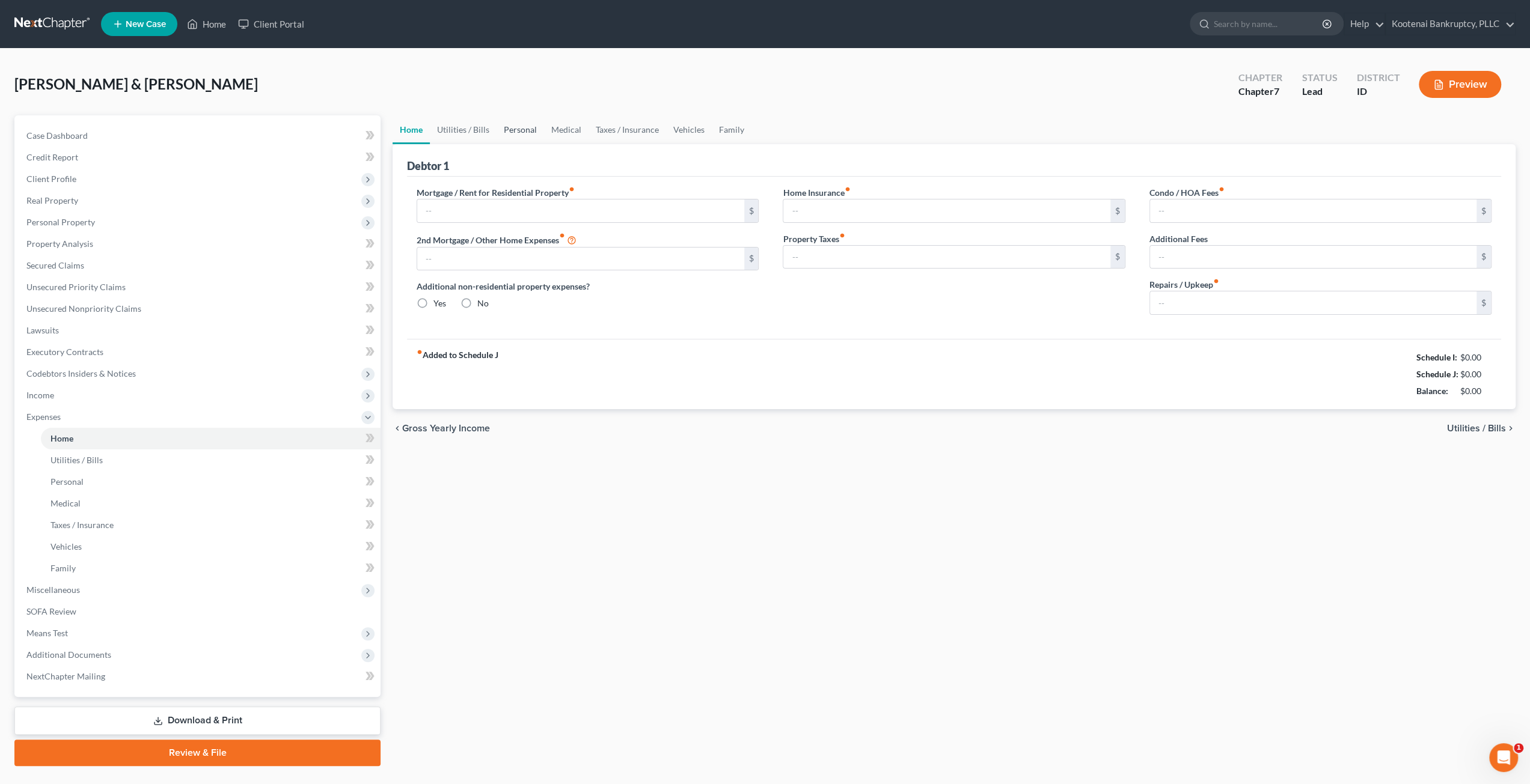
type input "50.00"
click at [448, 128] on link "Utilities / Bills" at bounding box center [463, 130] width 67 height 29
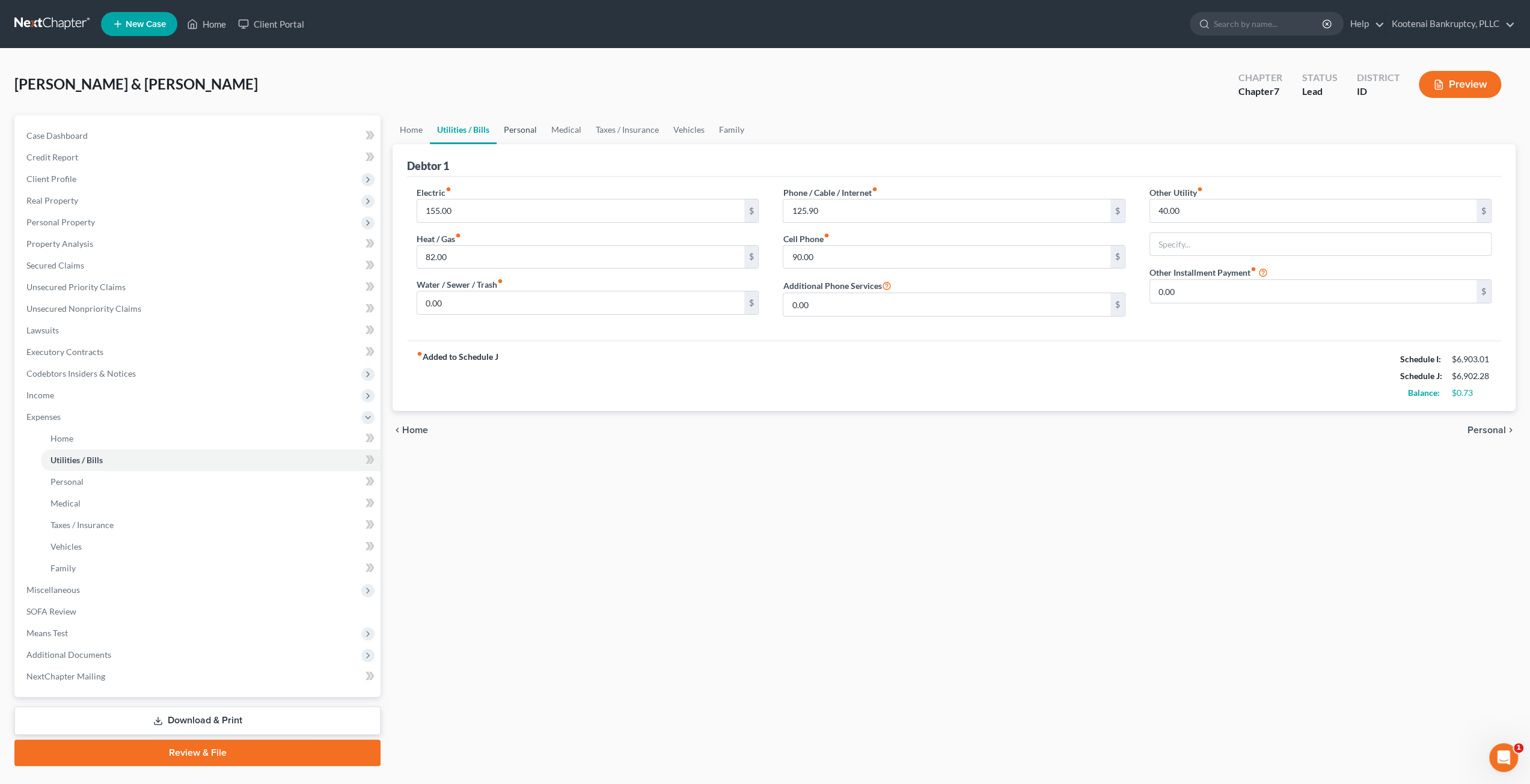
click at [525, 128] on link "Personal" at bounding box center [521, 130] width 48 height 29
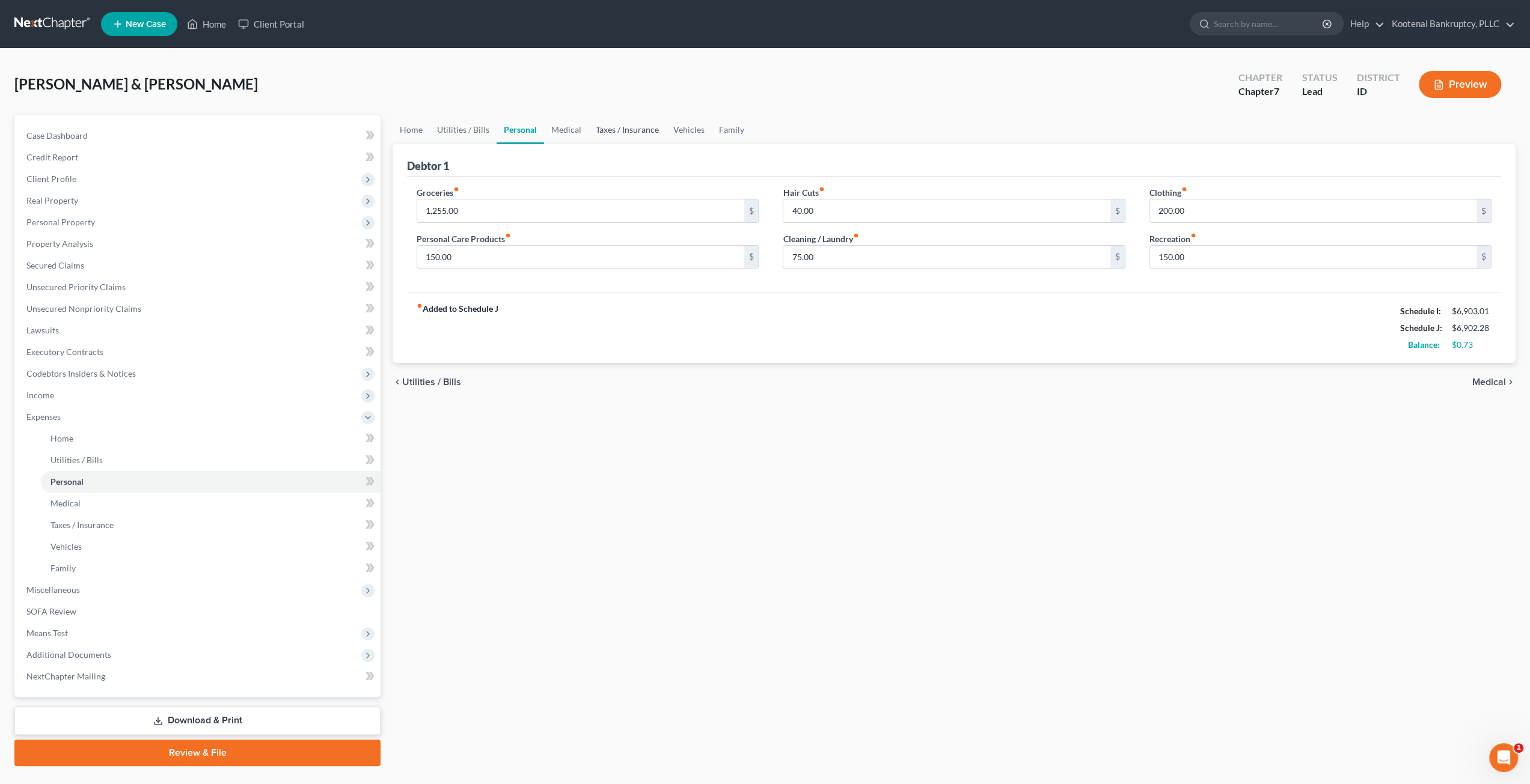
click at [596, 130] on link "Taxes / Insurance" at bounding box center [627, 130] width 78 height 29
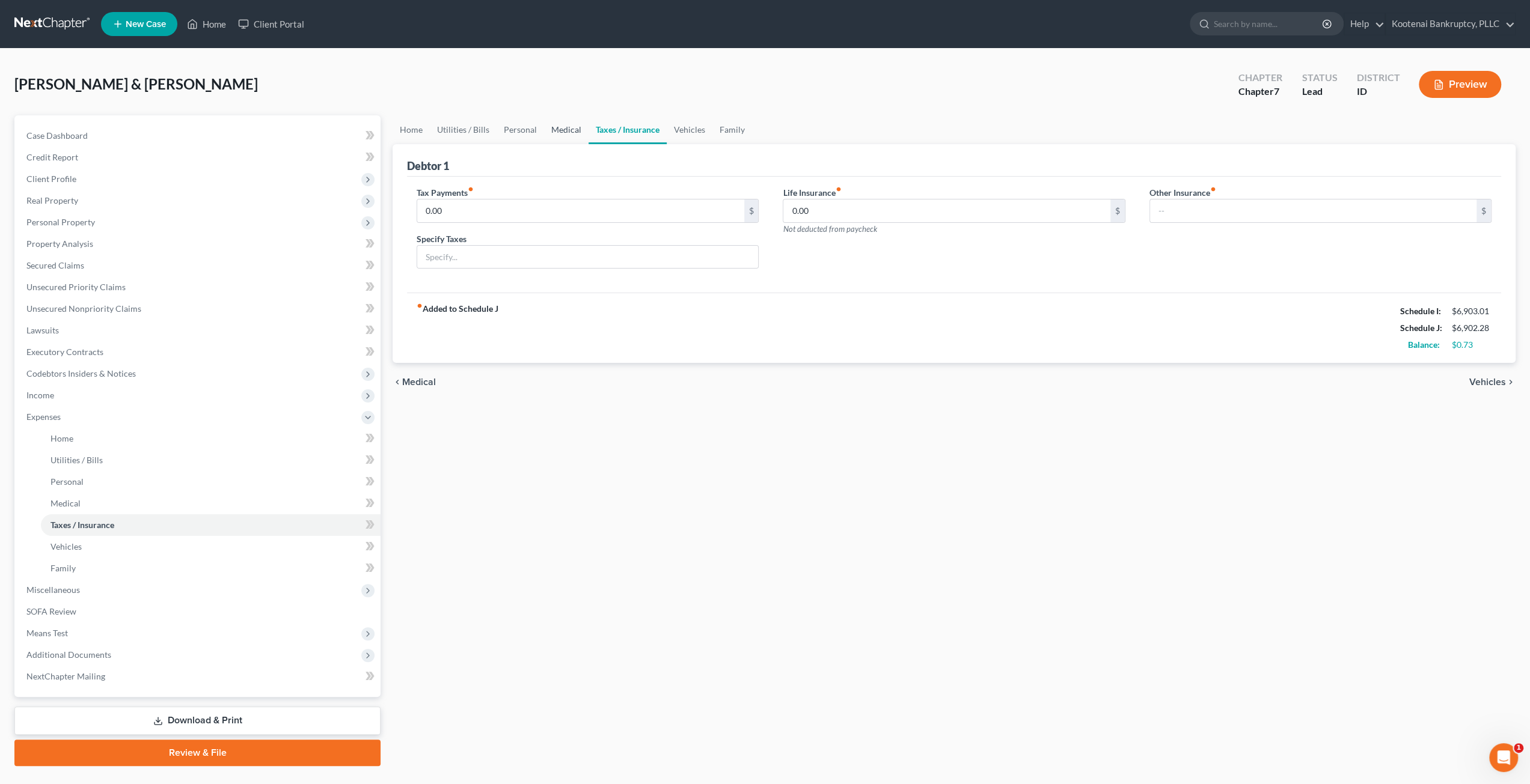
click at [546, 134] on link "Medical" at bounding box center [566, 130] width 44 height 29
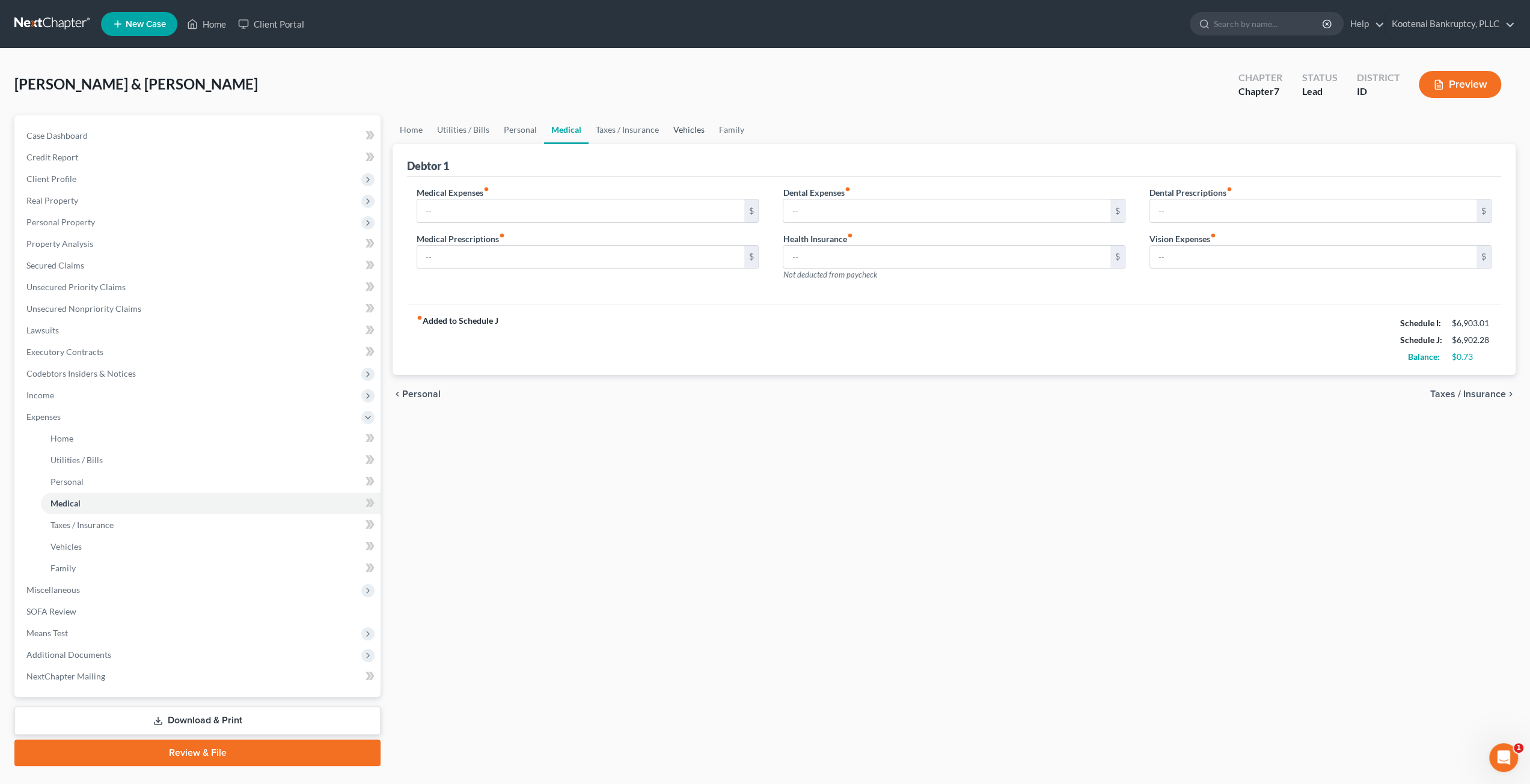
click at [690, 126] on link "Vehicles" at bounding box center [689, 130] width 46 height 29
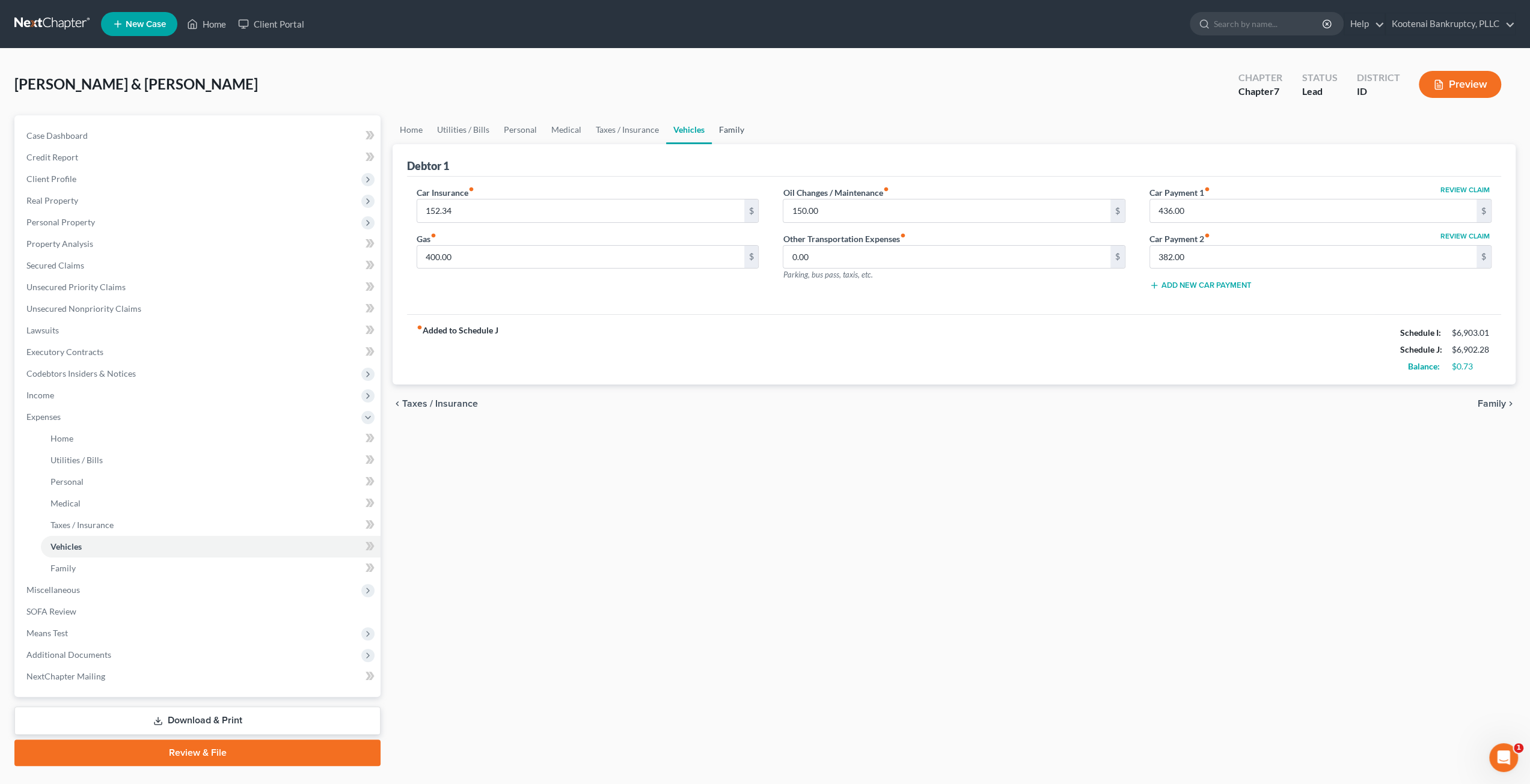
click at [734, 123] on link "Family" at bounding box center [732, 130] width 40 height 29
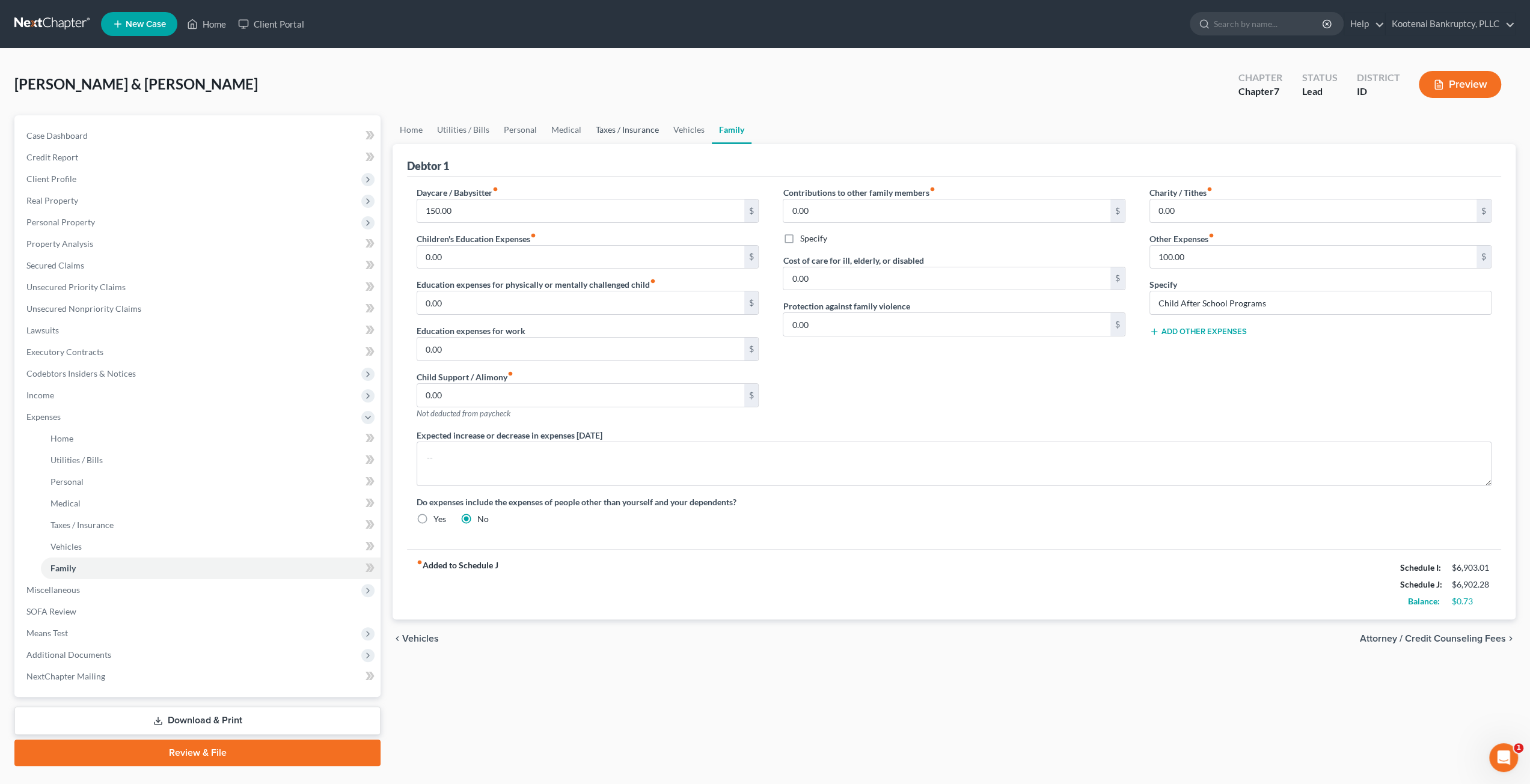
click at [625, 134] on link "Taxes / Insurance" at bounding box center [627, 130] width 78 height 29
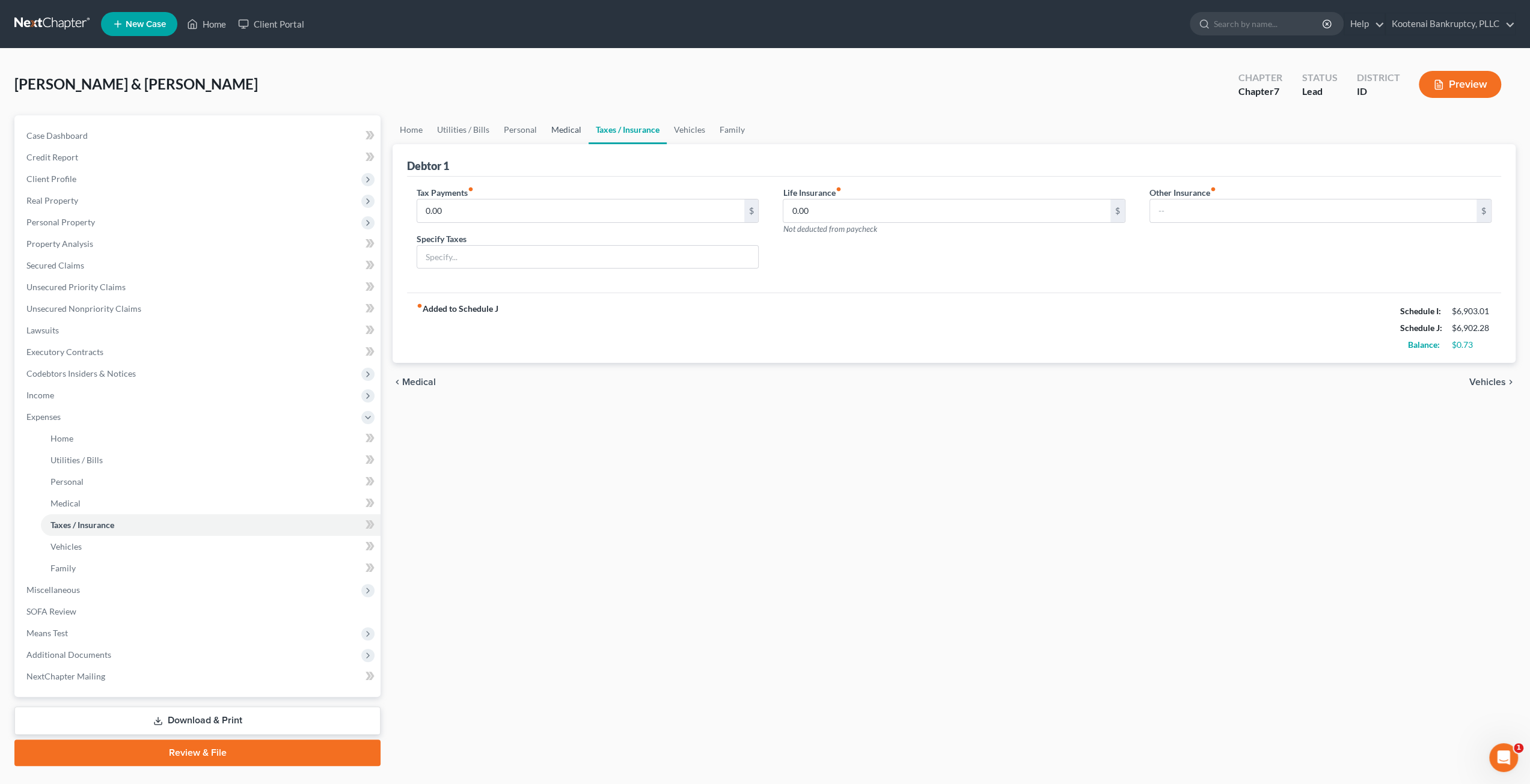
click at [573, 129] on link "Medical" at bounding box center [566, 130] width 44 height 29
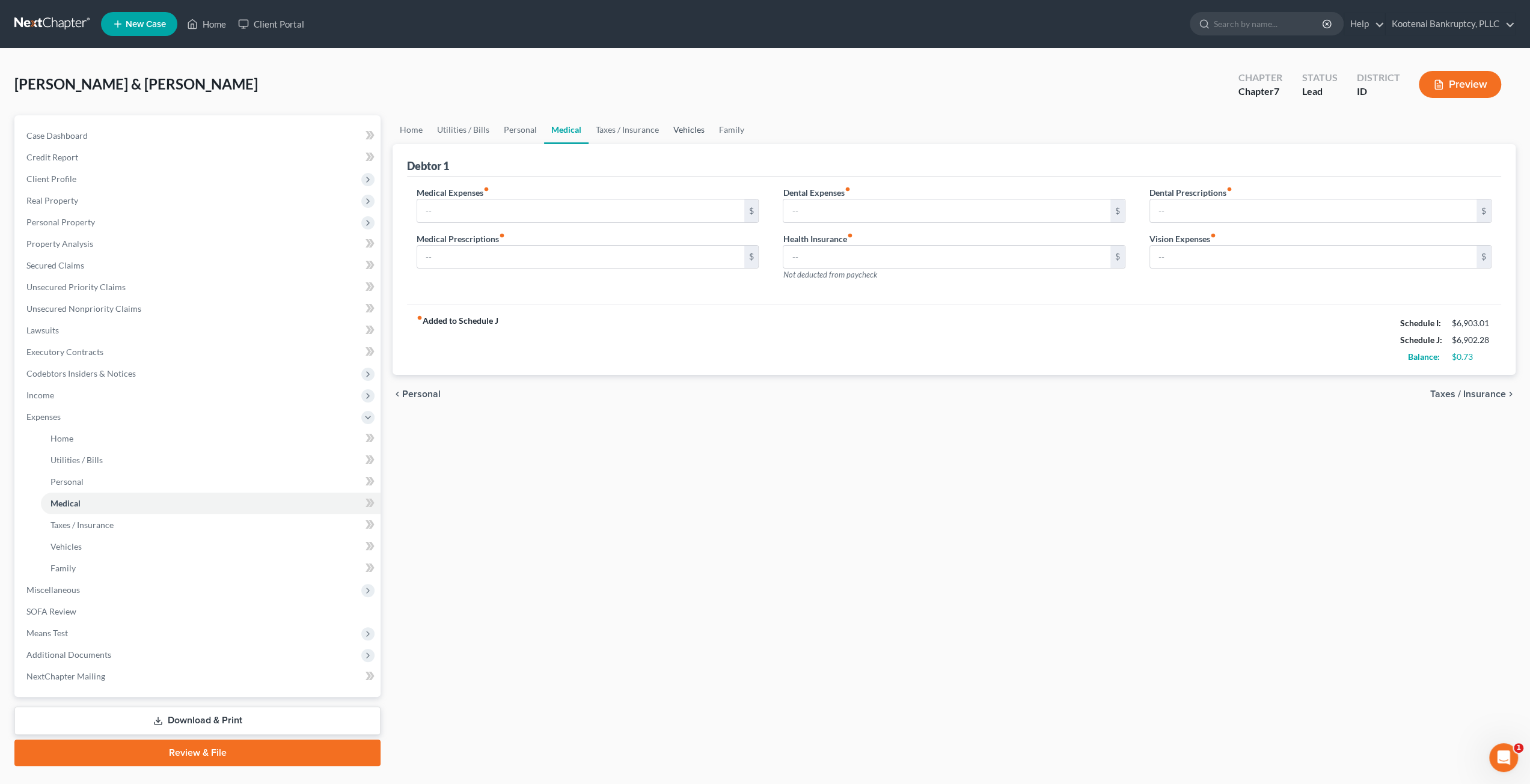
click at [689, 126] on link "Vehicles" at bounding box center [689, 130] width 46 height 29
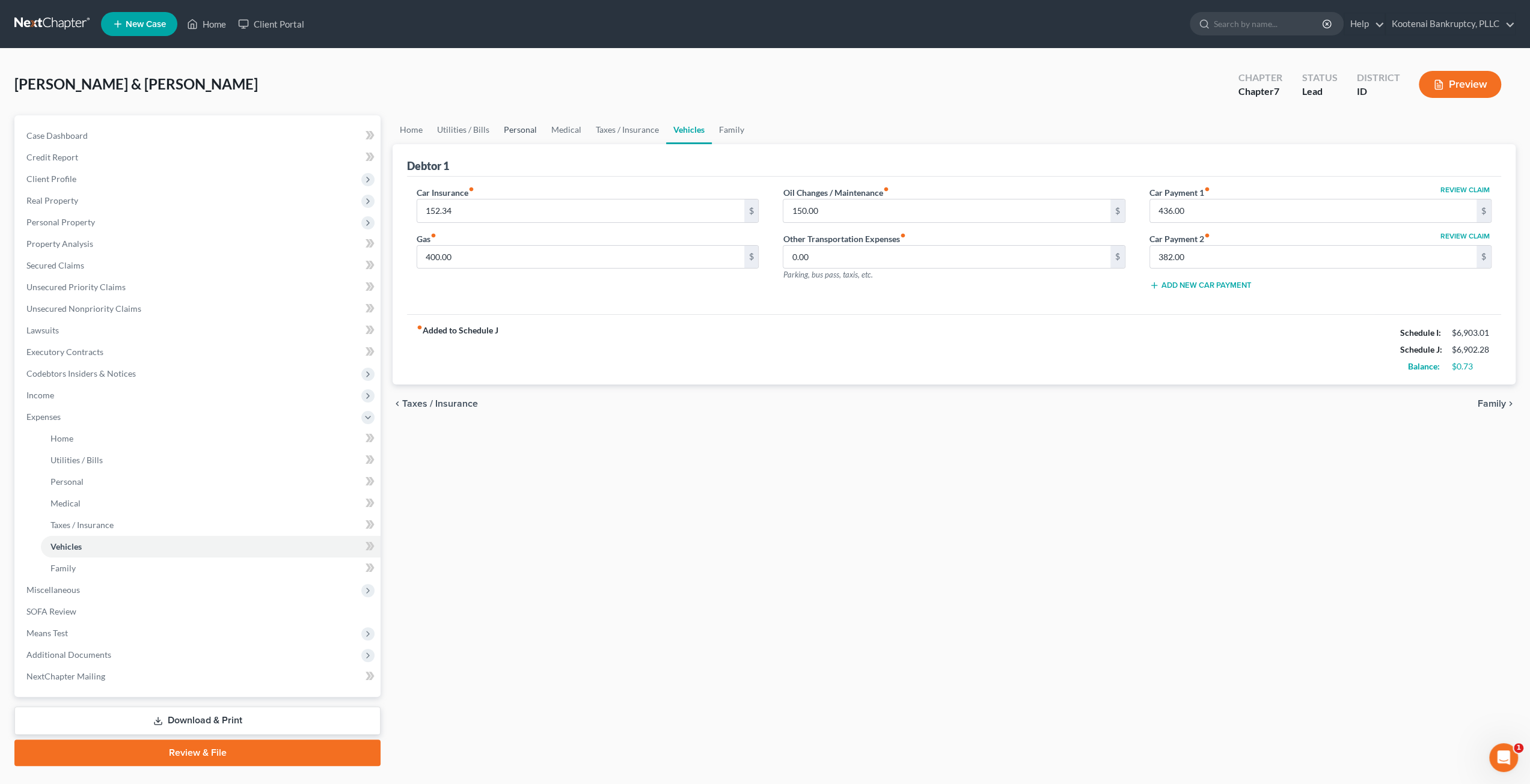
click at [519, 132] on link "Personal" at bounding box center [521, 130] width 48 height 29
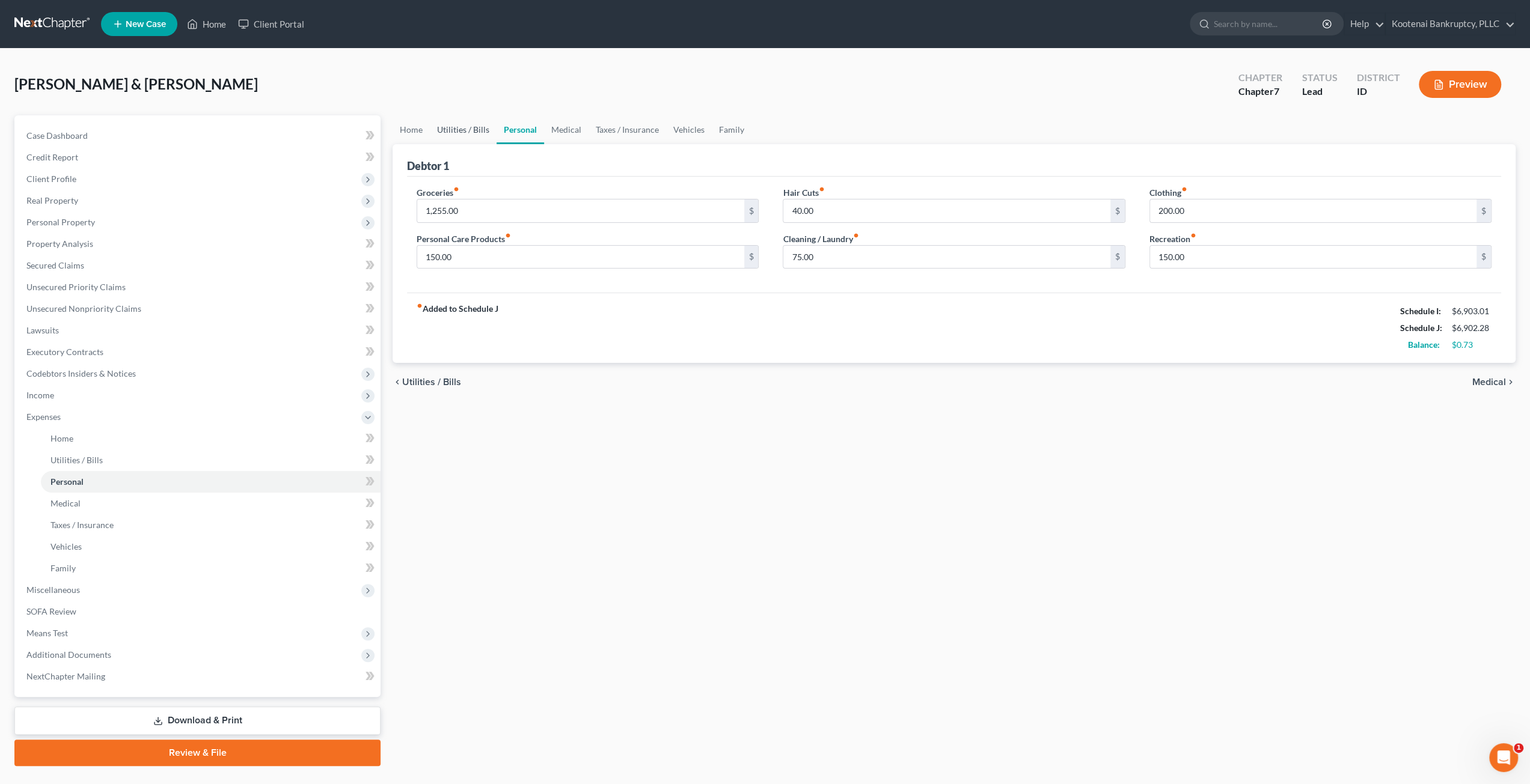
click at [470, 132] on link "Utilities / Bills" at bounding box center [463, 130] width 67 height 29
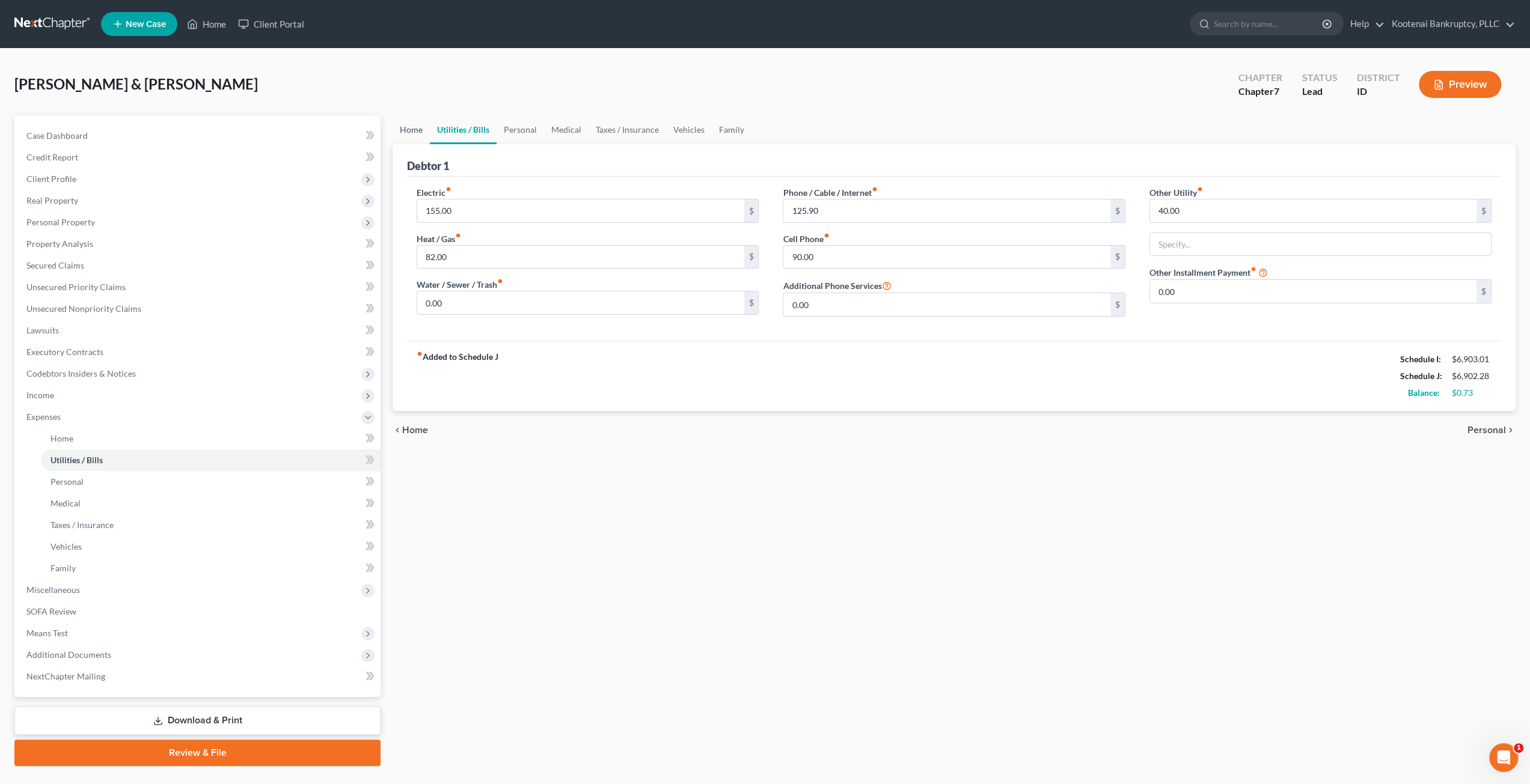
click at [416, 132] on link "Home" at bounding box center [411, 130] width 37 height 29
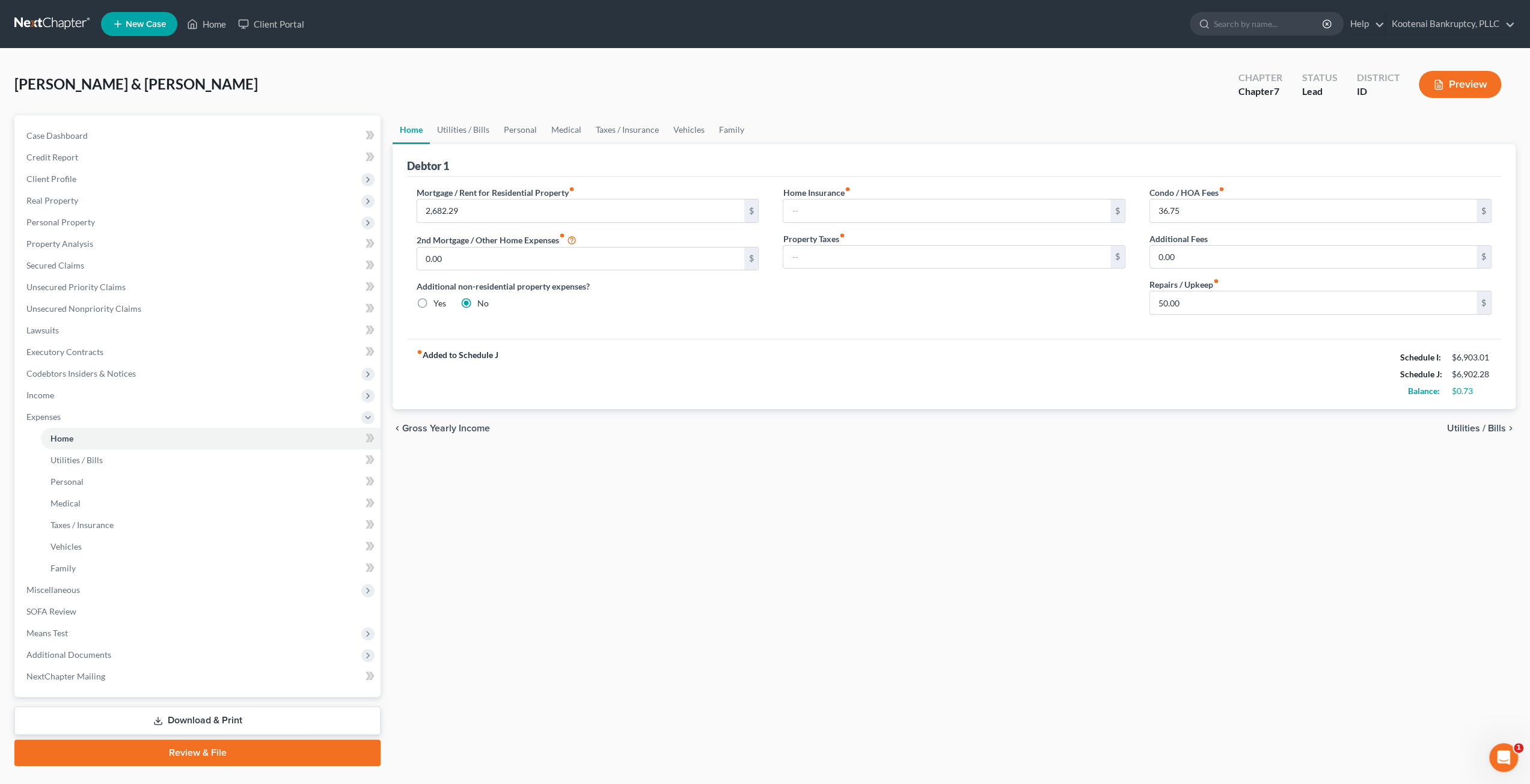
click at [1002, 618] on div "Home Utilities / Bills Personal Medical Taxes / Insurance Vehicles Family Debto…" at bounding box center [954, 441] width 1135 height 651
click at [114, 590] on span "Miscellaneous" at bounding box center [199, 590] width 363 height 22
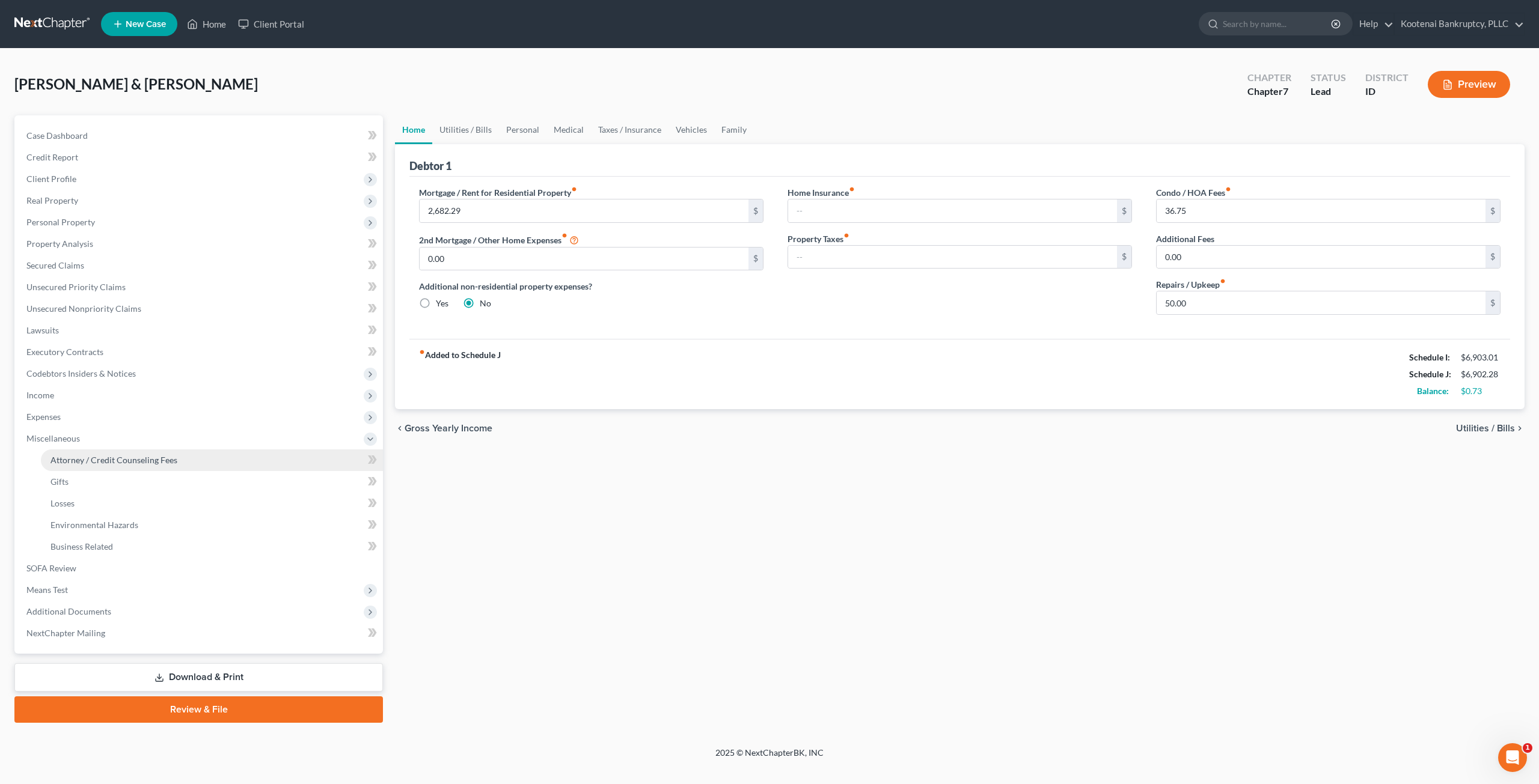
click at [136, 467] on link "Attorney / Credit Counseling Fees" at bounding box center [212, 460] width 342 height 22
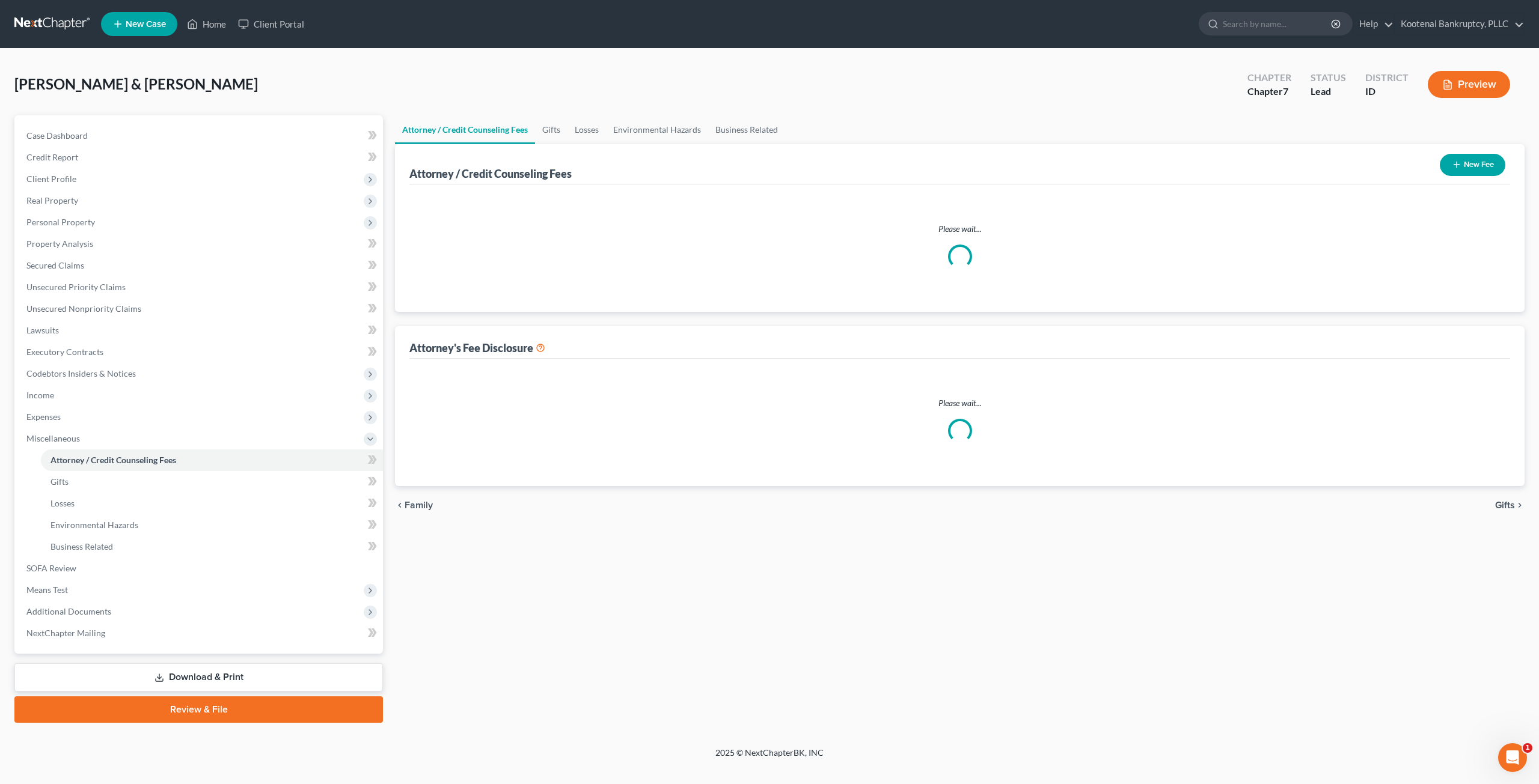
select select "3"
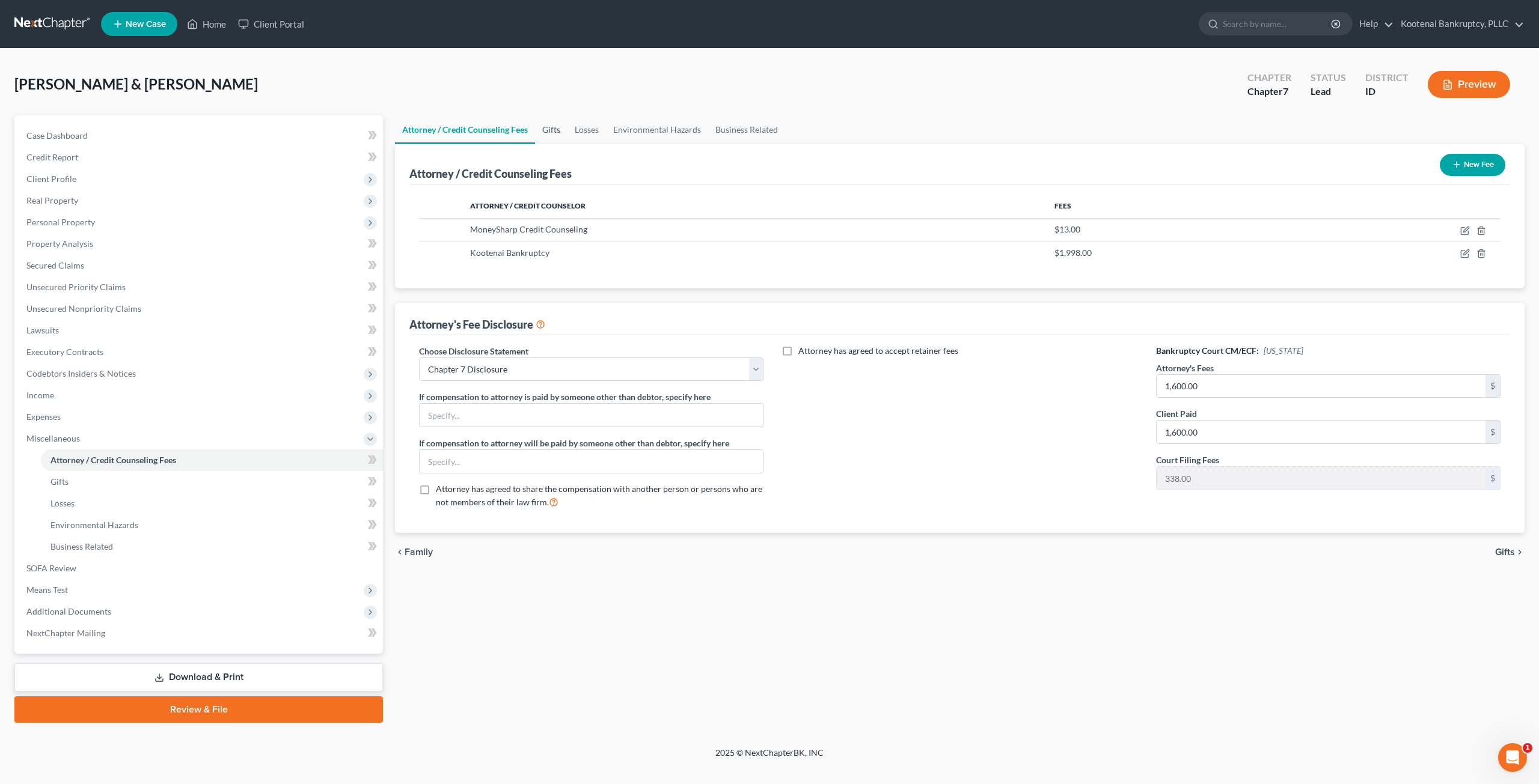
click at [557, 128] on link "Gifts" at bounding box center [551, 130] width 32 height 29
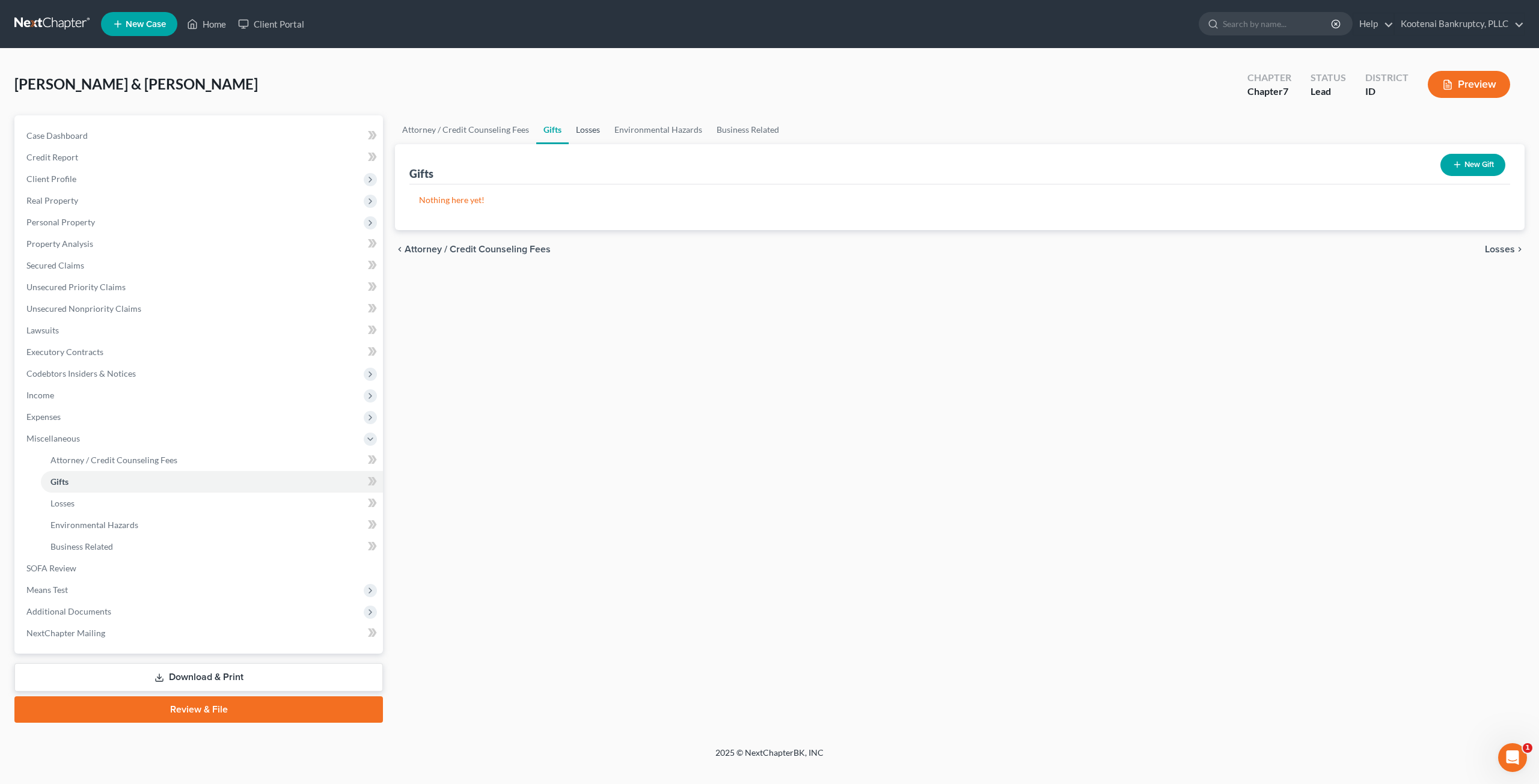
click at [593, 132] on link "Losses" at bounding box center [588, 130] width 39 height 29
click at [652, 131] on link "Environmental Hazards" at bounding box center [659, 130] width 102 height 29
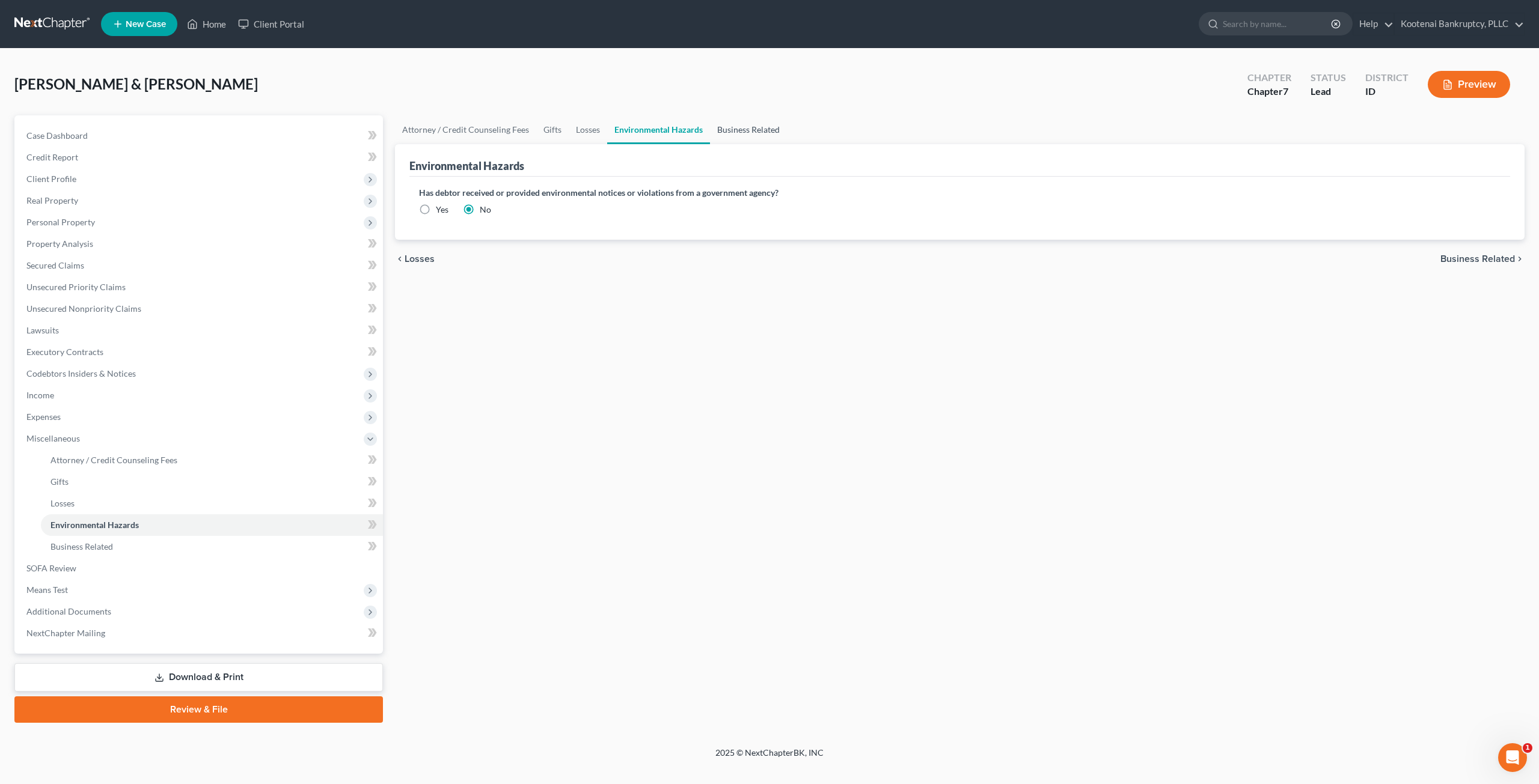
click at [726, 130] on link "Business Related" at bounding box center [748, 130] width 77 height 29
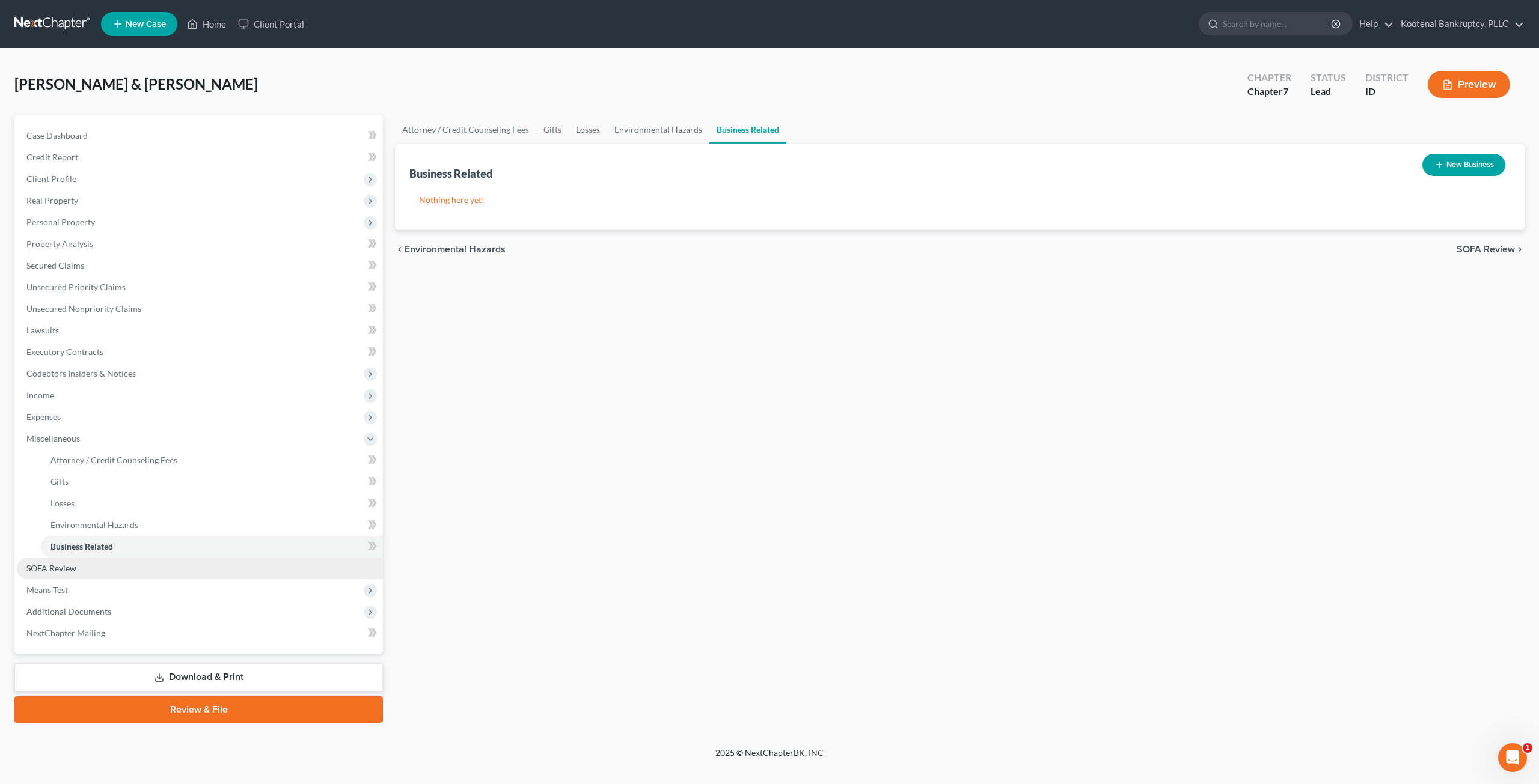
click at [76, 570] on span "SOFA Review" at bounding box center [51, 568] width 50 height 11
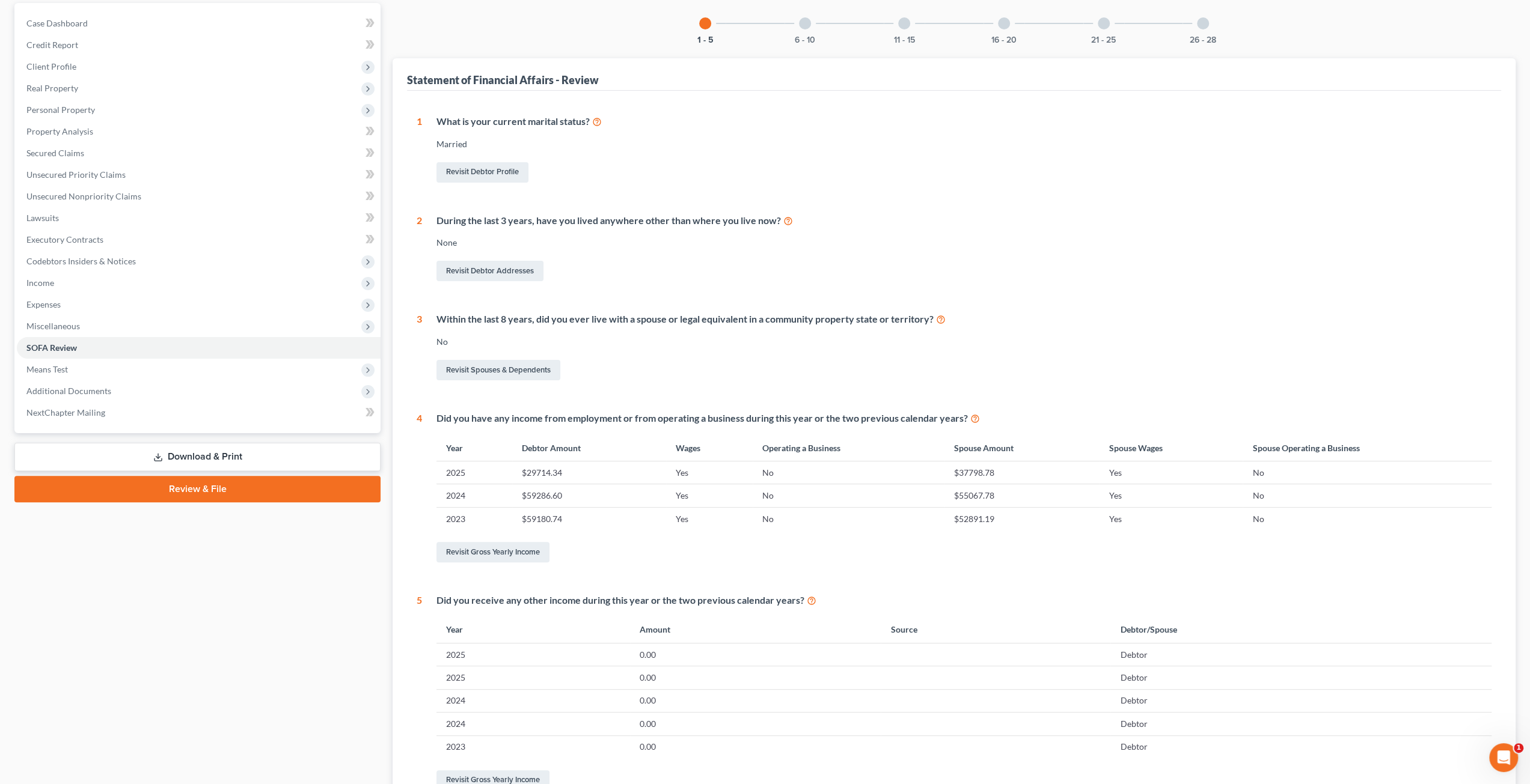
scroll to position [60, 0]
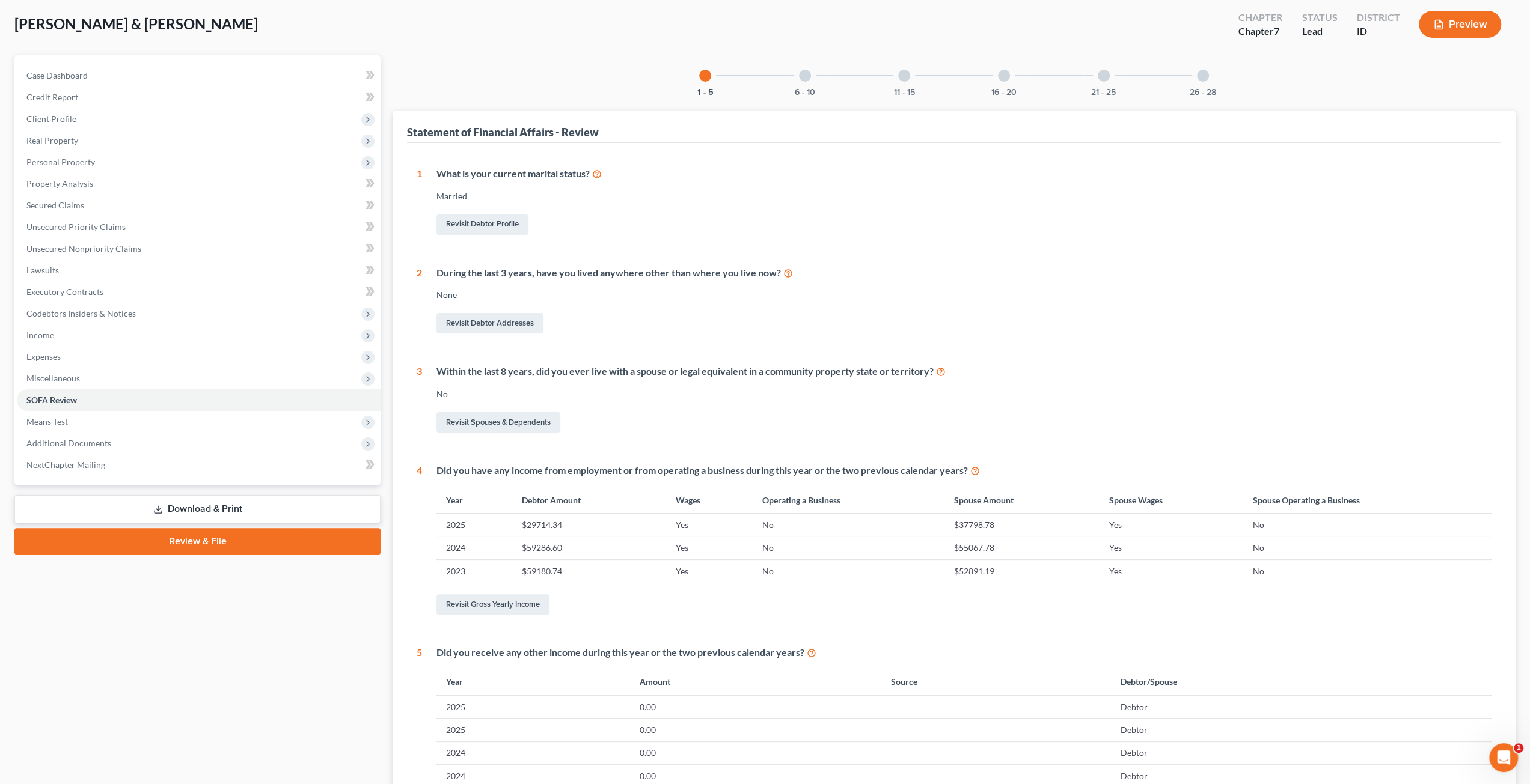
click at [800, 68] on div "6 - 10" at bounding box center [805, 76] width 41 height 41
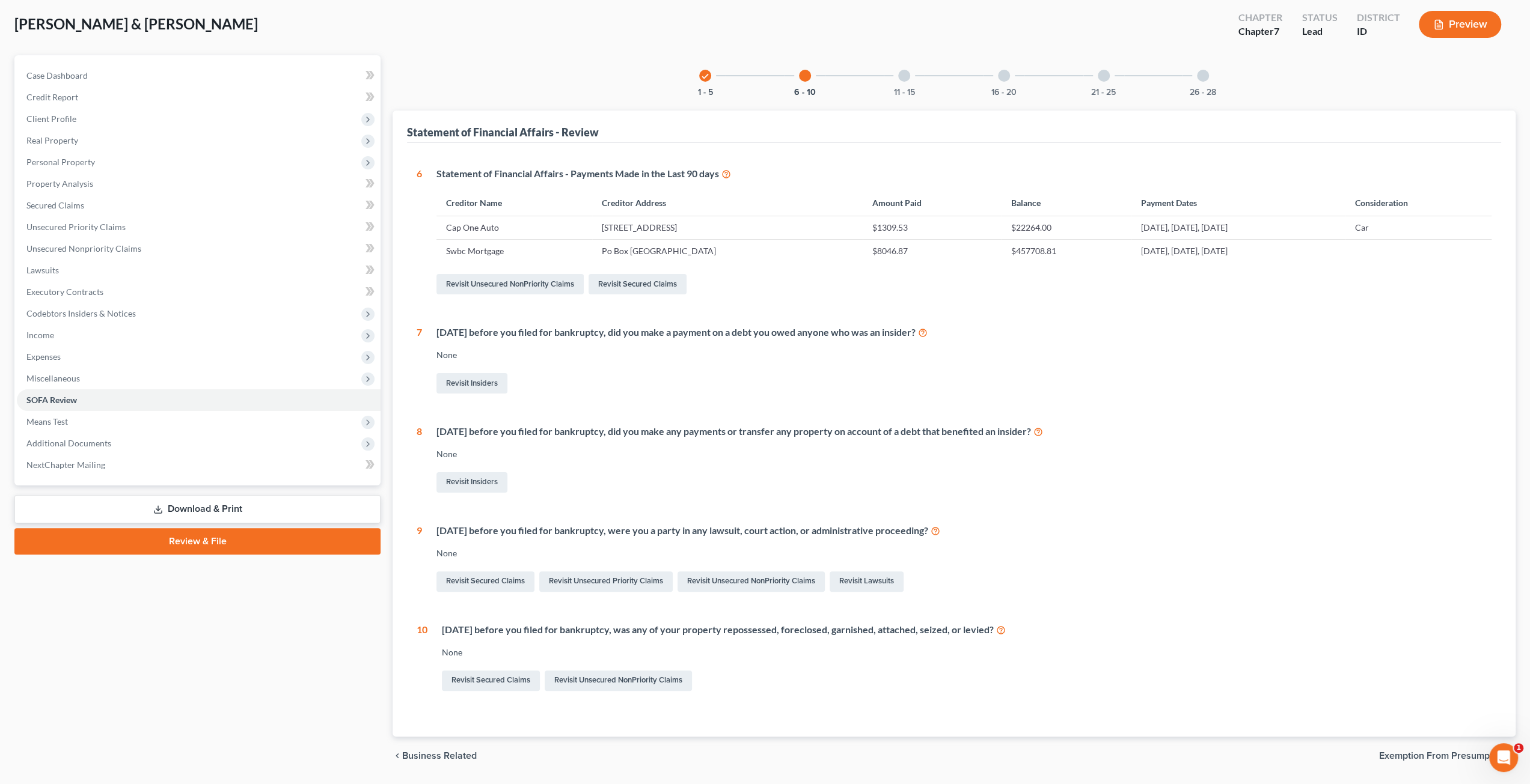
click at [899, 76] on div at bounding box center [904, 75] width 12 height 12
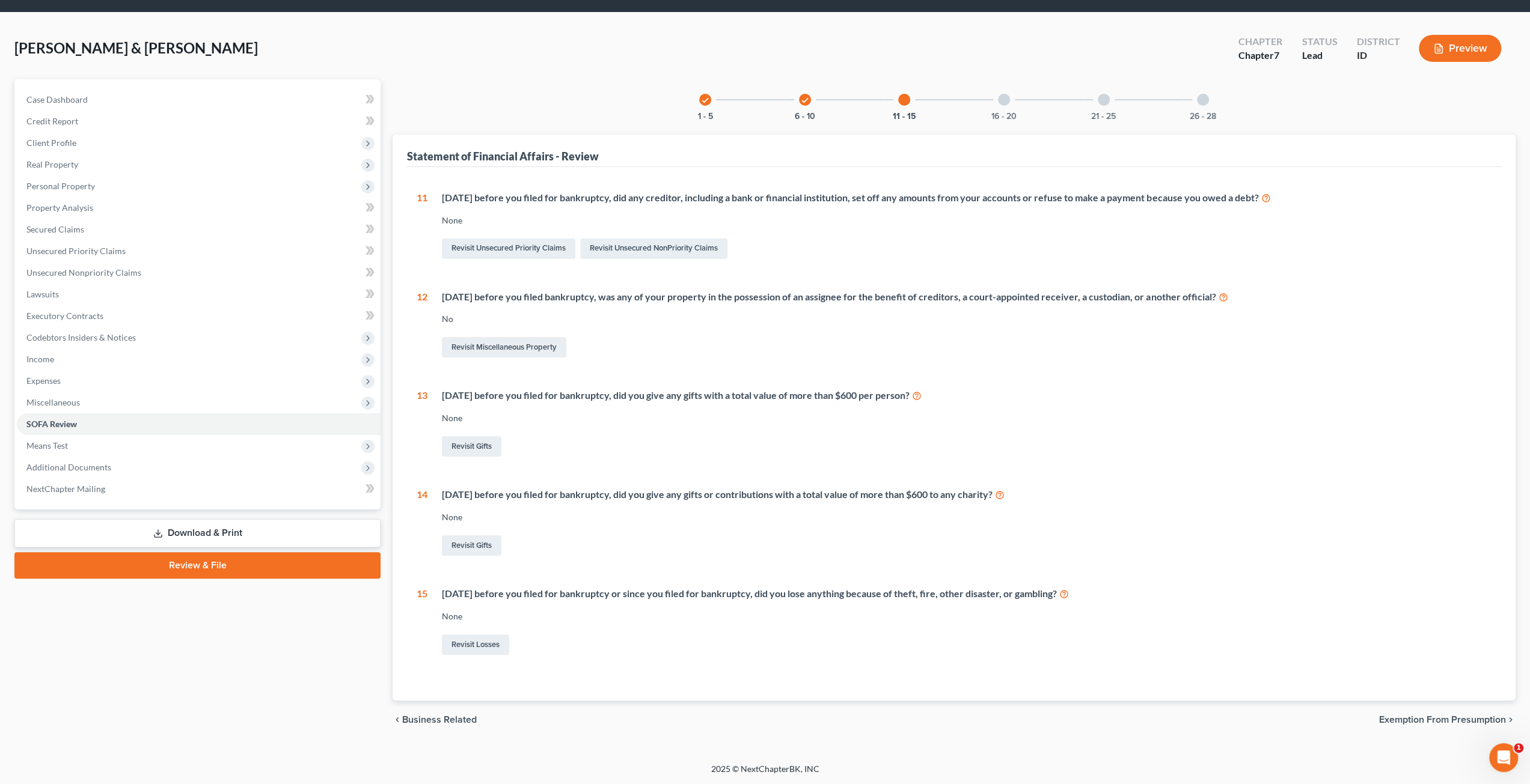
click at [1009, 99] on div at bounding box center [1004, 100] width 12 height 12
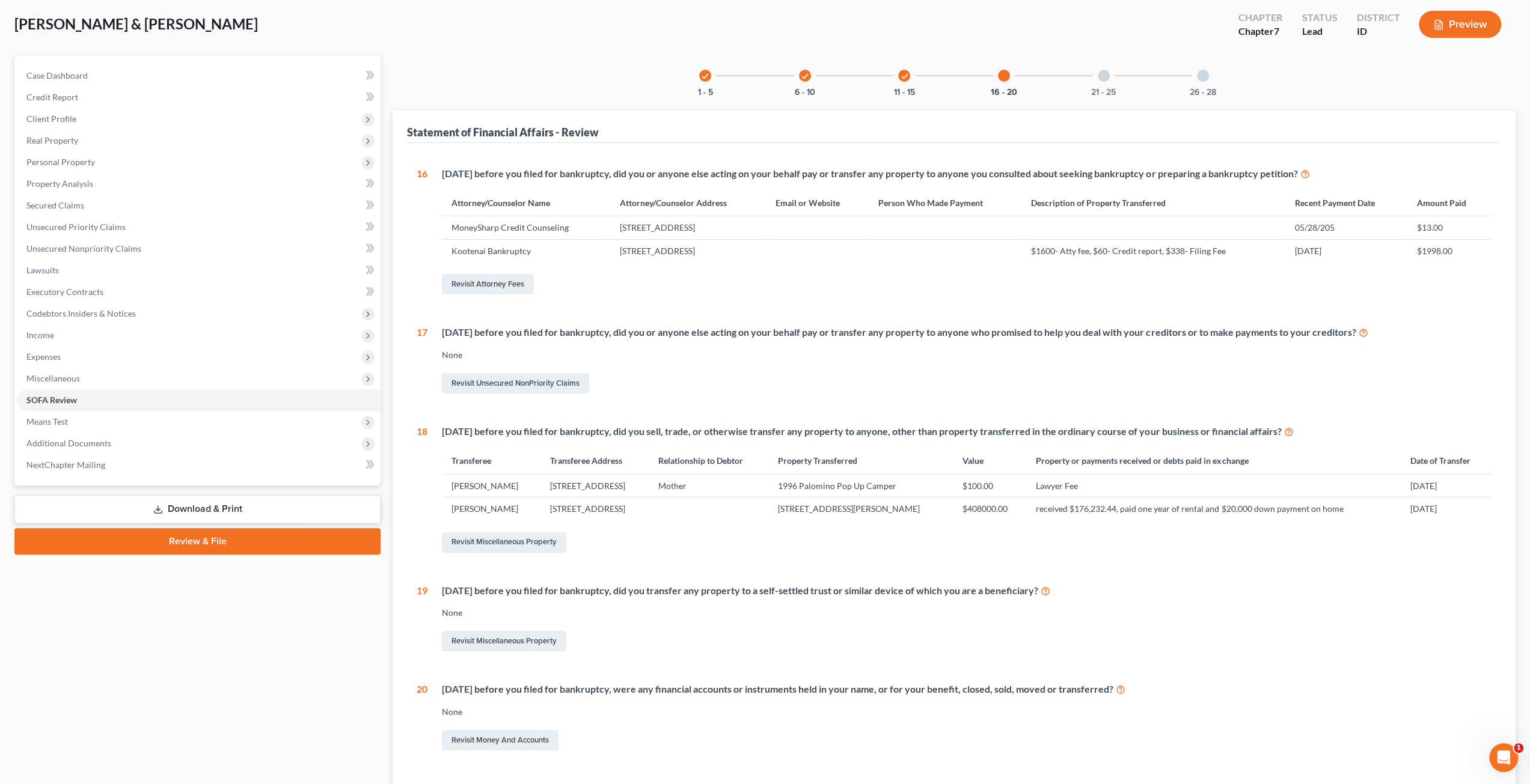
click at [1099, 78] on div at bounding box center [1103, 75] width 12 height 12
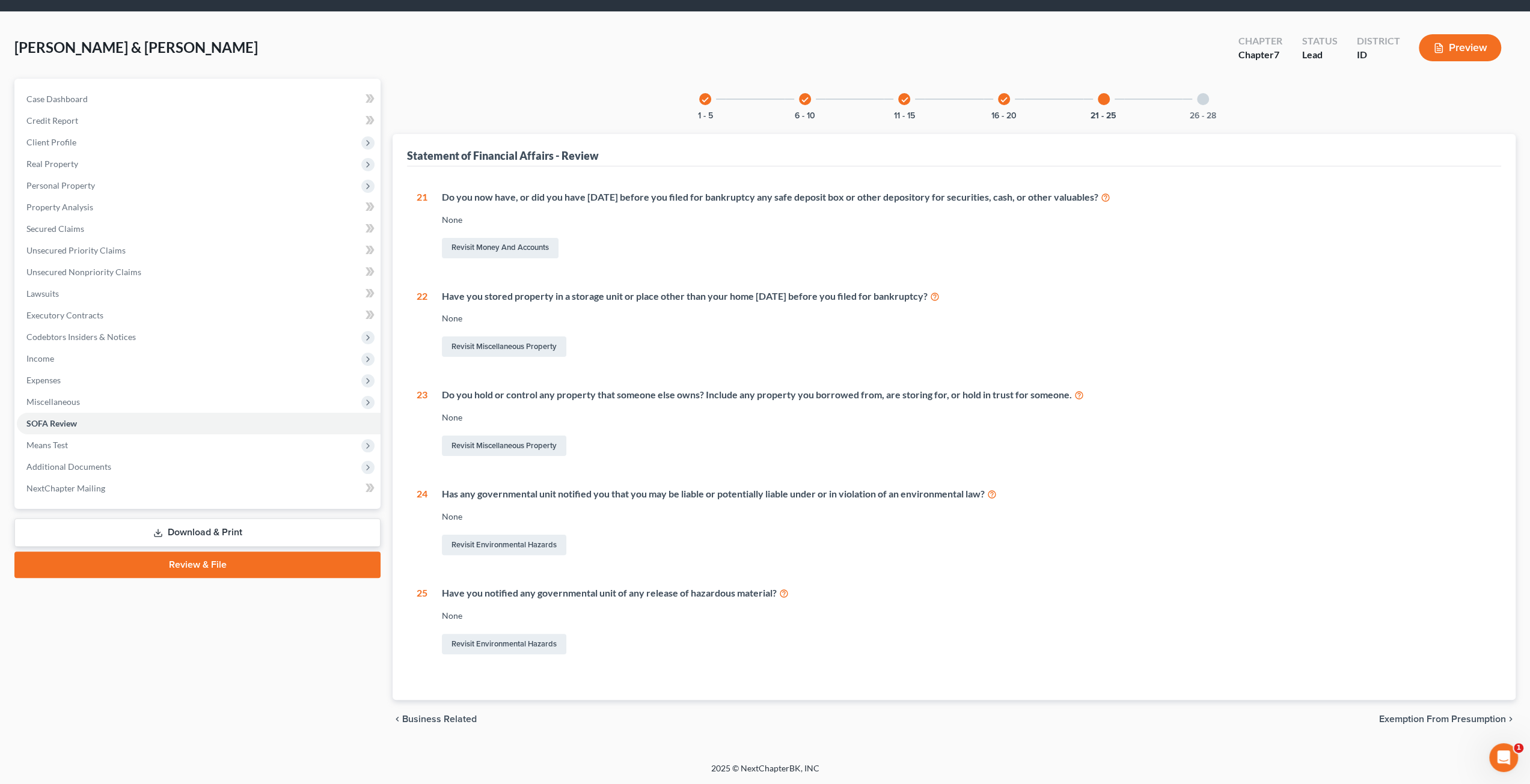
scroll to position [36, 0]
click at [1196, 95] on div "26 - 28" at bounding box center [1203, 100] width 41 height 41
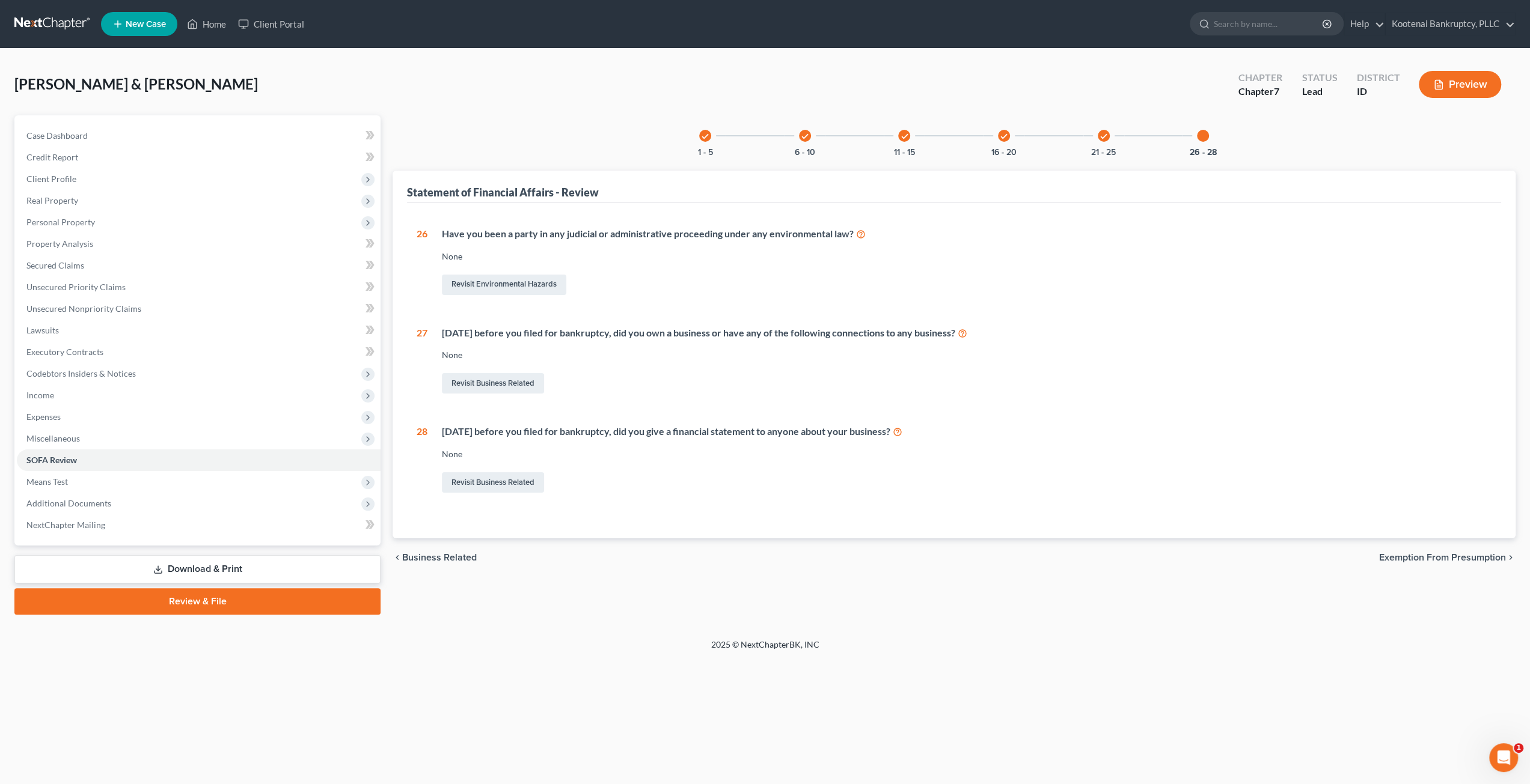
scroll to position [0, 0]
click at [109, 489] on span "Means Test" at bounding box center [200, 482] width 366 height 22
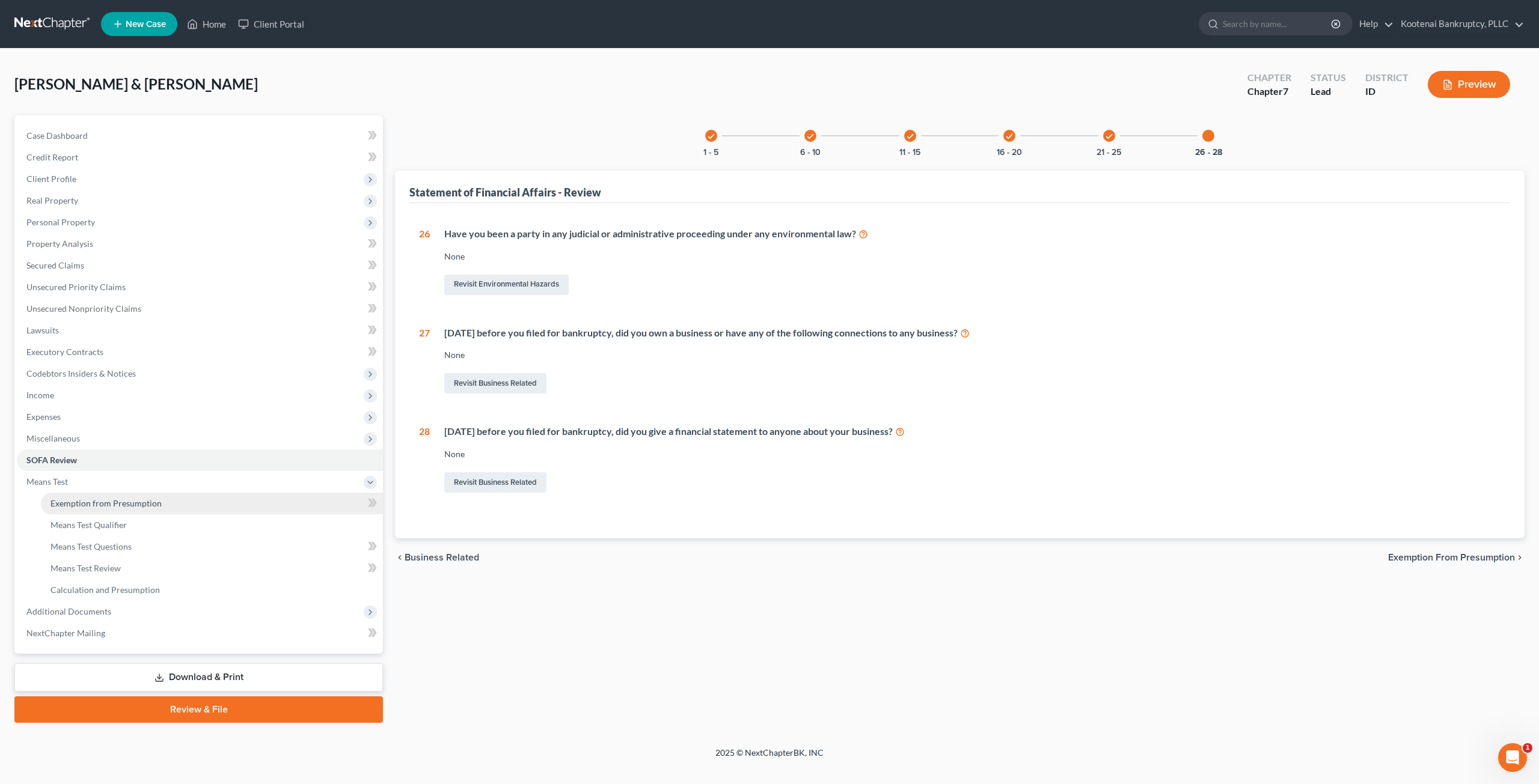
click at [158, 499] on span "Exemption from Presumption" at bounding box center [106, 503] width 112 height 11
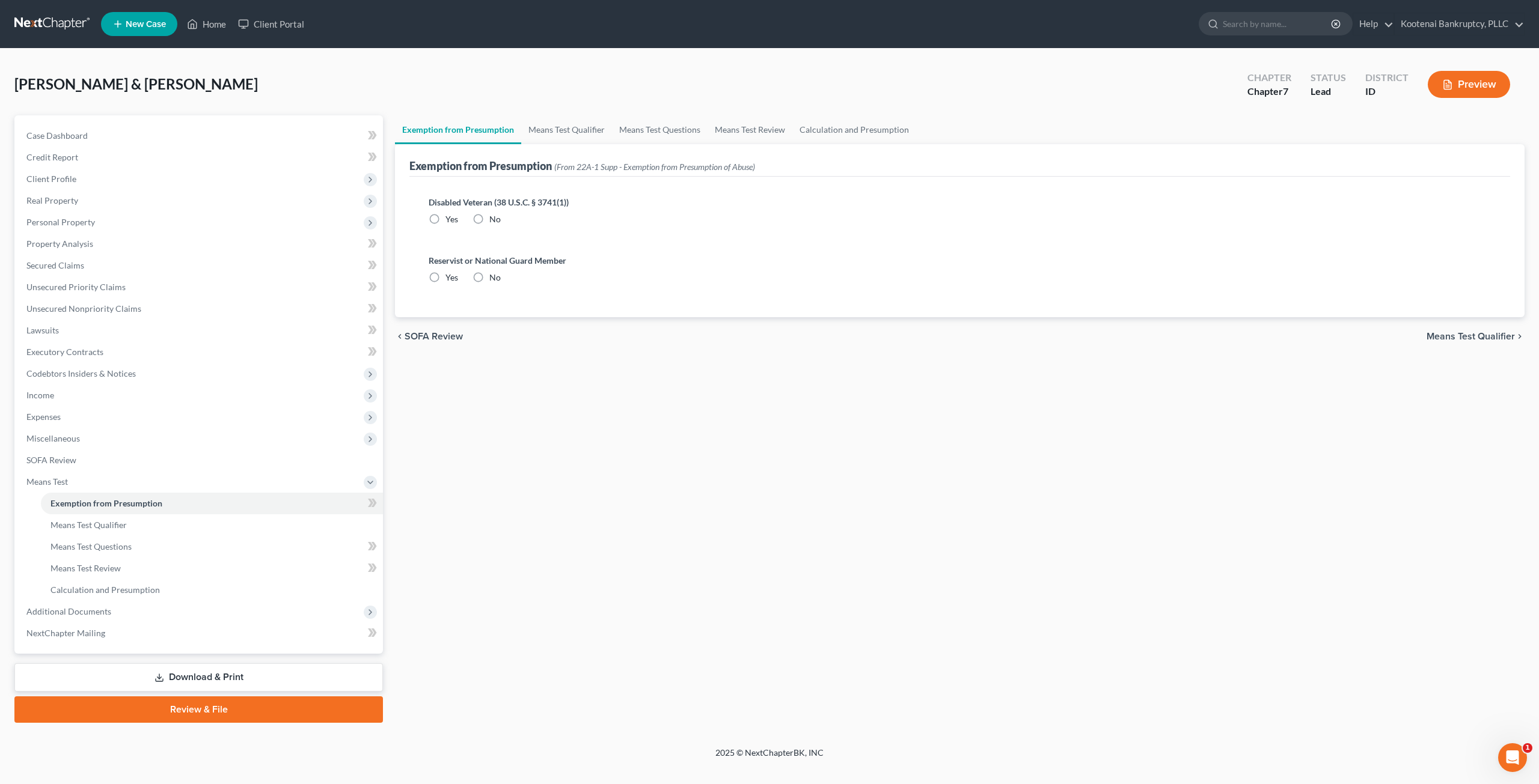
radio input "true"
click at [556, 135] on link "Means Test Qualifier" at bounding box center [566, 130] width 90 height 29
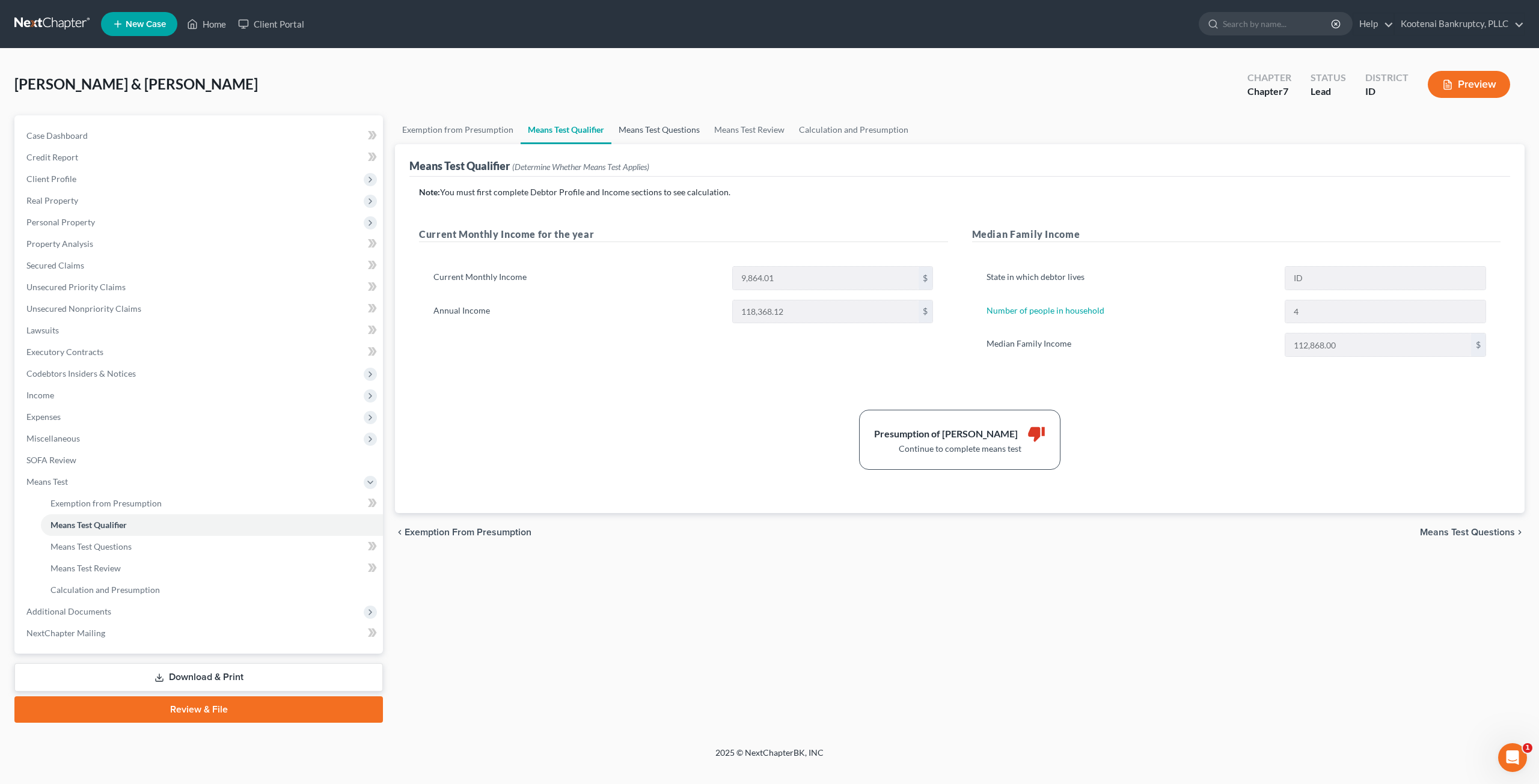
click at [661, 133] on link "Means Test Questions" at bounding box center [659, 130] width 95 height 29
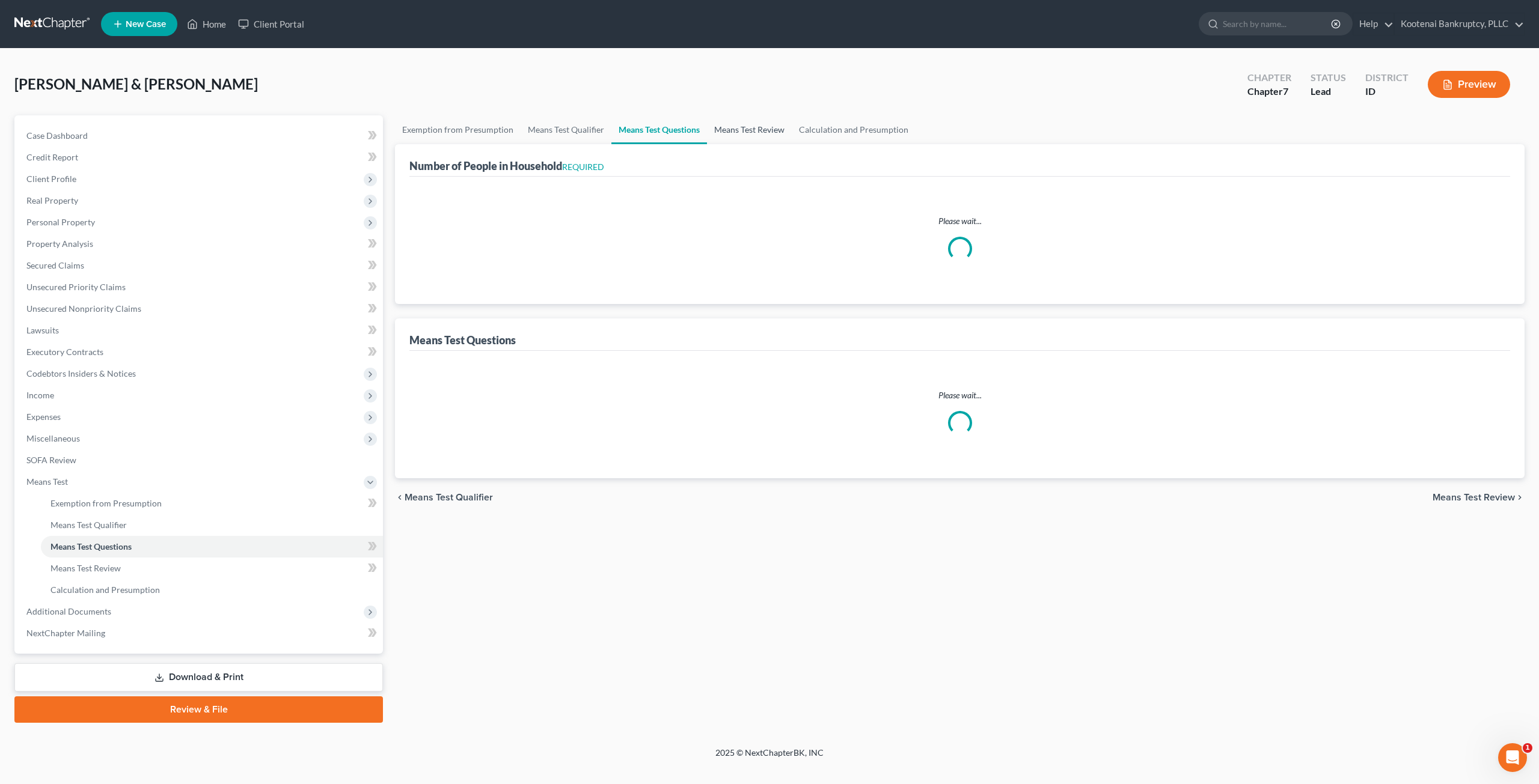
select select "1"
select select "60"
select select "1"
select select "60"
select select "0"
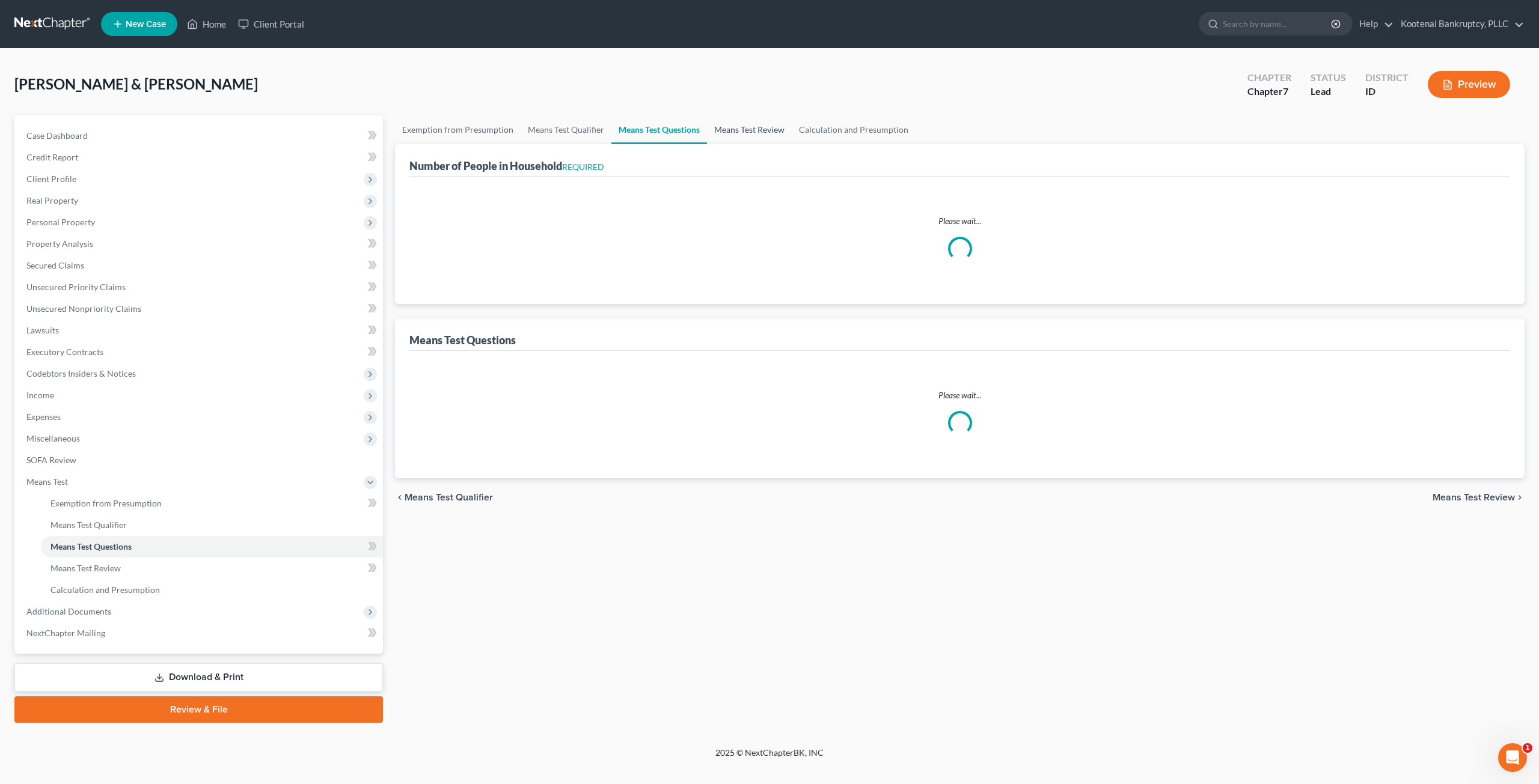
select select "60"
select select "4"
select select "3"
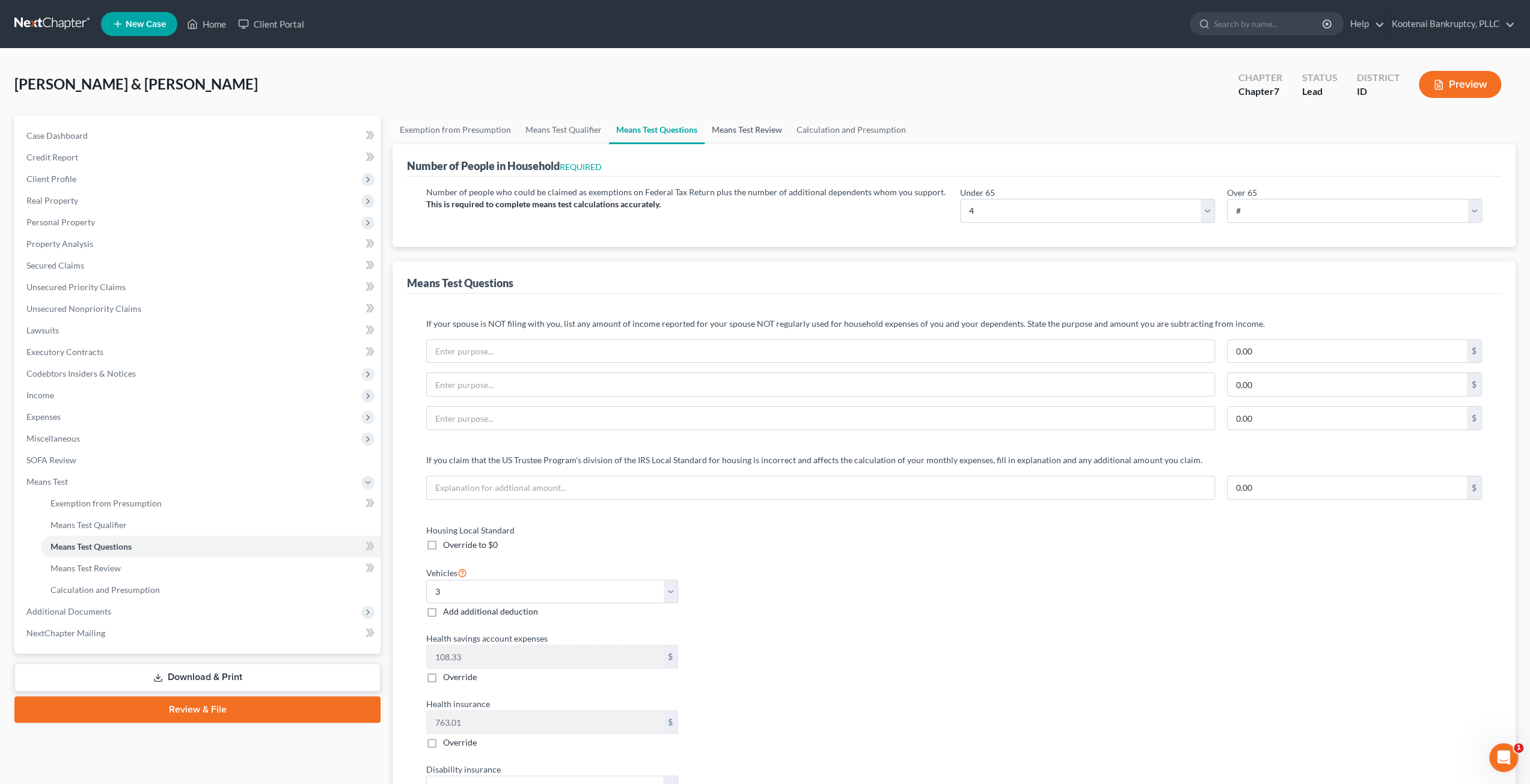
click at [753, 137] on link "Means Test Review" at bounding box center [746, 130] width 85 height 29
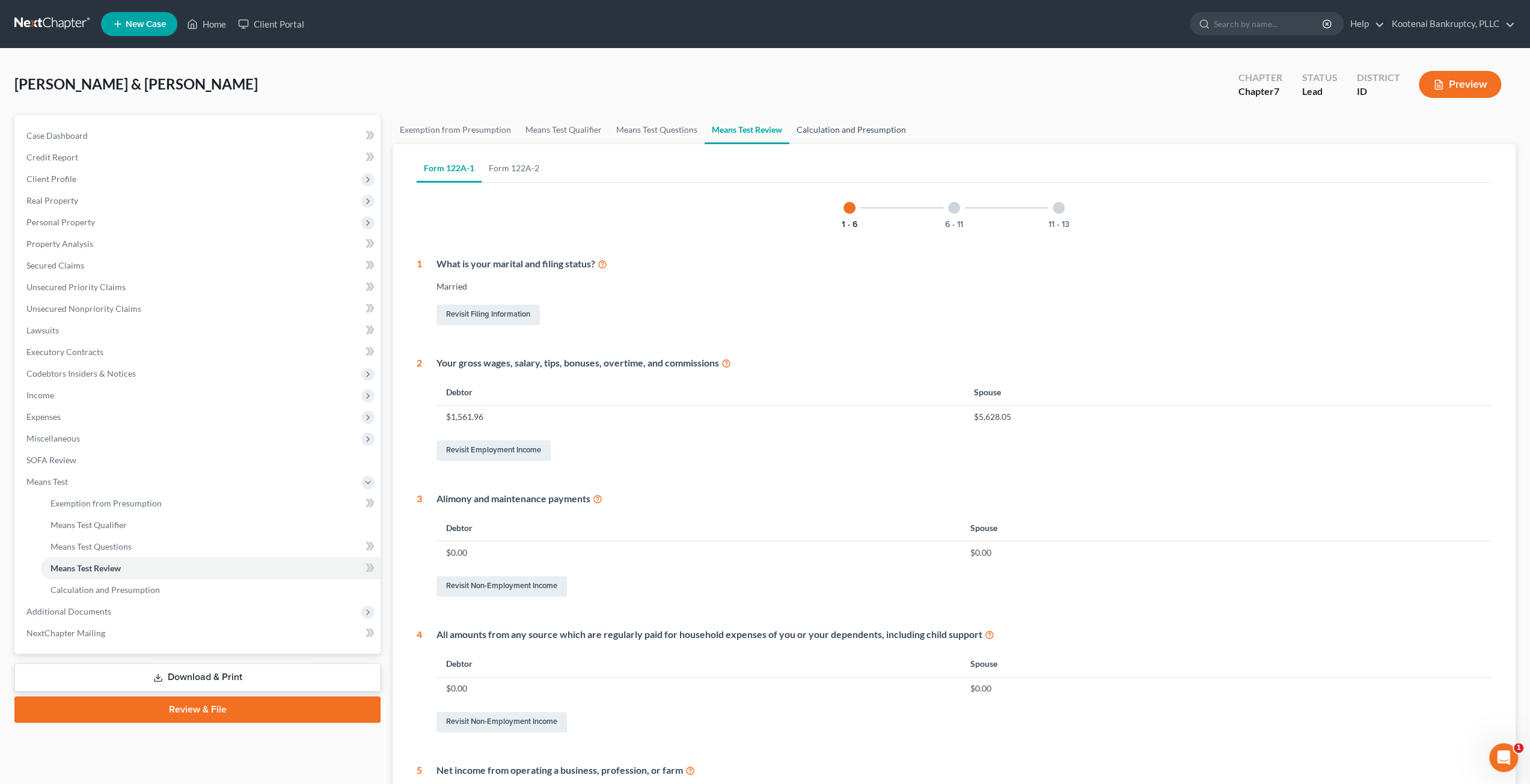
click at [838, 132] on link "Calculation and Presumption" at bounding box center [851, 130] width 124 height 29
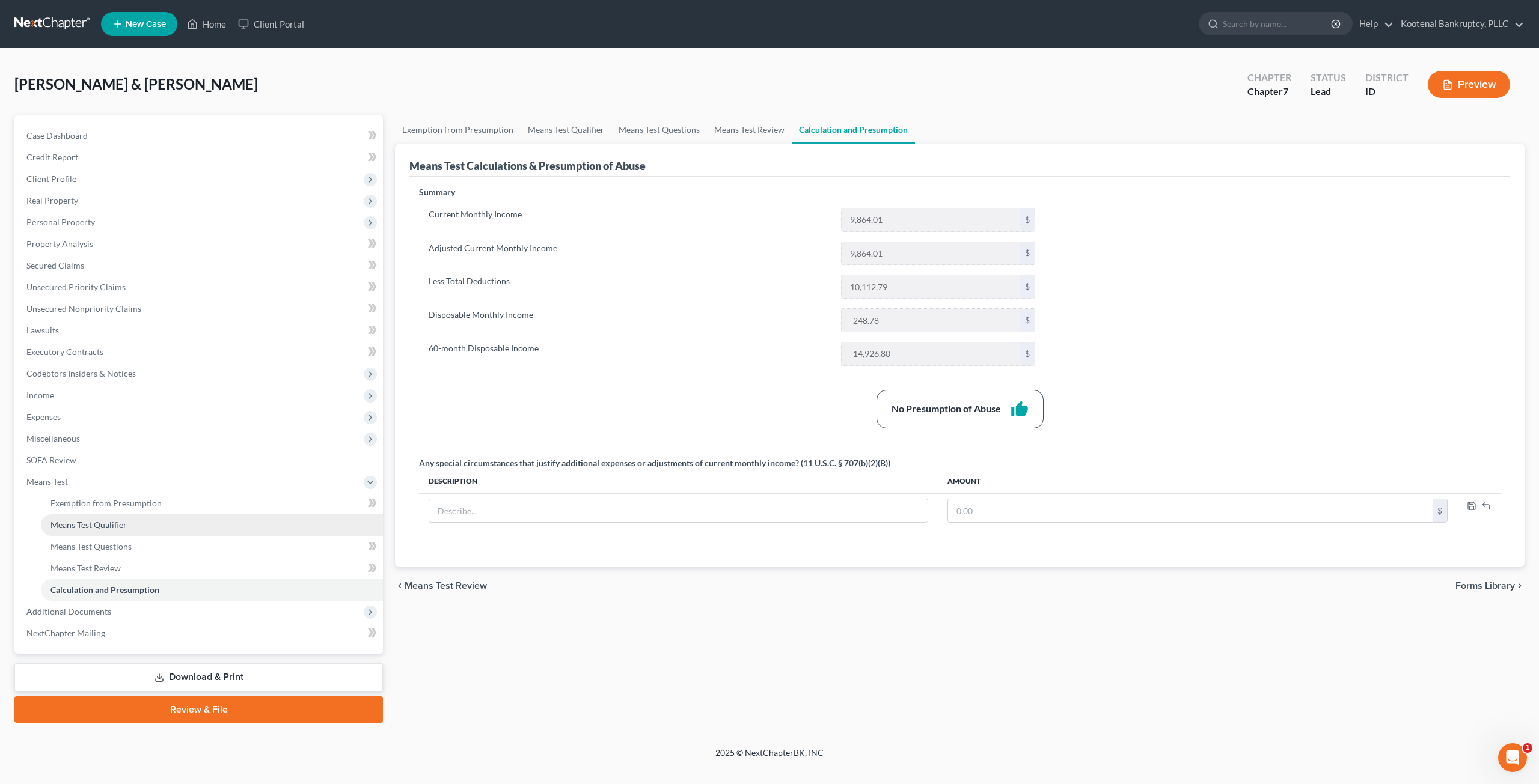
click at [116, 527] on span "Means Test Qualifier" at bounding box center [88, 525] width 76 height 11
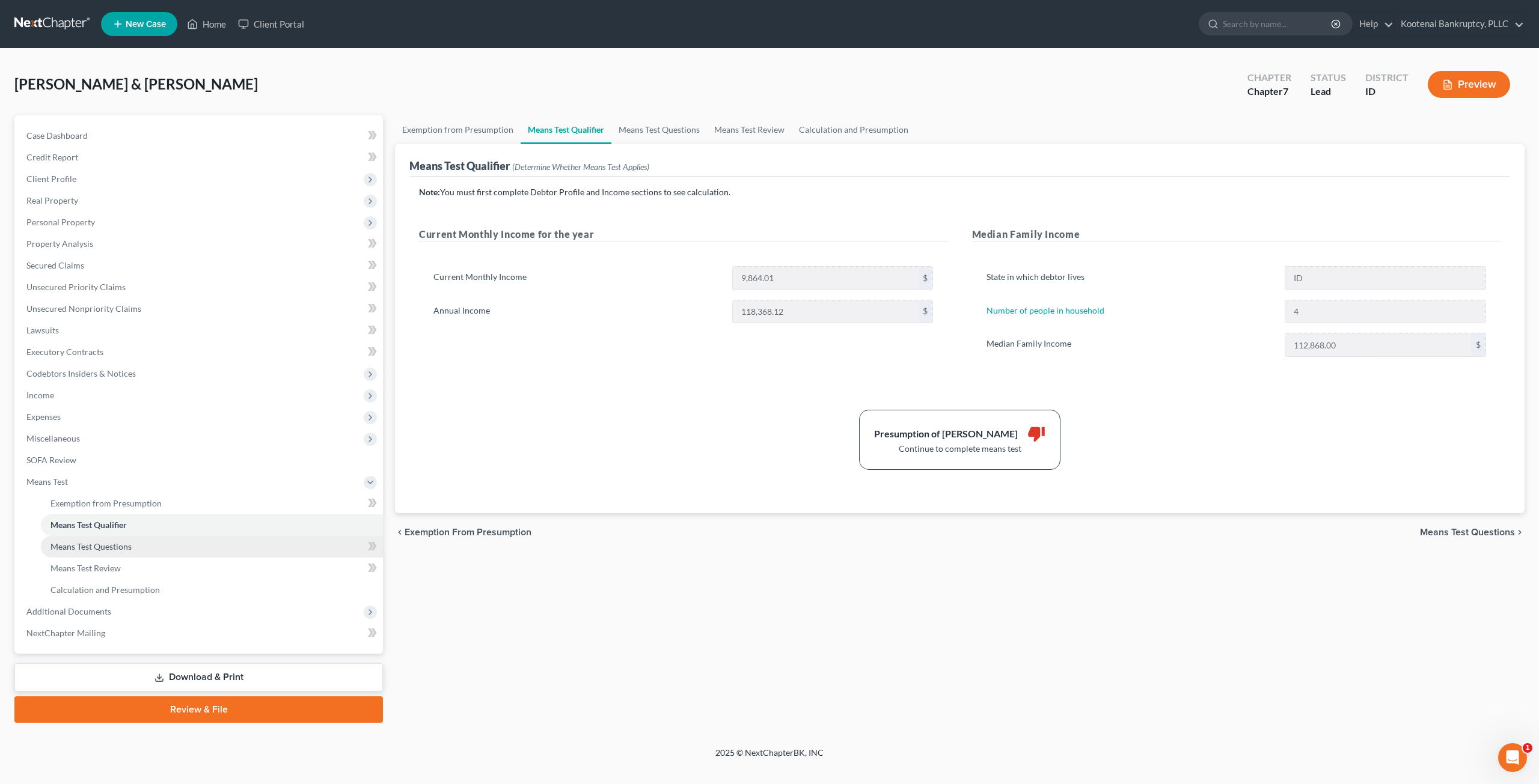
click at [116, 545] on span "Means Test Questions" at bounding box center [91, 546] width 81 height 11
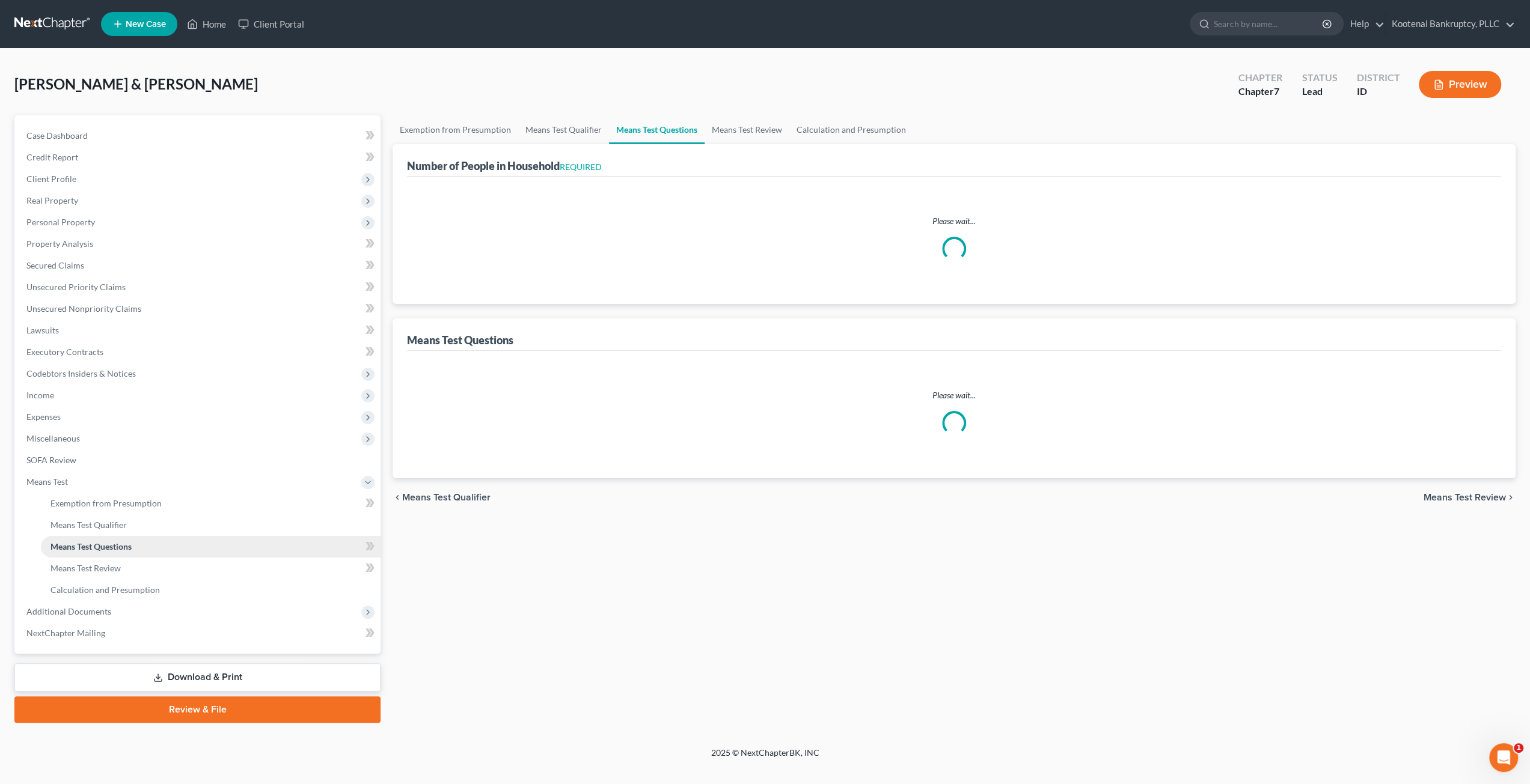
select select "1"
select select "60"
select select "1"
select select "60"
select select "0"
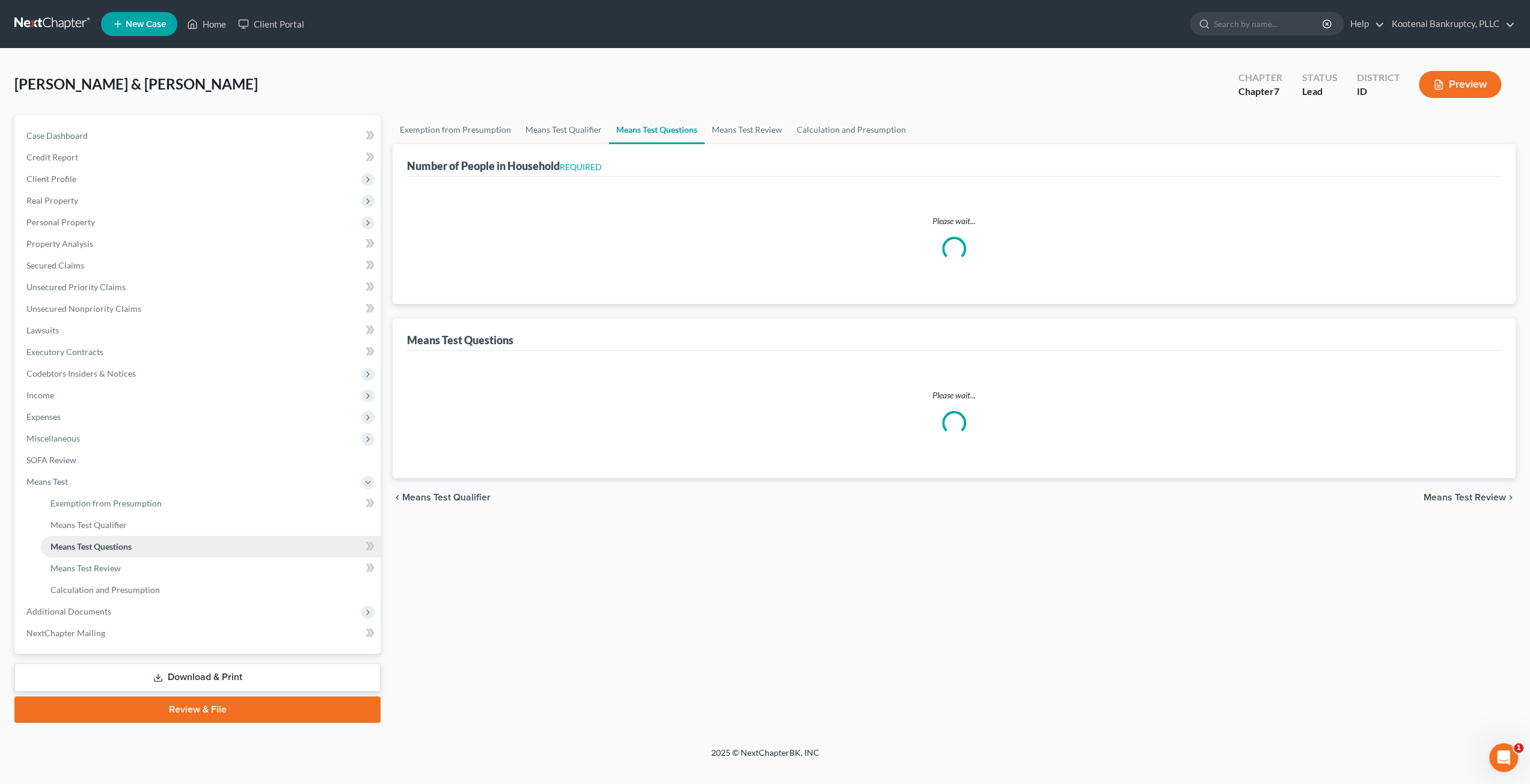
select select "60"
select select "4"
select select "3"
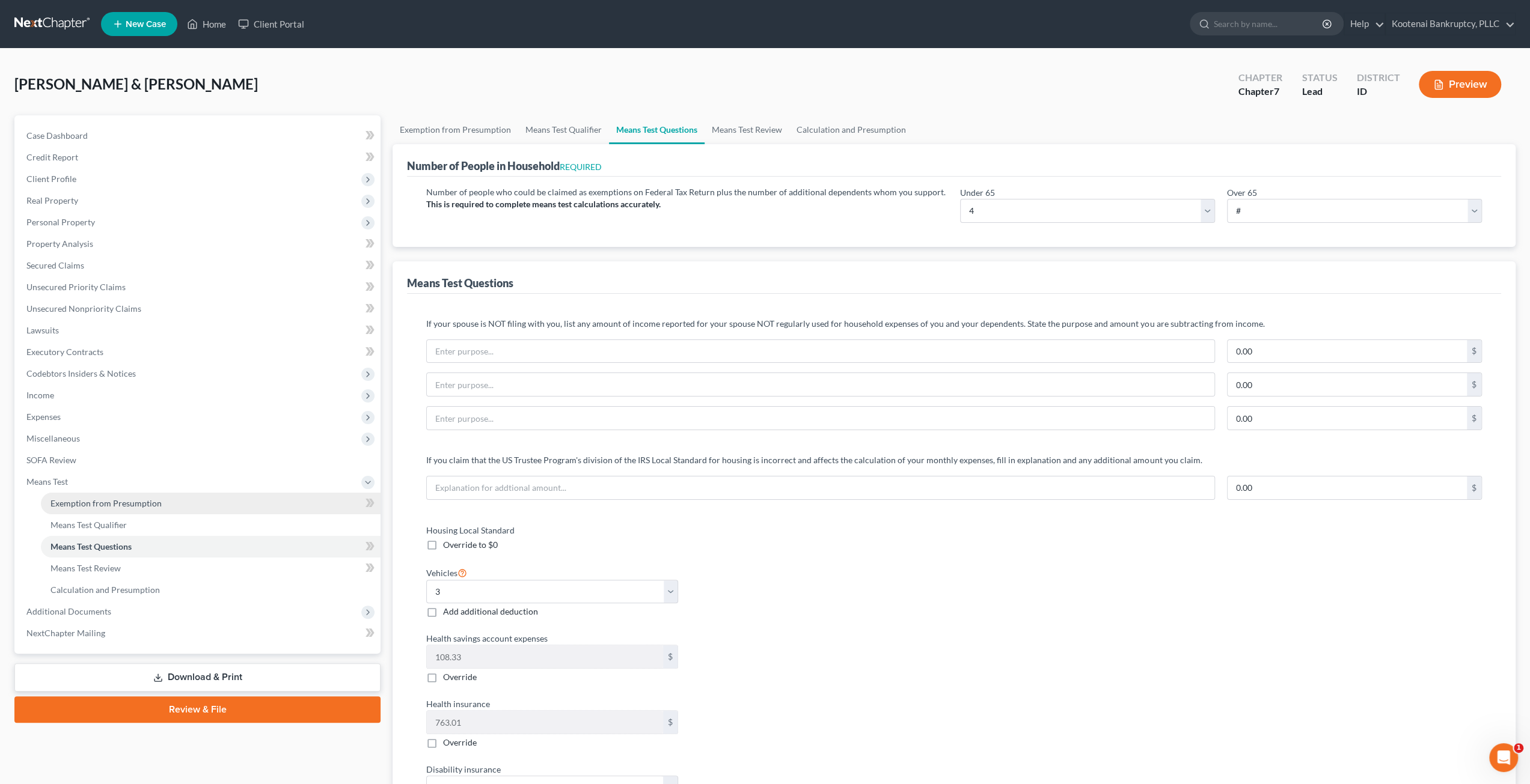
click at [126, 505] on span "Exemption from Presumption" at bounding box center [106, 503] width 112 height 11
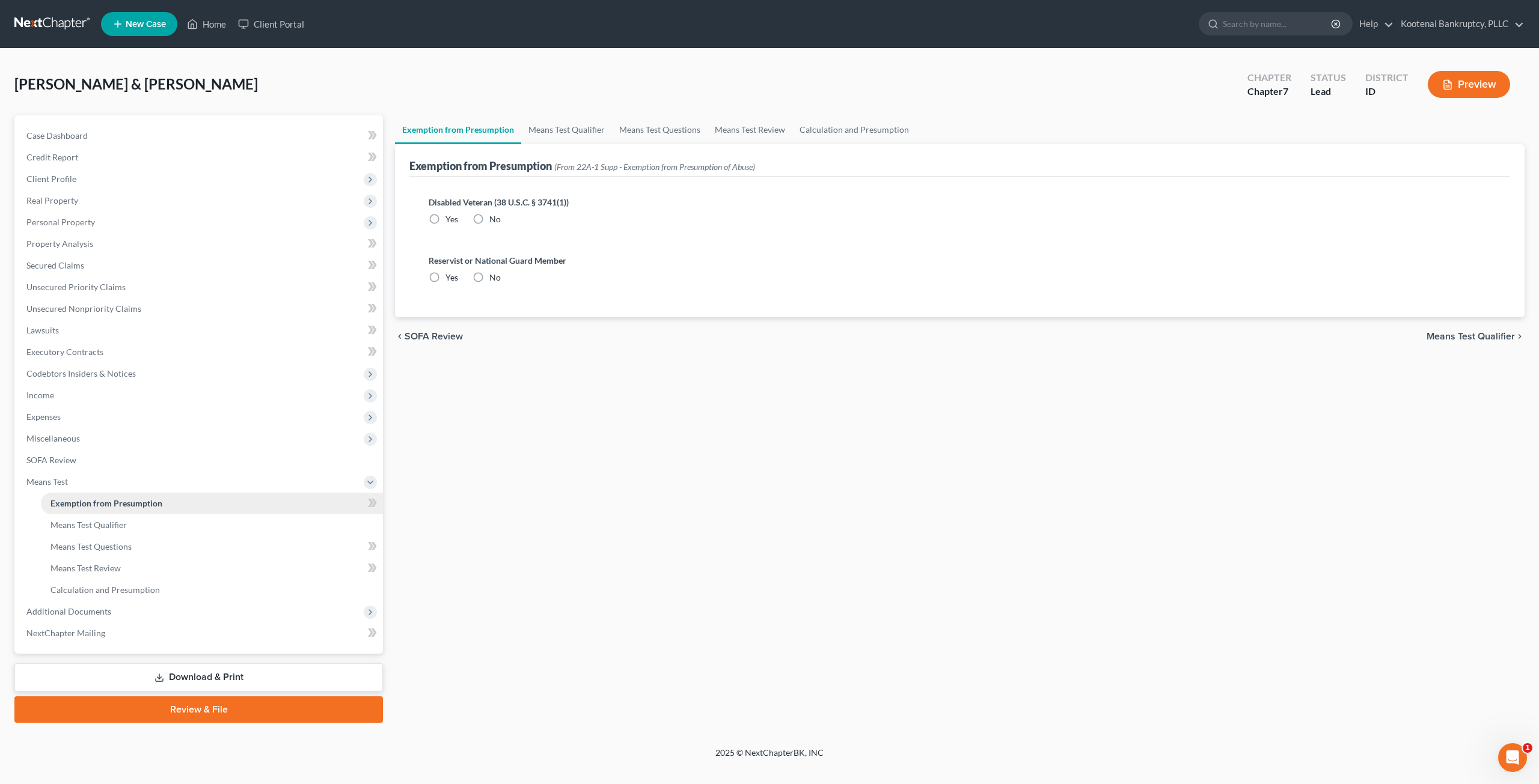
radio input "true"
click at [584, 127] on link "Means Test Qualifier" at bounding box center [566, 130] width 90 height 29
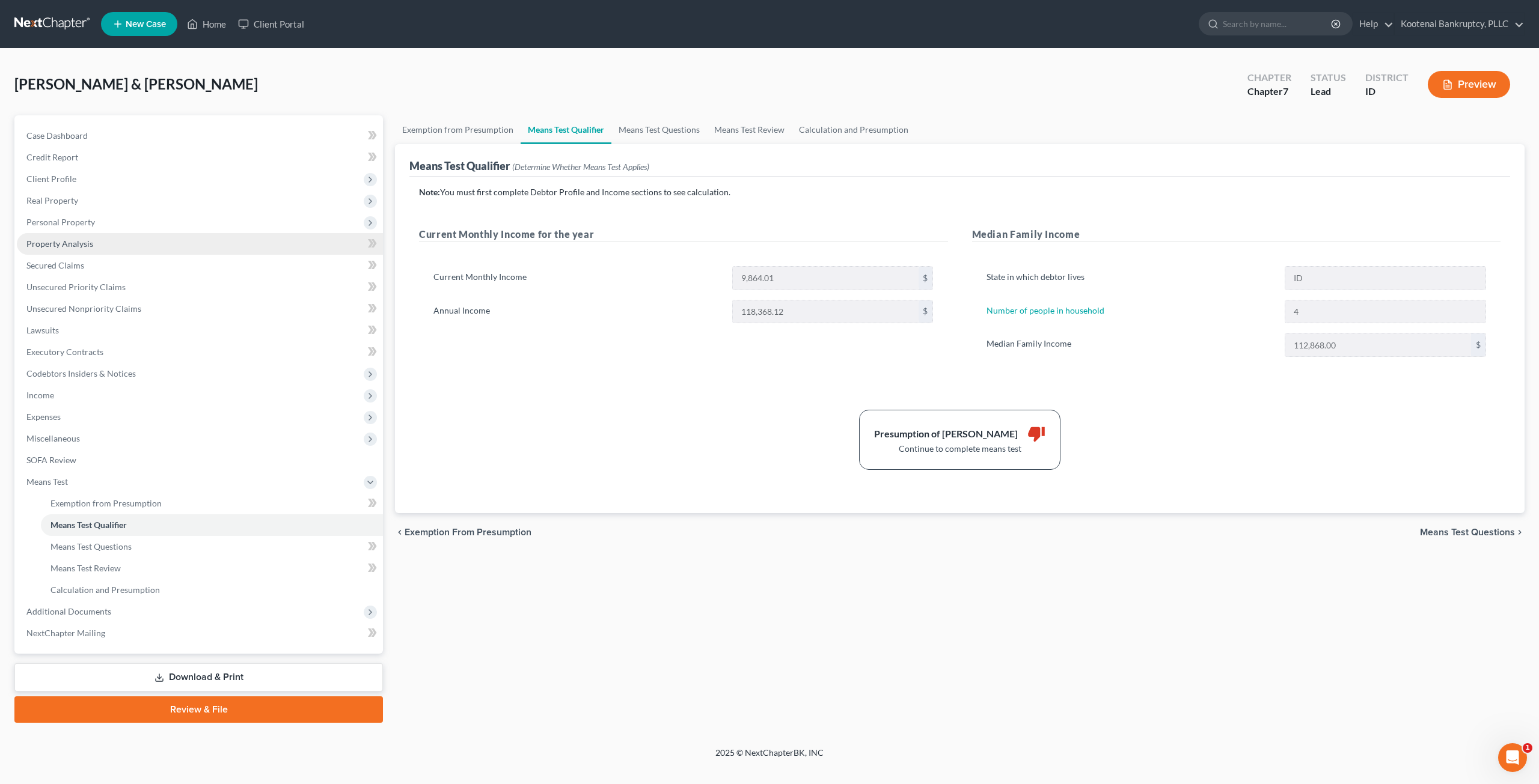
drag, startPoint x: 138, startPoint y: 220, endPoint x: 141, endPoint y: 246, distance: 26.2
click at [138, 220] on span "Personal Property" at bounding box center [200, 222] width 366 height 22
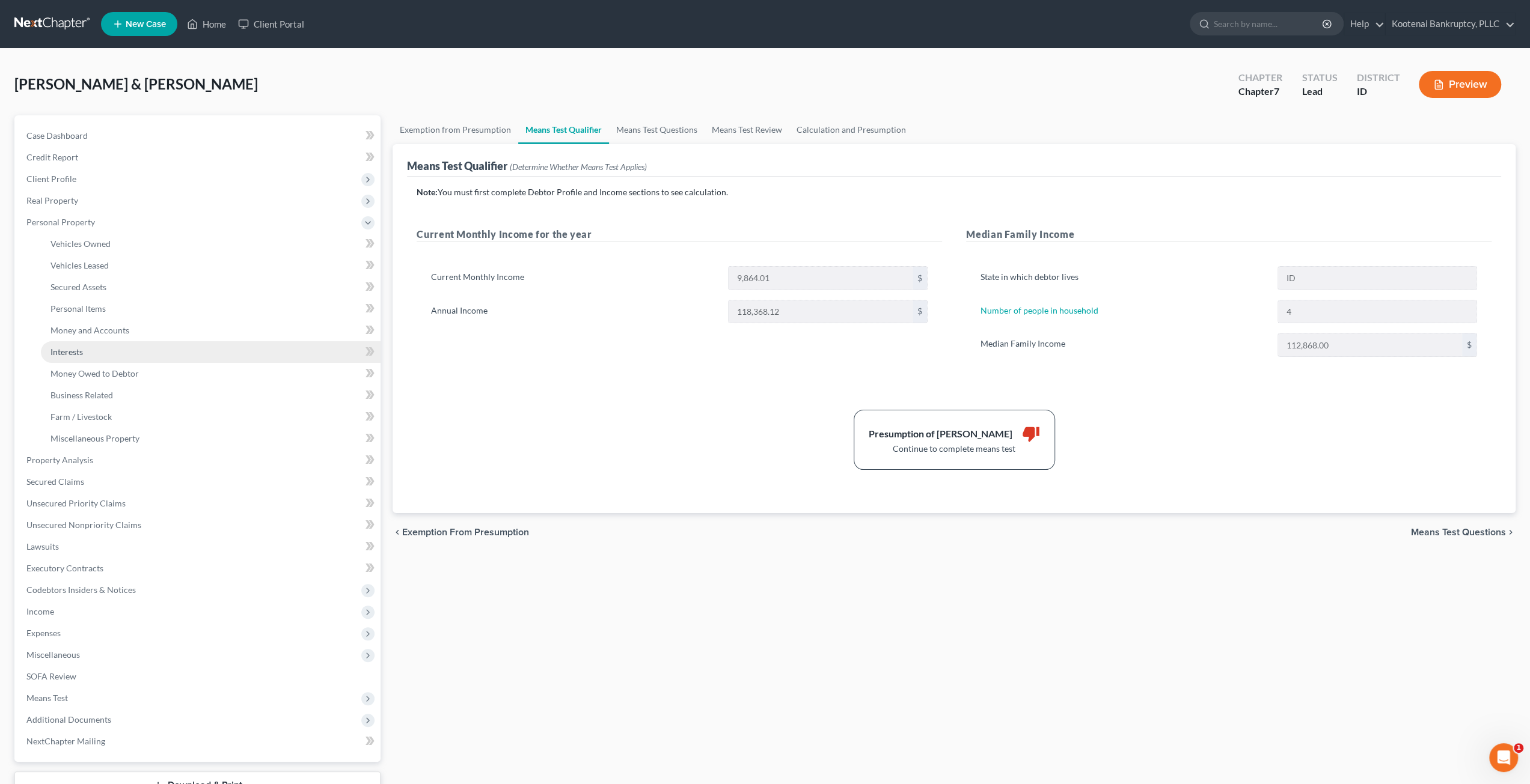
click at [176, 351] on link "Interests" at bounding box center [210, 352] width 340 height 22
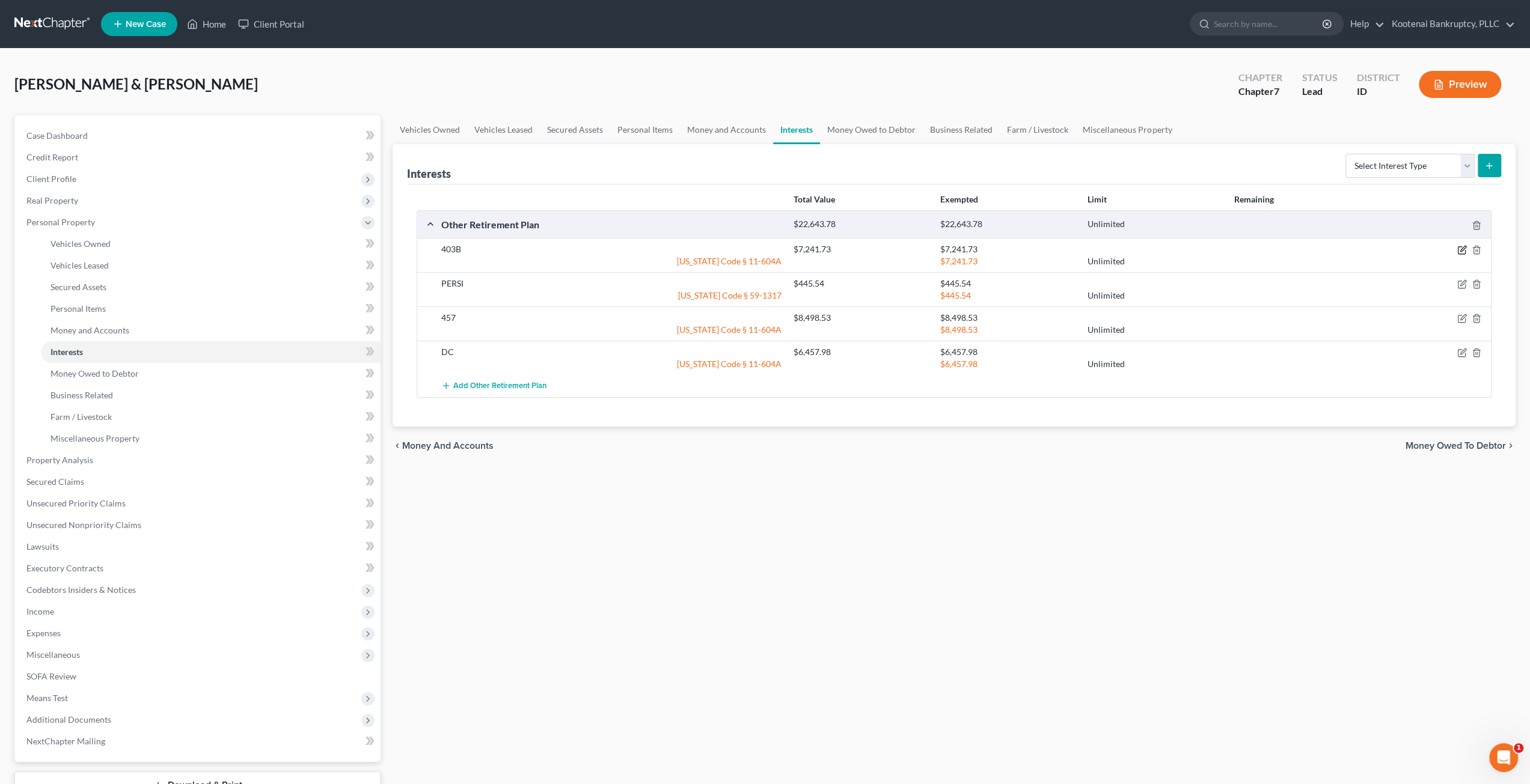
click at [1462, 245] on icon "button" at bounding box center [1462, 250] width 10 height 10
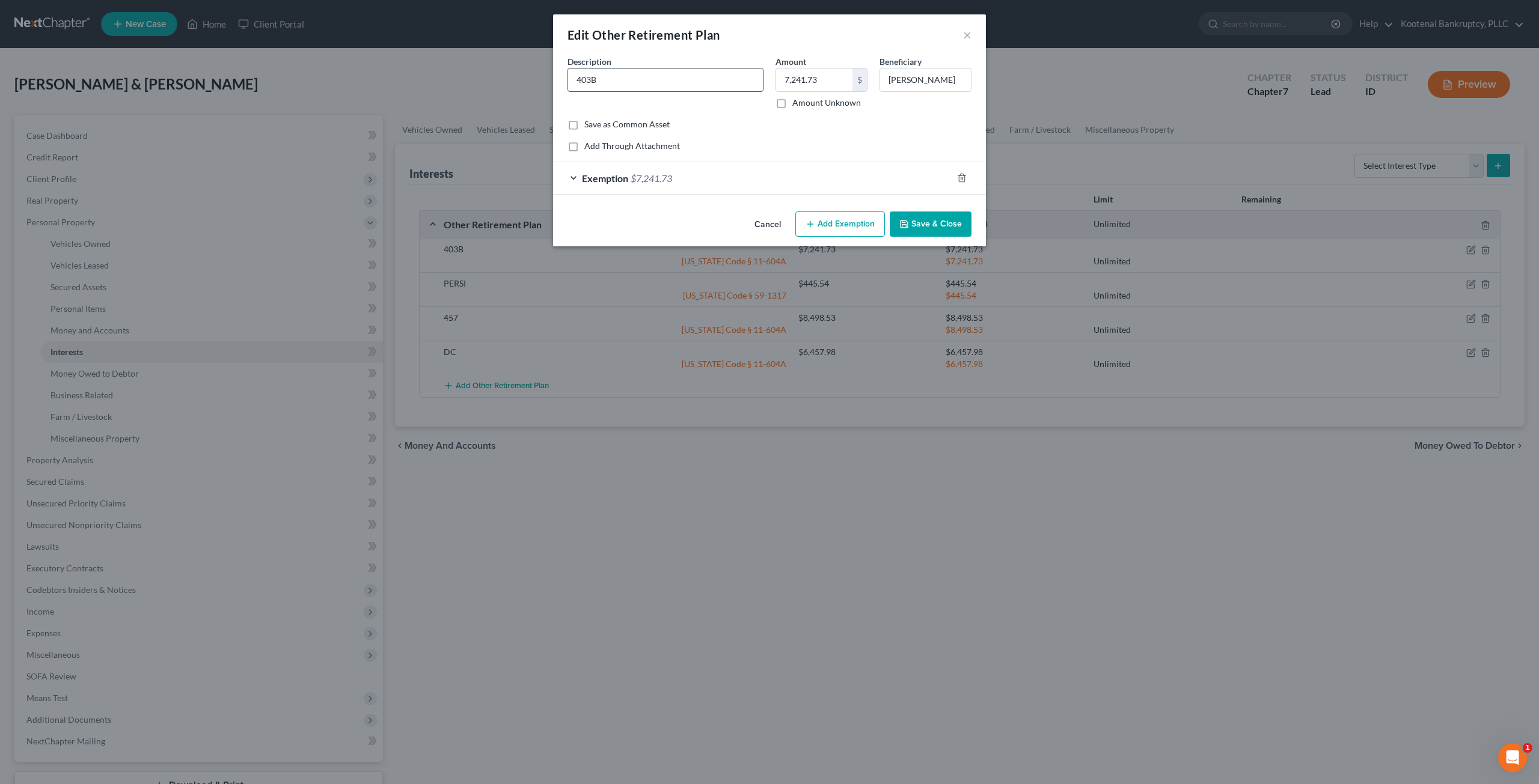
click at [579, 78] on input "403B" at bounding box center [666, 80] width 195 height 23
type input "Fidelity 403B"
click at [957, 219] on button "Save & Close" at bounding box center [930, 224] width 82 height 25
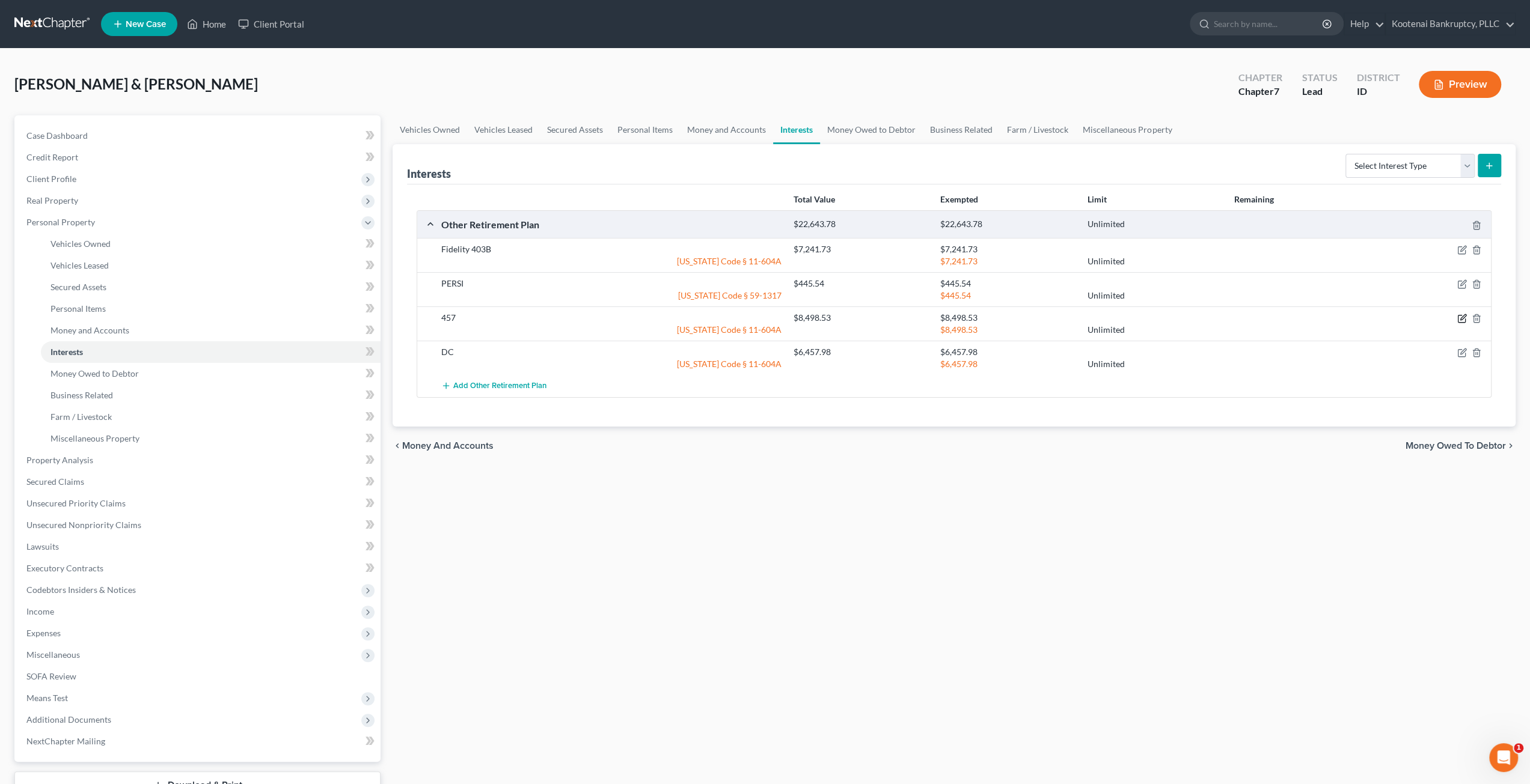
click at [1462, 316] on icon "button" at bounding box center [1463, 318] width 6 height 6
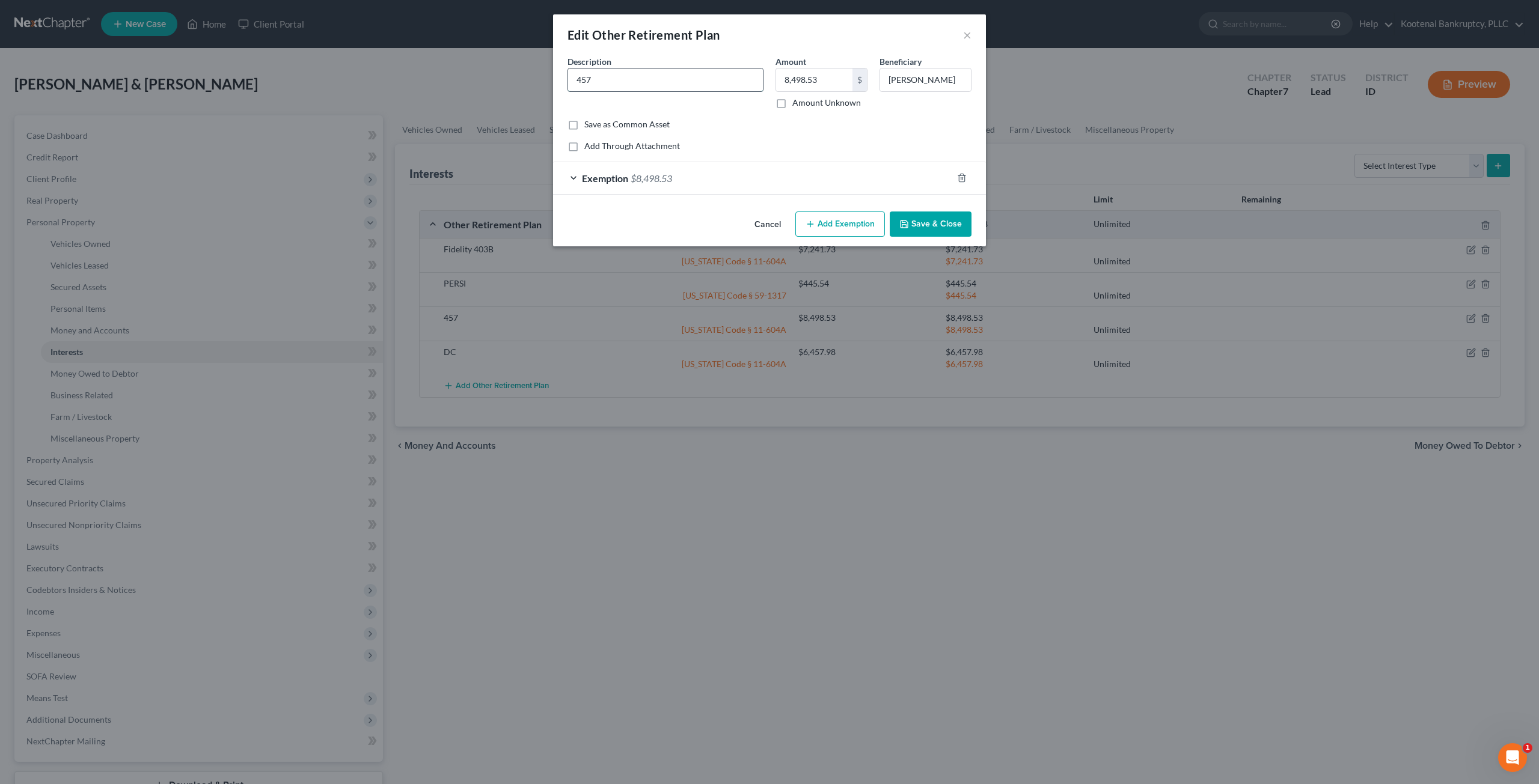
click at [578, 74] on input "457" at bounding box center [666, 80] width 195 height 23
type input "Fidelity 457"
click at [925, 225] on button "Save & Close" at bounding box center [930, 224] width 82 height 25
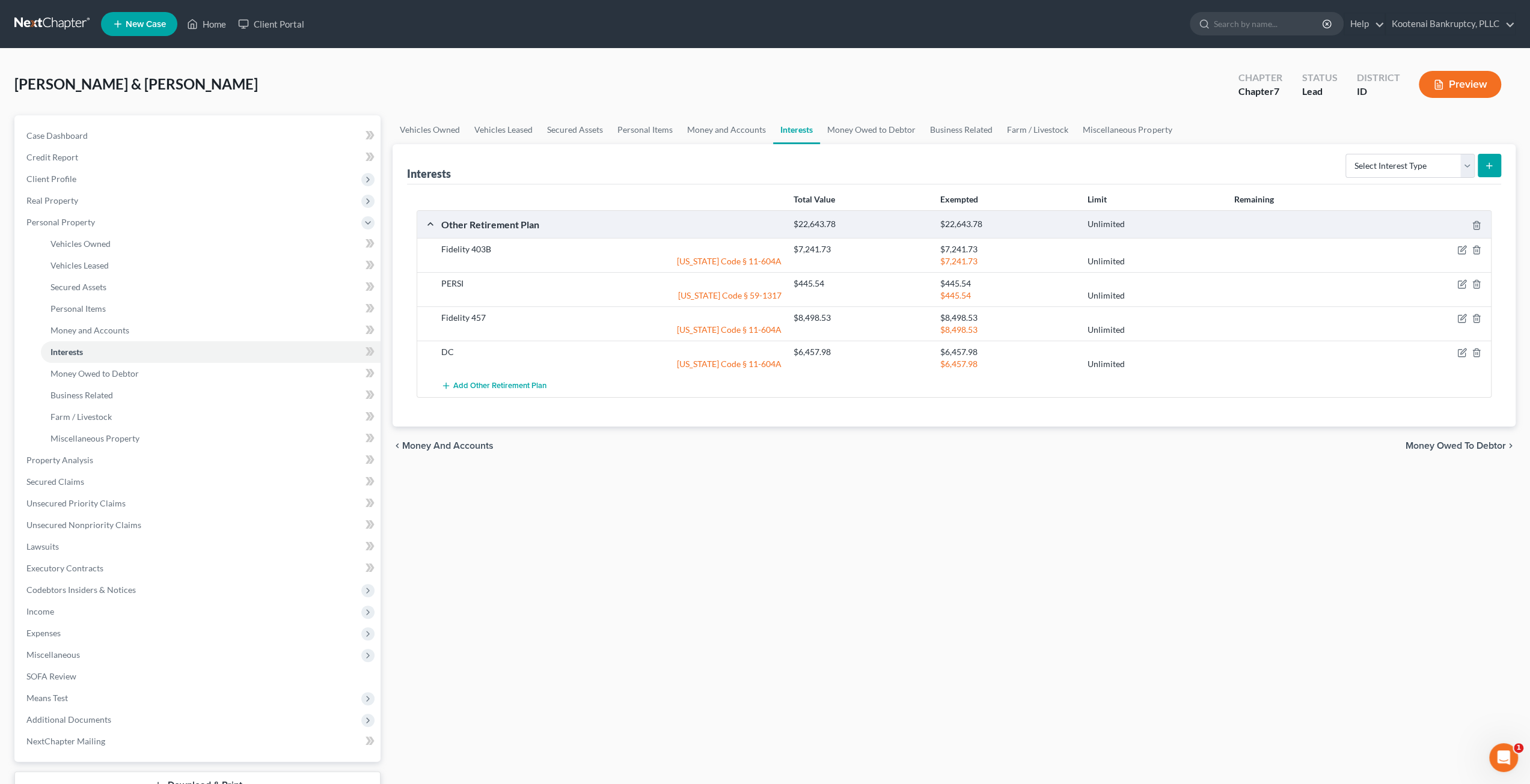
click at [1469, 351] on div at bounding box center [1433, 352] width 117 height 12
click at [1464, 351] on icon "button" at bounding box center [1462, 353] width 10 height 10
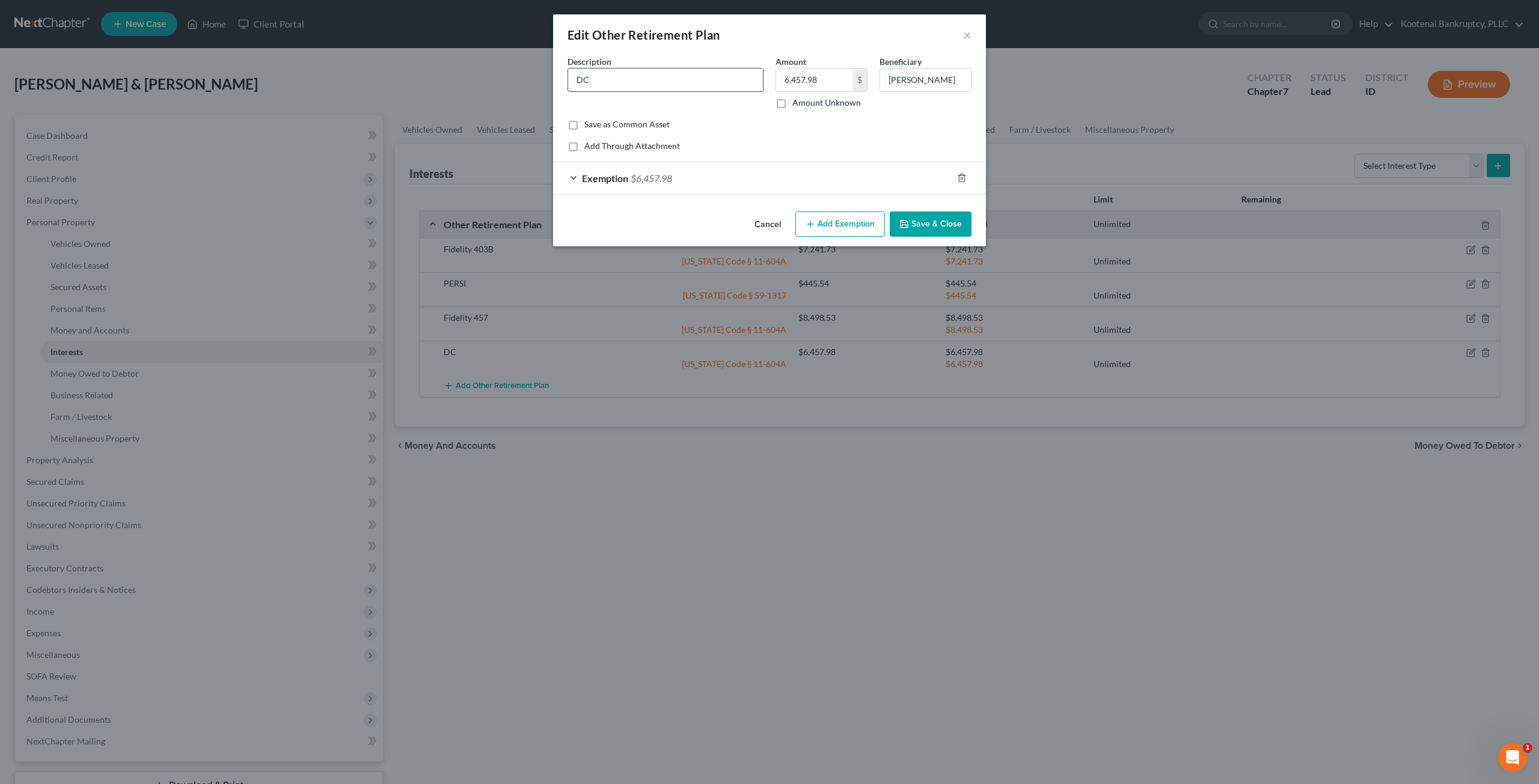
drag, startPoint x: 579, startPoint y: 81, endPoint x: 593, endPoint y: 78, distance: 14.3
click at [580, 81] on input "DC" at bounding box center [666, 80] width 195 height 23
type input "Fidelity DC"
click at [940, 227] on button "Save & Close" at bounding box center [930, 224] width 82 height 25
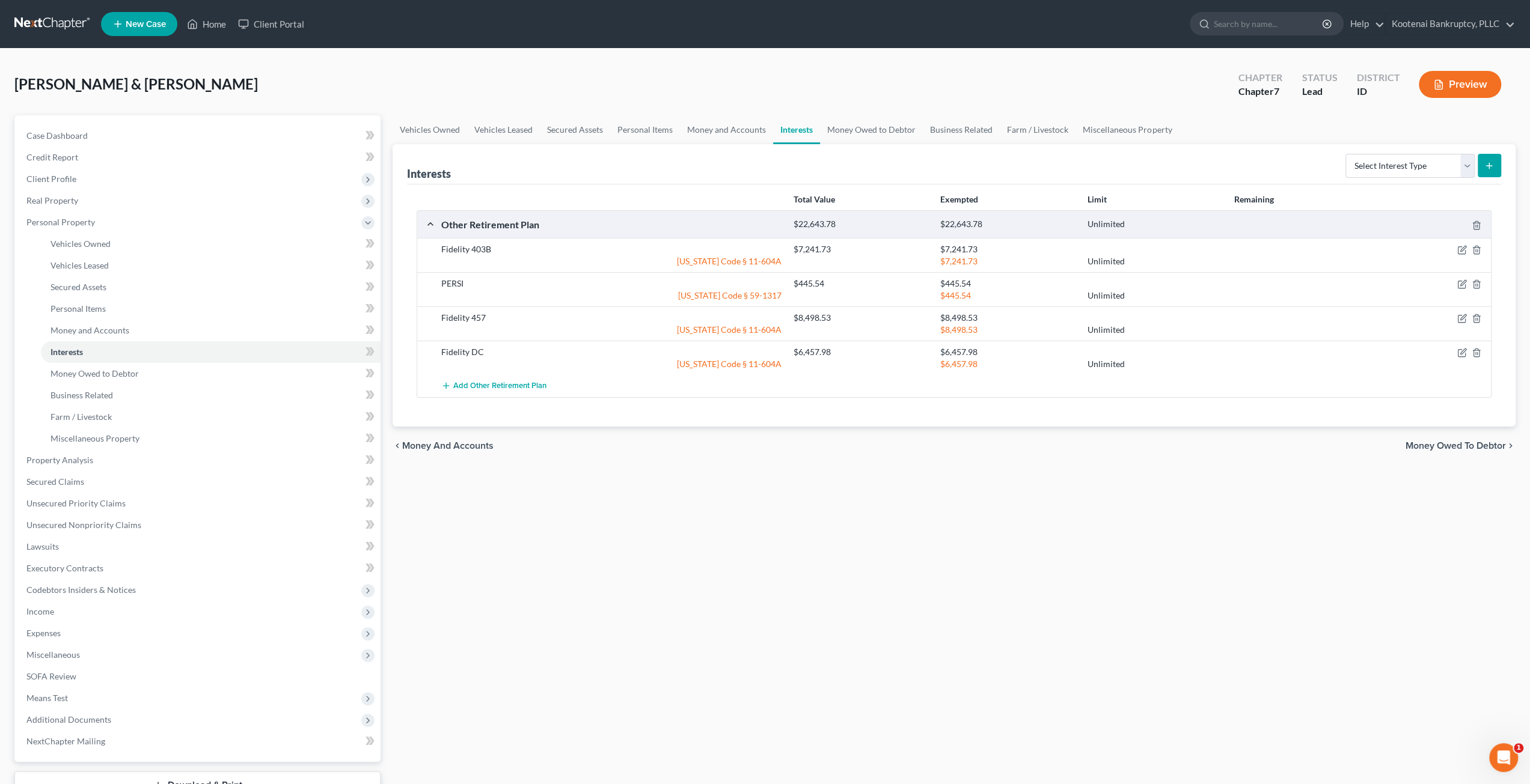
click at [1088, 518] on div "Vehicles Owned Vehicles Leased Secured Assets Personal Items Money and Accounts…" at bounding box center [954, 473] width 1135 height 716
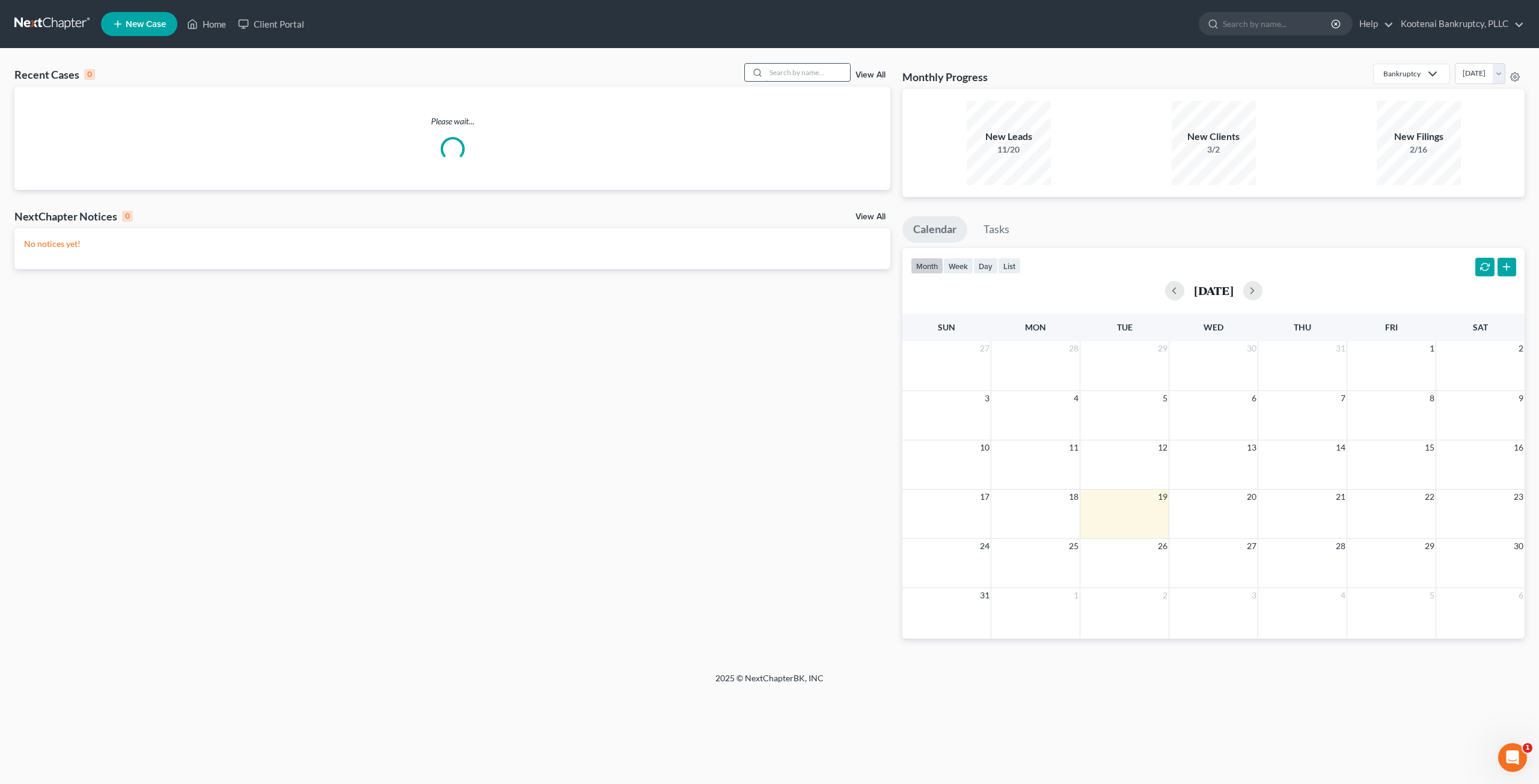
click at [777, 74] on input "search" at bounding box center [808, 72] width 84 height 18
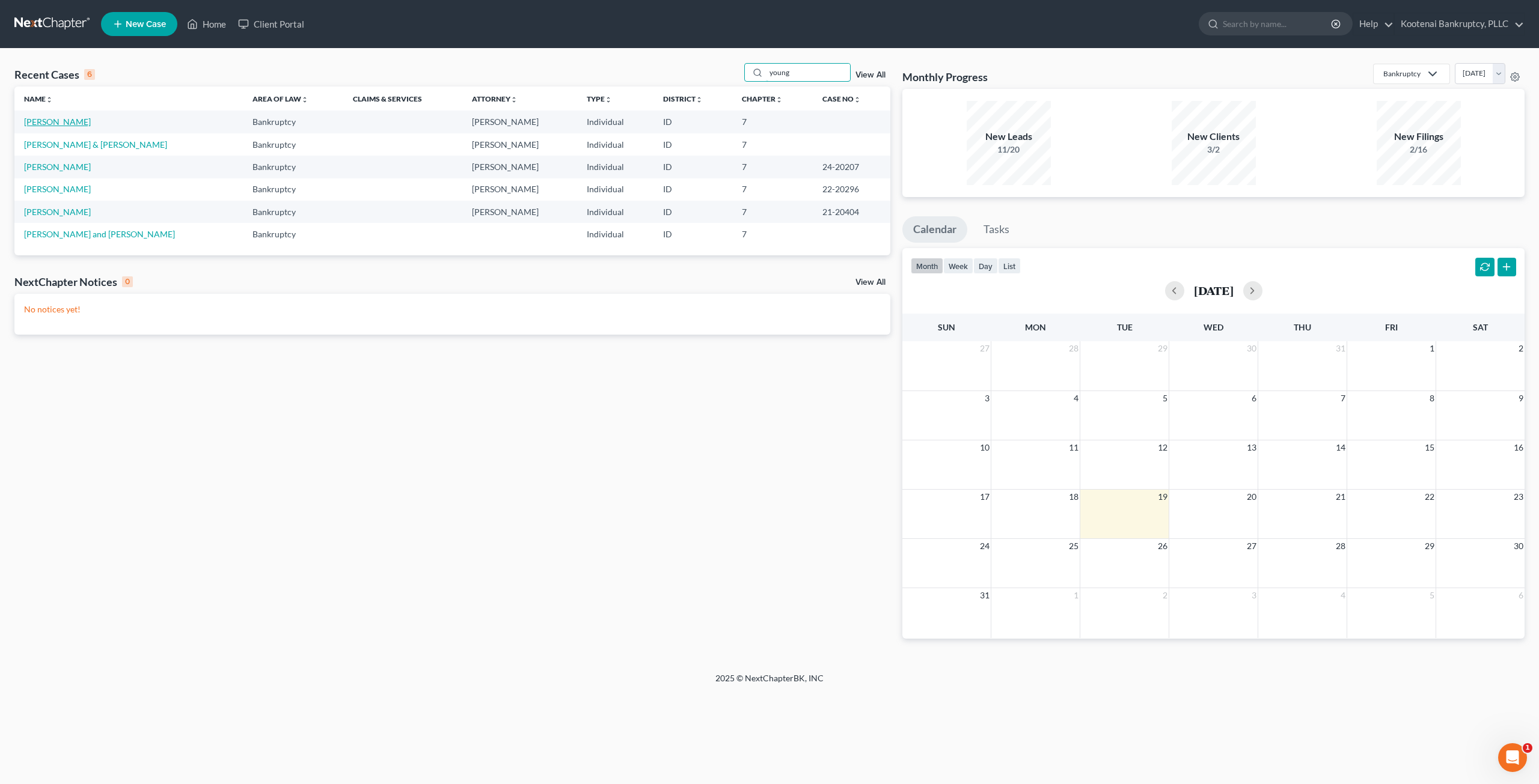
type input "young"
click at [64, 120] on link "[PERSON_NAME]" at bounding box center [57, 121] width 67 height 11
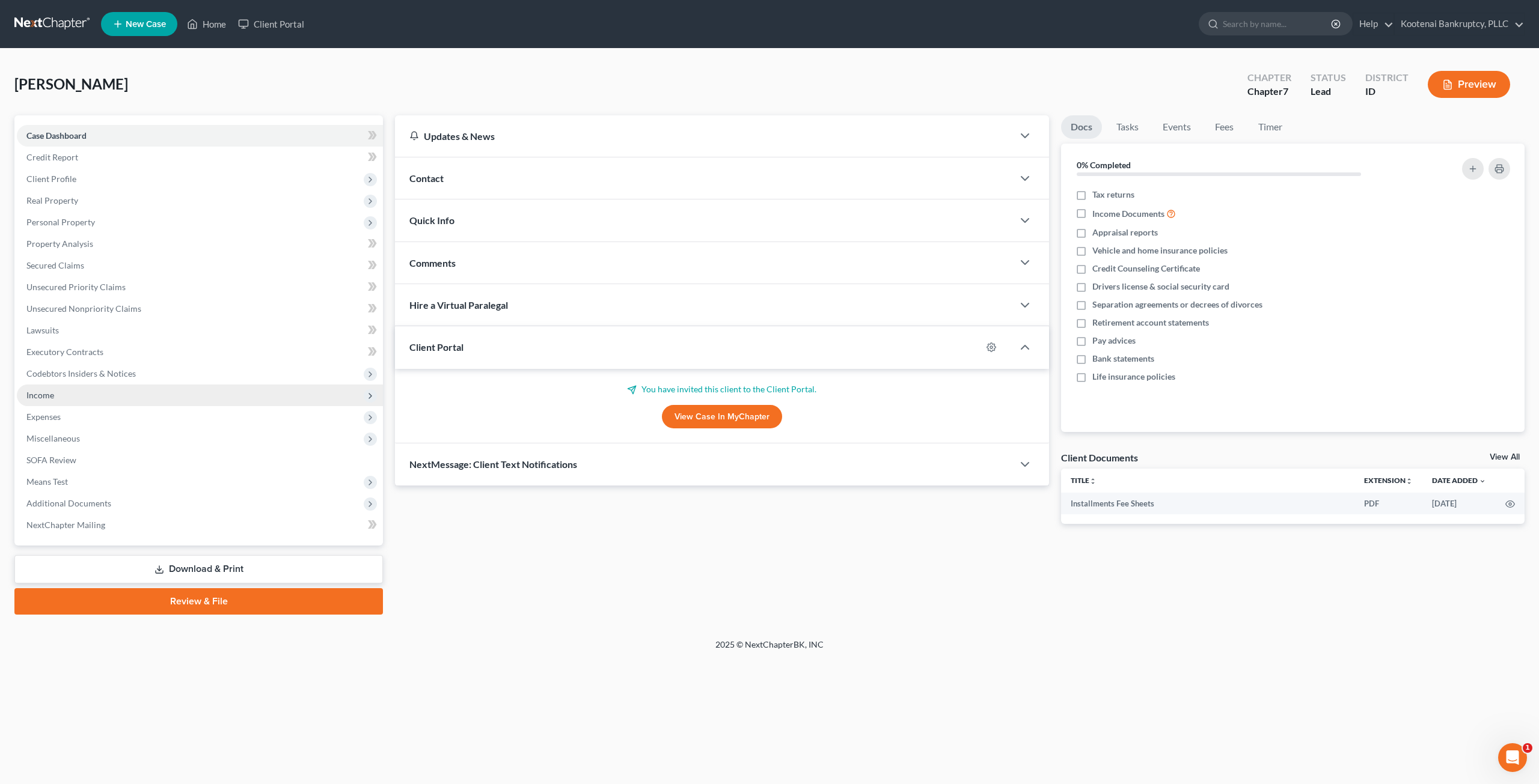
click at [145, 402] on span "Income" at bounding box center [200, 395] width 366 height 22
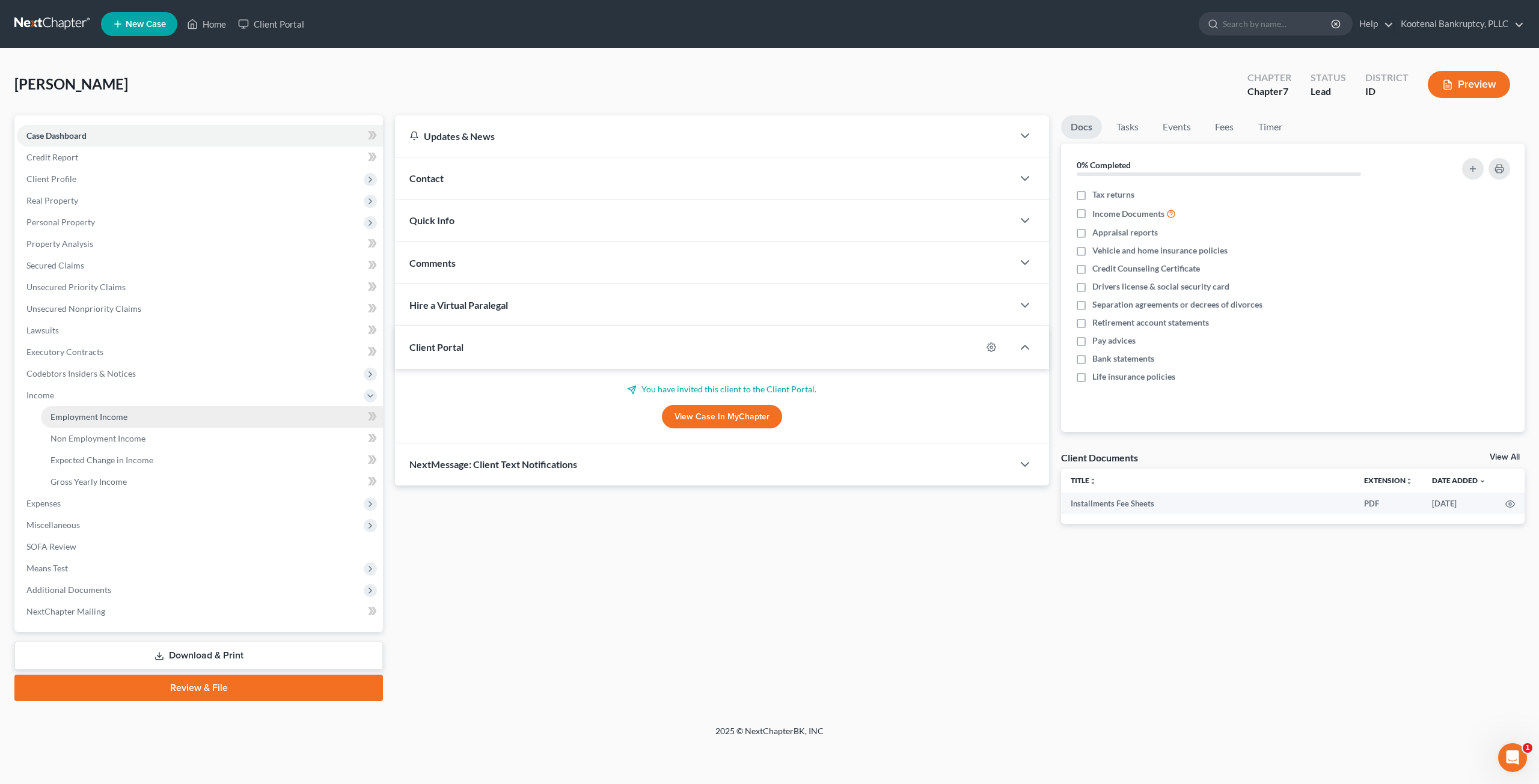
click at [148, 413] on link "Employment Income" at bounding box center [212, 417] width 342 height 22
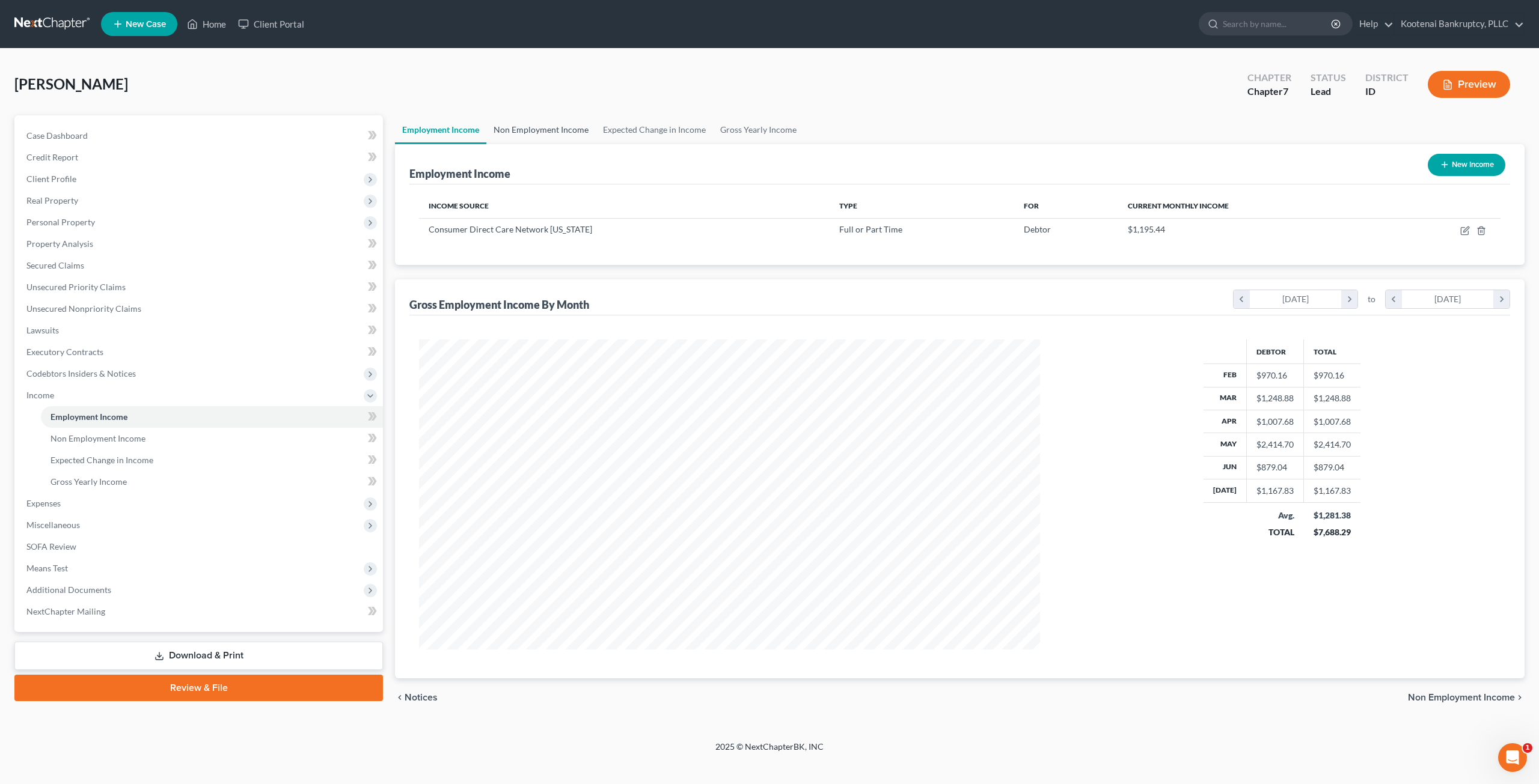
scroll to position [310, 645]
click at [544, 128] on link "Non Employment Income" at bounding box center [541, 130] width 109 height 29
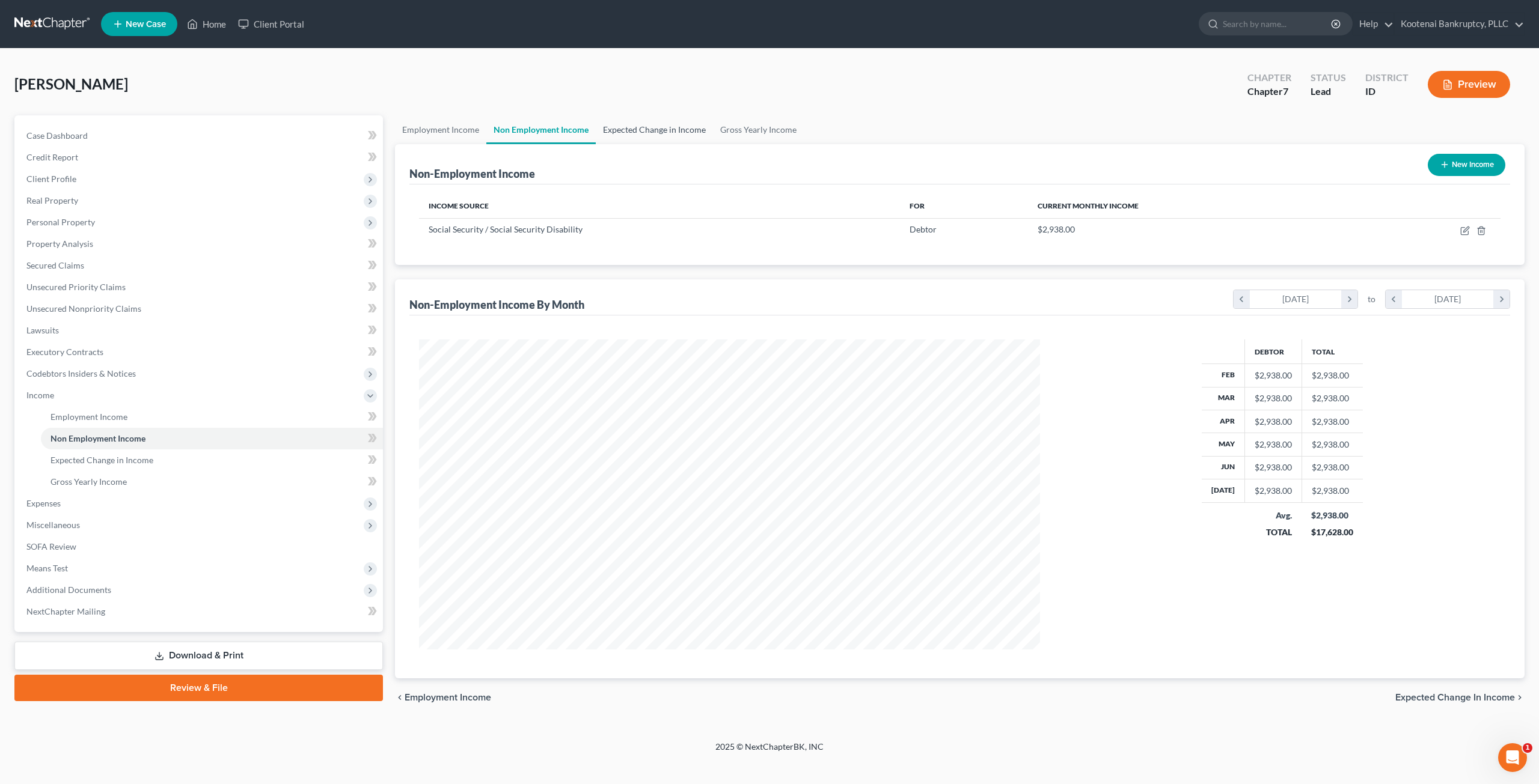
scroll to position [310, 645]
click at [638, 126] on link "Expected Change in Income" at bounding box center [654, 130] width 117 height 29
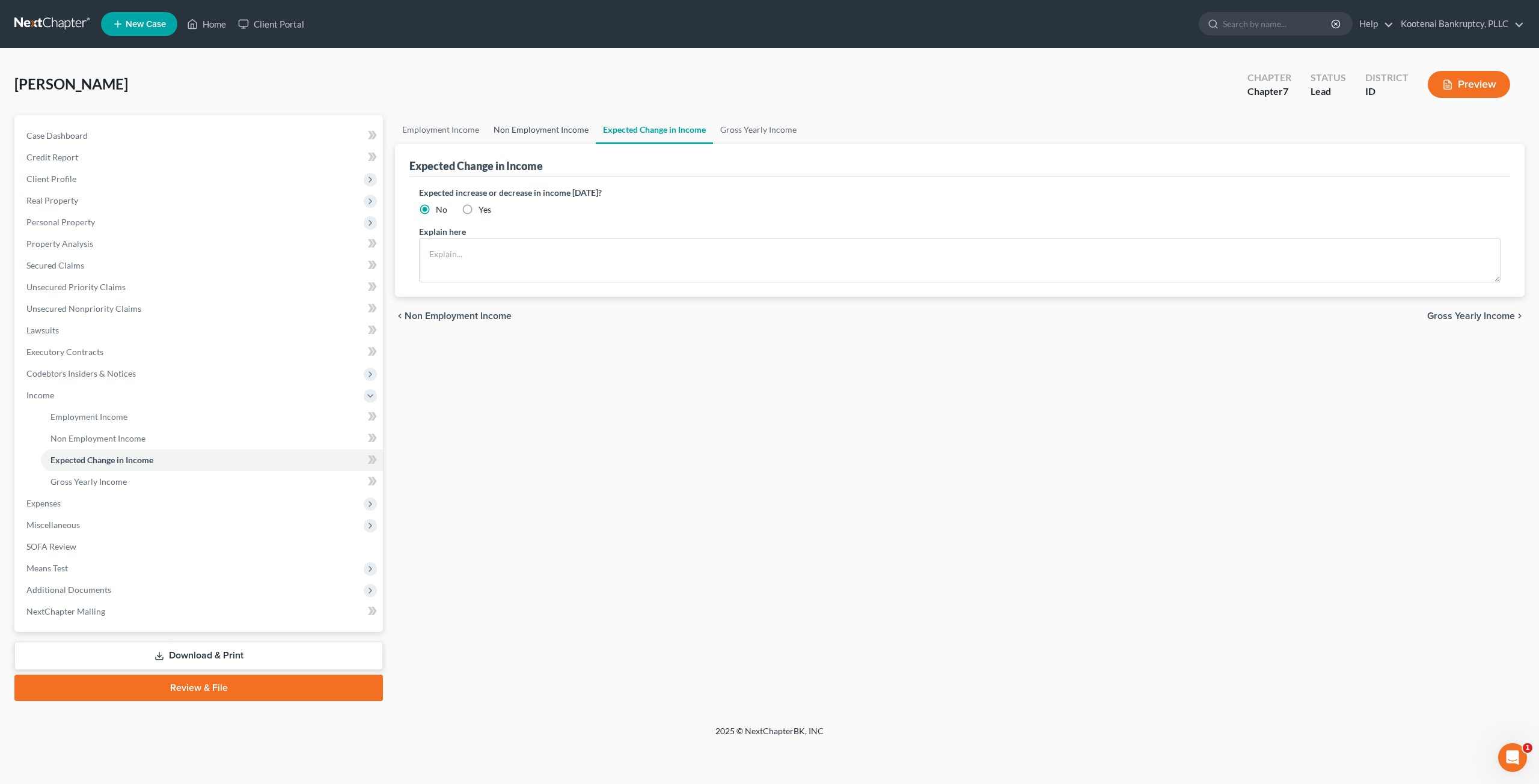
click at [556, 122] on link "Non Employment Income" at bounding box center [541, 130] width 109 height 29
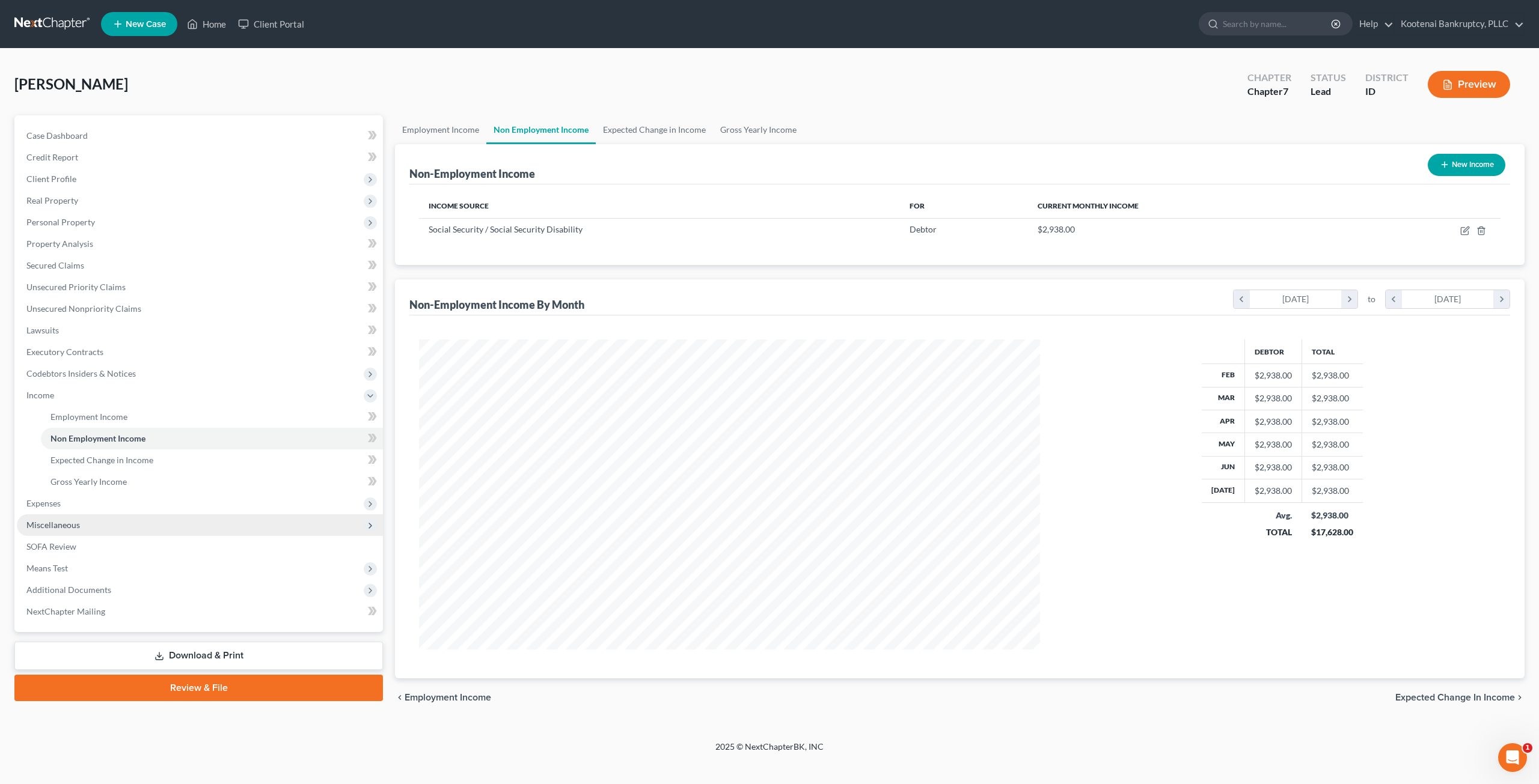
scroll to position [310, 645]
click at [141, 304] on link "Unsecured Nonpriority Claims" at bounding box center [200, 309] width 366 height 22
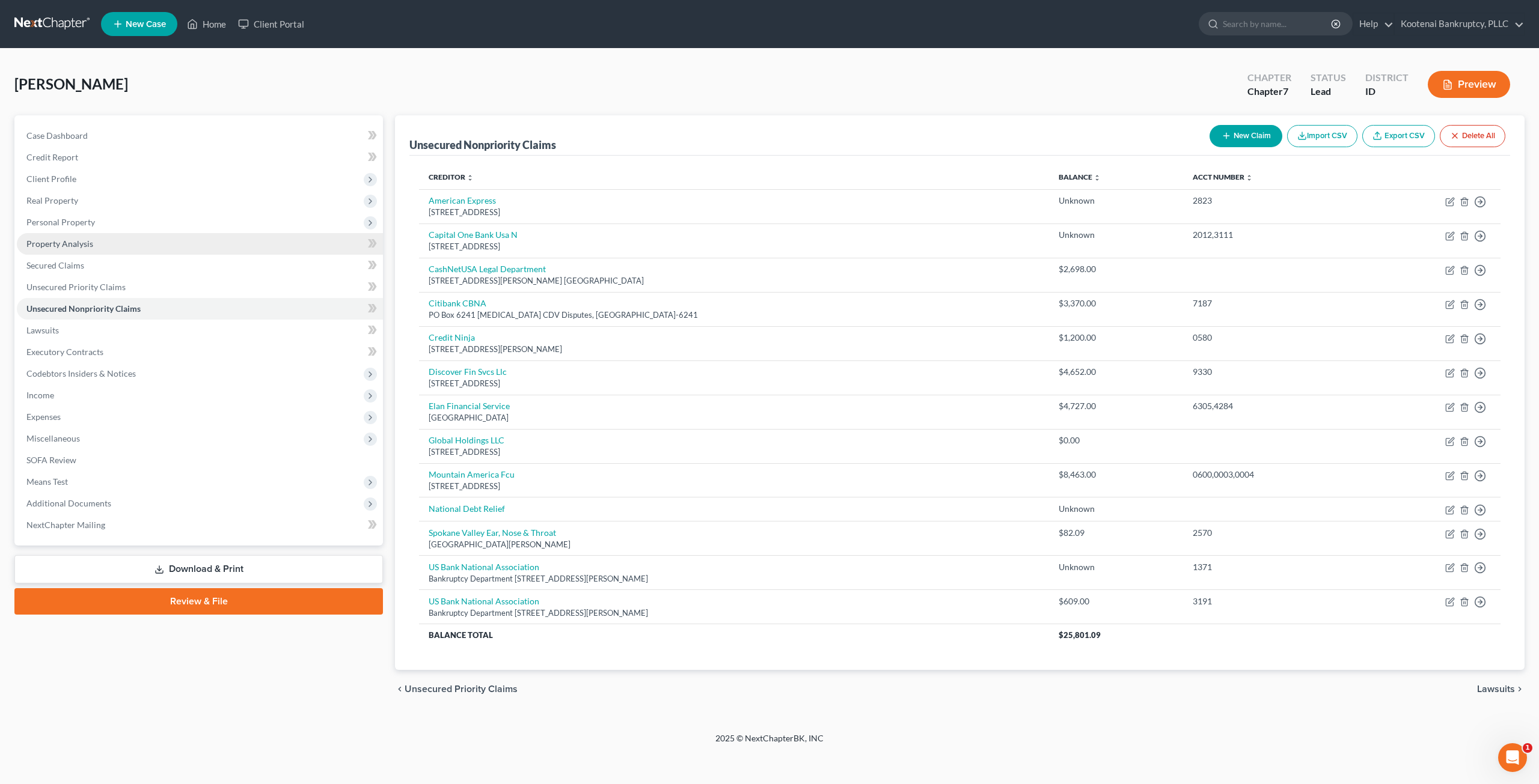
click at [116, 251] on link "Property Analysis" at bounding box center [200, 244] width 366 height 22
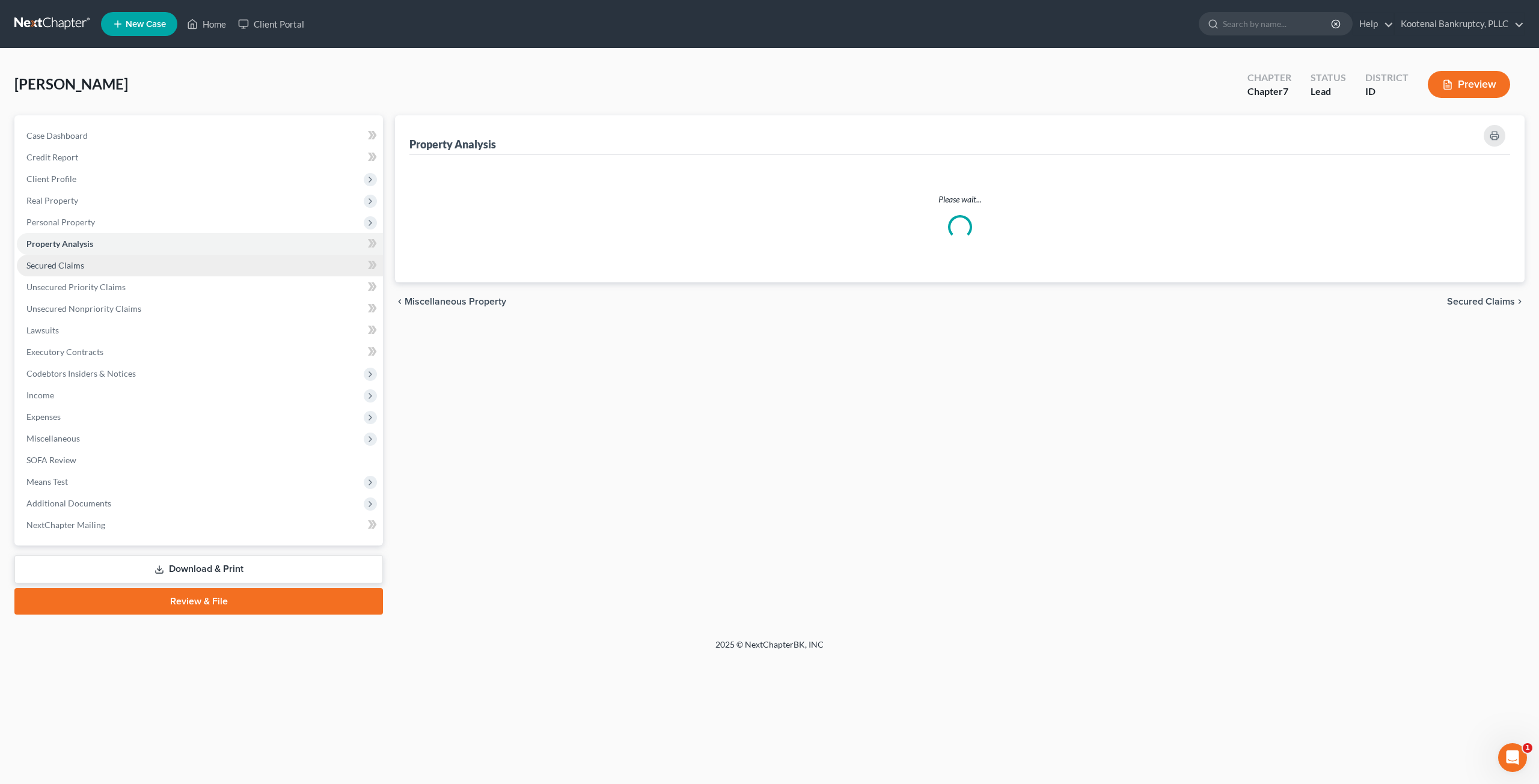
click at [126, 261] on link "Secured Claims" at bounding box center [200, 265] width 366 height 22
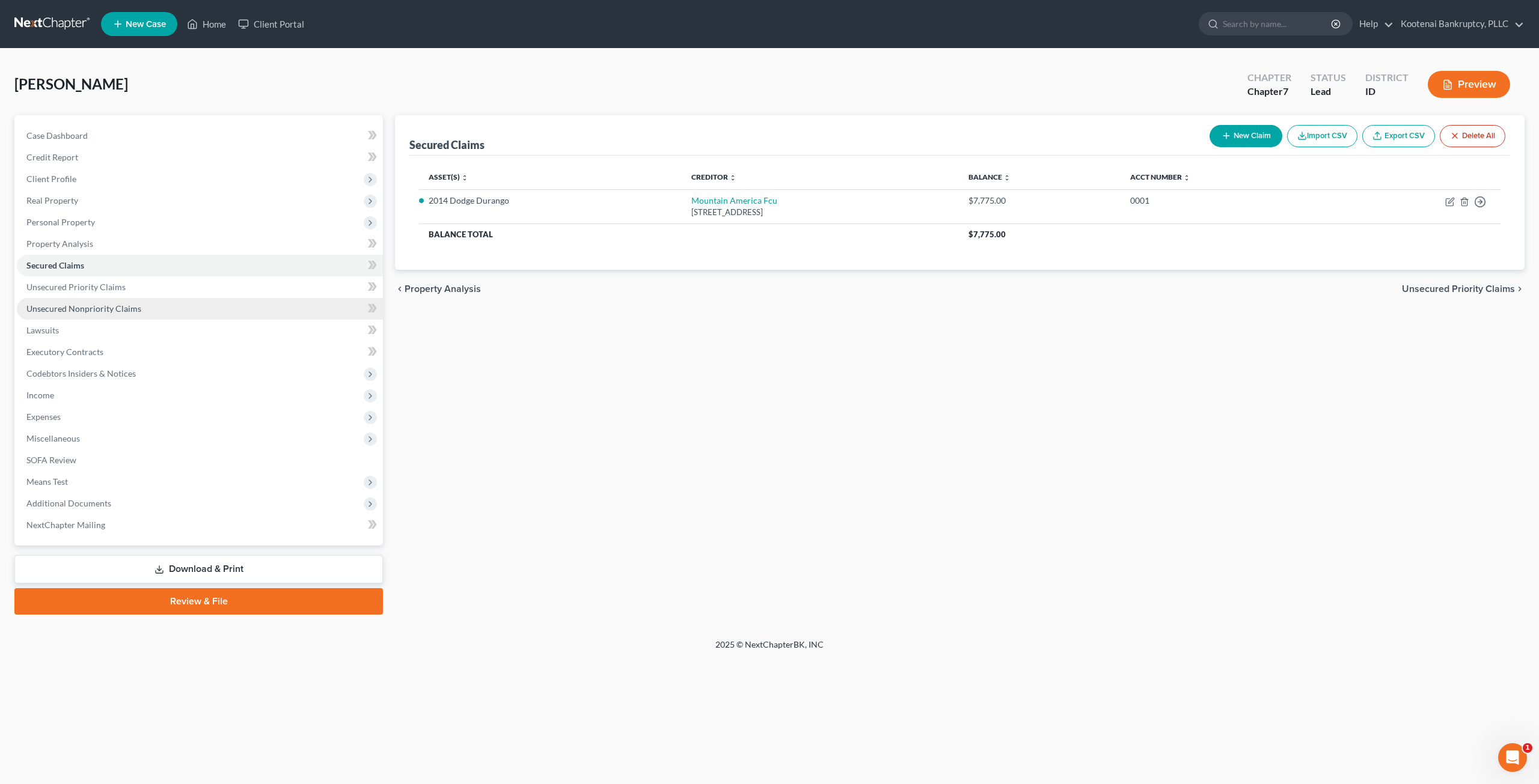
click at [189, 307] on link "Unsecured Nonpriority Claims" at bounding box center [200, 309] width 366 height 22
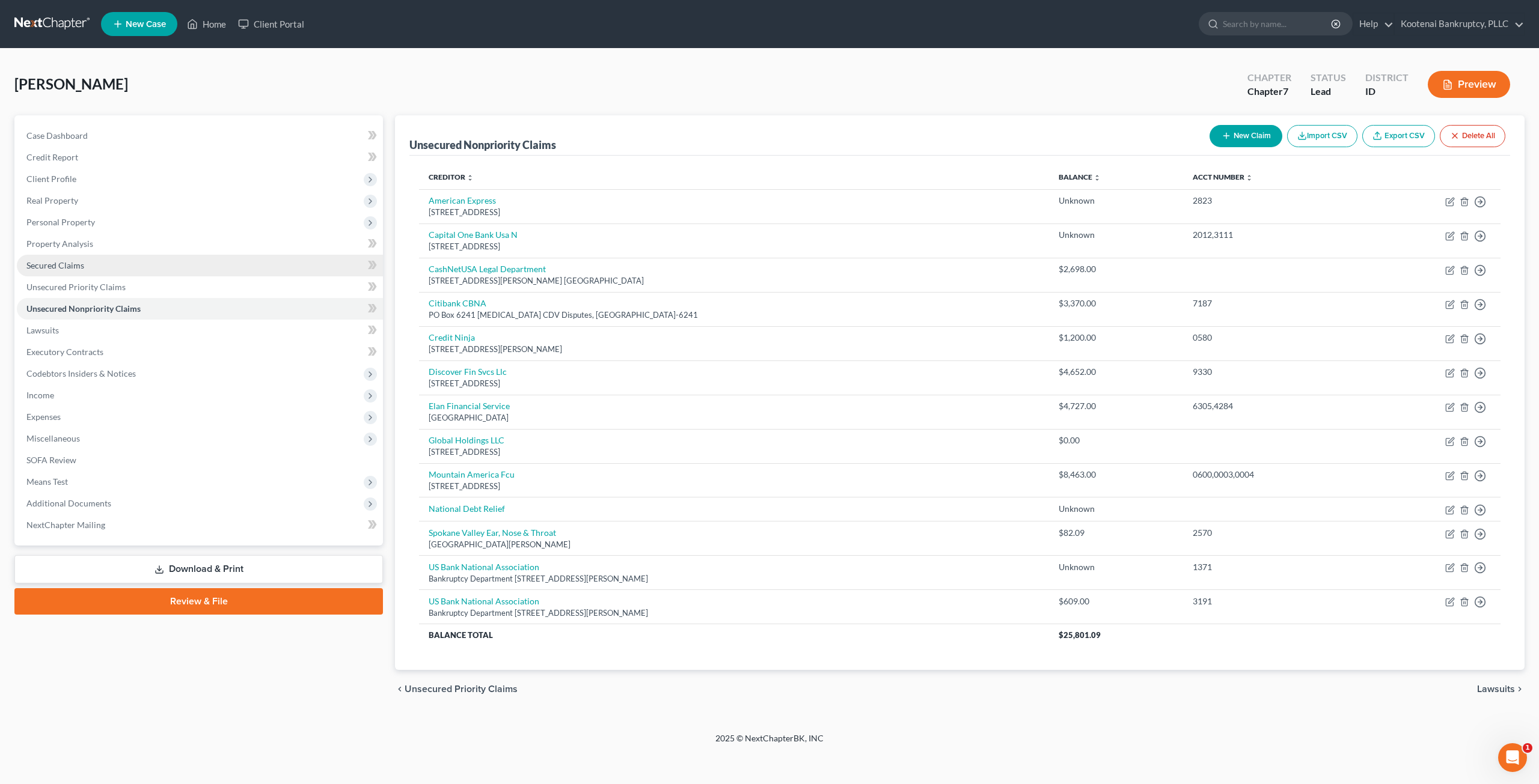
click at [128, 269] on link "Secured Claims" at bounding box center [200, 265] width 366 height 22
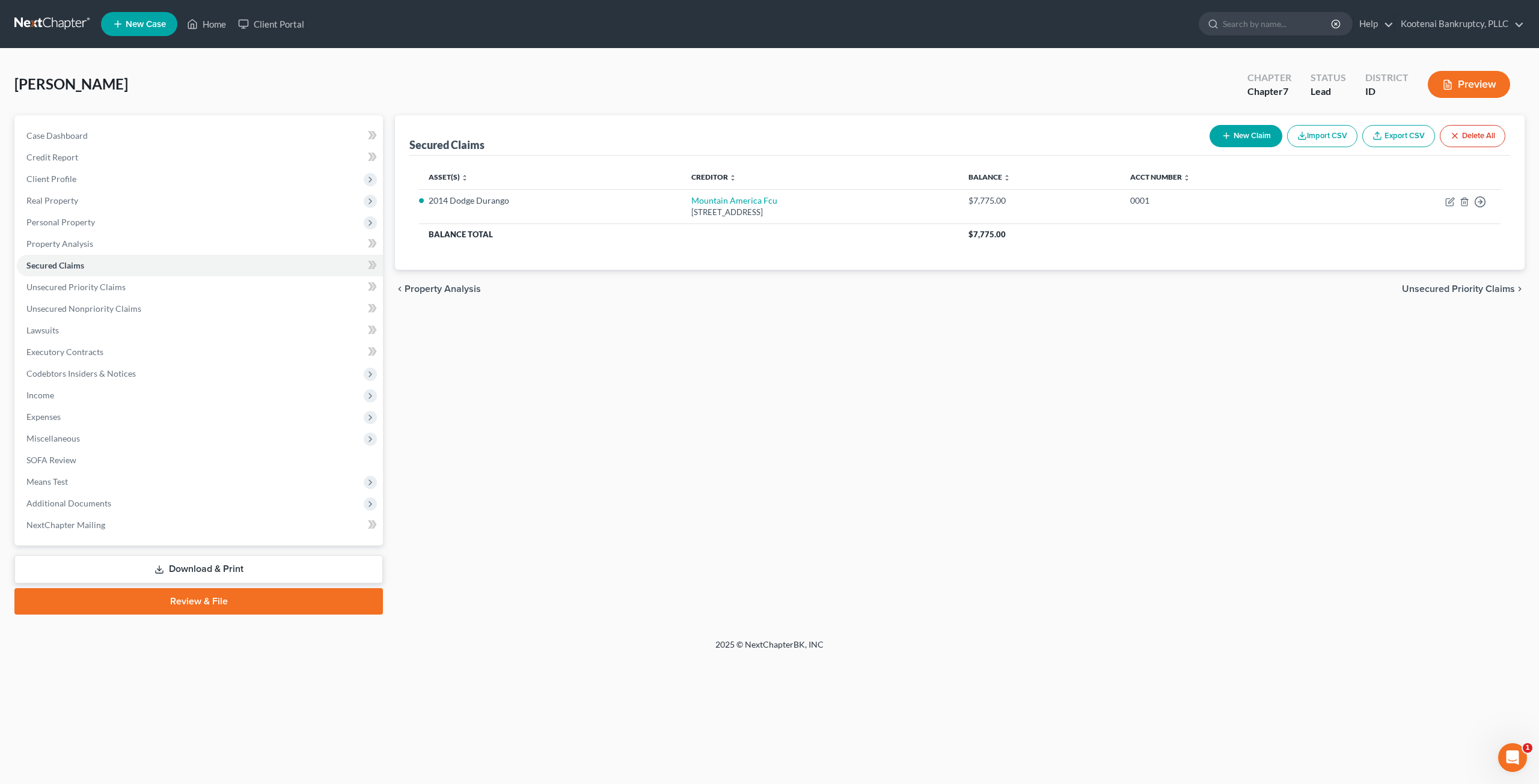
click at [856, 504] on div "Secured Claims New Claim Import CSV Export CSV Delete All Asset(s) expand_more …" at bounding box center [959, 365] width 1141 height 499
click at [704, 196] on link "Mountain America Fcu" at bounding box center [734, 201] width 86 height 11
select select "46"
select select "0"
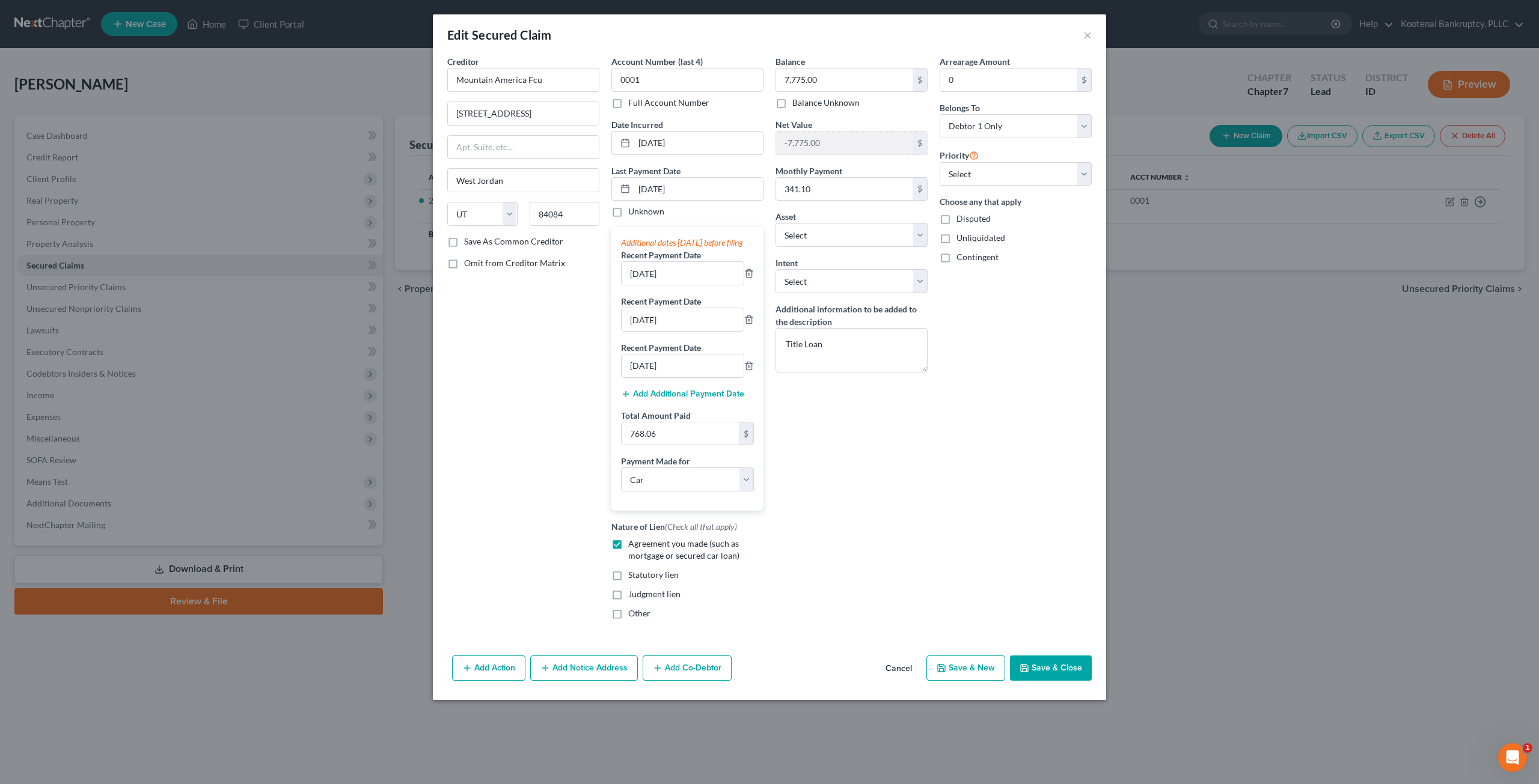
click at [892, 681] on button "Cancel" at bounding box center [899, 669] width 46 height 24
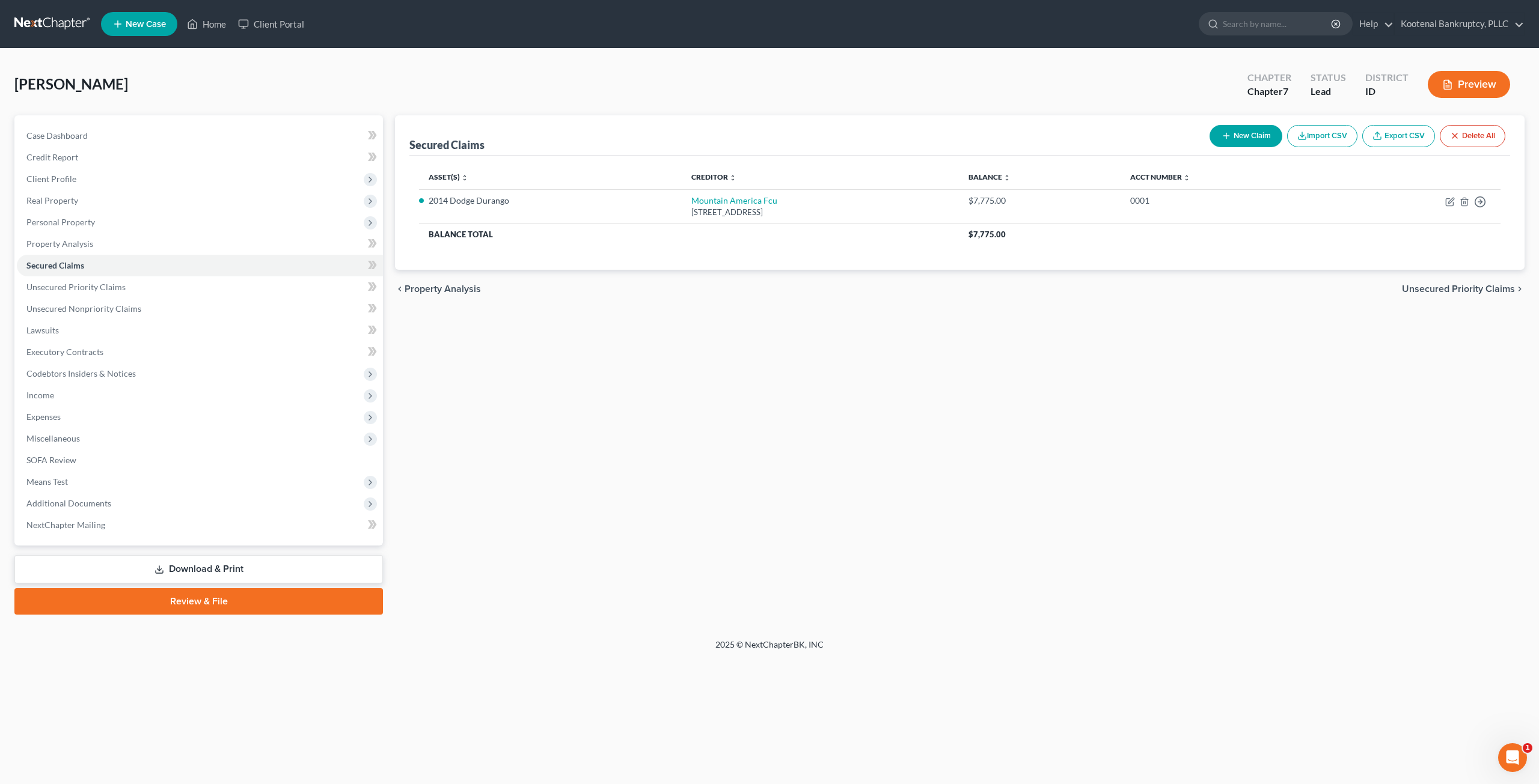
click at [734, 315] on div "Secured Claims New Claim Import CSV Export CSV Delete All Asset(s) expand_more …" at bounding box center [959, 365] width 1141 height 499
